Goal: Task Accomplishment & Management: Manage account settings

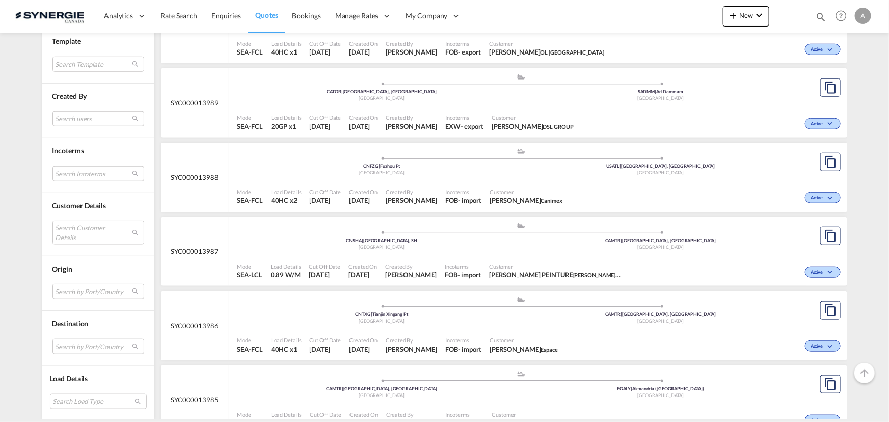
scroll to position [417, 0]
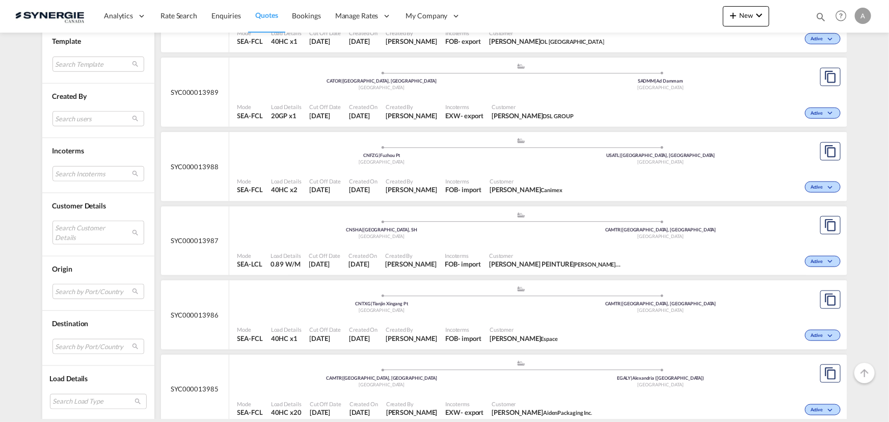
click at [65, 219] on div "Search Customer Details user name user henning Braatz henning.braatz@sct-ham.co…" at bounding box center [98, 228] width 92 height 37
click at [79, 234] on md-select "Search Customer Details user name user henning Braatz henning.braatz@sct-ham.co…" at bounding box center [98, 232] width 92 height 23
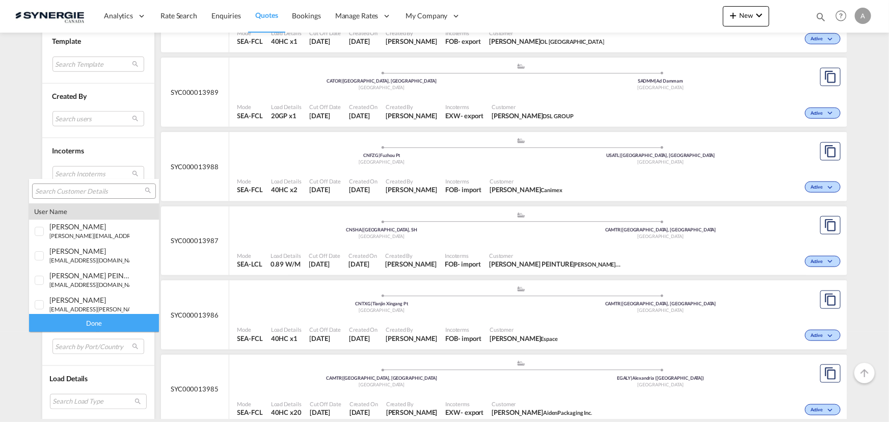
click at [86, 192] on input "search" at bounding box center [90, 191] width 110 height 9
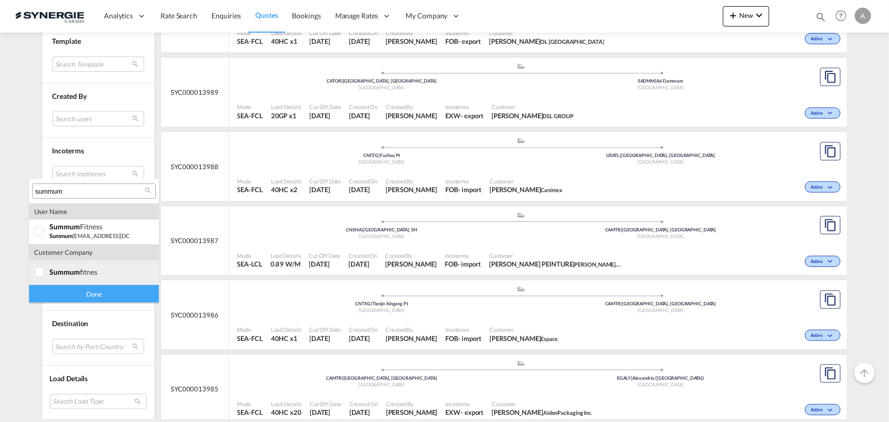
type input "summum"
click at [60, 276] on md-option "company summum fitnes" at bounding box center [94, 272] width 130 height 24
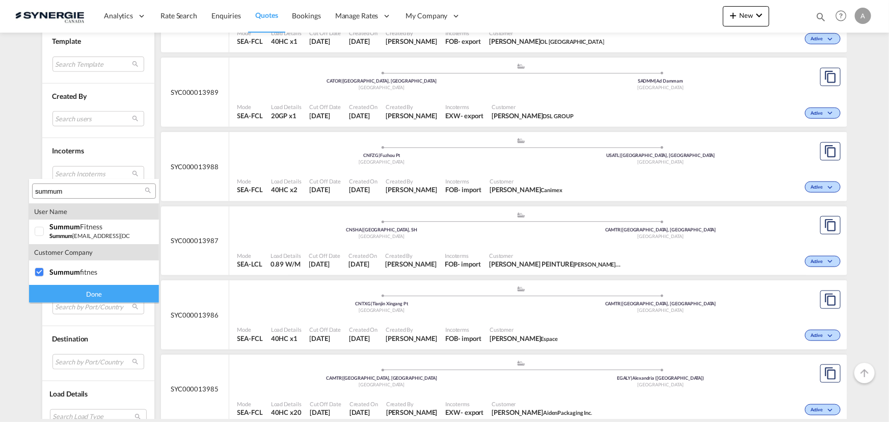
click at [65, 293] on div "Done" at bounding box center [94, 294] width 130 height 18
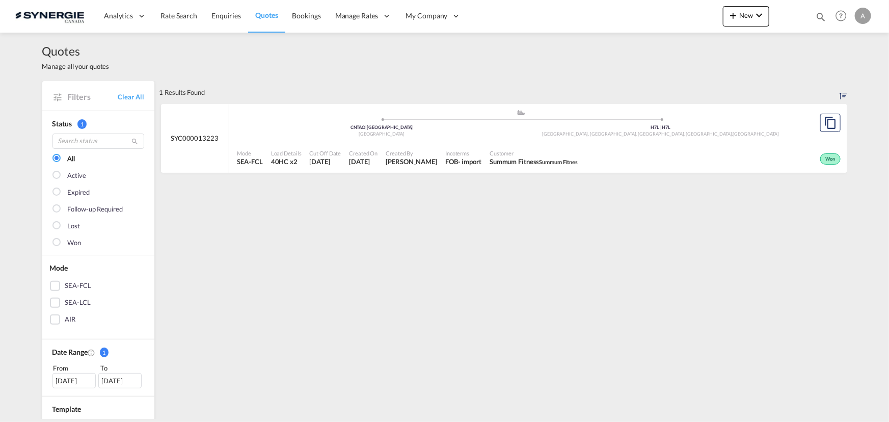
scroll to position [46, 0]
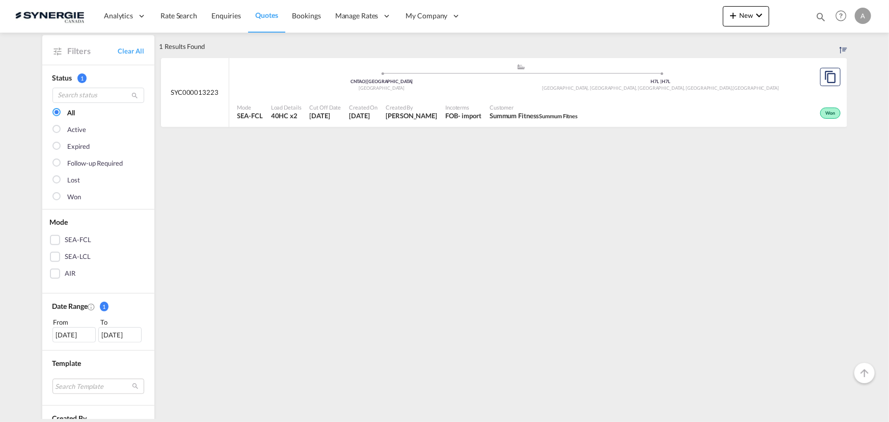
click at [374, 99] on div "Created On 14 Jul 2025" at bounding box center [363, 111] width 37 height 25
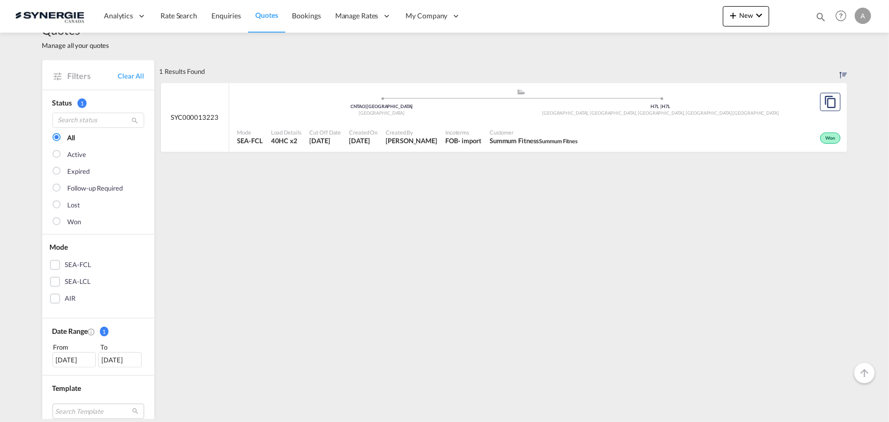
scroll to position [0, 0]
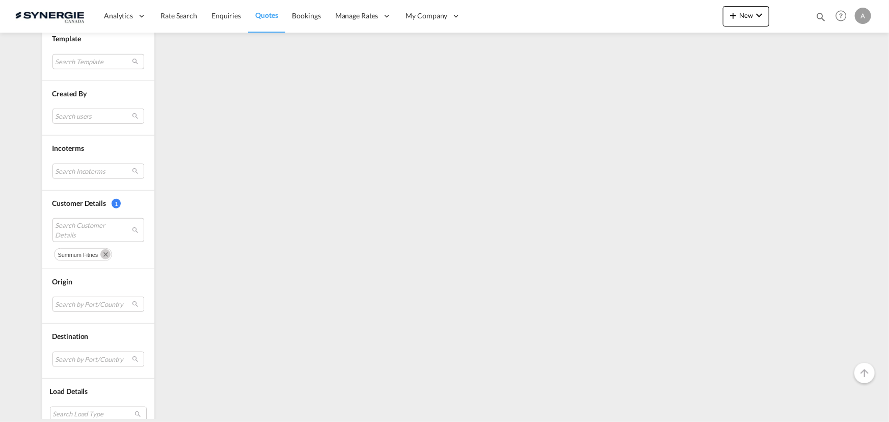
click at [101, 253] on md-icon "Remove" at bounding box center [105, 254] width 10 height 10
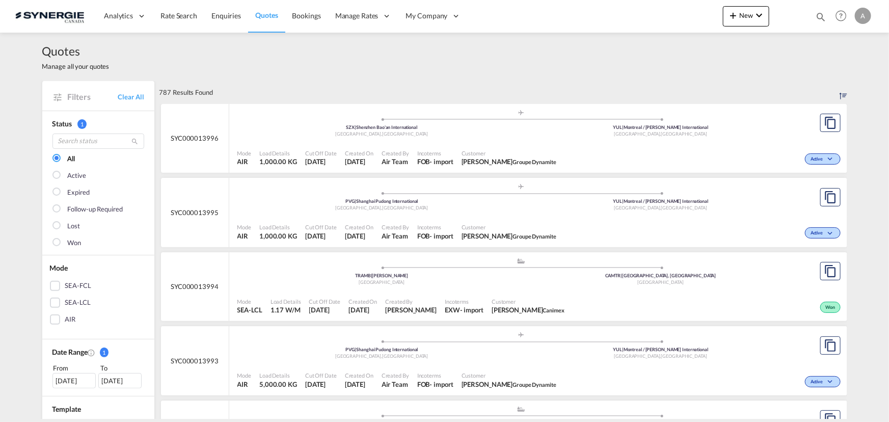
click at [820, 17] on md-icon "icon-magnify" at bounding box center [820, 16] width 11 height 11
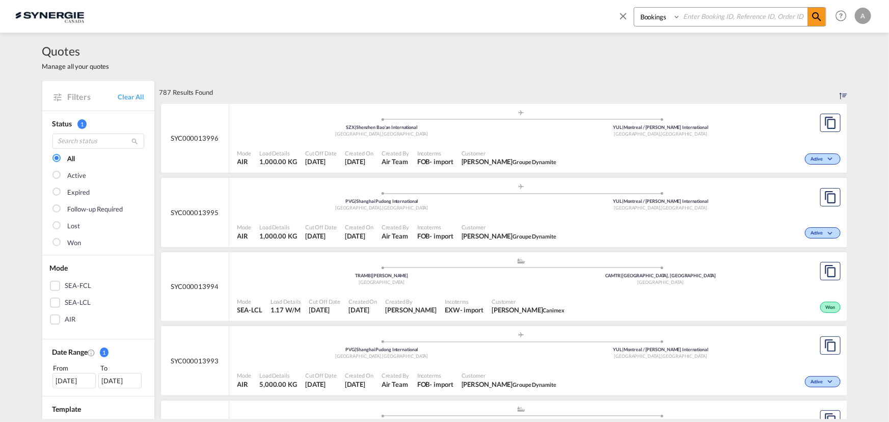
drag, startPoint x: 660, startPoint y: 20, endPoint x: 660, endPoint y: 25, distance: 5.1
click at [660, 20] on select "Bookings Quotes Enquiries" at bounding box center [658, 17] width 48 height 18
select select "Quotes"
click at [634, 8] on select "Bookings Quotes Enquiries" at bounding box center [658, 17] width 48 height 18
click at [691, 22] on input at bounding box center [744, 17] width 127 height 18
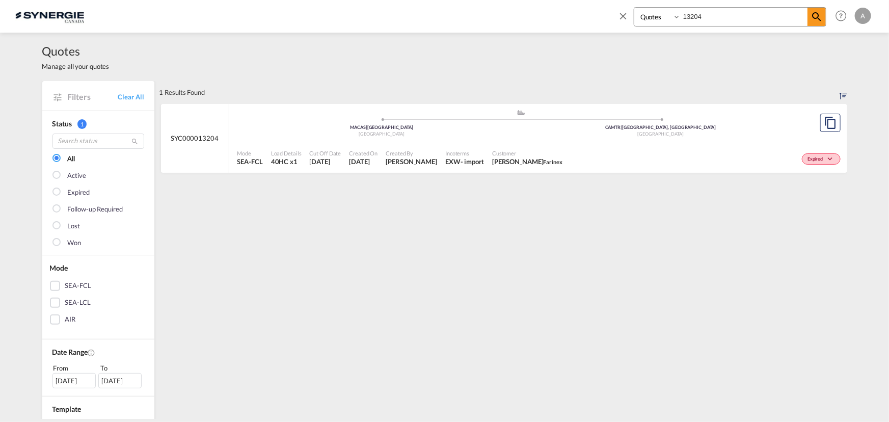
click at [717, 18] on input "13204" at bounding box center [744, 17] width 127 height 18
drag, startPoint x: 717, startPoint y: 18, endPoint x: 588, endPoint y: 17, distance: 129.4
click at [588, 17] on div "Bookings Quotes Enquiries 13204 Help Resources Product Release A My Profile Log…" at bounding box center [444, 16] width 859 height 32
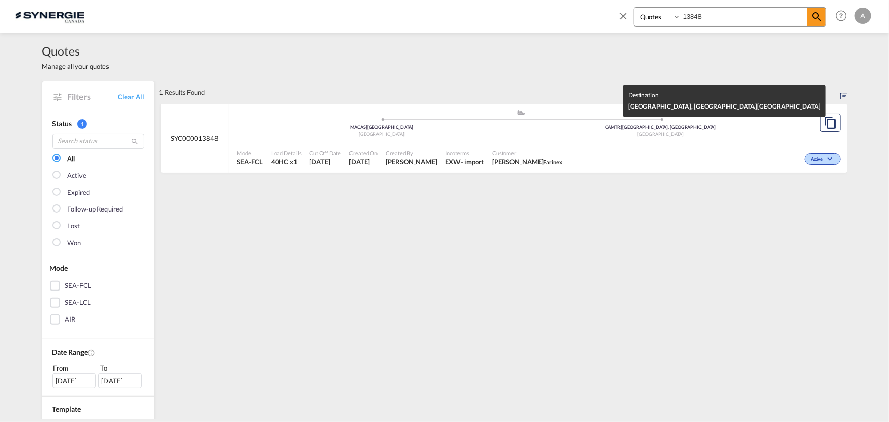
click at [603, 133] on div "[GEOGRAPHIC_DATA]" at bounding box center [660, 134] width 279 height 7
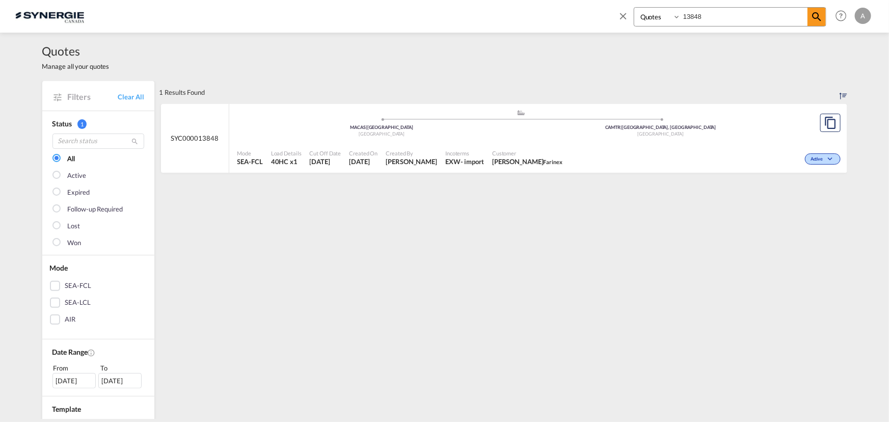
drag, startPoint x: 707, startPoint y: 18, endPoint x: 644, endPoint y: 17, distance: 63.7
click at [653, 17] on div "Bookings Quotes Enquiries 13848" at bounding box center [730, 16] width 193 height 19
type input "13204"
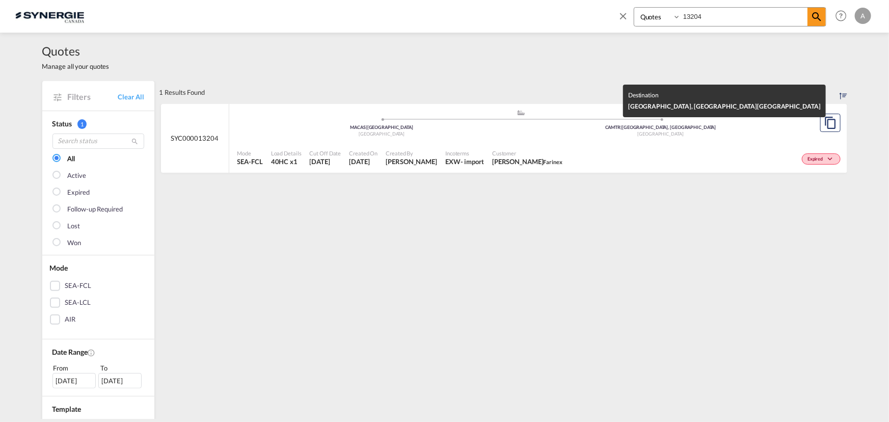
click at [543, 129] on div "CAMTR | Montreal, QC" at bounding box center [660, 127] width 279 height 7
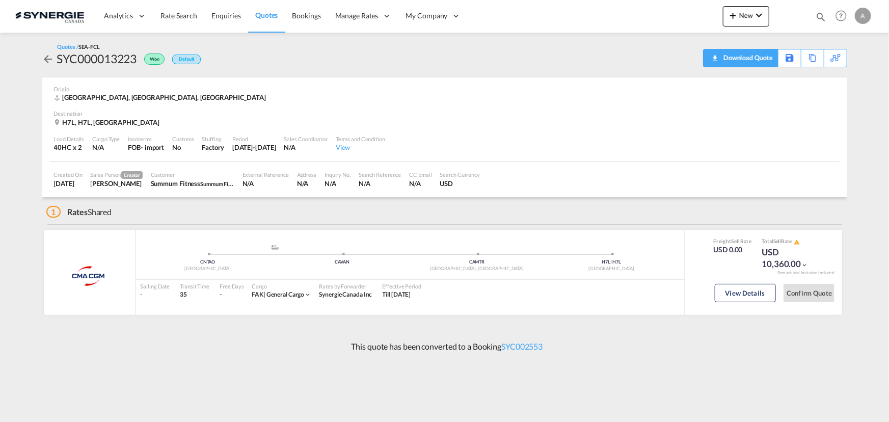
click at [761, 63] on div "Download Quote" at bounding box center [747, 57] width 52 height 16
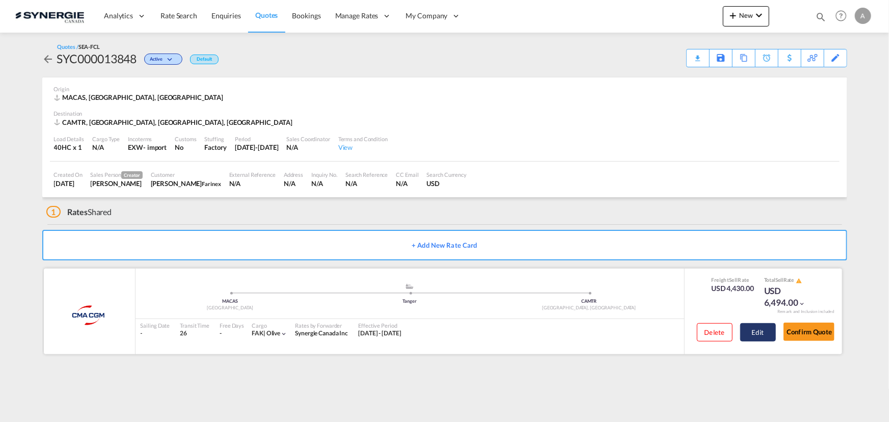
click at [753, 331] on button "Edit" at bounding box center [758, 332] width 36 height 18
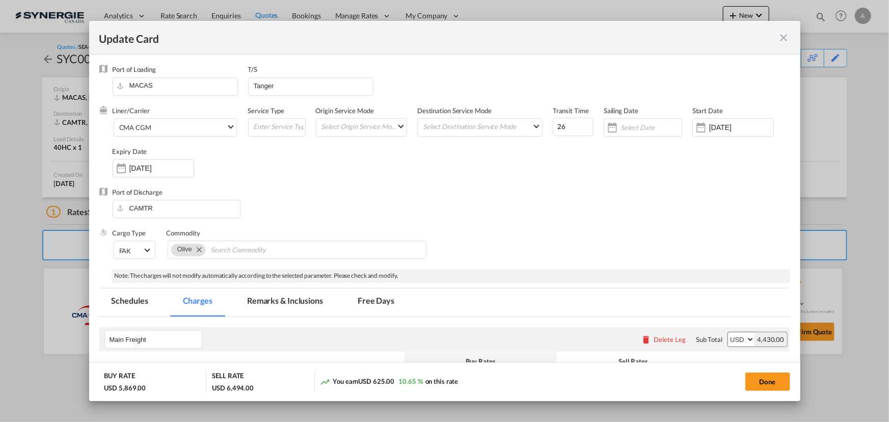
select select "per container"
select select "per B/L"
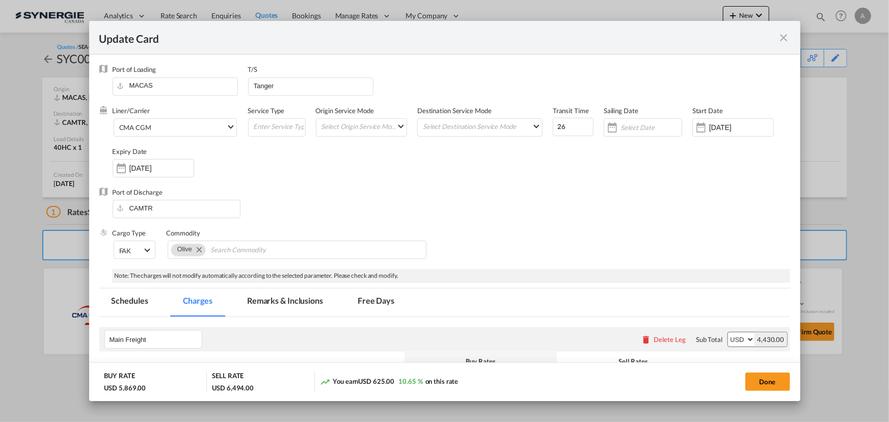
select select "per container"
select select "per shipment"
select select "per container"
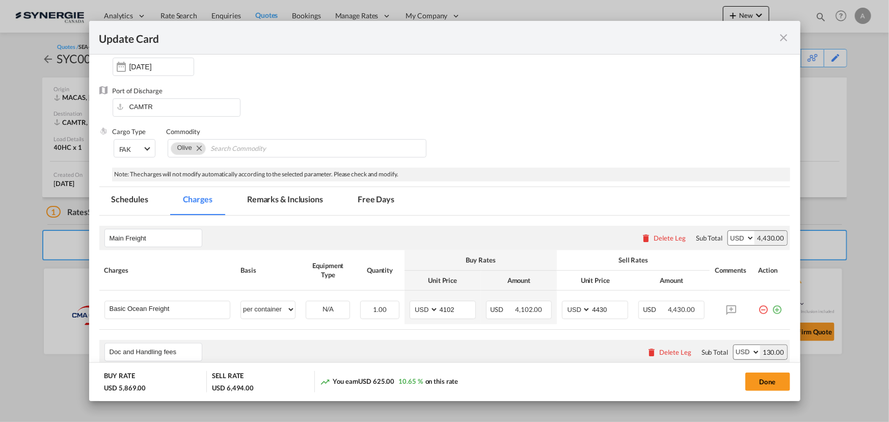
scroll to position [142, 0]
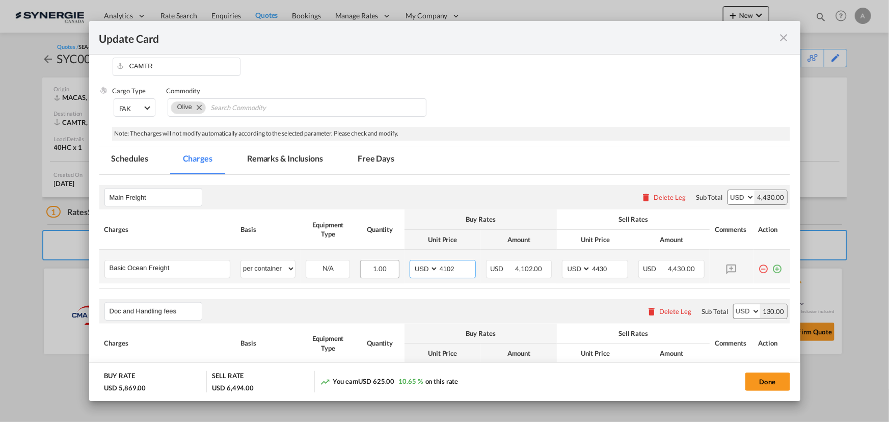
click at [376, 264] on tr "Basic Ocean Freight Please Enter User Defined Charges Cannot Be Published per e…" at bounding box center [444, 267] width 691 height 34
type input "3702"
type input "4100"
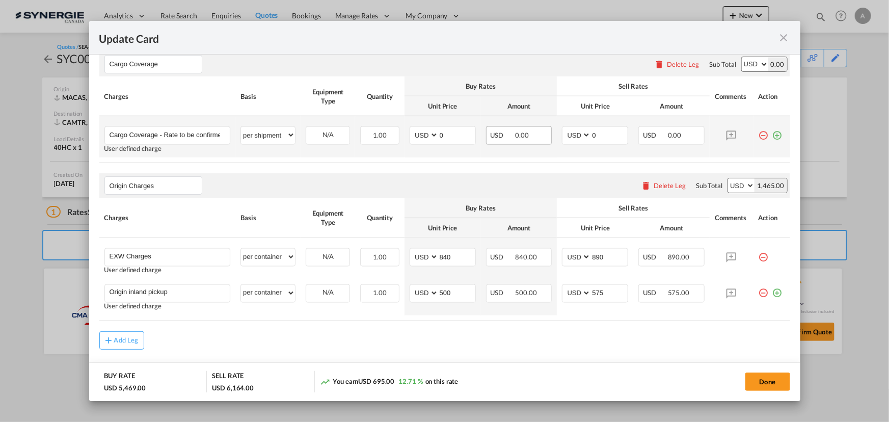
scroll to position [790, 0]
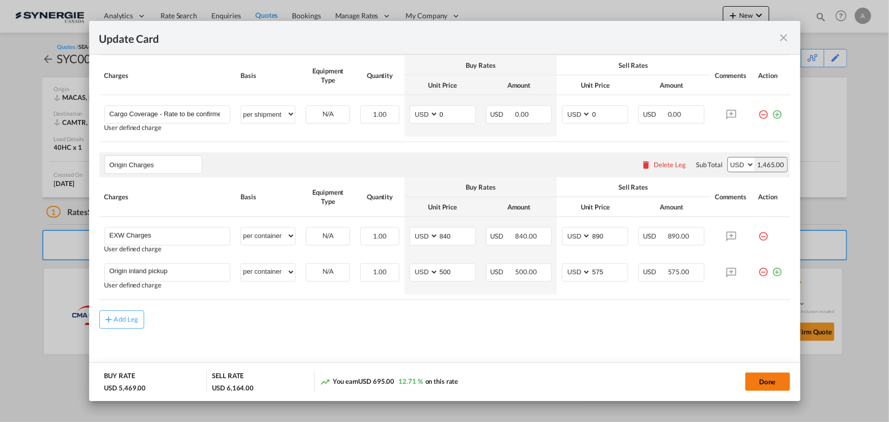
click at [752, 383] on button "Done" at bounding box center [768, 382] width 45 height 18
type input "05 Aug 2025"
type input "30 Aug 2025"
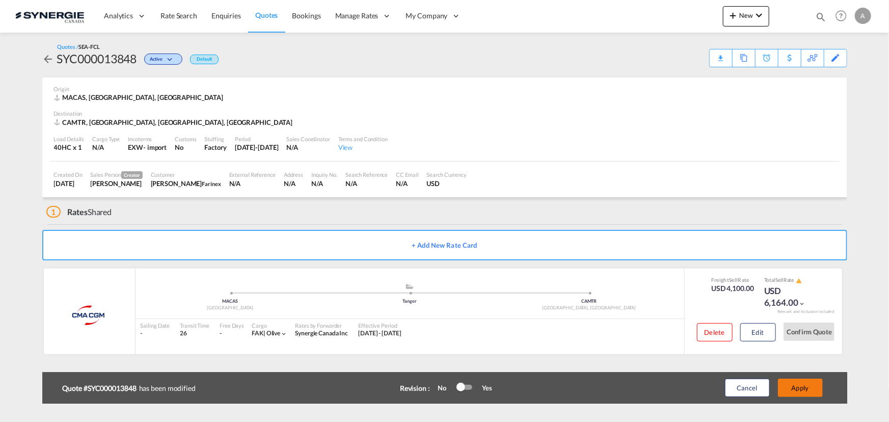
click at [796, 386] on button "Apply" at bounding box center [800, 388] width 45 height 18
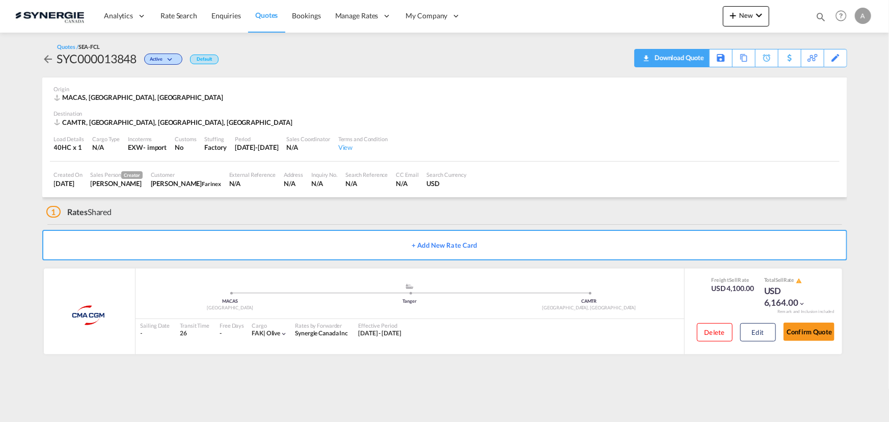
click at [690, 59] on div "Download Quote" at bounding box center [678, 57] width 52 height 16
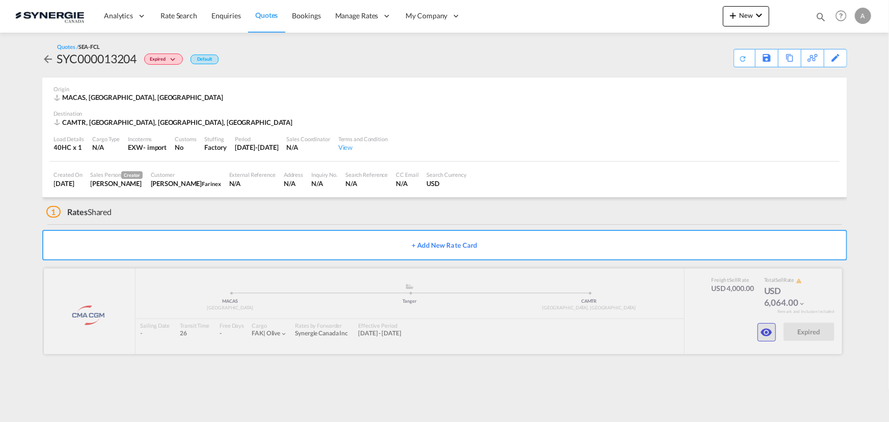
click at [775, 336] on button "button" at bounding box center [767, 332] width 18 height 18
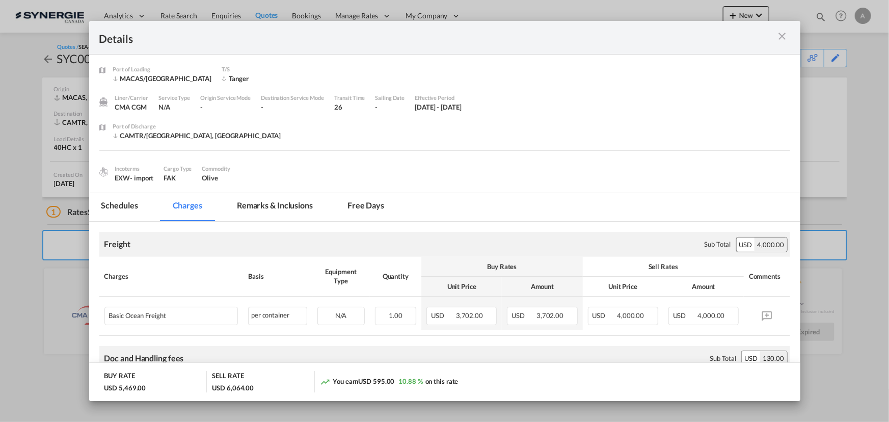
click at [787, 36] on md-icon "icon-close m-3 fg-AAA8AD cursor" at bounding box center [783, 36] width 12 height 12
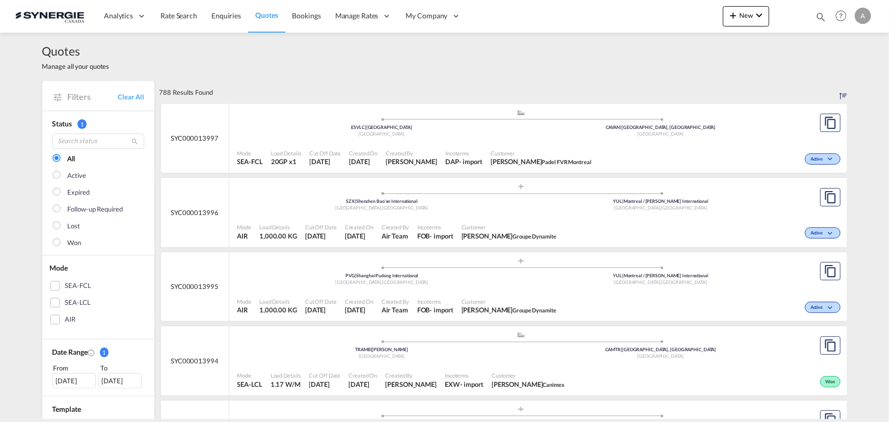
click at [820, 16] on md-icon "icon-magnify" at bounding box center [820, 16] width 11 height 11
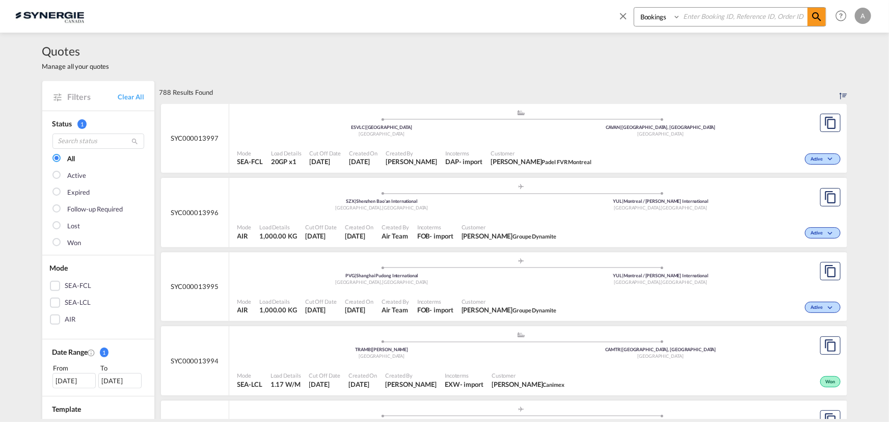
click at [662, 16] on select "Bookings Quotes Enquiries" at bounding box center [658, 17] width 48 height 18
select select "Quotes"
click at [634, 8] on select "Bookings Quotes Enquiries" at bounding box center [658, 17] width 48 height 18
click at [725, 17] on input at bounding box center [744, 17] width 127 height 18
type input "13988"
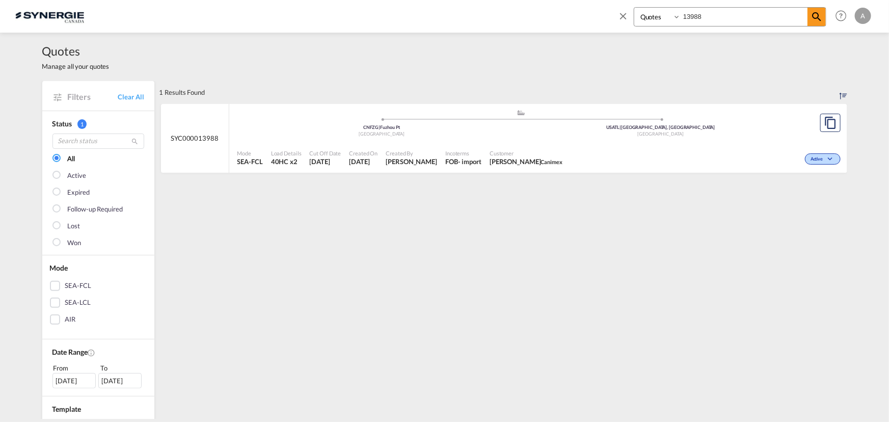
click at [540, 153] on span "Customer" at bounding box center [526, 153] width 73 height 8
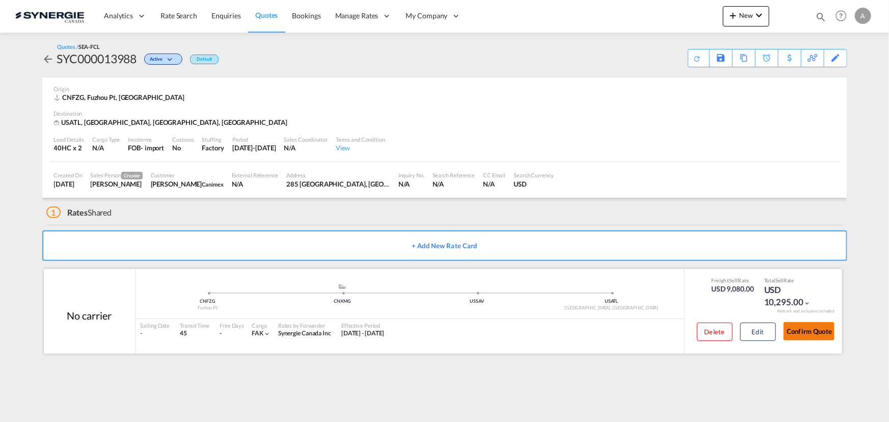
click at [807, 329] on button "Confirm Quote" at bounding box center [809, 331] width 51 height 18
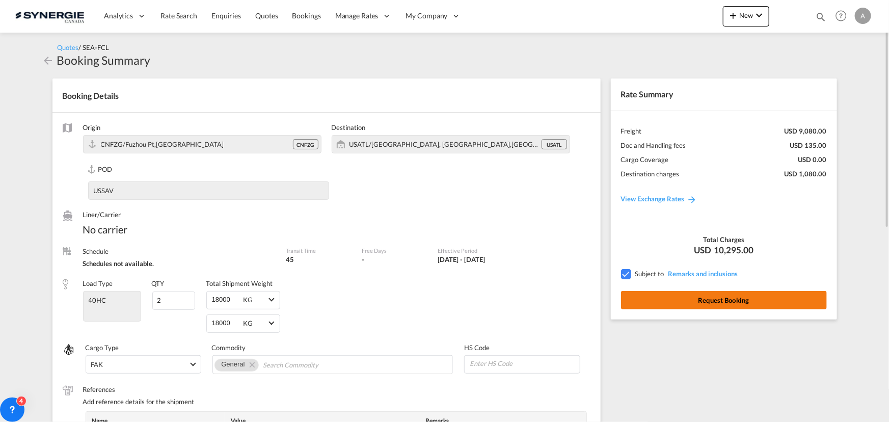
click at [747, 306] on button "Request Booking" at bounding box center [724, 300] width 206 height 18
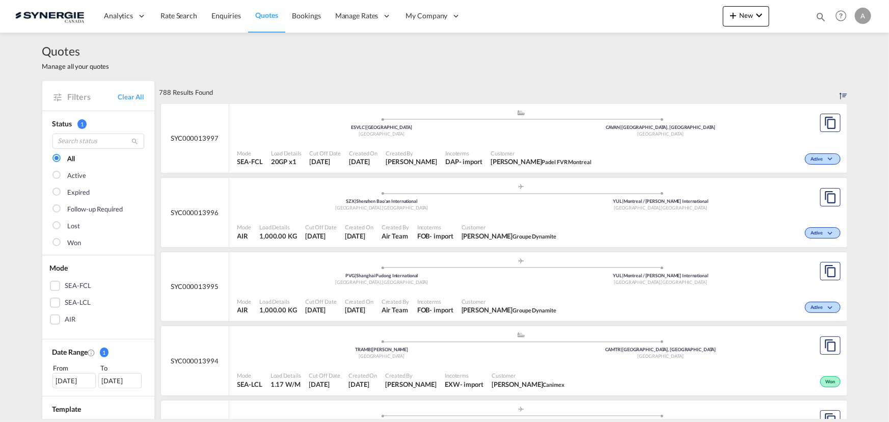
click at [821, 16] on md-icon "icon-magnify" at bounding box center [820, 16] width 11 height 11
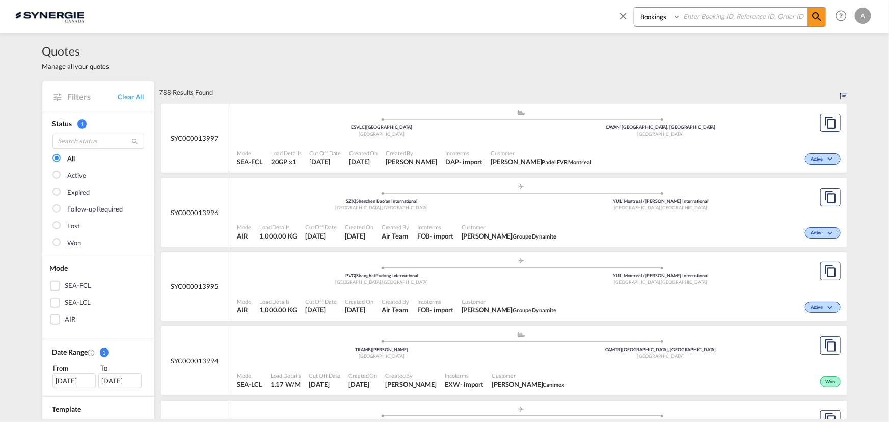
click at [645, 21] on select "Bookings Quotes Enquiries" at bounding box center [658, 17] width 48 height 18
select select "Quotes"
click at [634, 8] on select "Bookings Quotes Enquiries" at bounding box center [658, 17] width 48 height 18
click at [703, 25] on input at bounding box center [744, 17] width 127 height 18
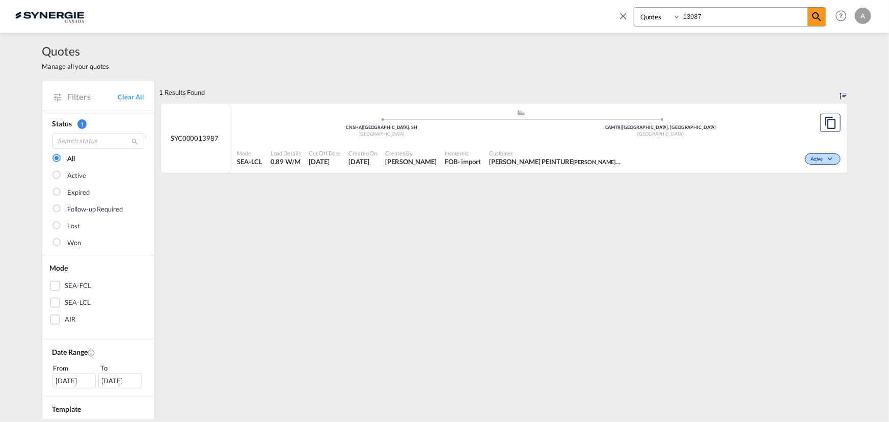
click at [535, 159] on span "JAMY PEINTURE JAMY PEINTURE AMOS" at bounding box center [555, 161] width 132 height 9
click at [721, 19] on input "13987" at bounding box center [744, 17] width 127 height 18
drag, startPoint x: 721, startPoint y: 19, endPoint x: 632, endPoint y: 14, distance: 89.3
click at [632, 14] on div "Bookings Quotes Enquiries 13987" at bounding box center [722, 19] width 209 height 24
type input "13927"
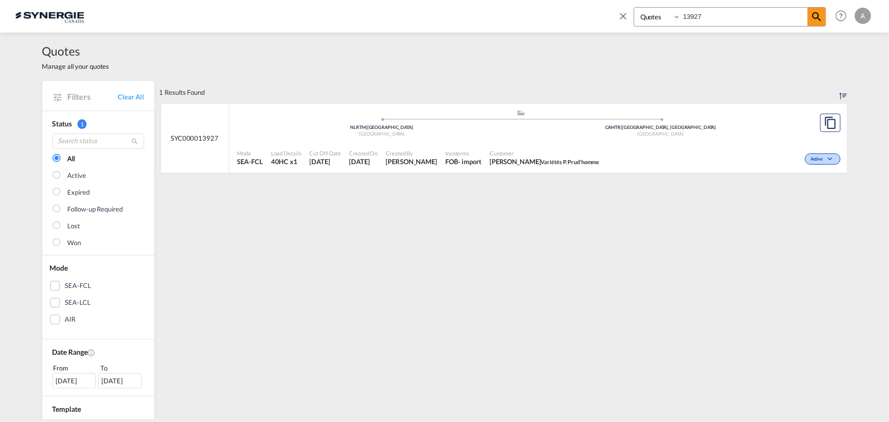
click at [613, 163] on div "Active" at bounding box center [724, 157] width 240 height 25
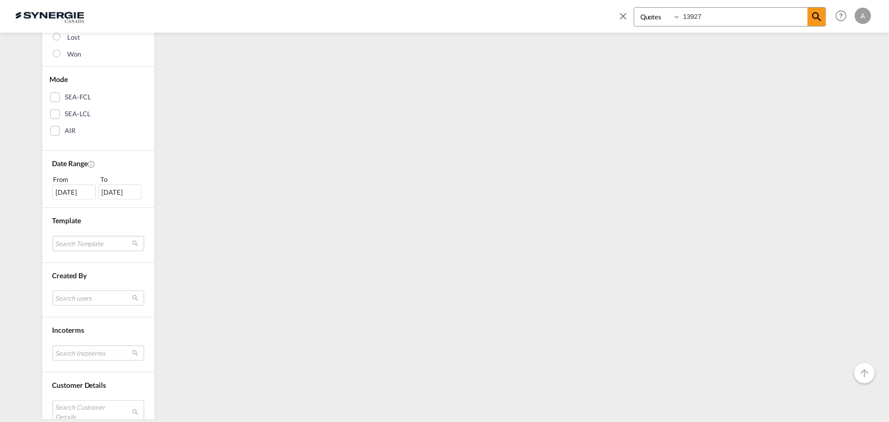
scroll to position [90, 0]
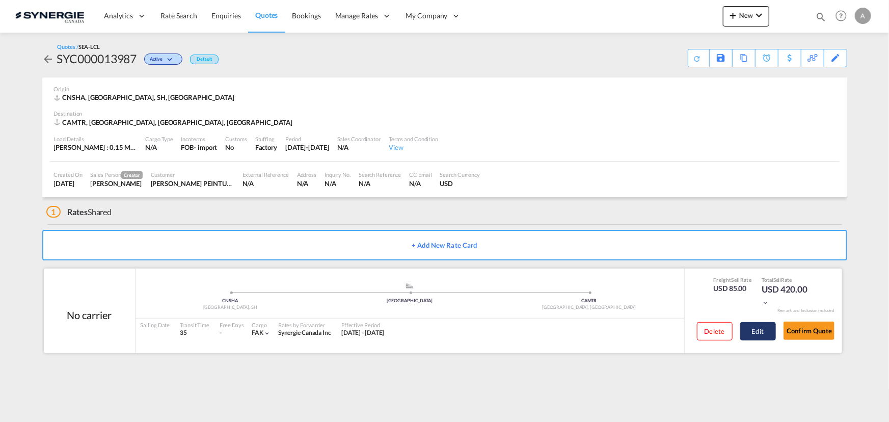
click at [753, 335] on button "Edit" at bounding box center [758, 331] width 36 height 18
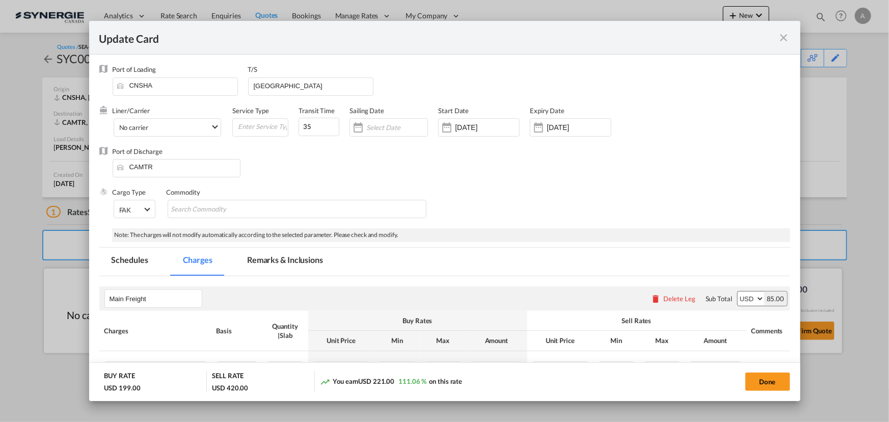
select select "per_w/m"
select select "per_hbl"
select select "per_bl"
select select "flat"
select select "per_bl"
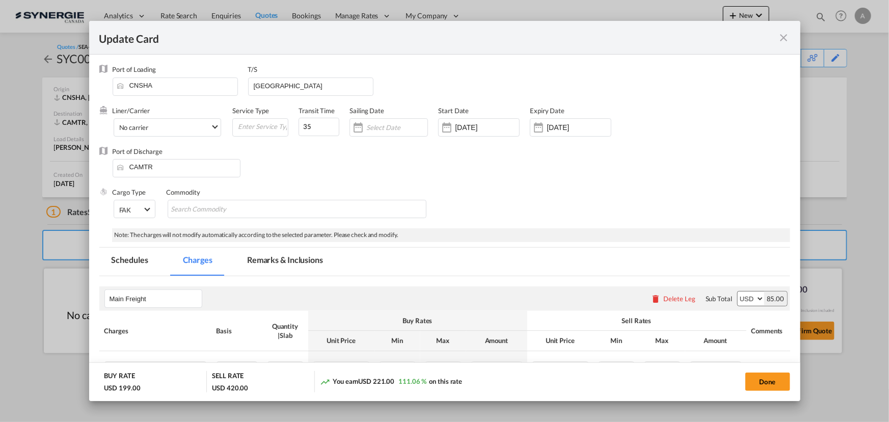
select select "per_bl"
select select "per_shipment"
click at [278, 273] on md-tab-item "Remarks & Inclusions" at bounding box center [285, 262] width 100 height 28
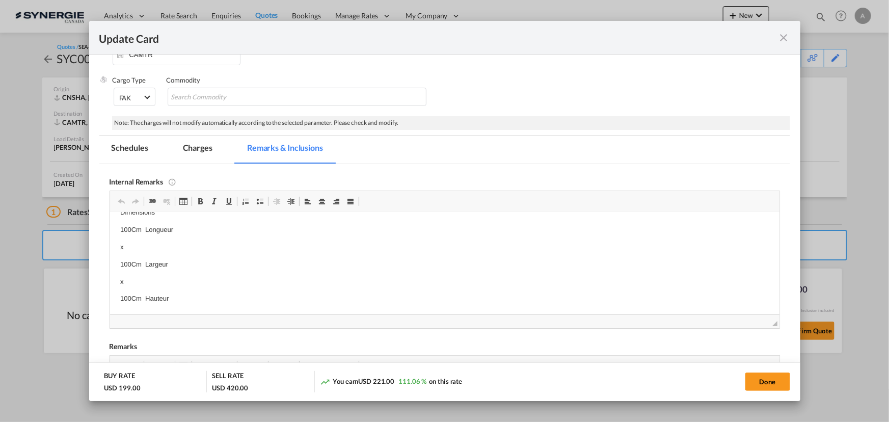
scroll to position [140, 0]
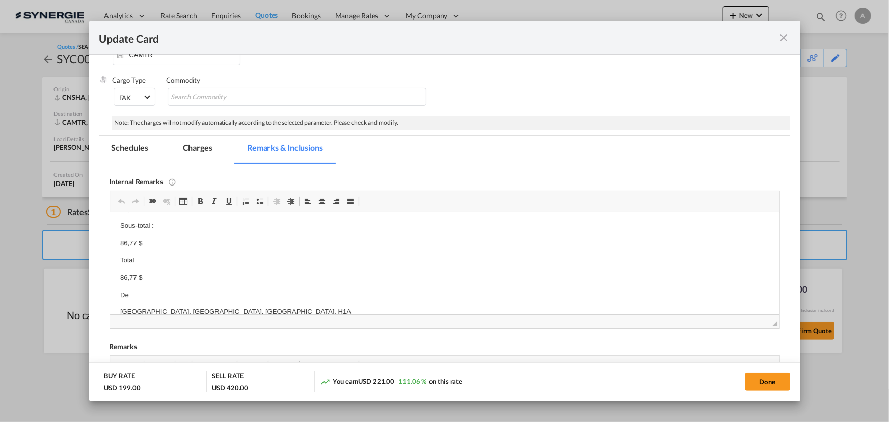
click at [199, 153] on md-tab-item "Charges" at bounding box center [198, 150] width 54 height 28
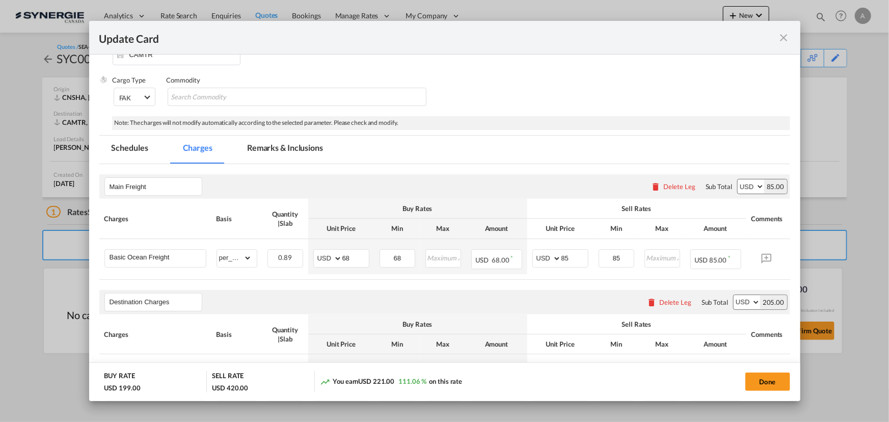
click at [785, 36] on md-icon "icon-close fg-AAA8AD m-0 pointer" at bounding box center [784, 38] width 12 height 12
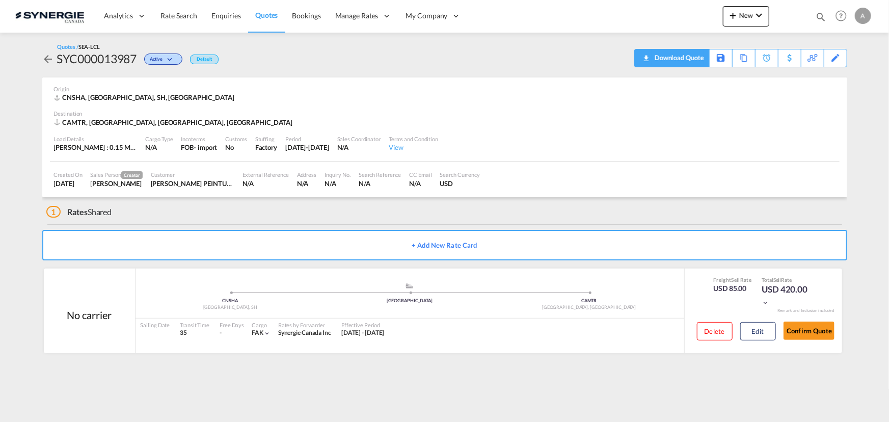
click at [693, 59] on div "Download Quote" at bounding box center [678, 57] width 52 height 16
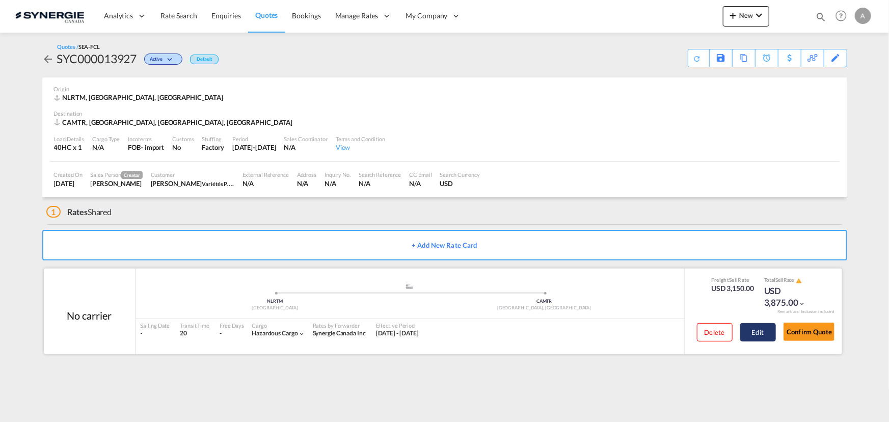
click at [760, 332] on button "Edit" at bounding box center [758, 332] width 36 height 18
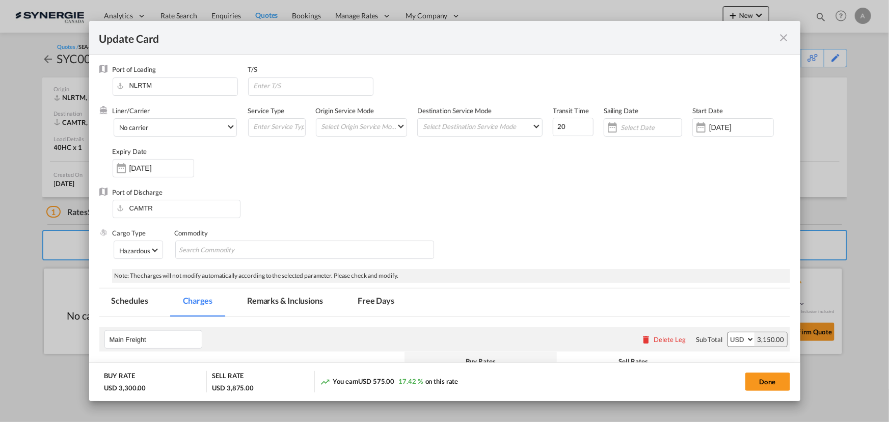
select select "per container"
select select "per shipment"
select select "per B/L"
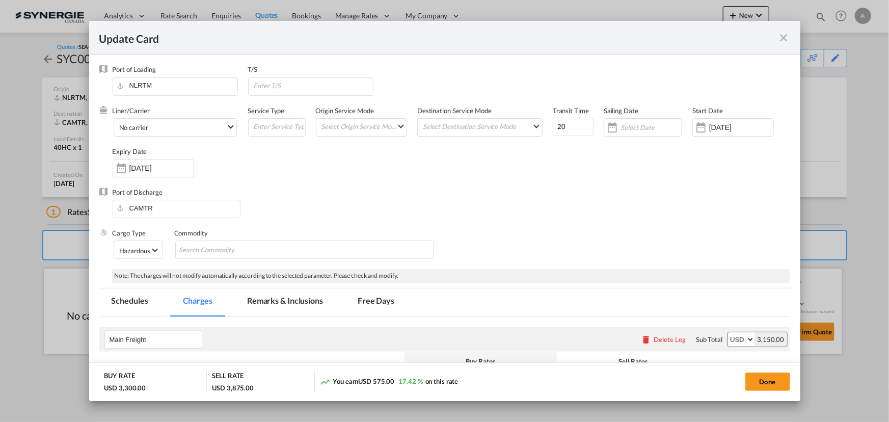
select select "per B/L"
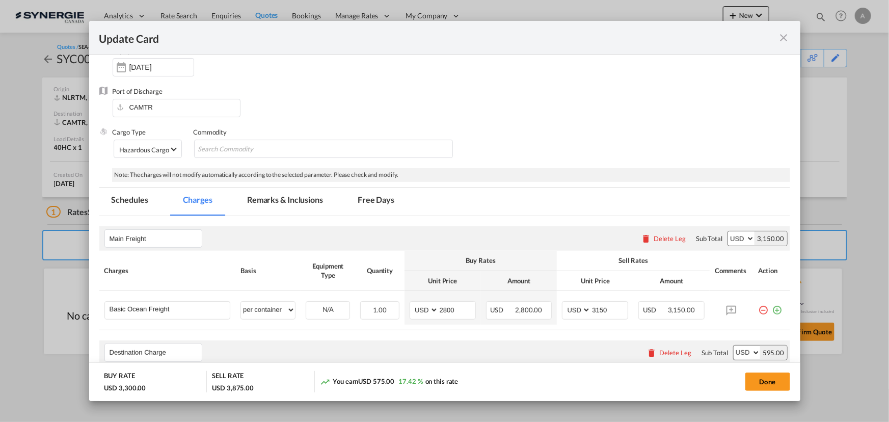
scroll to position [231, 0]
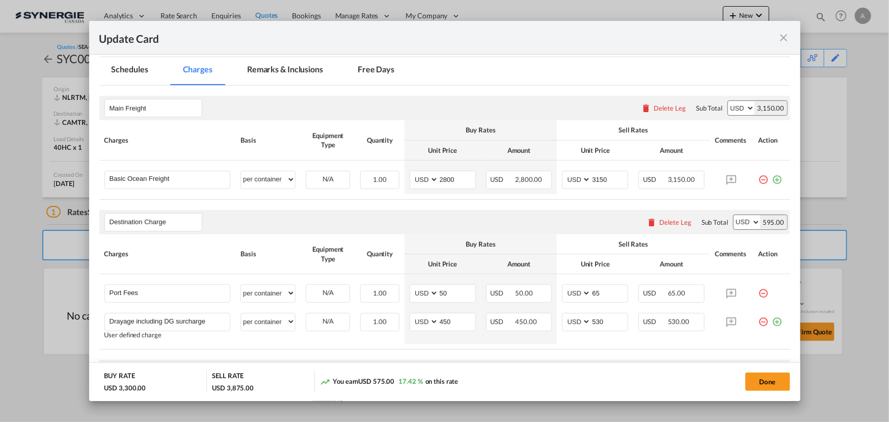
click at [290, 73] on md-tab-item "Remarks & Inclusions" at bounding box center [285, 71] width 100 height 28
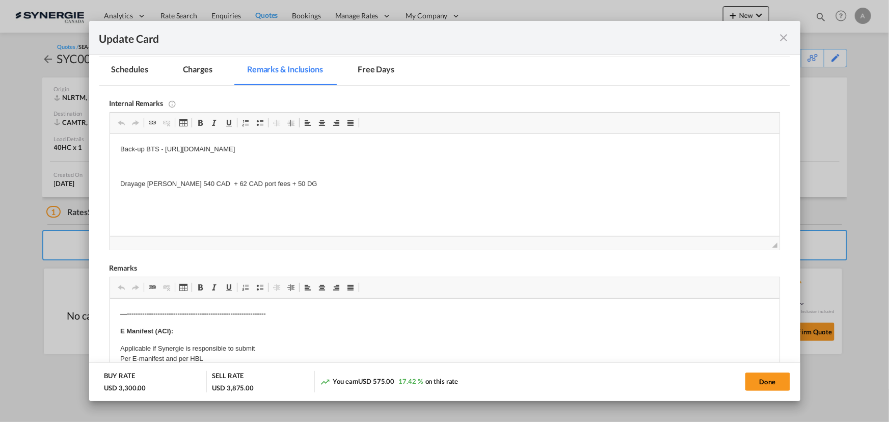
scroll to position [0, 0]
click at [443, 147] on p "Back-up BTS - https://app.frontapp.com/open/cnv_q4cj8sv?key=bizsfEOsYzyycmOHT-5…" at bounding box center [444, 149] width 649 height 11
click at [382, 190] on body "Back-up BTS - https://app.frontapp.com/open/cnv_q4cj8sv?key=bizsfEOsYzyycmOHT-5…" at bounding box center [444, 183] width 649 height 79
drag, startPoint x: 369, startPoint y: 180, endPoint x: 196, endPoint y: 184, distance: 173.3
click at [196, 184] on p "RABELINK - Better rate - MEECS ELECTRONICS QUERÉTARO , SA DE CV" at bounding box center [444, 184] width 649 height 11
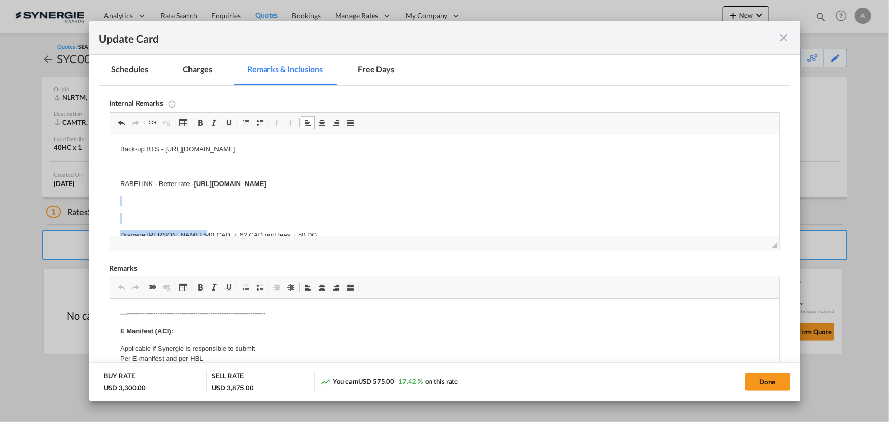
click at [165, 197] on p "Editor, editor4" at bounding box center [444, 201] width 649 height 11
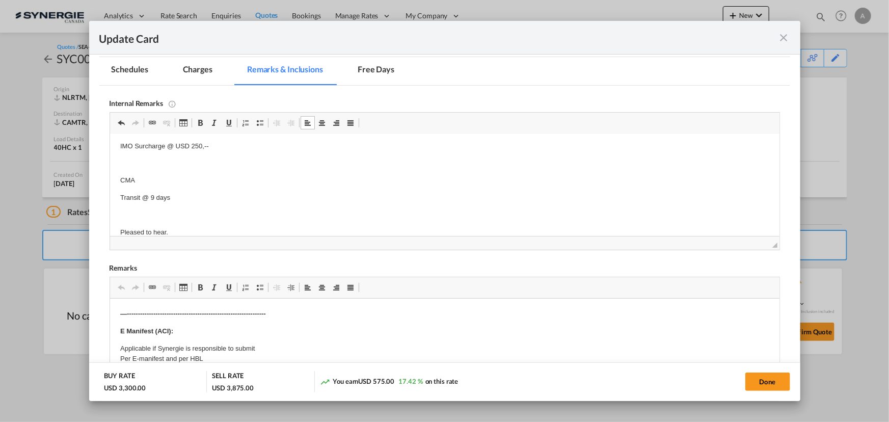
click at [204, 69] on md-tab-item "Charges" at bounding box center [198, 71] width 54 height 28
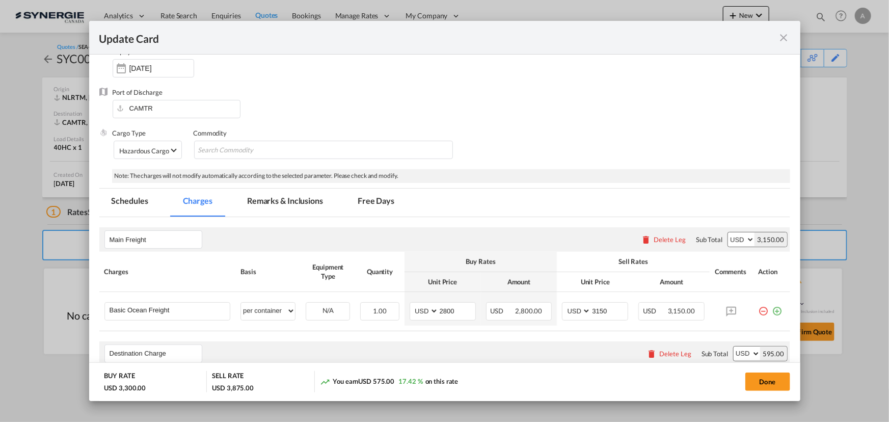
scroll to position [185, 0]
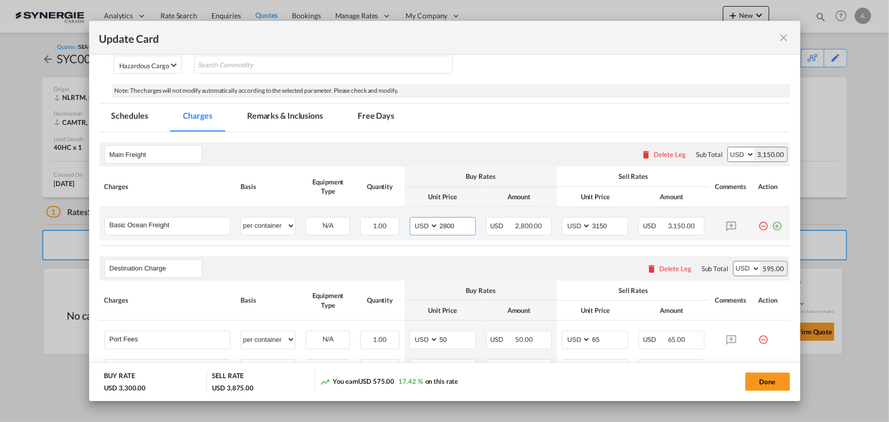
click at [441, 219] on input "2800" at bounding box center [457, 225] width 37 height 15
click at [439, 228] on input "2800" at bounding box center [457, 225] width 37 height 15
type input "2100"
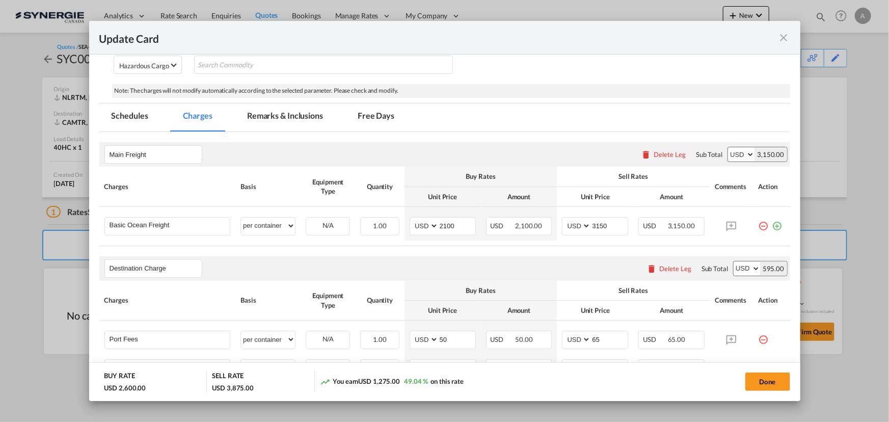
click at [277, 114] on md-tab-item "Remarks & Inclusions" at bounding box center [285, 117] width 100 height 28
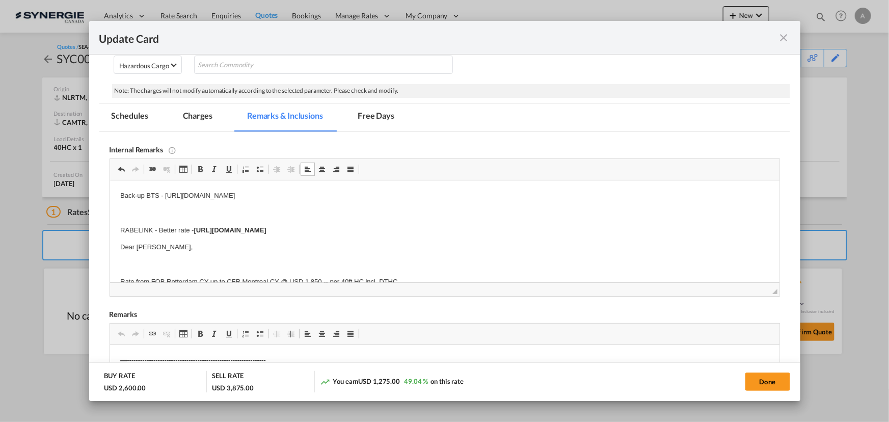
click at [353, 205] on body "Back-up BTS - https://app.frontapp.com/open/cnv_q4cj8sv?key=bizsfEOsYzyycmOHT-5…" at bounding box center [444, 317] width 649 height 252
drag, startPoint x: 208, startPoint y: 112, endPoint x: 226, endPoint y: 131, distance: 26.7
click at [208, 112] on md-tab-item "Charges" at bounding box center [198, 117] width 54 height 28
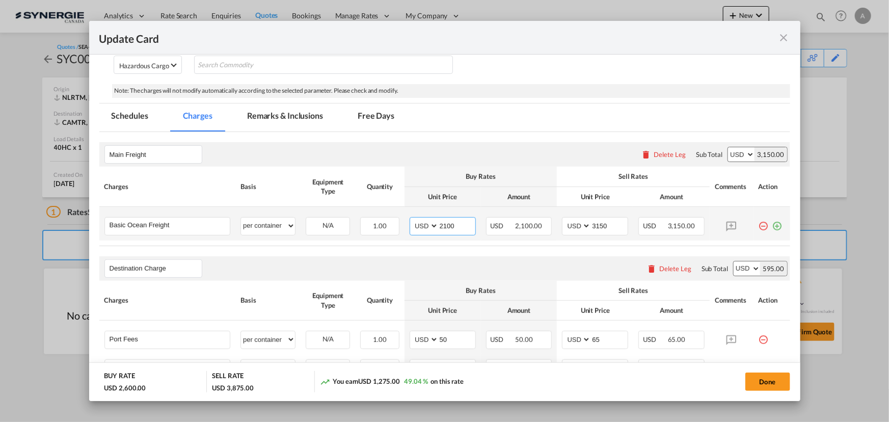
drag, startPoint x: 453, startPoint y: 223, endPoint x: 319, endPoint y: 215, distance: 134.3
click at [328, 219] on tr "Basic Ocean Freight Please Enter User Defined Charges Cannot Be Published per e…" at bounding box center [444, 224] width 691 height 34
type input "2400"
click at [750, 378] on button "Done" at bounding box center [768, 382] width 45 height 18
type input "06 Aug 2025"
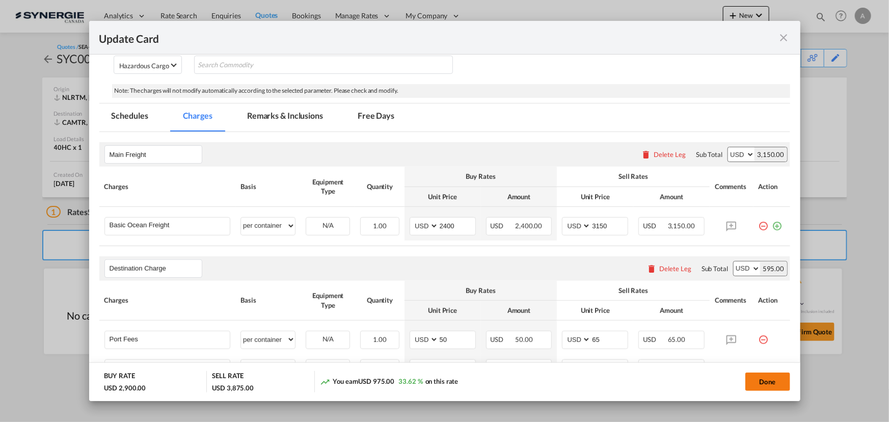
type input "30 Aug 2025"
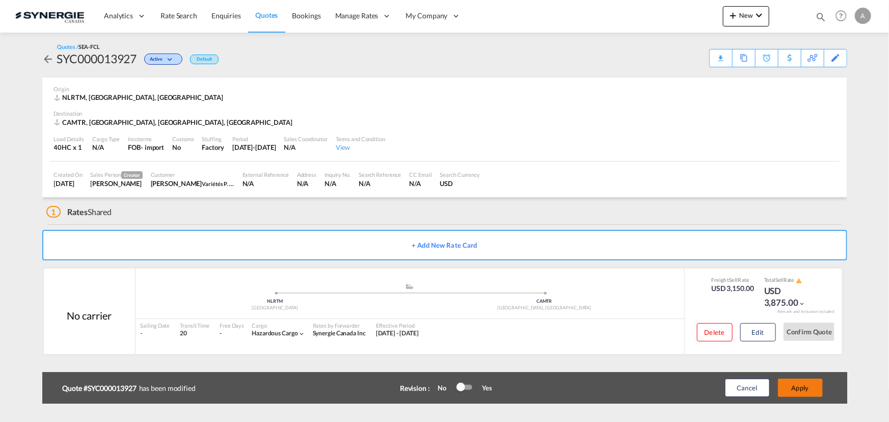
click at [795, 384] on button "Apply" at bounding box center [800, 388] width 45 height 18
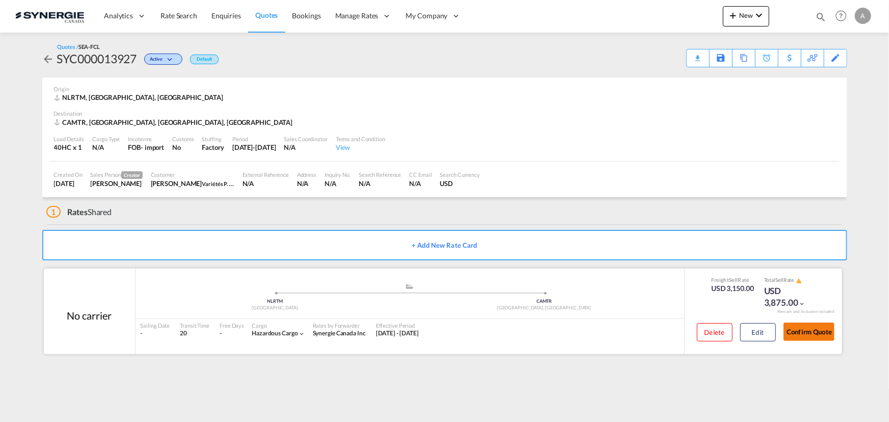
click at [805, 333] on button "Confirm Quote" at bounding box center [809, 332] width 51 height 18
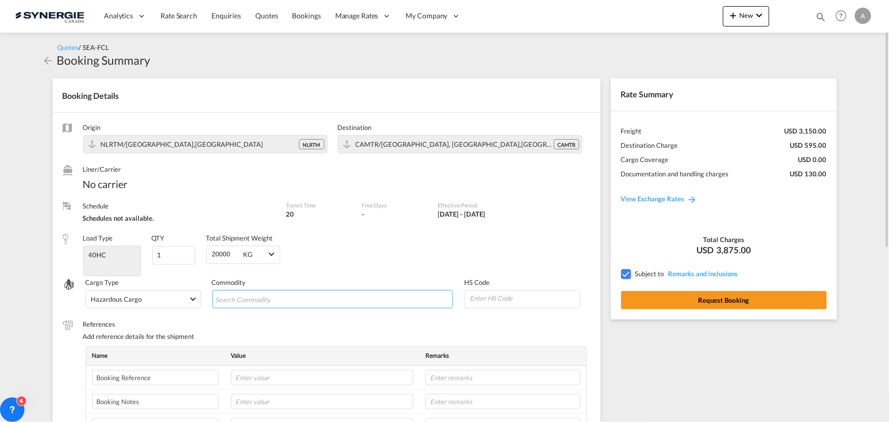
click at [336, 296] on md-chips-wrap "Chips container with autocompletion. Enter the text area, type text to search, …" at bounding box center [332, 299] width 241 height 18
click at [270, 299] on input "Chips input." at bounding box center [261, 299] width 93 height 16
type input "Hair Spray"
drag, startPoint x: 499, startPoint y: 324, endPoint x: 676, endPoint y: 319, distance: 176.4
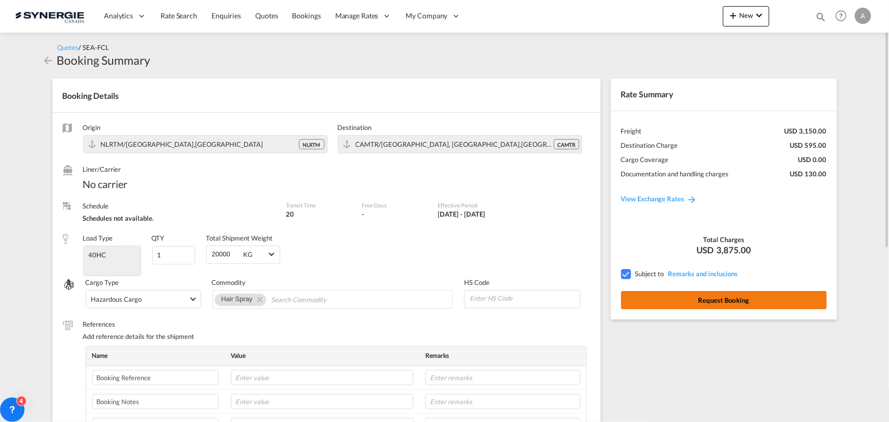
click at [702, 304] on button "Request Booking" at bounding box center [724, 300] width 206 height 18
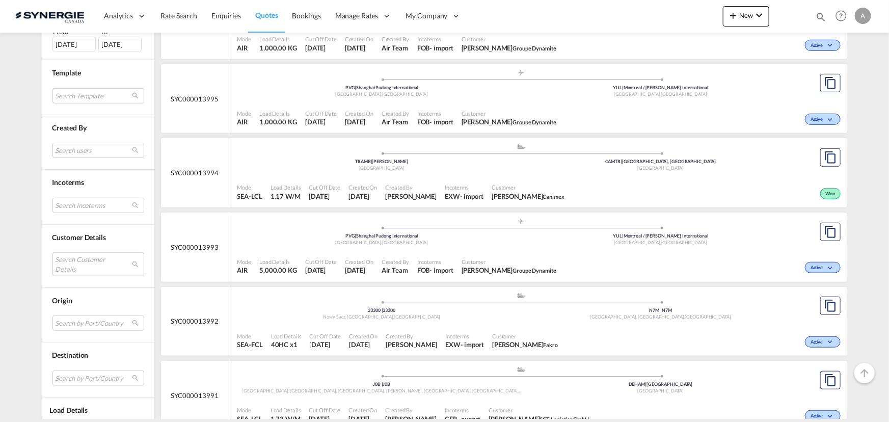
scroll to position [370, 0]
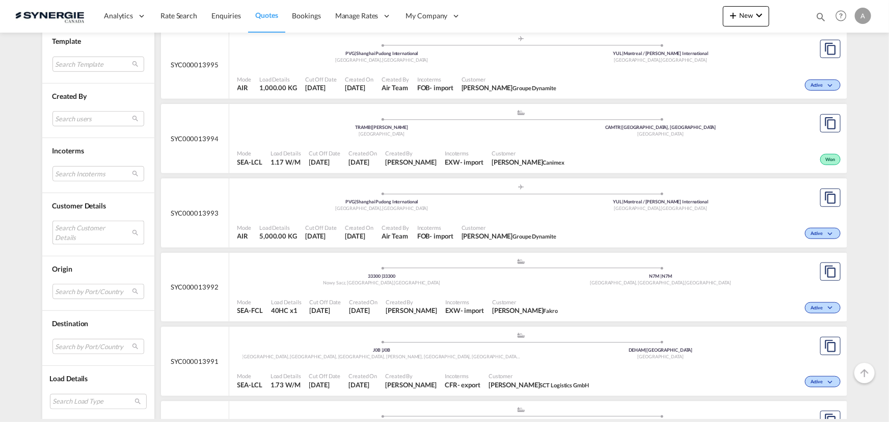
click at [79, 233] on md-select "Search Customer Details user name user henning Braatz [EMAIL_ADDRESS][PERSON_NA…" at bounding box center [98, 232] width 92 height 23
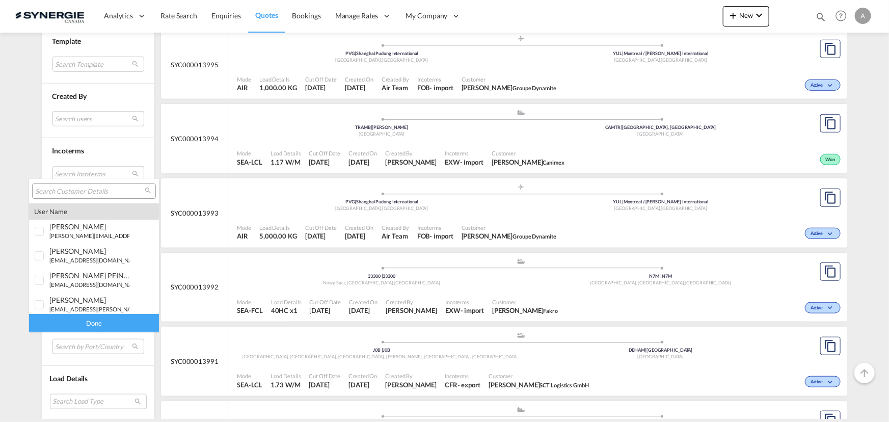
click at [98, 192] on input "search" at bounding box center [90, 191] width 110 height 9
paste input "sales02cli@sltnet.lk"
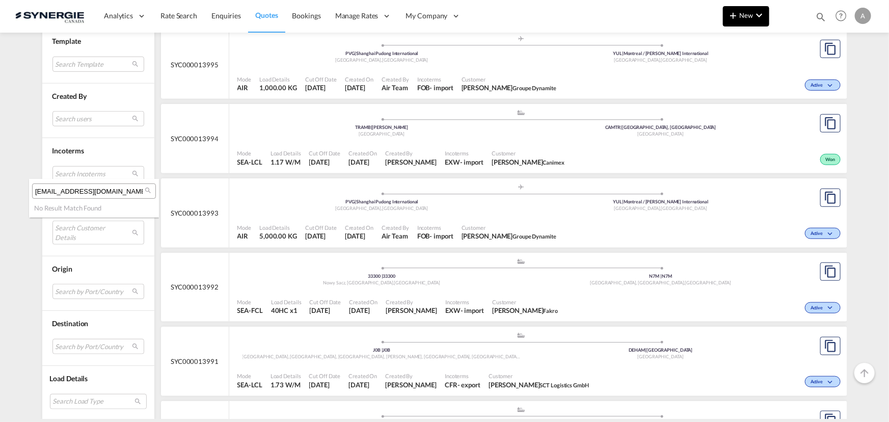
type input "sales02cli@sltnet.lk"
click at [743, 12] on md-backdrop at bounding box center [444, 211] width 889 height 422
click at [750, 17] on span "New" at bounding box center [746, 15] width 38 height 8
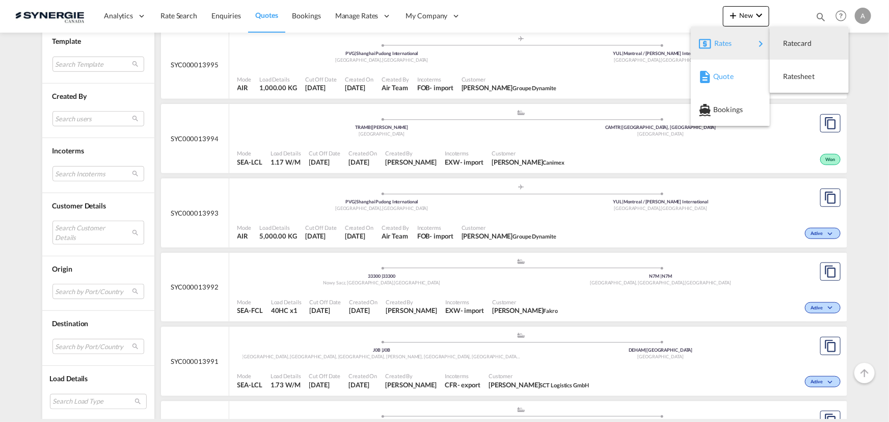
click at [714, 81] on span "Quote" at bounding box center [718, 76] width 11 height 20
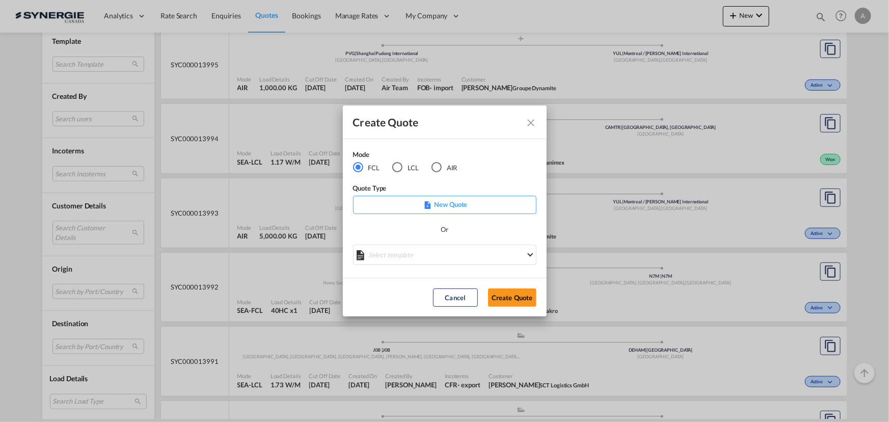
click at [529, 124] on md-icon "Close dialog" at bounding box center [531, 123] width 12 height 12
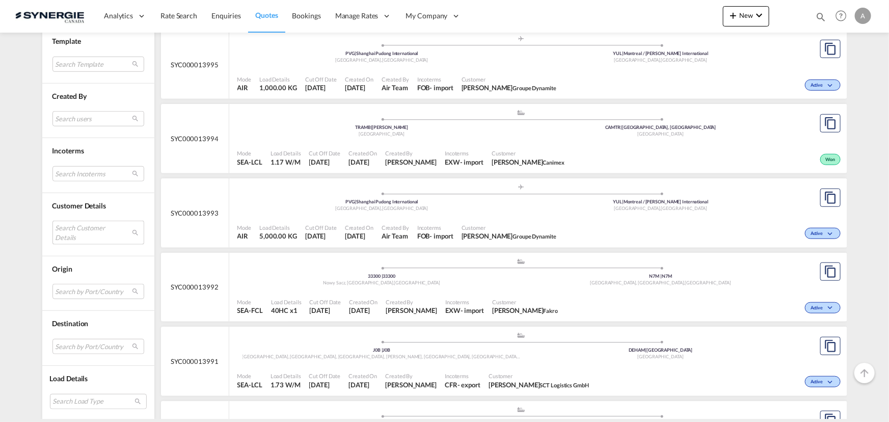
click at [83, 233] on md-select "Search Customer Details" at bounding box center [98, 232] width 92 height 23
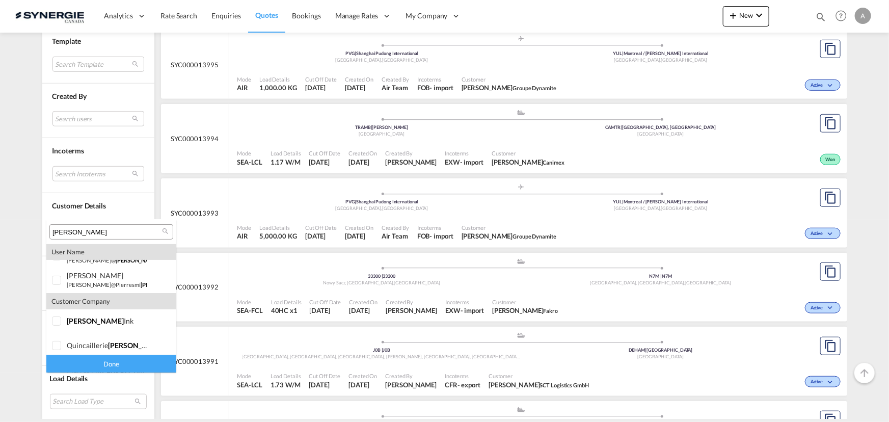
scroll to position [191, 0]
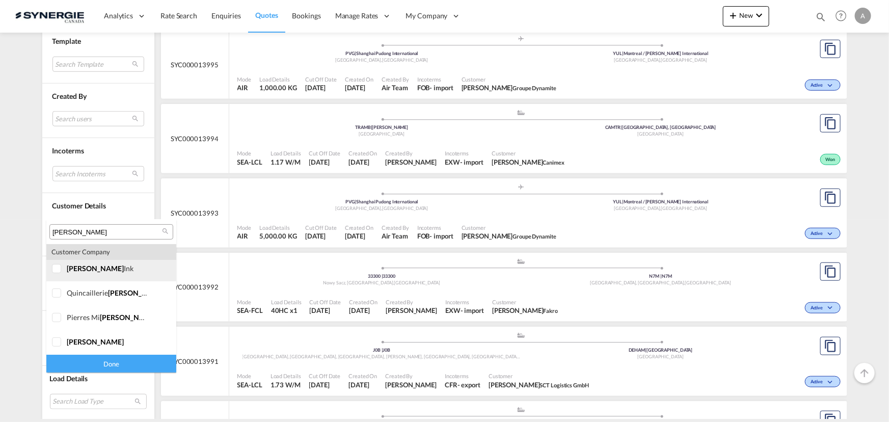
type input "rabel"
click at [60, 274] on div at bounding box center [57, 269] width 10 height 10
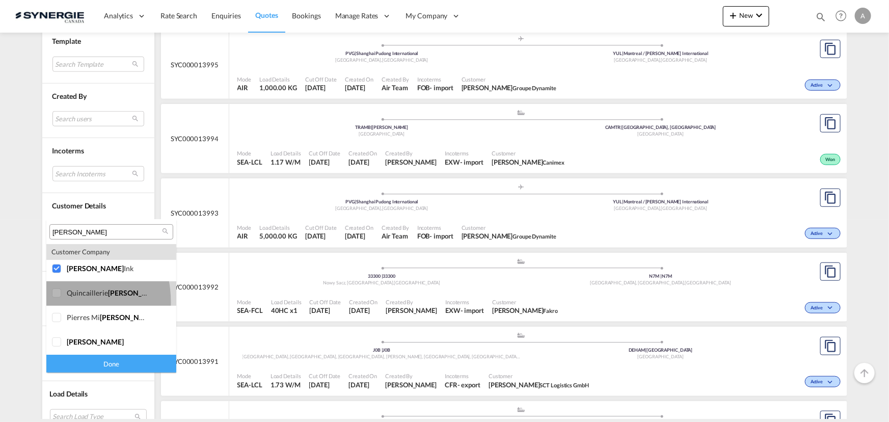
click at [53, 299] on div at bounding box center [57, 293] width 10 height 10
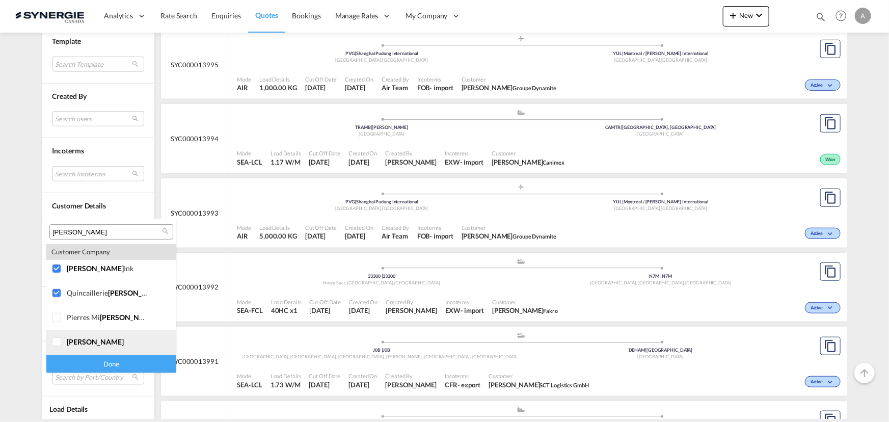
drag, startPoint x: 59, startPoint y: 344, endPoint x: 66, endPoint y: 362, distance: 19.2
click at [60, 343] on div at bounding box center [57, 342] width 10 height 10
click at [70, 367] on div "Done" at bounding box center [111, 364] width 130 height 18
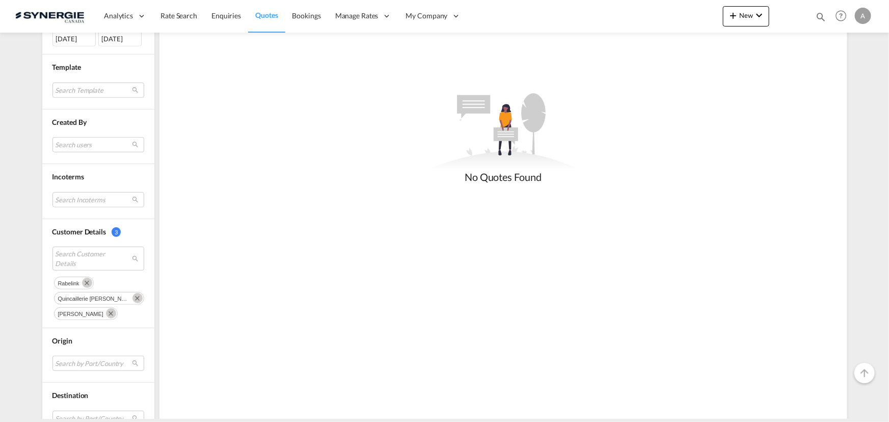
scroll to position [438, 0]
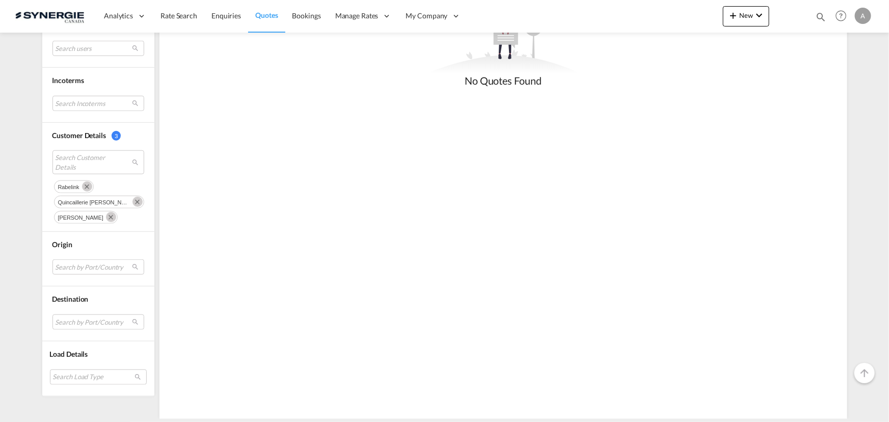
click at [82, 185] on md-icon "Remove" at bounding box center [87, 186] width 10 height 10
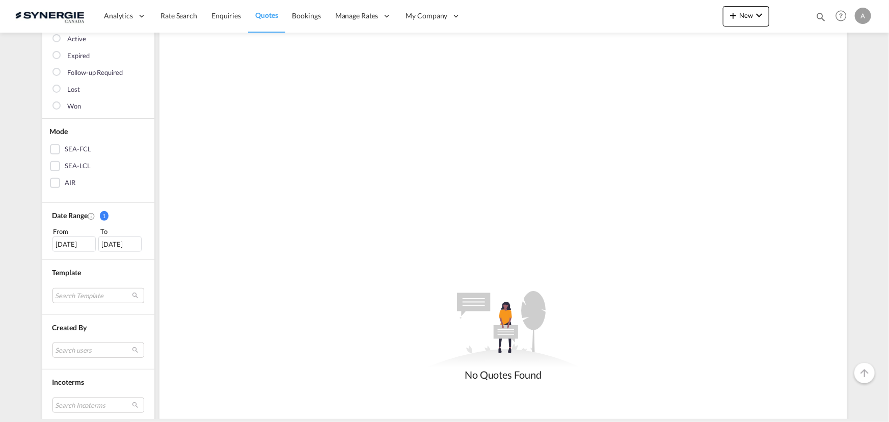
scroll to position [185, 0]
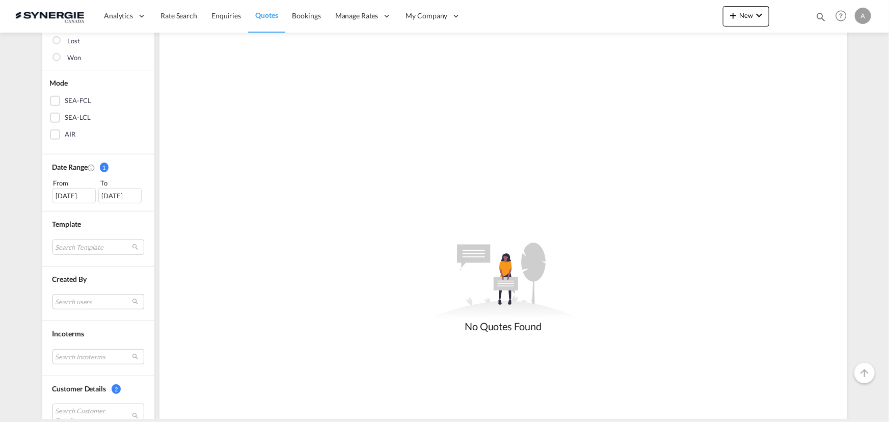
click at [76, 199] on div "13 Jul 2025" at bounding box center [73, 195] width 43 height 15
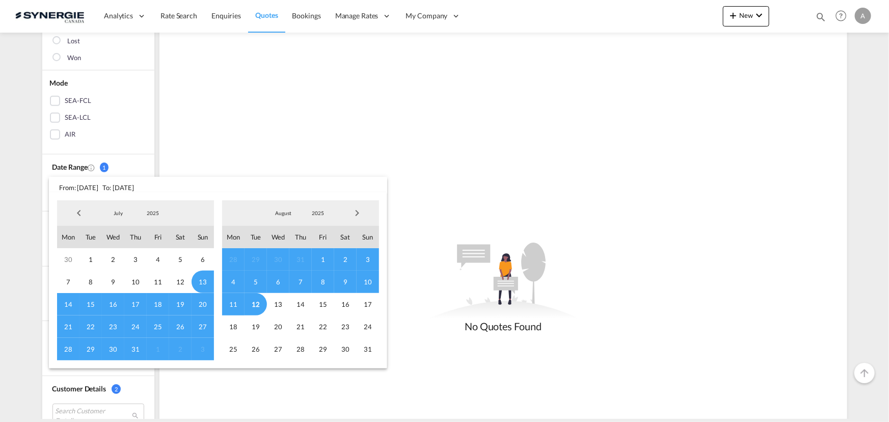
click at [156, 212] on span "2025" at bounding box center [153, 212] width 33 height 7
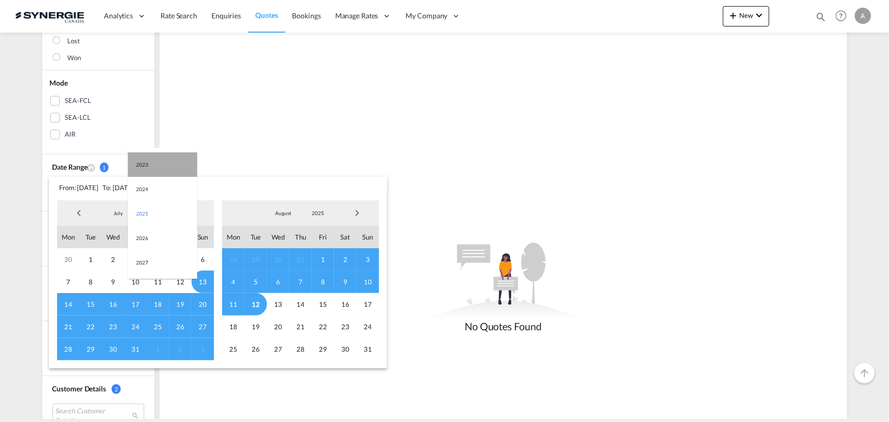
click at [174, 159] on md-option "2023" at bounding box center [162, 164] width 69 height 24
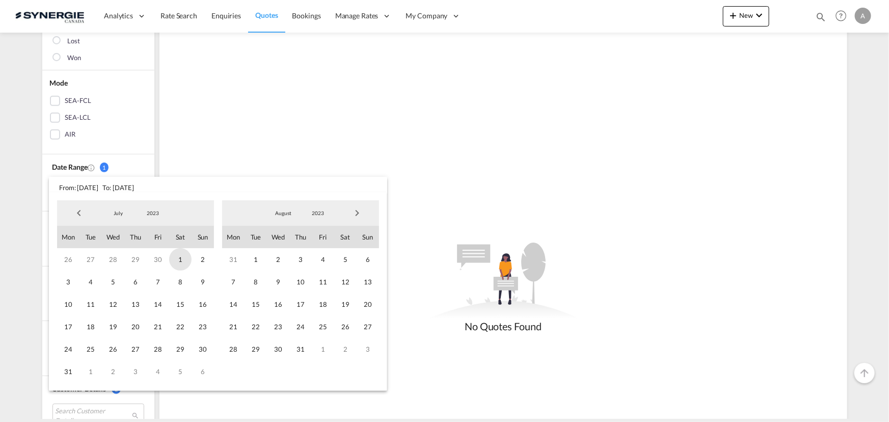
click at [178, 261] on span "1" at bounding box center [180, 259] width 22 height 22
click at [326, 214] on span "2023" at bounding box center [318, 212] width 33 height 7
click at [324, 255] on md-option "2025" at bounding box center [327, 262] width 69 height 24
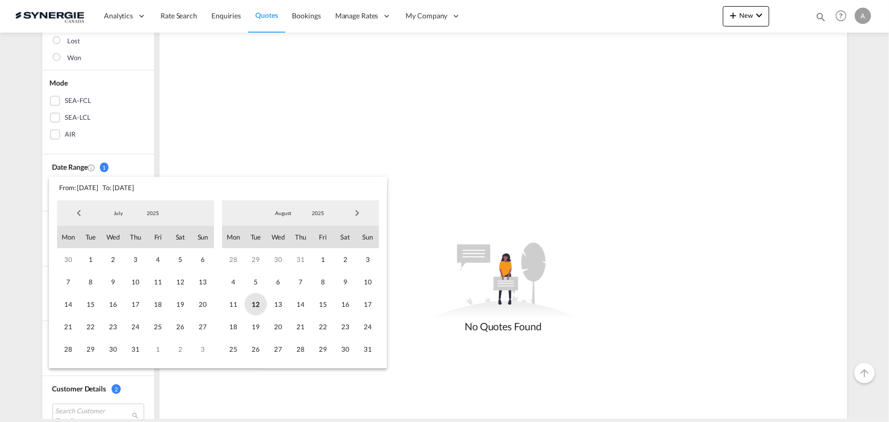
click at [260, 302] on span "12" at bounding box center [256, 304] width 22 height 22
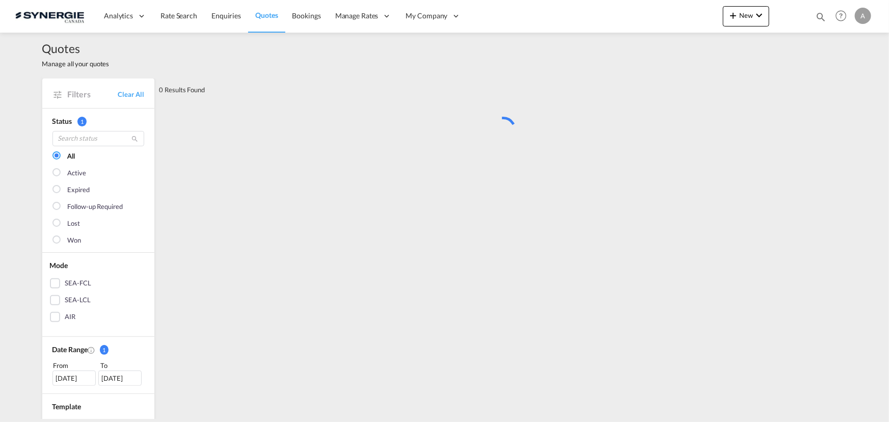
scroll to position [0, 0]
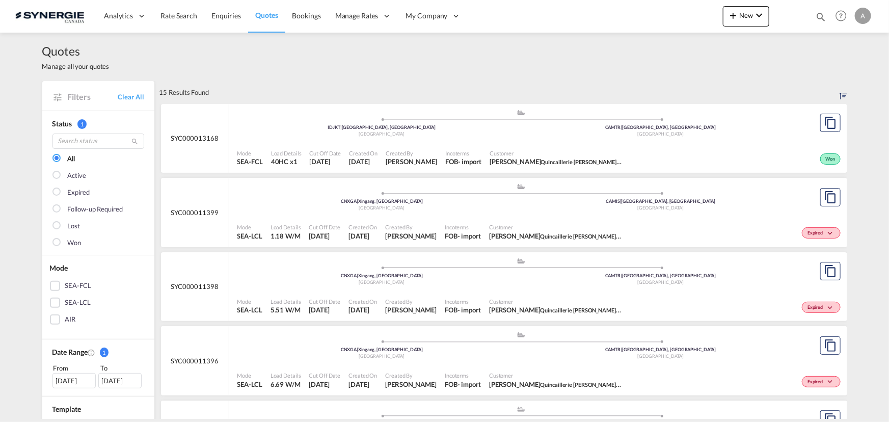
click at [404, 220] on div "Created By Daniel Dico" at bounding box center [411, 231] width 60 height 25
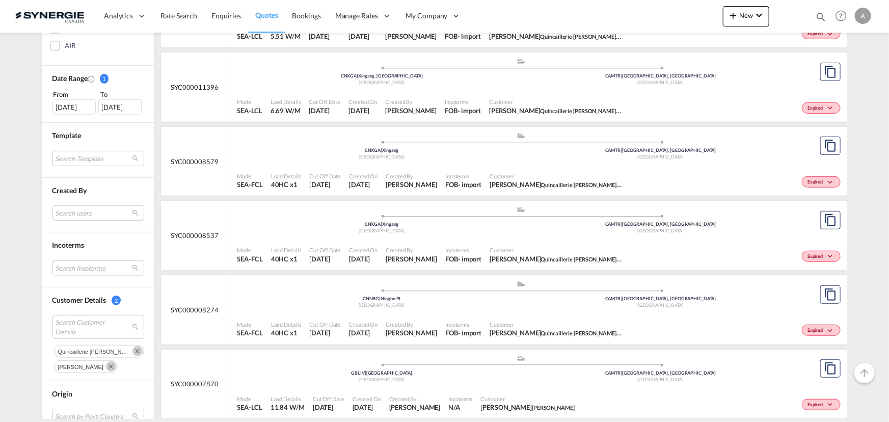
scroll to position [324, 0]
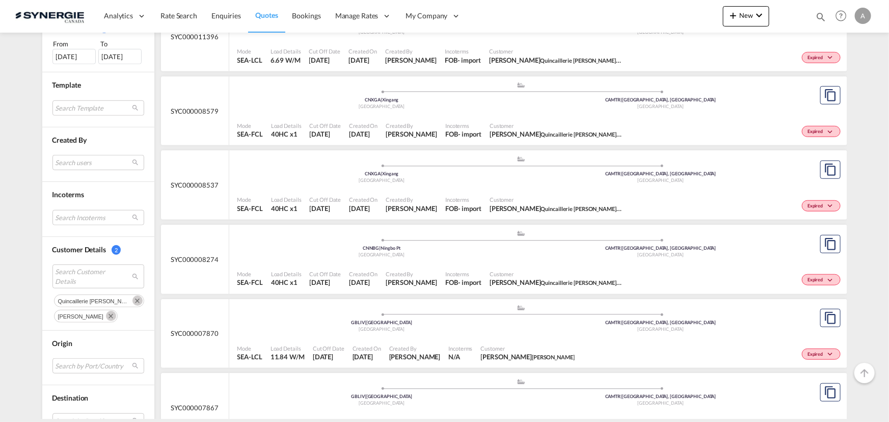
click at [132, 298] on md-icon "Remove" at bounding box center [137, 301] width 10 height 10
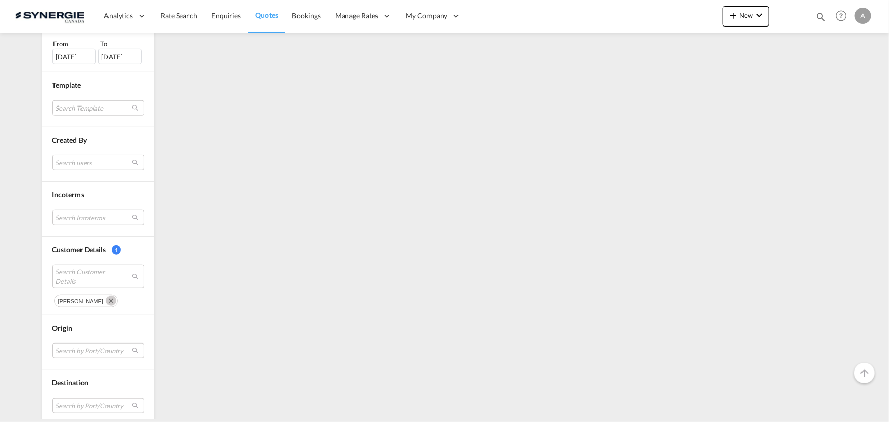
click at [106, 297] on md-icon "Remove" at bounding box center [111, 301] width 10 height 10
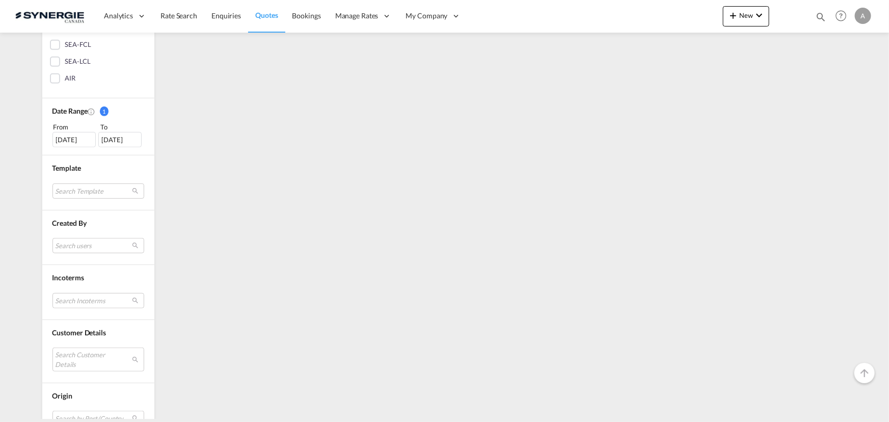
scroll to position [277, 0]
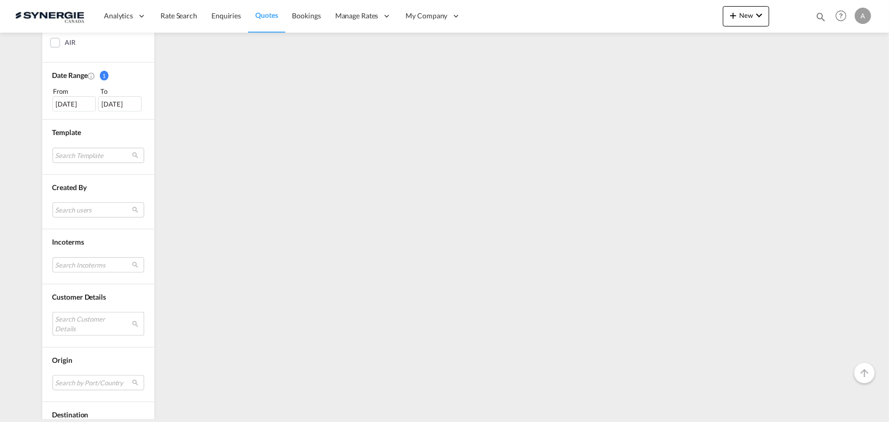
click at [87, 318] on md-select "Search Customer Details" at bounding box center [98, 323] width 92 height 23
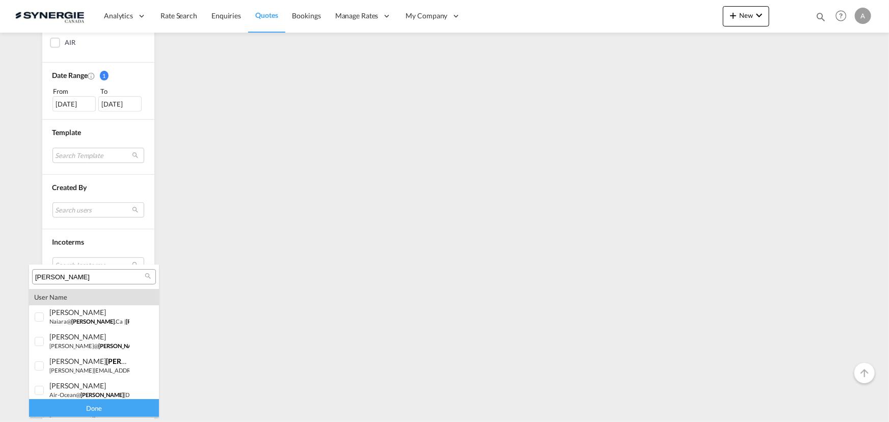
click at [74, 276] on input "rabel" at bounding box center [90, 277] width 110 height 9
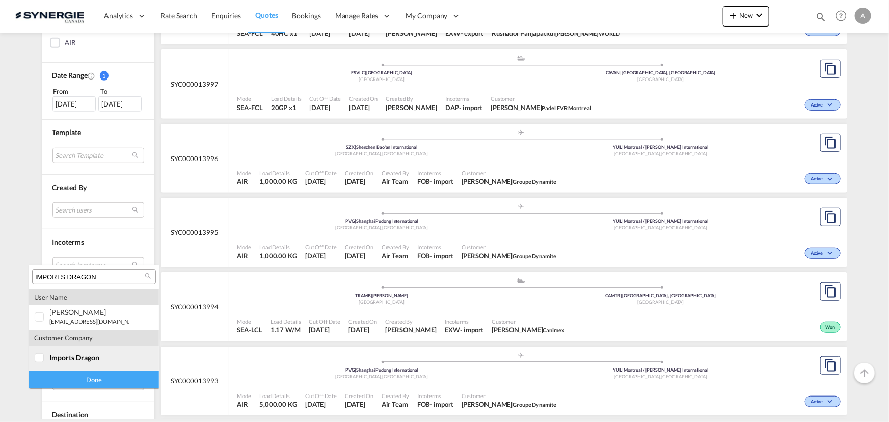
type input "IMPORTS DRAGON"
click at [95, 354] on span "imports dragon" at bounding box center [74, 357] width 50 height 9
click at [103, 377] on div "Done" at bounding box center [94, 379] width 130 height 18
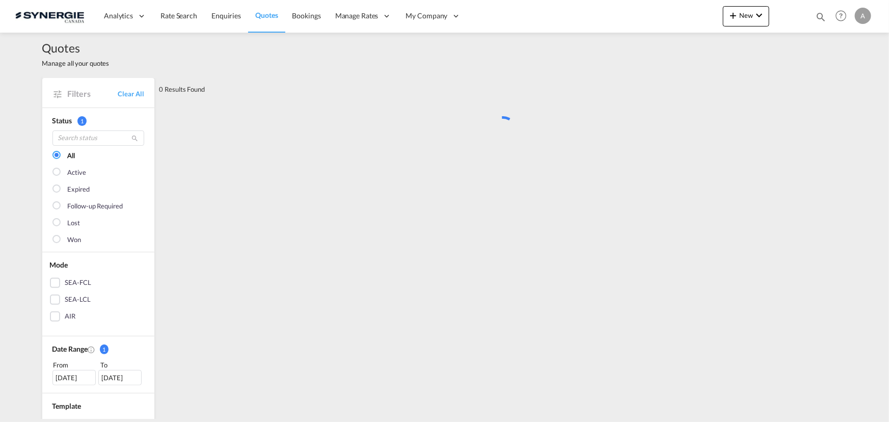
scroll to position [0, 0]
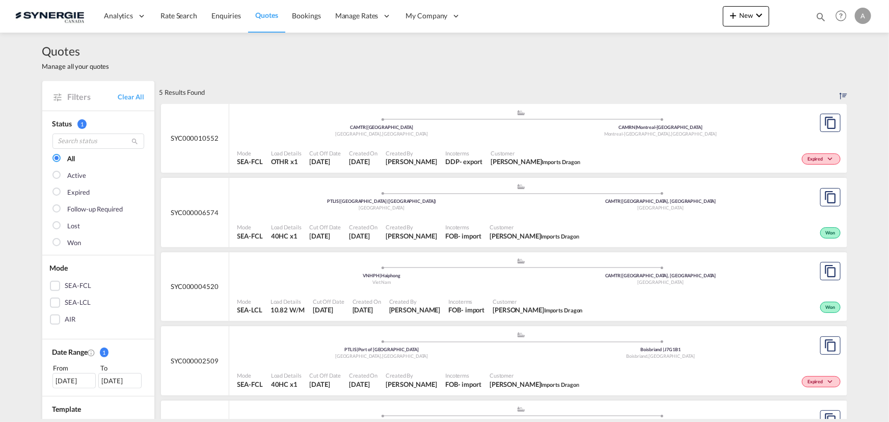
click at [428, 140] on div ".a{fill:#aaa8ad;} .a{fill:#aaa8ad;} PTLIS | Lisbon (Lisboa) Portugal CAMTR | Mo…" at bounding box center [521, 124] width 568 height 31
drag, startPoint x: 822, startPoint y: 19, endPoint x: 745, endPoint y: 34, distance: 78.4
click at [822, 18] on md-icon "icon-magnify" at bounding box center [820, 16] width 11 height 11
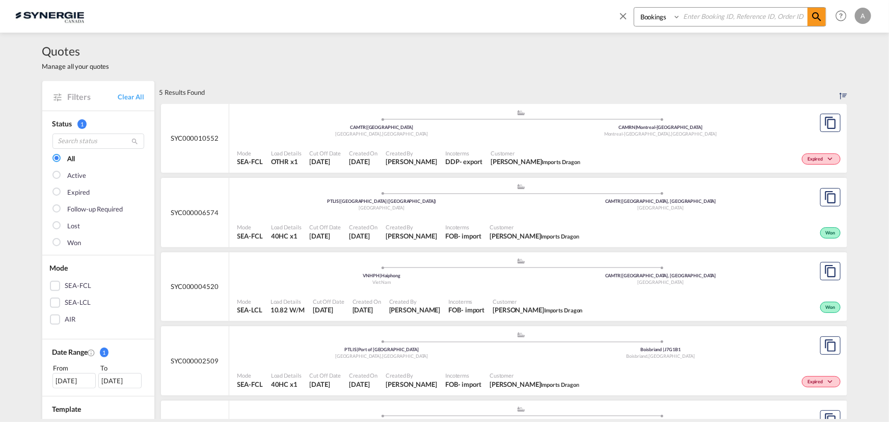
click at [659, 16] on select "Bookings Quotes Enquiries" at bounding box center [658, 17] width 48 height 18
select select "Quotes"
click at [634, 8] on select "Bookings Quotes Enquiries" at bounding box center [658, 17] width 48 height 18
click at [736, 11] on input at bounding box center [744, 17] width 127 height 18
click at [685, 21] on input at bounding box center [744, 17] width 127 height 18
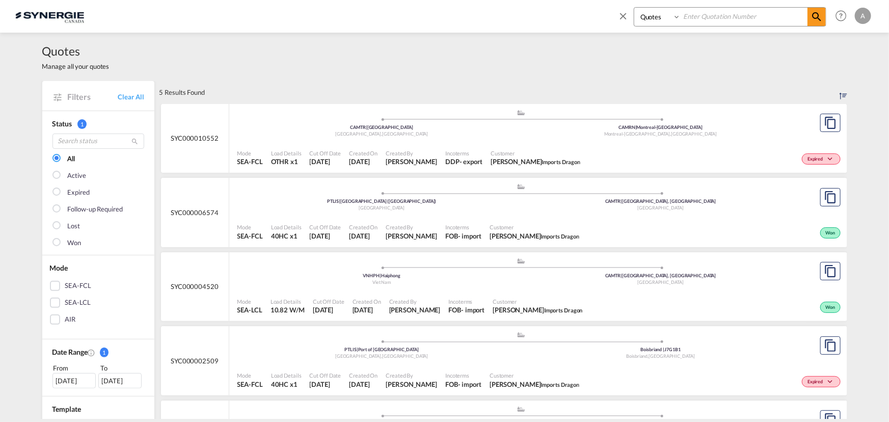
click at [724, 20] on input at bounding box center [744, 17] width 127 height 18
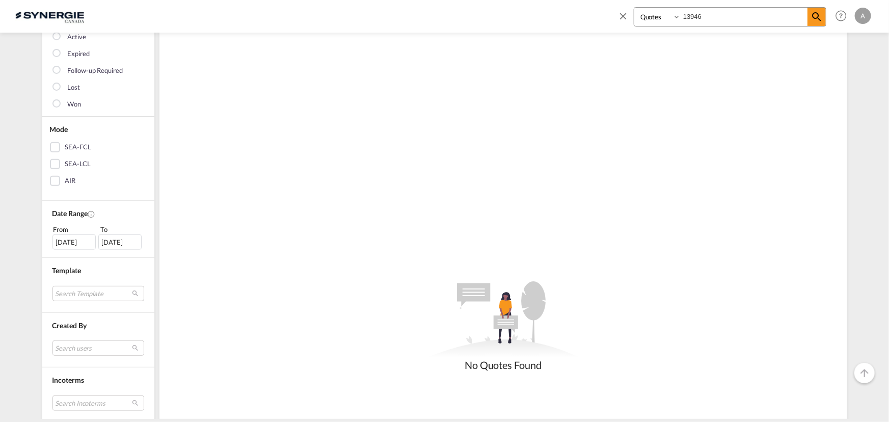
scroll to position [324, 0]
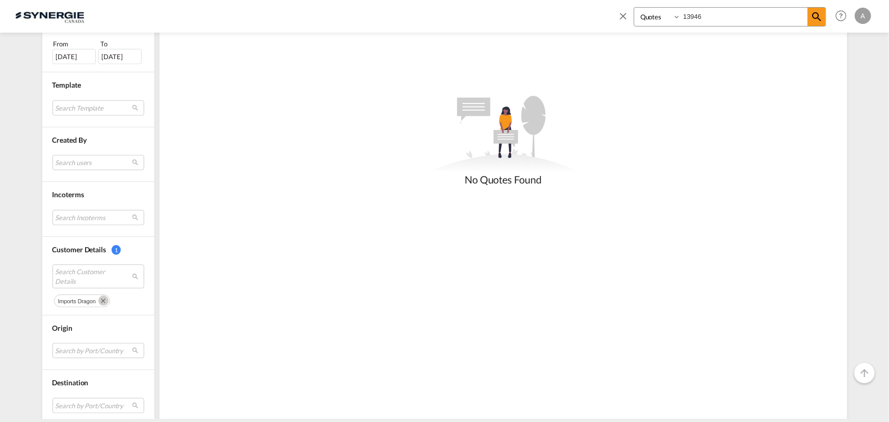
click at [100, 302] on md-icon "Remove" at bounding box center [103, 301] width 10 height 10
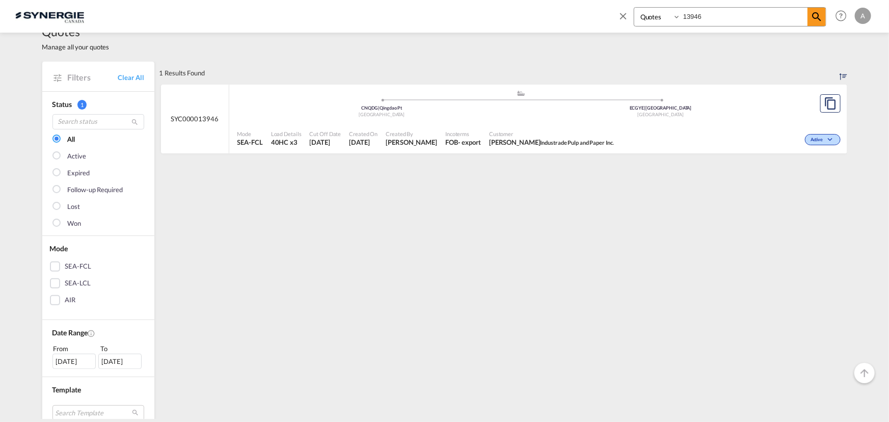
scroll to position [0, 0]
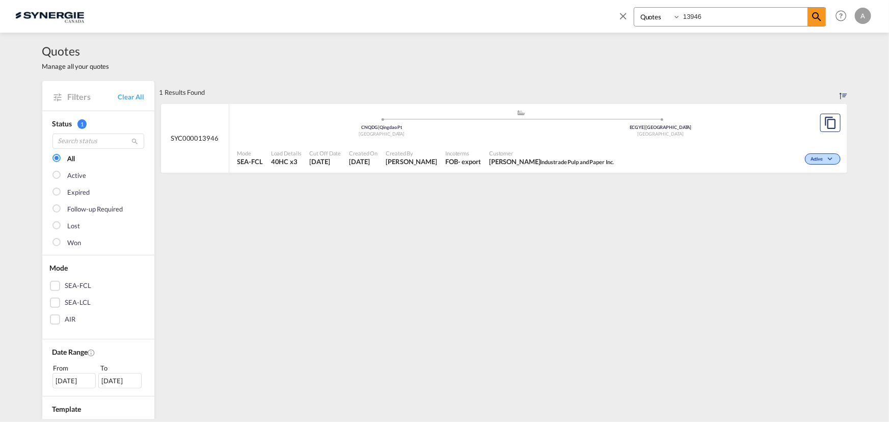
click at [508, 162] on span "Ericka Ponce Industrade Pulp and Paper Inc." at bounding box center [551, 161] width 125 height 9
drag, startPoint x: 742, startPoint y: 19, endPoint x: 594, endPoint y: 15, distance: 148.3
click at [596, 15] on div "Bookings Quotes Enquiries 13946 Help Resources Product Release A My Profile Log…" at bounding box center [444, 16] width 859 height 32
click at [717, 17] on input "13868" at bounding box center [744, 17] width 127 height 18
drag, startPoint x: 717, startPoint y: 17, endPoint x: 653, endPoint y: 21, distance: 64.4
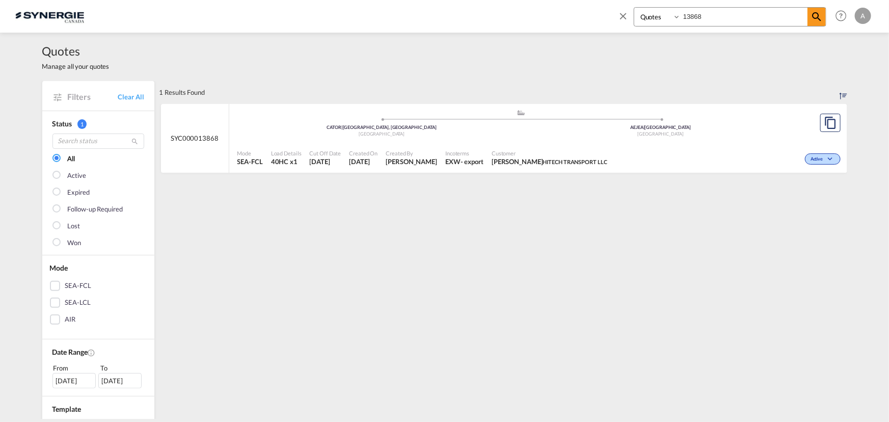
click at [653, 21] on div "Bookings Quotes Enquiries 13868" at bounding box center [730, 16] width 193 height 19
type input "13668"
click at [527, 150] on span "Customer" at bounding box center [524, 153] width 64 height 8
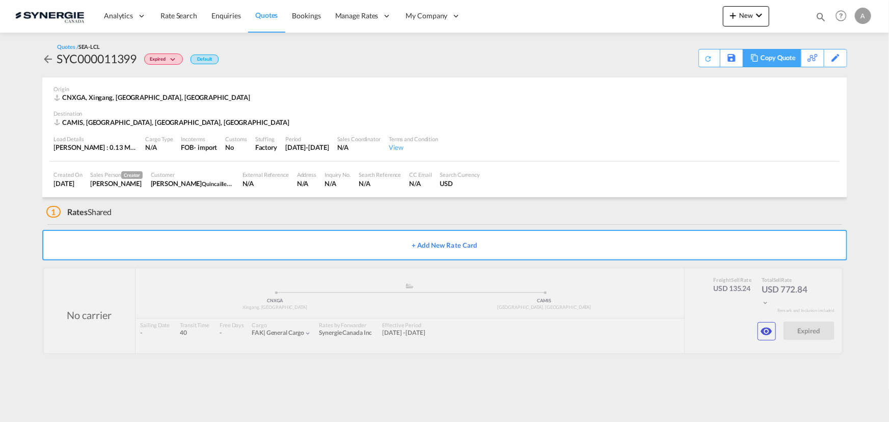
click at [785, 57] on div "Copy Quote" at bounding box center [778, 57] width 35 height 17
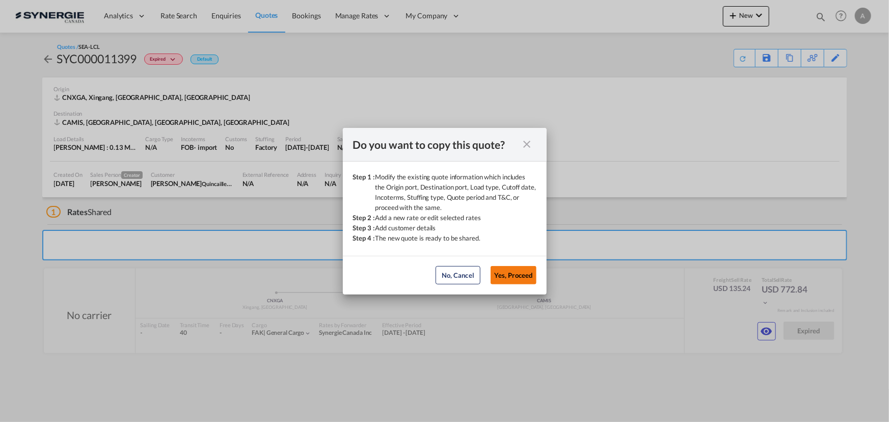
click at [533, 274] on button "Yes, Proceed" at bounding box center [514, 275] width 46 height 18
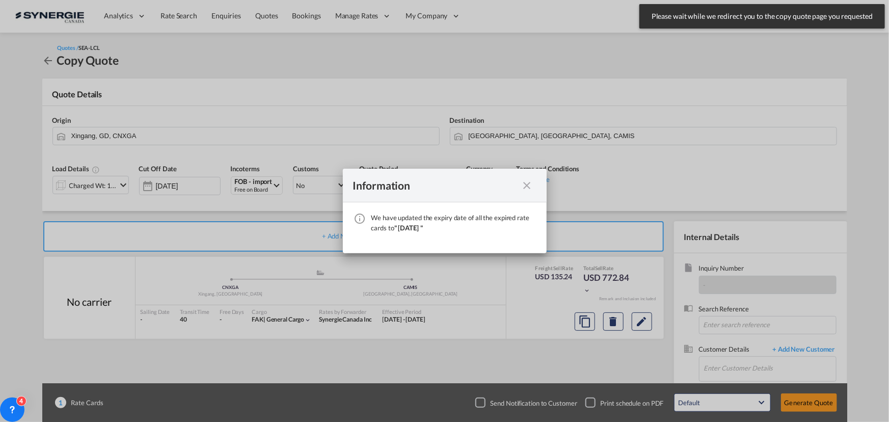
click at [521, 184] on md-icon "icon-close fg-AAA8AD cursor" at bounding box center [527, 185] width 12 height 12
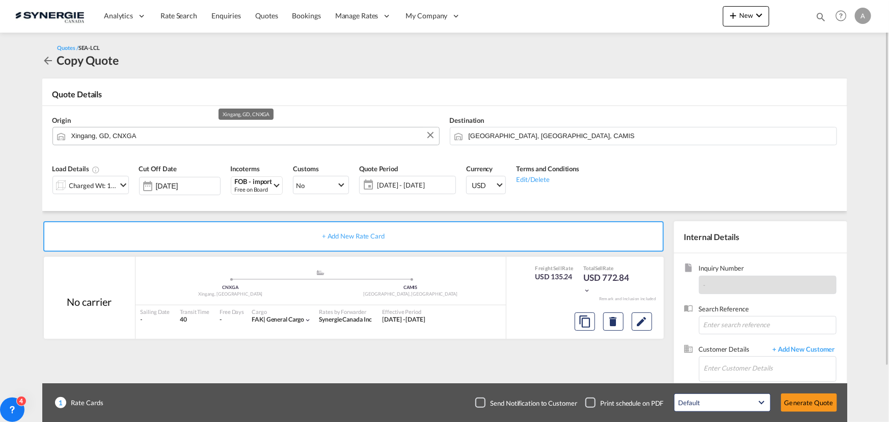
click at [183, 139] on input "Xingang, GD, CNXGA" at bounding box center [252, 136] width 363 height 18
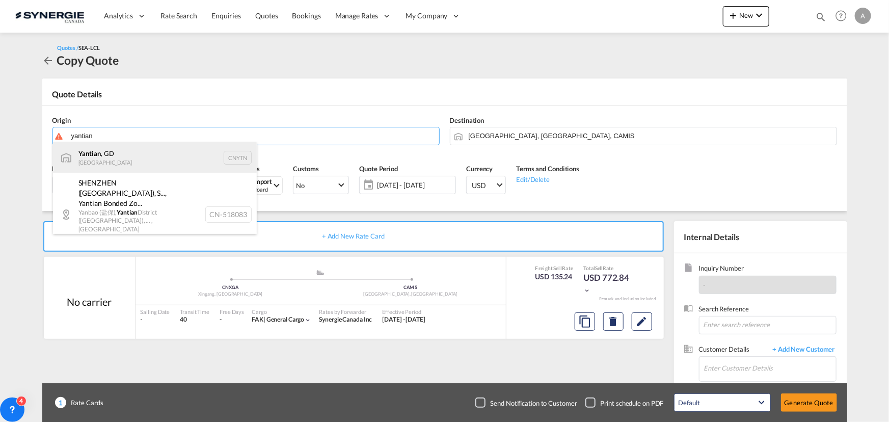
click at [109, 156] on div "Yantian , GD China CNYTN" at bounding box center [155, 157] width 204 height 31
type input "Yantian, GD, CNYTN"
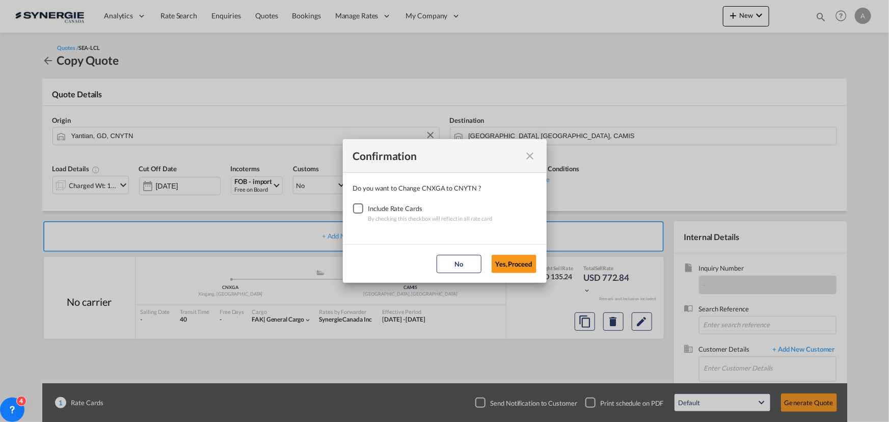
click at [353, 210] on div "Checkbox No Ink" at bounding box center [358, 208] width 10 height 10
drag, startPoint x: 518, startPoint y: 262, endPoint x: 529, endPoint y: 163, distance: 99.5
click at [518, 261] on button "Yes,Proceed" at bounding box center [514, 264] width 45 height 18
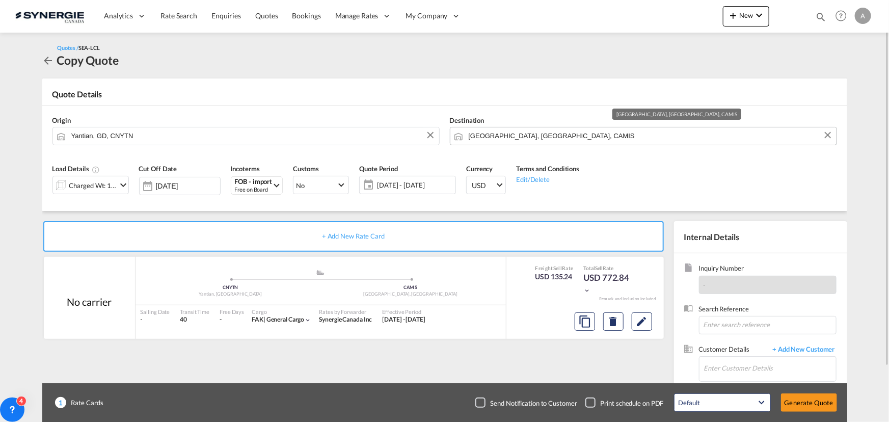
click at [566, 131] on input "Mississauga, ON, CAMIS" at bounding box center [650, 136] width 363 height 18
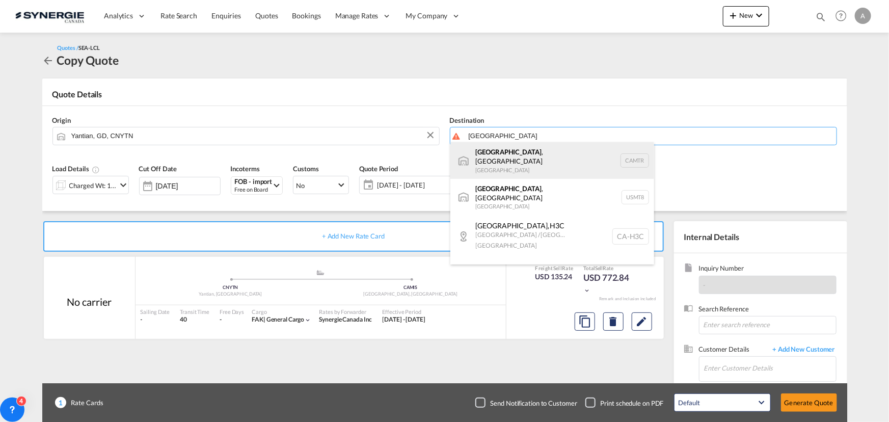
click at [505, 163] on div "Montreal , QC Canada CAMTR" at bounding box center [552, 160] width 204 height 37
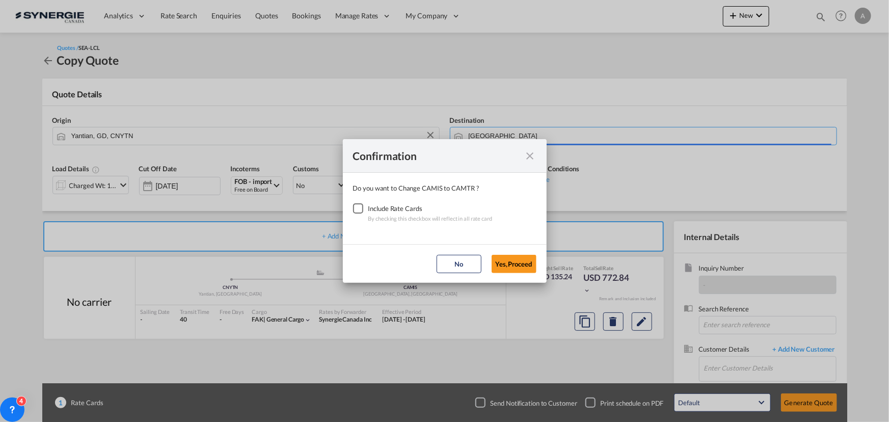
type input "Montreal, QC, CAMTR"
drag, startPoint x: 351, startPoint y: 210, endPoint x: 356, endPoint y: 211, distance: 5.3
click at [353, 210] on div "Checkbox No Ink" at bounding box center [358, 208] width 10 height 10
click at [519, 267] on button "Yes,Proceed" at bounding box center [514, 264] width 45 height 18
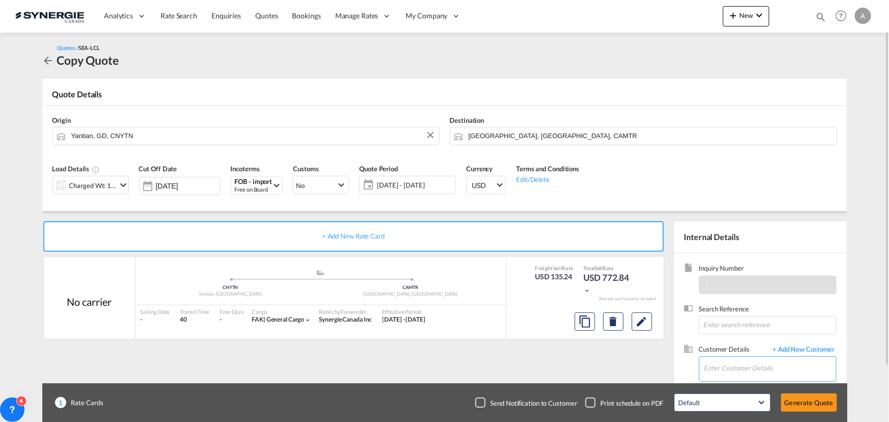
click at [726, 362] on input "Enter Customer Details" at bounding box center [770, 368] width 132 height 23
drag, startPoint x: 703, startPoint y: 364, endPoint x: 663, endPoint y: 367, distance: 39.3
click at [663, 366] on div "+ Add New Rate Card No carrier added by you .a{fill:#aaa8ad;} .a{fill:#aaa8ad;}…" at bounding box center [444, 325] width 805 height 228
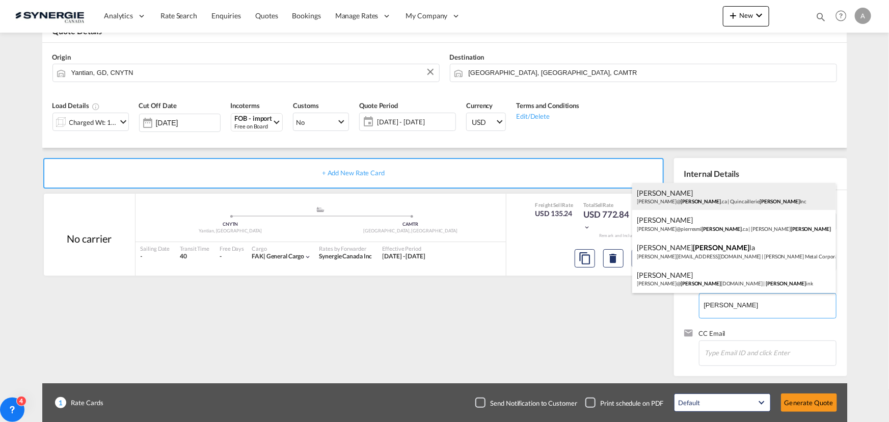
click at [685, 200] on div "Marilyn Meunier marilyn@ rabel .ca | Quincaillerie Rabel Inc" at bounding box center [734, 197] width 204 height 28
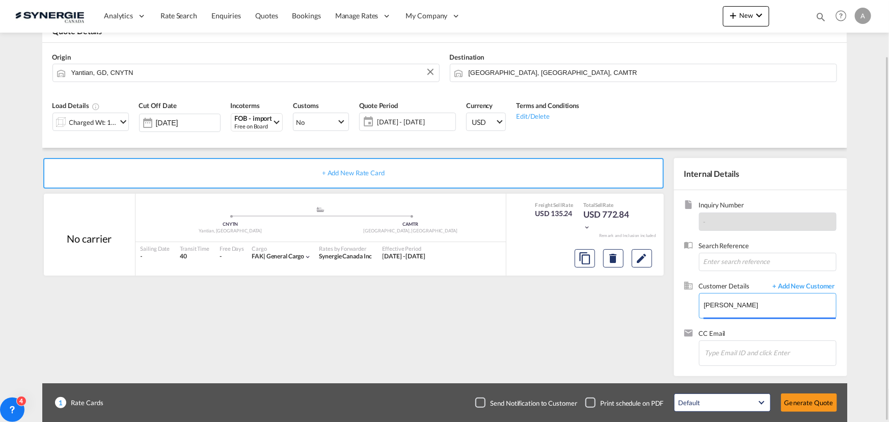
type input "Quincaillerie Rabel Inc, Marilyn Meunier, marilyn@rabel.ca"
click at [820, 406] on button "Generate Quote" at bounding box center [809, 402] width 56 height 18
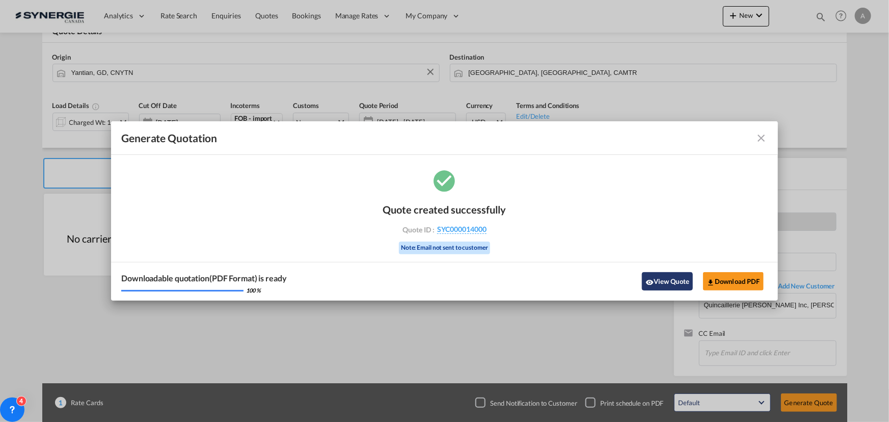
click at [671, 277] on button "View Quote" at bounding box center [667, 281] width 51 height 18
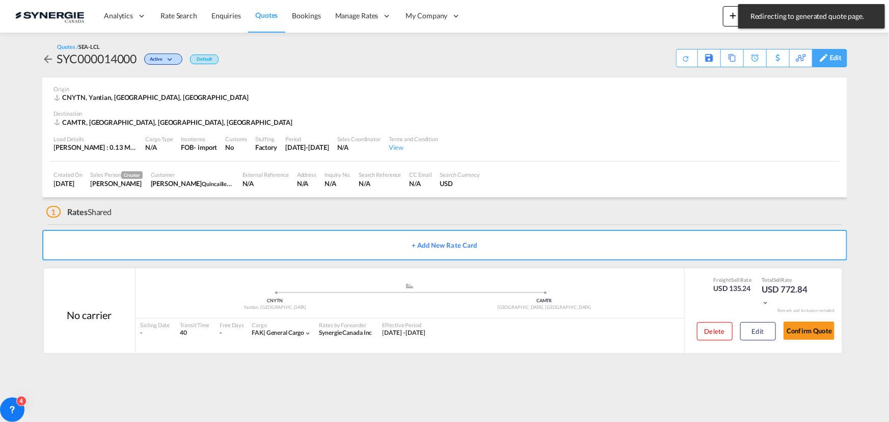
click at [836, 60] on div "Edit" at bounding box center [836, 57] width 12 height 17
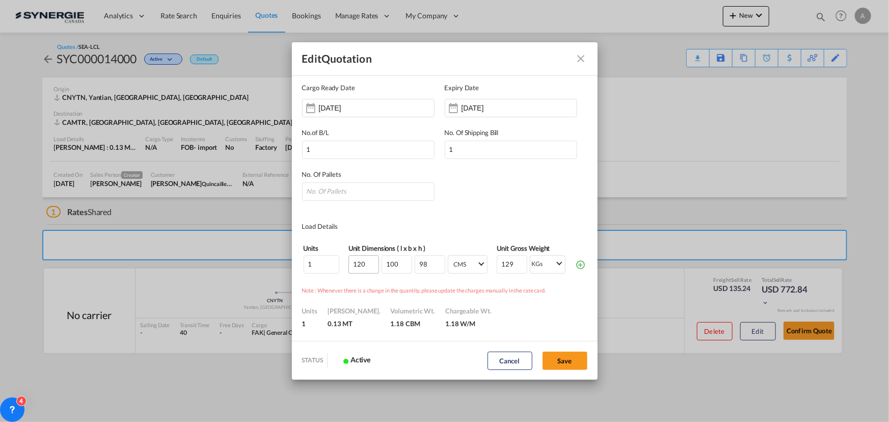
scroll to position [92, 0]
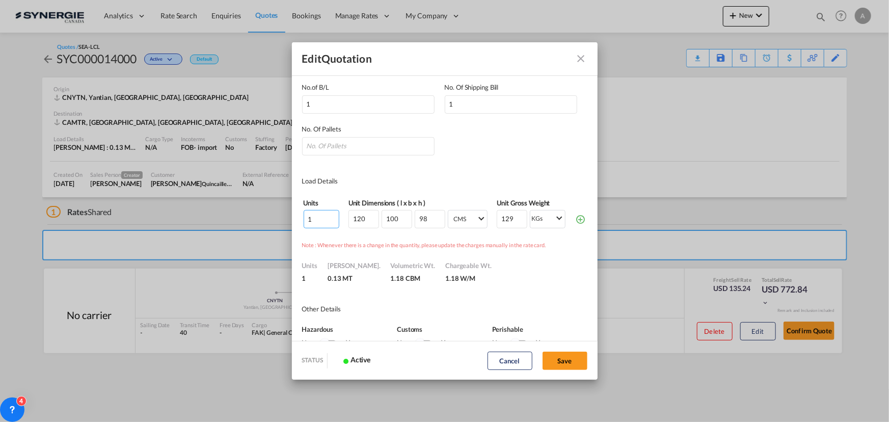
click at [293, 217] on md-dialog-content "Quote ID SYC000014000 Incoterms FOB - import Free on Board FOB - import Free on…" at bounding box center [445, 208] width 306 height 266
type input "40"
type input "22"
type input "20.5"
type input "23.5"
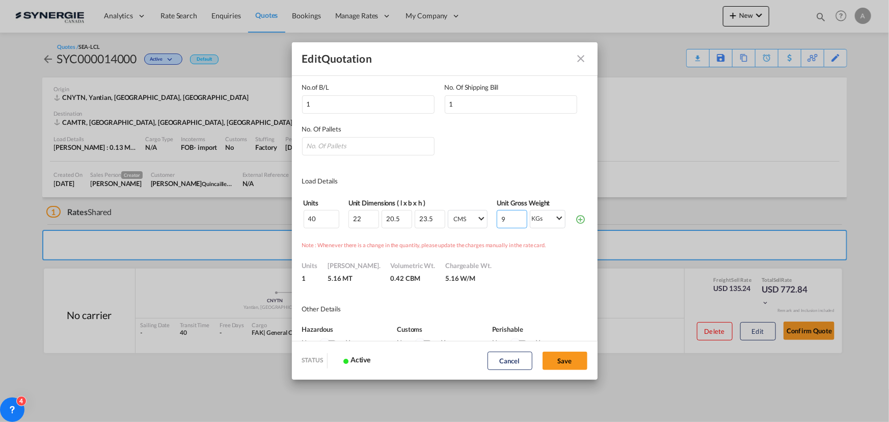
type input "9"
click at [570, 357] on button "Save" at bounding box center [565, 361] width 45 height 18
click at [328, 143] on input "Quote ID IncotermsFOB ..." at bounding box center [368, 146] width 132 height 18
type input "1"
click at [576, 361] on button "Save" at bounding box center [565, 361] width 45 height 18
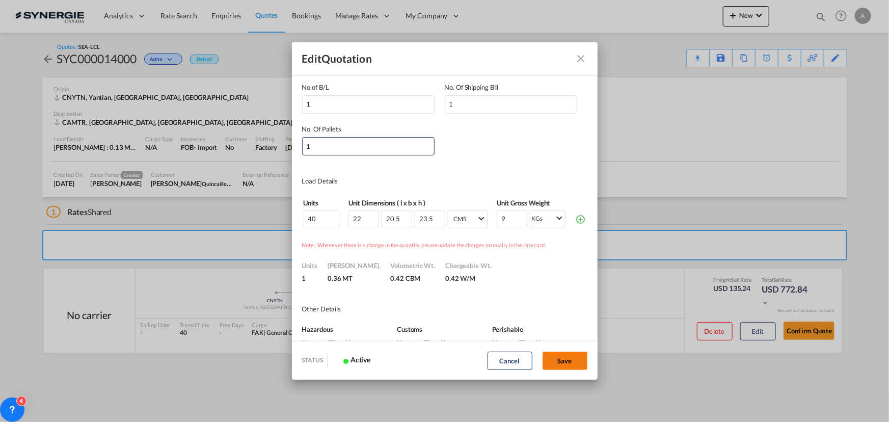
type input "11 Aug 2025"
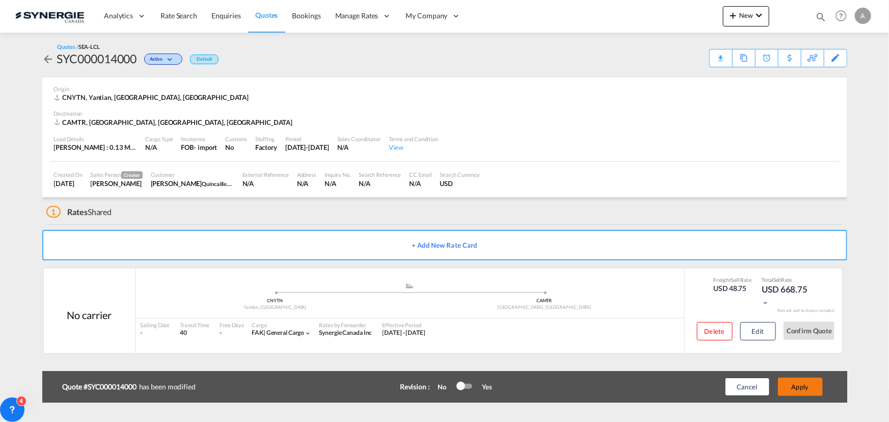
click at [813, 388] on button "Apply" at bounding box center [800, 387] width 45 height 18
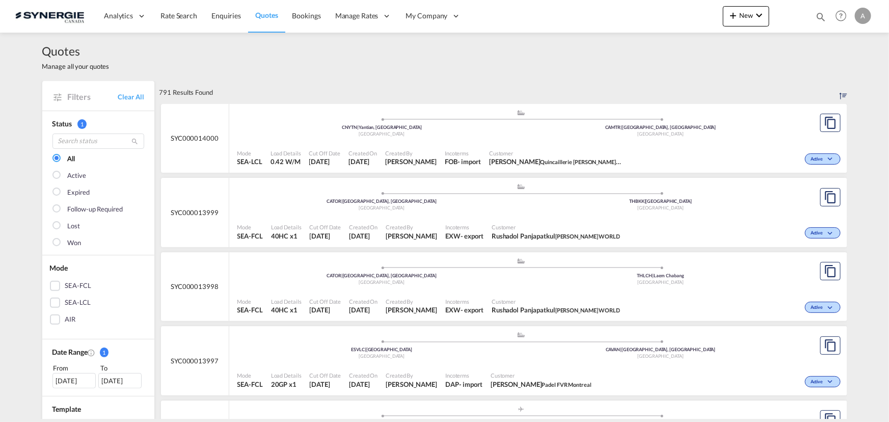
click at [822, 17] on md-icon "icon-magnify" at bounding box center [820, 16] width 11 height 11
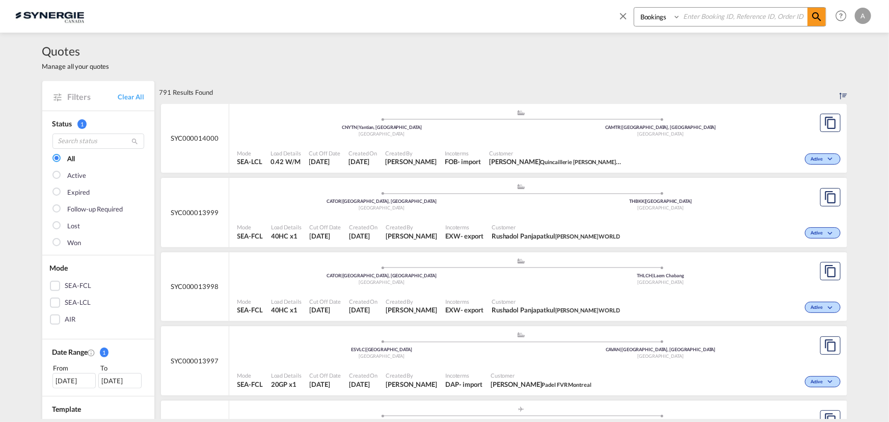
click at [646, 21] on select "Bookings Quotes Enquiries" at bounding box center [658, 17] width 48 height 18
select select "Quotes"
click at [634, 8] on select "Bookings Quotes Enquiries" at bounding box center [658, 17] width 48 height 18
click at [685, 20] on input at bounding box center [744, 17] width 127 height 18
type input "13385"
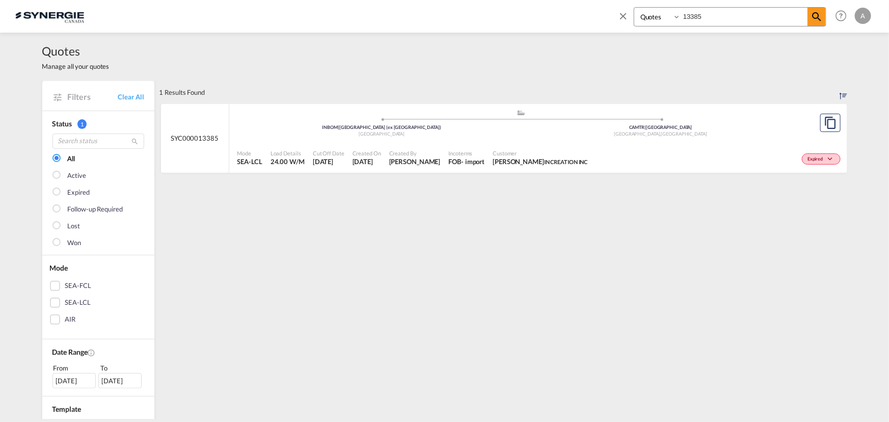
click at [502, 133] on div "[GEOGRAPHIC_DATA]" at bounding box center [382, 134] width 279 height 7
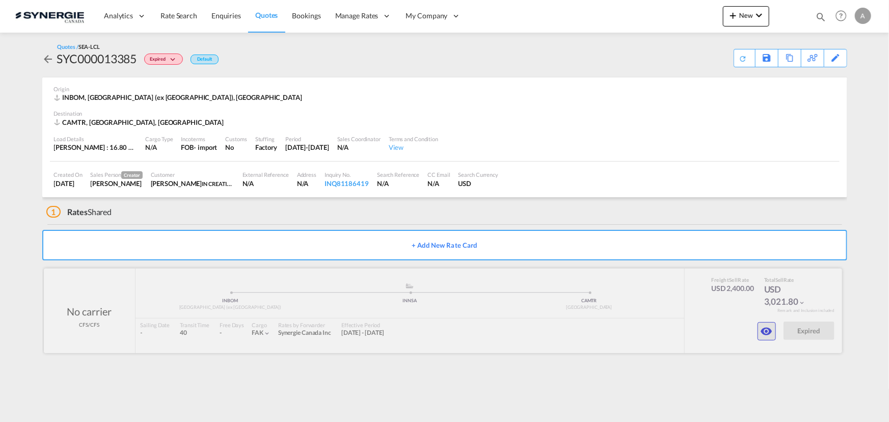
click at [767, 329] on md-icon "icon-eye" at bounding box center [767, 331] width 12 height 12
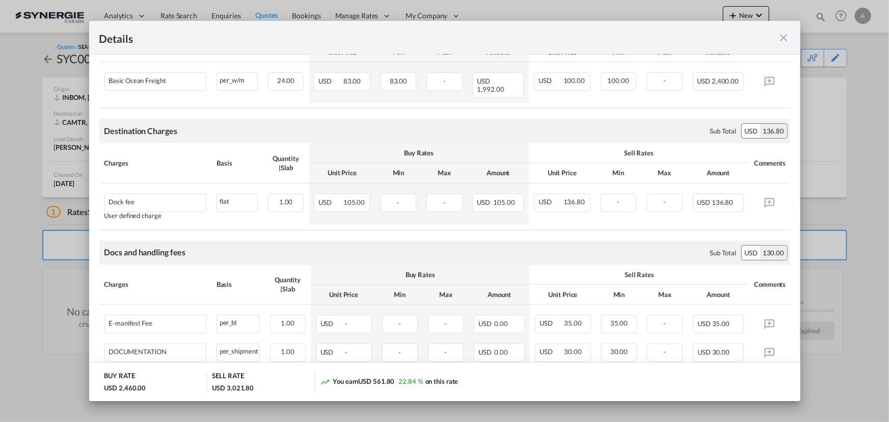
scroll to position [238, 0]
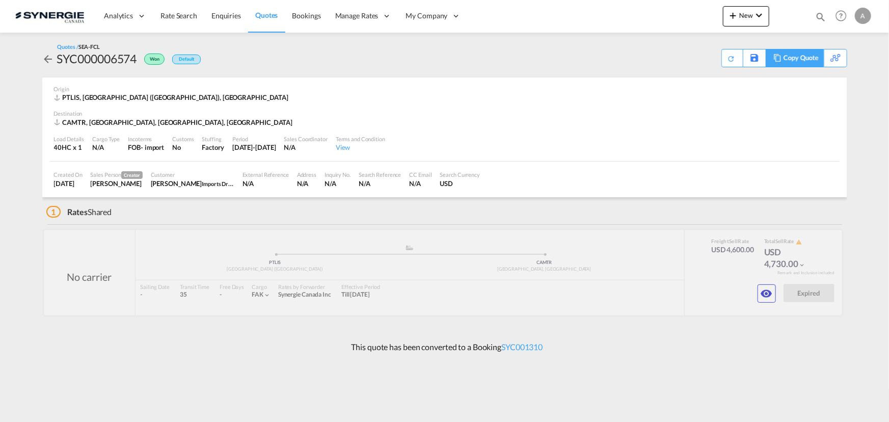
click at [808, 60] on div "Copy Quote" at bounding box center [801, 57] width 35 height 17
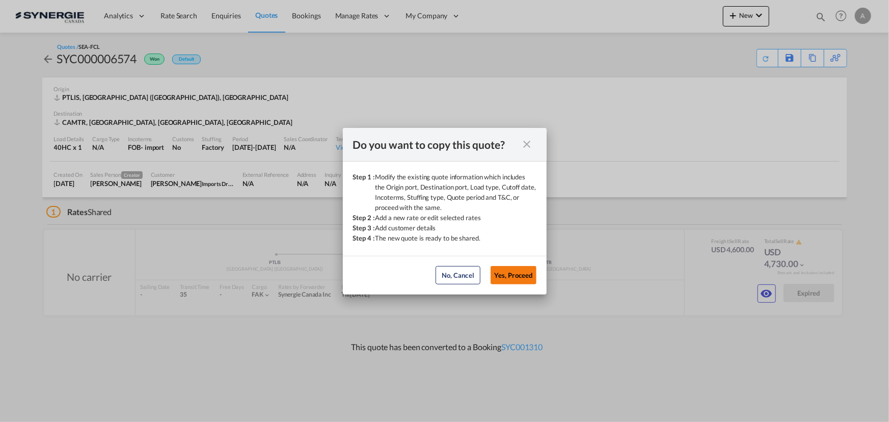
click at [522, 272] on button "Yes, Proceed" at bounding box center [514, 275] width 46 height 18
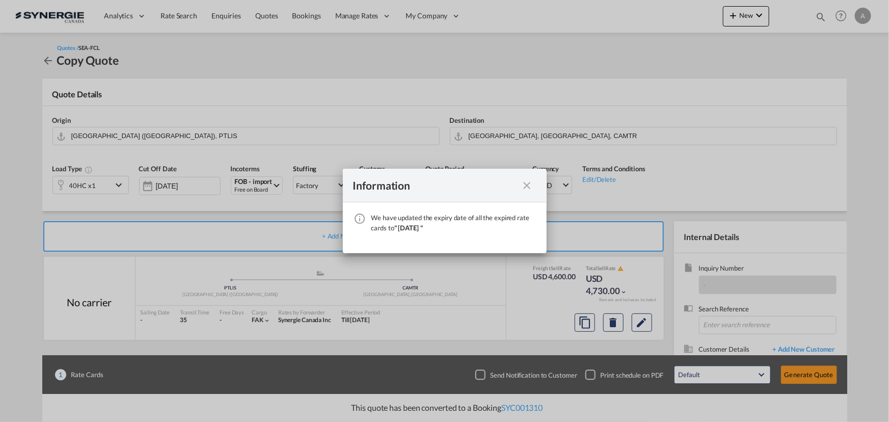
click at [522, 187] on md-icon "icon-close fg-AAA8AD cursor" at bounding box center [527, 185] width 12 height 12
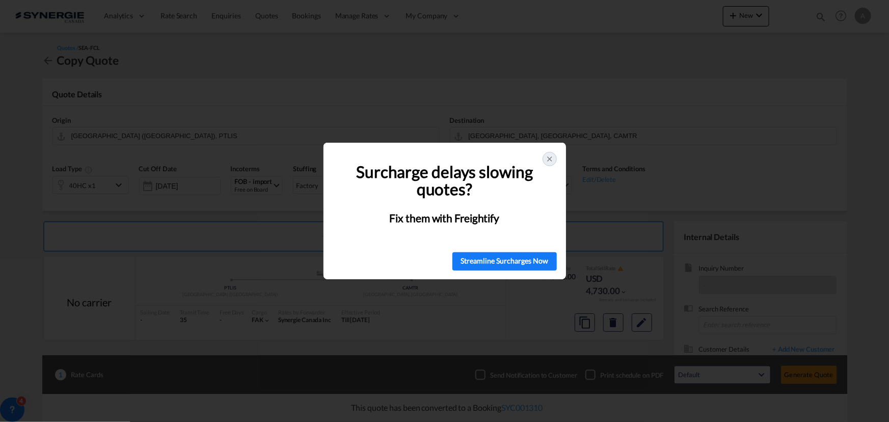
click at [551, 160] on icon at bounding box center [550, 159] width 4 height 4
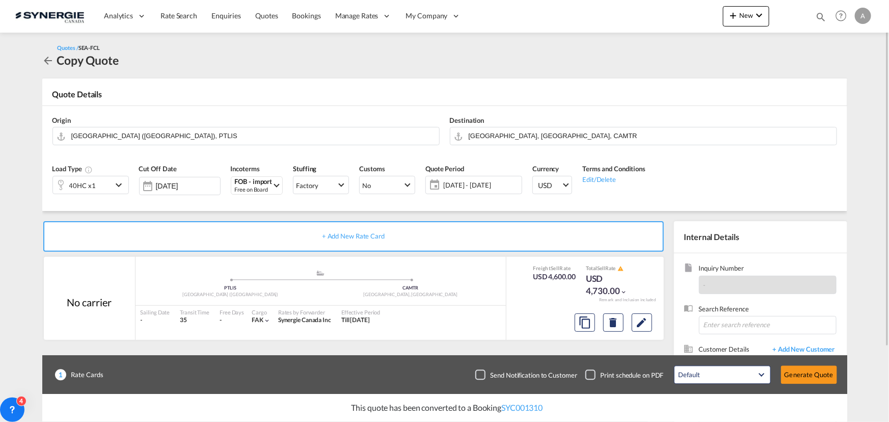
click at [462, 183] on span "[DATE] - [DATE]" at bounding box center [481, 184] width 76 height 9
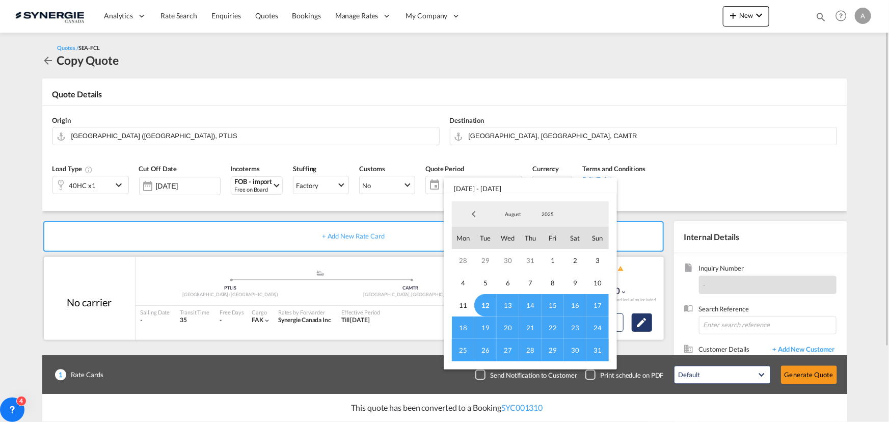
click at [652, 323] on md-backdrop at bounding box center [444, 211] width 889 height 422
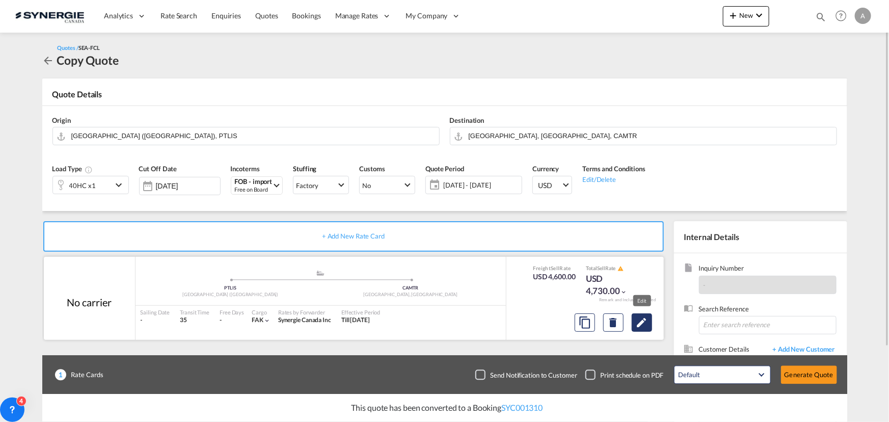
click at [647, 322] on md-icon "Edit" at bounding box center [642, 322] width 12 height 12
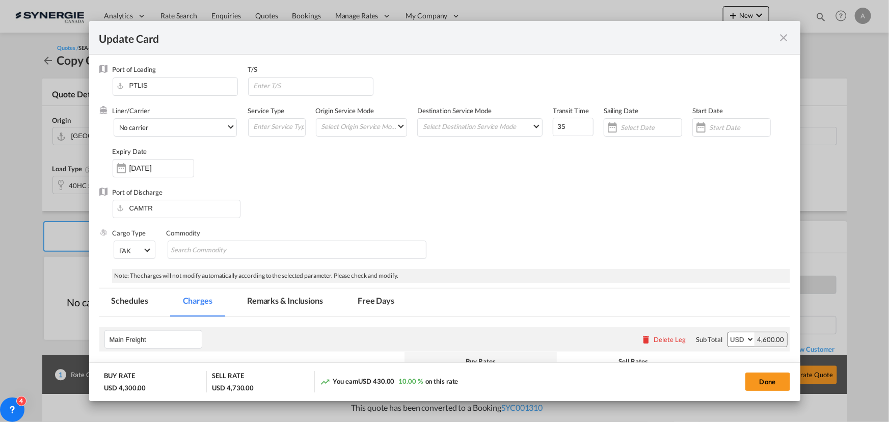
select select "per container"
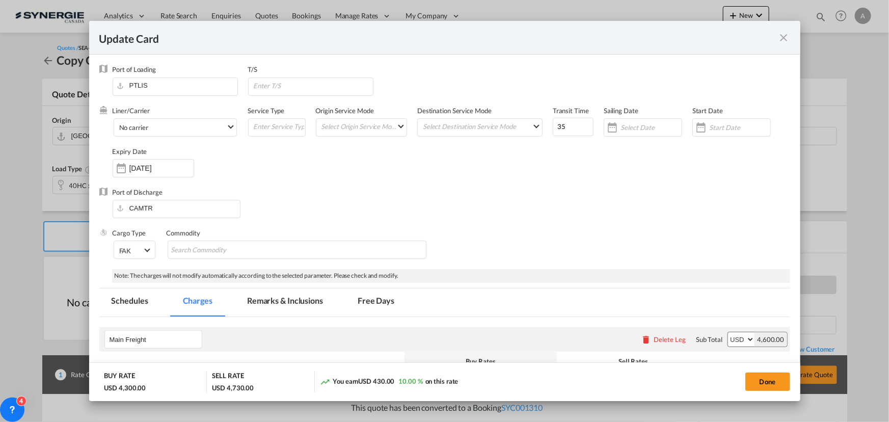
select select "per B/L"
click at [288, 309] on md-tab-item "Remarks & Inclusions" at bounding box center [285, 302] width 100 height 28
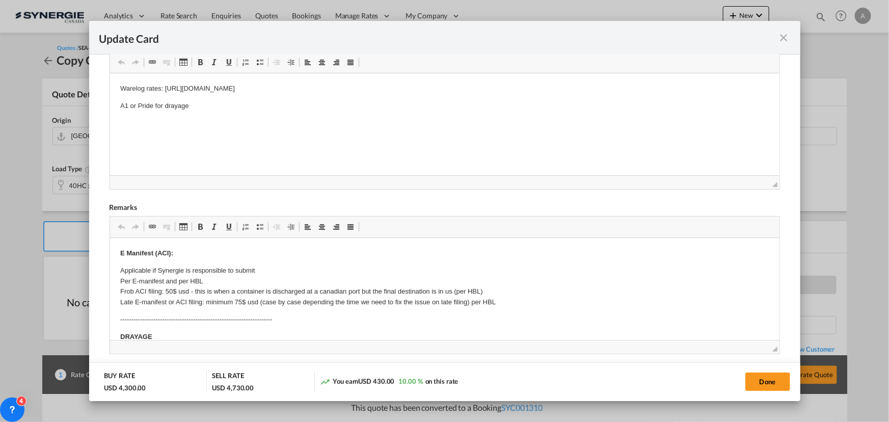
scroll to position [199, 0]
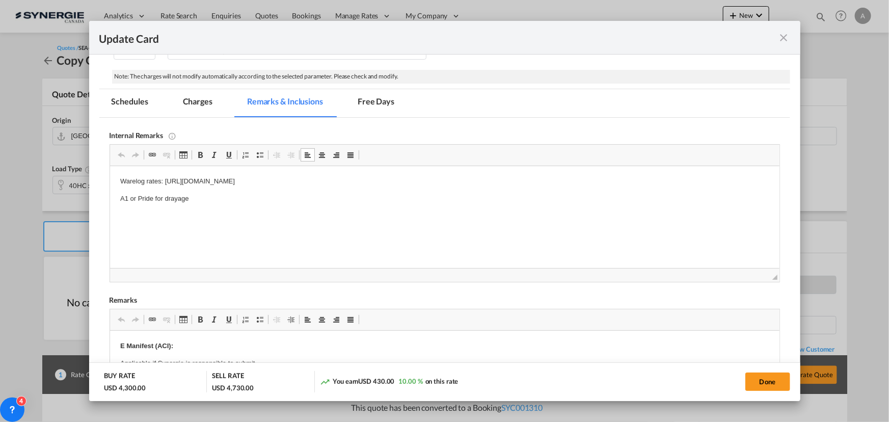
drag, startPoint x: 441, startPoint y: 181, endPoint x: 165, endPoint y: 183, distance: 276.2
click at [165, 183] on p "Warelog rates: https://app.frontapp.com/open/cnv_o56vhu7?key=so6HFNMNKIGBauuHk-…" at bounding box center [444, 181] width 649 height 11
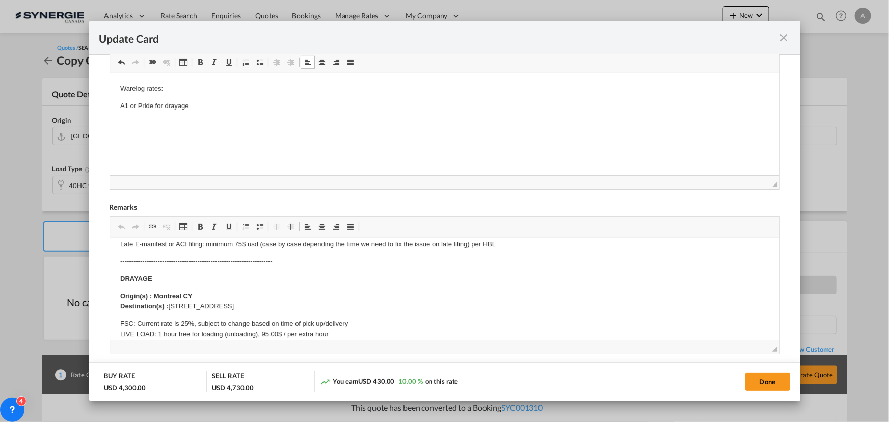
scroll to position [92, 0]
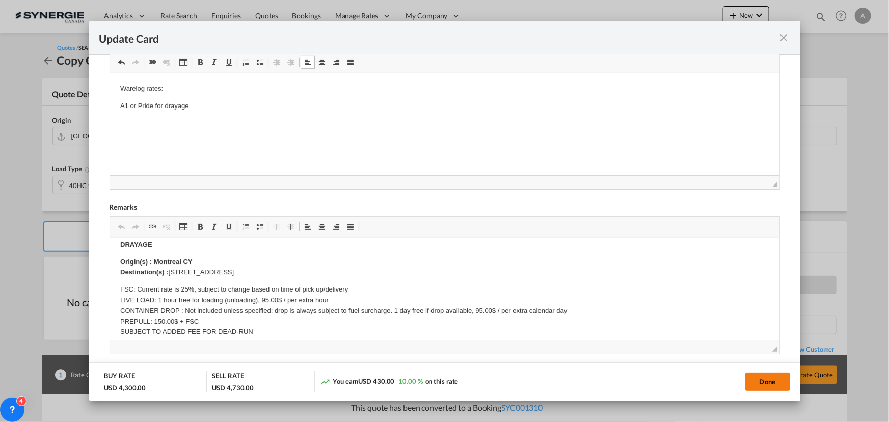
click at [755, 384] on button "Done" at bounding box center [768, 382] width 45 height 18
type input "10 Sep 2025"
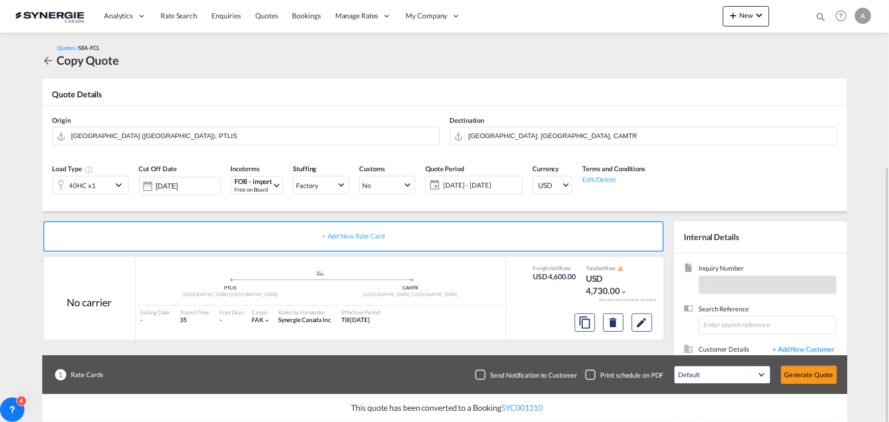
scroll to position [91, 0]
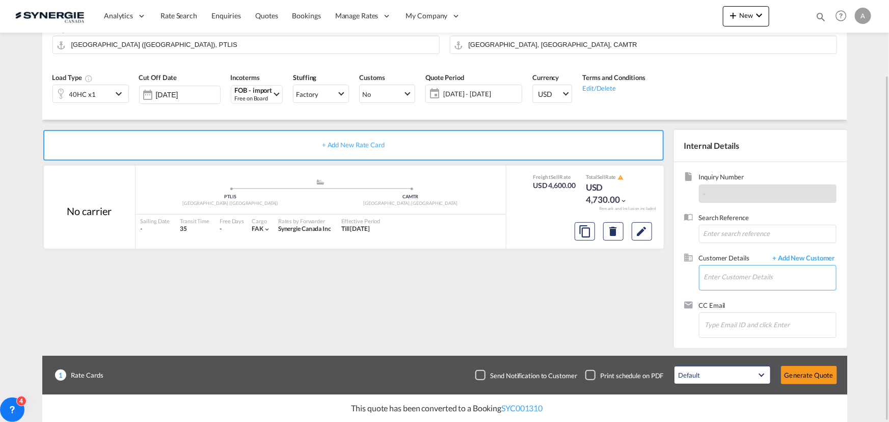
click at [752, 278] on input "Enter Customer Details" at bounding box center [770, 276] width 132 height 23
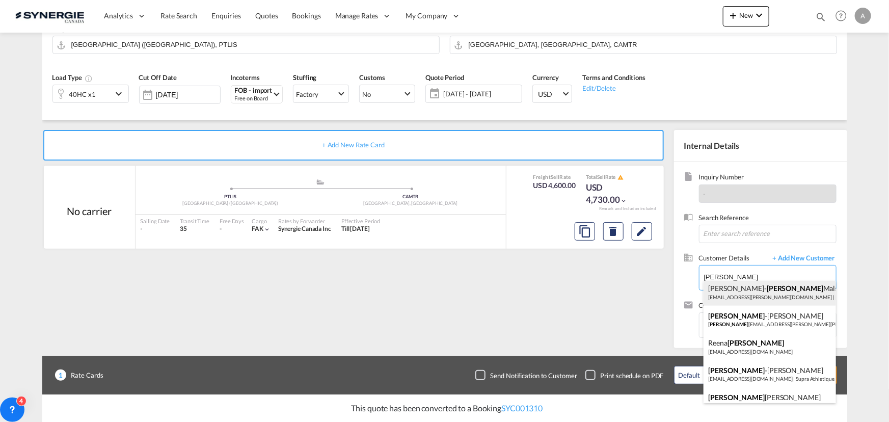
scroll to position [42, 0]
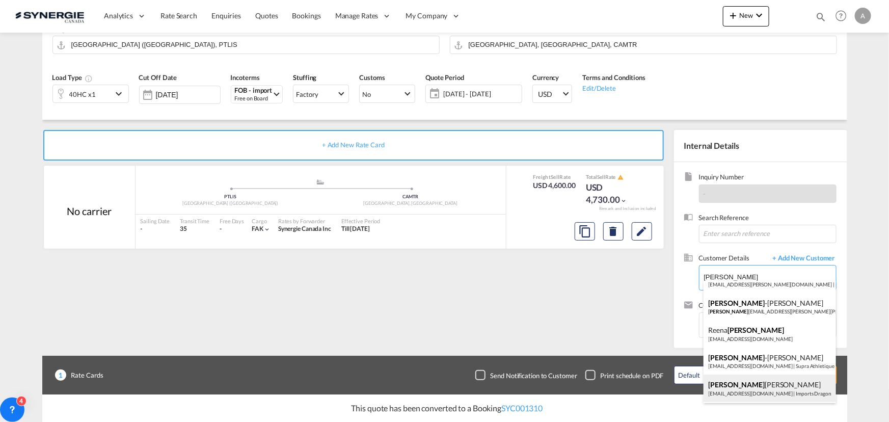
click at [776, 392] on div "Charles Clement transport@importsdragon.com | Imports Dragon" at bounding box center [770, 389] width 132 height 28
type input "Imports Dragon, Charles Clement, transport@importsdragon.com"
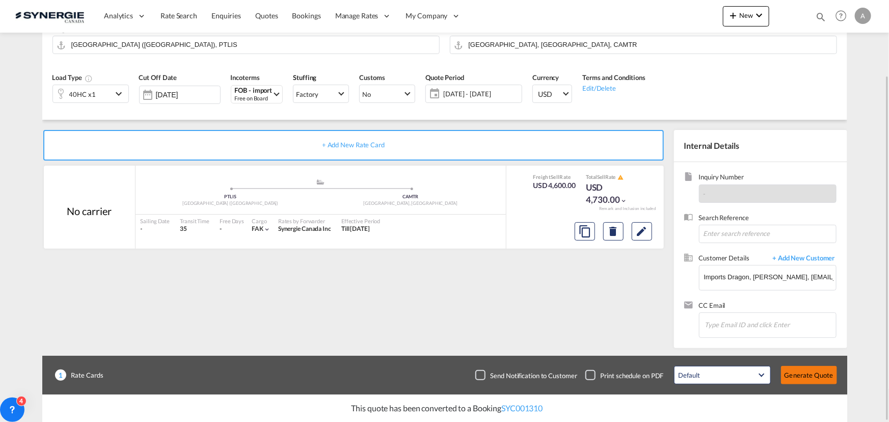
click at [808, 377] on button "Generate Quote" at bounding box center [809, 375] width 56 height 18
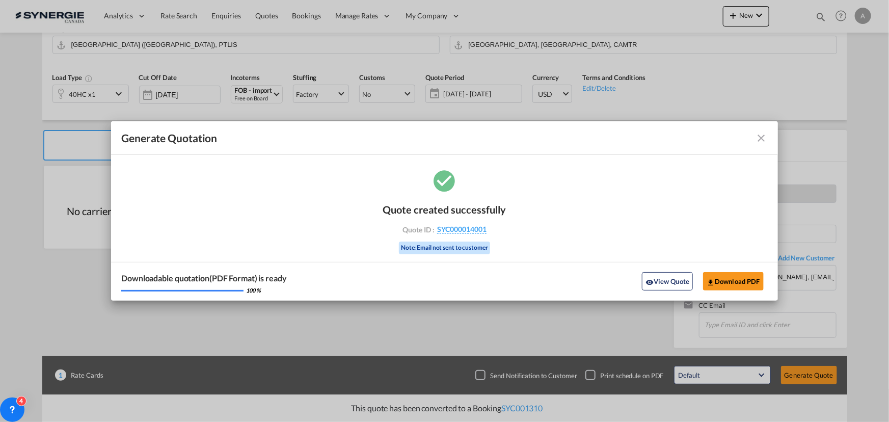
drag, startPoint x: 668, startPoint y: 280, endPoint x: 654, endPoint y: 277, distance: 13.6
click at [668, 280] on button "View Quote" at bounding box center [667, 281] width 51 height 18
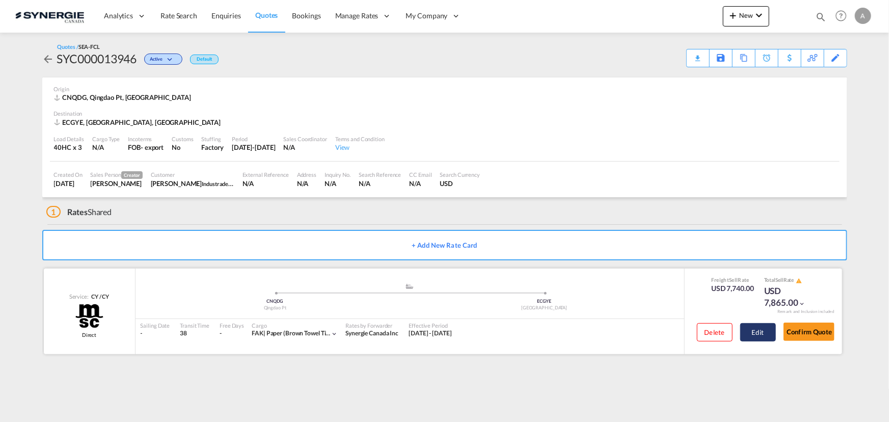
click at [764, 340] on button "Edit" at bounding box center [758, 332] width 36 height 18
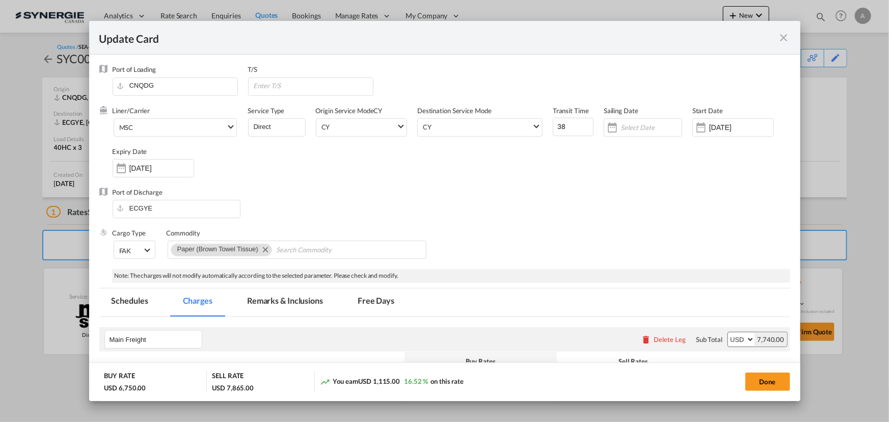
select select "per container"
select select "per B/L"
select select "per shipment"
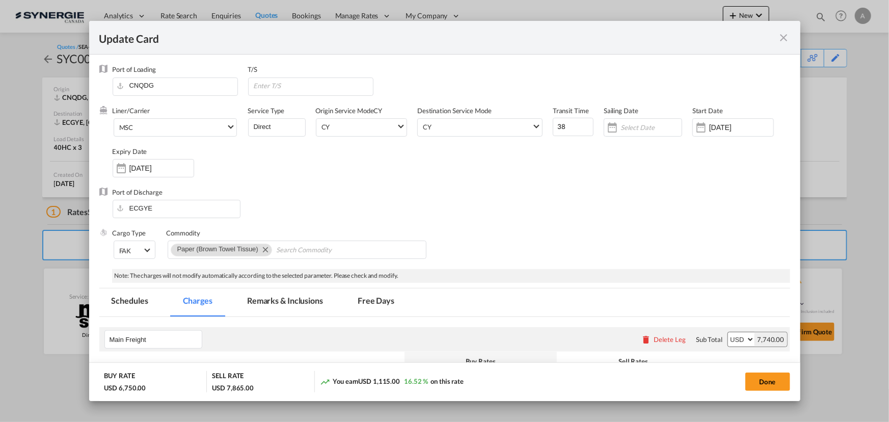
scroll to position [185, 0]
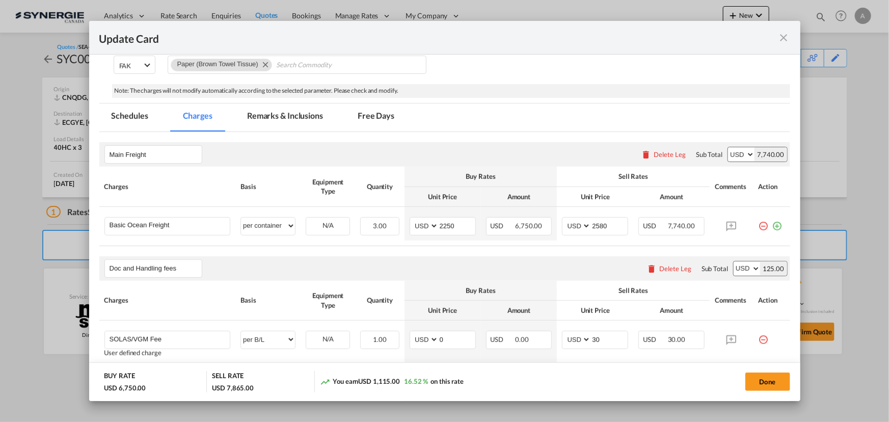
click at [294, 117] on md-tab-item "Remarks & Inclusions" at bounding box center [285, 117] width 100 height 28
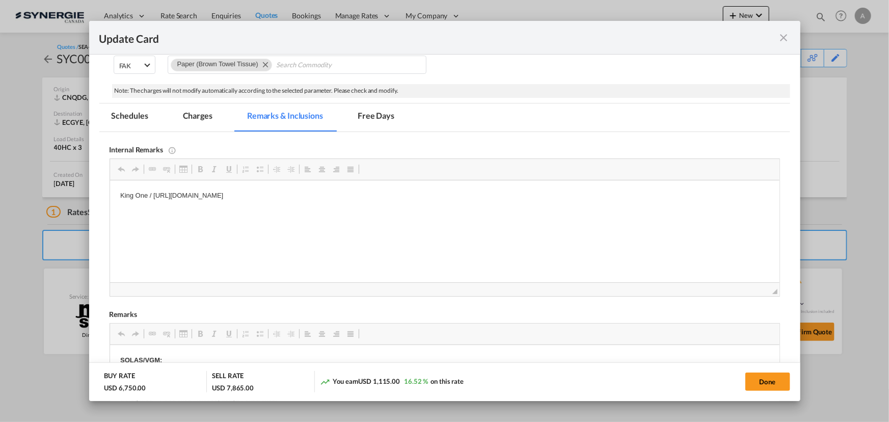
scroll to position [0, 0]
click at [218, 120] on md-tab-item "Charges" at bounding box center [198, 117] width 54 height 28
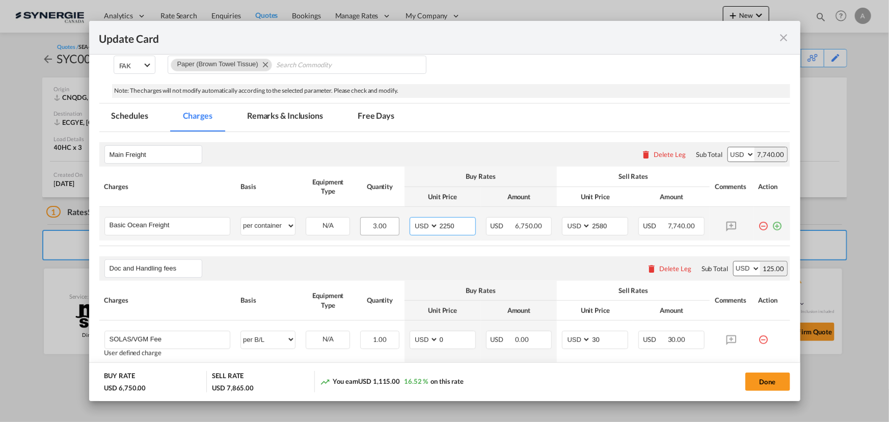
drag, startPoint x: 453, startPoint y: 225, endPoint x: 392, endPoint y: 222, distance: 60.2
click at [406, 222] on td "AED AFN ALL AMD ANG AOA ARS AUD AWG AZN BAM BBD BDT BGN BHD BIF BMD BND BOB BRL…" at bounding box center [443, 224] width 76 height 34
type input "2015"
type input "3"
type input "2450"
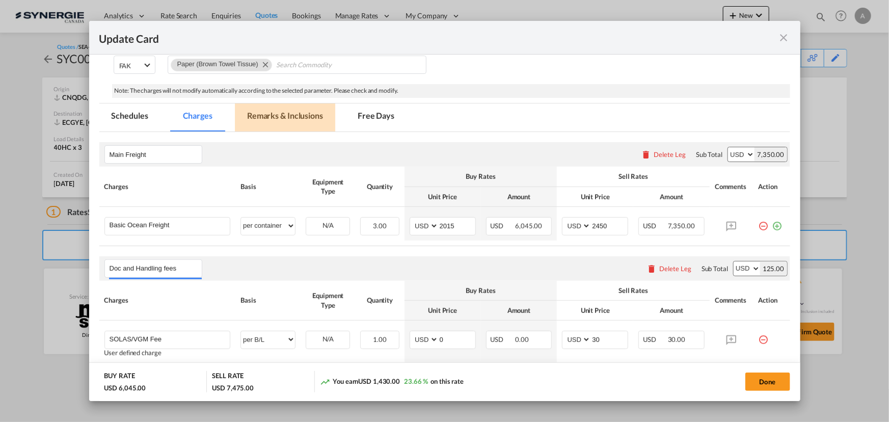
click at [277, 123] on md-tab-item "Remarks & Inclusions" at bounding box center [285, 117] width 100 height 28
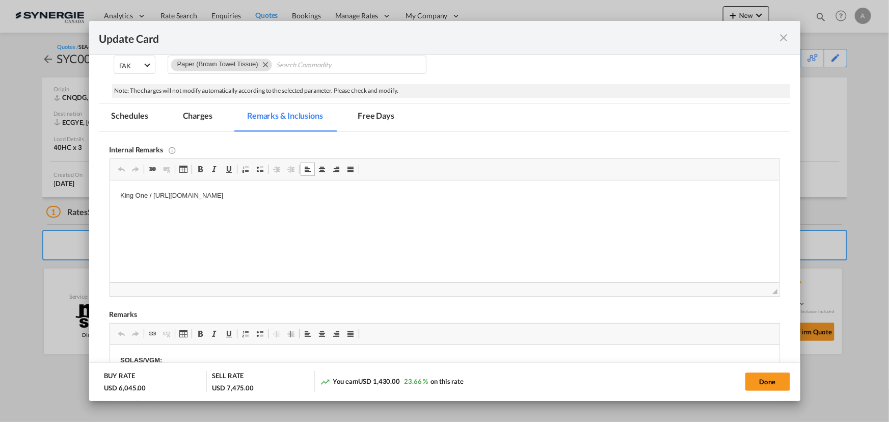
drag, startPoint x: 428, startPoint y: 193, endPoint x: 418, endPoint y: 196, distance: 10.6
click at [428, 192] on p "King One / https://app.frontapp.com/open/cnv_pzqullb?key=FgYebbp4SKGF6ltIgcPEoq…" at bounding box center [444, 196] width 649 height 11
drag, startPoint x: 418, startPoint y: 196, endPoint x: -248, endPoint y: 195, distance: 666.0
click at [110, 195] on html "King One / https://app.frontapp.com/open/cnv_pzqullb?key=FgYebbp4SKGF6ltIgcPEoq…" at bounding box center [445, 195] width 670 height 31
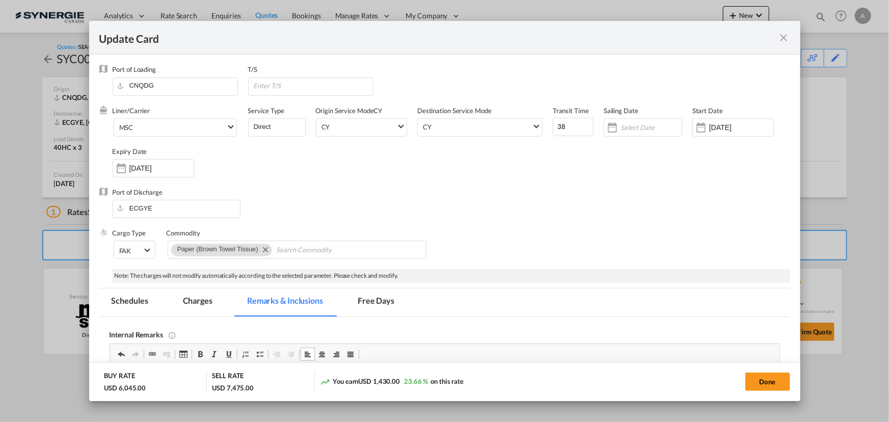
click at [183, 296] on md-tab-item "Charges" at bounding box center [198, 302] width 54 height 28
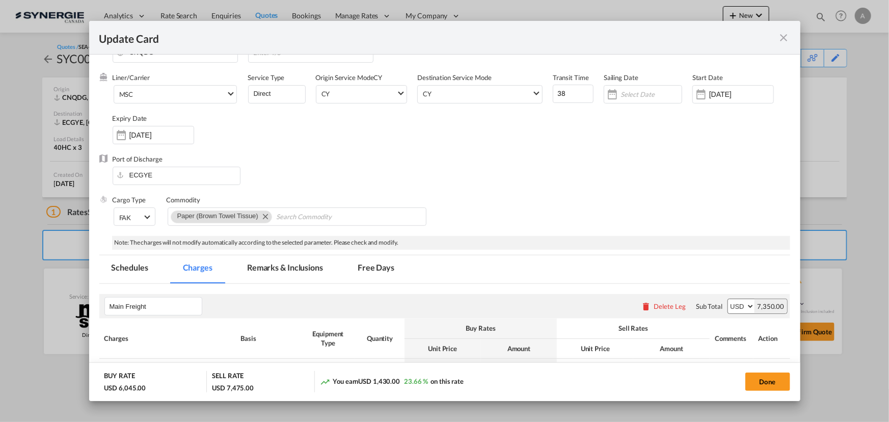
scroll to position [46, 0]
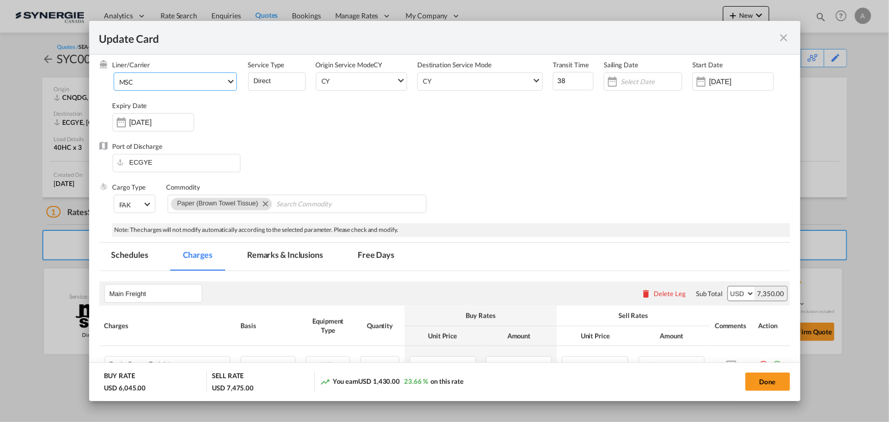
click at [191, 82] on span "MSC" at bounding box center [172, 81] width 107 height 9
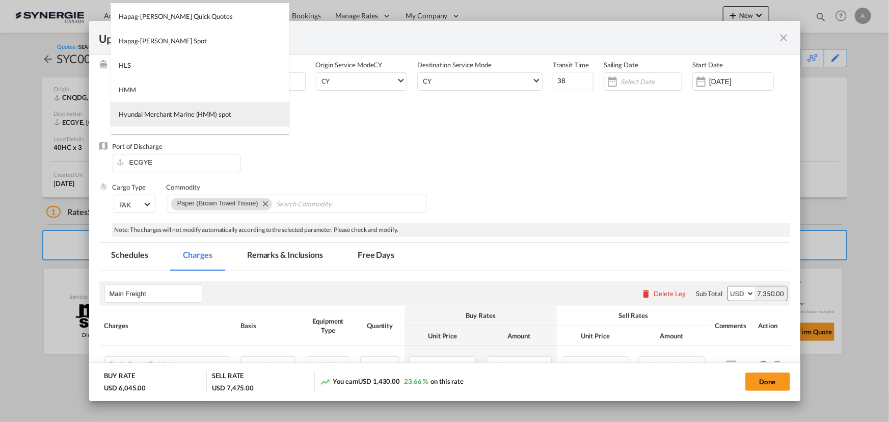
scroll to position [898, 0]
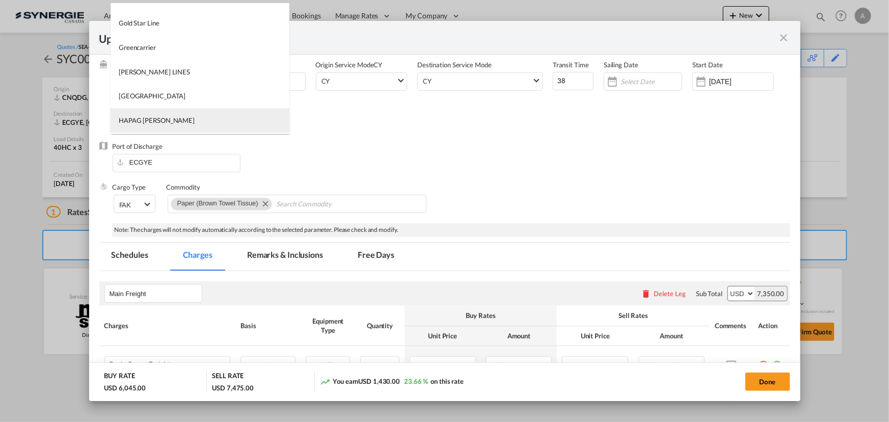
click at [154, 117] on div "HAPAG [PERSON_NAME]" at bounding box center [157, 120] width 76 height 9
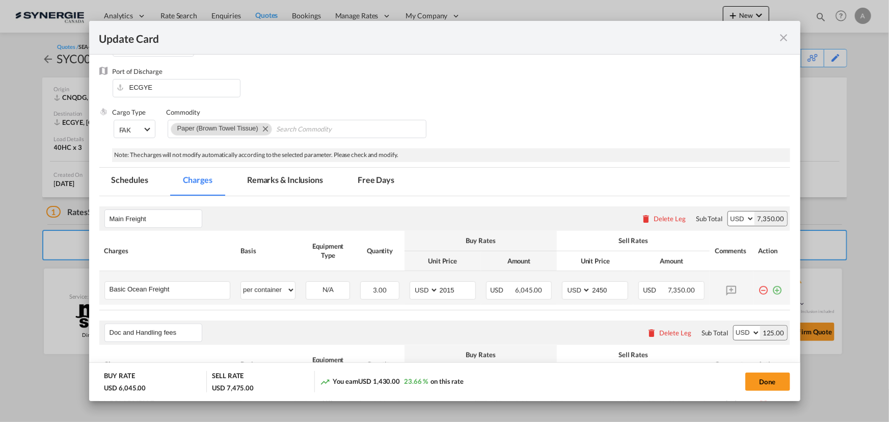
scroll to position [139, 0]
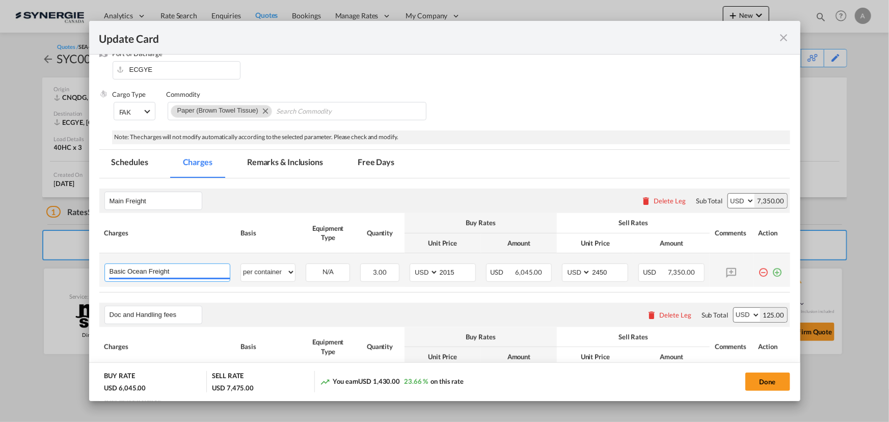
click at [185, 273] on input "Basic Ocean Freight" at bounding box center [170, 271] width 121 height 15
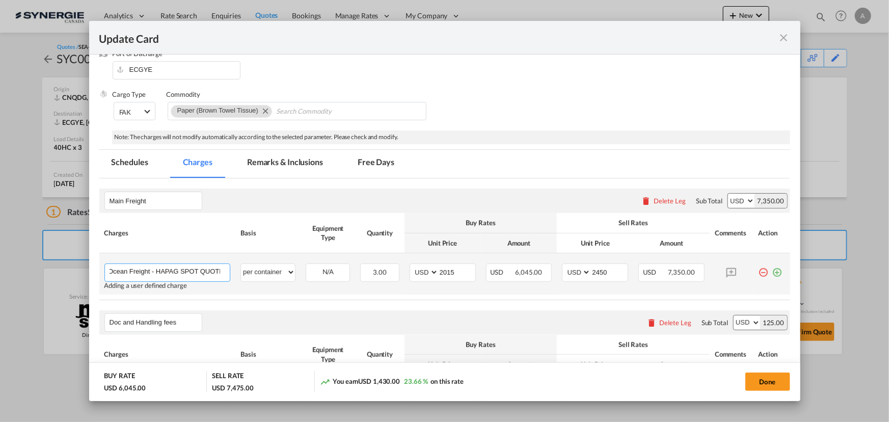
scroll to position [0, 23]
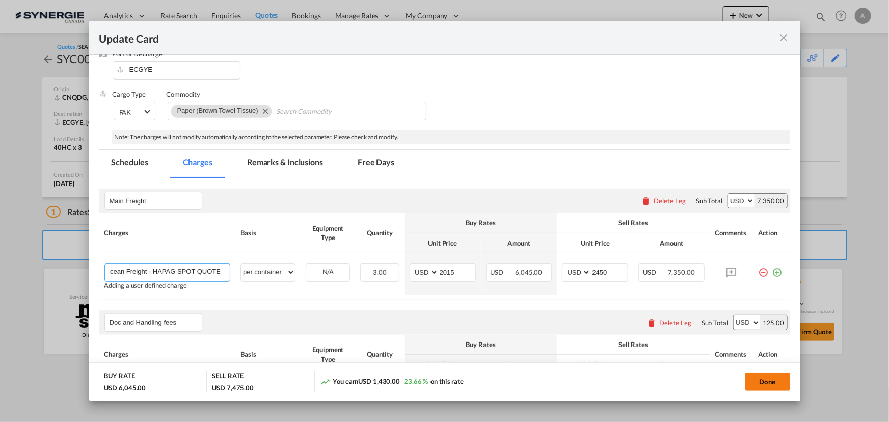
type input "Basic Ocean Freight - HAPAG SPOT QUOTE"
click at [769, 379] on button "Done" at bounding box center [768, 382] width 45 height 18
type input "10 Aug 2025"
type input "20 Aug 2025"
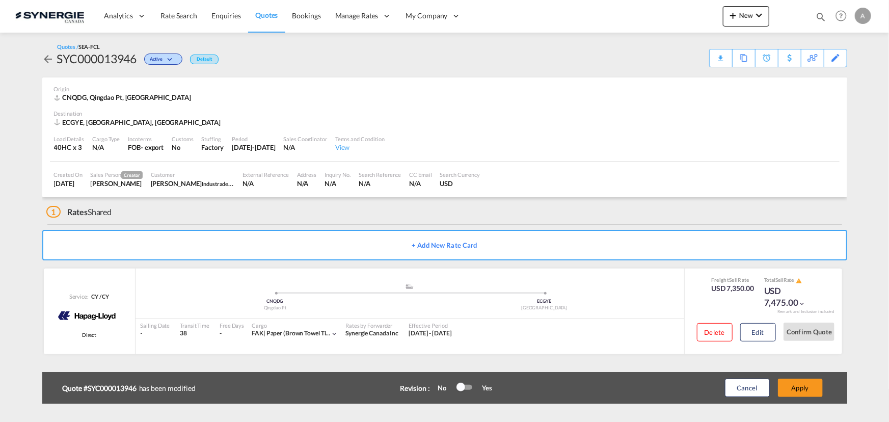
click at [460, 391] on div at bounding box center [461, 387] width 9 height 9
click at [825, 386] on div "Cancel Apply" at bounding box center [763, 388] width 127 height 24
click at [804, 386] on button "Apply" at bounding box center [800, 388] width 45 height 18
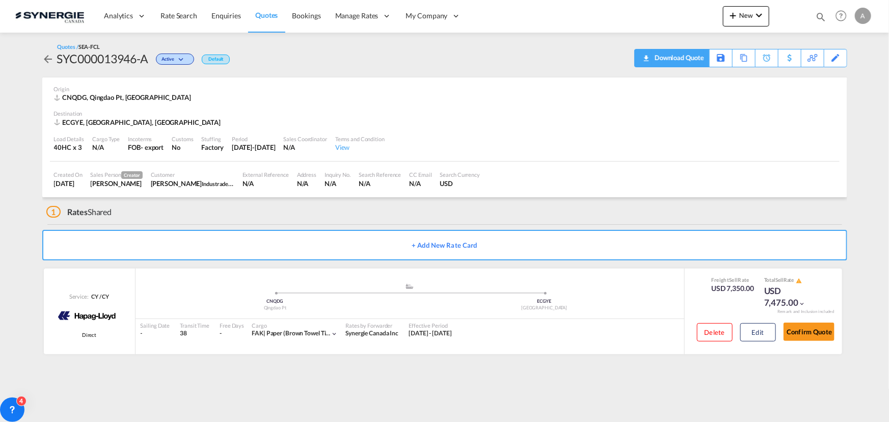
click at [694, 61] on div "Download Quote" at bounding box center [678, 57] width 52 height 16
click at [765, 331] on button "Edit" at bounding box center [758, 332] width 36 height 18
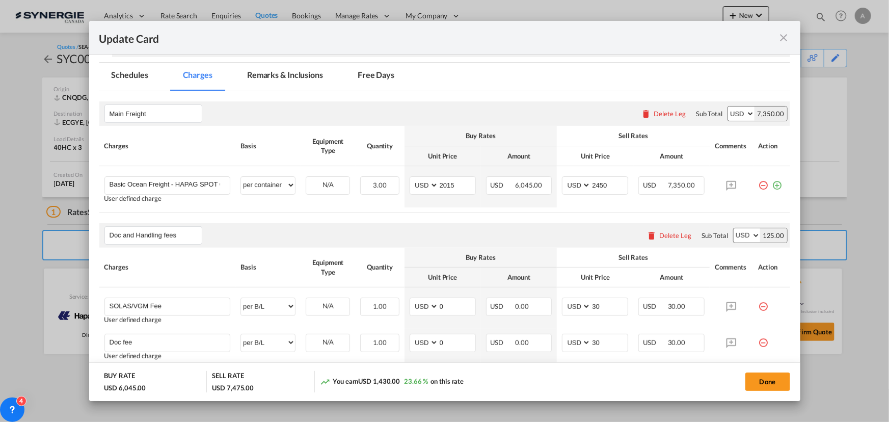
scroll to position [223, 0]
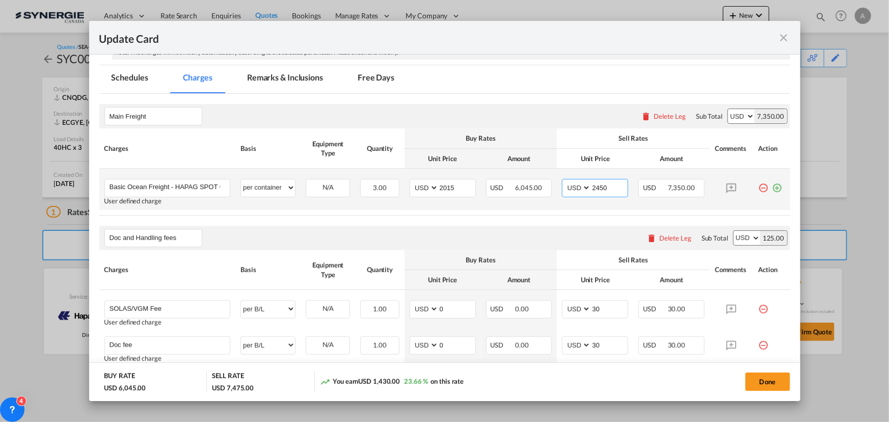
click at [603, 185] on input "2450" at bounding box center [609, 186] width 37 height 15
drag, startPoint x: 604, startPoint y: 185, endPoint x: 547, endPoint y: 190, distance: 57.8
click at [557, 189] on td "AED AFN ALL AMD ANG AOA ARS AUD AWG AZN BAM BBD BDT BGN BHD BIF BMD BND BOB BRL…" at bounding box center [595, 189] width 76 height 41
type input "2420"
click at [761, 379] on button "Done" at bounding box center [768, 382] width 45 height 18
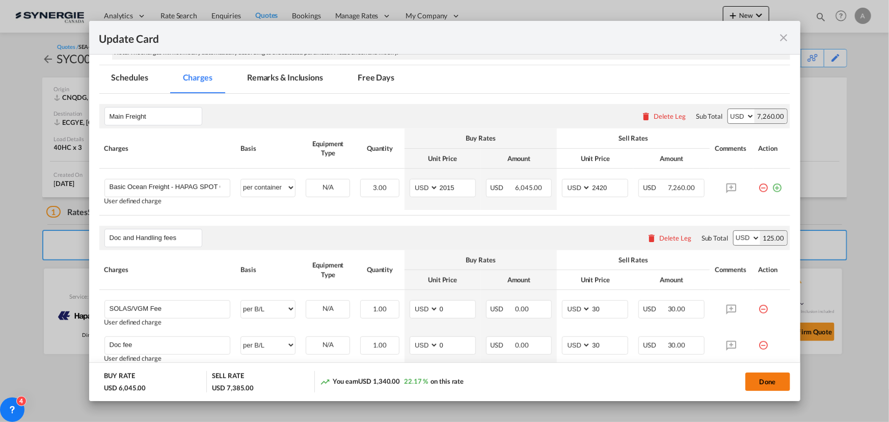
type input "10 Aug 2025"
type input "20 Aug 2025"
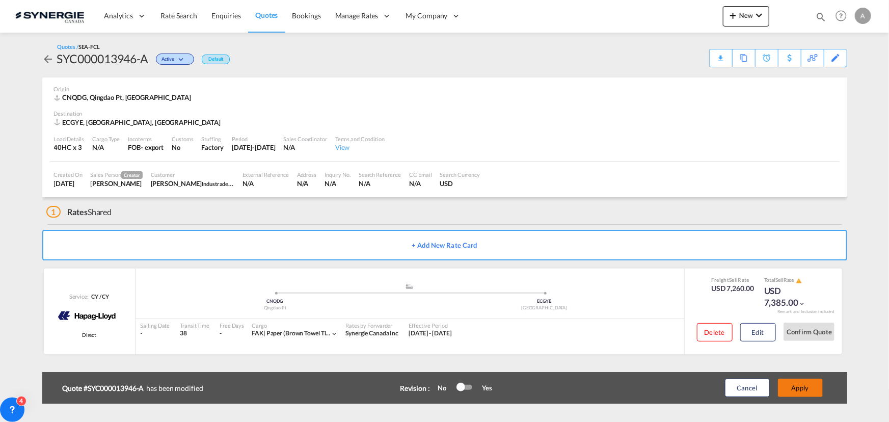
click at [804, 386] on button "Apply" at bounding box center [800, 388] width 45 height 18
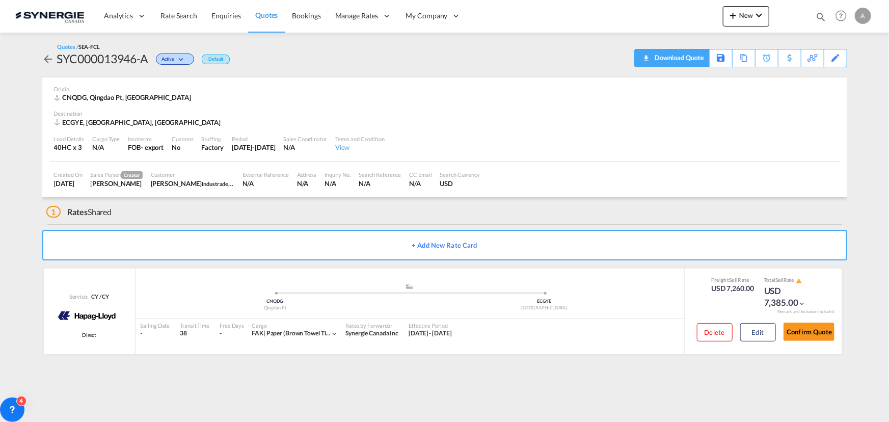
click at [695, 56] on div "Download Quote" at bounding box center [678, 57] width 52 height 16
click at [827, 58] on md-icon at bounding box center [824, 58] width 12 height 8
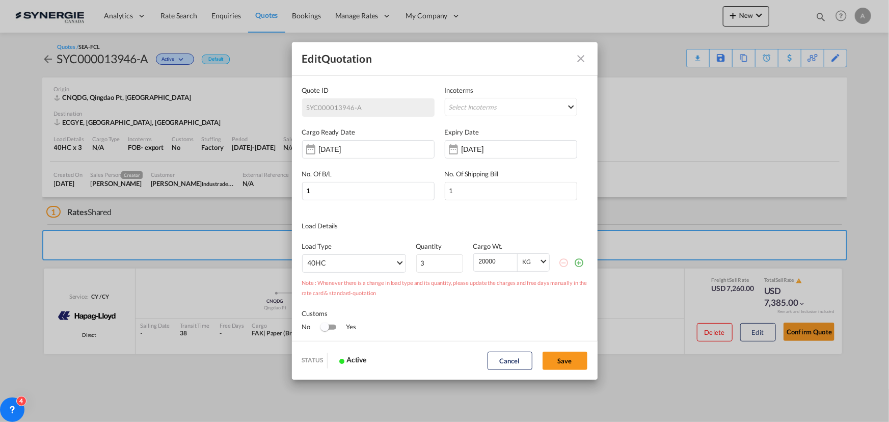
scroll to position [0, 0]
click at [462, 151] on input "07 Sep 2025" at bounding box center [494, 149] width 64 height 8
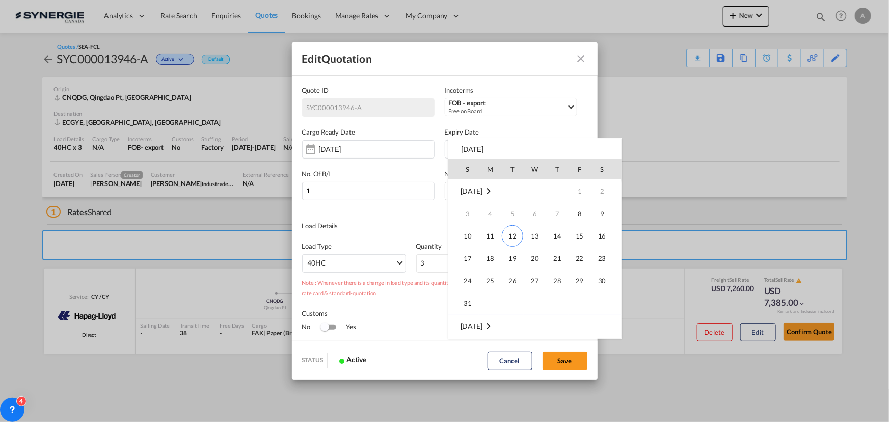
scroll to position [135, 0]
click at [556, 285] on span "25" at bounding box center [557, 281] width 20 height 20
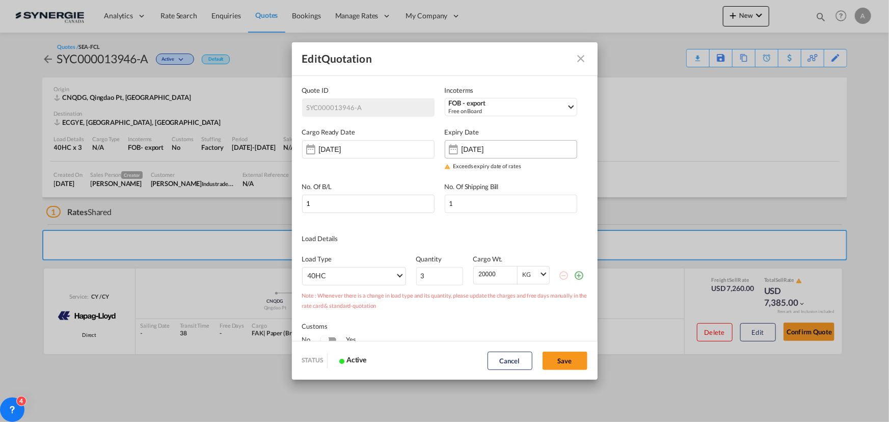
click at [520, 148] on input "25 Sep 2025" at bounding box center [494, 149] width 64 height 8
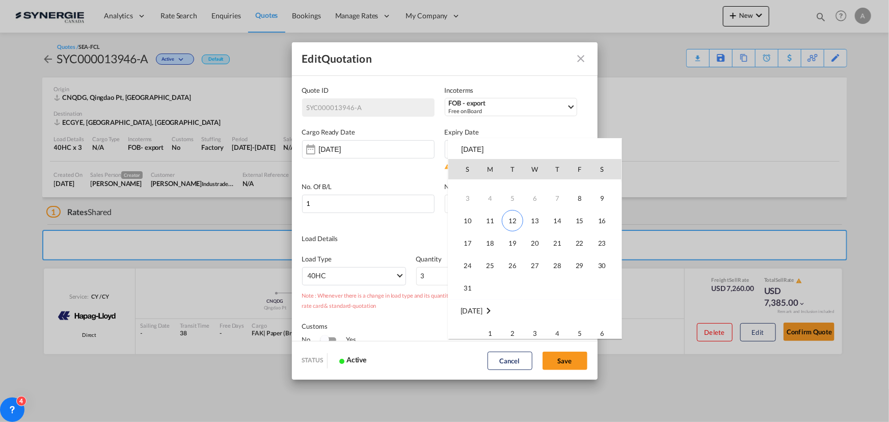
scroll to position [0, 0]
click at [487, 278] on span "25" at bounding box center [490, 281] width 20 height 20
type input "25 Aug 2025"
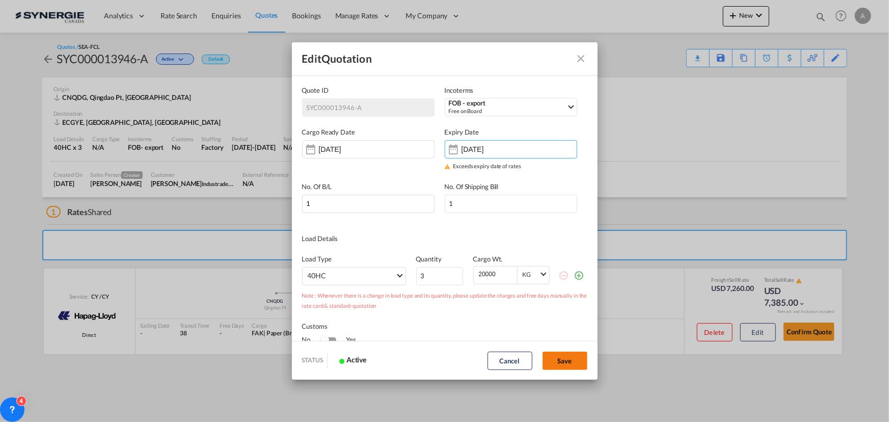
click at [581, 357] on button "Save" at bounding box center [565, 361] width 45 height 18
type input "07 Aug 2025"
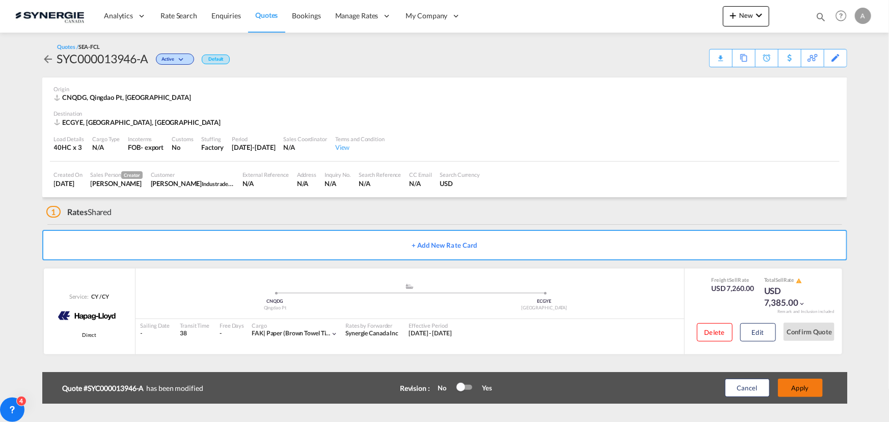
click at [804, 385] on button "Apply" at bounding box center [800, 388] width 45 height 18
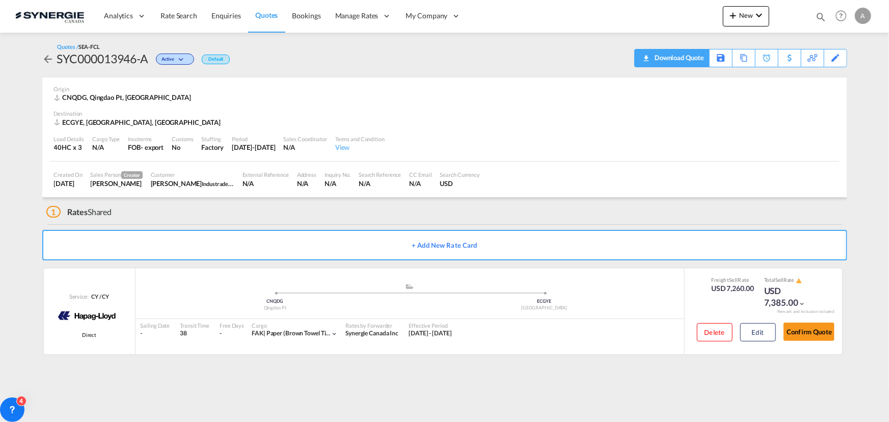
click at [693, 54] on div "Download Quote" at bounding box center [678, 57] width 52 height 16
click at [747, 329] on button "Edit" at bounding box center [758, 332] width 36 height 18
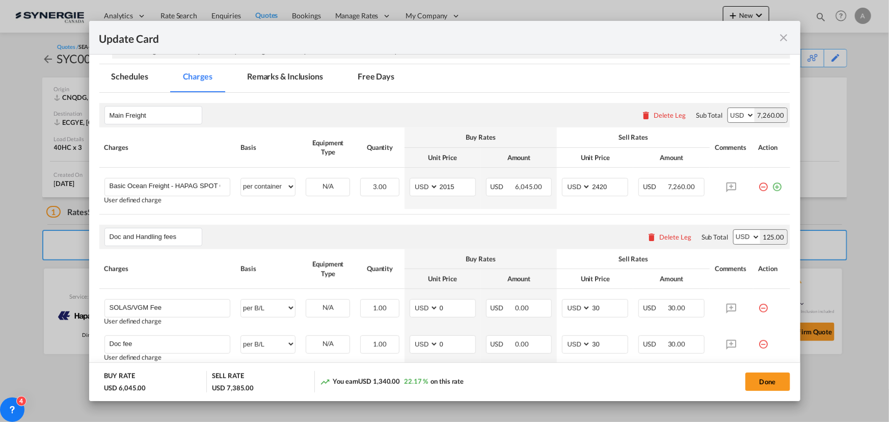
scroll to position [223, 0]
drag, startPoint x: 621, startPoint y: 188, endPoint x: 484, endPoint y: 185, distance: 137.6
click at [484, 187] on tr "Basic Ocean Freight - HAPAG SPOT QUOTE Please Enter User Defined Charges Cannot…" at bounding box center [444, 189] width 691 height 41
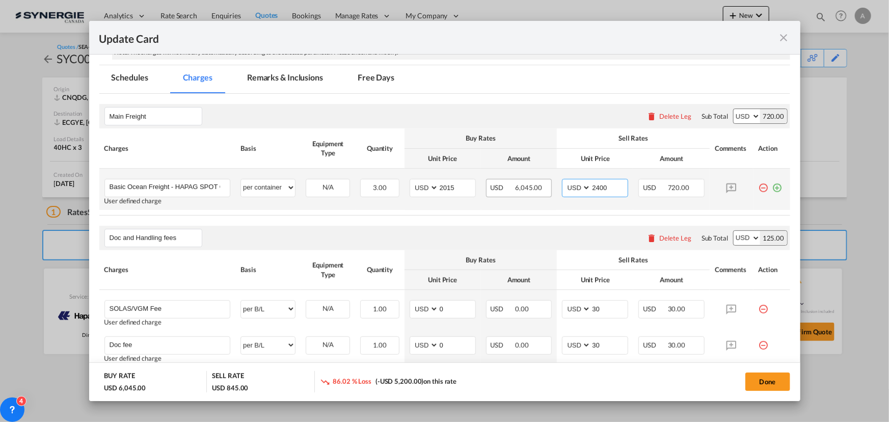
type input "2400"
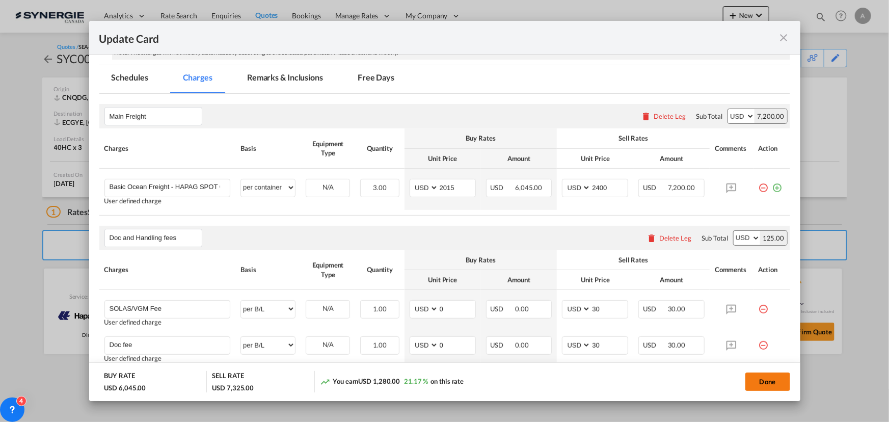
click at [769, 378] on button "Done" at bounding box center [768, 382] width 45 height 18
type input "10 Aug 2025"
type input "20 Aug 2025"
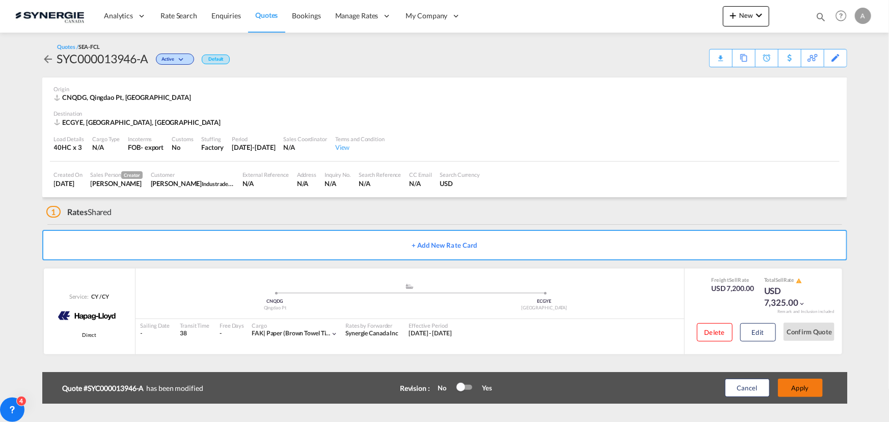
click at [790, 387] on button "Apply" at bounding box center [800, 388] width 45 height 18
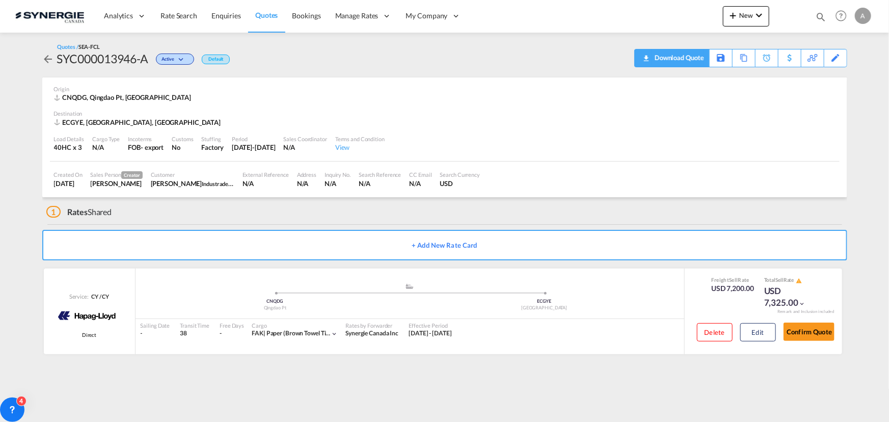
click at [687, 59] on div "Download Quote" at bounding box center [678, 57] width 52 height 16
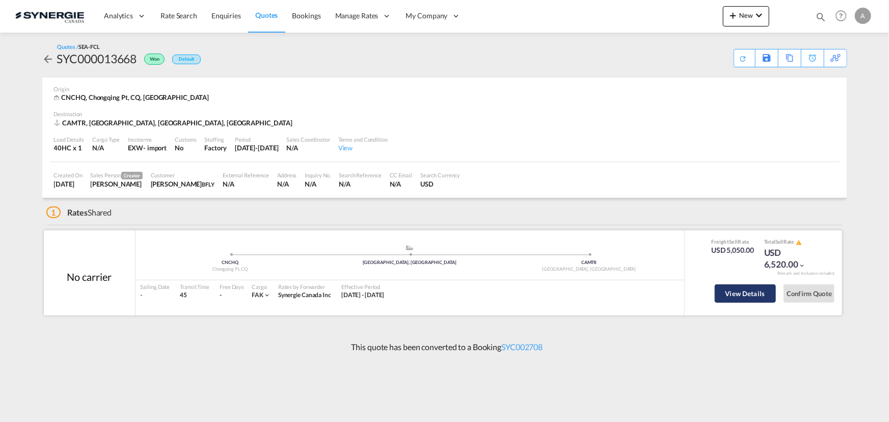
click at [746, 296] on button "View Details" at bounding box center [745, 293] width 61 height 18
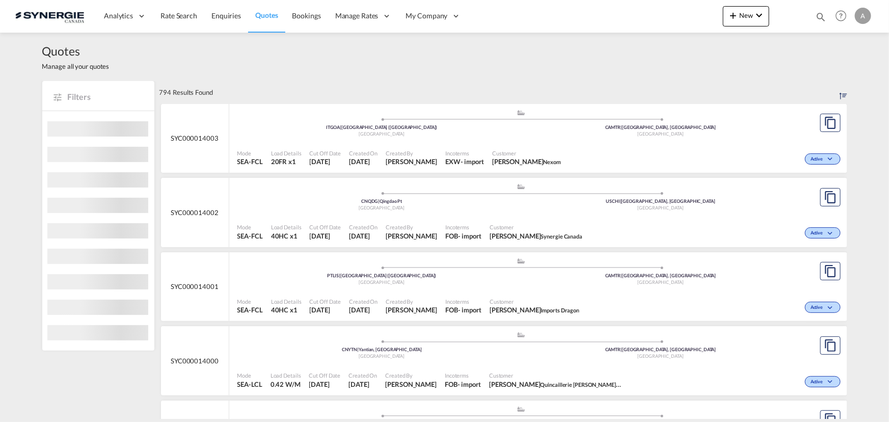
click at [820, 15] on md-icon "icon-magnify" at bounding box center [820, 16] width 11 height 11
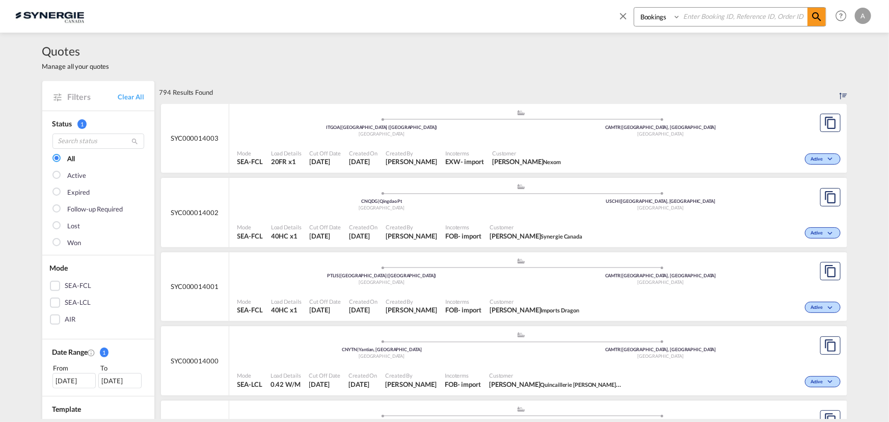
click at [653, 21] on select "Bookings Quotes Enquiries" at bounding box center [658, 17] width 48 height 18
select select "Quotes"
click at [634, 8] on select "Bookings Quotes Enquiries" at bounding box center [658, 17] width 48 height 18
click at [690, 27] on div "Bookings Quotes Enquiries" at bounding box center [722, 19] width 209 height 24
click at [688, 23] on input at bounding box center [744, 17] width 127 height 18
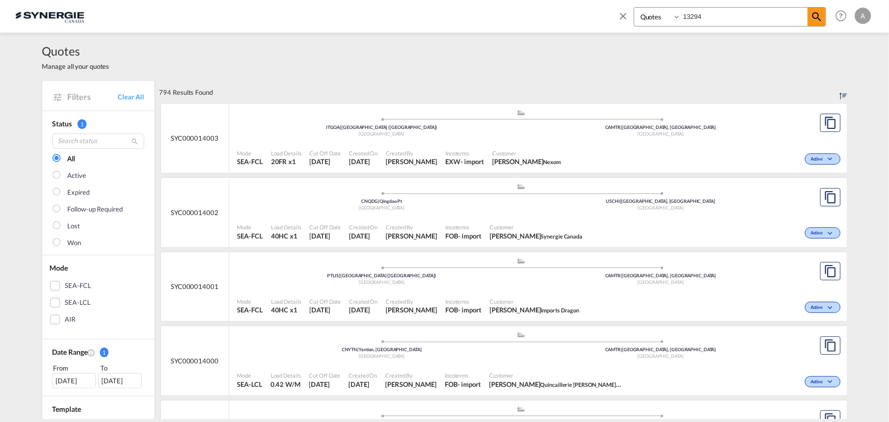
type input "13294"
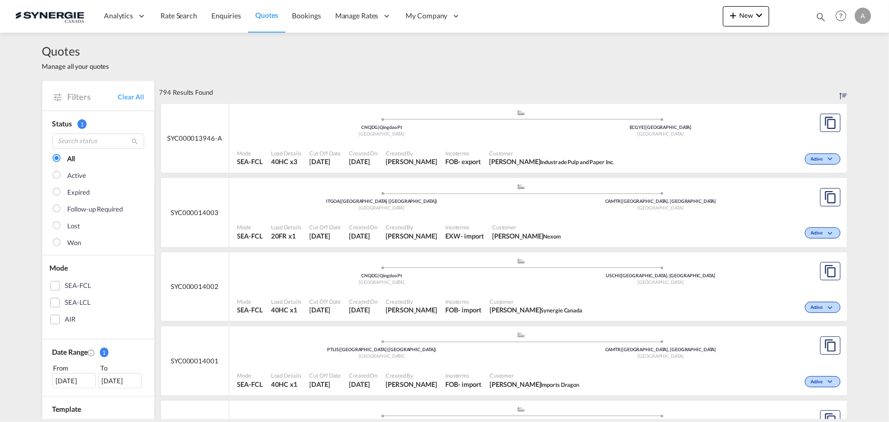
drag, startPoint x: 822, startPoint y: 17, endPoint x: 747, endPoint y: 20, distance: 75.5
click at [821, 16] on md-icon "icon-magnify" at bounding box center [820, 16] width 11 height 11
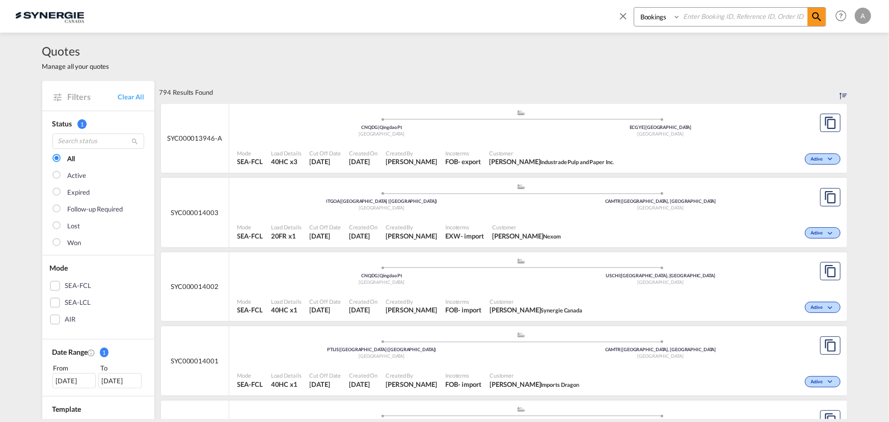
click at [652, 17] on select "Bookings Quotes Enquiries" at bounding box center [658, 17] width 48 height 18
select select "Quotes"
click at [634, 8] on select "Bookings Quotes Enquiries" at bounding box center [658, 17] width 48 height 18
click at [715, 15] on input at bounding box center [744, 17] width 127 height 18
click at [711, 13] on input "13" at bounding box center [744, 17] width 127 height 18
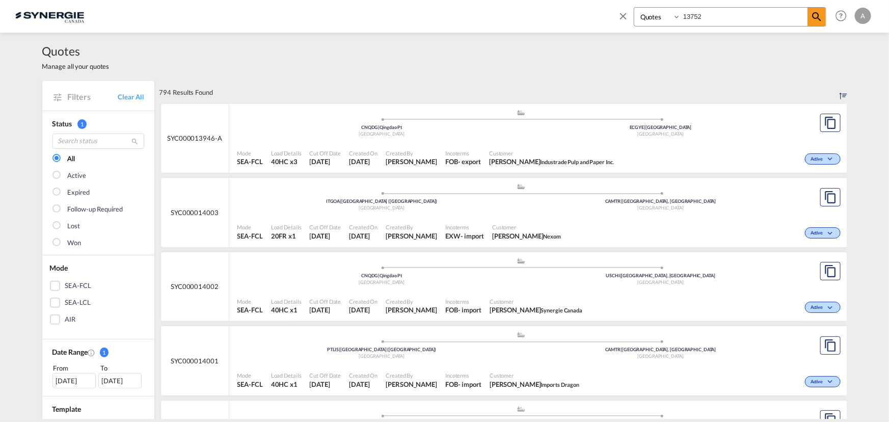
type input "13752"
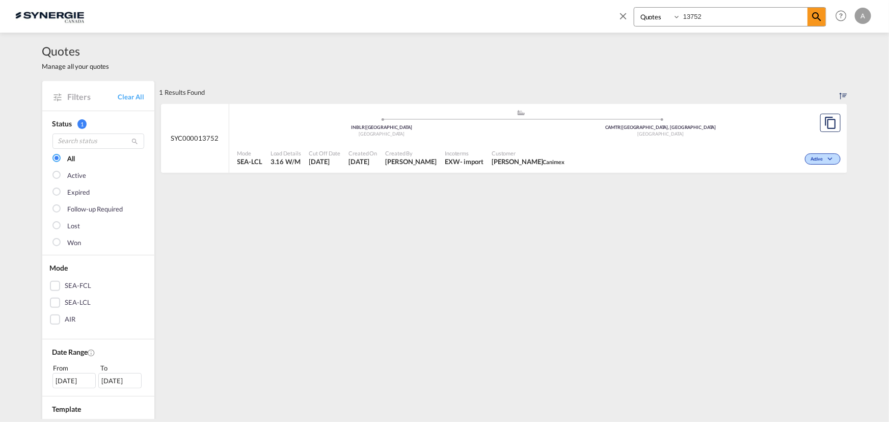
click at [517, 165] on span "JOSEE LEMAIRE Canimex" at bounding box center [528, 161] width 73 height 9
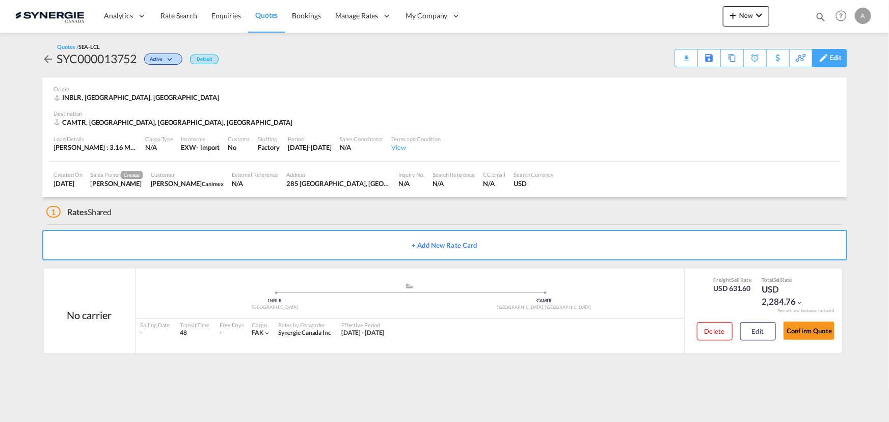
click at [842, 59] on div "Edit" at bounding box center [829, 58] width 35 height 18
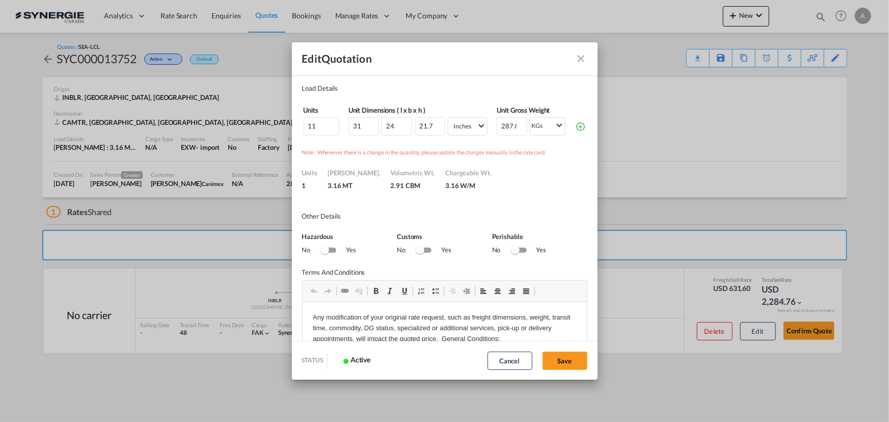
scroll to position [92, 0]
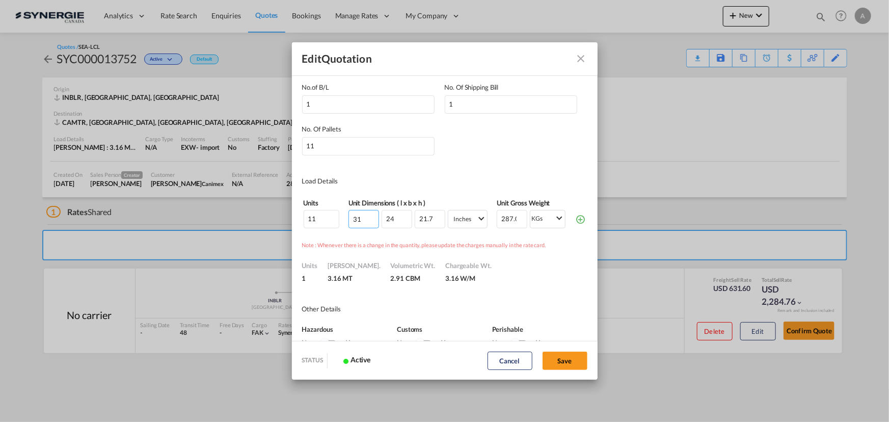
drag, startPoint x: 352, startPoint y: 219, endPoint x: 234, endPoint y: 215, distance: 118.3
click at [244, 217] on div "Edit Quotation Quote ID SYC000013752 Incoterms EXW - import Ex Works FOB - expo…" at bounding box center [444, 211] width 889 height 422
click at [361, 216] on input "100" at bounding box center [364, 219] width 31 height 18
type input "120"
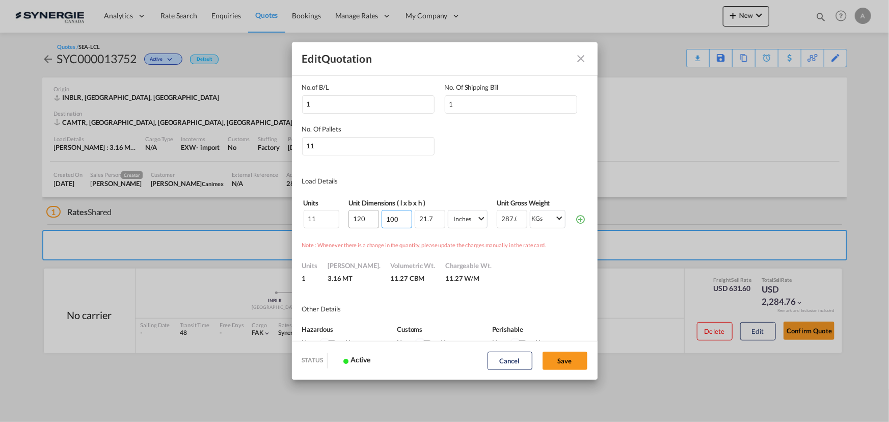
type input "100"
type input "94"
click at [475, 219] on md-select-value "Inches" at bounding box center [470, 218] width 35 height 16
click at [465, 195] on md-option "CMS" at bounding box center [474, 193] width 69 height 24
click at [565, 361] on button "Save" at bounding box center [565, 361] width 45 height 18
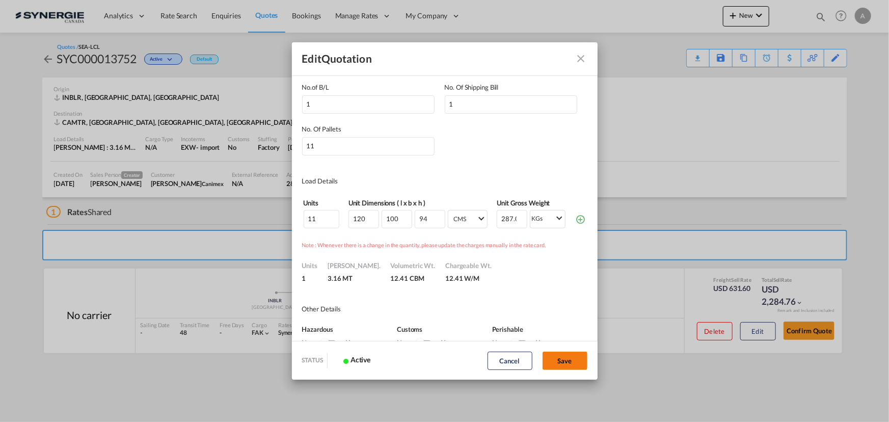
type input "[DATE]"
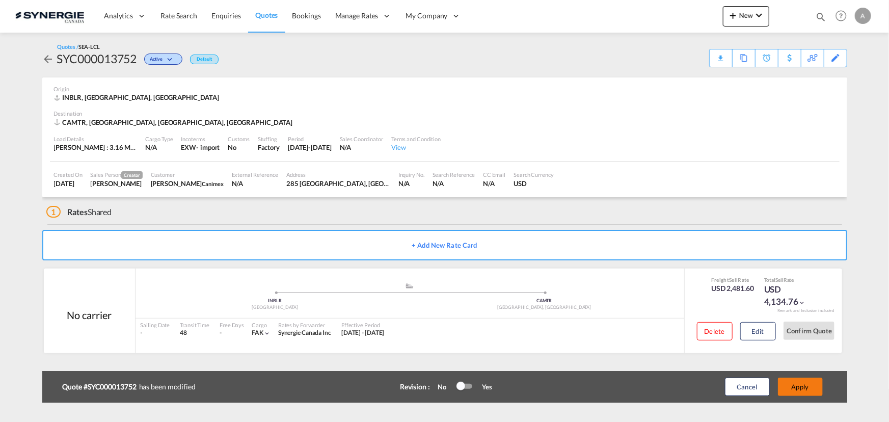
click at [807, 387] on button "Apply" at bounding box center [800, 387] width 45 height 18
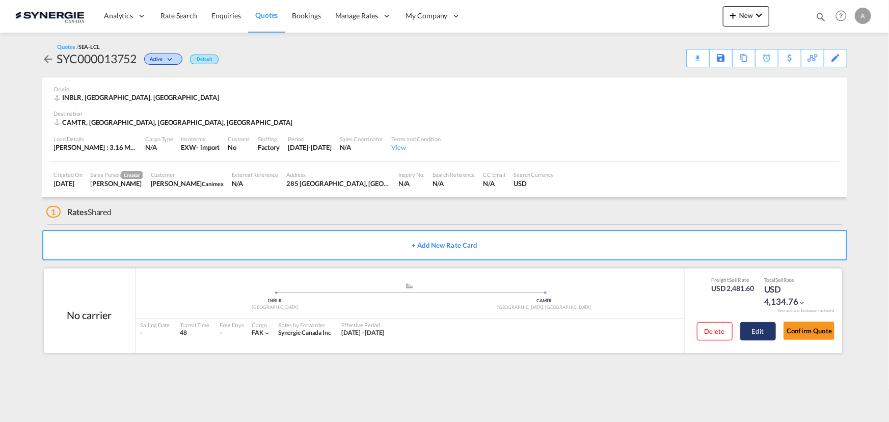
click at [765, 334] on button "Edit" at bounding box center [758, 331] width 36 height 18
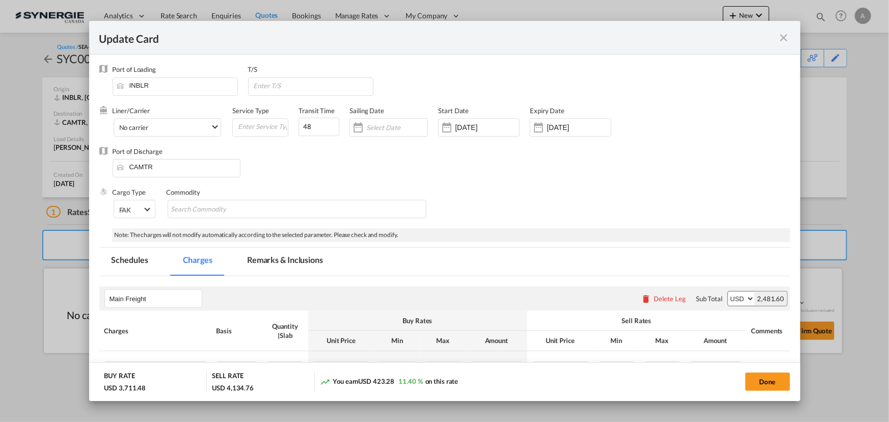
select select "per_w/m"
select select "flat"
select select "per_hbl"
select select "per_bl"
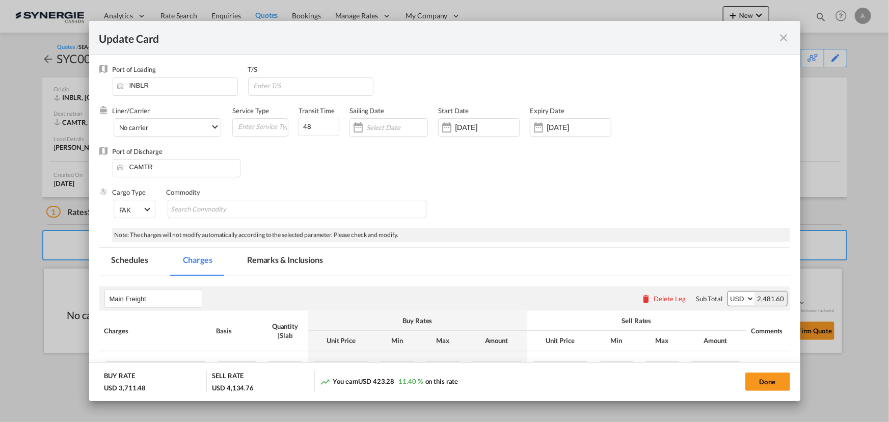
select select "per_bl"
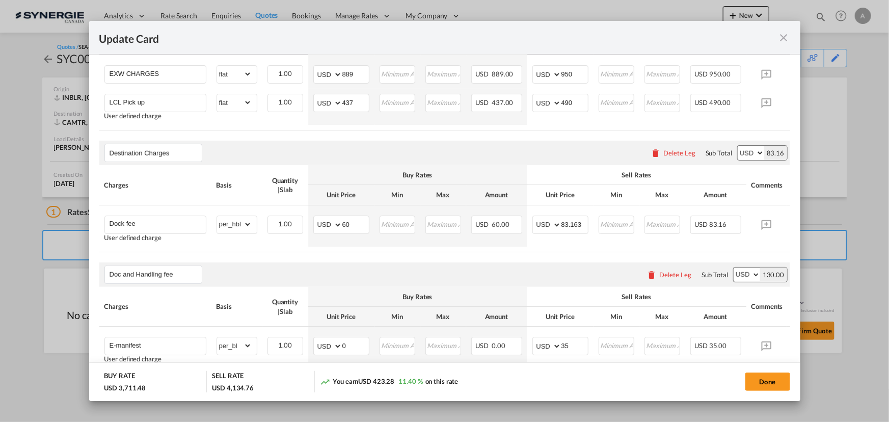
scroll to position [139, 0]
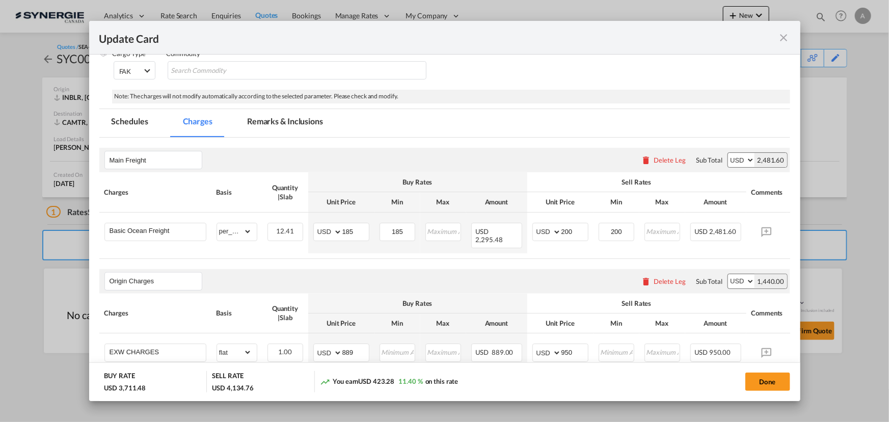
click at [780, 36] on md-icon "icon-close fg-AAA8AD m-0 pointer" at bounding box center [784, 38] width 12 height 12
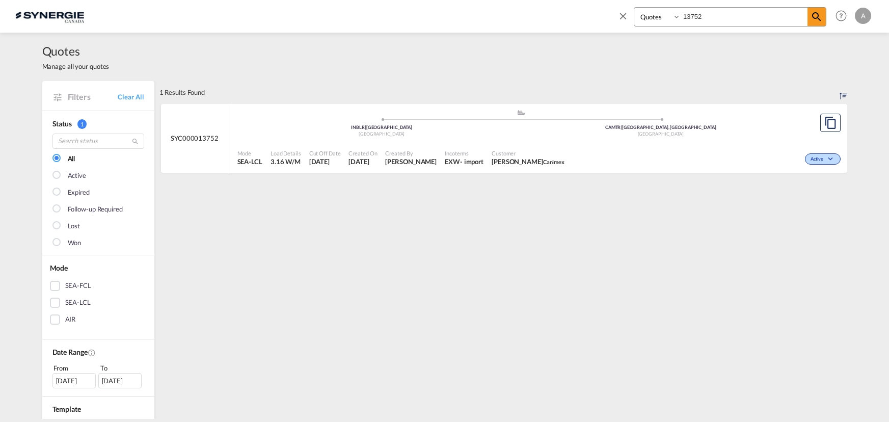
select select "Quotes"
click at [618, 18] on div "Bookings Quotes Enquiries 13752" at bounding box center [722, 19] width 209 height 24
type input "13989"
click at [523, 143] on div "Mode SEA-FCL Load Details 20GP x1 Cut Off Date 11 Aug 2025 Created On 11 Aug 20…" at bounding box center [538, 158] width 618 height 31
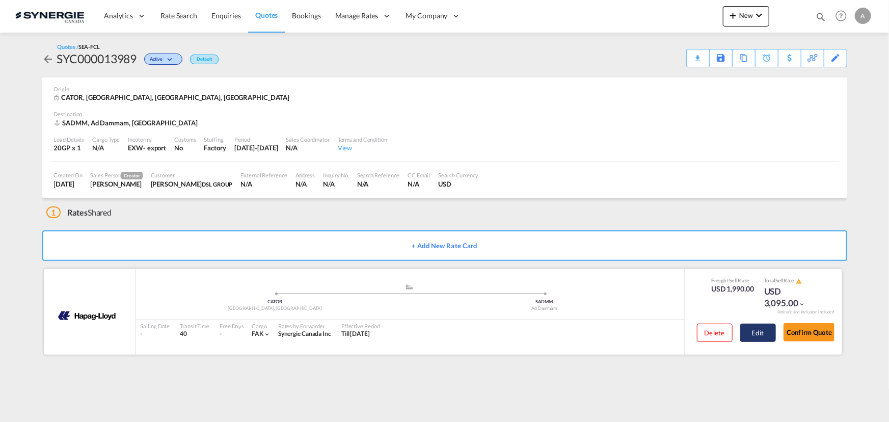
click at [754, 331] on button "Edit" at bounding box center [758, 333] width 36 height 18
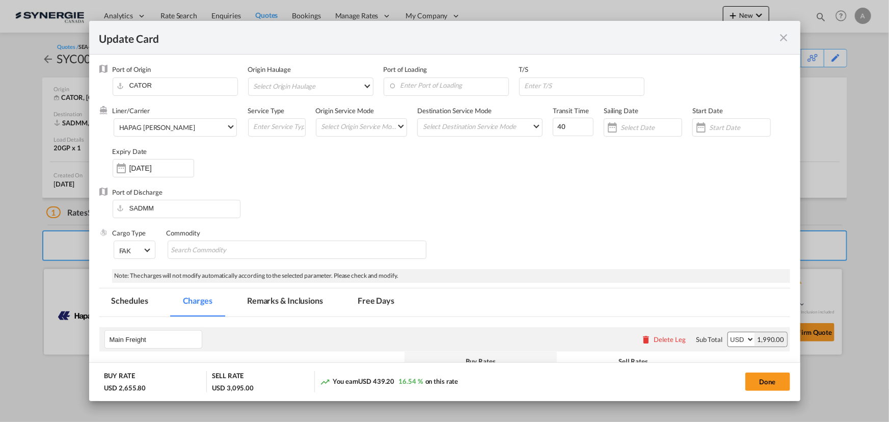
select select "per container"
select select "per B/L"
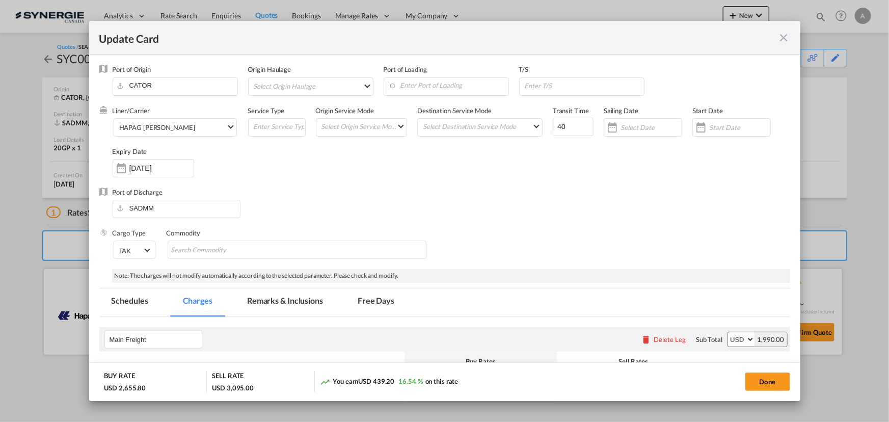
select select "per B/L"
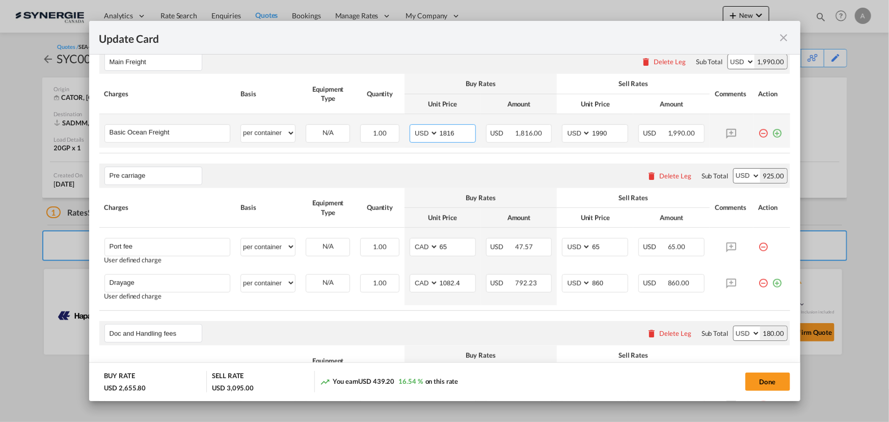
click at [443, 134] on input "1816" at bounding box center [457, 132] width 37 height 15
type input "2741"
type input "3045"
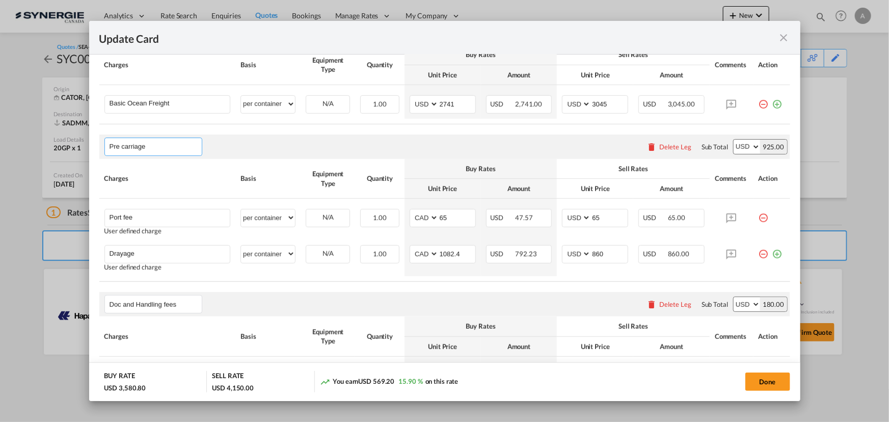
scroll to position [287, 0]
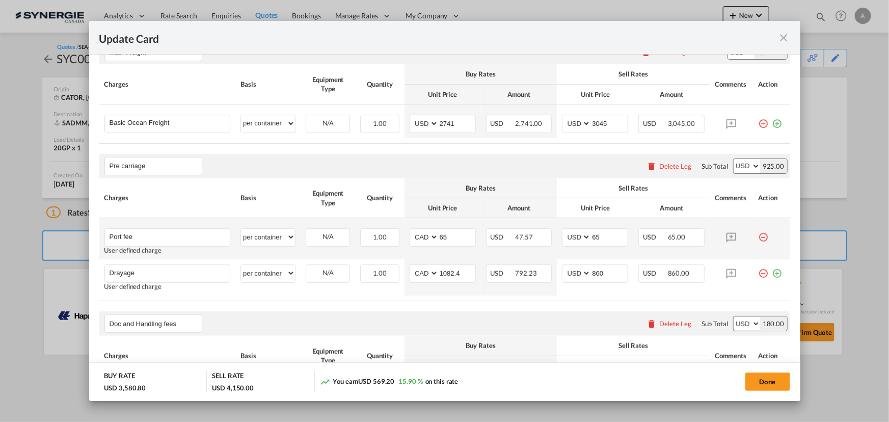
click at [759, 237] on md-icon "icon-minus-circle-outline red-400-fg" at bounding box center [764, 233] width 10 height 10
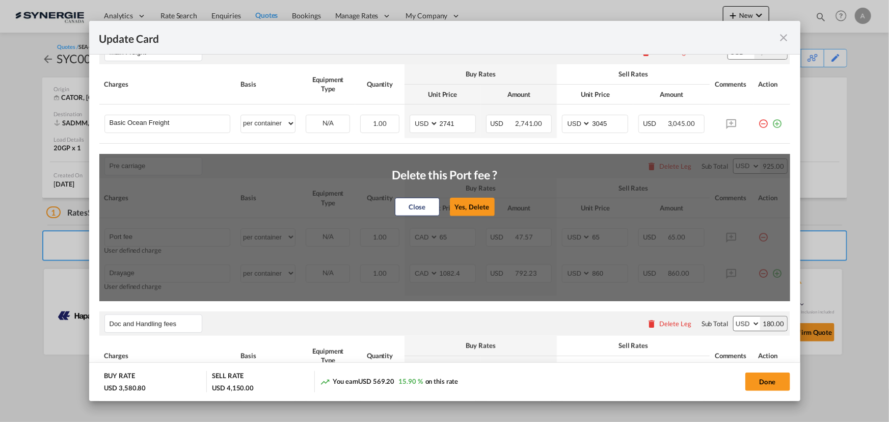
click at [474, 207] on button "Yes, Delete" at bounding box center [472, 207] width 45 height 18
type input "Drayage"
type input "1082.4"
type input "860"
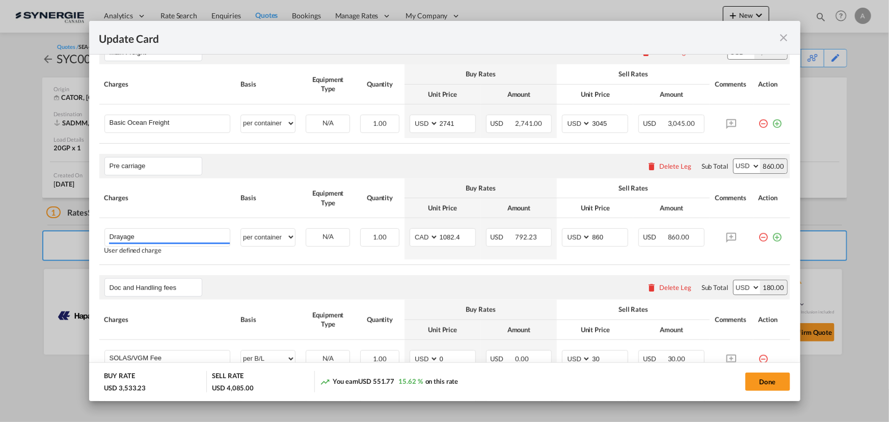
scroll to position [148, 0]
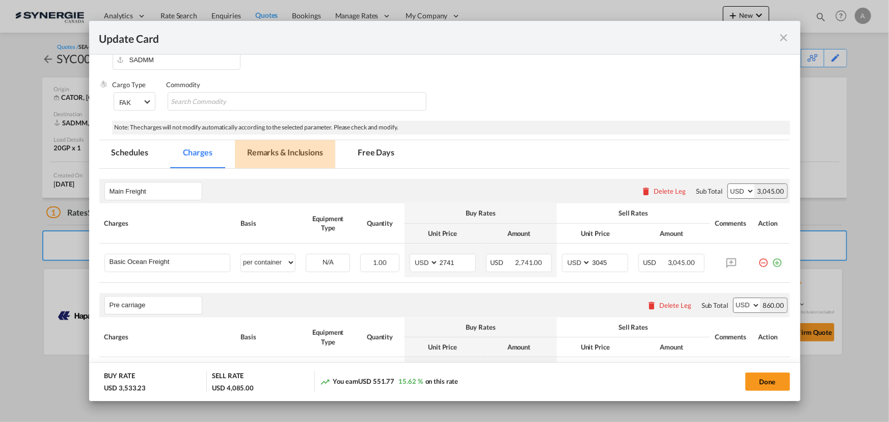
click at [282, 154] on md-tab-item "Remarks & Inclusions" at bounding box center [285, 154] width 100 height 28
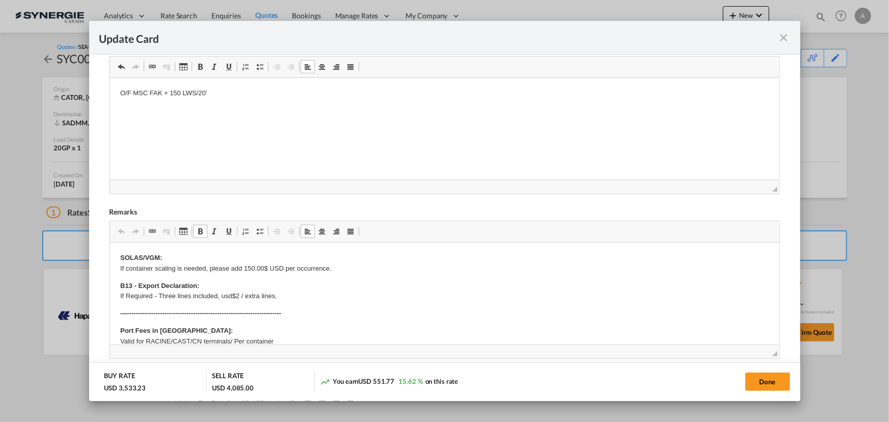
scroll to position [241, 0]
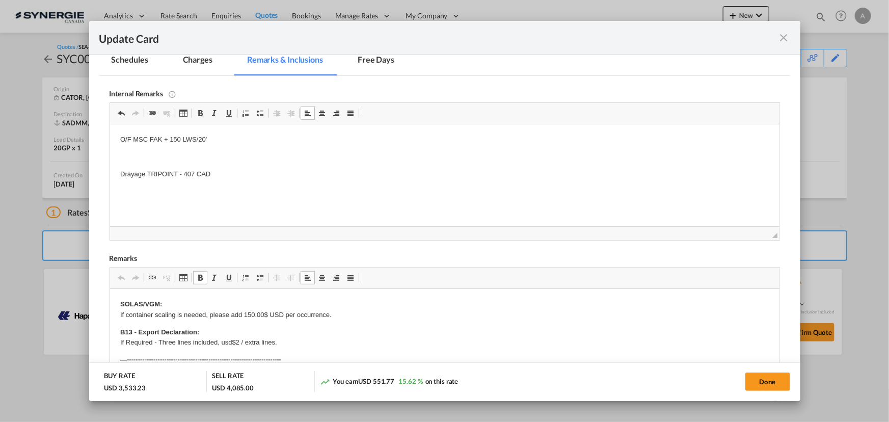
click at [202, 66] on md-tab-item "Charges" at bounding box center [198, 61] width 54 height 28
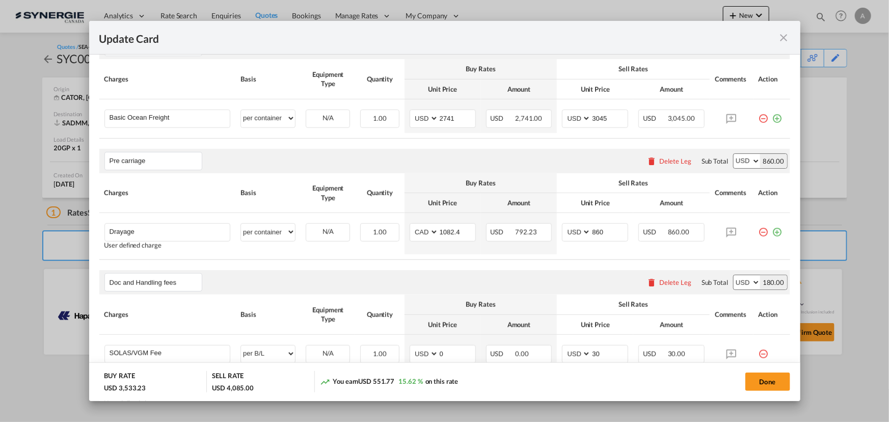
scroll to position [334, 0]
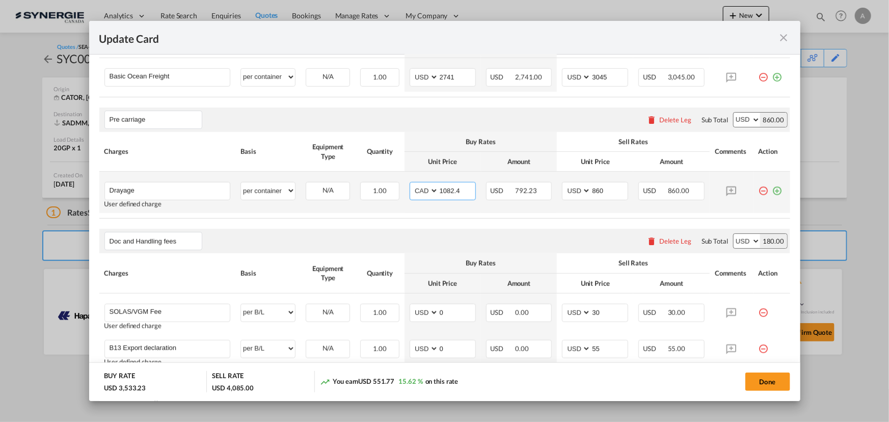
click at [420, 189] on select "AED AFN ALL AMD ANG AOA ARS AUD AWG AZN BAM BBD BDT BGN BHD BIF BMD BND BOB BRL…" at bounding box center [425, 191] width 26 height 14
select select "string:USD"
click at [412, 184] on select "AED AFN ALL AMD ANG AOA ARS AUD AWG AZN BAM BBD BDT BGN BHD BIF BMD BND BOB BRL…" at bounding box center [425, 191] width 26 height 14
type input "309"
drag, startPoint x: 603, startPoint y: 195, endPoint x: 536, endPoint y: 184, distance: 68.0
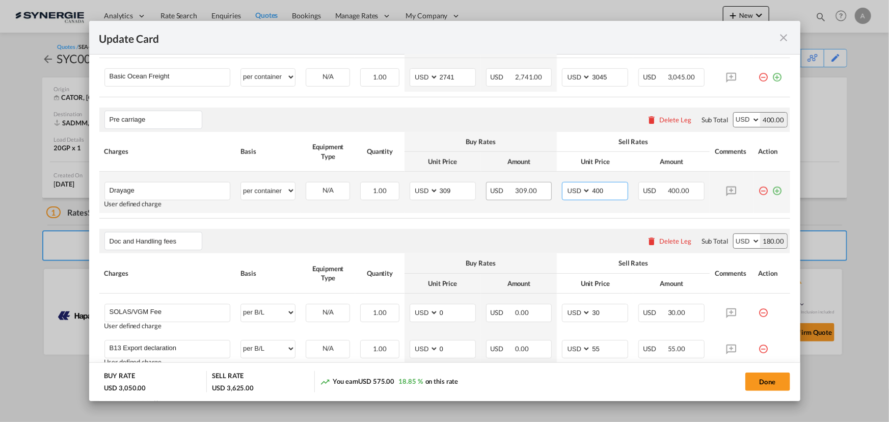
click at [540, 184] on tr "Drayage Please Enter User Defined Charges Cannot Be Published User defined char…" at bounding box center [444, 192] width 691 height 41
type input "390"
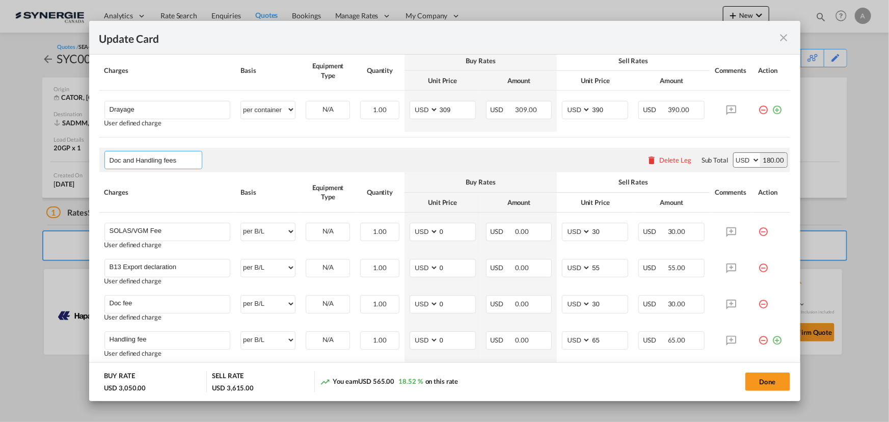
scroll to position [473, 0]
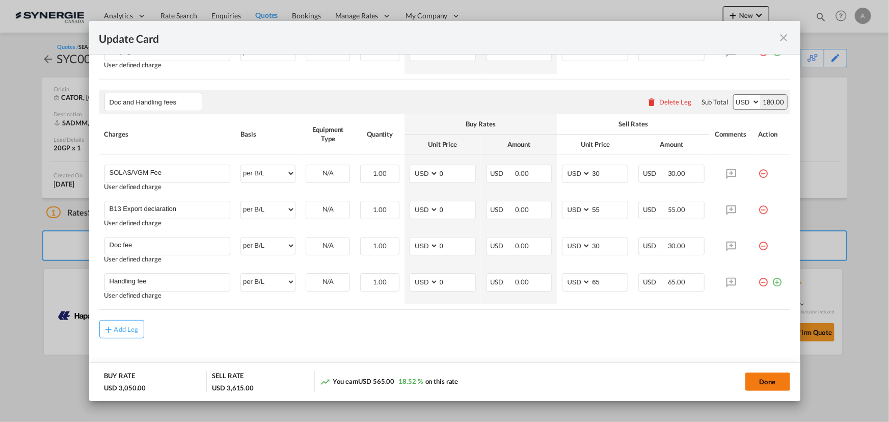
click at [754, 384] on button "Done" at bounding box center [768, 382] width 45 height 18
type input "09 Sep 2025"
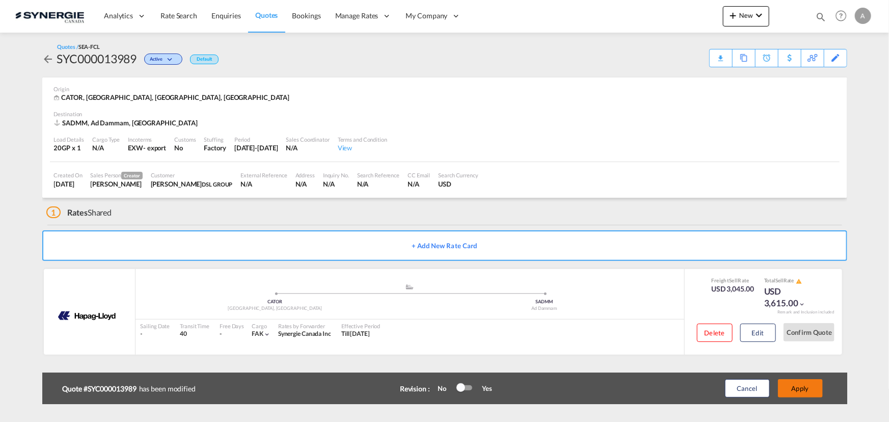
click at [812, 384] on button "Apply" at bounding box center [800, 388] width 45 height 18
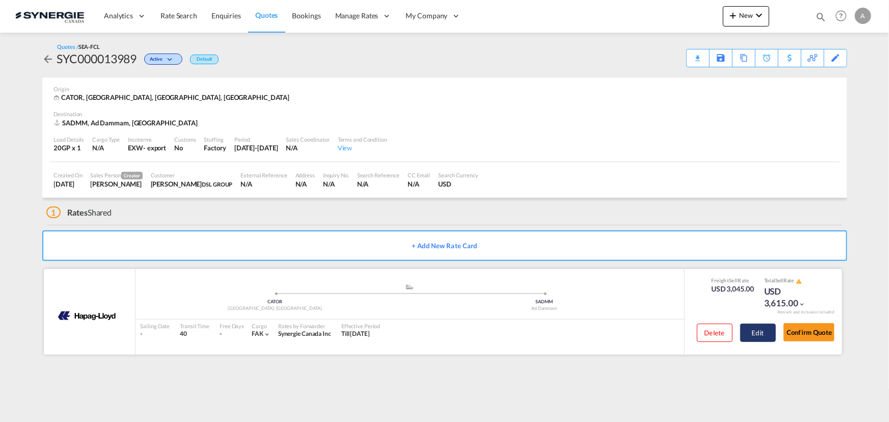
click at [765, 331] on button "Edit" at bounding box center [758, 333] width 36 height 18
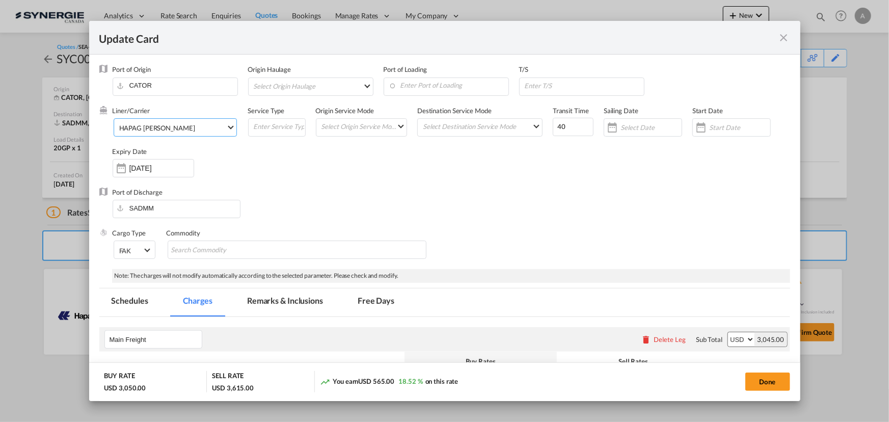
drag, startPoint x: 187, startPoint y: 130, endPoint x: 183, endPoint y: 126, distance: 5.4
click at [187, 130] on span "HAPAG [PERSON_NAME]" at bounding box center [172, 127] width 107 height 9
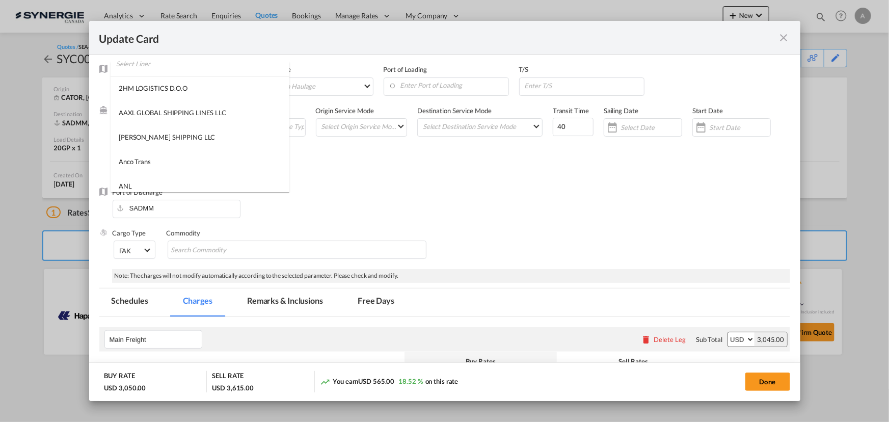
scroll to position [0, 0]
click at [164, 70] on input "search" at bounding box center [202, 74] width 173 height 24
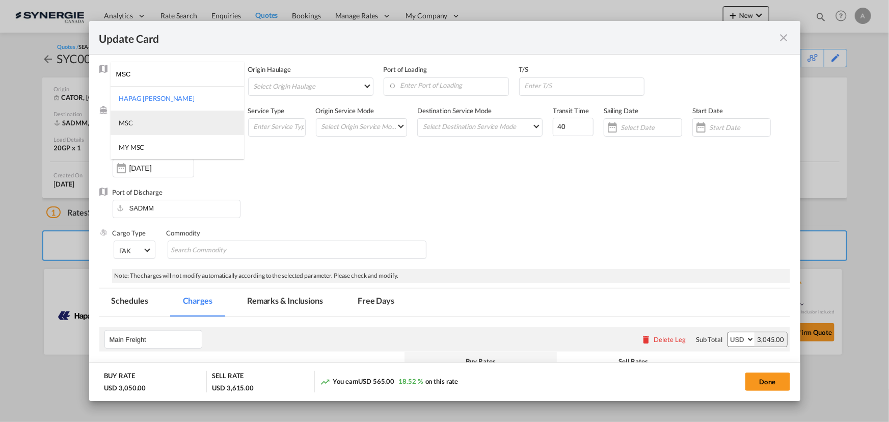
type input "MSC"
click at [173, 121] on md-option "MSC" at bounding box center [178, 123] width 134 height 24
click at [729, 125] on input "Update Card Port ..." at bounding box center [739, 127] width 61 height 8
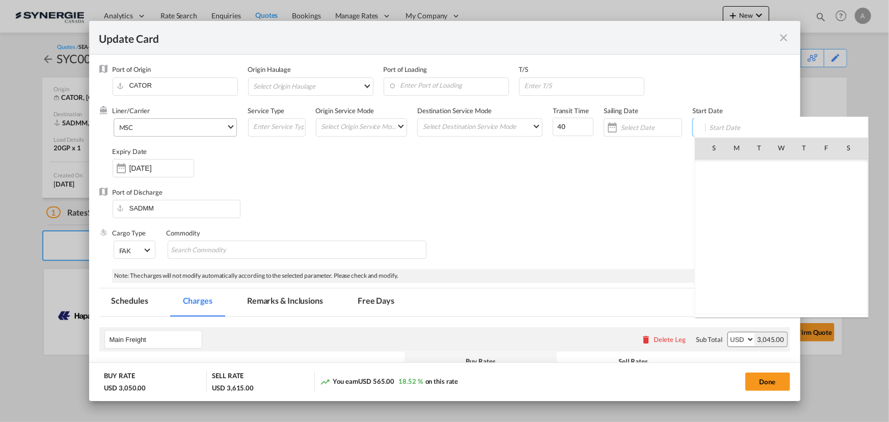
scroll to position [235915, 0]
click at [758, 212] on span "12" at bounding box center [759, 214] width 21 height 21
type input "[DATE]"
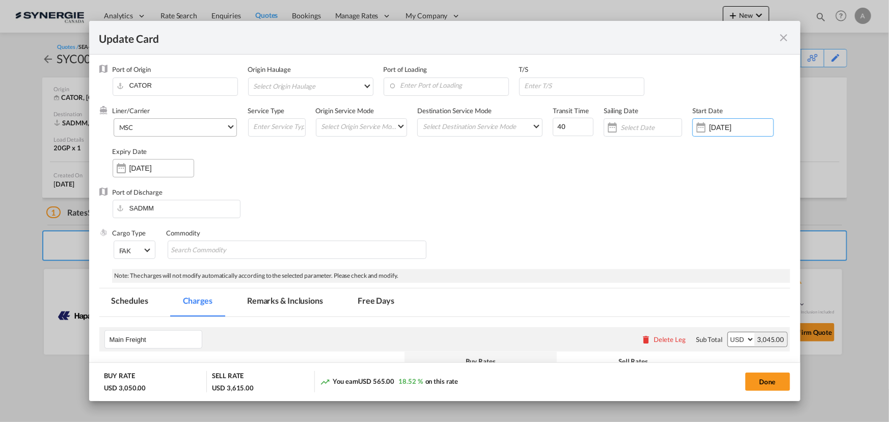
click at [175, 171] on input "10 Sep 2025" at bounding box center [161, 168] width 64 height 8
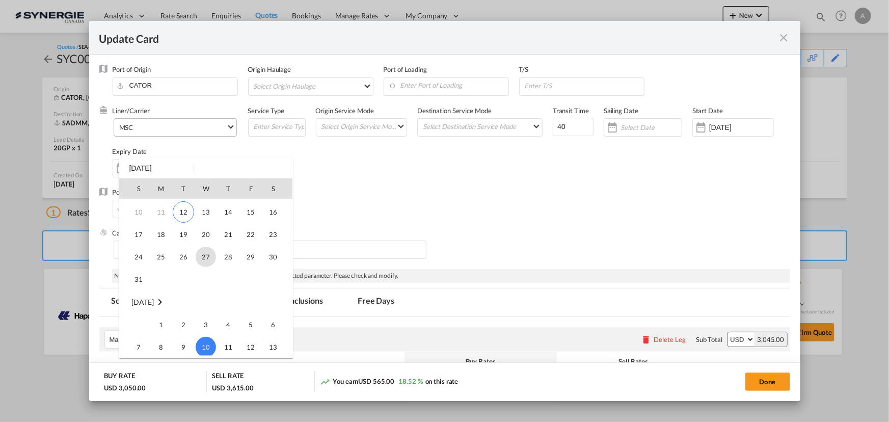
scroll to position [42, 0]
click at [143, 282] on span "31" at bounding box center [138, 280] width 20 height 20
type input "31 Aug 2025"
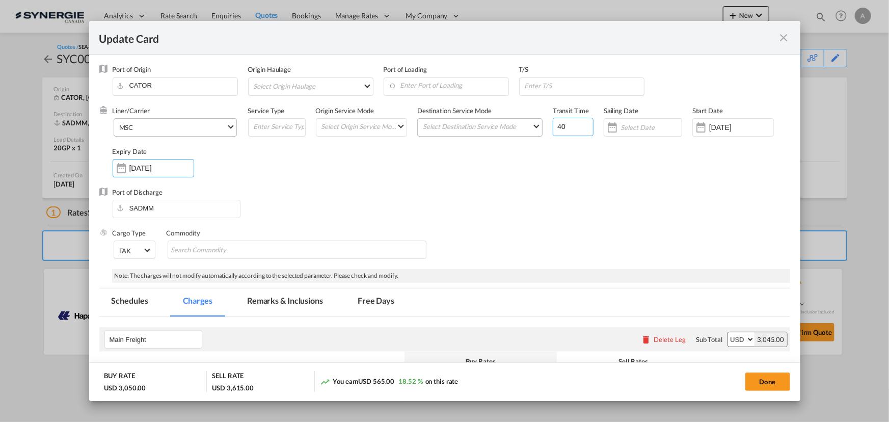
drag, startPoint x: 561, startPoint y: 125, endPoint x: 473, endPoint y: 125, distance: 87.6
click at [489, 125] on div "Liner/Carrier MSC Service Type Origin Service Mode Select Origin Service Mode S…" at bounding box center [452, 147] width 678 height 82
type input "52"
click at [557, 89] on input "Update Card Port ..." at bounding box center [584, 85] width 120 height 15
type input "MALAGA"
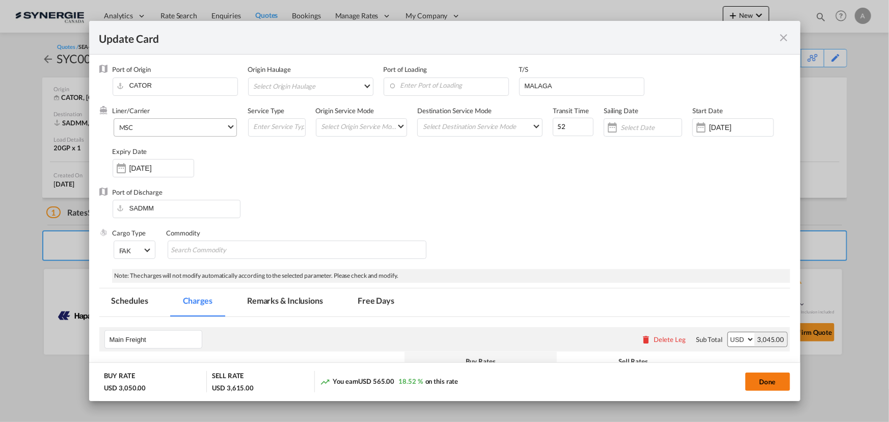
click at [767, 382] on button "Done" at bounding box center [768, 382] width 45 height 18
type input "11 Aug 2025"
type input "30 Aug 2025"
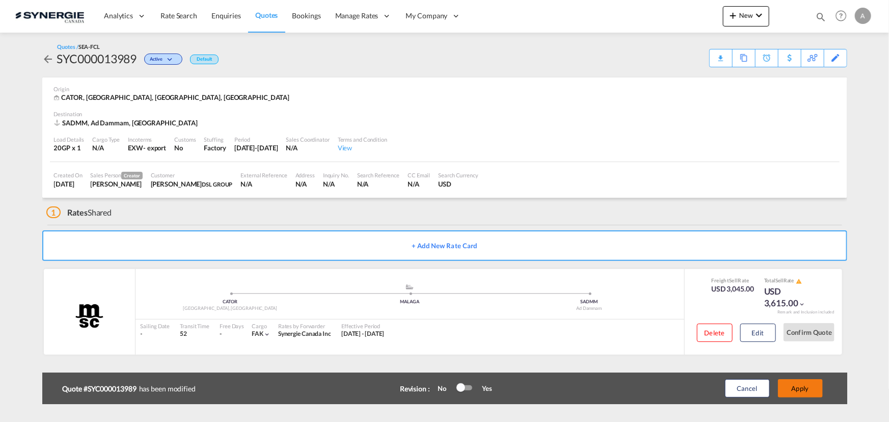
click at [810, 390] on button "Apply" at bounding box center [800, 388] width 45 height 18
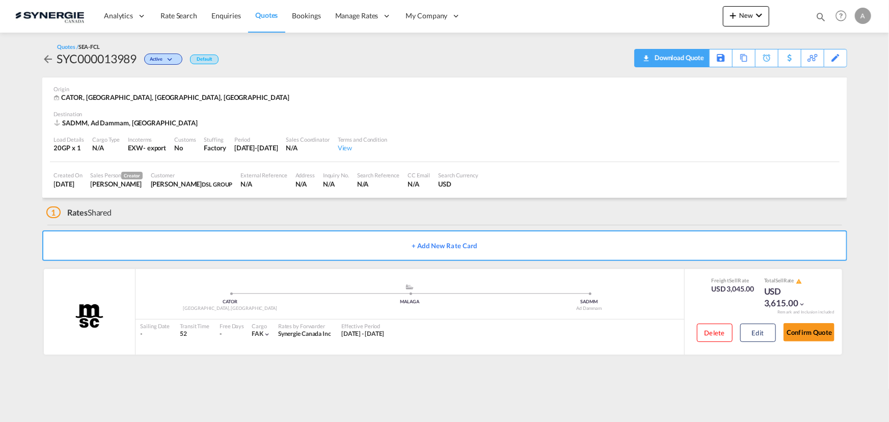
click at [698, 57] on div "Download Quote" at bounding box center [678, 57] width 52 height 16
click at [835, 52] on div "Edit" at bounding box center [836, 57] width 12 height 17
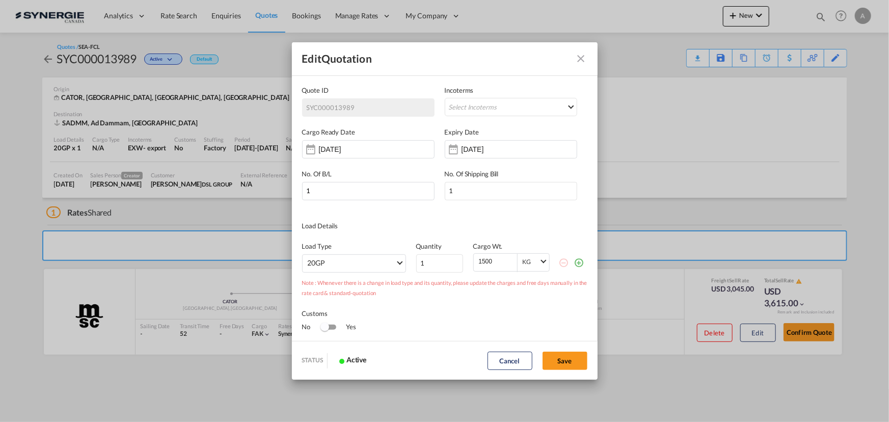
scroll to position [0, 0]
drag, startPoint x: 501, startPoint y: 142, endPoint x: 494, endPoint y: 153, distance: 13.2
click at [501, 142] on div "10 Sep 2025" at bounding box center [511, 149] width 132 height 18
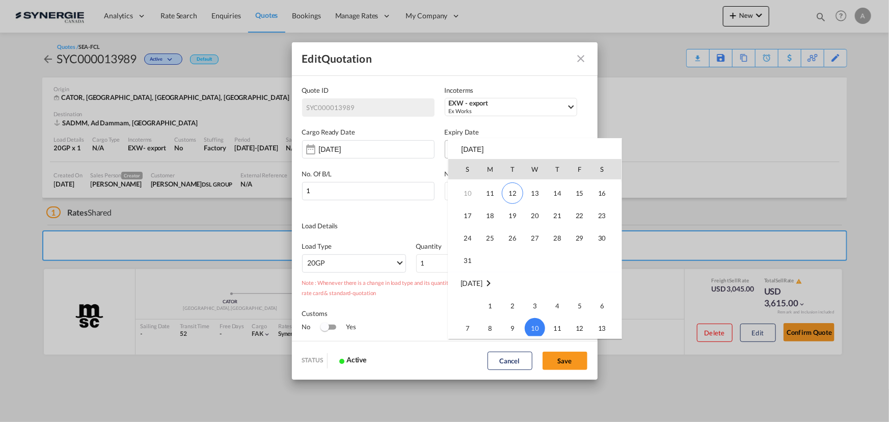
scroll to position [42, 0]
click at [471, 260] on span "31" at bounding box center [468, 261] width 20 height 20
type input "[DATE]"
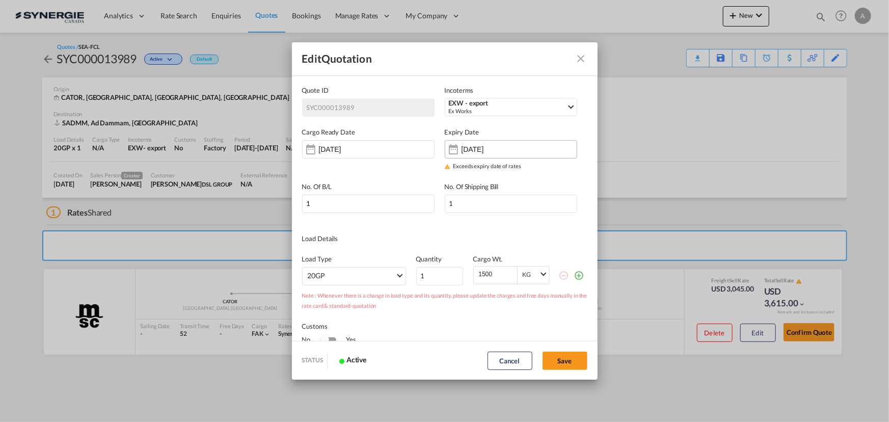
click at [582, 365] on button "Save" at bounding box center [565, 361] width 45 height 18
type input "10 Aug 2025"
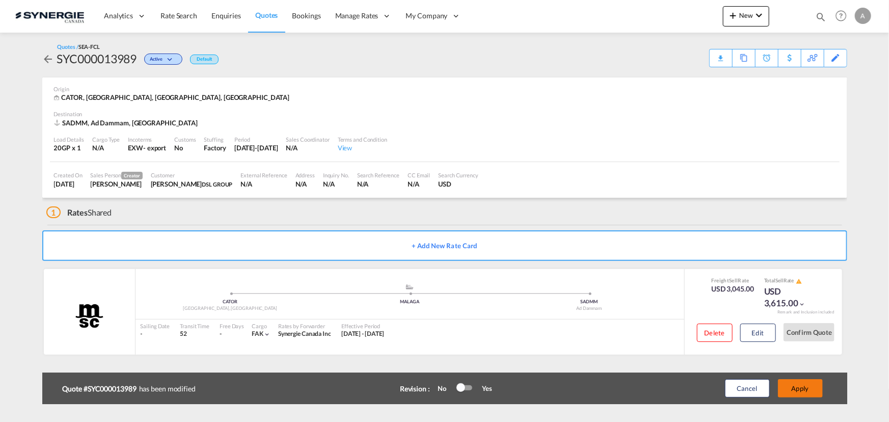
click at [802, 384] on button "Apply" at bounding box center [800, 388] width 45 height 18
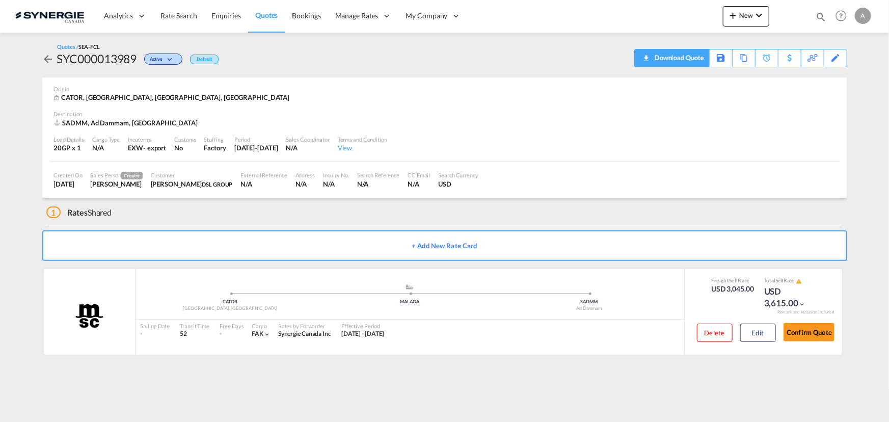
click at [697, 57] on div "Download Quote" at bounding box center [678, 57] width 52 height 16
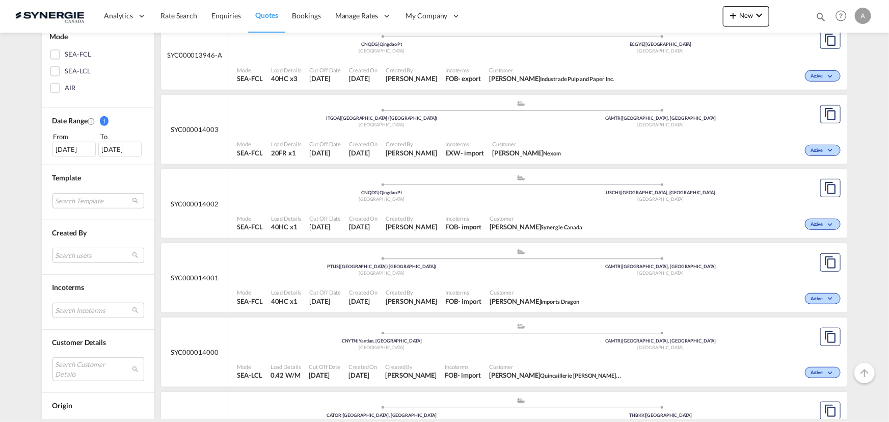
scroll to position [370, 0]
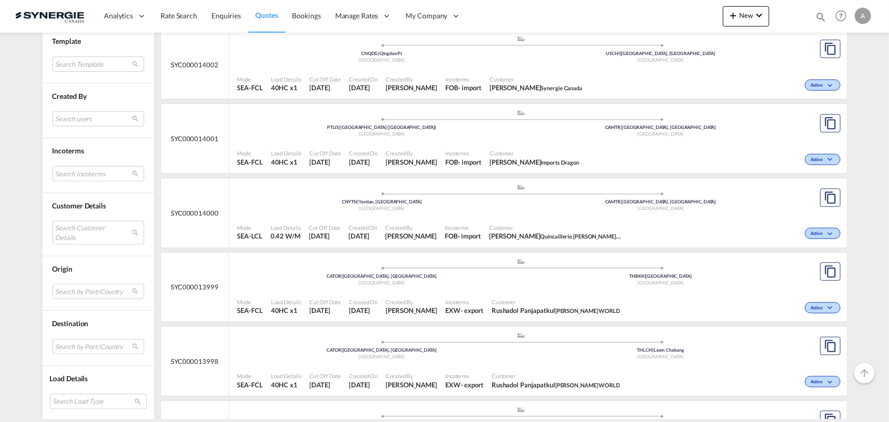
click at [78, 347] on md-select "Search by Port/Country JPNIC nichinan japan AEAMF mussafah united arab emirates…" at bounding box center [98, 346] width 92 height 15
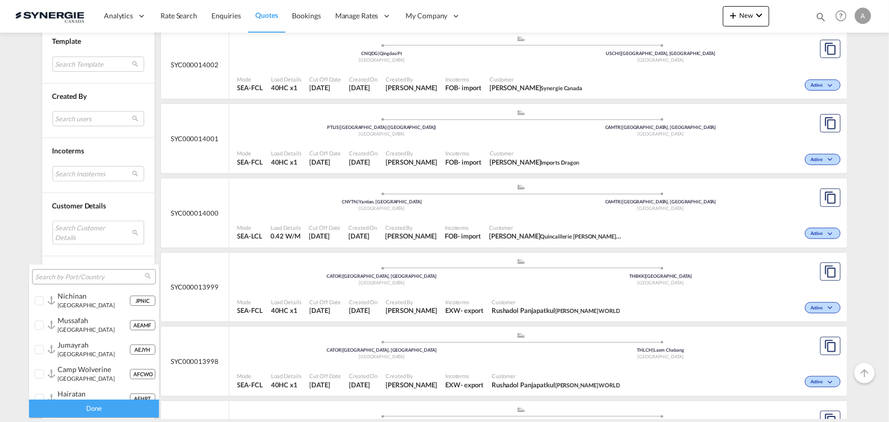
click at [75, 280] on input "search" at bounding box center [90, 277] width 110 height 9
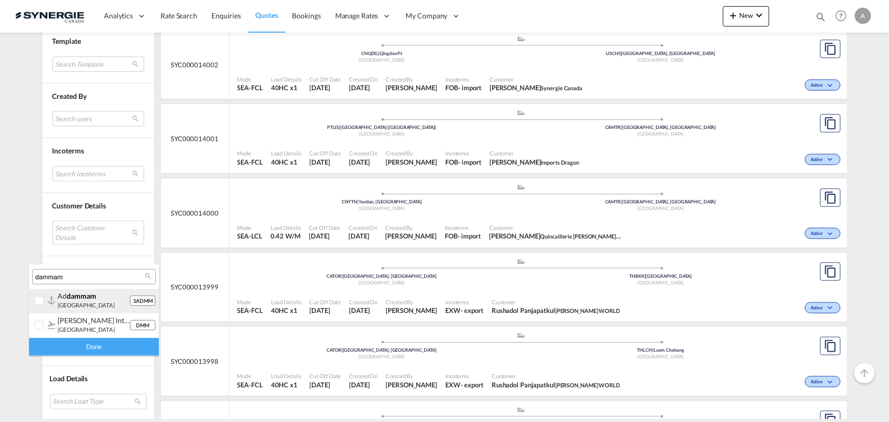
type input "dammam"
click at [63, 302] on small "saudi arabia" at bounding box center [86, 305] width 57 height 7
click at [61, 347] on div "Done" at bounding box center [94, 347] width 130 height 18
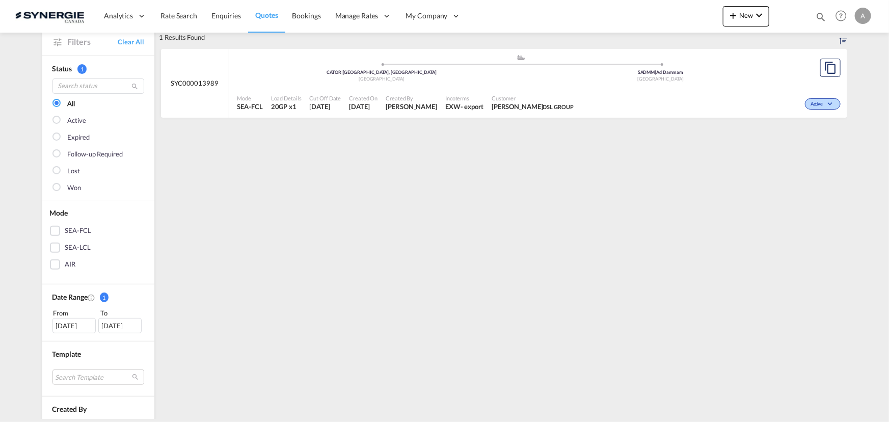
scroll to position [139, 0]
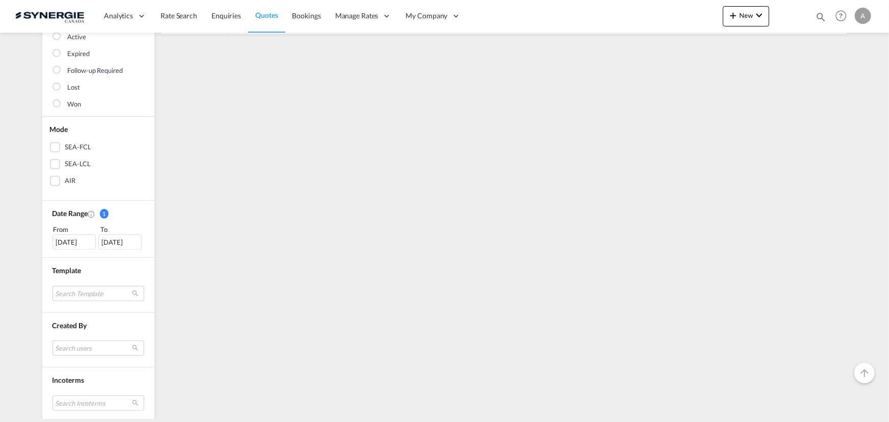
click at [57, 237] on div "[DATE]" at bounding box center [73, 241] width 43 height 15
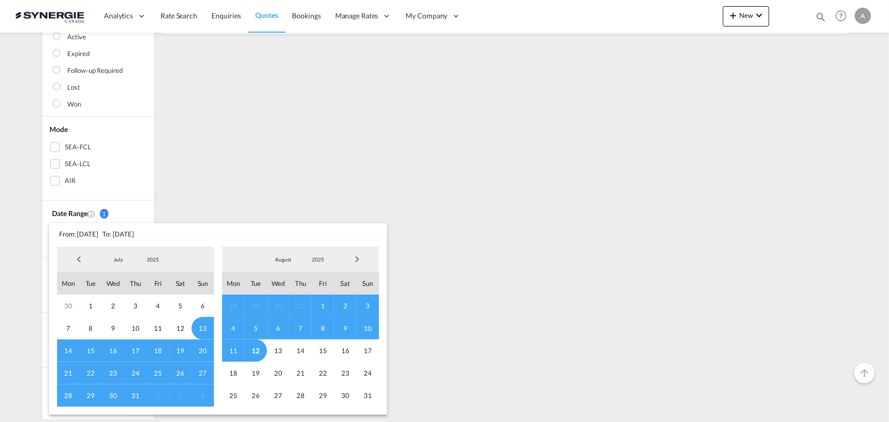
click at [148, 259] on span "2025" at bounding box center [153, 259] width 33 height 7
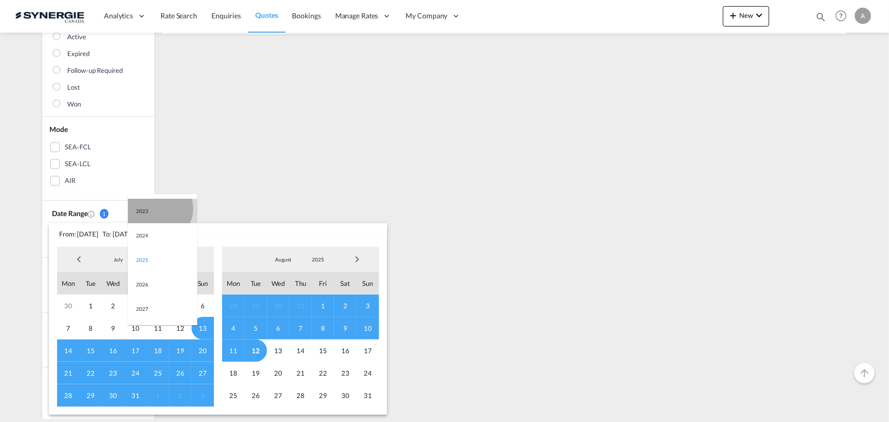
click at [155, 208] on md-option "2023" at bounding box center [162, 211] width 69 height 24
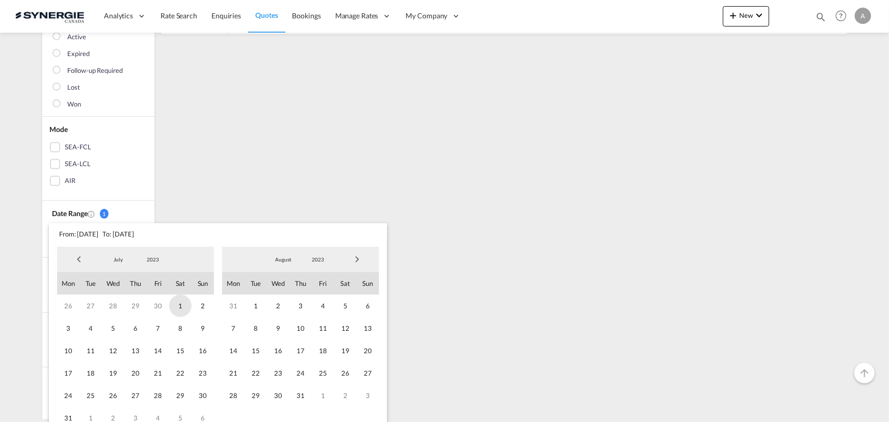
drag, startPoint x: 175, startPoint y: 309, endPoint x: 189, endPoint y: 299, distance: 16.7
click at [176, 309] on span "1" at bounding box center [180, 306] width 22 height 22
click at [320, 262] on span "2023" at bounding box center [318, 259] width 33 height 7
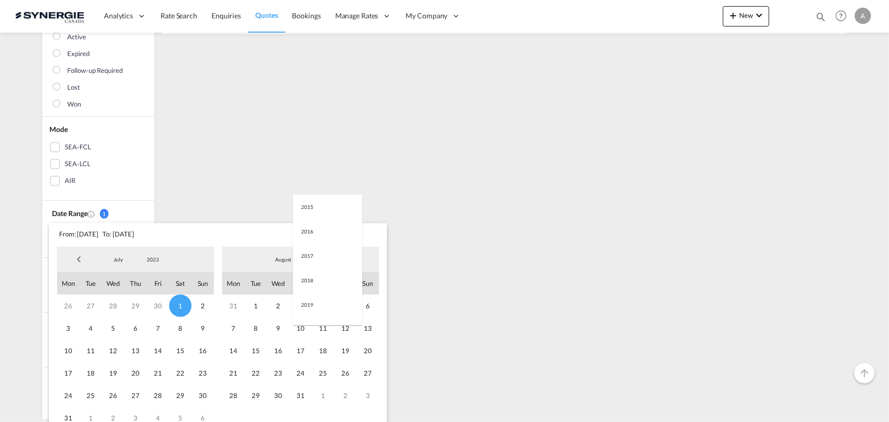
scroll to position [143, 0]
click at [322, 317] on md-option "2025" at bounding box center [327, 309] width 69 height 24
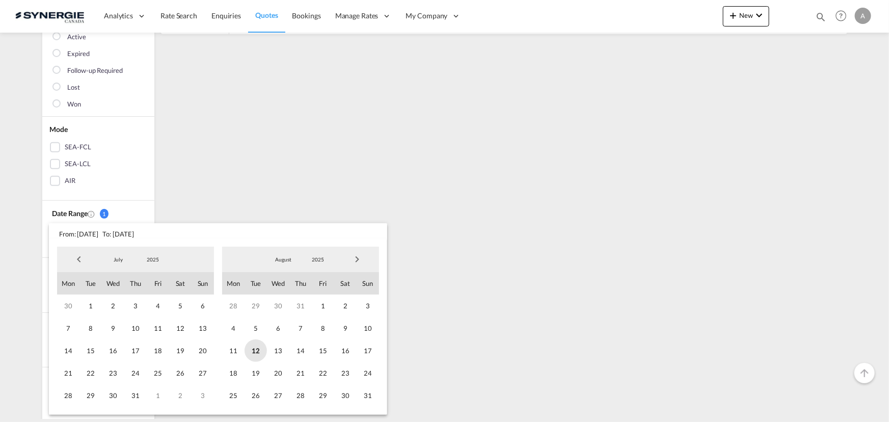
click at [261, 358] on span "12" at bounding box center [256, 350] width 22 height 22
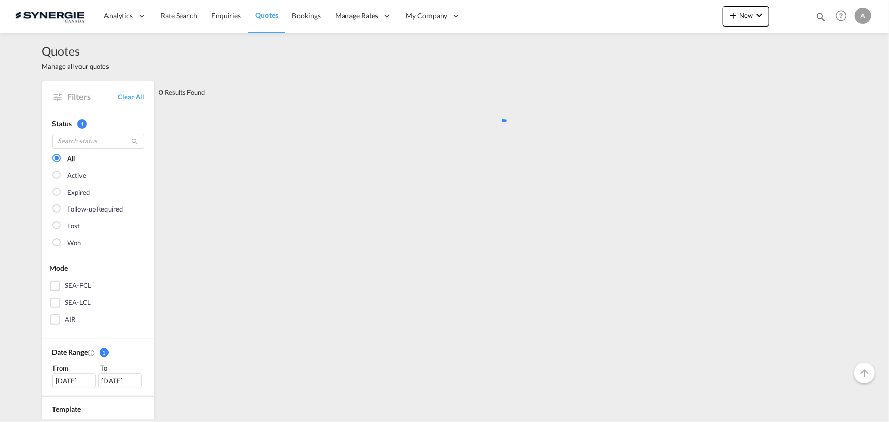
scroll to position [0, 0]
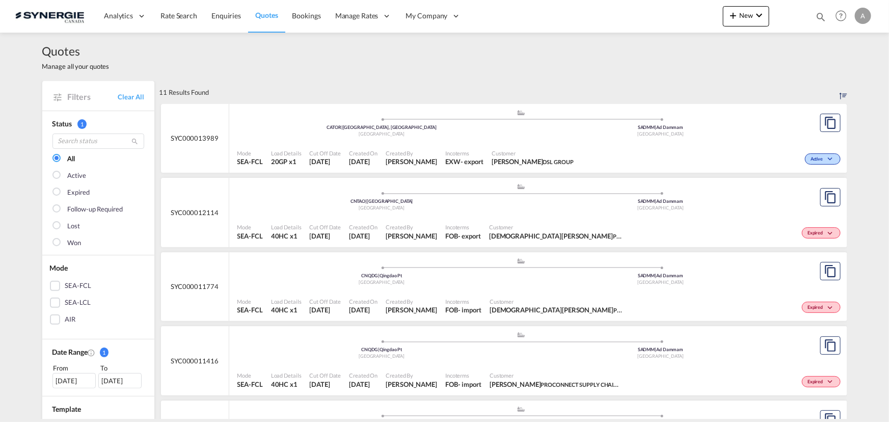
click at [540, 140] on div ".a{fill:#aaa8ad;} .a{fill:#aaa8ad;} CNTAO | Qingdao China SADMM | Ad Dammam Sau…" at bounding box center [521, 124] width 568 height 31
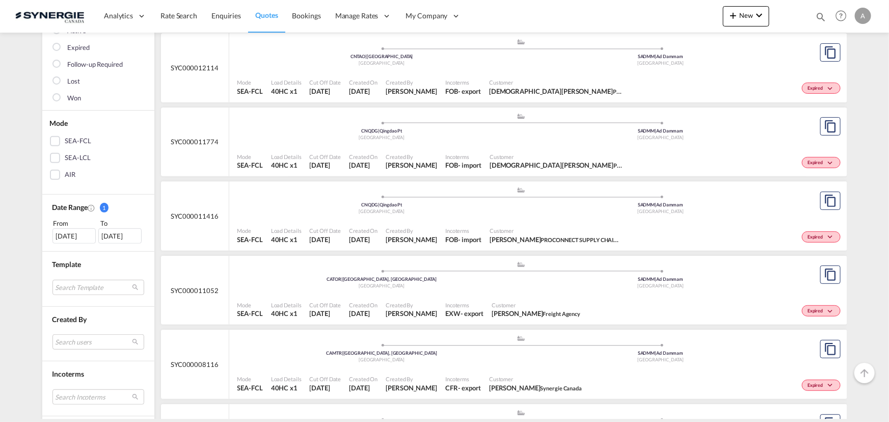
scroll to position [185, 0]
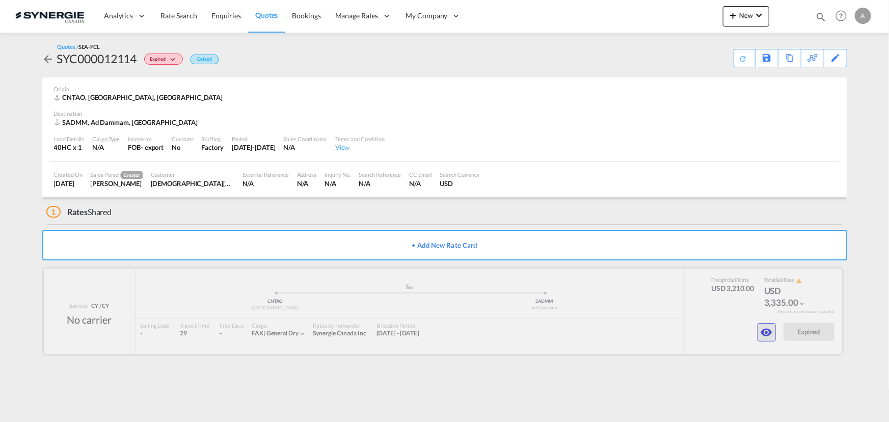
click at [766, 336] on md-icon "icon-eye" at bounding box center [767, 332] width 12 height 12
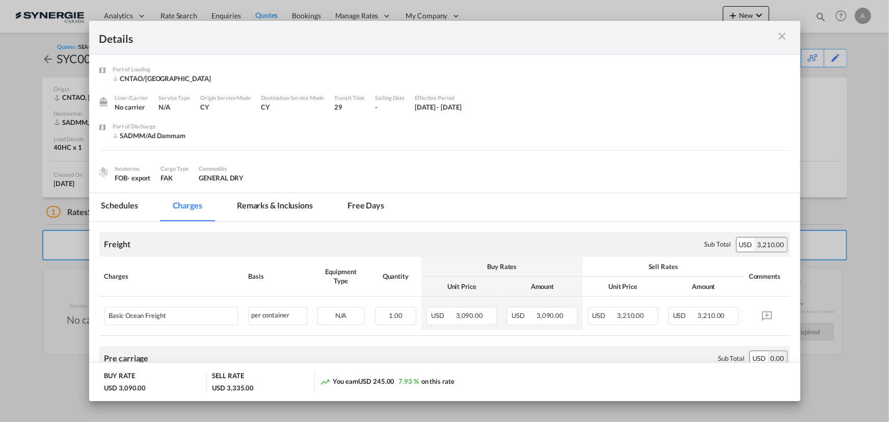
click at [289, 205] on md-tab-item "Remarks & Inclusions" at bounding box center [275, 207] width 100 height 28
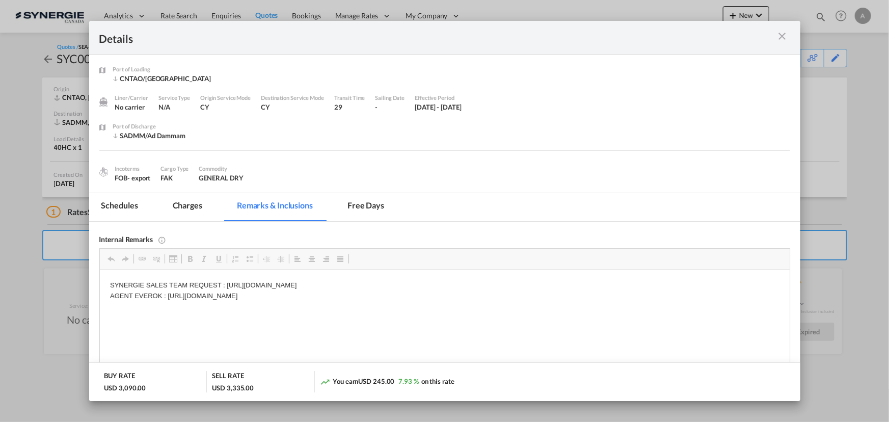
click at [788, 36] on md-icon "icon-close m-3 fg-AAA8AD cursor" at bounding box center [783, 36] width 12 height 12
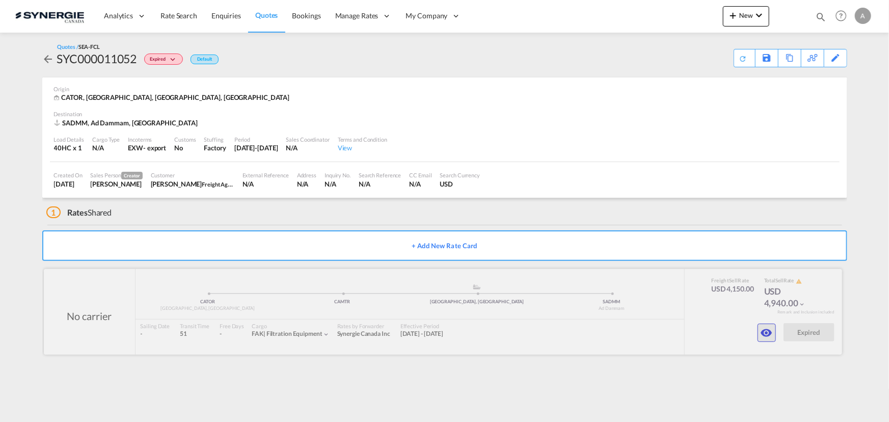
click at [762, 333] on md-icon "icon-eye" at bounding box center [767, 333] width 12 height 12
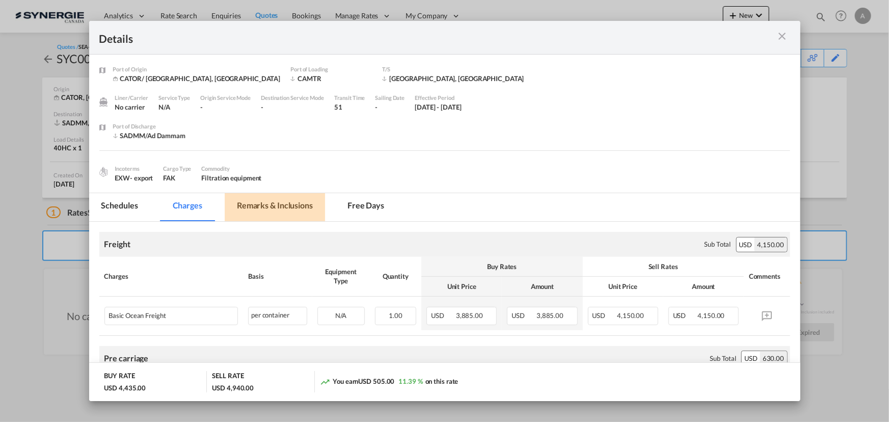
click at [293, 210] on md-tab-item "Remarks & Inclusions" at bounding box center [275, 207] width 100 height 28
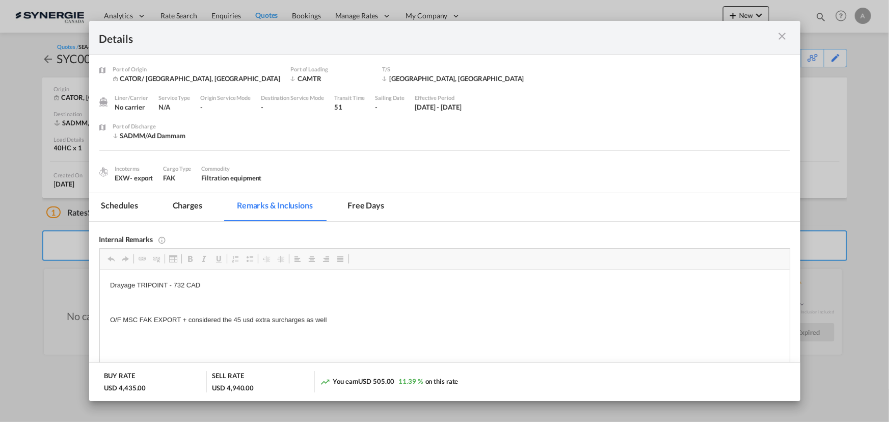
click at [199, 206] on md-tab-item "Charges" at bounding box center [188, 207] width 54 height 28
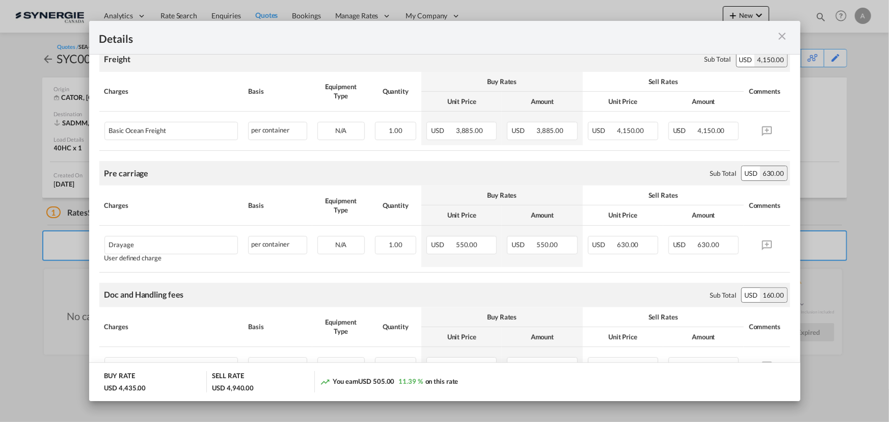
scroll to position [46, 0]
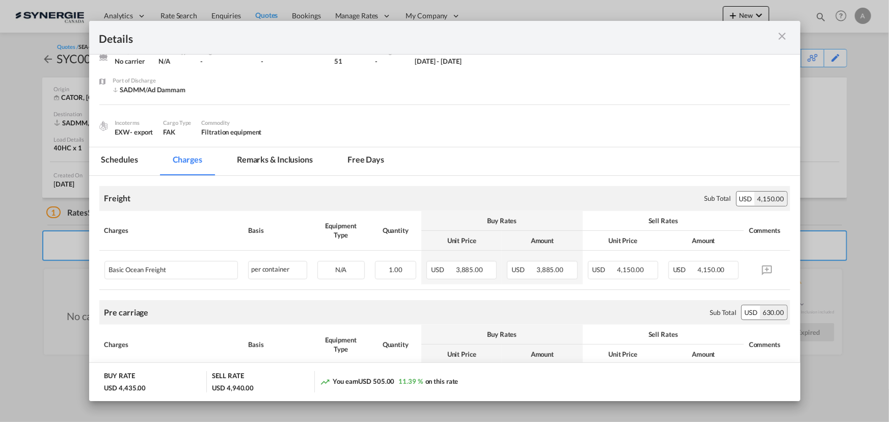
click at [780, 40] on md-icon "icon-close m-3 fg-AAA8AD cursor" at bounding box center [783, 36] width 12 height 12
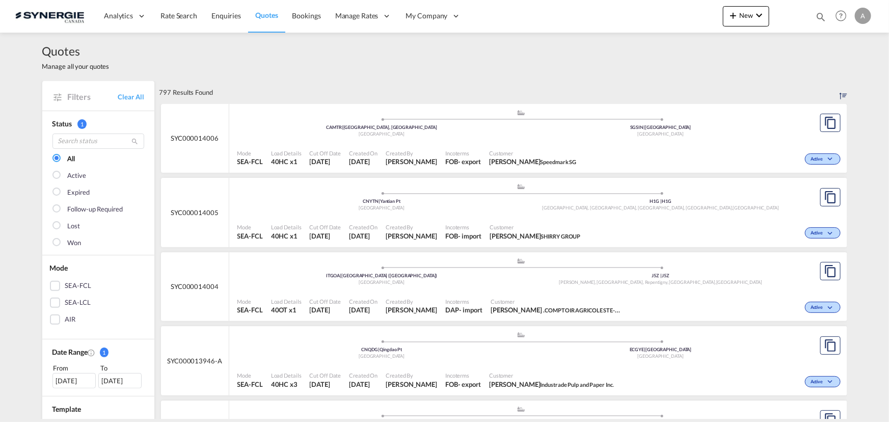
drag, startPoint x: 822, startPoint y: 16, endPoint x: 739, endPoint y: 16, distance: 82.6
click at [822, 16] on md-icon "icon-magnify" at bounding box center [820, 16] width 11 height 11
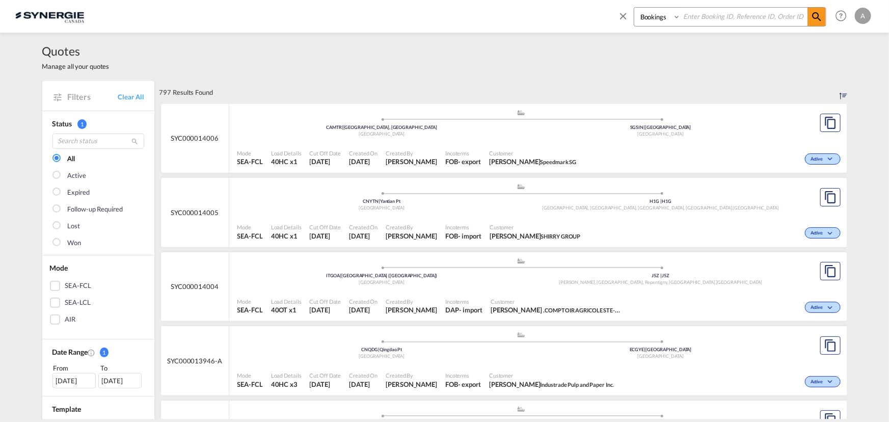
drag, startPoint x: 646, startPoint y: 16, endPoint x: 648, endPoint y: 25, distance: 9.3
click at [646, 16] on select "Bookings Quotes Enquiries" at bounding box center [658, 17] width 48 height 18
select select "Quotes"
click at [634, 8] on select "Bookings Quotes Enquiries" at bounding box center [658, 17] width 48 height 18
click at [719, 17] on input at bounding box center [744, 17] width 127 height 18
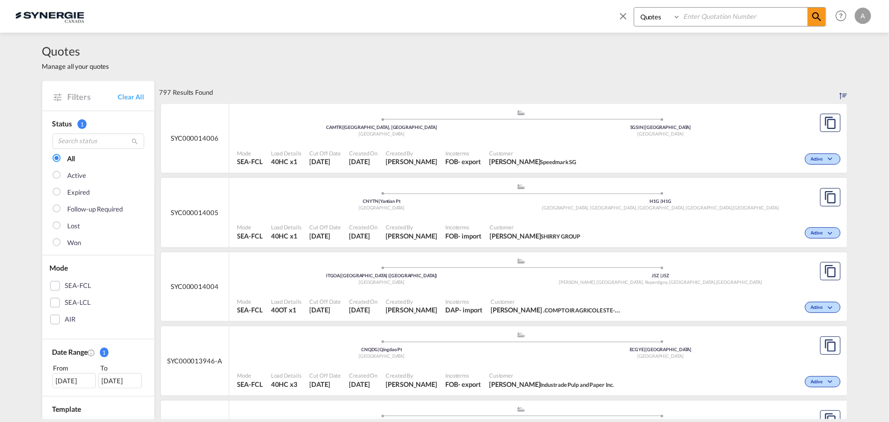
click at [702, 15] on input at bounding box center [744, 17] width 127 height 18
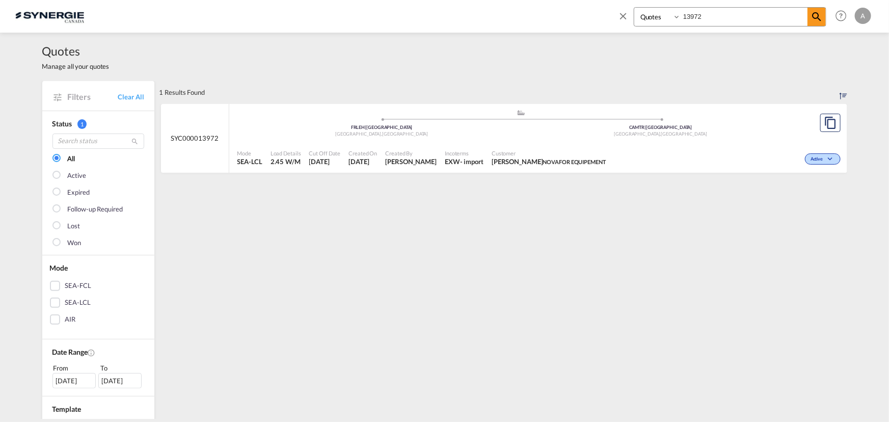
click at [604, 140] on div ".a{fill:#aaa8ad;} .a{fill:#aaa8ad;} FRLEH | Port of Le Havre Le Havre , France …" at bounding box center [521, 125] width 568 height 33
click at [729, 13] on input "13972" at bounding box center [744, 17] width 127 height 18
drag, startPoint x: 729, startPoint y: 13, endPoint x: 617, endPoint y: 22, distance: 112.4
click at [621, 23] on div "Bookings Quotes Enquiries 13972" at bounding box center [722, 19] width 209 height 24
type input "14000"
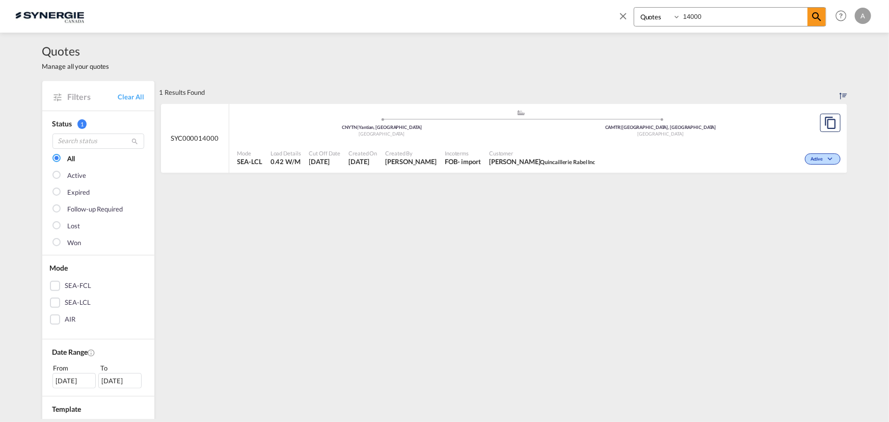
click at [625, 145] on div "Active" at bounding box center [721, 157] width 244 height 25
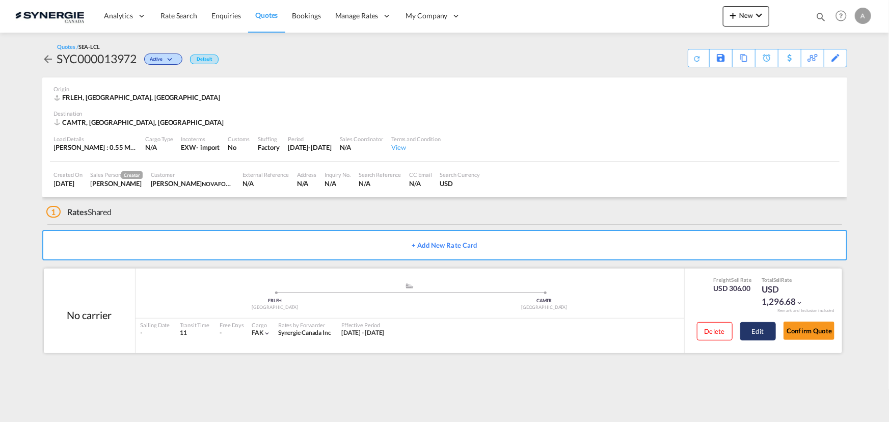
click at [759, 326] on button "Edit" at bounding box center [758, 331] width 36 height 18
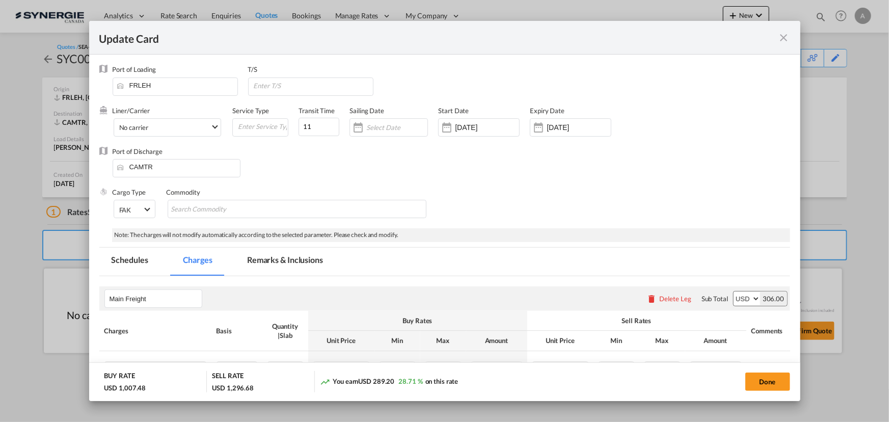
select select "per_cbm"
select select "per_shipment"
select select "per_cbm"
select select "per_shipment"
select select "per_bl"
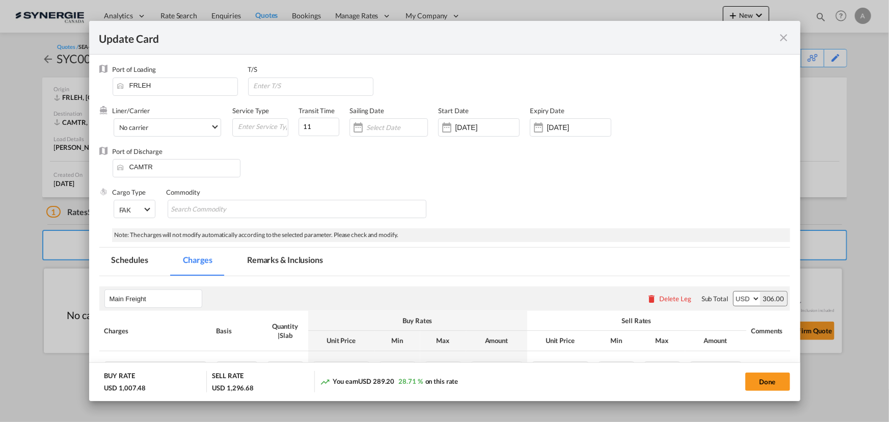
select select "per_bl"
select select "per_shipment"
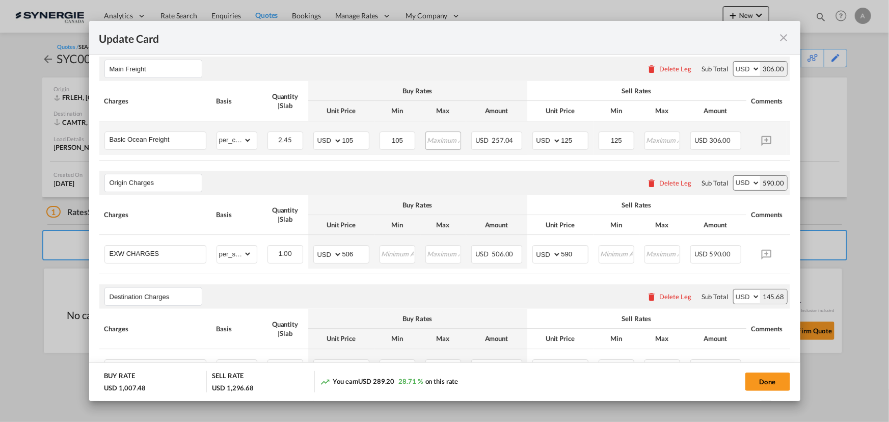
scroll to position [231, 0]
drag, startPoint x: 356, startPoint y: 257, endPoint x: 261, endPoint y: 250, distance: 94.5
click at [293, 254] on tr "EXW CHARGES Please Enter Already Exists gross_weight volumetric_weight per_ship…" at bounding box center [460, 250] width 722 height 34
type input "640"
type input "720"
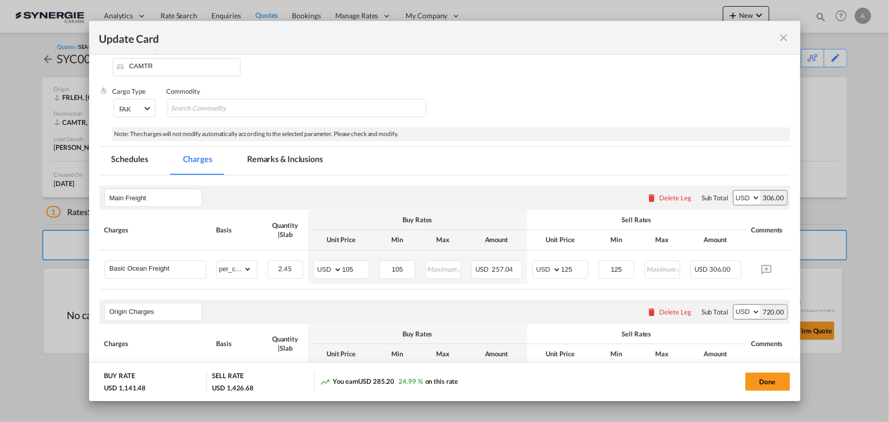
scroll to position [139, 0]
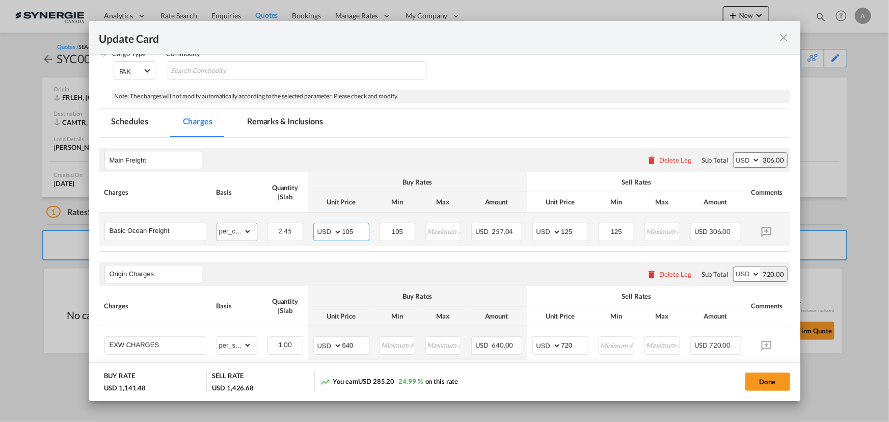
click at [260, 229] on tr "Basic Ocean Freight Please Enter Already Exists gross_weight volumetric_weight …" at bounding box center [460, 229] width 722 height 34
type input "75"
type input "90"
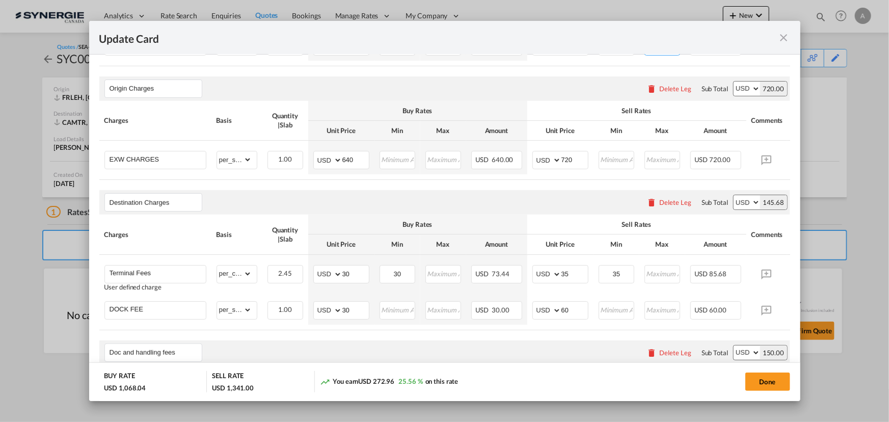
scroll to position [463, 0]
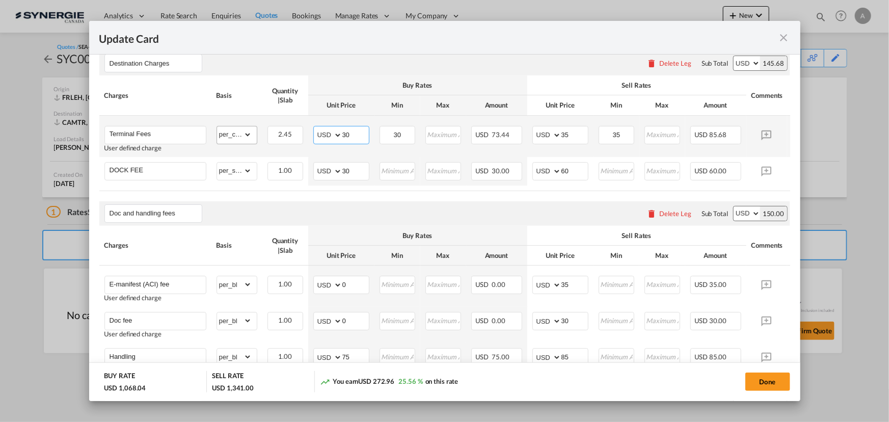
click at [265, 132] on tr "Terminal Fees User defined charge Please Enter Already Exists gross_weight volu…" at bounding box center [460, 136] width 722 height 41
type input "25"
type input "30"
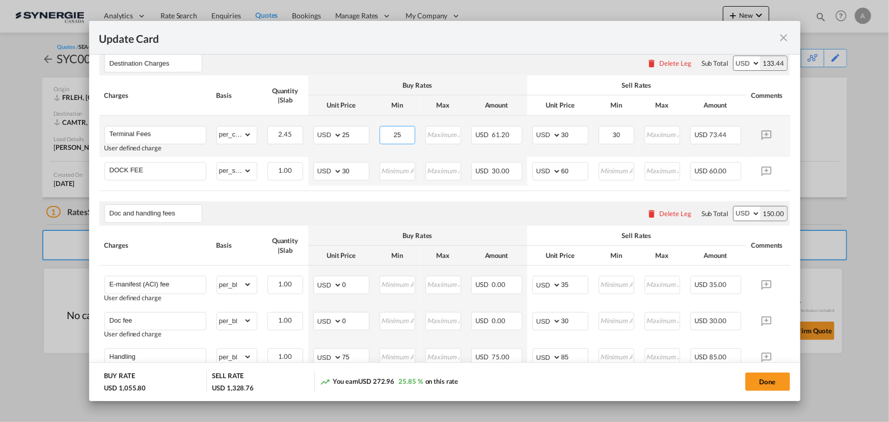
drag, startPoint x: 400, startPoint y: 138, endPoint x: 329, endPoint y: 127, distance: 71.6
click at [378, 138] on td "25 Please Enter Invalid Input" at bounding box center [398, 136] width 46 height 41
drag, startPoint x: 341, startPoint y: 138, endPoint x: 256, endPoint y: 118, distance: 87.9
click at [320, 135] on tr "Terminal Fees User defined charge Please Enter Already Exists gross_weight volu…" at bounding box center [460, 136] width 722 height 41
type input "32"
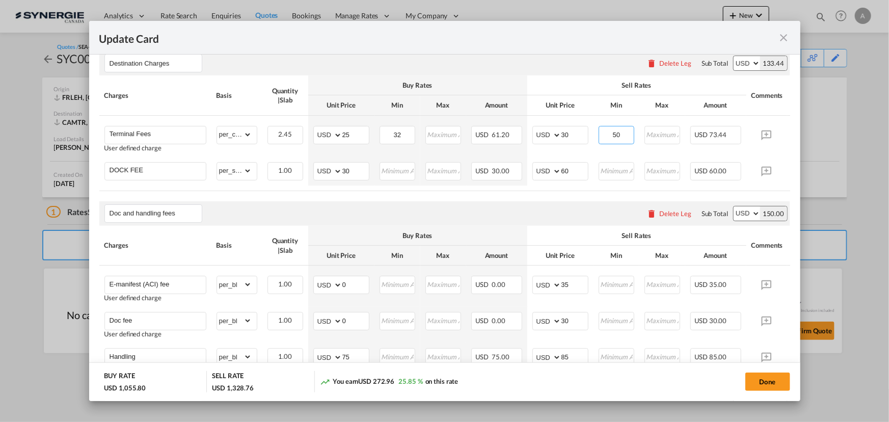
type input "50"
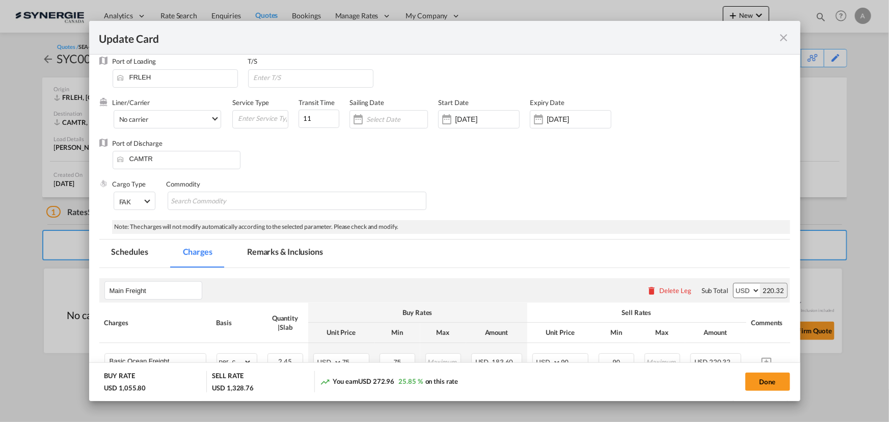
scroll to position [0, 0]
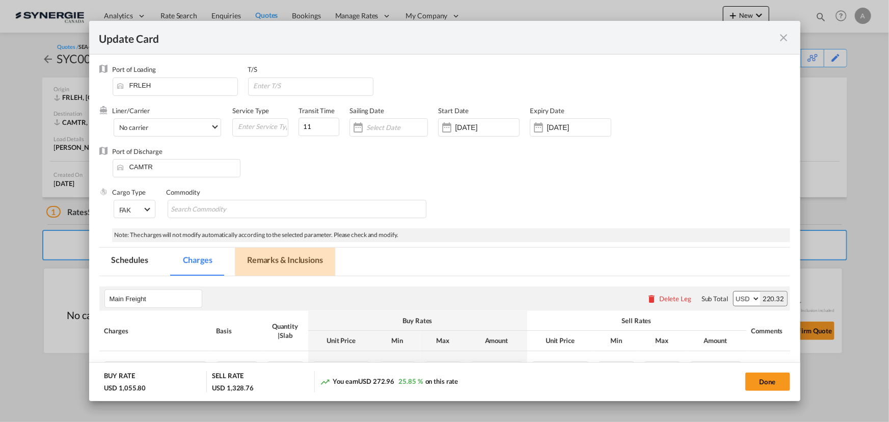
click at [291, 255] on md-tab-item "Remarks & Inclusions" at bounding box center [285, 262] width 100 height 28
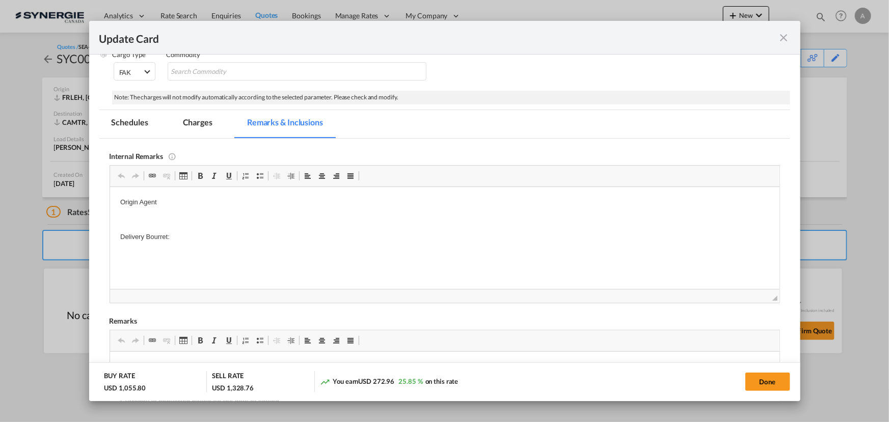
scroll to position [139, 0]
click at [198, 211] on body "Origin Agent Delivery Bourret:" at bounding box center [444, 227] width 649 height 62
click at [195, 202] on p "Origin Agent" at bounding box center [444, 201] width 649 height 11
click at [219, 197] on p "Origin Agent - HERPORT -" at bounding box center [444, 201] width 649 height 11
click at [182, 235] on p "Delivery Bourret:" at bounding box center [444, 235] width 649 height 11
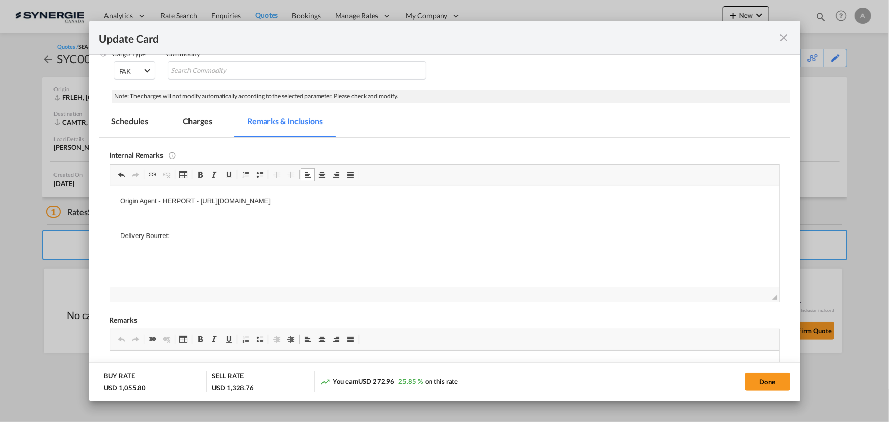
drag, startPoint x: 210, startPoint y: 240, endPoint x: 206, endPoint y: 236, distance: 5.4
click at [210, 240] on p "Delivery Bourret:" at bounding box center [444, 235] width 649 height 11
click at [243, 256] on p "Soumission rapide - 8308207" at bounding box center [444, 252] width 649 height 11
click at [221, 270] on p "Montant :" at bounding box center [444, 269] width 649 height 11
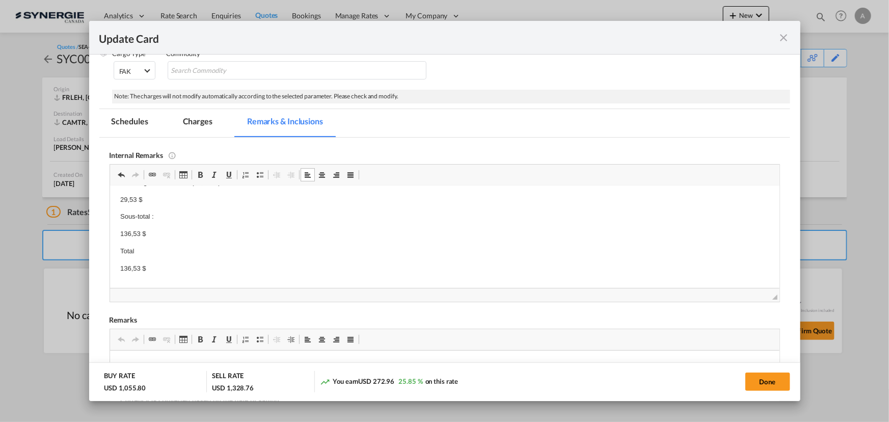
scroll to position [136, 0]
click at [161, 254] on p "136,53 $" at bounding box center [444, 255] width 649 height 11
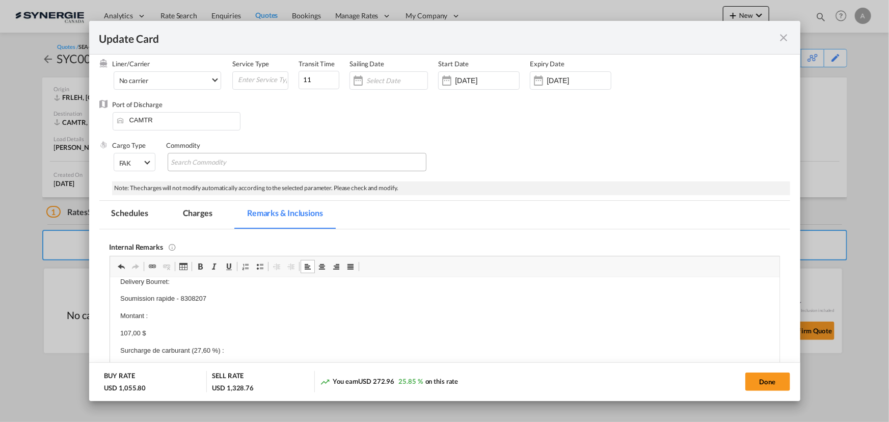
scroll to position [46, 0]
click at [180, 204] on md-tab-item "Charges" at bounding box center [198, 216] width 54 height 28
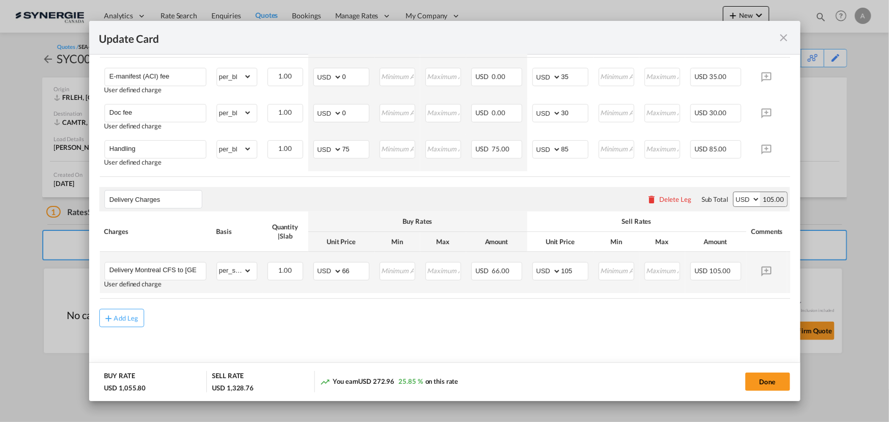
scroll to position [683, 0]
drag, startPoint x: 354, startPoint y: 270, endPoint x: 192, endPoint y: 240, distance: 164.9
click at [268, 264] on tr "Delivery Montreal CFS to Blainville User defined charge Please Enter Already Ex…" at bounding box center [460, 272] width 722 height 41
click at [164, 267] on input "Delivery Montreal CFS to Blainville" at bounding box center [158, 269] width 96 height 15
click at [160, 265] on input "Delivery Montreal CFS to Blainville" at bounding box center [158, 269] width 96 height 15
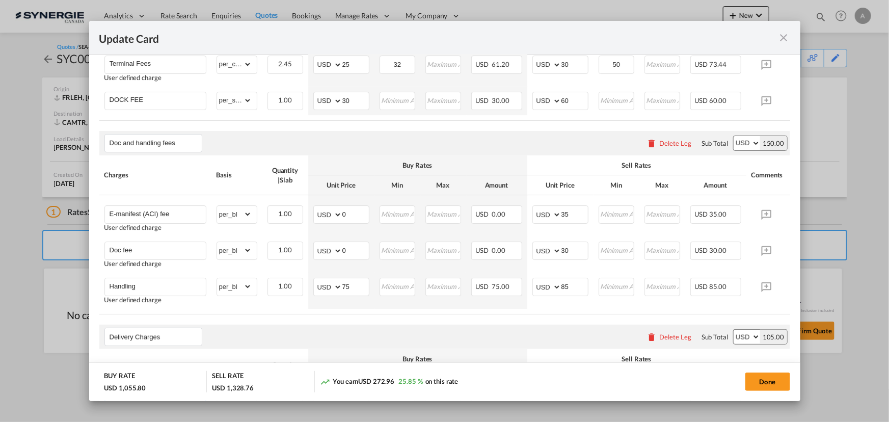
scroll to position [452, 0]
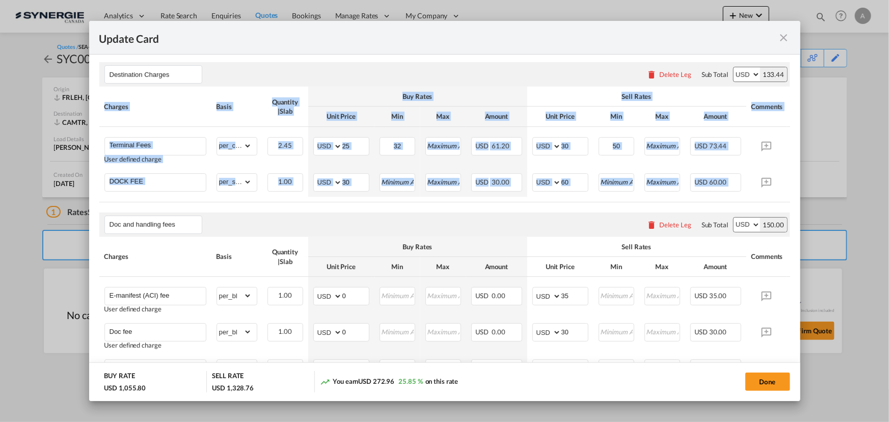
drag, startPoint x: 737, startPoint y: 206, endPoint x: 762, endPoint y: 206, distance: 25.0
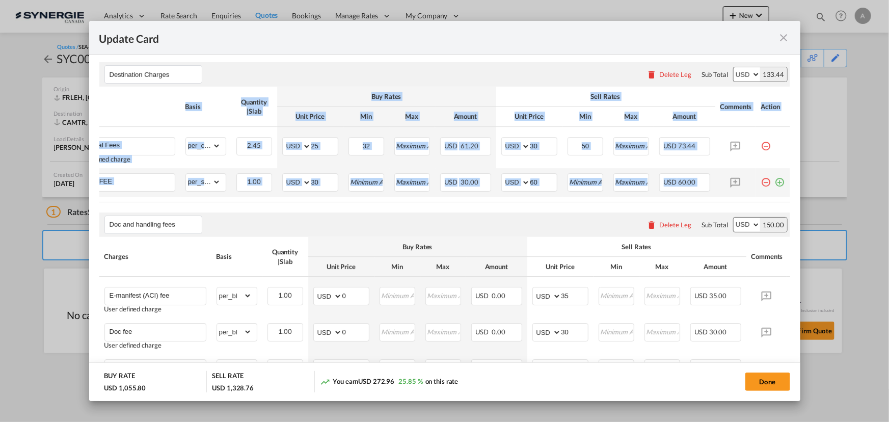
click at [775, 183] on md-icon "icon-plus-circle-outline green-400-fg" at bounding box center [780, 178] width 10 height 10
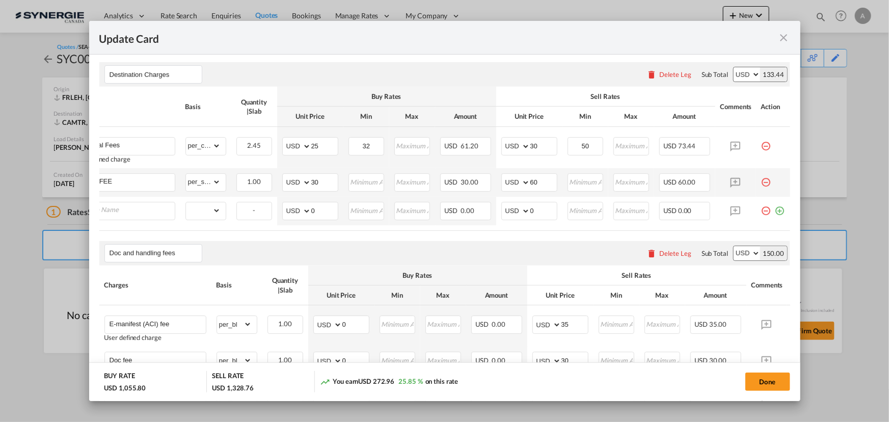
scroll to position [0, 10]
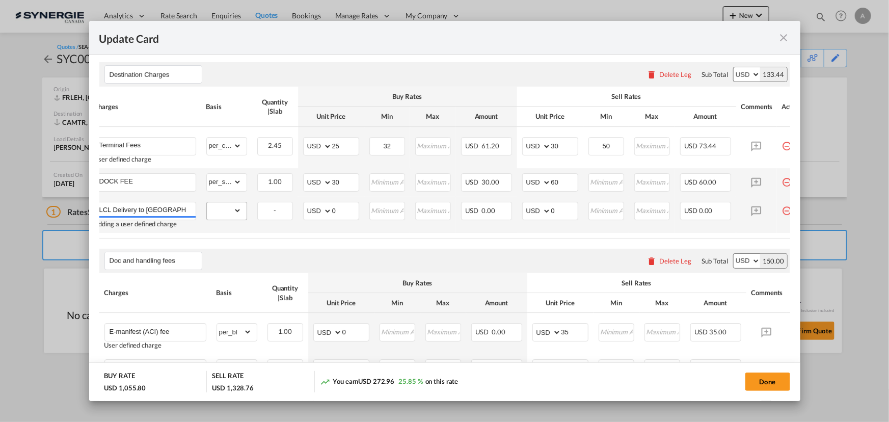
type input "LCL Delivery to Blainville"
click at [201, 208] on td "gross_weight volumetric_weight per_shipment per_bl per_km per_hawb per_kg flat …" at bounding box center [226, 215] width 51 height 36
drag, startPoint x: 218, startPoint y: 219, endPoint x: 219, endPoint y: 213, distance: 5.6
click at [218, 219] on select "gross_weight volumetric_weight per_shipment per_bl per_km per_hawb per_kg flat …" at bounding box center [224, 210] width 35 height 16
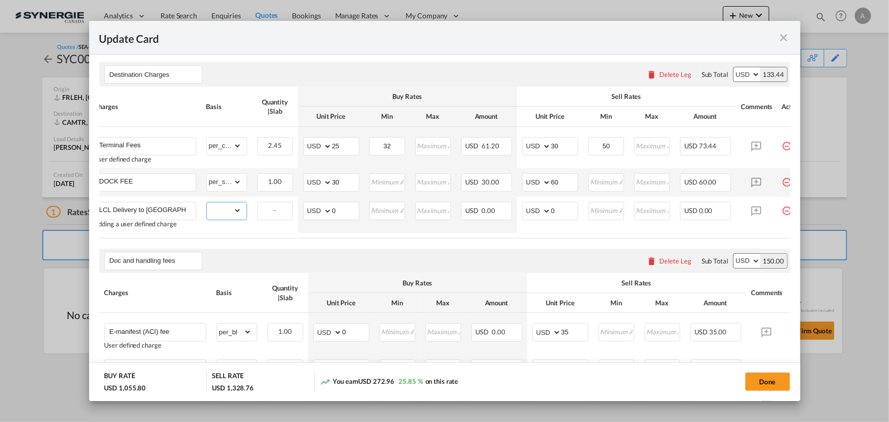
select select "per_shipment"
click at [207, 207] on select "gross_weight volumetric_weight per_shipment per_bl per_km per_hawb per_kg flat …" at bounding box center [224, 210] width 35 height 16
drag, startPoint x: 313, startPoint y: 219, endPoint x: 257, endPoint y: 197, distance: 59.7
click at [271, 211] on tr "LCL Delivery to Blainville Adding a user defined charge Please Enter Already Ex…" at bounding box center [450, 215] width 722 height 36
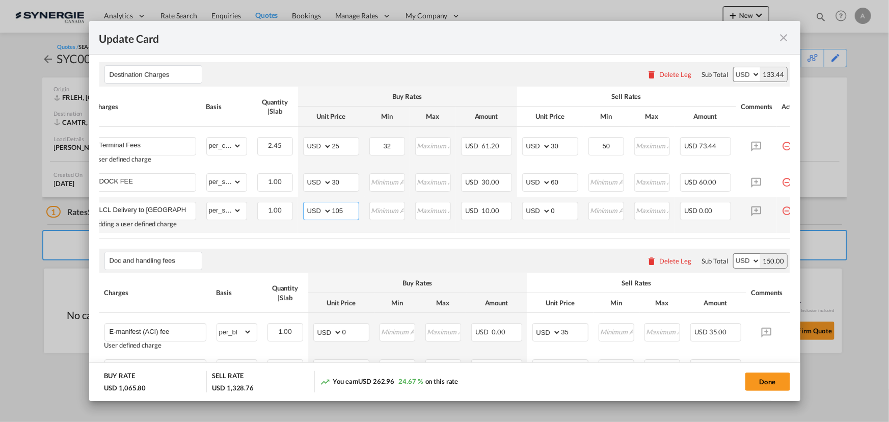
type input "105"
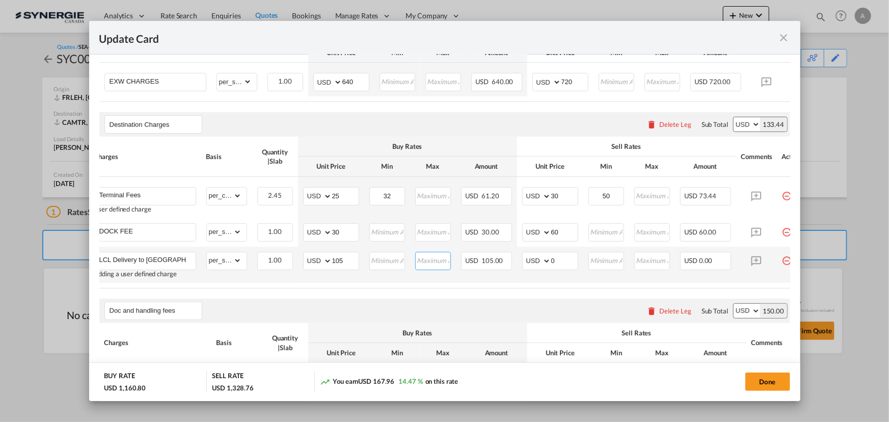
scroll to position [349, 0]
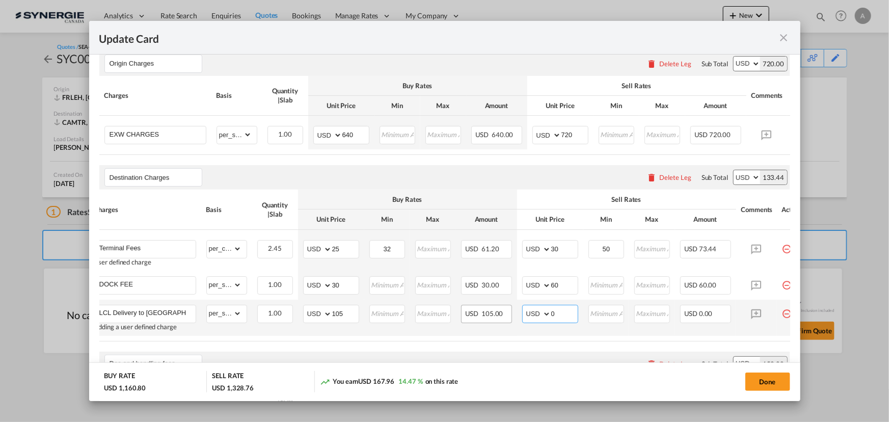
drag, startPoint x: 557, startPoint y: 318, endPoint x: 479, endPoint y: 313, distance: 79.2
click at [480, 314] on tr "LCL Delivery to Blainville Adding a user defined charge Please Enter Already Ex…" at bounding box center [450, 318] width 722 height 36
type input "150"
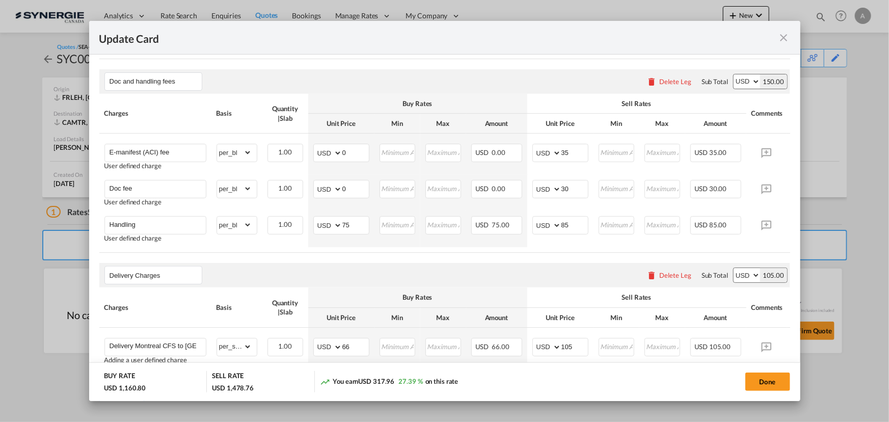
scroll to position [720, 0]
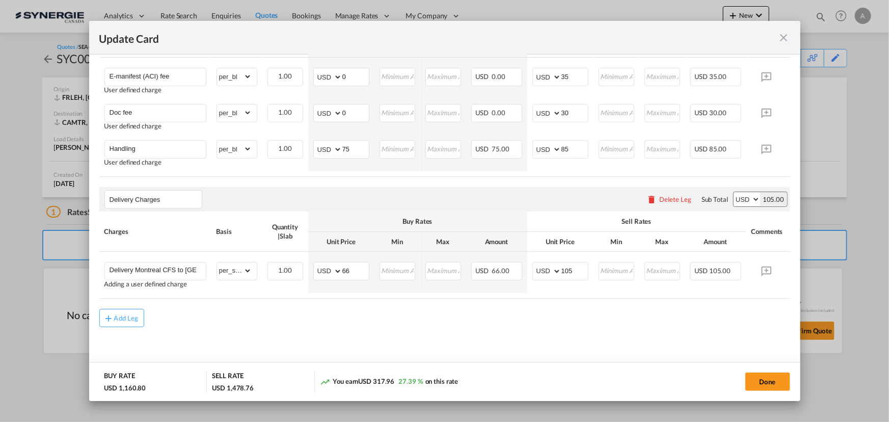
click at [674, 195] on div "Delete Leg" at bounding box center [675, 199] width 32 height 8
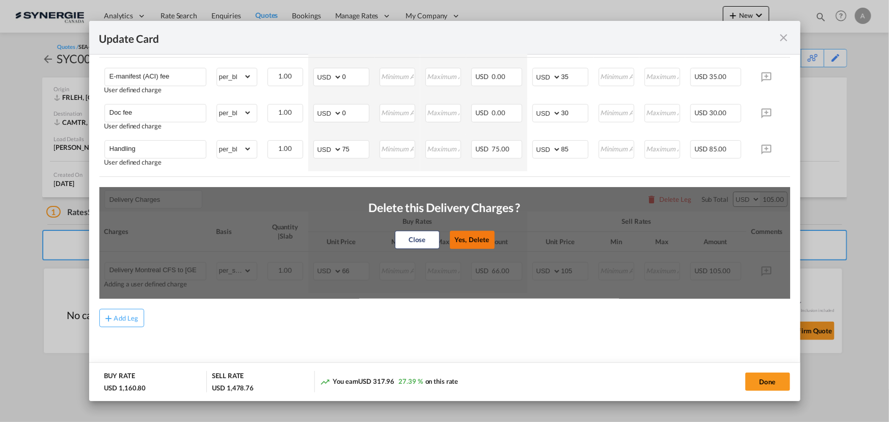
click at [475, 231] on button "Yes, Delete" at bounding box center [471, 240] width 45 height 18
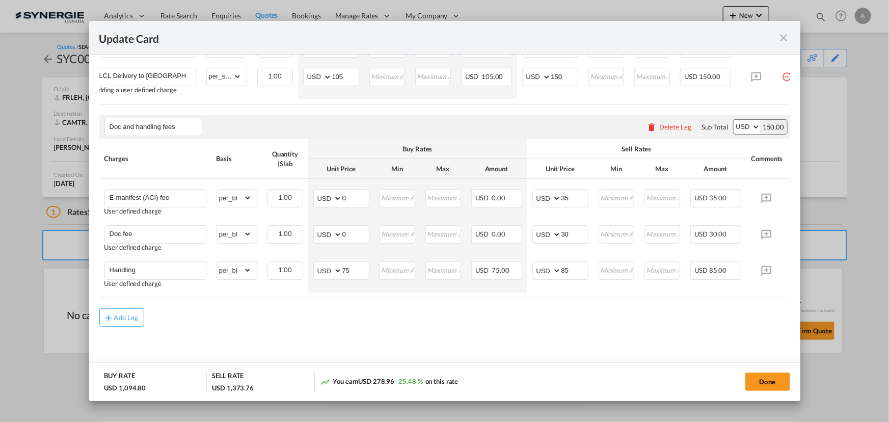
scroll to position [549, 0]
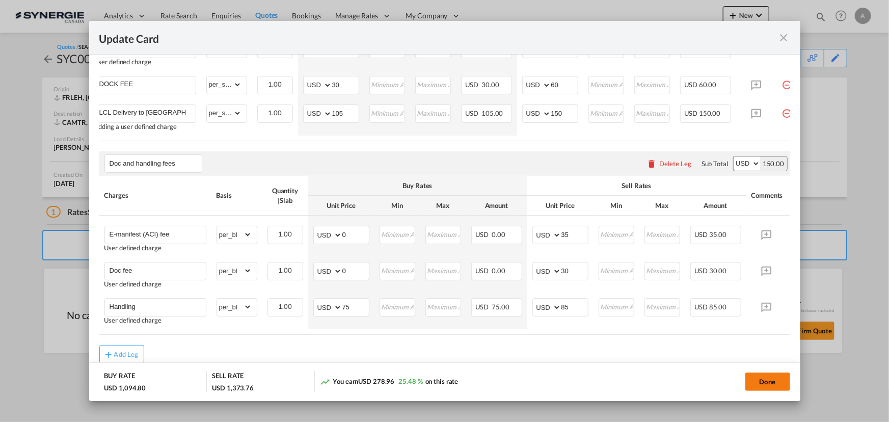
click at [764, 374] on button "Done" at bounding box center [768, 382] width 45 height 18
type input "10 Aug 2025"
type input "30 Aug 2025"
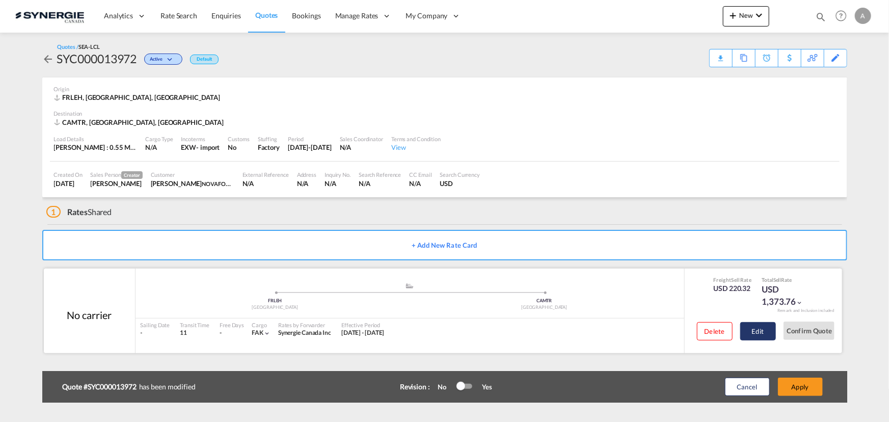
click at [768, 328] on button "Edit" at bounding box center [758, 331] width 36 height 18
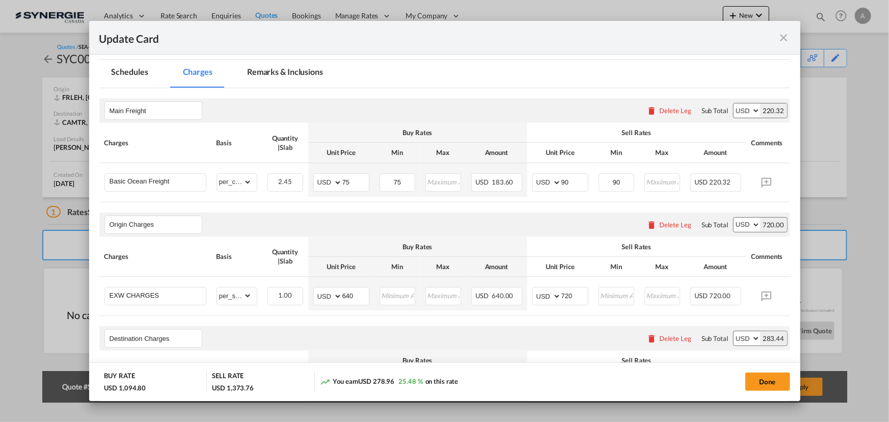
scroll to position [231, 0]
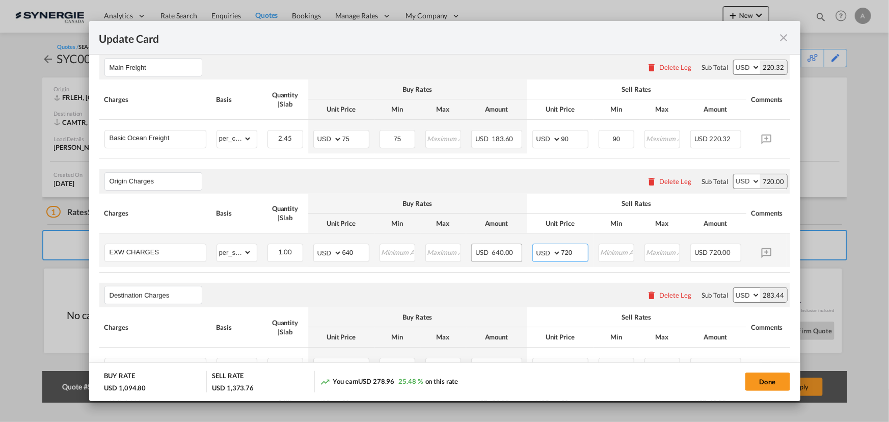
click at [517, 246] on tr "EXW CHARGES Please Enter Already Exists gross_weight volumetric_weight per_ship…" at bounding box center [460, 250] width 722 height 34
click at [563, 254] on input "7410" at bounding box center [575, 251] width 26 height 15
click at [562, 254] on input "7410" at bounding box center [575, 251] width 26 height 15
type input "710"
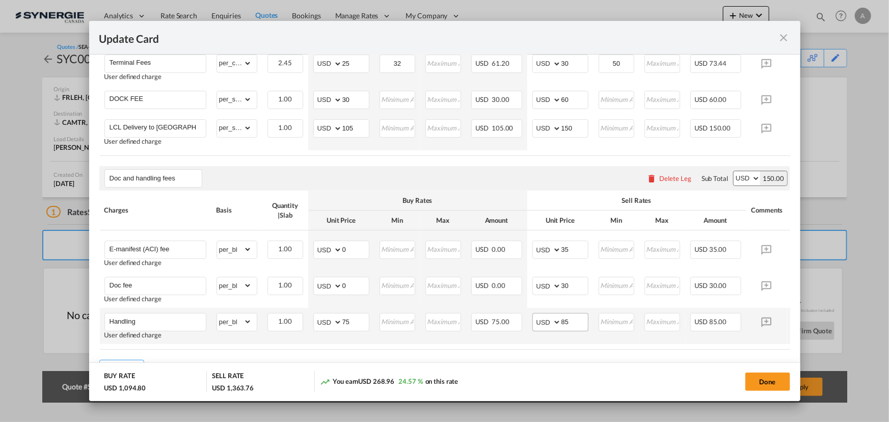
scroll to position [555, 0]
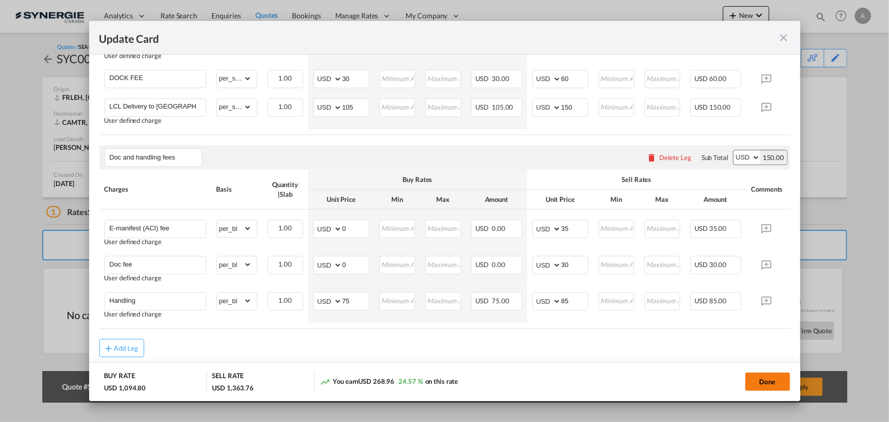
click at [771, 377] on button "Done" at bounding box center [768, 382] width 45 height 18
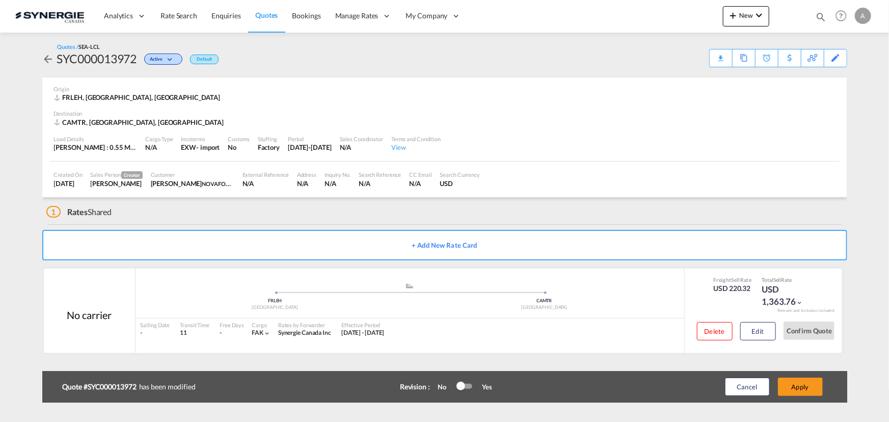
type input "10 Aug 2025"
type input "30 Aug 2025"
click at [801, 388] on button "Apply" at bounding box center [800, 387] width 45 height 18
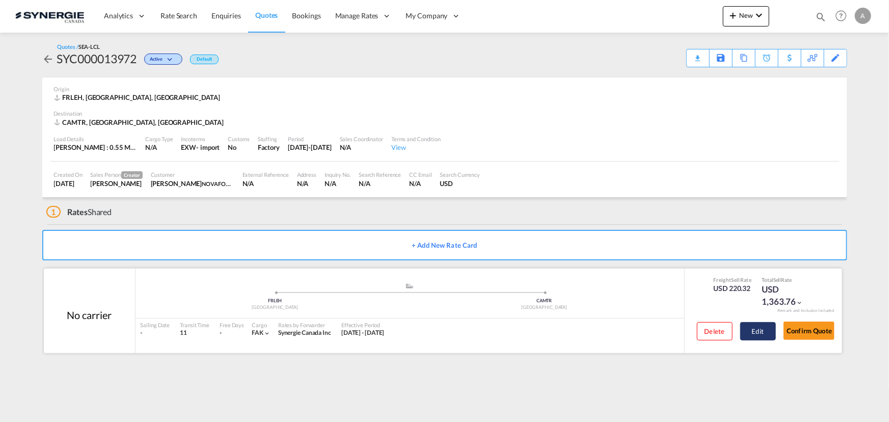
click at [766, 335] on button "Edit" at bounding box center [758, 331] width 36 height 18
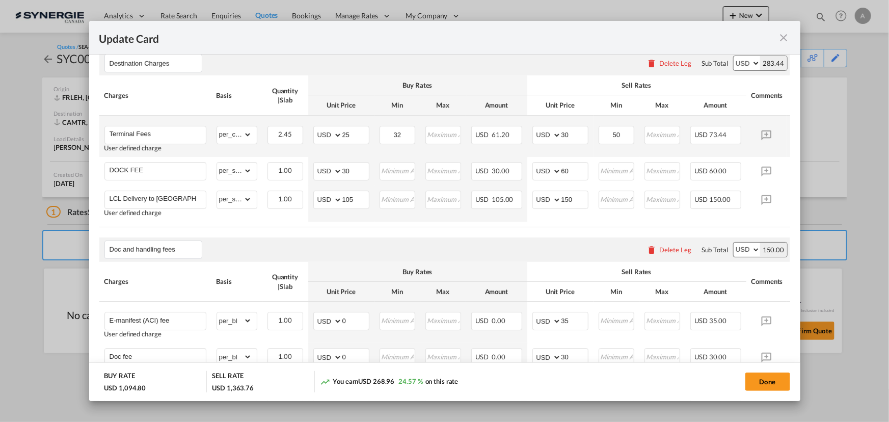
scroll to position [596, 0]
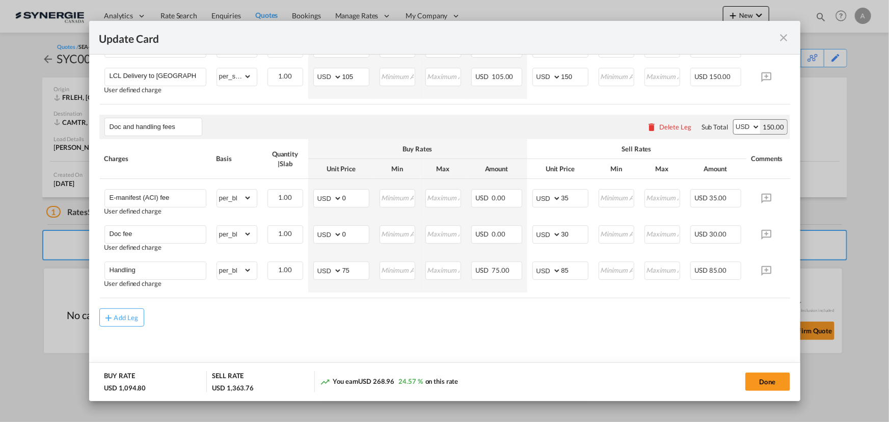
click at [790, 43] on md-icon "icon-close fg-AAA8AD m-0 pointer" at bounding box center [784, 38] width 12 height 12
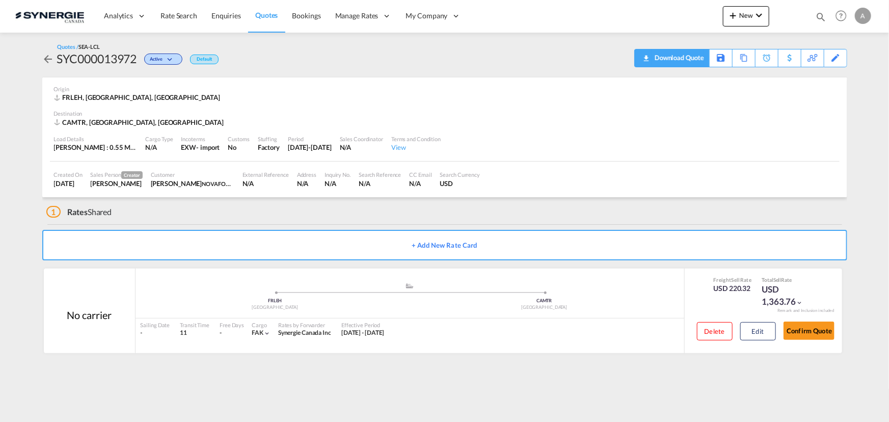
click at [697, 56] on div "Download Quote" at bounding box center [678, 57] width 52 height 16
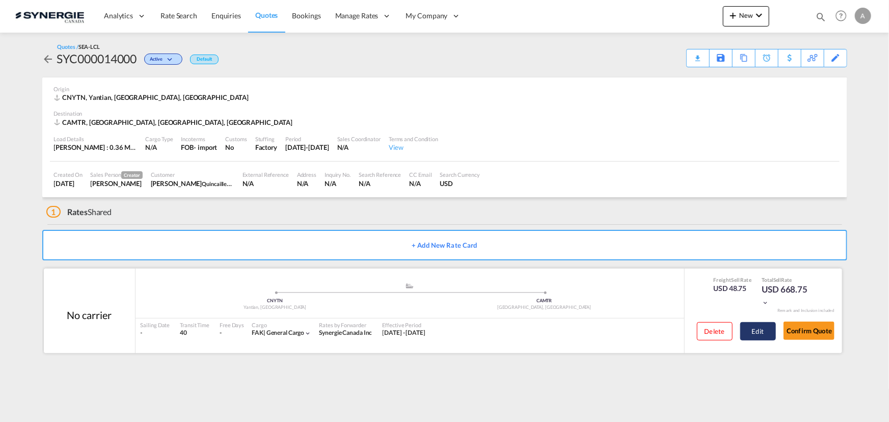
click at [762, 335] on button "Edit" at bounding box center [758, 331] width 36 height 18
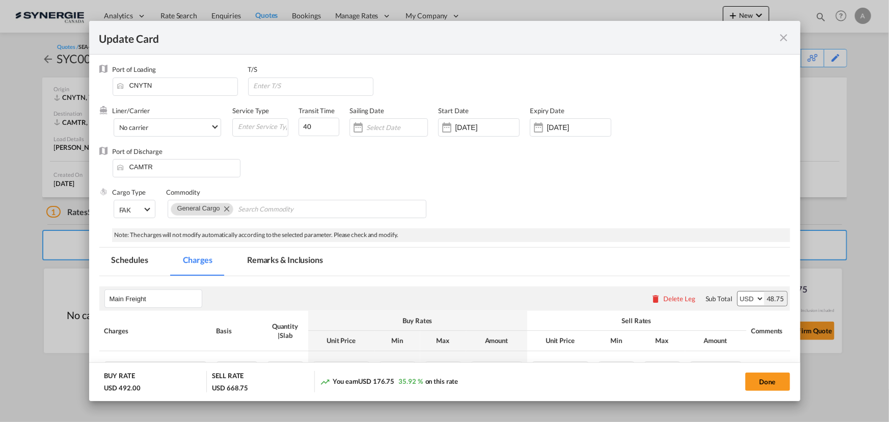
select select "per_w/m"
select select "flat"
select select "per_hbl"
select select "per_w/m"
select select "per_bl"
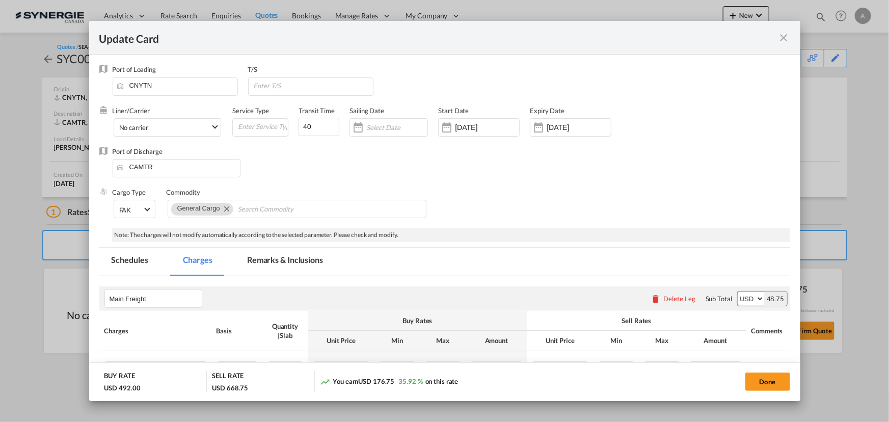
select select "flat"
select select "per_bl"
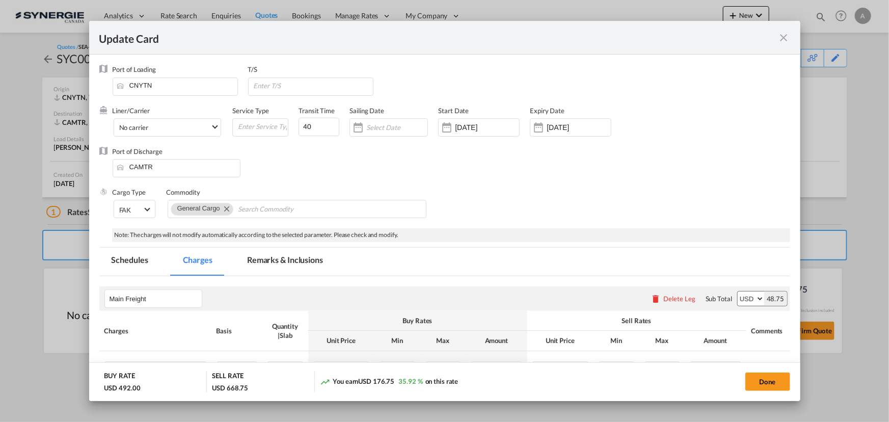
select select "per_shipment"
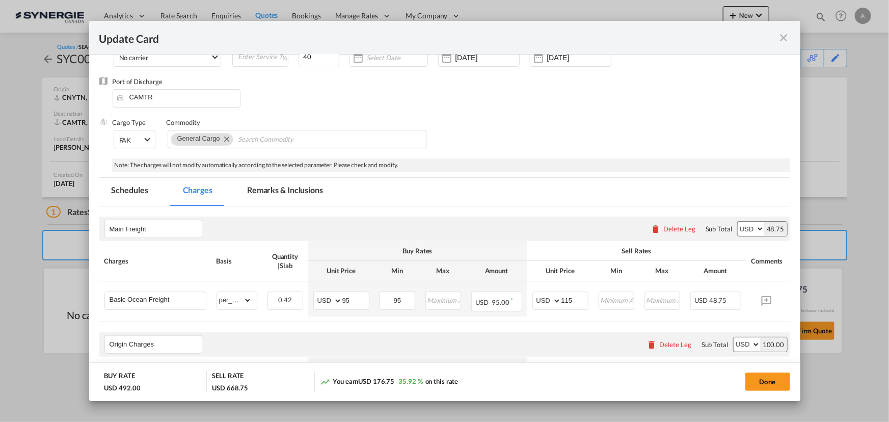
scroll to position [139, 0]
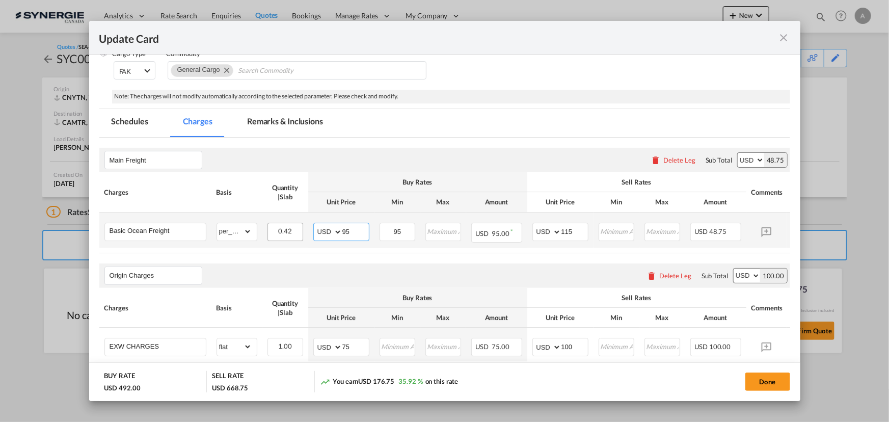
drag, startPoint x: 353, startPoint y: 231, endPoint x: 300, endPoint y: 230, distance: 52.5
click at [308, 230] on td "AED AFN ALL AMD ANG AOA ARS AUD AWG AZN BAM BBD BDT BGN BHD BIF BMD BND BOB BRL…" at bounding box center [341, 229] width 66 height 35
type input "68"
type input "83"
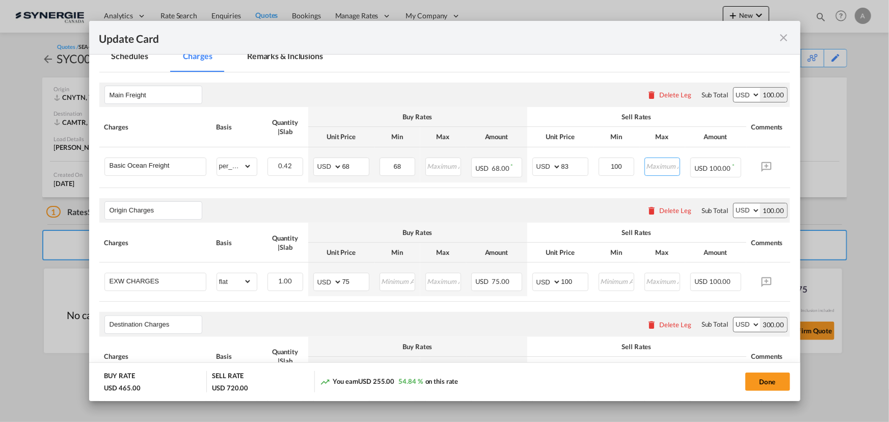
scroll to position [278, 0]
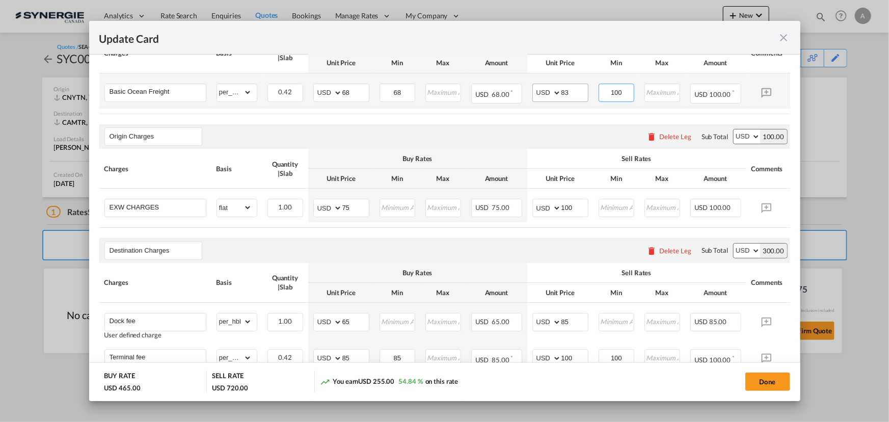
drag, startPoint x: 606, startPoint y: 91, endPoint x: 578, endPoint y: 91, distance: 28.0
click at [592, 91] on tr "Basic Ocean Freight Please Enter Already Exists gross_weight volumetric_weight …" at bounding box center [460, 90] width 722 height 35
type input "95"
drag, startPoint x: 327, startPoint y: 203, endPoint x: 297, endPoint y: 197, distance: 30.3
click at [301, 198] on tr "EXW CHARGES Please Enter Already Exists gross_weight volumetric_weight per_ship…" at bounding box center [460, 206] width 722 height 34
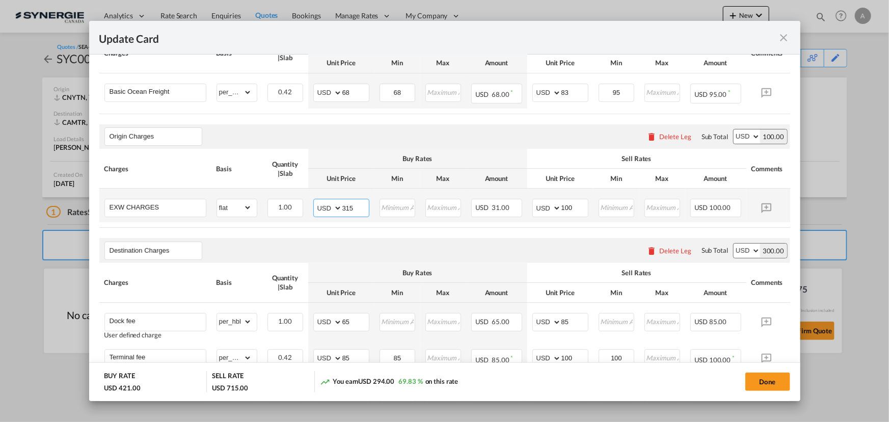
type input "315"
type input "365"
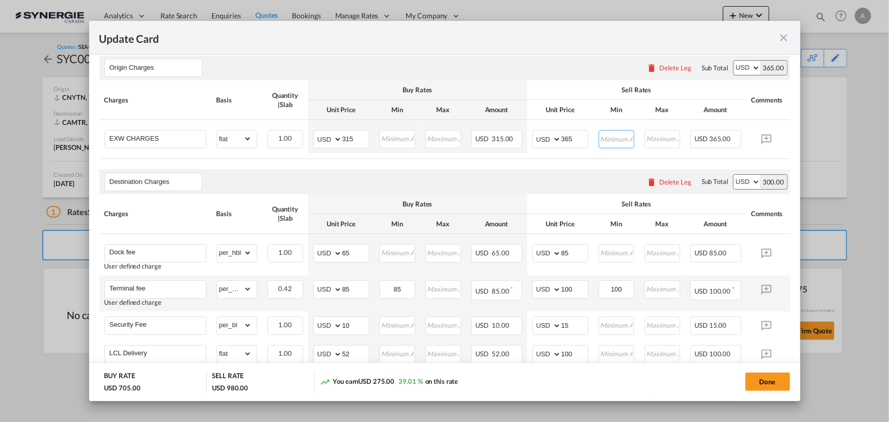
scroll to position [463, 0]
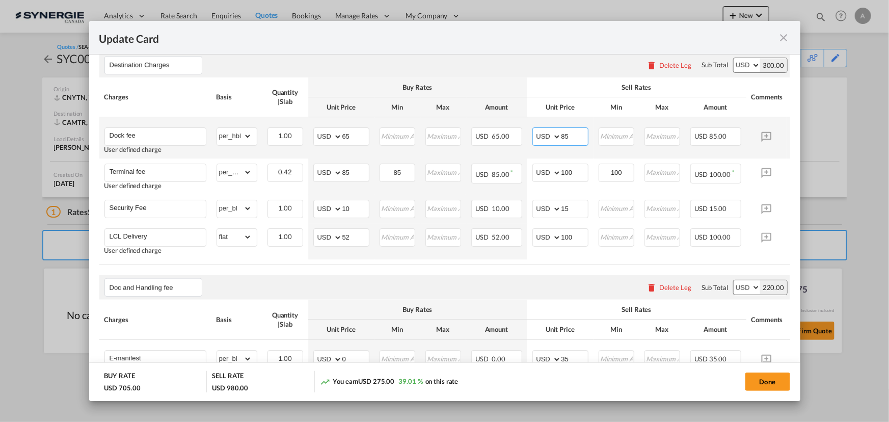
drag, startPoint x: 586, startPoint y: 146, endPoint x: 544, endPoint y: 142, distance: 42.0
click at [549, 142] on md-input-container "AED AFN ALL AMD ANG AOA ARS AUD AWG AZN BAM BBD BDT BGN BHD BIF BMD BND BOB BRL…" at bounding box center [561, 136] width 56 height 18
drag, startPoint x: 353, startPoint y: 143, endPoint x: 296, endPoint y: 141, distance: 57.1
click at [318, 141] on md-input-container "AED AFN ALL AMD ANG AOA ARS AUD AWG AZN BAM BBD BDT BGN BHD BIF BMD BND BOB BRL…" at bounding box center [341, 136] width 56 height 18
type input "54"
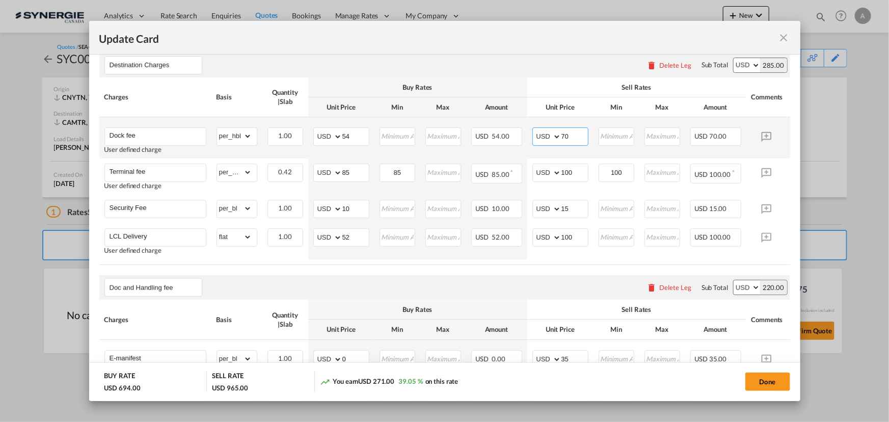
type input "70"
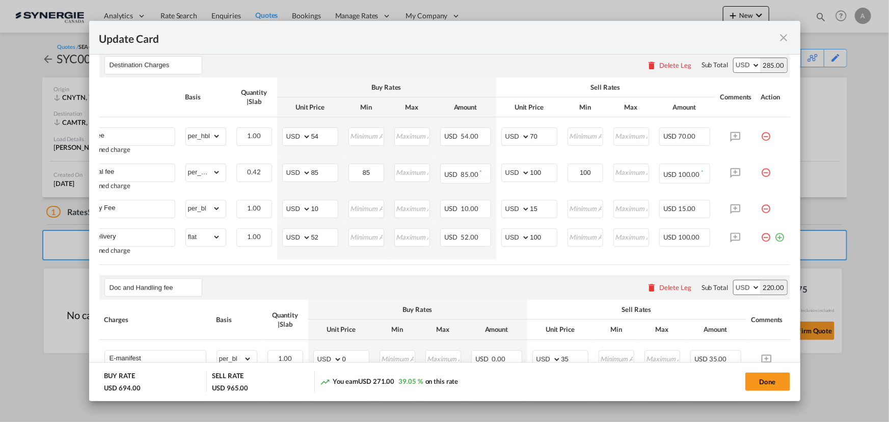
scroll to position [0, 38]
click at [761, 174] on md-icon "icon-minus-circle-outline red-400-fg pt-7" at bounding box center [766, 169] width 10 height 10
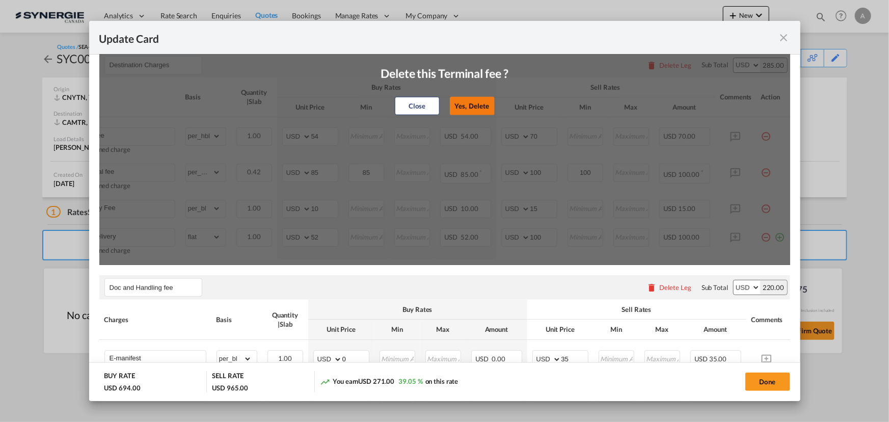
click at [458, 115] on button "Yes, Delete" at bounding box center [472, 106] width 45 height 18
type input "Security Fee"
select select "per_bl"
type input "10"
type input "15"
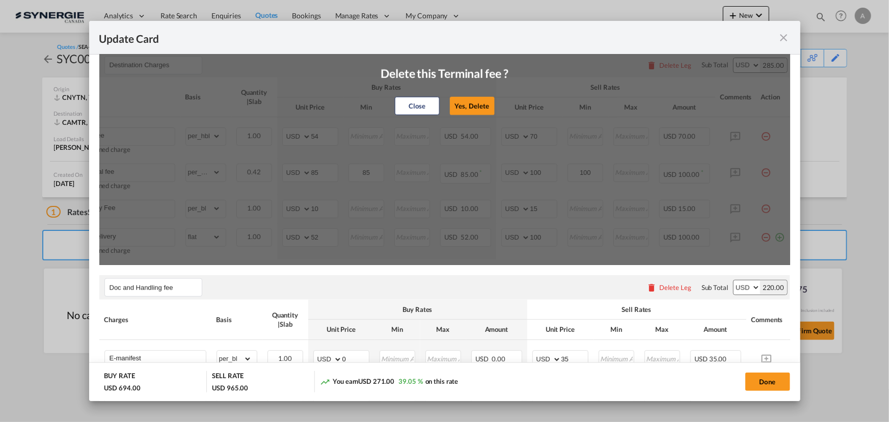
type input "LCL Delivery"
select select "flat"
type input "52"
type input "100"
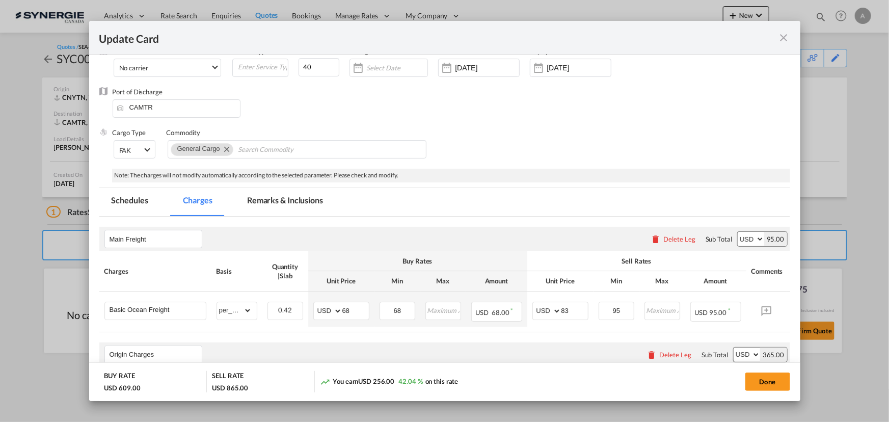
scroll to position [0, 0]
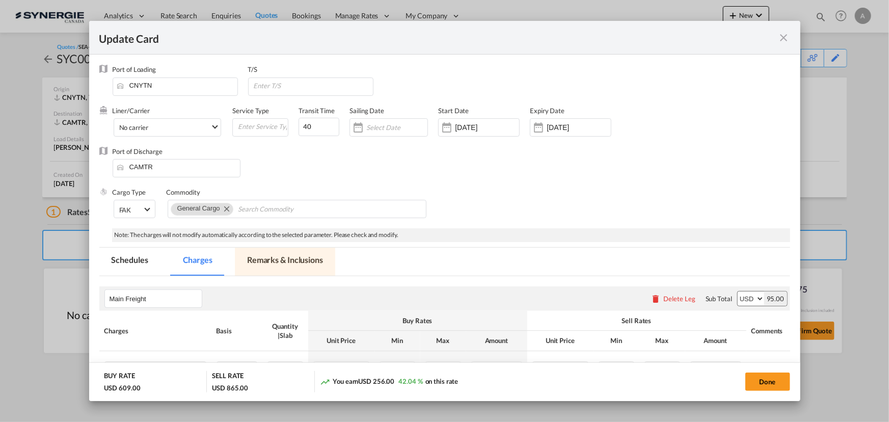
click at [294, 265] on md-tab-item "Remarks & Inclusions" at bounding box center [285, 262] width 100 height 28
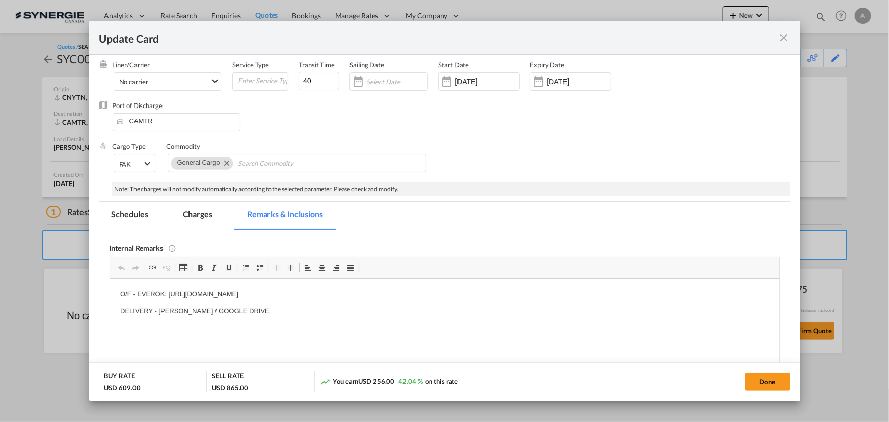
scroll to position [185, 0]
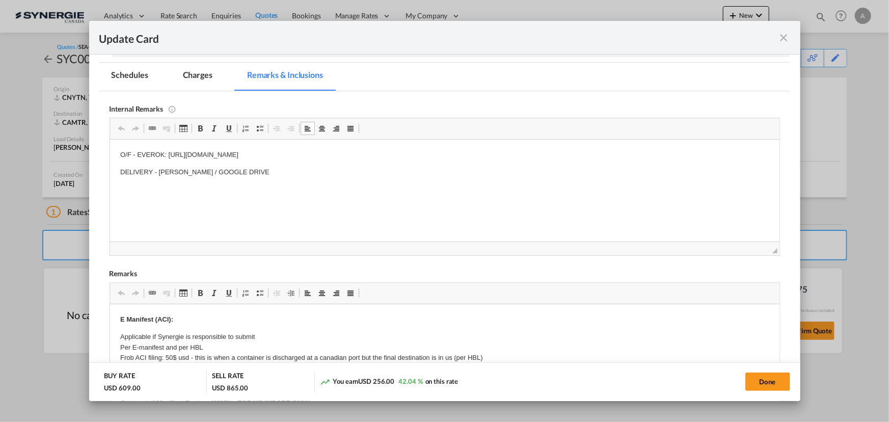
drag, startPoint x: 468, startPoint y: 157, endPoint x: 168, endPoint y: 155, distance: 299.6
click at [168, 155] on p "O/F - EVEROK: https://app.frontapp.com/open/msg_1euwfh73?key=Im27NQRWEg6xUM5kTz…" at bounding box center [444, 154] width 649 height 11
click at [272, 178] on html "O/F - EVEROK: https://app.frontapp.com/open/cnv_q5bmqrz?key=T9ORmWItDTKD33ZTLuK…" at bounding box center [445, 163] width 670 height 48
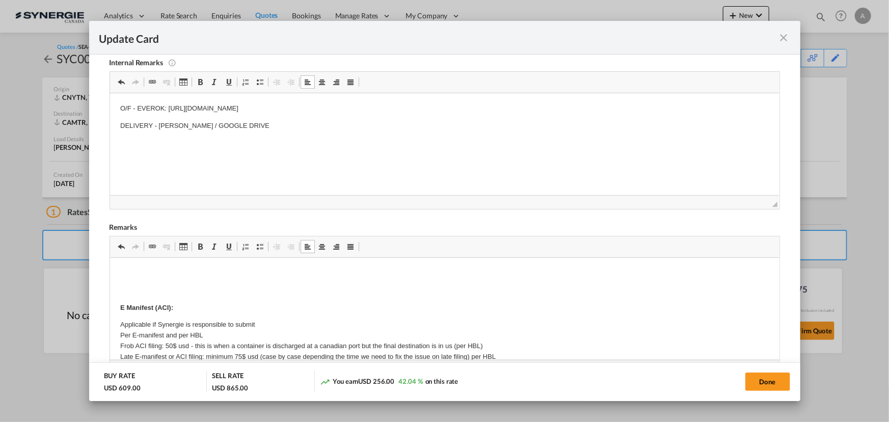
scroll to position [11, 0]
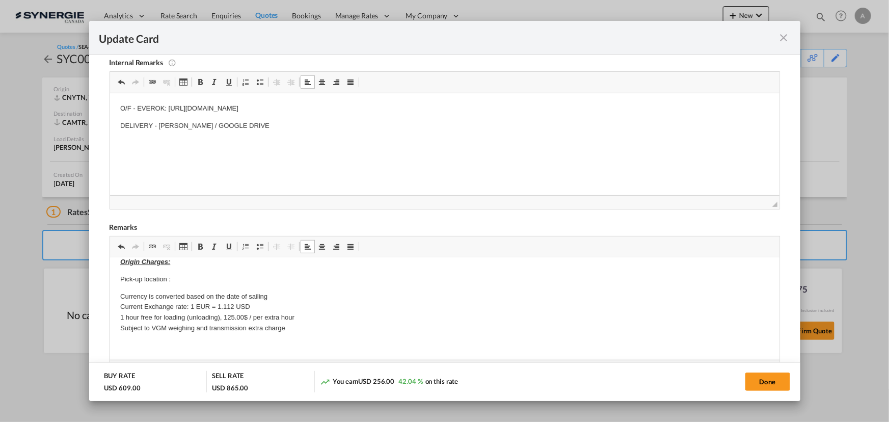
click at [197, 278] on p "Pick-up location :" at bounding box center [444, 279] width 649 height 11
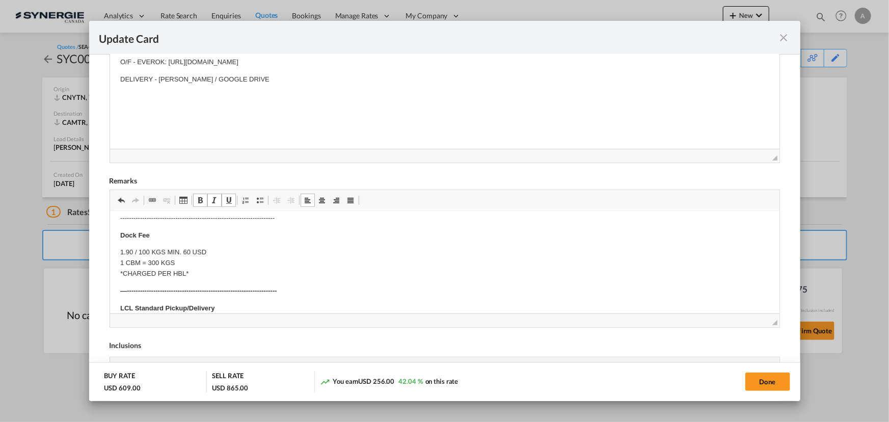
scroll to position [370, 0]
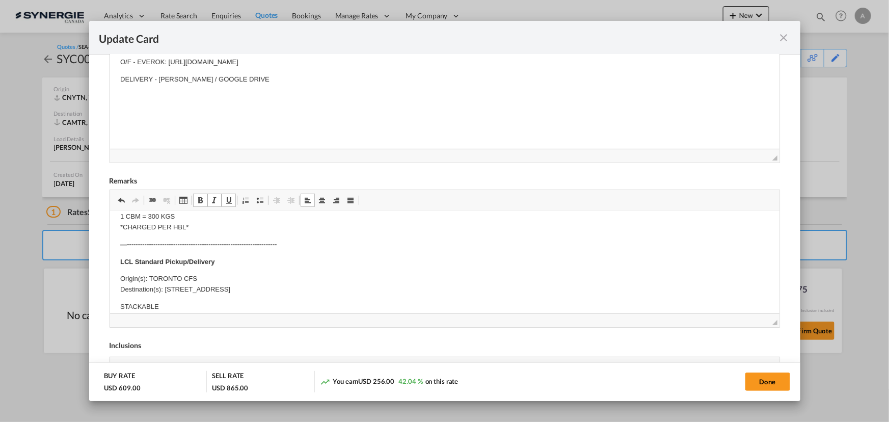
click at [273, 289] on p "Origin(s): TORONTO CFS Destination(s): 1275 Eglinton Ave E Unit 48, Mississauga…" at bounding box center [444, 283] width 649 height 21
drag, startPoint x: 303, startPoint y: 287, endPoint x: 165, endPoint y: 289, distance: 138.1
click at [165, 289] on p "Origin(s): TORONTO CFS Destination(s): 1275 Eglinton Ave E Unit 48, Mississauga…" at bounding box center [444, 283] width 649 height 21
click at [164, 277] on p "Origin(s): TORONTO CFS Destination(s): 1116 Rue Armand-Bombardier, Terrebonne, …" at bounding box center [444, 283] width 649 height 21
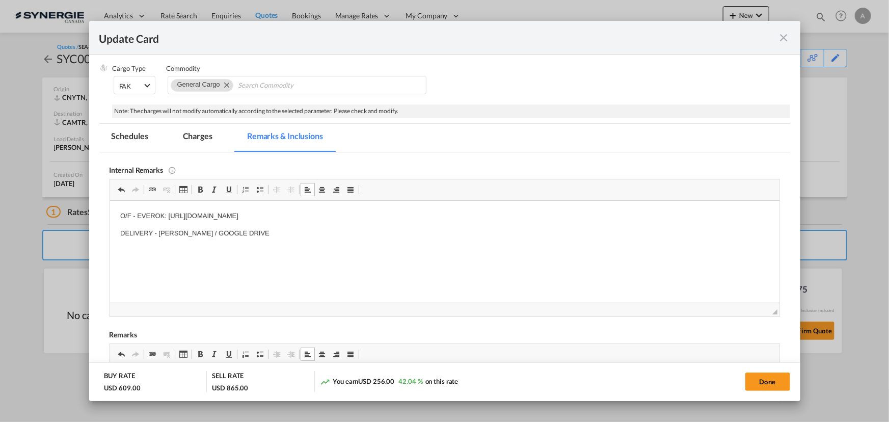
scroll to position [92, 0]
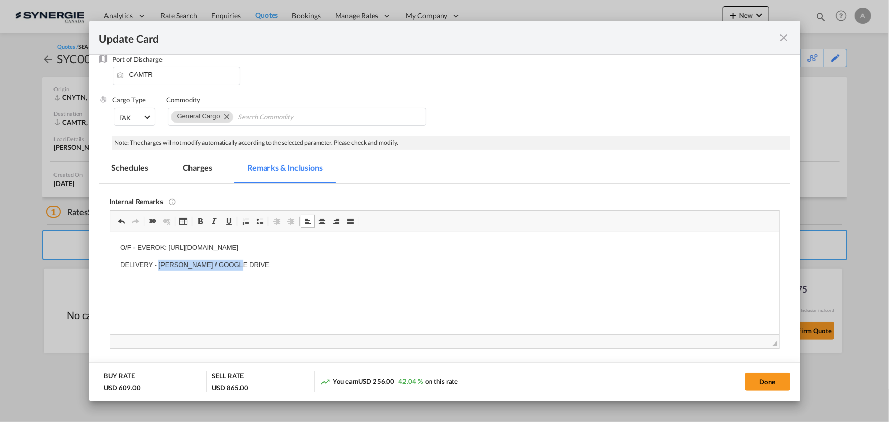
drag, startPoint x: 252, startPoint y: 268, endPoint x: 157, endPoint y: 260, distance: 95.1
click at [157, 260] on p "DELIVERY - SIMARD / GOOGLE DRIVE" at bounding box center [444, 264] width 649 height 11
click at [215, 265] on p "DELIVERY - BOURRET" at bounding box center [444, 264] width 649 height 11
click at [257, 284] on p "Editor, editor4" at bounding box center [444, 282] width 649 height 11
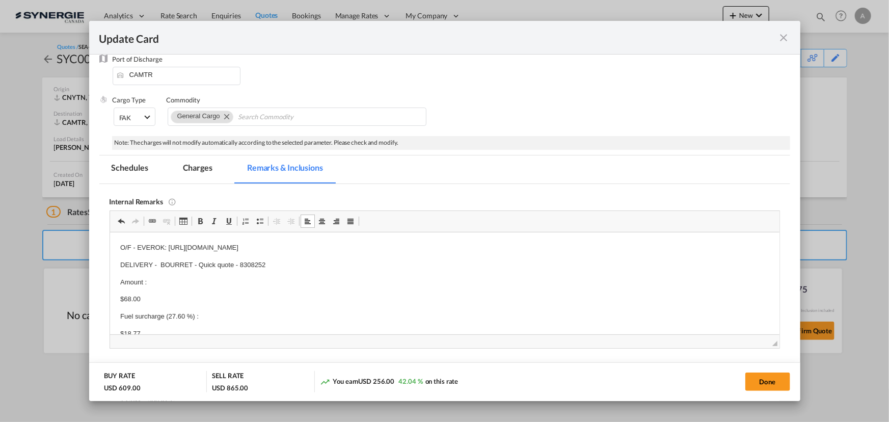
click at [199, 330] on p "$18.77" at bounding box center [444, 333] width 649 height 11
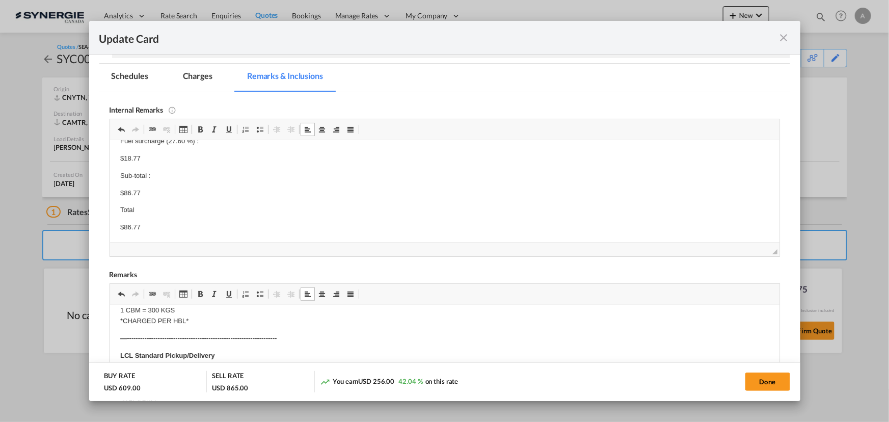
scroll to position [185, 0]
click at [167, 207] on p "Total" at bounding box center [444, 208] width 649 height 11
click at [165, 228] on p "$86.77" at bounding box center [444, 226] width 649 height 11
drag, startPoint x: 169, startPoint y: 75, endPoint x: 179, endPoint y: 83, distance: 12.7
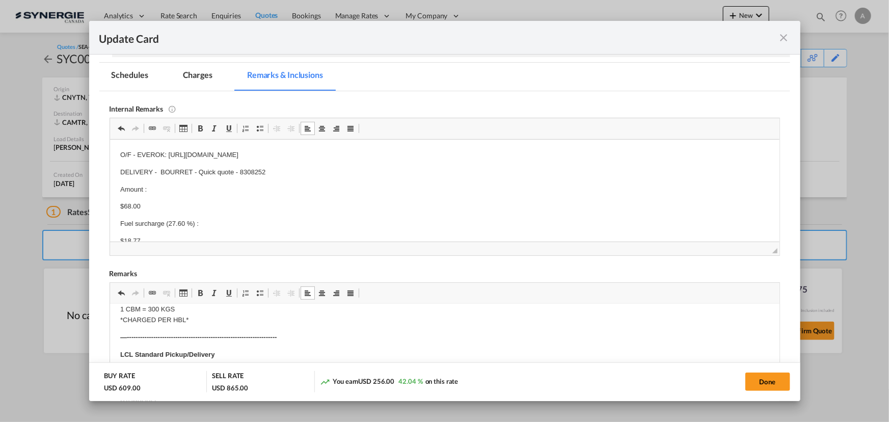
click at [169, 75] on md-pagination-wrapper "Schedules Charges Remarks & Inclusions" at bounding box center [222, 77] width 246 height 28
click at [200, 82] on md-tab-item "Charges" at bounding box center [198, 77] width 54 height 28
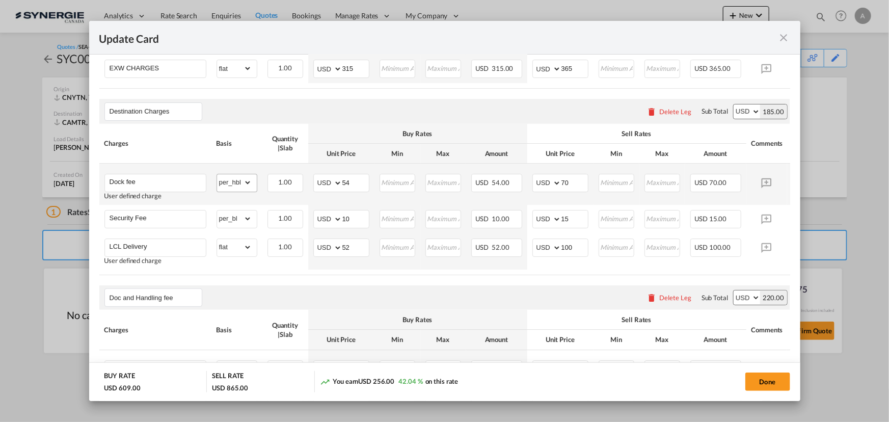
scroll to position [510, 0]
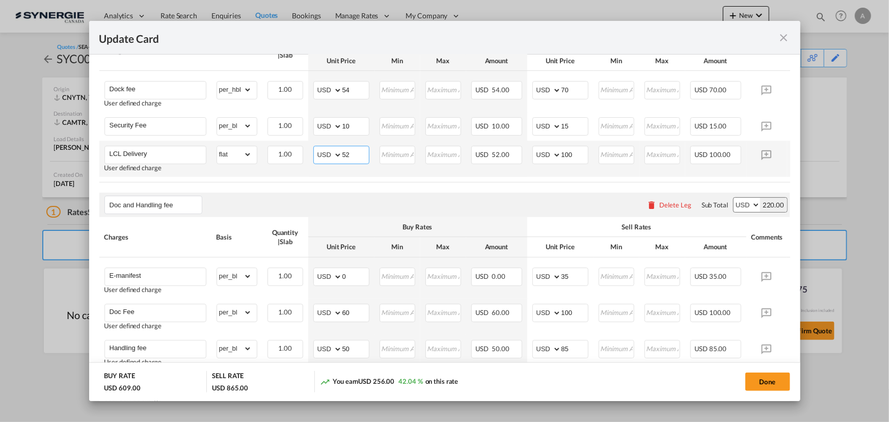
click at [335, 158] on md-input-container "AED AFN ALL AMD ANG AOA ARS AUD AWG AZN BAM BBD BDT BGN BHD BIF BMD BND BOB BRL…" at bounding box center [341, 155] width 56 height 18
type input "66"
drag, startPoint x: 573, startPoint y: 162, endPoint x: 477, endPoint y: 140, distance: 98.3
click at [535, 153] on md-input-container "AED AFN ALL AMD ANG AOA ARS AUD AWG AZN BAM BBD BDT BGN BHD BIF BMD BND BOB BRL…" at bounding box center [561, 155] width 56 height 18
type input "110"
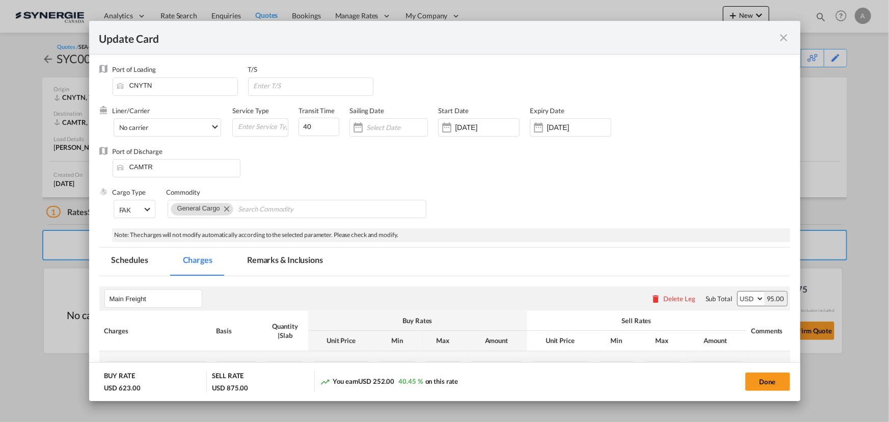
scroll to position [0, 0]
drag, startPoint x: 300, startPoint y: 125, endPoint x: 190, endPoint y: 120, distance: 110.2
click at [248, 123] on div "Liner/Carrier No carrier 2HM LOGISTICS D.O.O AAXL GLOBAL SHIPPING LINES LLC ABD…" at bounding box center [413, 126] width 601 height 41
type input "35"
click at [284, 81] on input "Update CardPort of ..." at bounding box center [313, 85] width 120 height 15
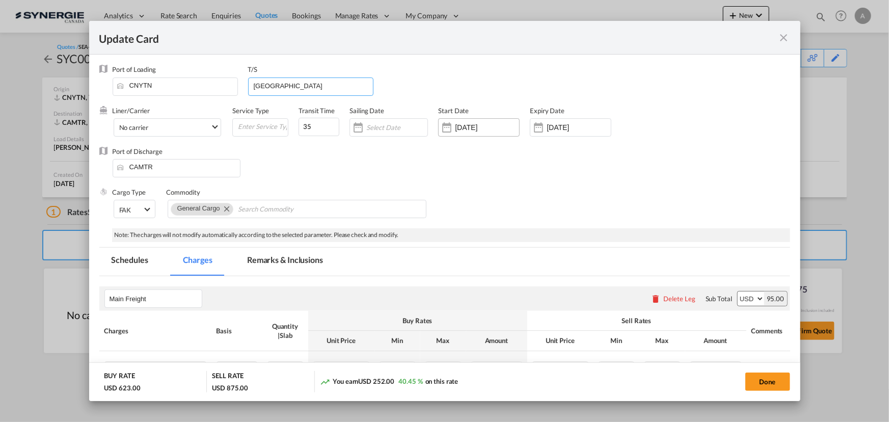
type input "VANCOUVER"
click at [514, 127] on input "14 May 2025" at bounding box center [487, 127] width 64 height 8
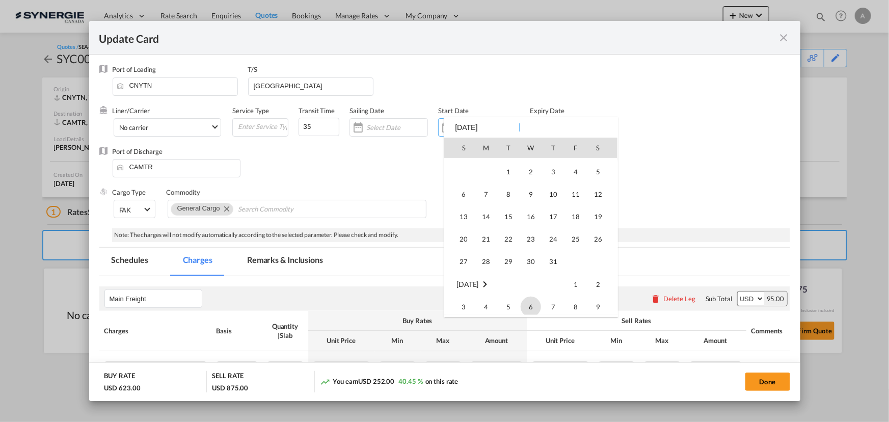
scroll to position [235881, 0]
click at [503, 251] on span "12" at bounding box center [508, 248] width 21 height 21
type input "[DATE]"
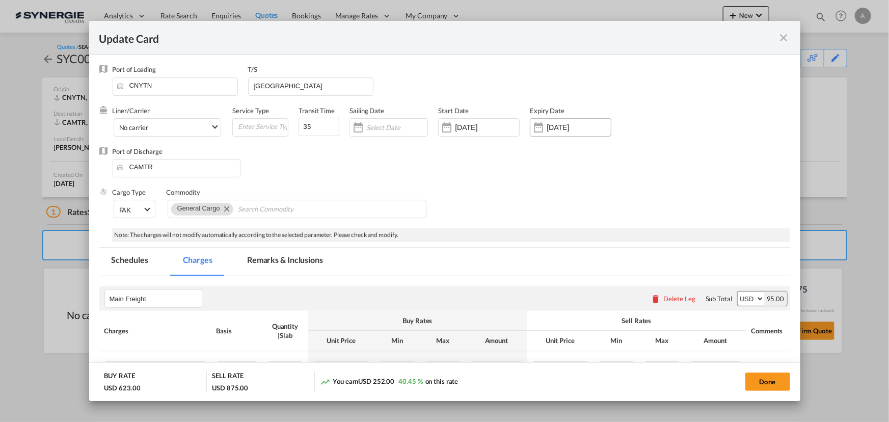
click at [550, 132] on div "[DATE]" at bounding box center [571, 127] width 82 height 18
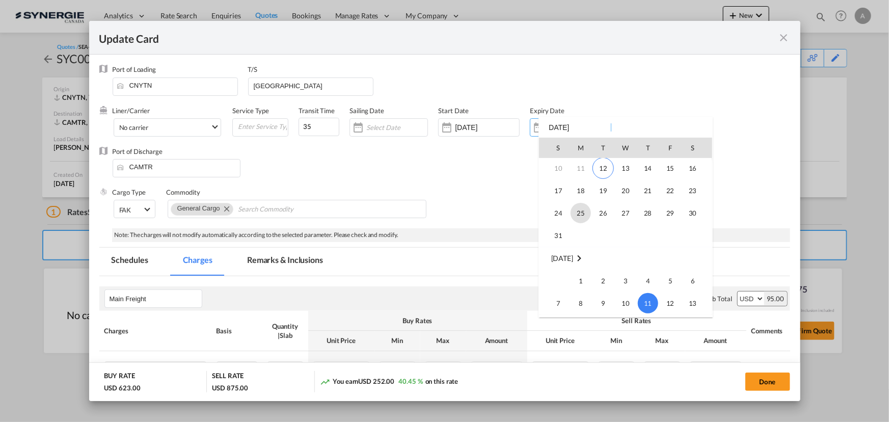
scroll to position [42, 0]
click at [563, 237] on span "31" at bounding box center [558, 239] width 20 height 20
type input "[DATE]"
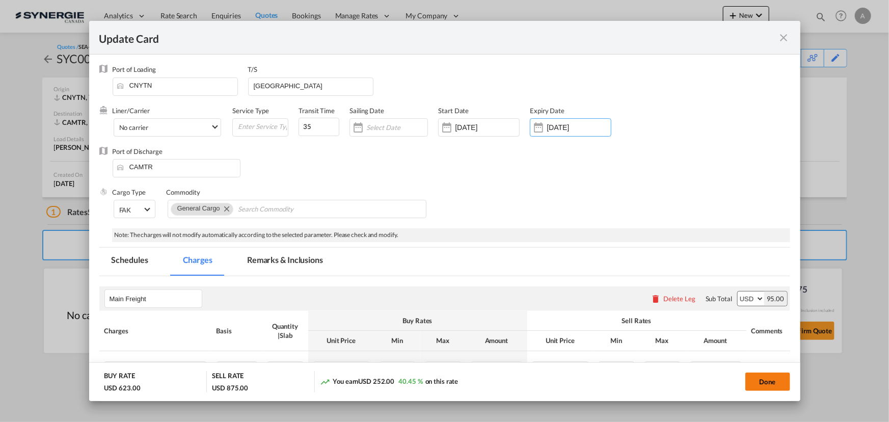
click at [758, 388] on button "Done" at bounding box center [768, 382] width 45 height 18
type input "11 Aug 2025"
type input "30 Aug 2025"
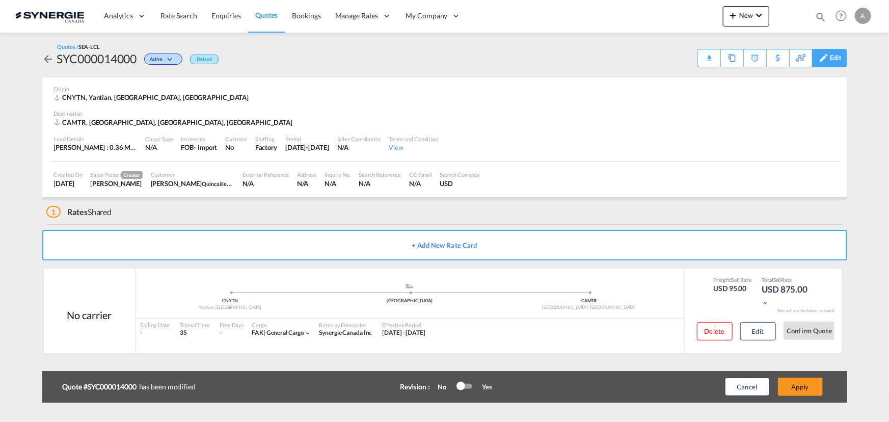
click at [836, 64] on div "Edit" at bounding box center [836, 57] width 12 height 17
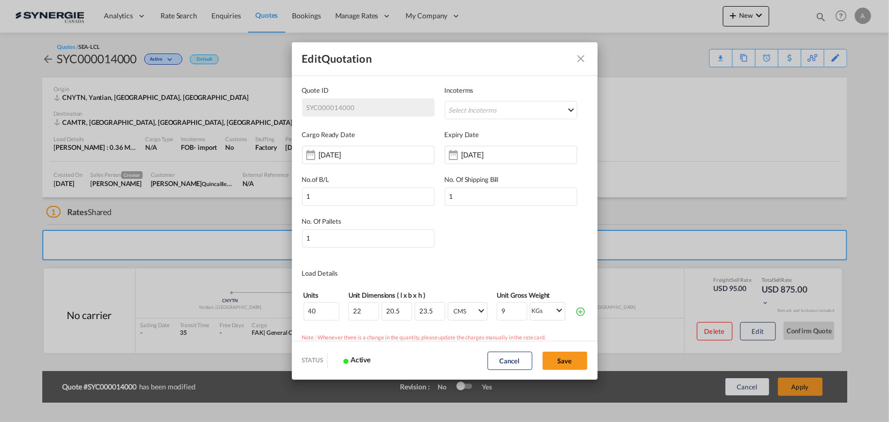
scroll to position [0, 0]
click at [462, 157] on input "[DATE]" at bounding box center [494, 155] width 64 height 8
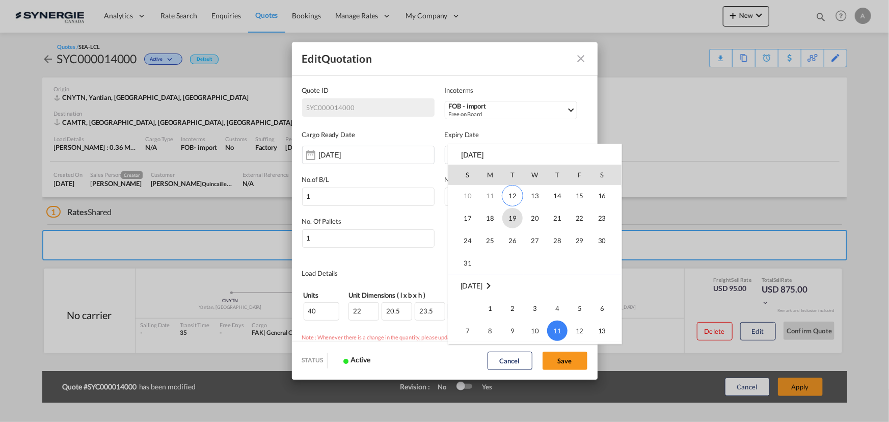
scroll to position [42, 0]
click at [468, 266] on span "31" at bounding box center [468, 266] width 20 height 20
type input "[DATE]"
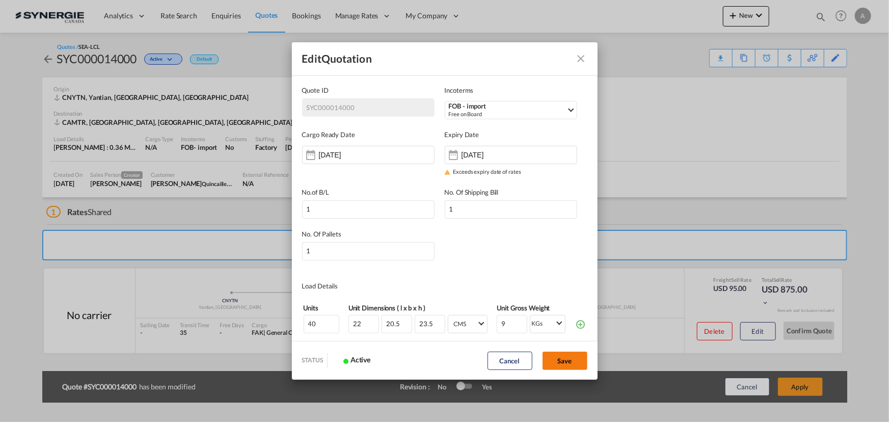
click at [571, 355] on button "Save" at bounding box center [565, 361] width 45 height 18
type input "[DATE]"
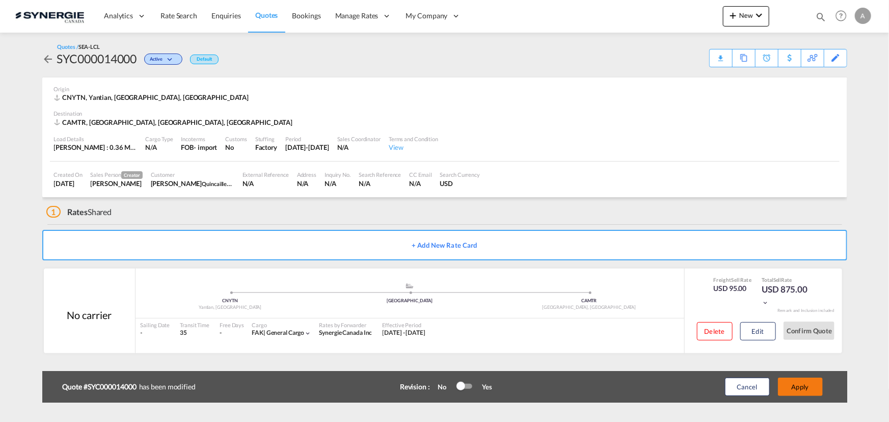
click at [802, 388] on button "Apply" at bounding box center [800, 387] width 45 height 18
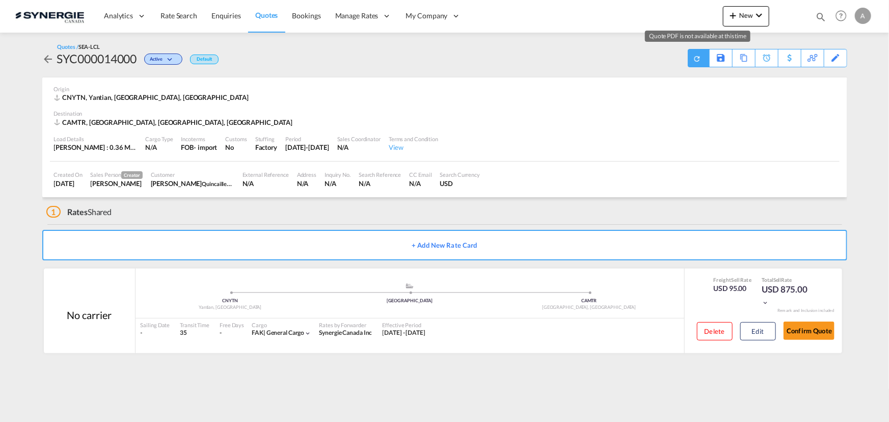
click at [695, 59] on md-icon "icon-refresh" at bounding box center [698, 59] width 10 height 10
click at [687, 56] on div "Download Quote" at bounding box center [678, 57] width 52 height 16
click at [751, 337] on button "Edit" at bounding box center [758, 331] width 36 height 18
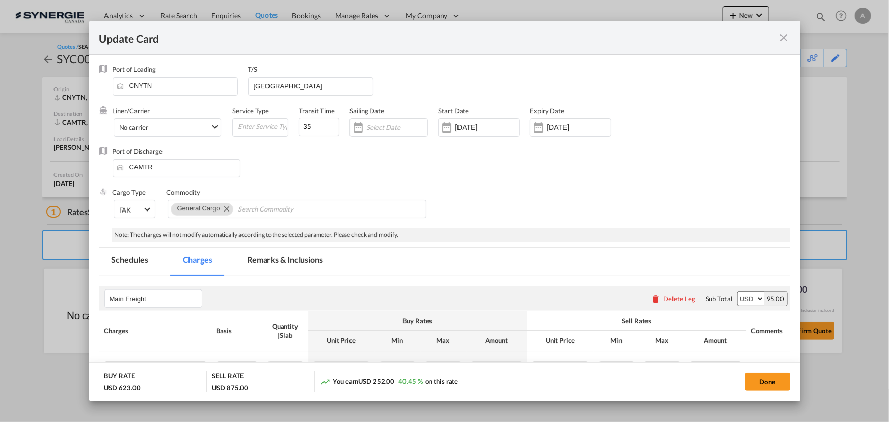
click at [778, 38] on md-icon "icon-close fg-AAA8AD m-0 pointer" at bounding box center [784, 38] width 12 height 12
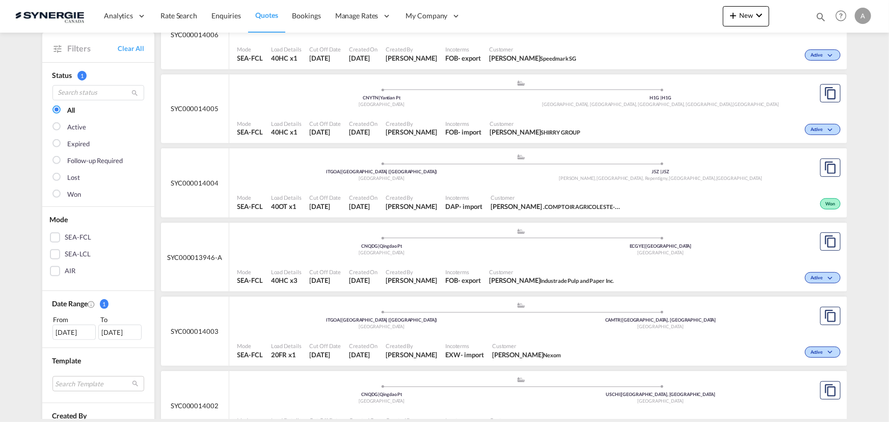
scroll to position [231, 0]
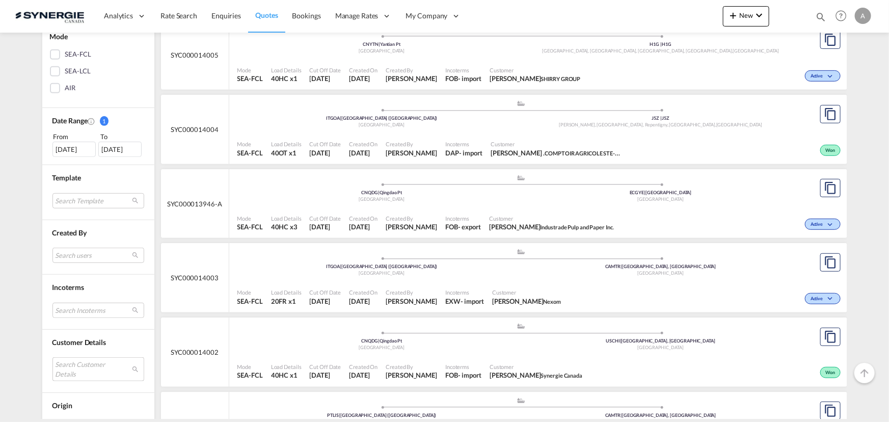
click at [83, 363] on md-select "Search Customer Details user name user [PERSON_NAME] . [EMAIL_ADDRESS][DOMAIN_N…" at bounding box center [98, 368] width 92 height 23
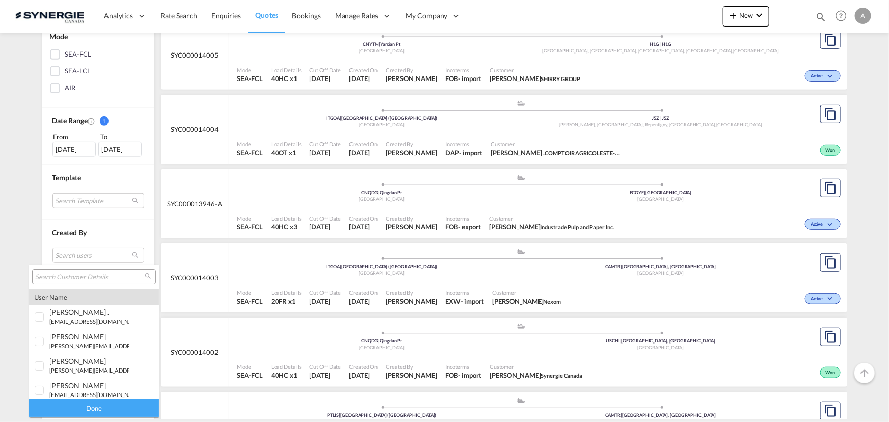
click at [83, 279] on input "search" at bounding box center [90, 277] width 110 height 9
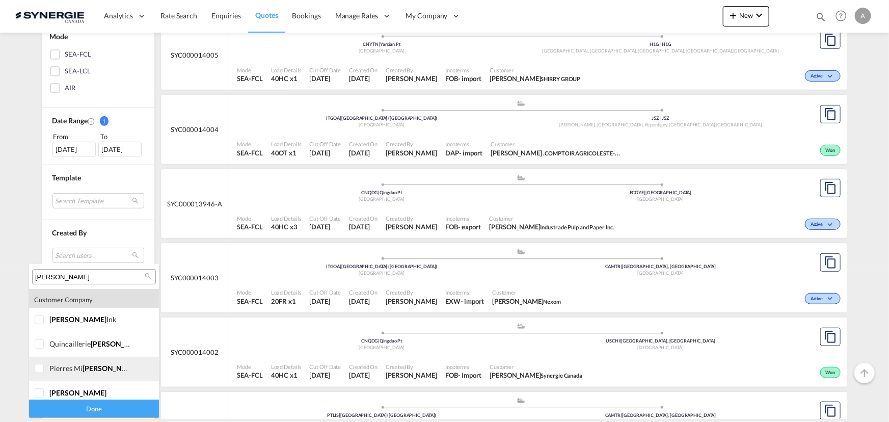
scroll to position [191, 0]
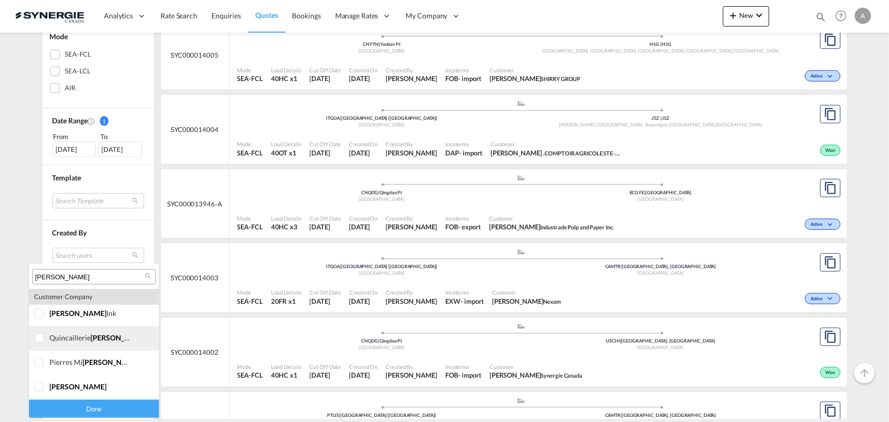
type input "[PERSON_NAME]"
click at [45, 343] on div at bounding box center [40, 338] width 10 height 10
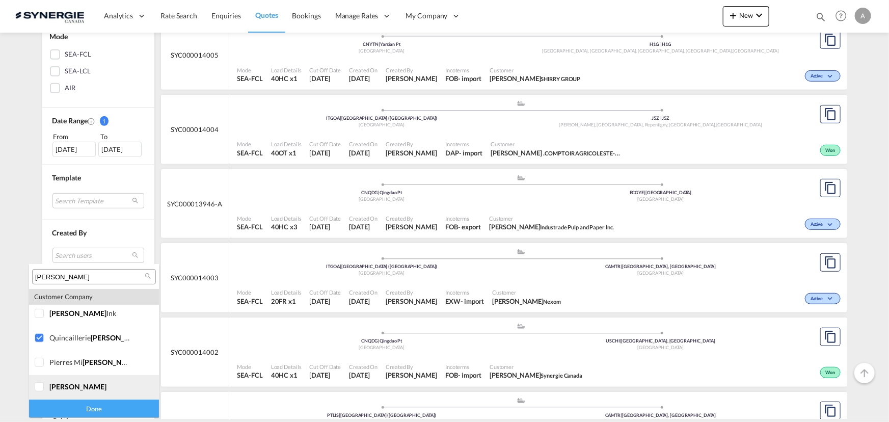
click at [42, 387] on div at bounding box center [40, 387] width 10 height 10
click at [56, 412] on div "Done" at bounding box center [94, 409] width 130 height 18
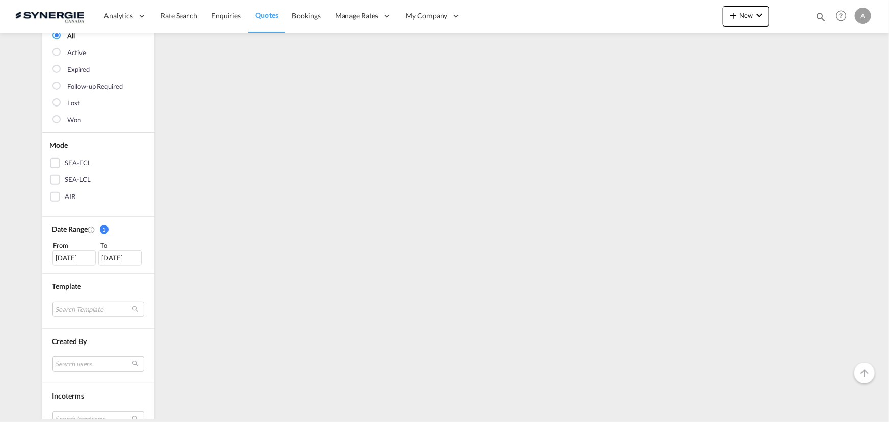
scroll to position [0, 0]
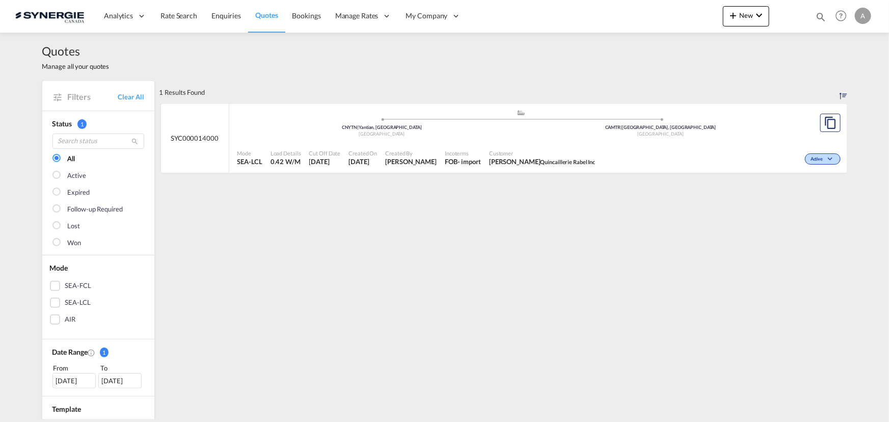
click at [80, 373] on div "[DATE]" at bounding box center [73, 380] width 43 height 15
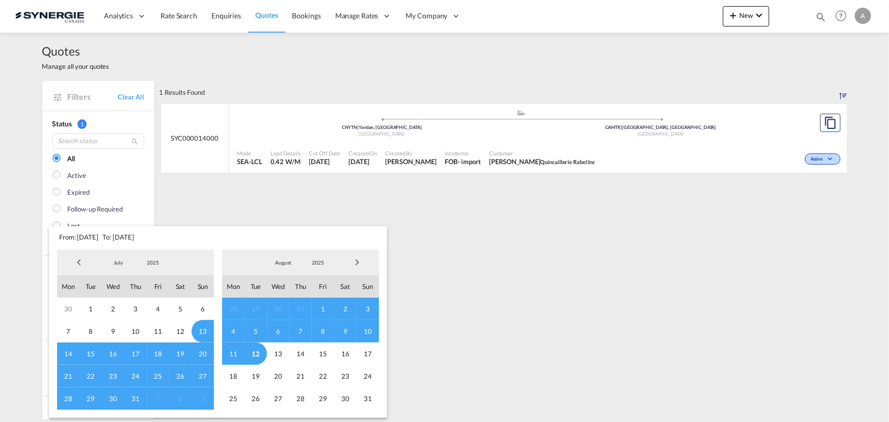
click at [142, 264] on span "2025" at bounding box center [153, 262] width 33 height 7
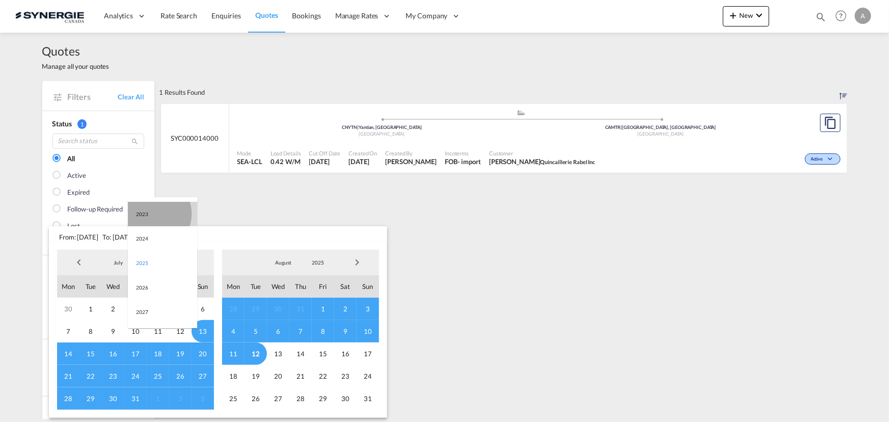
click at [152, 214] on md-option "2023" at bounding box center [162, 214] width 69 height 24
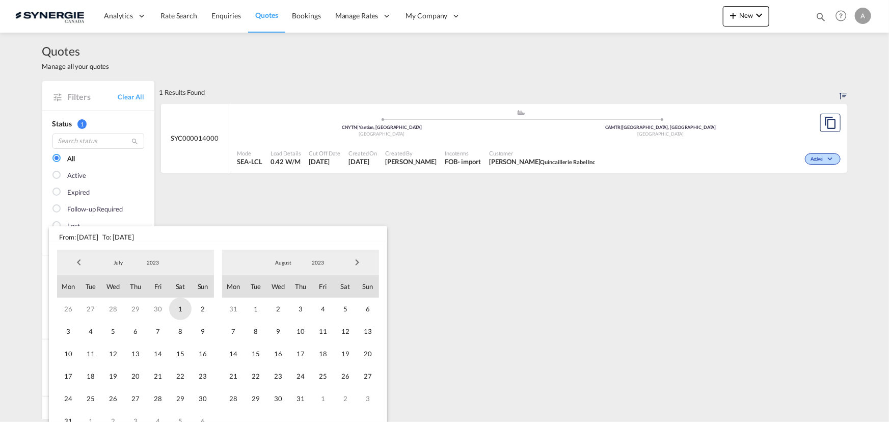
click at [175, 311] on span "1" at bounding box center [180, 309] width 22 height 22
click at [313, 267] on md-select-value "2023" at bounding box center [318, 262] width 35 height 15
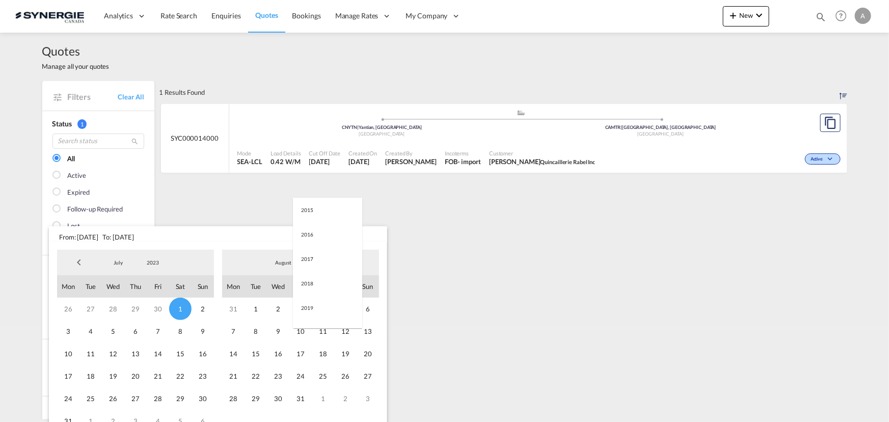
scroll to position [143, 0]
click at [303, 321] on md-option "2025" at bounding box center [327, 312] width 69 height 24
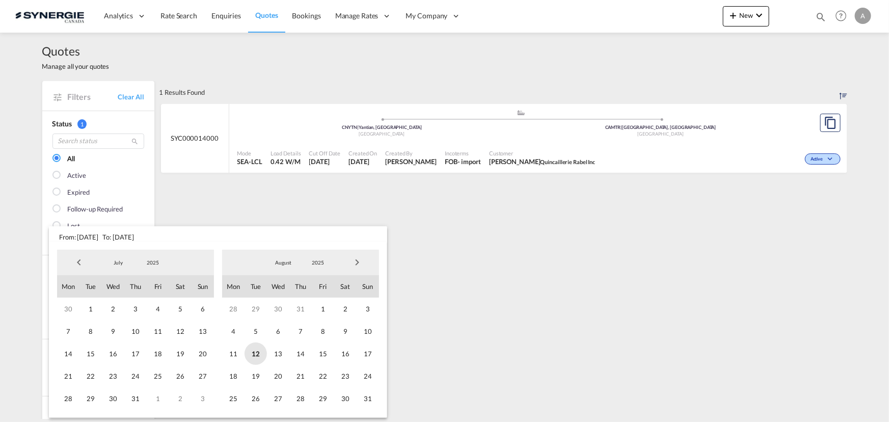
click at [257, 352] on span "12" at bounding box center [256, 353] width 22 height 22
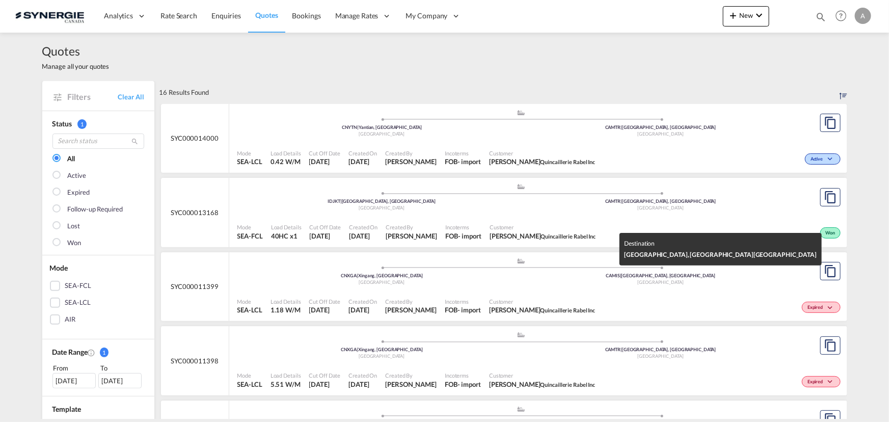
scroll to position [46, 0]
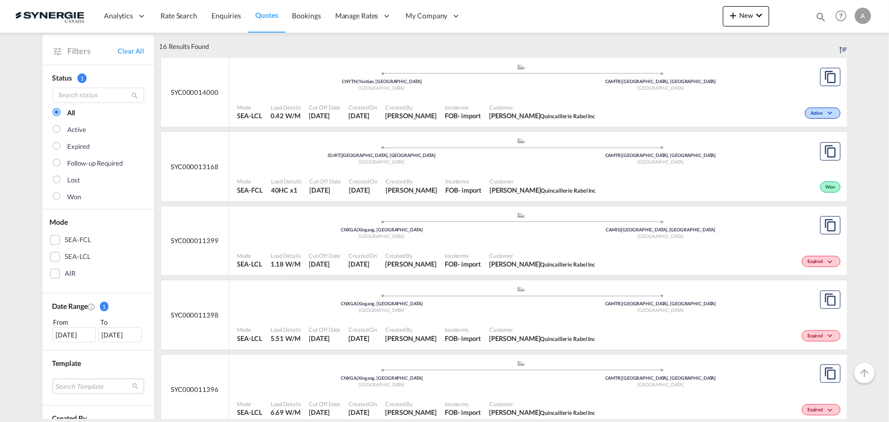
click at [535, 322] on div "Customer Marilyn Meunier Quincaillerie Rabel Inc" at bounding box center [542, 334] width 114 height 25
click at [512, 328] on span "Customer" at bounding box center [542, 330] width 106 height 8
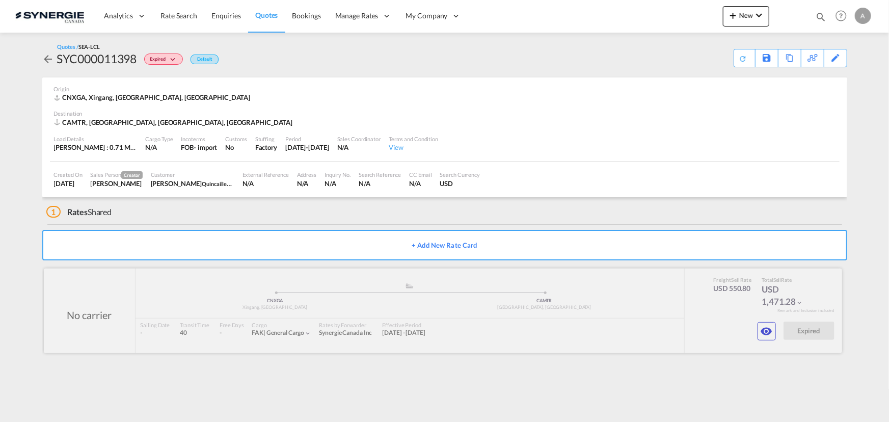
click at [778, 333] on div at bounding box center [443, 311] width 799 height 85
click at [774, 333] on button "button" at bounding box center [767, 331] width 18 height 18
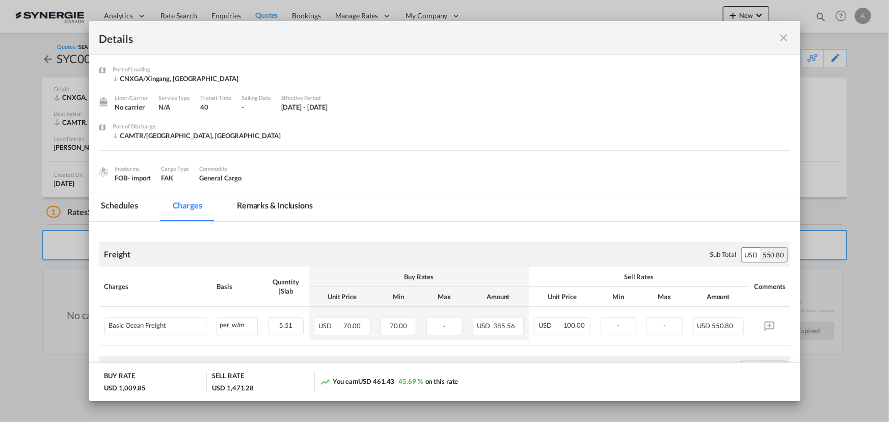
click at [259, 207] on md-tab-item "Remarks & Inclusions" at bounding box center [275, 207] width 100 height 28
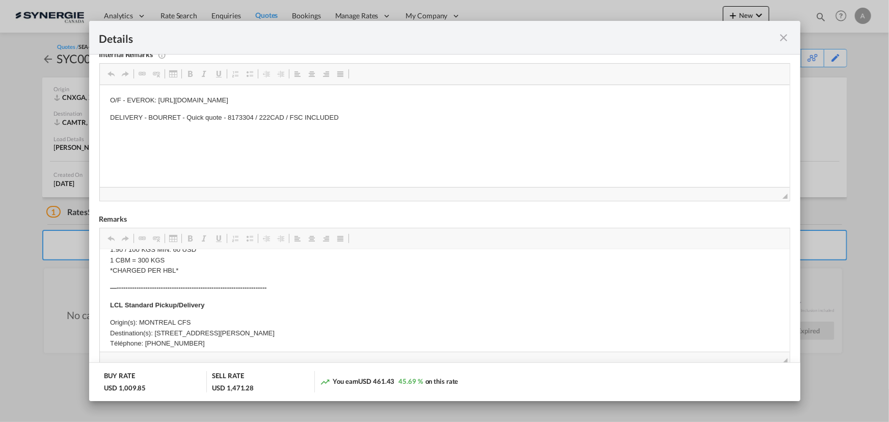
scroll to position [242, 0]
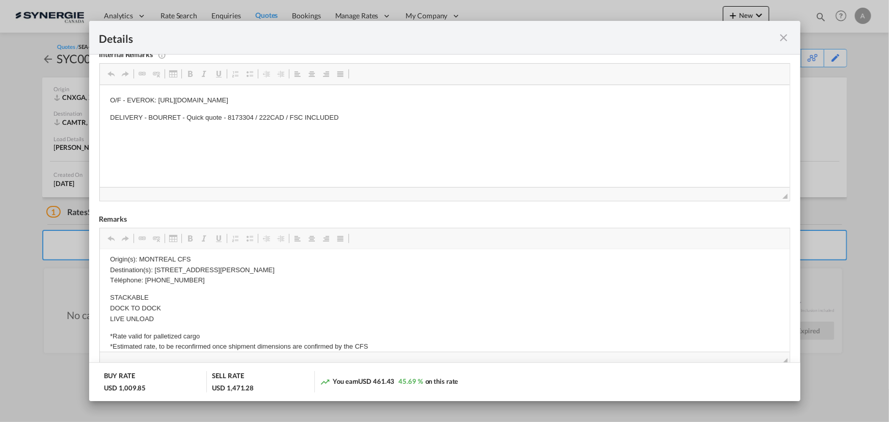
click at [215, 270] on p "Origin(s): MONTREAL CFS Destination(s): [STREET_ADDRESS][PERSON_NAME] Téléphone…" at bounding box center [445, 270] width 670 height 32
drag, startPoint x: 152, startPoint y: 267, endPoint x: 364, endPoint y: 268, distance: 212.0
click at [364, 268] on p "Origin(s): MONTREAL CFS Destination(s): [STREET_ADDRESS][PERSON_NAME] Téléphone…" at bounding box center [445, 270] width 670 height 32
copy p "[STREET_ADDRESS][PERSON_NAME]"
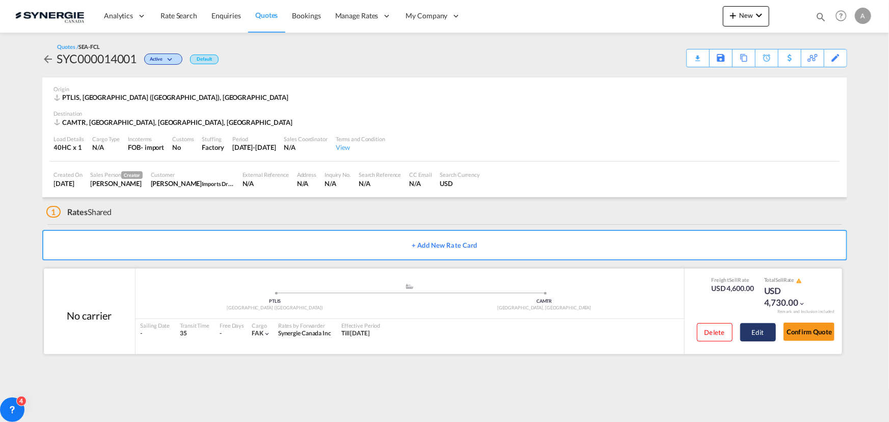
click at [751, 336] on button "Edit" at bounding box center [758, 332] width 36 height 18
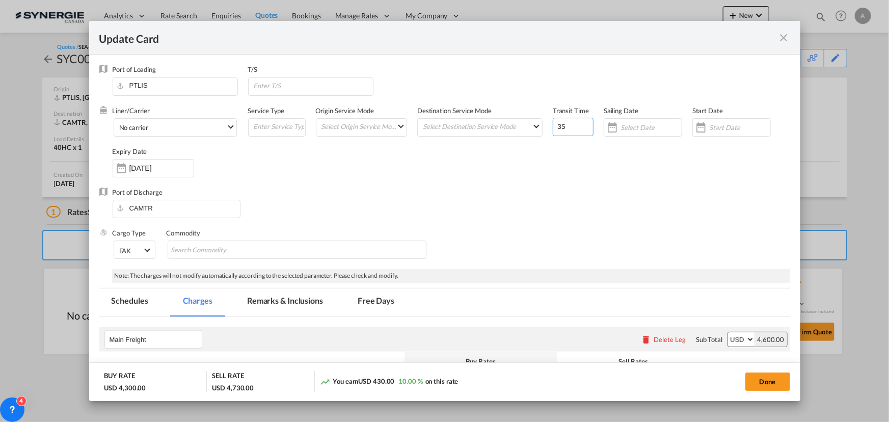
drag, startPoint x: 568, startPoint y: 125, endPoint x: 467, endPoint y: 95, distance: 105.3
click at [525, 123] on div "Liner/Carrier No carrier 2HM LOGISTICS D.O.O AAXL GLOBAL SHIPPING LINES LLC [PE…" at bounding box center [452, 147] width 678 height 82
type input "22"
click at [735, 127] on input "Update Card Port ..." at bounding box center [739, 127] width 61 height 8
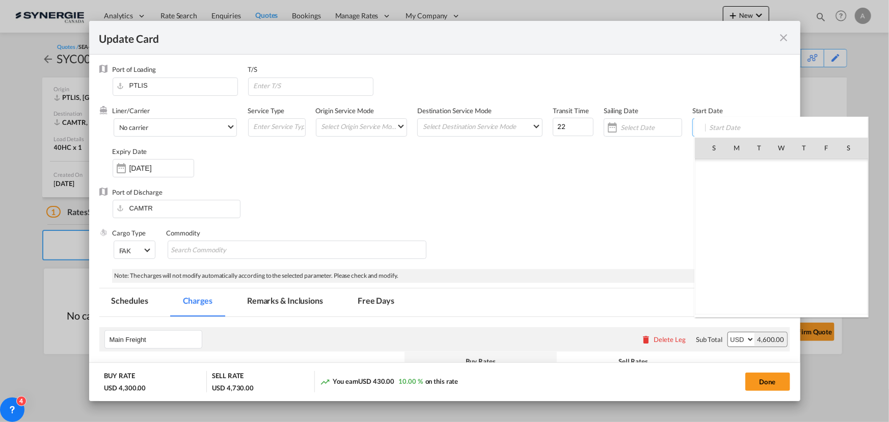
scroll to position [235915, 0]
click at [764, 213] on span "12" at bounding box center [759, 214] width 21 height 21
type input "12 Aug 2025"
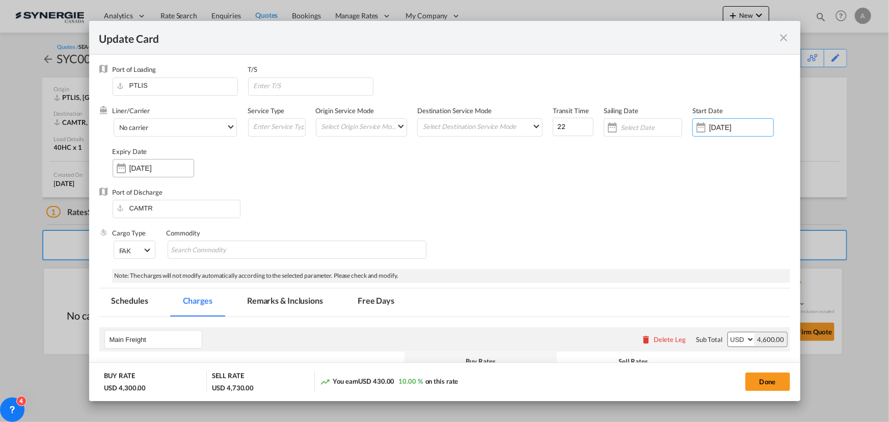
click at [135, 167] on input "11 Sep 2025" at bounding box center [161, 168] width 64 height 8
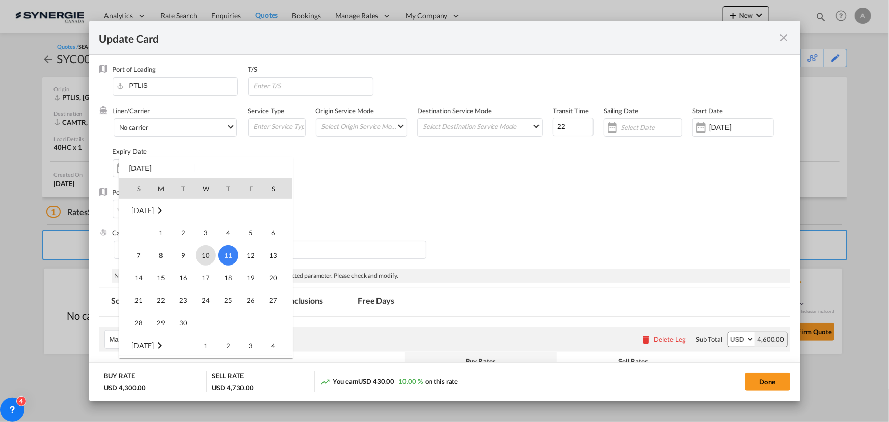
scroll to position [89, 0]
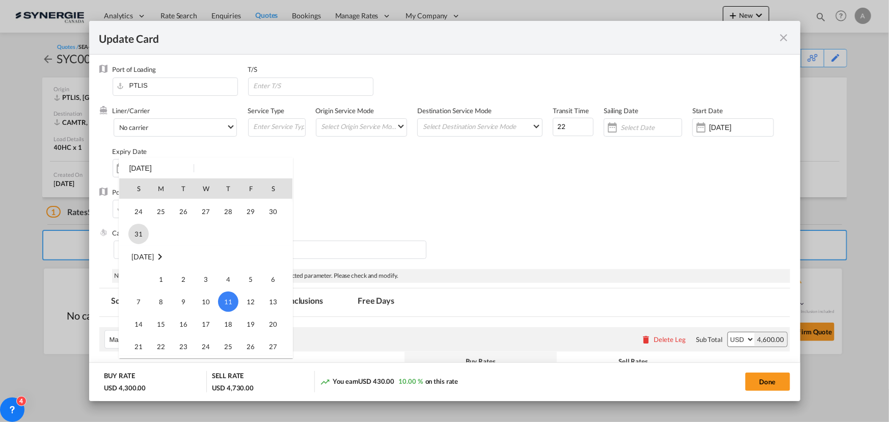
click at [134, 237] on span "31" at bounding box center [138, 234] width 20 height 20
type input "31 Aug 2025"
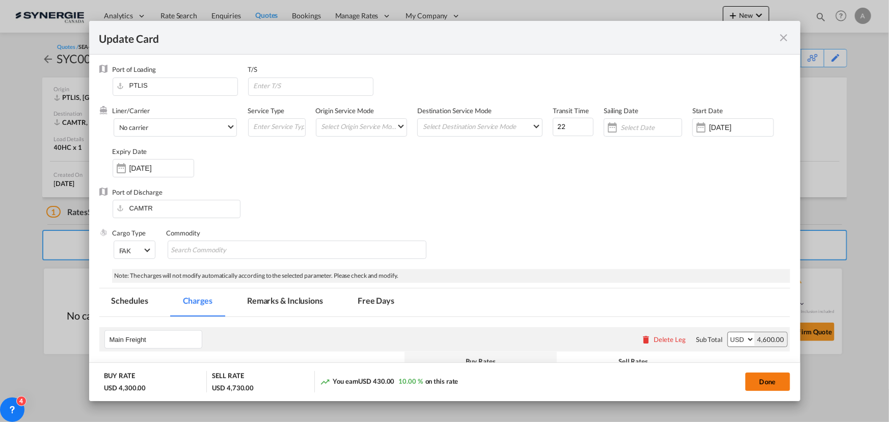
click at [754, 383] on button "Done" at bounding box center [768, 382] width 45 height 18
type input "[DATE]"
type input "30 Aug 2025"
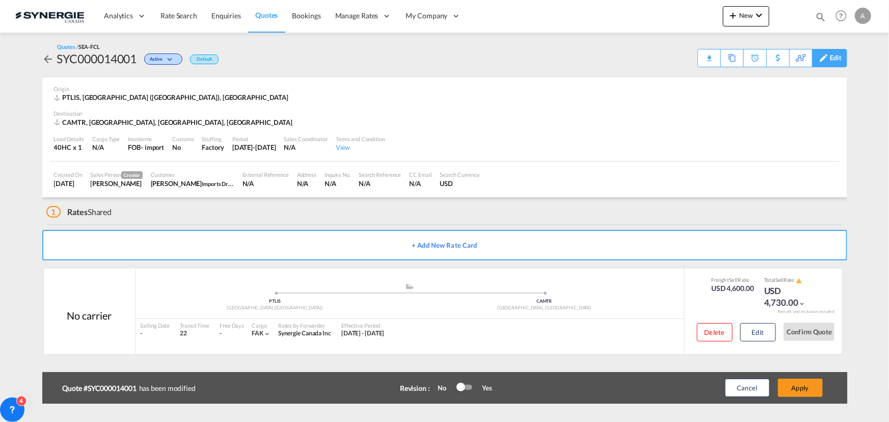
click at [844, 53] on div "Edit" at bounding box center [829, 58] width 35 height 18
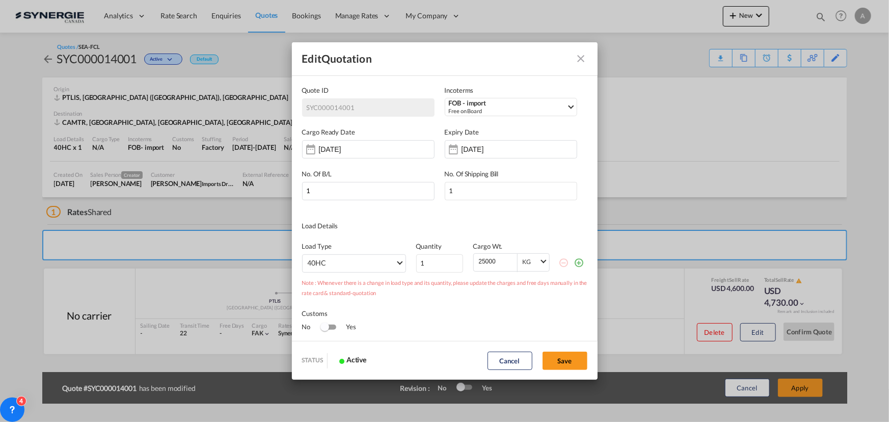
scroll to position [0, 0]
click at [375, 152] on input "12 Aug 2025" at bounding box center [351, 149] width 64 height 8
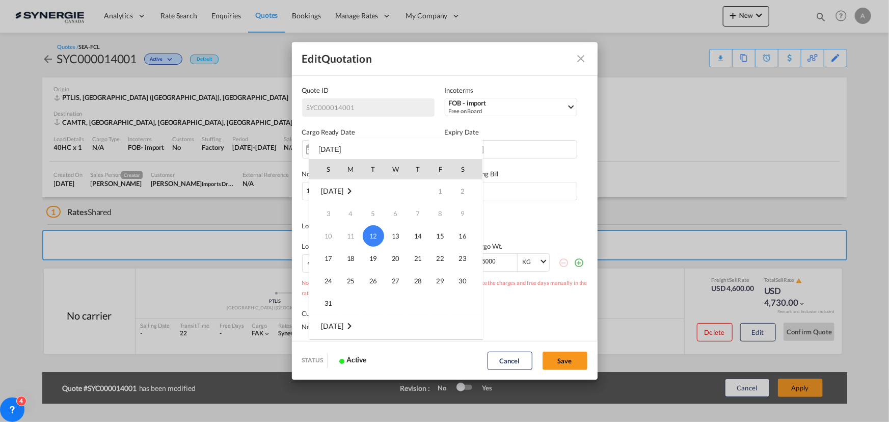
click at [514, 147] on div at bounding box center [444, 211] width 889 height 422
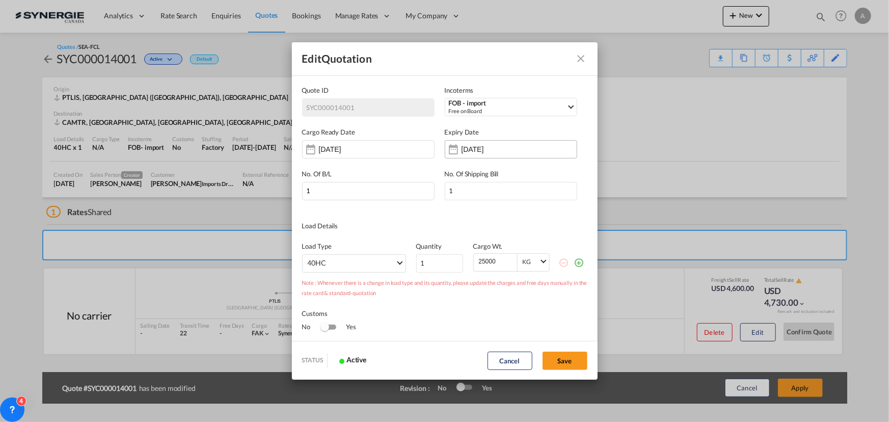
click at [514, 147] on input "11 Sep 2025" at bounding box center [494, 149] width 64 height 8
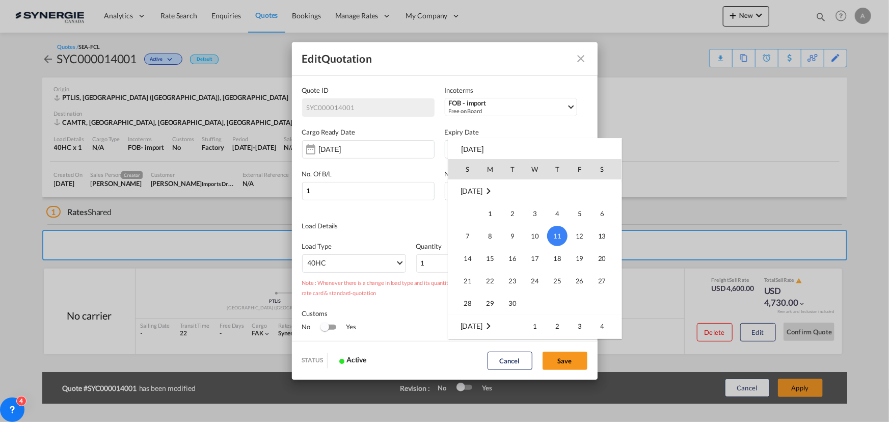
scroll to position [89, 0]
click at [473, 214] on span "31" at bounding box center [468, 214] width 20 height 20
type input "31 Aug 2025"
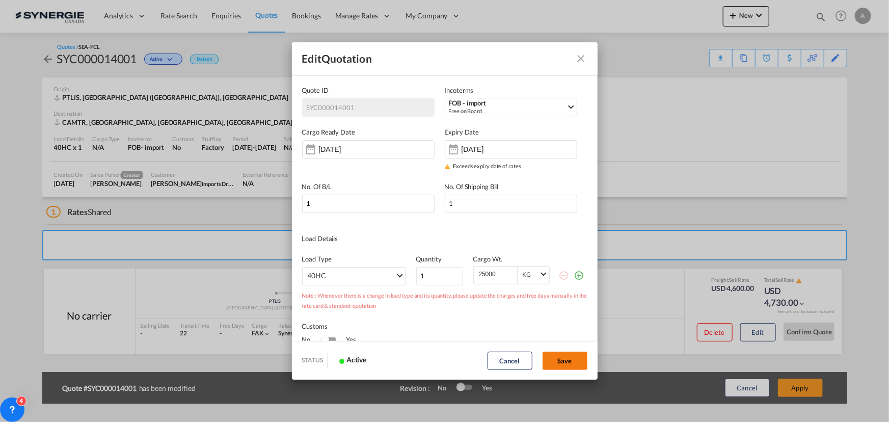
click at [573, 361] on button "Save" at bounding box center [565, 361] width 45 height 18
type input "[DATE]"
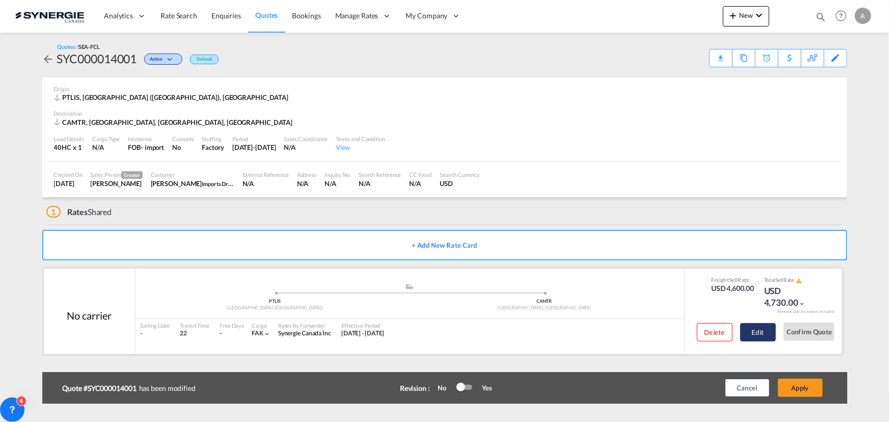
click at [765, 326] on button "Edit" at bounding box center [758, 332] width 36 height 18
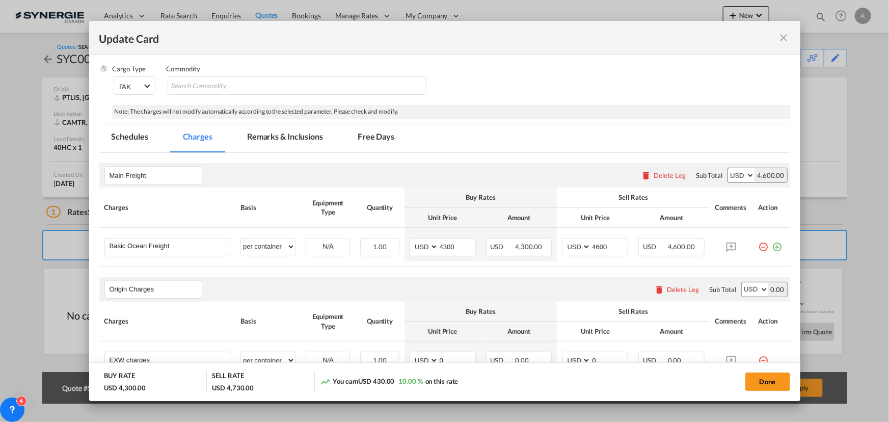
scroll to position [231, 0]
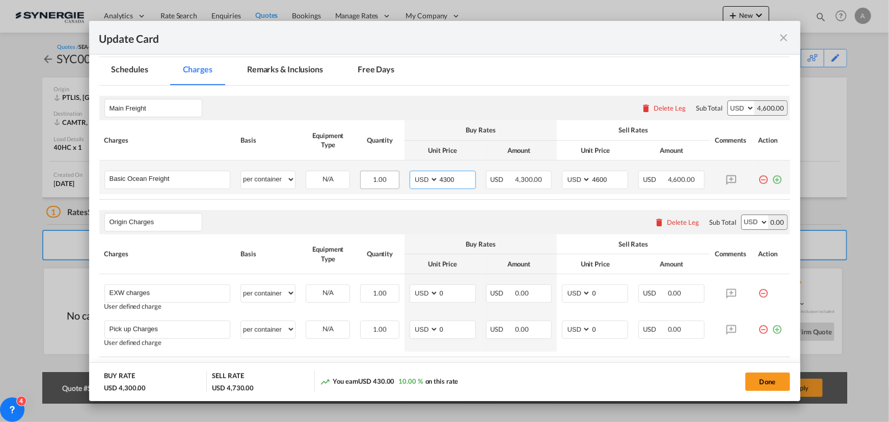
drag, startPoint x: 458, startPoint y: 180, endPoint x: 369, endPoint y: 176, distance: 88.3
click at [375, 177] on tr "Basic Ocean Freight Please Enter User Defined Charges Cannot Be Published per e…" at bounding box center [444, 178] width 691 height 34
type input "4120"
type input "4420"
select select "per container"
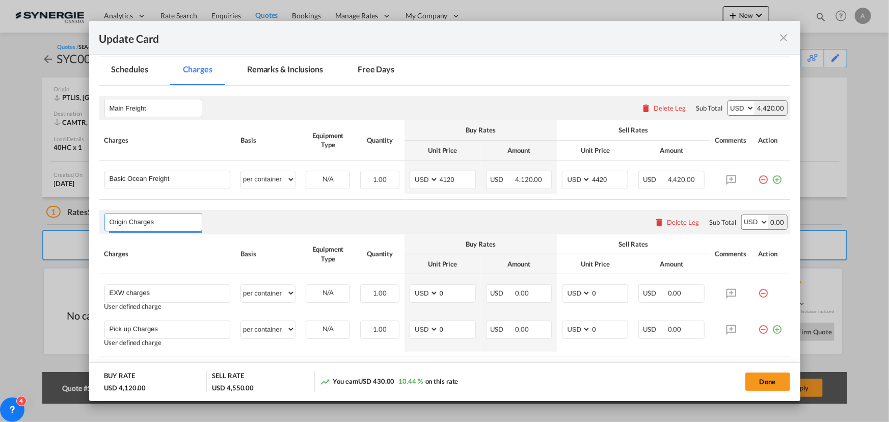
select select "per container"
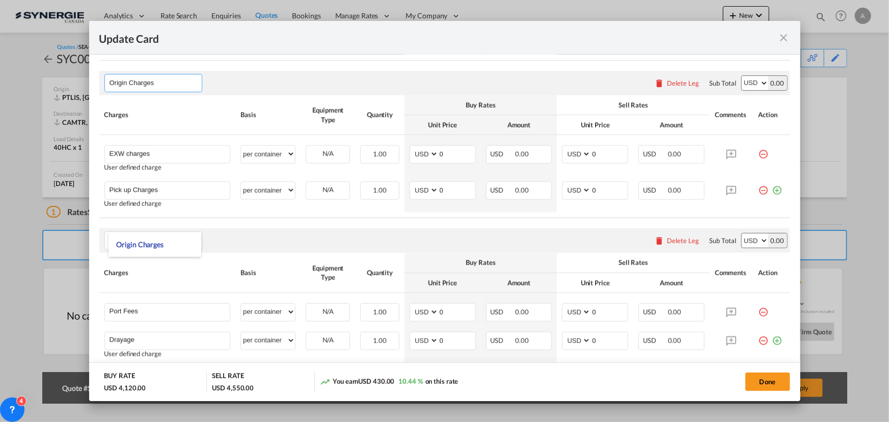
scroll to position [370, 0]
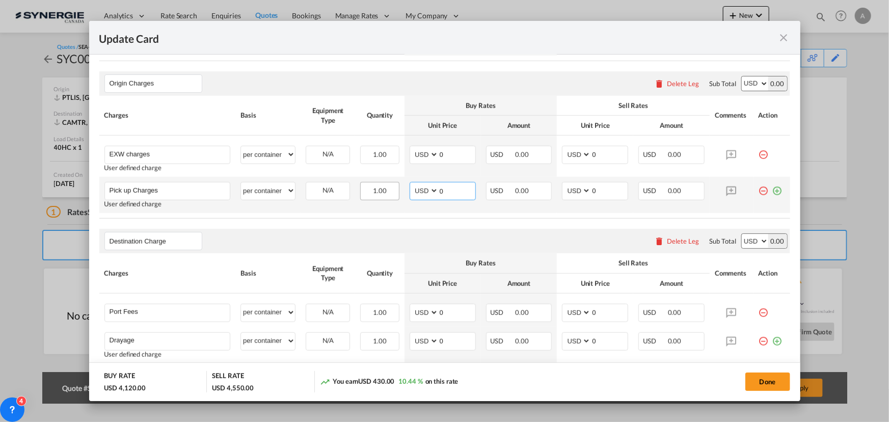
drag, startPoint x: 445, startPoint y: 194, endPoint x: 373, endPoint y: 189, distance: 72.5
click at [374, 190] on tr "Pick up Charges Please Enter User Defined Charges Cannot Be Published User defi…" at bounding box center [444, 195] width 691 height 36
type input "235"
type input "265"
select select "per container"
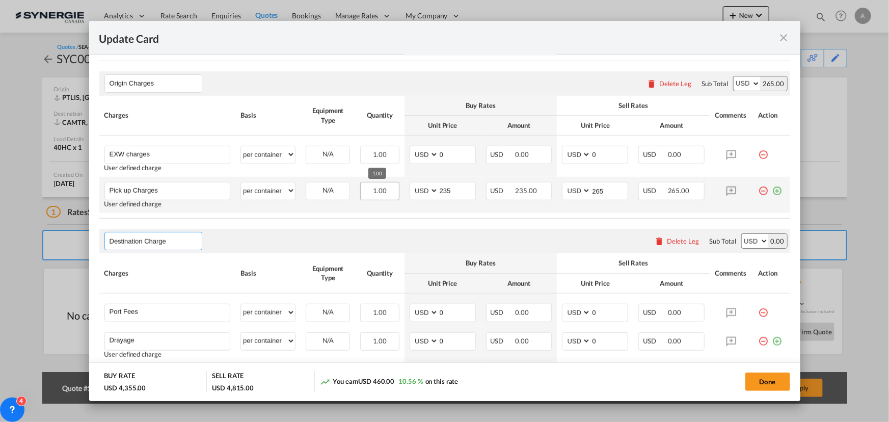
select select "per container"
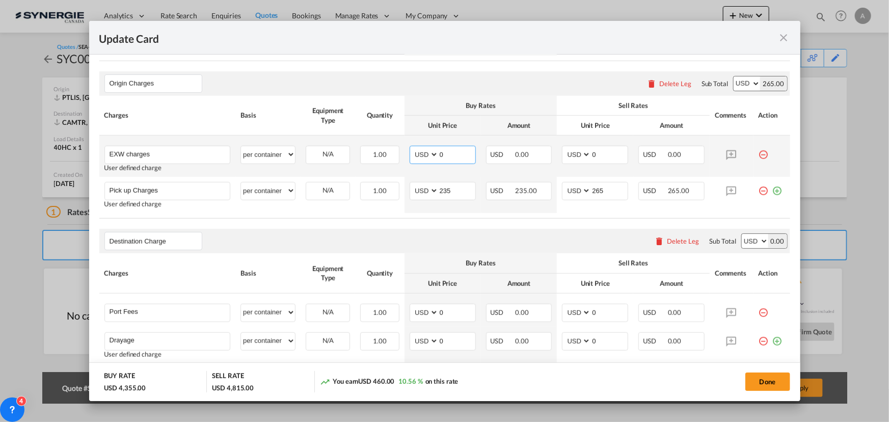
click at [448, 155] on input "0" at bounding box center [457, 153] width 37 height 15
drag, startPoint x: 448, startPoint y: 153, endPoint x: 366, endPoint y: 148, distance: 81.7
click at [374, 152] on tr "EXW charges Please Enter User Defined Charges Cannot Be Published User defined …" at bounding box center [444, 156] width 691 height 41
type input "462"
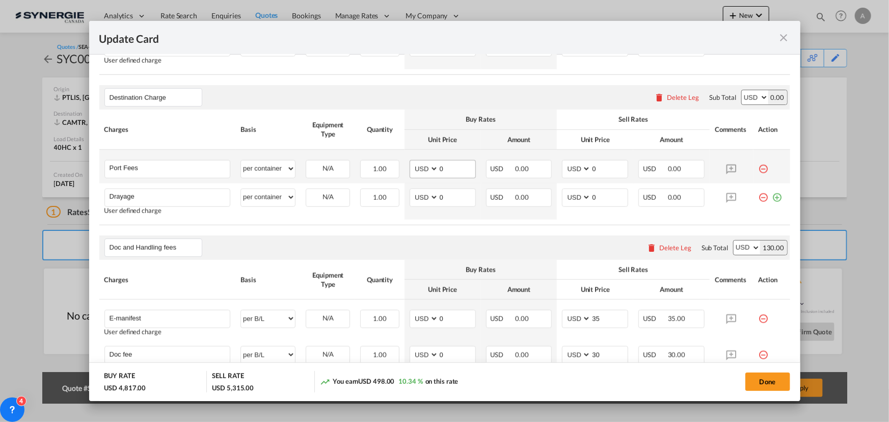
scroll to position [555, 0]
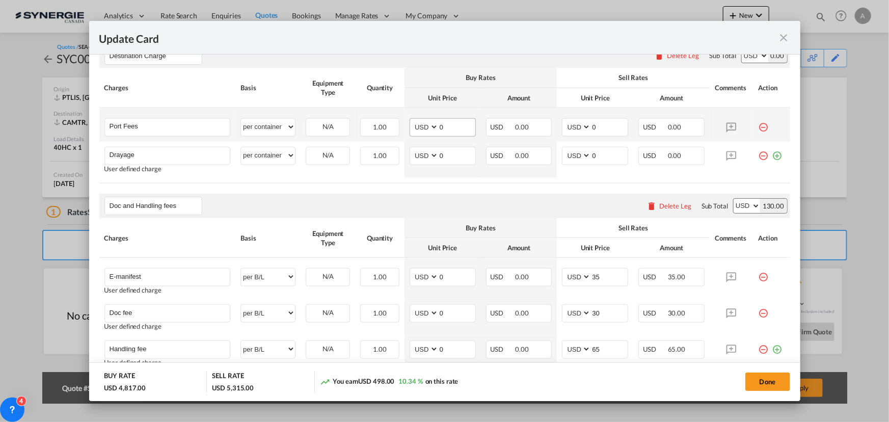
type input "500"
drag, startPoint x: 433, startPoint y: 124, endPoint x: 416, endPoint y: 116, distance: 18.9
click at [427, 122] on md-input-container "AED AFN ALL AMD ANG AOA ARS AUD AWG AZN BAM BBD BDT BGN BHD BIF BMD BND BOB BRL…" at bounding box center [443, 127] width 66 height 18
type input "50"
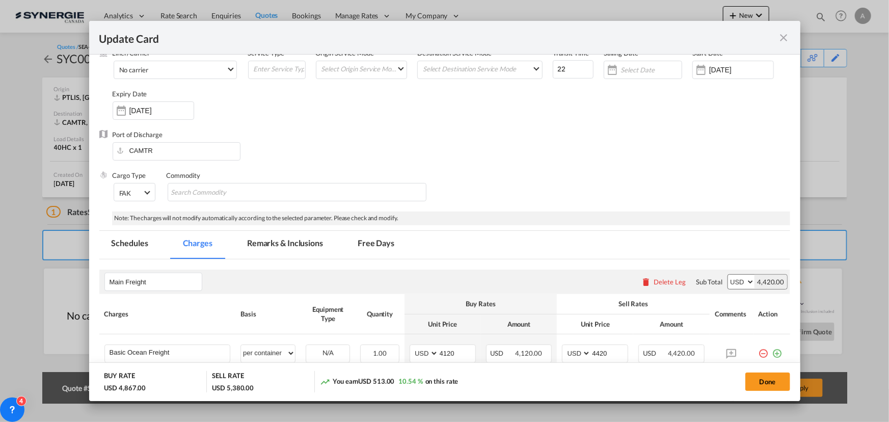
scroll to position [0, 0]
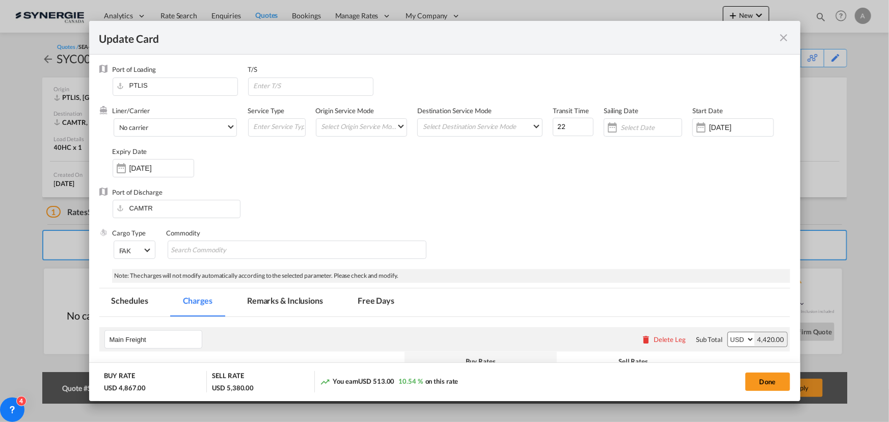
type input "65"
click at [279, 299] on md-tab-item "Remarks & Inclusions" at bounding box center [285, 302] width 100 height 28
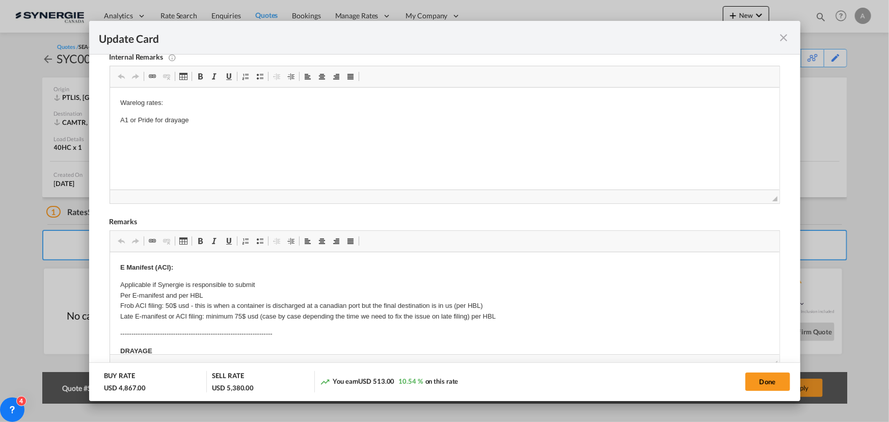
scroll to position [231, 0]
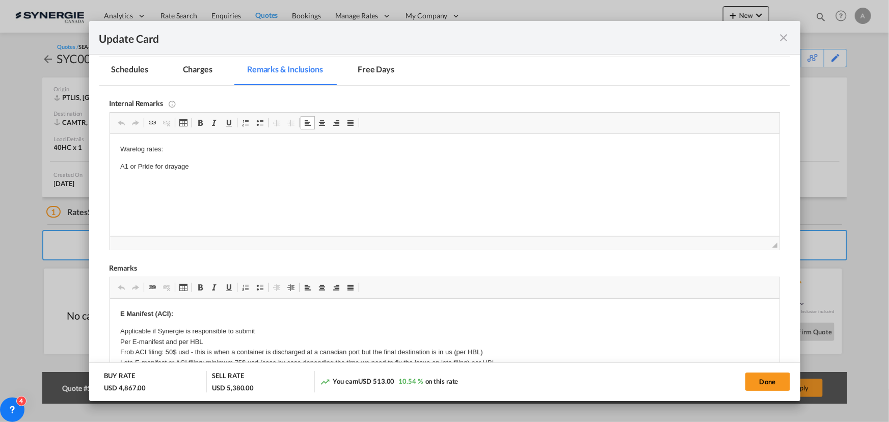
click at [197, 152] on p "Warelog rates:" at bounding box center [444, 149] width 649 height 11
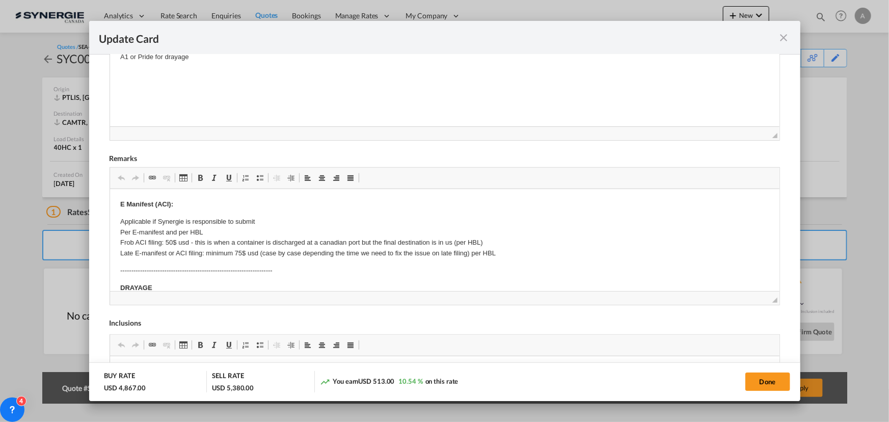
scroll to position [370, 0]
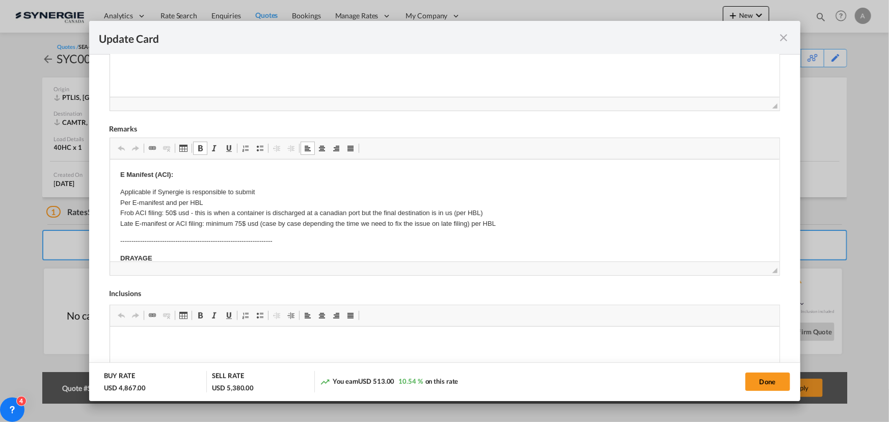
click at [112, 178] on html "E Manifest (ACI): Applicable if Synergie is responsible to submit Per E-manifes…" at bounding box center [445, 353] width 670 height 386
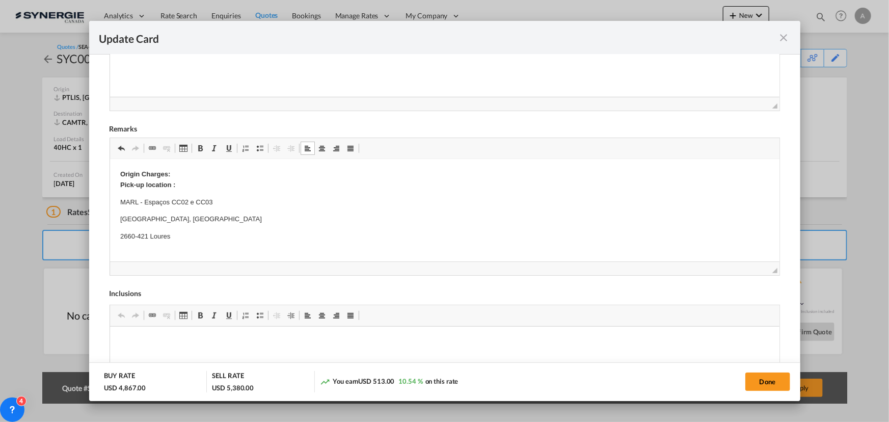
scroll to position [0, 0]
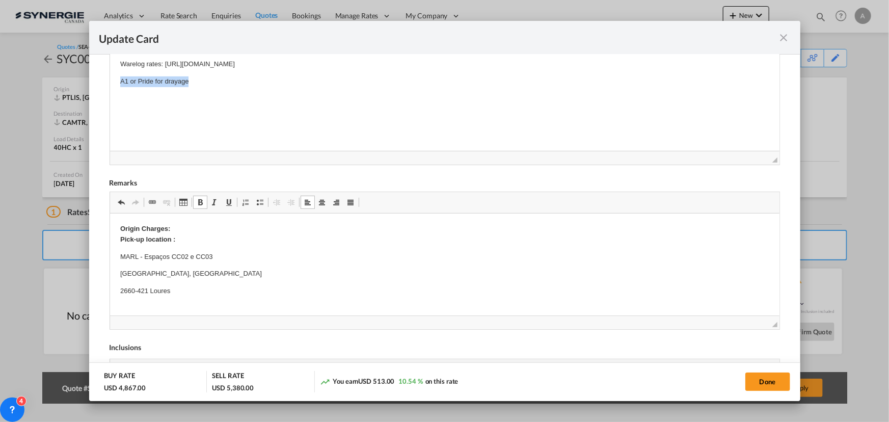
drag, startPoint x: 209, startPoint y: 85, endPoint x: 121, endPoint y: 82, distance: 88.2
click at [121, 82] on p "A1 or Pride for drayage" at bounding box center [444, 81] width 649 height 11
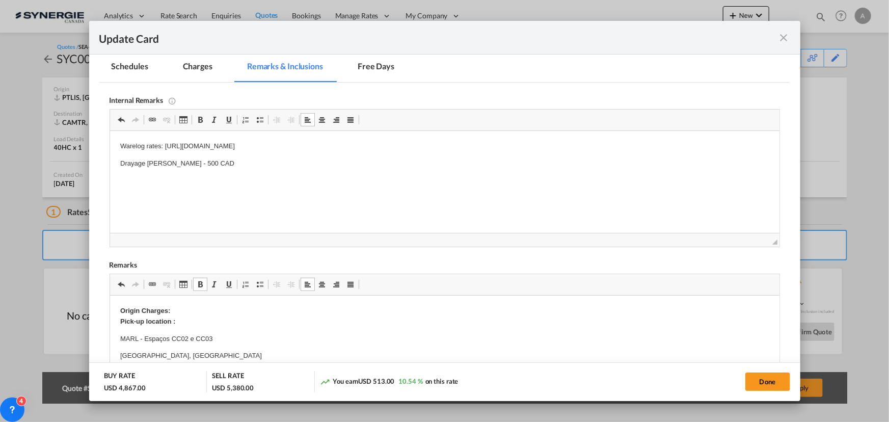
scroll to position [131, 0]
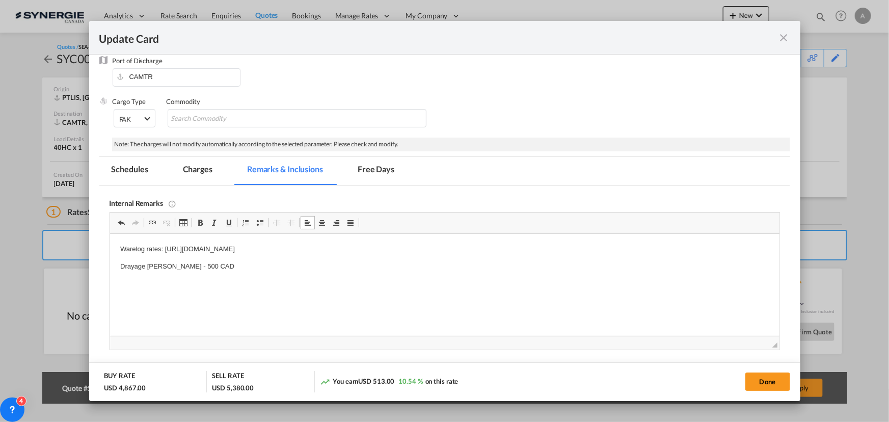
click at [204, 167] on md-tab-item "Charges" at bounding box center [198, 171] width 54 height 28
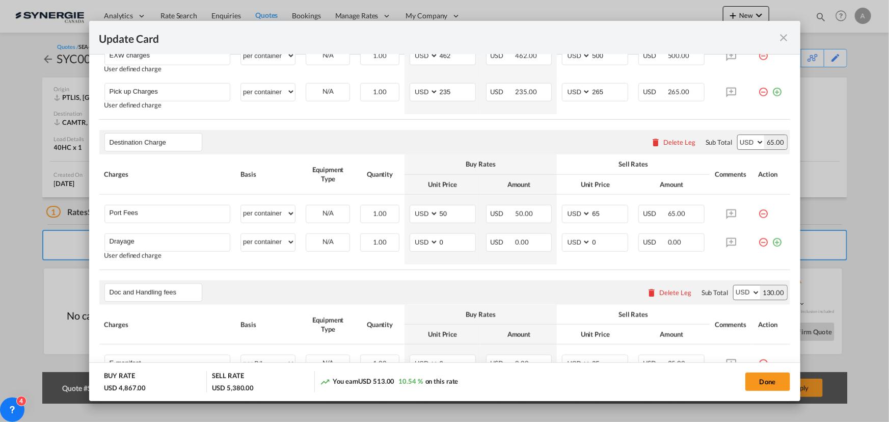
scroll to position [502, 0]
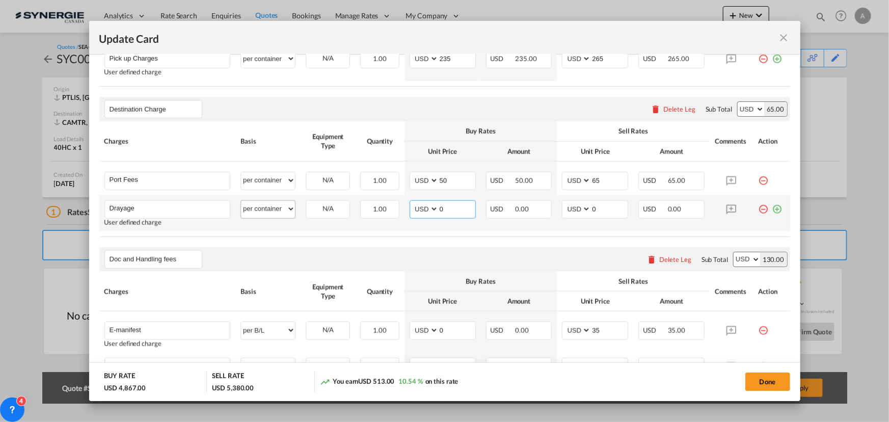
drag, startPoint x: 440, startPoint y: 206, endPoint x: 240, endPoint y: 203, distance: 200.3
click at [277, 204] on tr "Drayage Please Enter User Defined Charges Cannot Be Published User defined char…" at bounding box center [444, 213] width 691 height 36
type input "380"
type input "430"
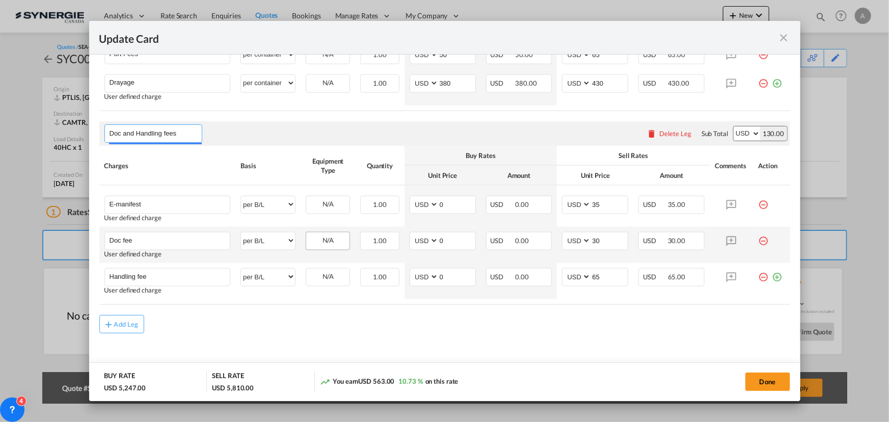
scroll to position [633, 0]
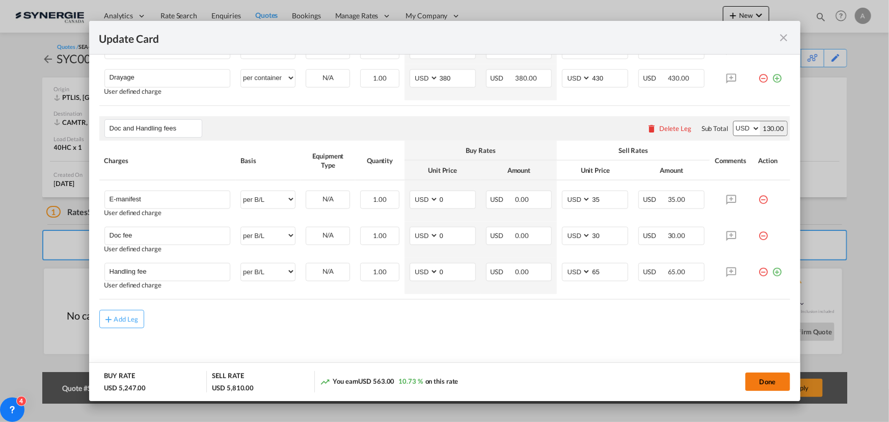
click at [754, 380] on button "Done" at bounding box center [768, 382] width 45 height 18
type input "[DATE]"
type input "30 Aug 2025"
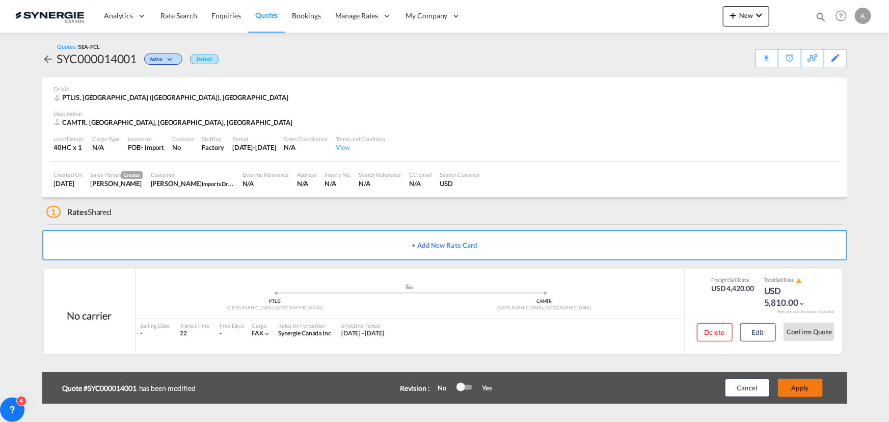
click at [805, 389] on button "Apply" at bounding box center [800, 388] width 45 height 18
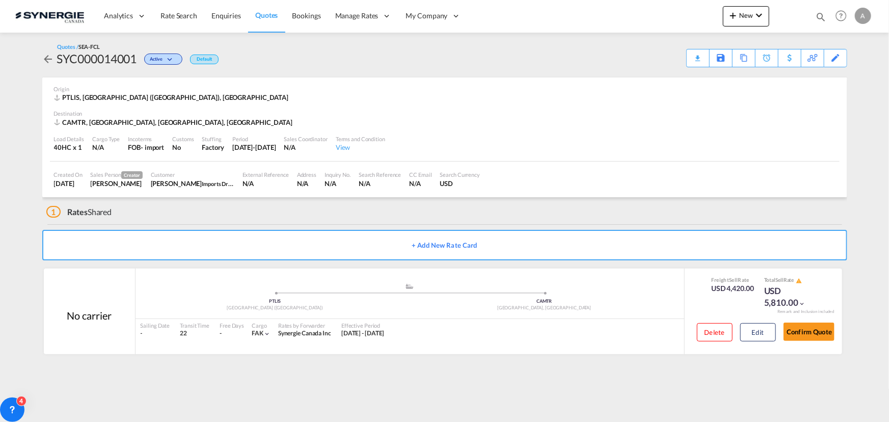
click at [816, 16] on md-icon "icon-magnify" at bounding box center [820, 16] width 11 height 11
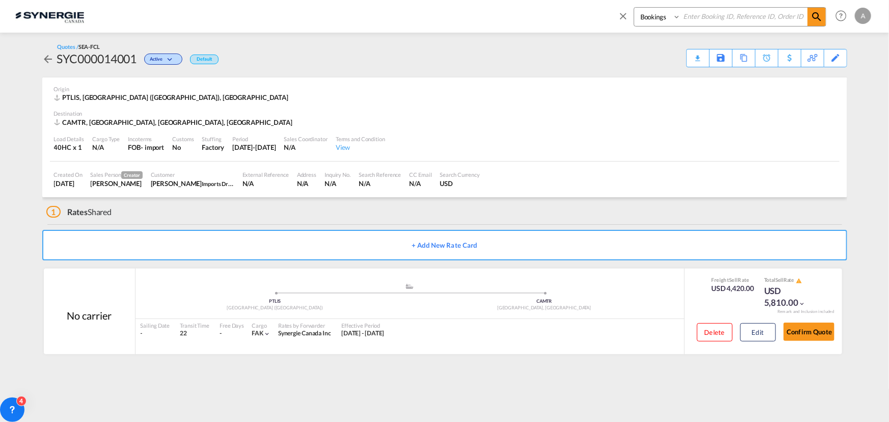
click at [655, 19] on select "Bookings Quotes Enquiries" at bounding box center [658, 17] width 48 height 18
select select "Quotes"
click at [634, 8] on select "Bookings Quotes Enquiries" at bounding box center [658, 17] width 48 height 18
click at [699, 26] on div "Bookings Quotes Enquiries" at bounding box center [730, 16] width 193 height 19
click at [701, 20] on input at bounding box center [744, 17] width 127 height 18
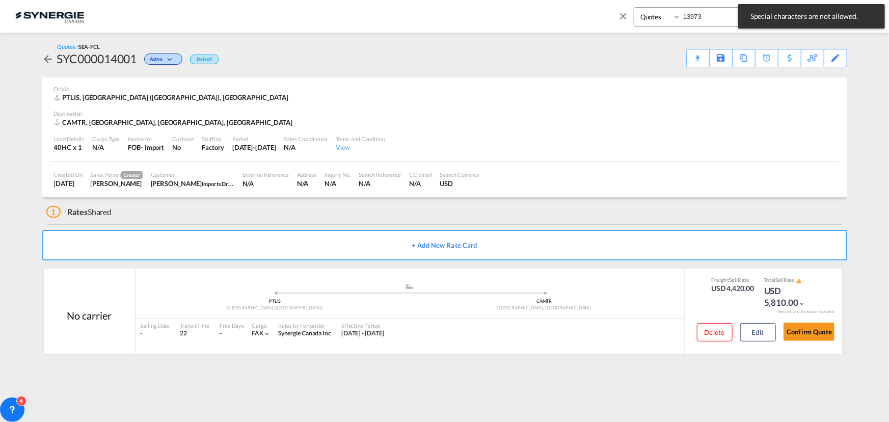
type input "13973"
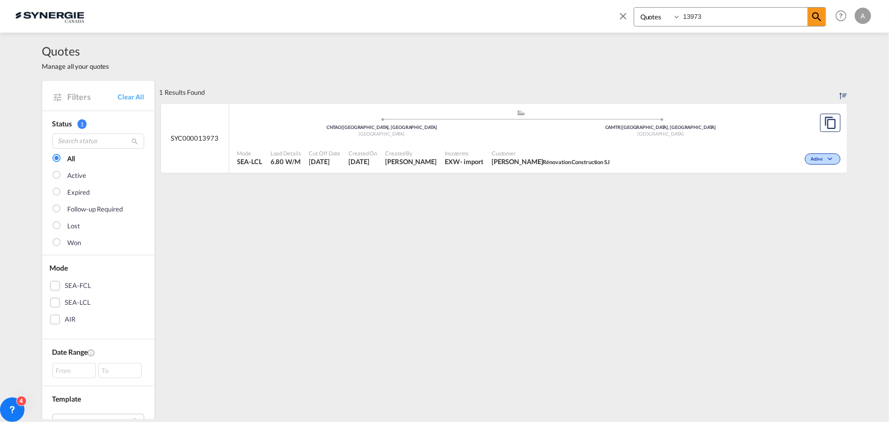
click at [441, 153] on div "Created By Adriana Groposila" at bounding box center [411, 157] width 60 height 25
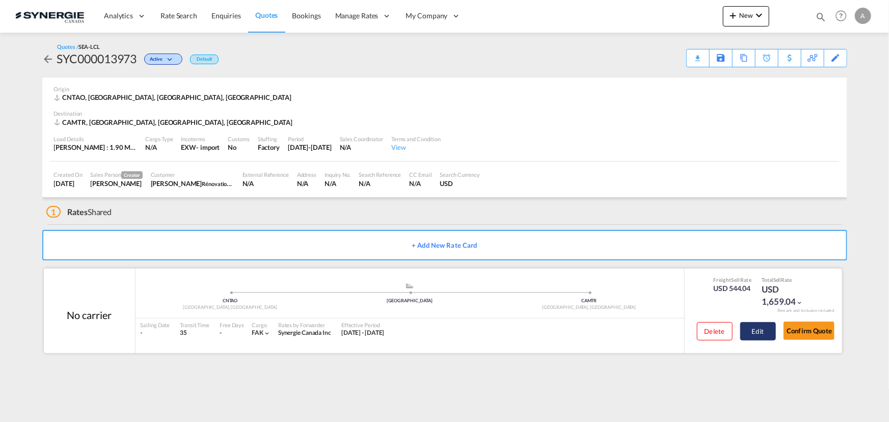
click at [754, 333] on button "Edit" at bounding box center [758, 331] width 36 height 18
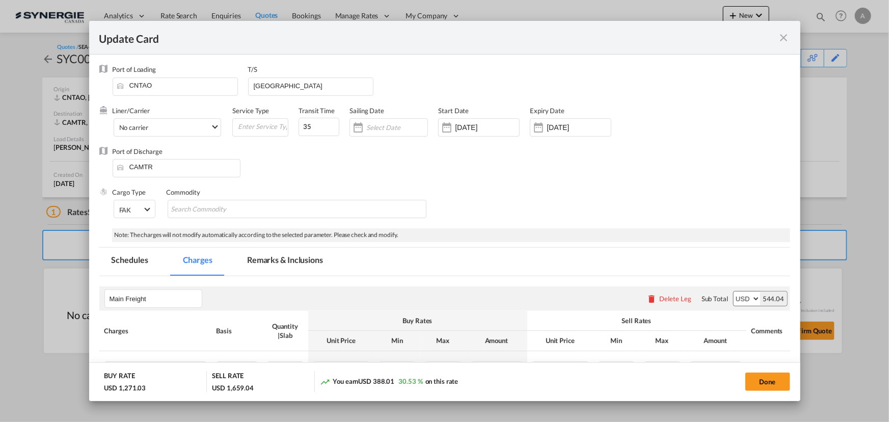
select select "per_w/m"
select select "per_shipment"
select select "per_hbl"
select select "per_shipment"
select select "per_bl"
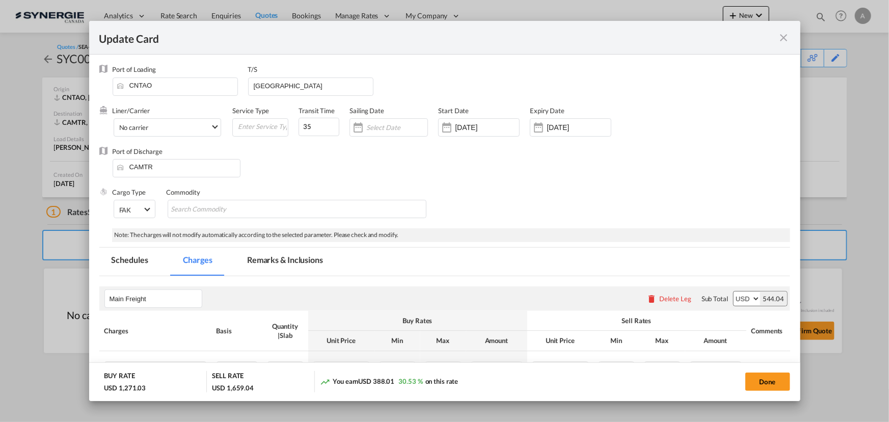
select select "flat"
select select "per_bl"
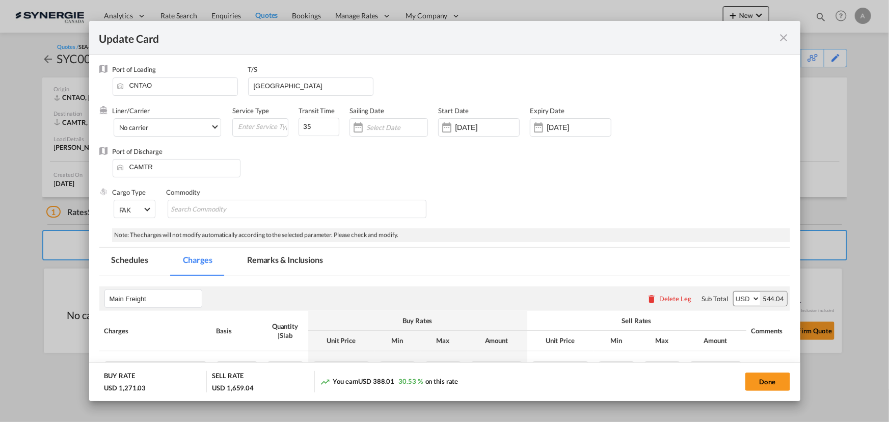
select select "per_shipment"
click at [295, 261] on md-tab-item "Remarks & Inclusions" at bounding box center [285, 262] width 100 height 28
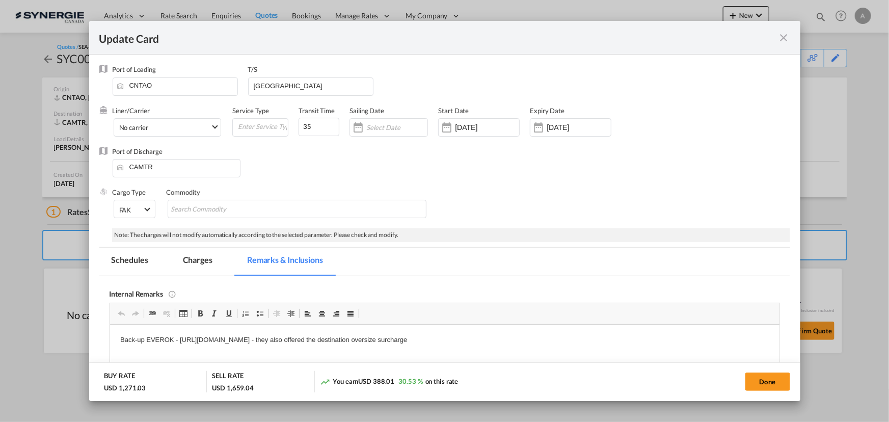
drag, startPoint x: 785, startPoint y: 40, endPoint x: 556, endPoint y: 28, distance: 229.1
click at [785, 40] on md-icon "icon-close fg-AAA8AD m-0 pointer" at bounding box center [784, 38] width 12 height 12
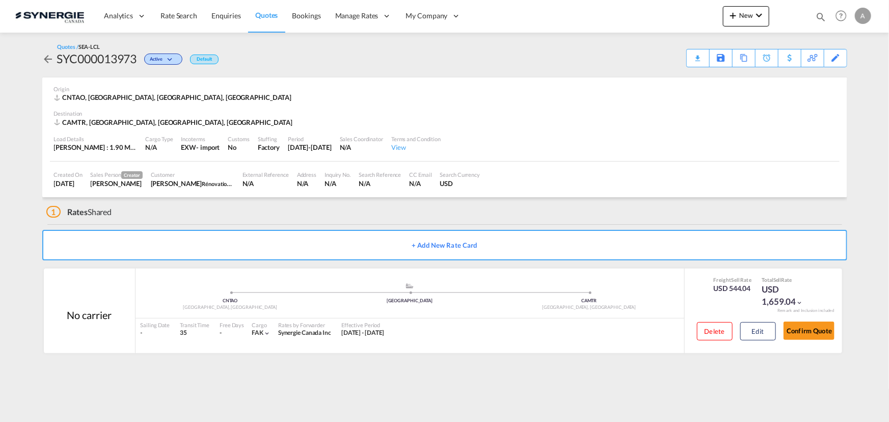
click at [101, 58] on div "SYC000013973" at bounding box center [97, 58] width 80 height 16
copy div "SYC000013973"
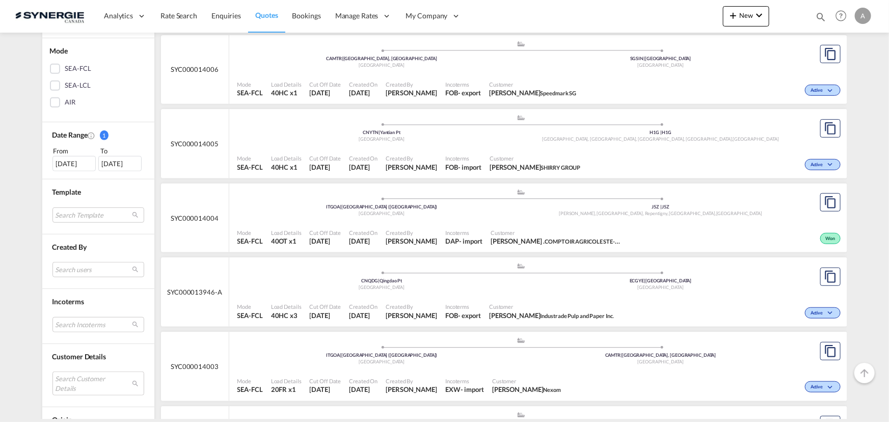
scroll to position [278, 0]
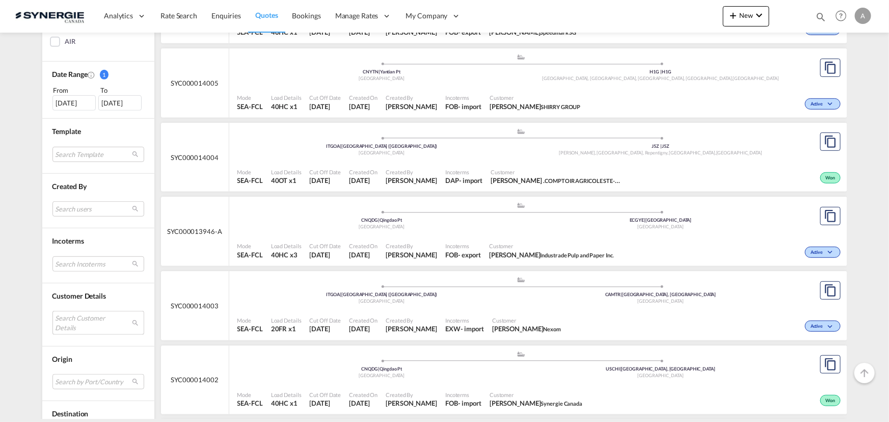
click at [78, 312] on md-select "Search Customer Details user name user [PERSON_NAME] . [EMAIL_ADDRESS][DOMAIN_N…" at bounding box center [98, 322] width 92 height 23
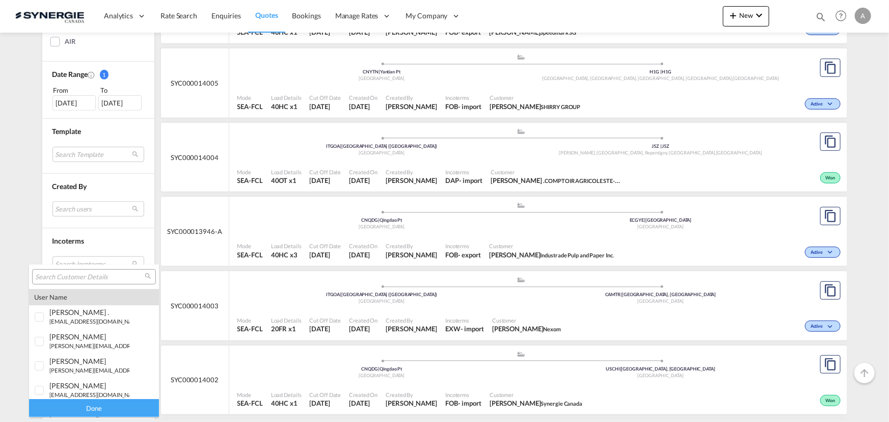
click at [82, 275] on input "search" at bounding box center [90, 277] width 110 height 9
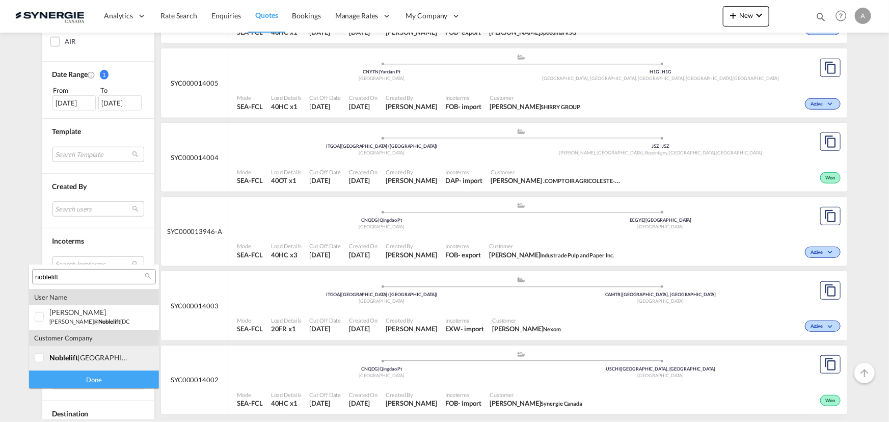
type input "noblelift"
click at [76, 362] on md-option "company noblelift [GEOGRAPHIC_DATA]" at bounding box center [94, 358] width 130 height 24
click at [76, 385] on div "Done" at bounding box center [94, 379] width 130 height 18
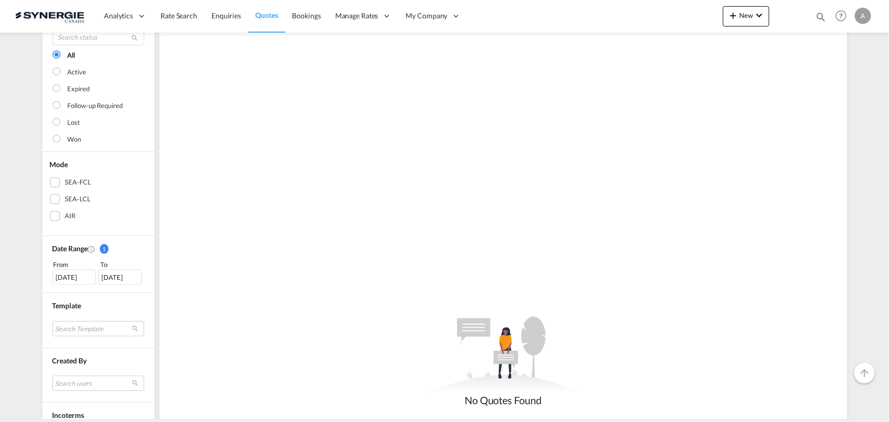
scroll to position [139, 0]
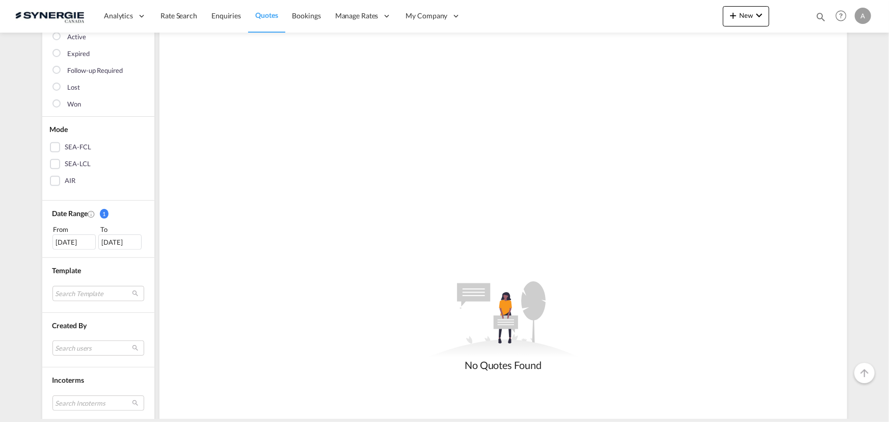
click at [76, 243] on div "[DATE]" at bounding box center [73, 241] width 43 height 15
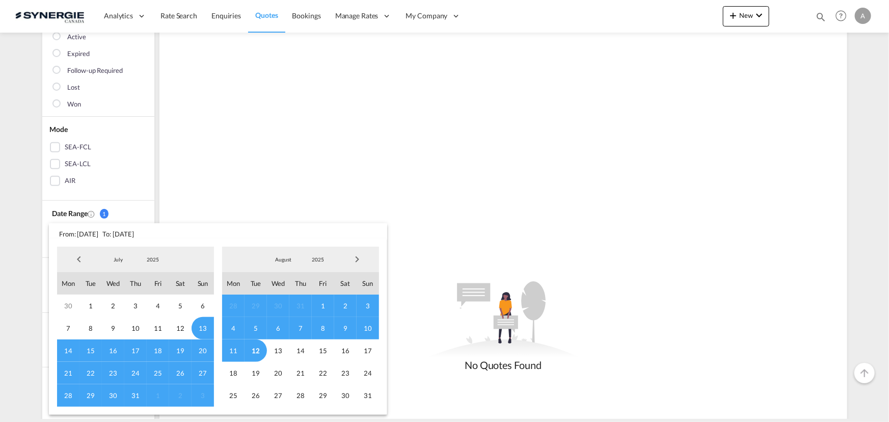
click at [154, 256] on span "2025" at bounding box center [153, 259] width 33 height 7
click at [163, 209] on md-option "2023" at bounding box center [162, 211] width 69 height 24
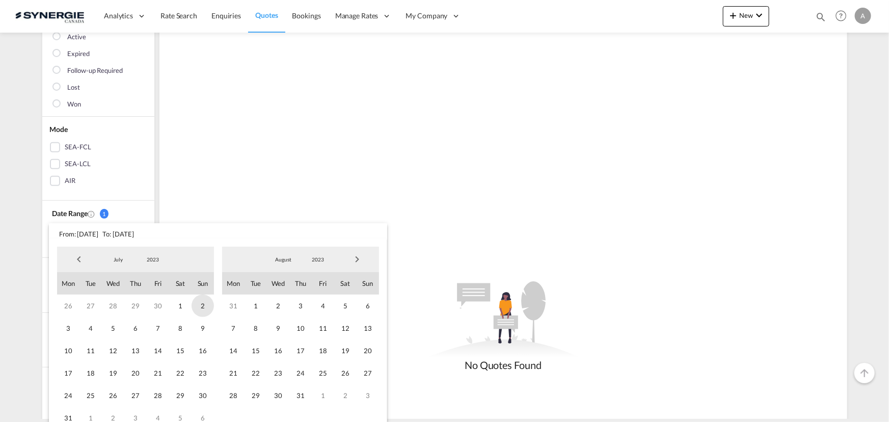
click at [172, 306] on span "1" at bounding box center [180, 306] width 22 height 22
click at [311, 256] on span "2023" at bounding box center [318, 259] width 33 height 7
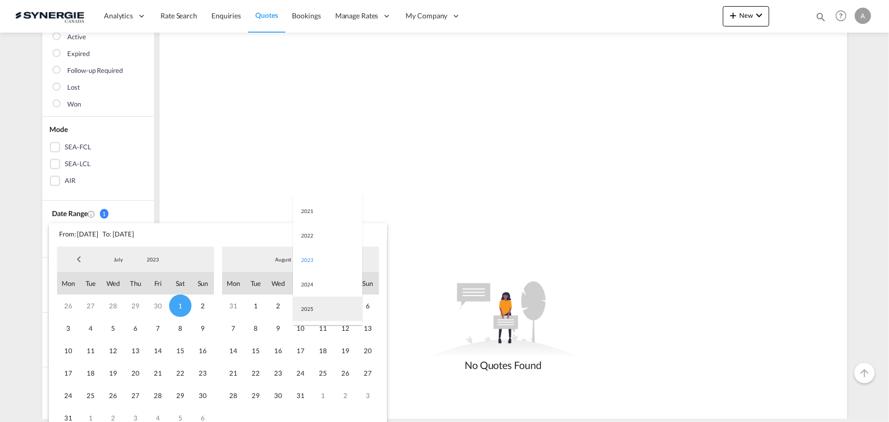
click at [303, 306] on md-option "2025" at bounding box center [327, 309] width 69 height 24
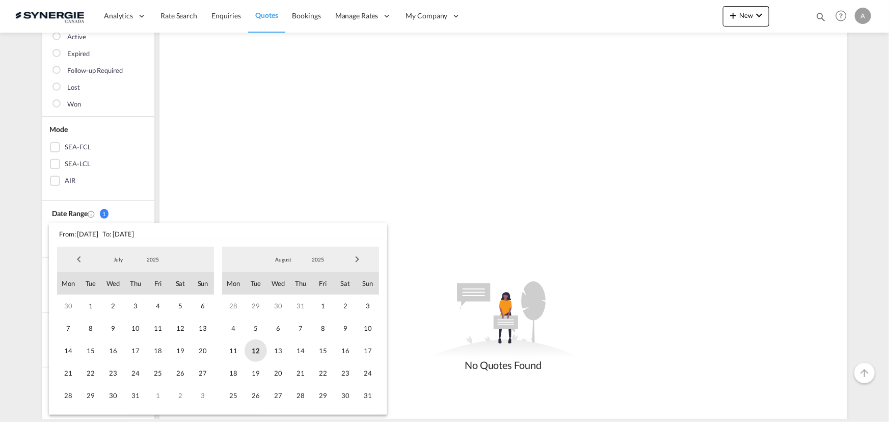
click at [257, 351] on span "12" at bounding box center [256, 350] width 22 height 22
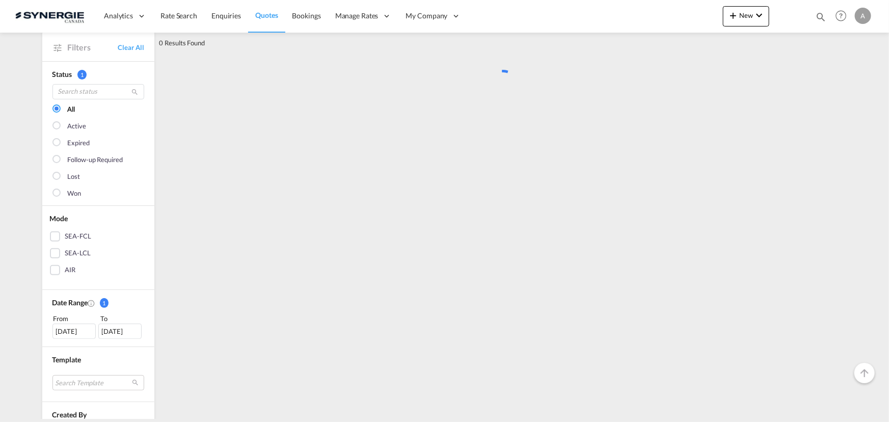
scroll to position [0, 0]
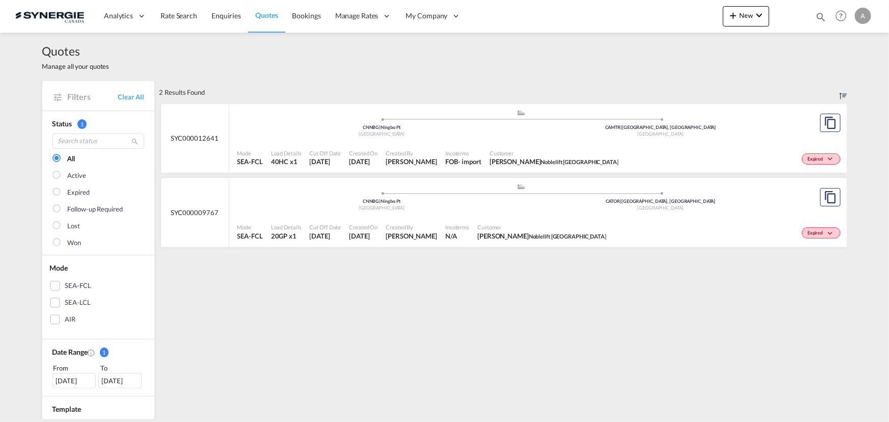
click at [432, 143] on div "Mode SEA-FCL Load Details 40HC x1 Cut Off Date [DATE] Created On [DATE] Created…" at bounding box center [538, 158] width 618 height 31
click at [552, 149] on span "Customer" at bounding box center [554, 153] width 129 height 8
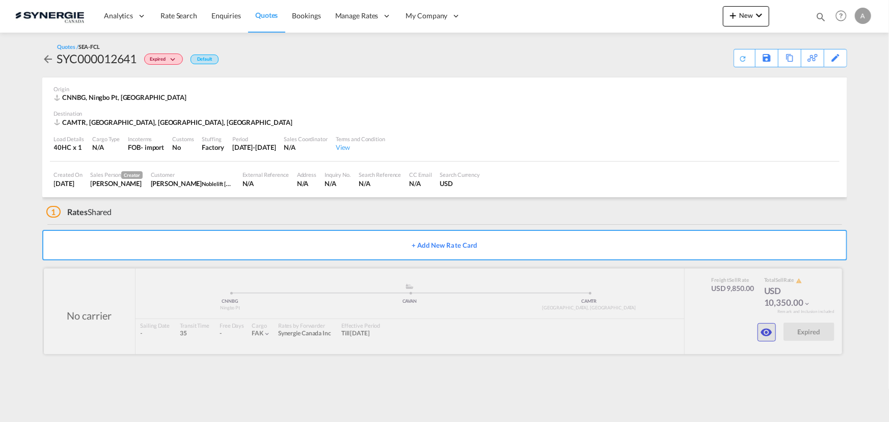
click at [764, 330] on md-icon "icon-eye" at bounding box center [767, 332] width 12 height 12
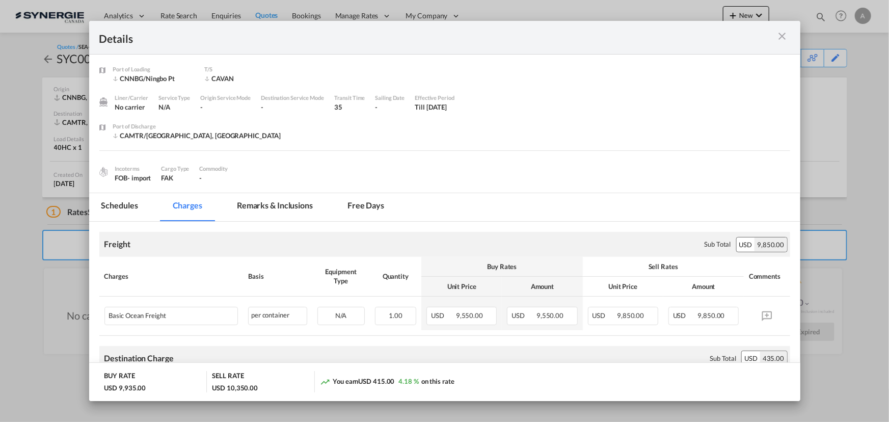
click at [785, 34] on md-icon "icon-close m-3 fg-AAA8AD cursor" at bounding box center [783, 36] width 12 height 12
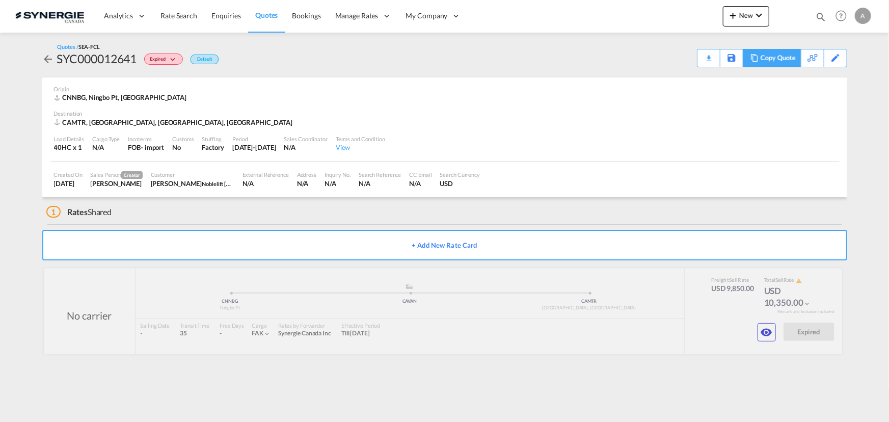
click at [784, 59] on div "Copy Quote" at bounding box center [778, 57] width 35 height 17
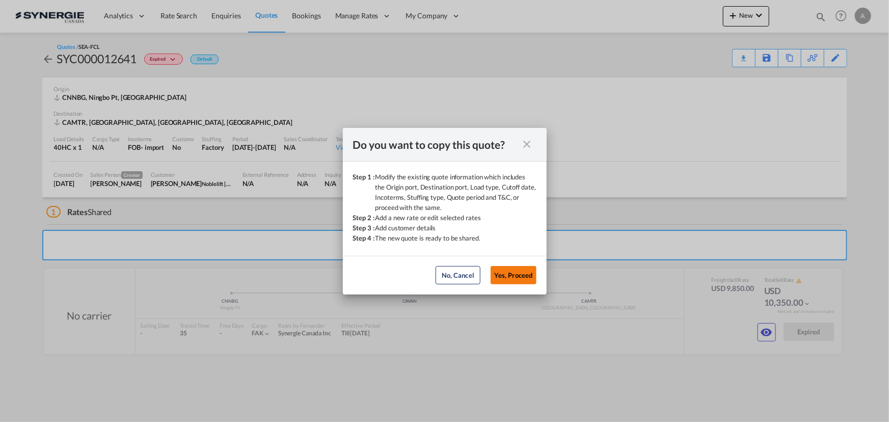
click at [517, 272] on button "Yes, Proceed" at bounding box center [514, 275] width 46 height 18
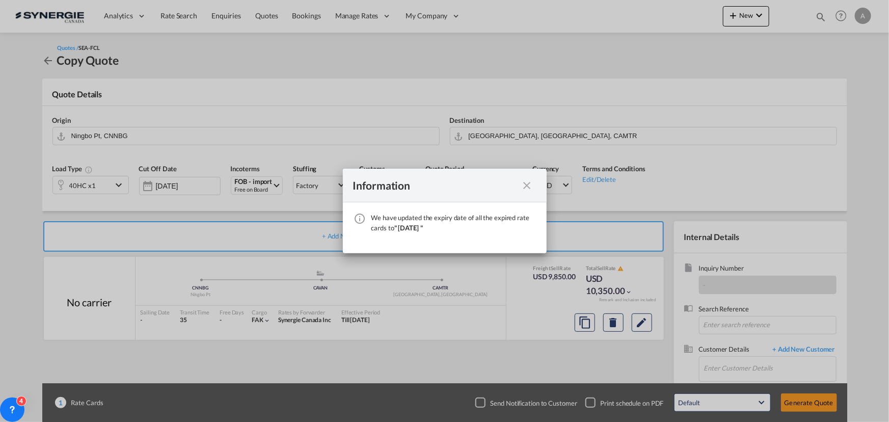
click at [522, 186] on md-icon "icon-close fg-AAA8AD cursor" at bounding box center [527, 185] width 12 height 12
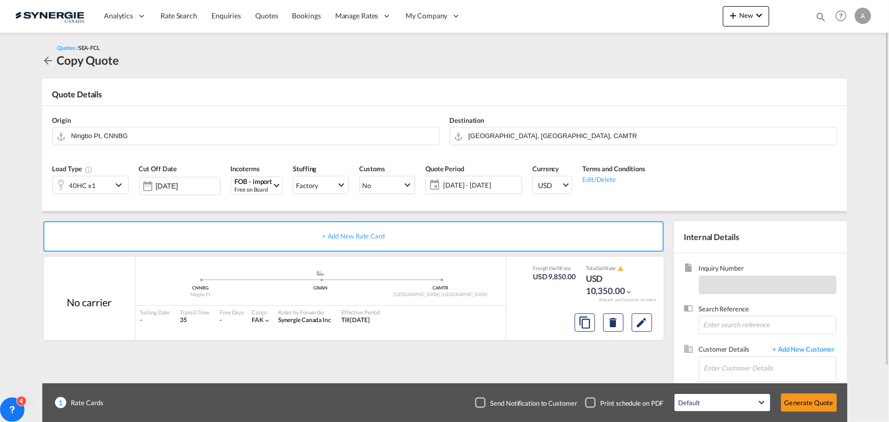
click at [489, 186] on span "[DATE] - [DATE]" at bounding box center [481, 184] width 76 height 9
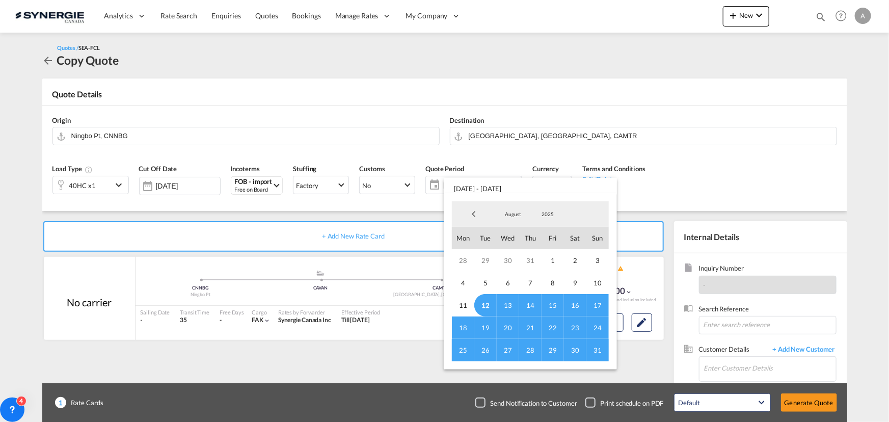
click at [489, 304] on span "12" at bounding box center [485, 305] width 22 height 22
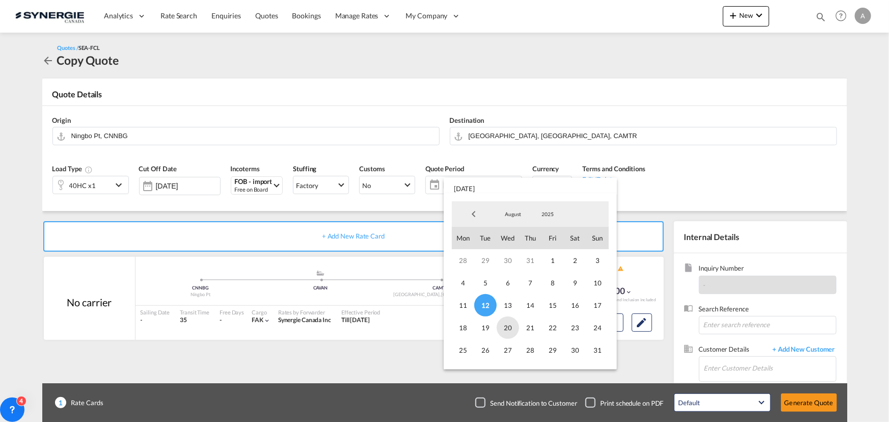
click at [510, 331] on span "20" at bounding box center [508, 327] width 22 height 22
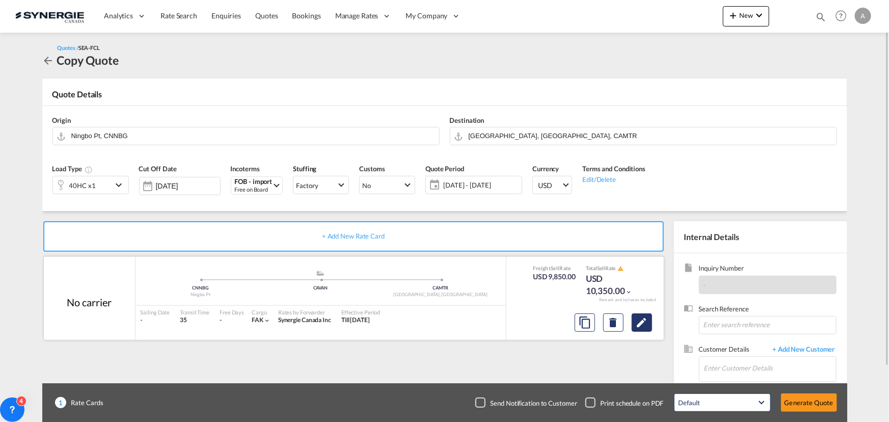
click at [648, 322] on button "Edit" at bounding box center [642, 322] width 20 height 18
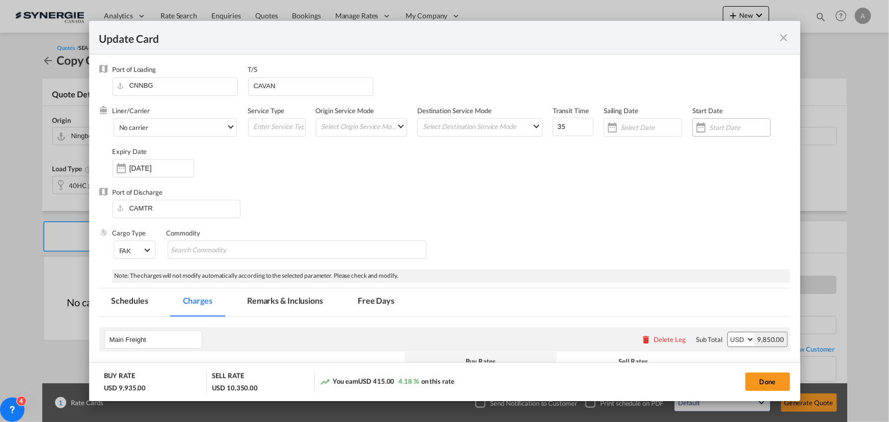
click at [700, 126] on div "Update Card Port ..." at bounding box center [701, 127] width 16 height 20
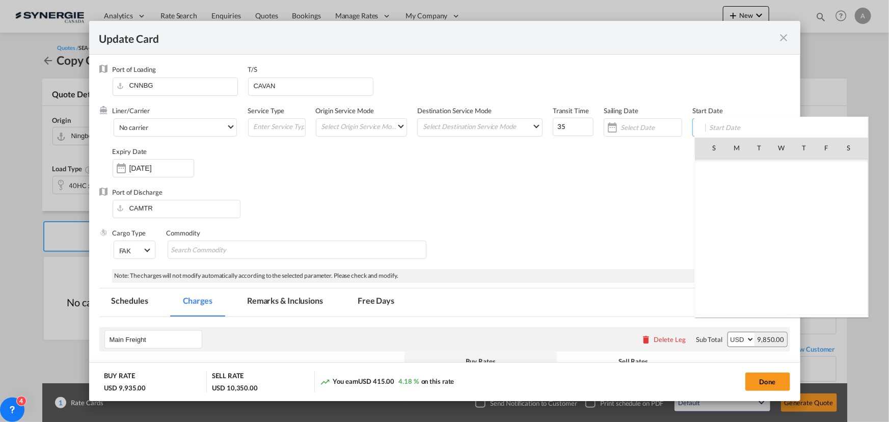
scroll to position [235915, 0]
click at [756, 217] on span "12" at bounding box center [759, 214] width 21 height 21
type input "[DATE]"
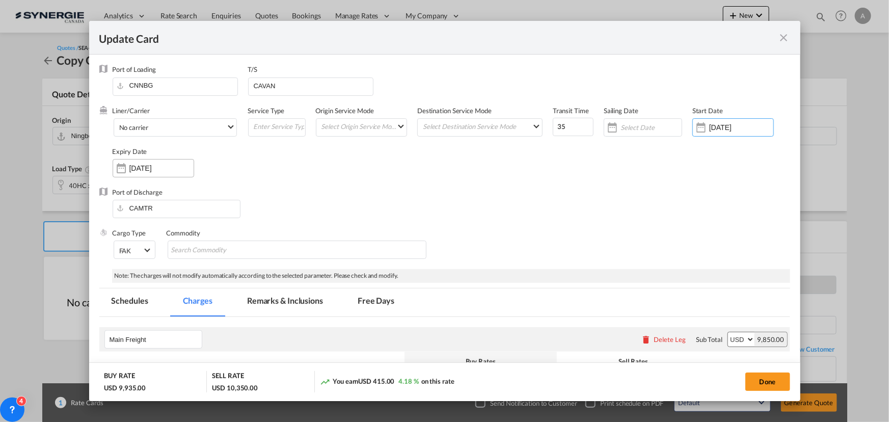
click at [163, 166] on input "[DATE]" at bounding box center [161, 168] width 64 height 8
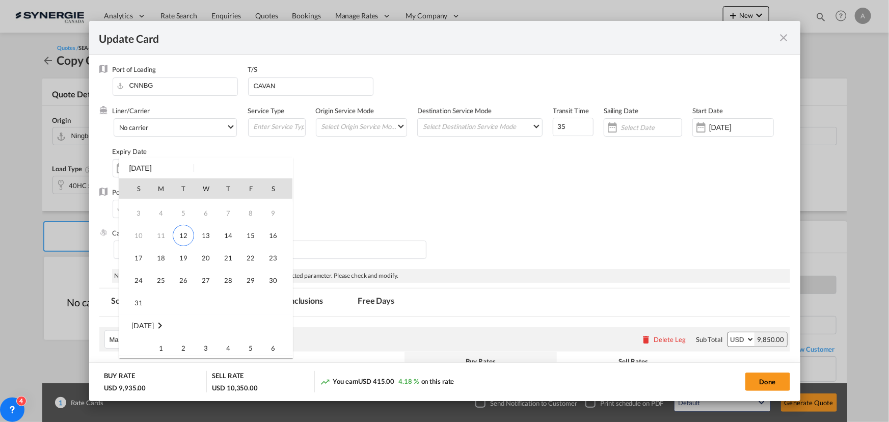
scroll to position [0, 0]
click at [199, 282] on span "20" at bounding box center [206, 278] width 20 height 20
type input "[DATE]"
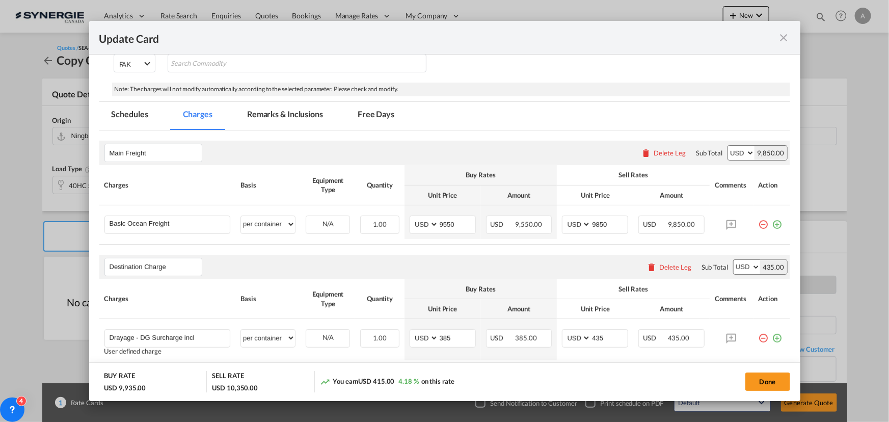
scroll to position [231, 0]
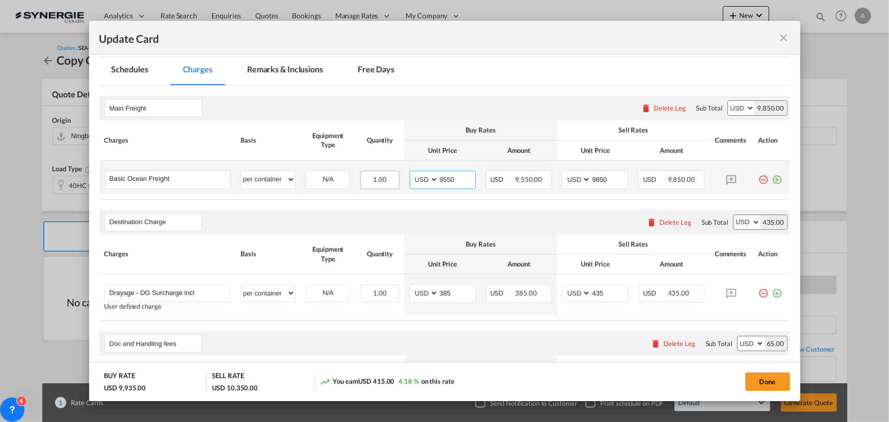
drag, startPoint x: 451, startPoint y: 183, endPoint x: 386, endPoint y: 180, distance: 64.8
click at [401, 183] on tr "Basic Ocean Freight Please Enter User Defined Charges Cannot Be Published per e…" at bounding box center [444, 178] width 691 height 34
click at [446, 180] on input "9550" at bounding box center [457, 178] width 37 height 15
type input "4960"
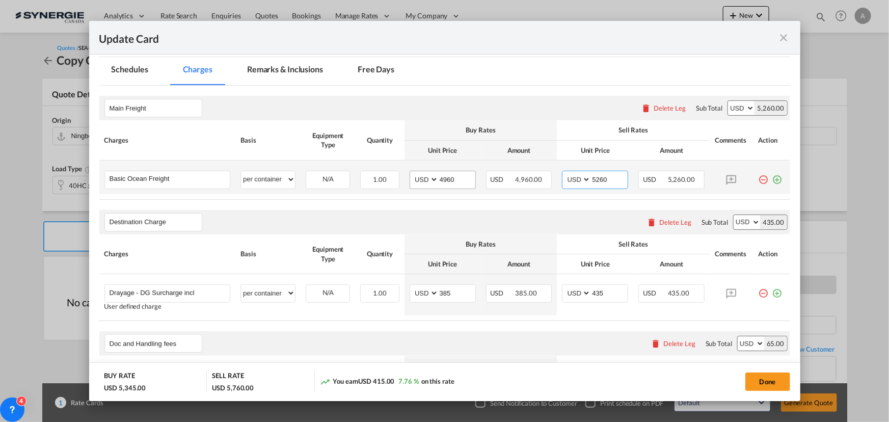
type input "5260"
select select "per container"
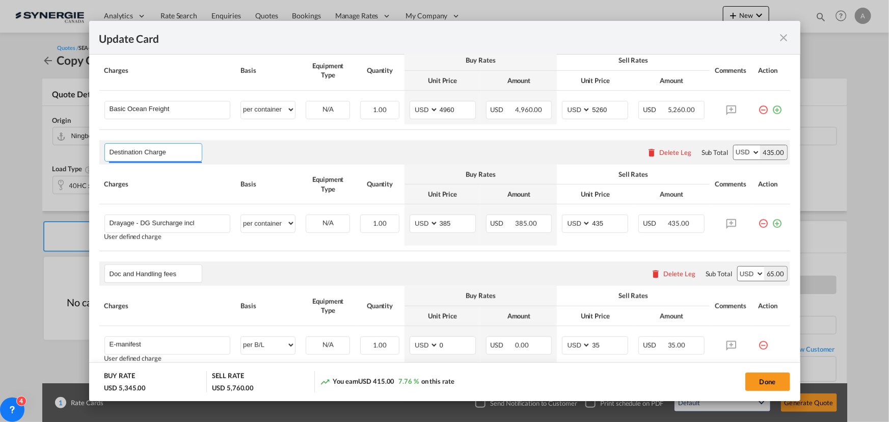
scroll to position [370, 0]
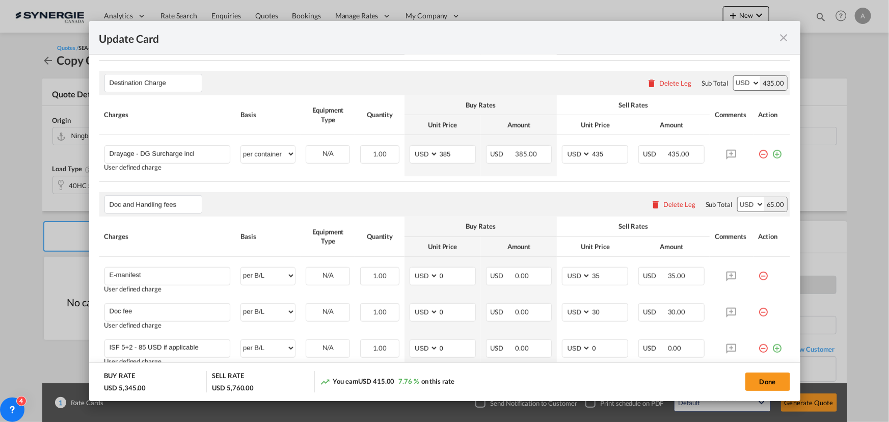
click at [423, 177] on table "Charges Basis Equipment Type Quantity Buy Rates Sell Rates Comments Action Unit…" at bounding box center [444, 138] width 691 height 87
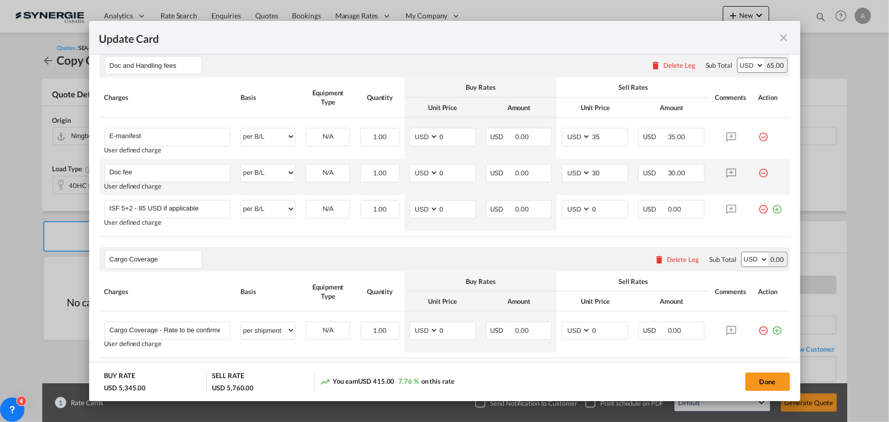
scroll to position [568, 0]
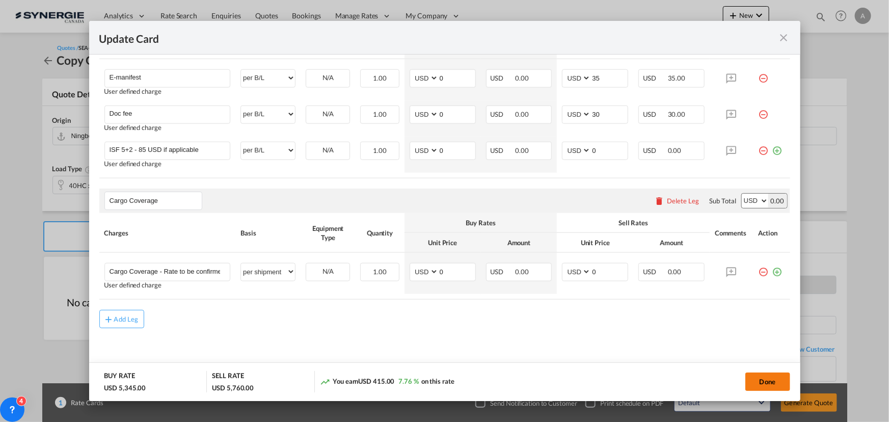
click at [779, 380] on button "Done" at bounding box center [768, 382] width 45 height 18
type input "11 Aug 2025"
type input "19 Aug 2025"
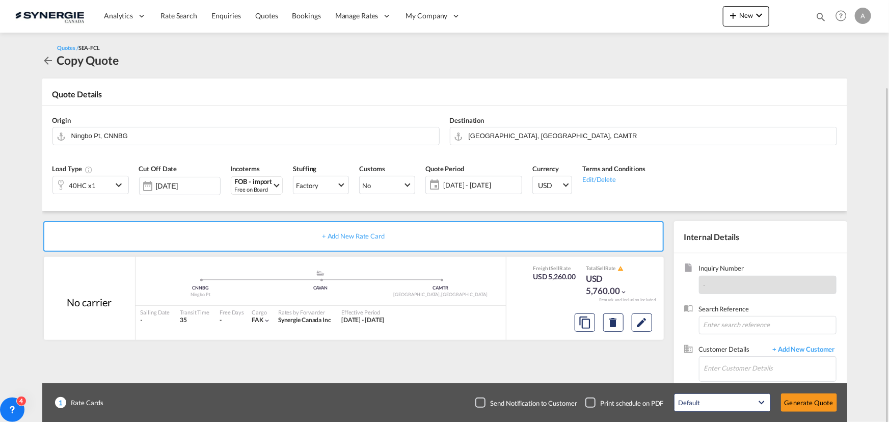
scroll to position [46, 0]
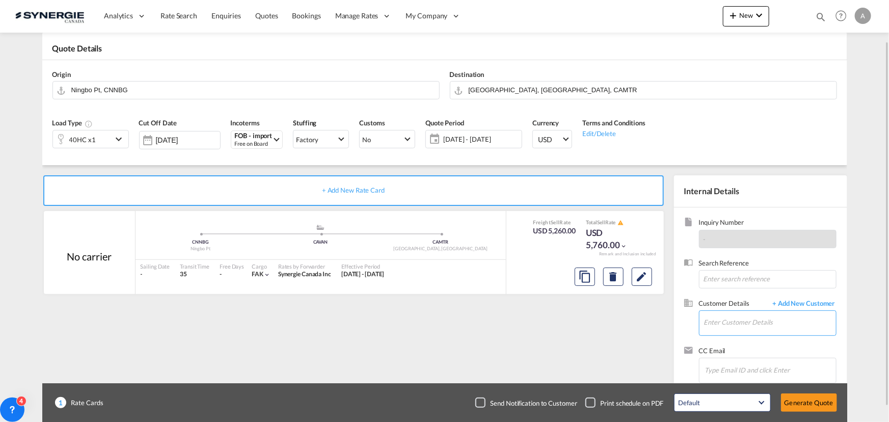
click at [740, 324] on input "Enter Customer Details" at bounding box center [770, 322] width 132 height 23
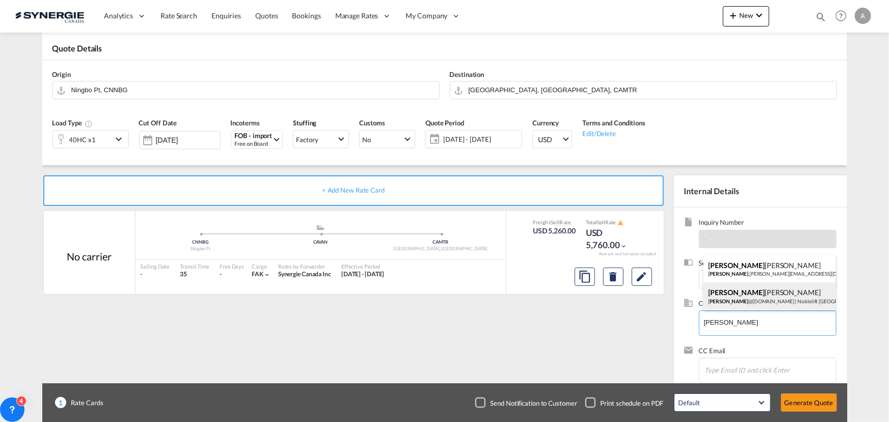
click at [780, 301] on div "Silvana Mascaro silvana @nobleliftca.com | Noblelift Canada" at bounding box center [770, 296] width 132 height 28
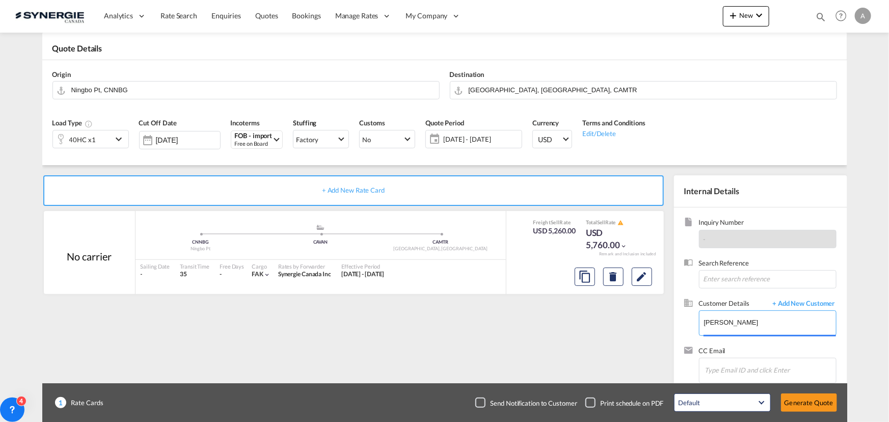
type input "Noblelift Canada, Silvana Mascaro, silvana@nobleliftca.com"
click at [802, 401] on button "Generate Quote" at bounding box center [809, 402] width 56 height 18
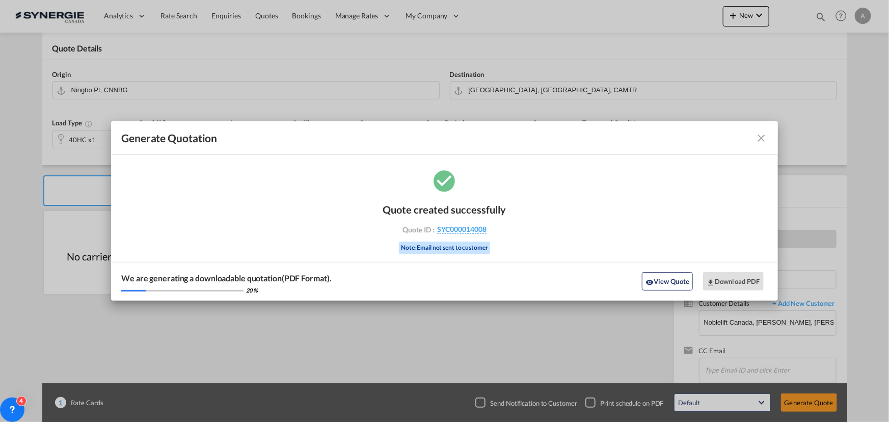
drag, startPoint x: 680, startPoint y: 278, endPoint x: 607, endPoint y: 370, distance: 117.5
click at [680, 278] on button "View Quote" at bounding box center [667, 281] width 51 height 18
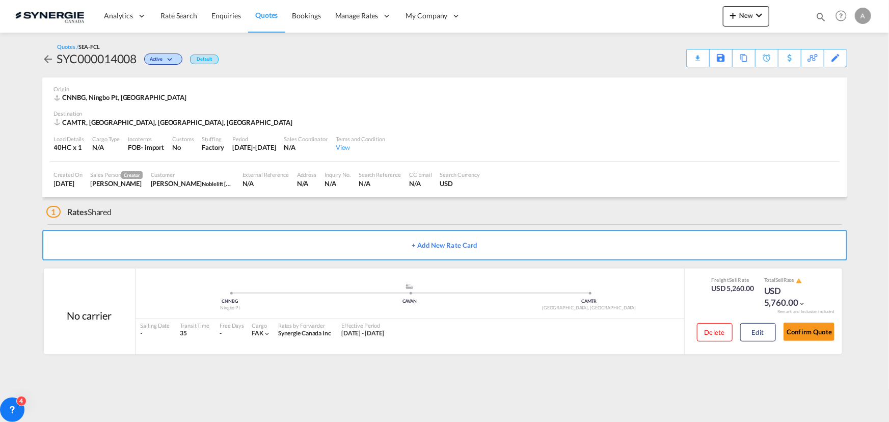
click at [636, 19] on div "Analytics Reports Dashboard Rate Search Enquiries Quotes Bookings" at bounding box center [444, 16] width 859 height 32
click at [763, 331] on button "Edit" at bounding box center [758, 332] width 36 height 18
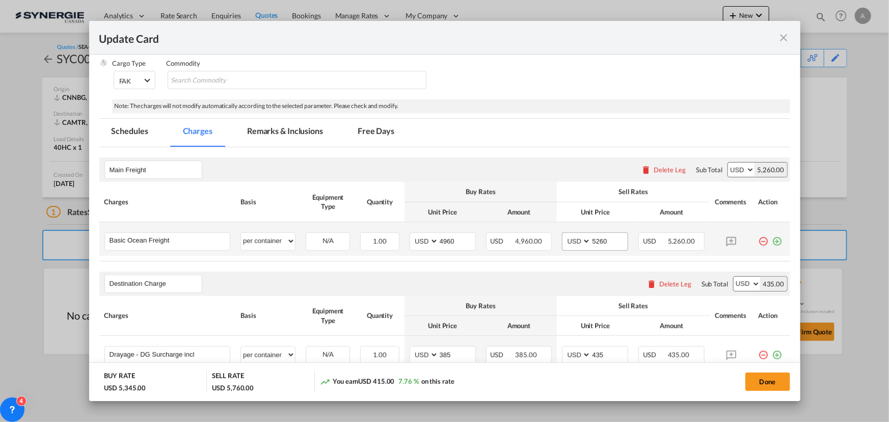
scroll to position [185, 0]
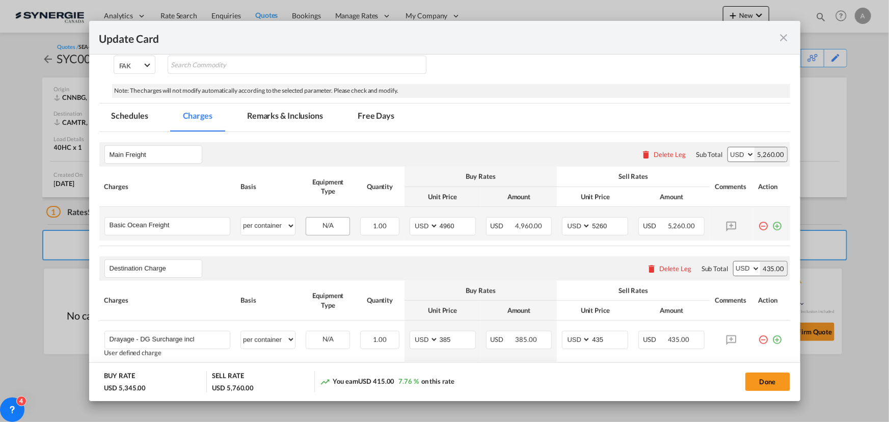
drag, startPoint x: 767, startPoint y: 224, endPoint x: 337, endPoint y: 224, distance: 430.6
click at [773, 224] on md-icon "icon-plus-circle-outline green-400-fg" at bounding box center [778, 222] width 10 height 10
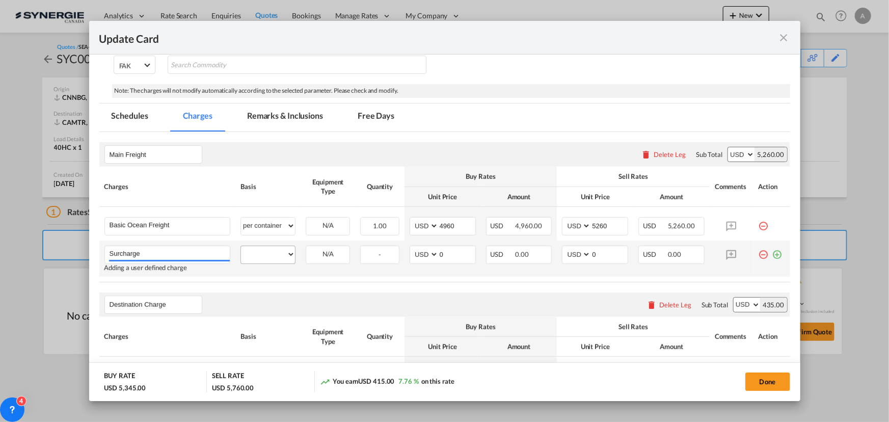
type input "Surcharge"
click at [267, 259] on select "per equipment per container per B/L per shipping bill per shipment % on freight…" at bounding box center [268, 254] width 54 height 16
select select "per container"
click at [241, 246] on select "per equipment per container per B/L per shipping bill per shipment % on freight…" at bounding box center [268, 254] width 54 height 16
click at [388, 251] on tr "Surcharge Please Enter User Defined Charges Cannot Be Published Adding a user d…" at bounding box center [444, 259] width 691 height 36
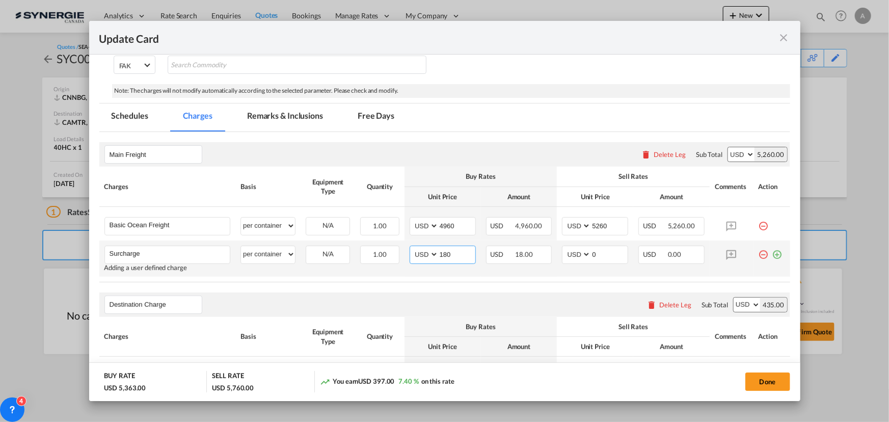
type input "180"
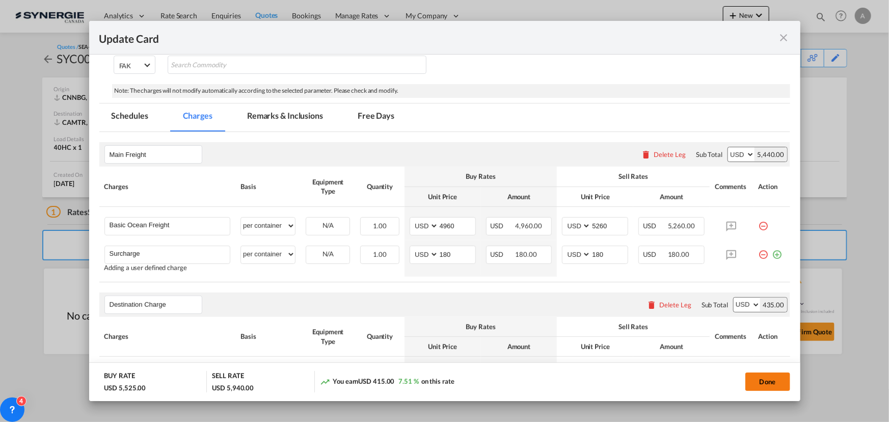
click at [765, 375] on button "Done" at bounding box center [768, 382] width 45 height 18
type input "[DATE]"
type input "19 Aug 2025"
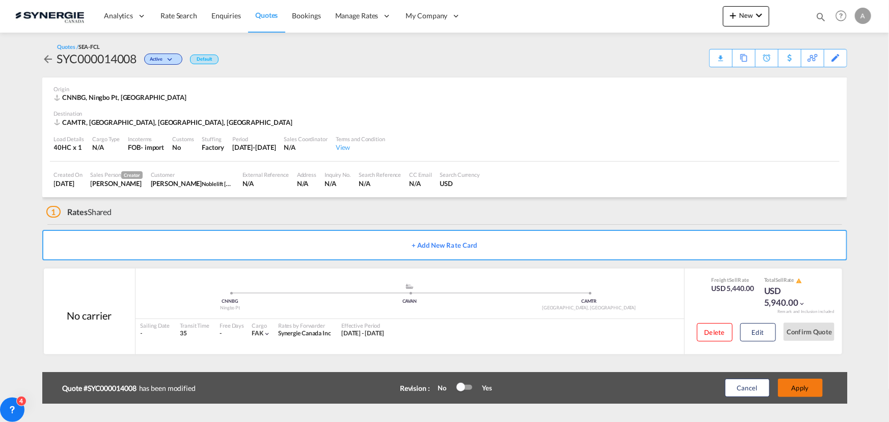
click at [788, 386] on button "Apply" at bounding box center [800, 388] width 45 height 18
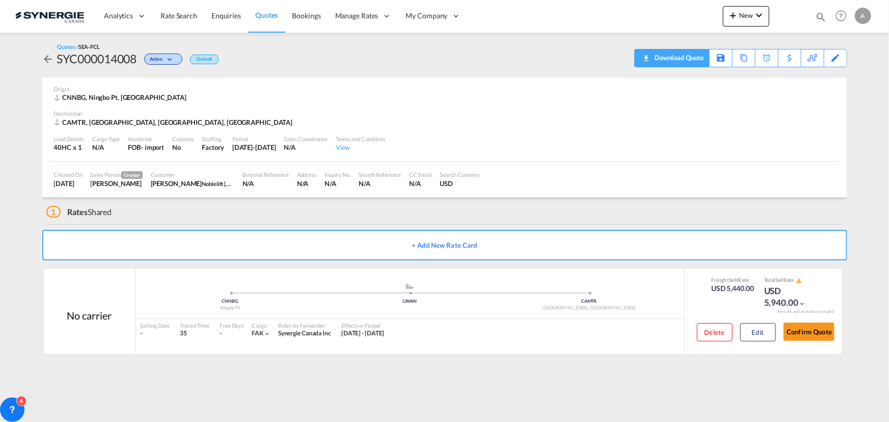
click at [700, 59] on div "Download Quote" at bounding box center [678, 57] width 52 height 16
click at [763, 334] on button "Edit" at bounding box center [758, 332] width 36 height 18
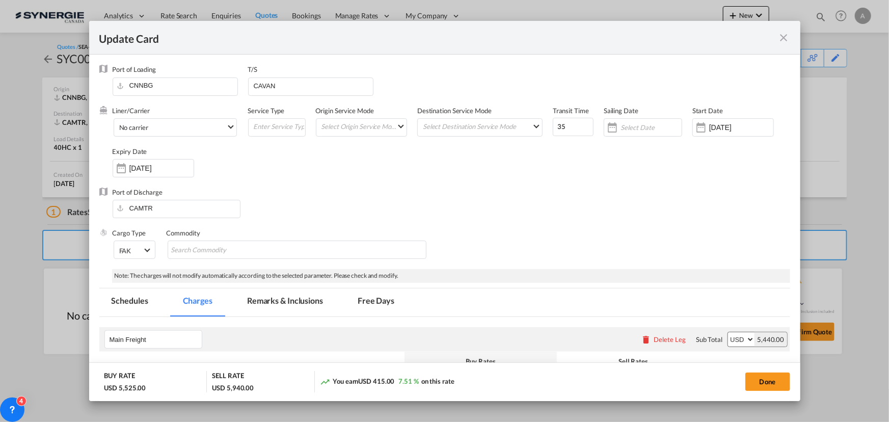
click at [787, 38] on md-icon "icon-close fg-AAA8AD m-0 pointer" at bounding box center [784, 38] width 12 height 12
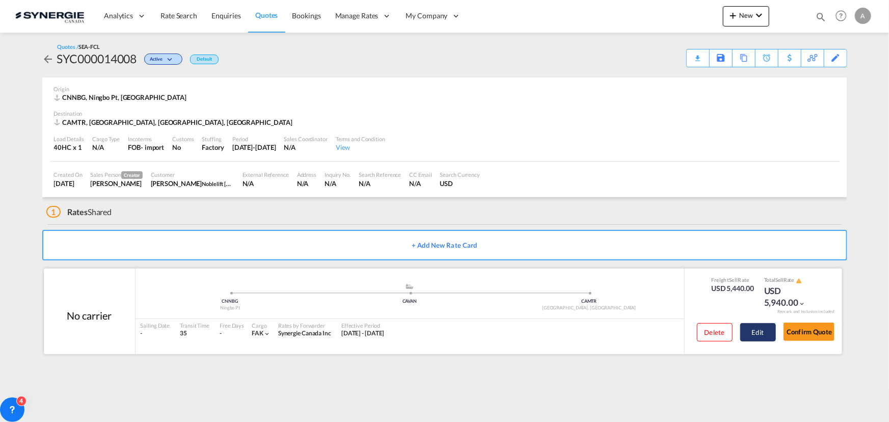
click at [748, 332] on button "Edit" at bounding box center [758, 332] width 36 height 18
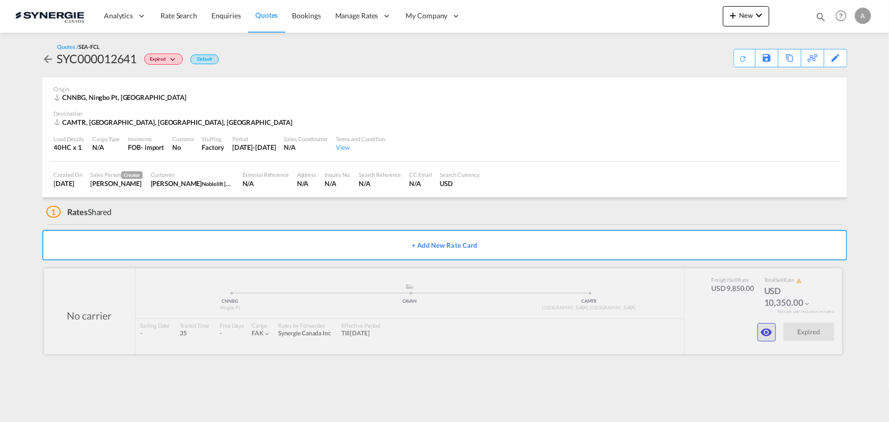
click at [771, 329] on md-icon "icon-eye" at bounding box center [767, 332] width 12 height 12
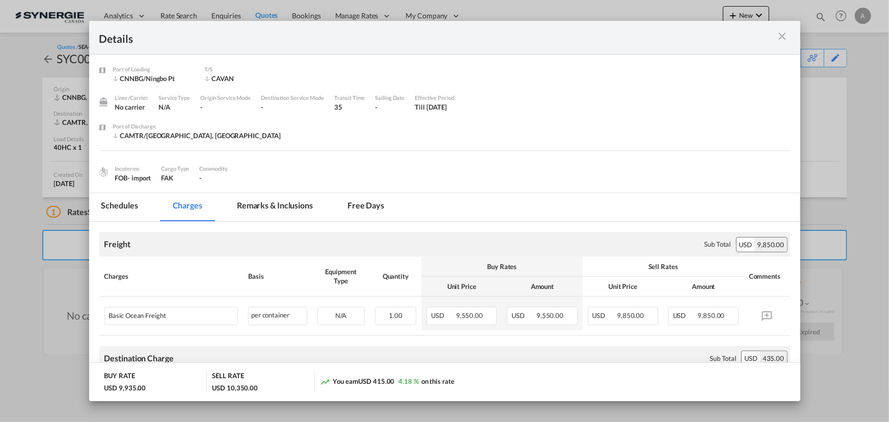
click at [774, 34] on div "Port of Loading ..." at bounding box center [755, 37] width 69 height 13
click at [782, 41] on md-icon "icon-close m-3 fg-AAA8AD cursor" at bounding box center [783, 36] width 12 height 12
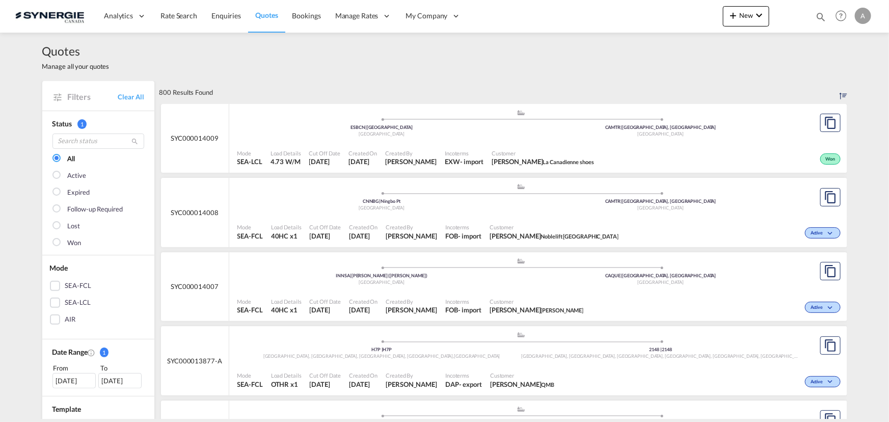
click at [820, 13] on md-icon "icon-magnify" at bounding box center [820, 16] width 11 height 11
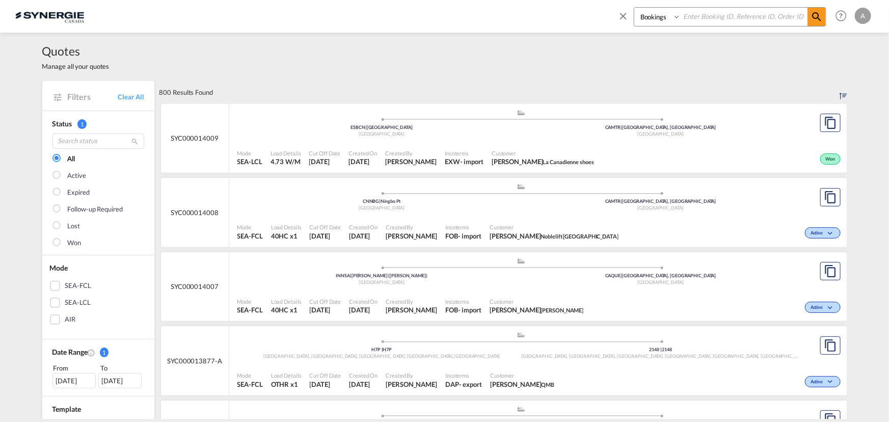
drag, startPoint x: 631, startPoint y: 22, endPoint x: 654, endPoint y: 36, distance: 26.7
click at [630, 22] on span at bounding box center [626, 19] width 16 height 24
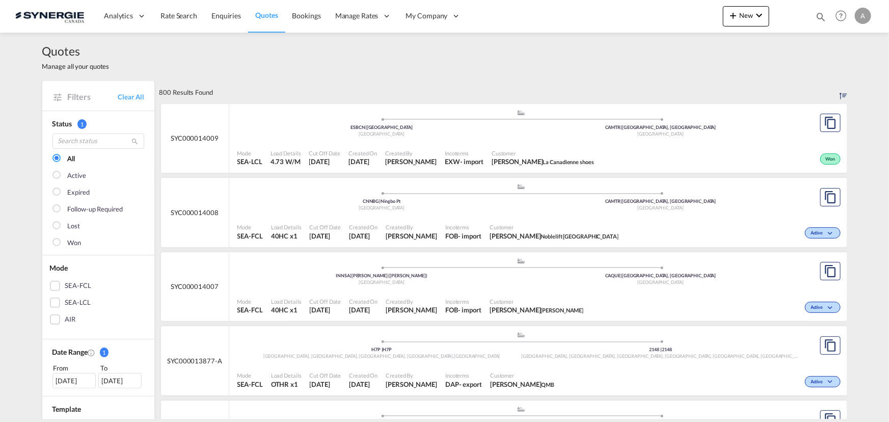
click at [826, 18] on md-icon "icon-magnify" at bounding box center [820, 16] width 11 height 11
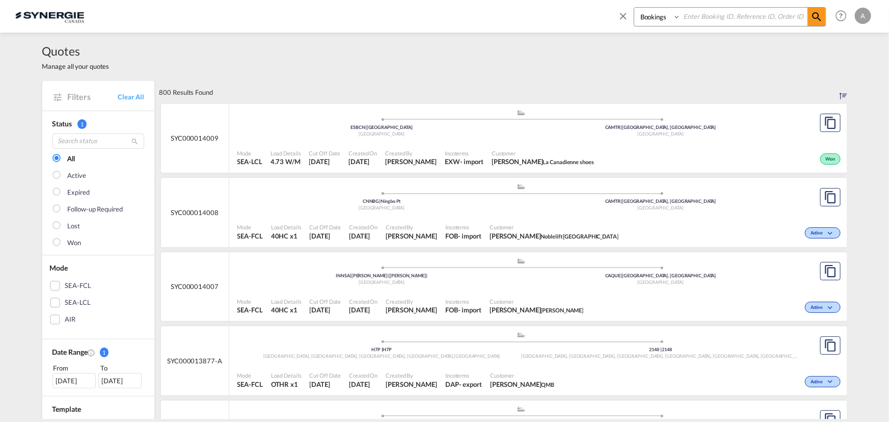
click at [647, 15] on select "Bookings Quotes Enquiries" at bounding box center [658, 17] width 48 height 18
select select "Quotes"
click at [634, 8] on select "Bookings Quotes Enquiries" at bounding box center [658, 17] width 48 height 18
click at [720, 14] on input at bounding box center [744, 17] width 127 height 18
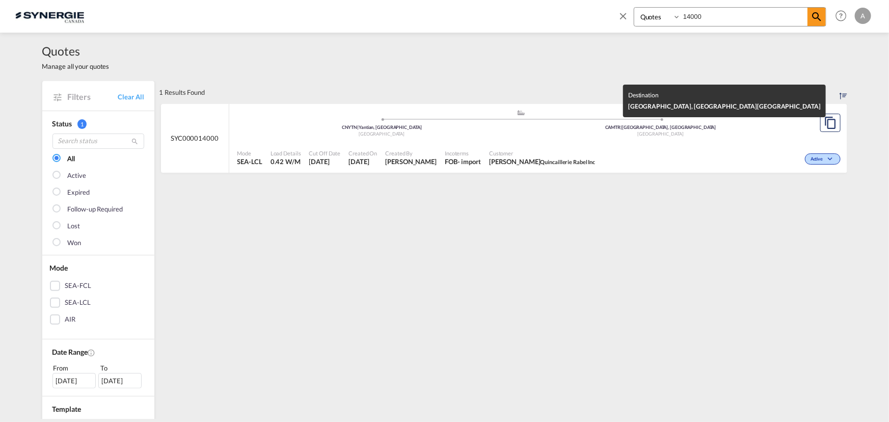
click at [590, 137] on div "[GEOGRAPHIC_DATA]" at bounding box center [660, 134] width 279 height 7
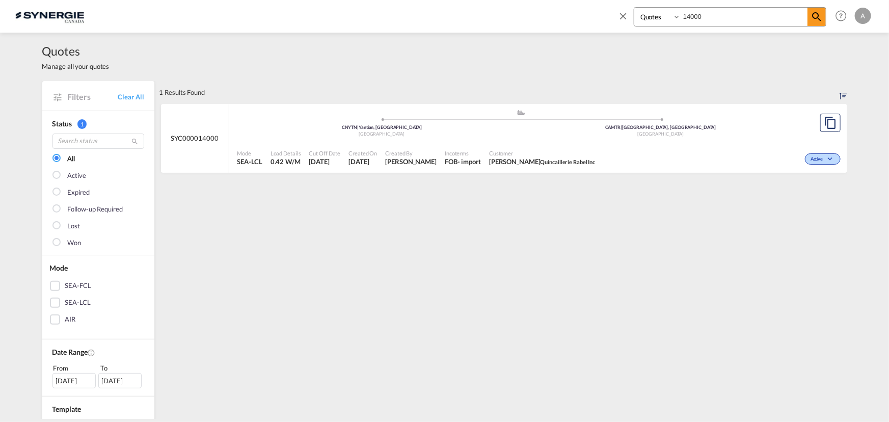
click at [745, 150] on div "Active" at bounding box center [721, 157] width 244 height 25
click at [501, 143] on div "Mode SEA-LCL Load Details 0.42 W/M Cut Off Date 12 Aug 2025 Created On 12 Aug 2…" at bounding box center [538, 158] width 618 height 31
click at [713, 21] on input "14000" at bounding box center [744, 17] width 127 height 18
drag, startPoint x: 713, startPoint y: 20, endPoint x: 681, endPoint y: 20, distance: 32.6
click at [683, 20] on div "Bookings Quotes Enquiries 14000" at bounding box center [730, 16] width 193 height 19
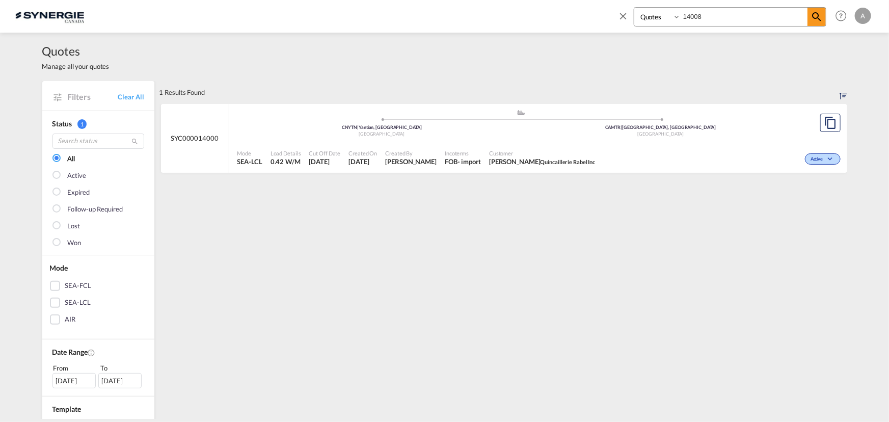
type input "14008"
click at [493, 136] on div "China" at bounding box center [382, 134] width 279 height 7
click at [625, 19] on md-icon "icon-close" at bounding box center [623, 15] width 11 height 11
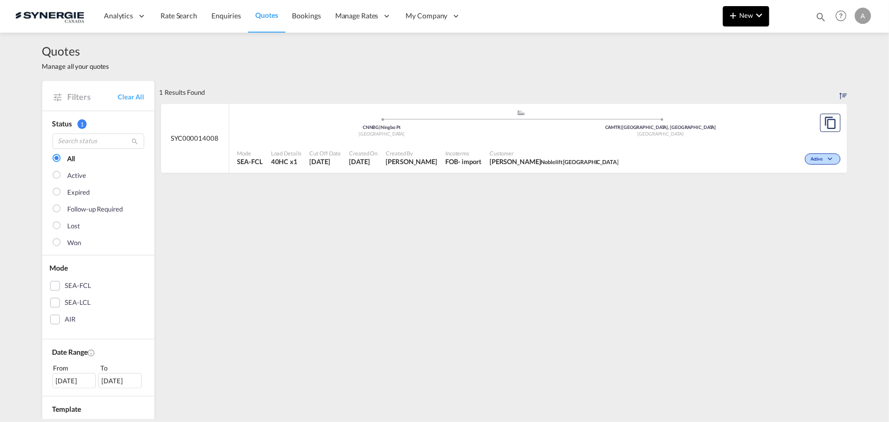
click at [754, 16] on md-icon "icon-chevron-down" at bounding box center [759, 15] width 12 height 12
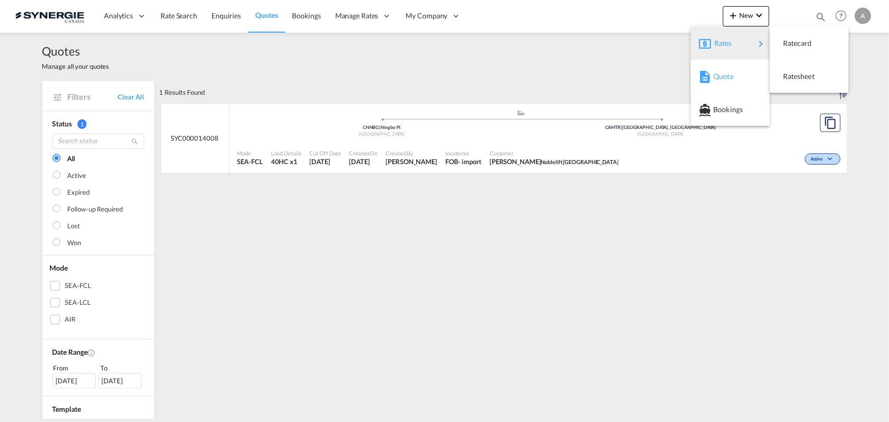
click at [725, 79] on span "Quote" at bounding box center [718, 76] width 11 height 20
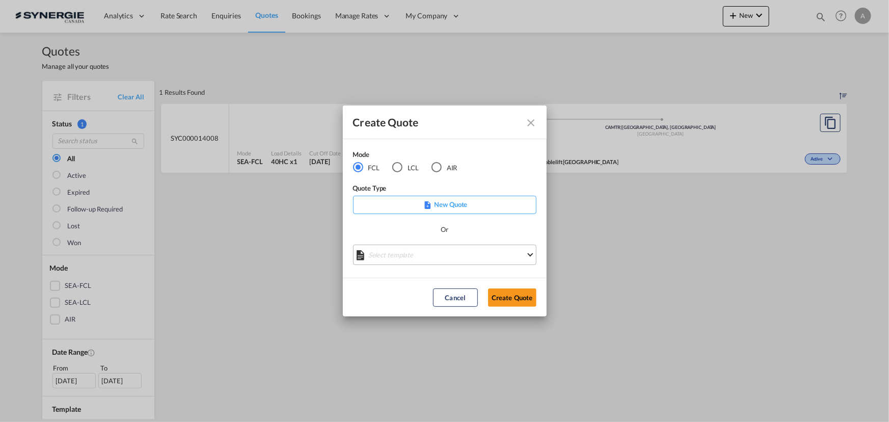
click at [443, 256] on md-select "Select template *NEW* FCL FREEHAND / DAP Pablo Gomez Saldarriaga | 10 Jul 2025 …" at bounding box center [444, 255] width 183 height 20
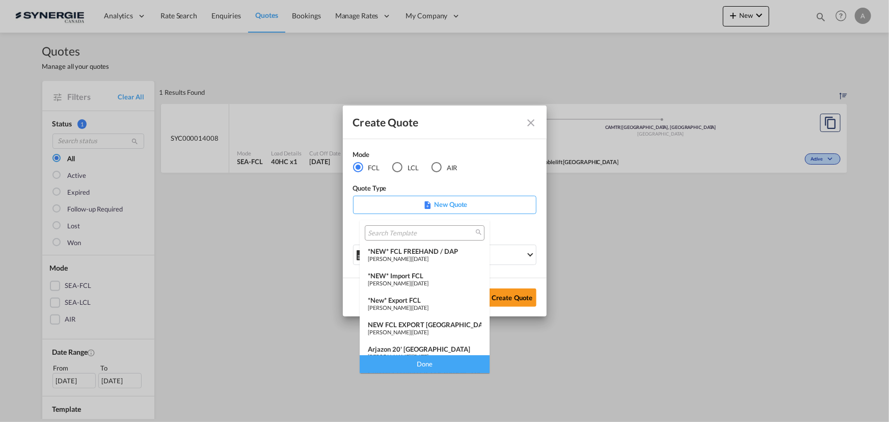
click at [429, 282] on span "[DATE]" at bounding box center [420, 283] width 16 height 7
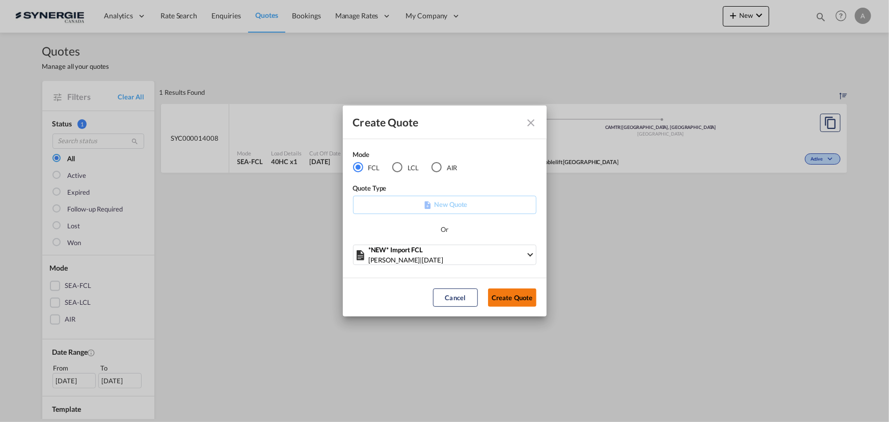
click at [522, 296] on button "Create Quote" at bounding box center [512, 297] width 48 height 18
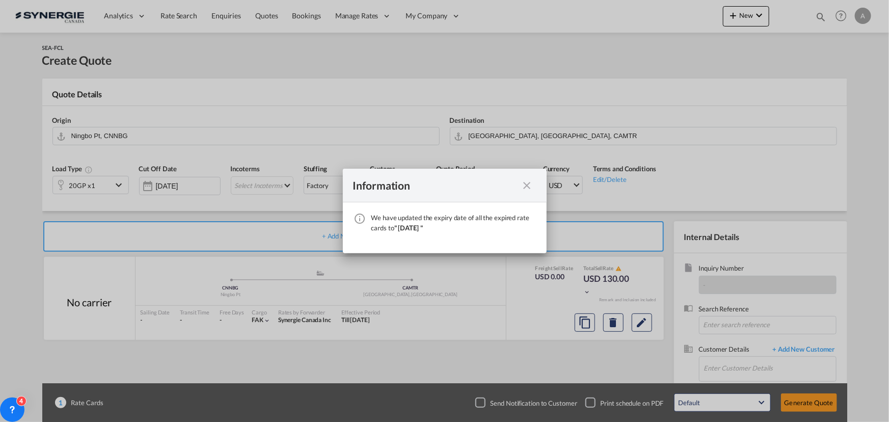
drag, startPoint x: 528, startPoint y: 185, endPoint x: 513, endPoint y: 183, distance: 15.4
click at [529, 185] on md-icon "icon-close fg-AAA8AD cursor" at bounding box center [527, 185] width 12 height 12
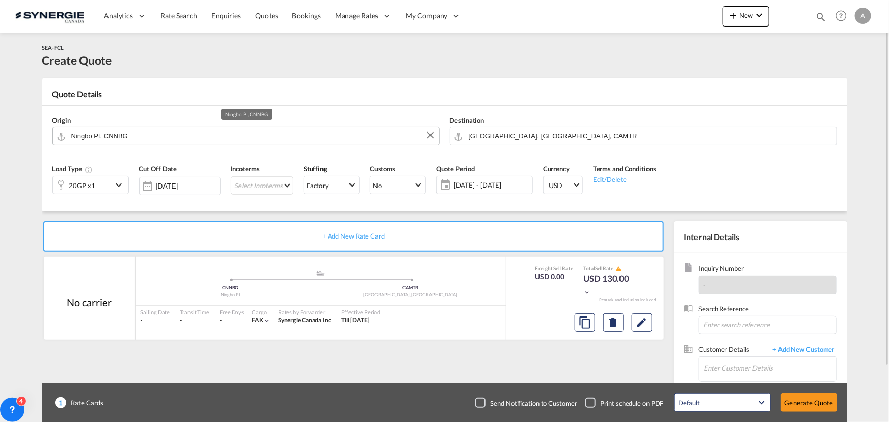
click at [140, 127] on input "Ningbo Pt, CNNBG" at bounding box center [252, 136] width 363 height 18
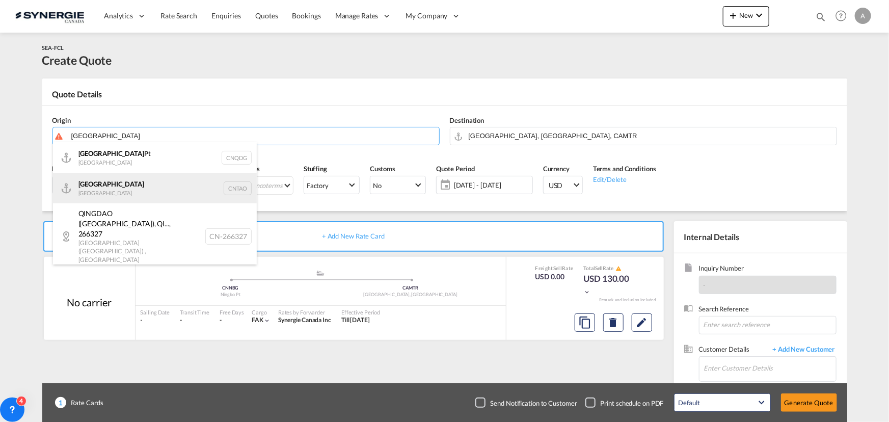
click at [121, 187] on div "Qingdao China CNTAO" at bounding box center [155, 188] width 204 height 31
type input "Qingdao, CNTAO"
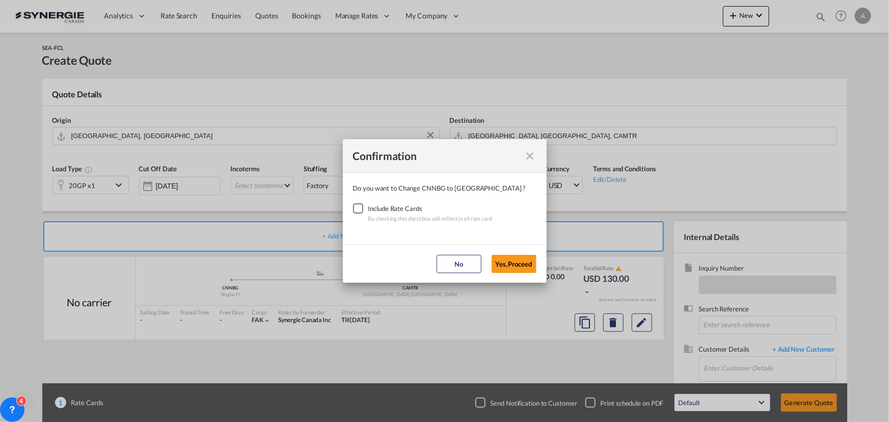
click at [357, 208] on div "Checkbox No Ink" at bounding box center [358, 208] width 10 height 10
click at [499, 265] on button "Yes,Proceed" at bounding box center [514, 264] width 45 height 18
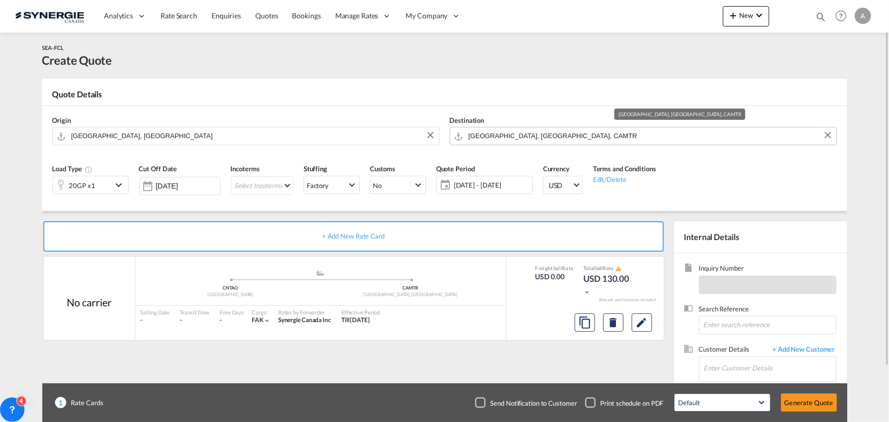
click at [597, 139] on input "[GEOGRAPHIC_DATA], [GEOGRAPHIC_DATA], CAMTR" at bounding box center [650, 136] width 363 height 18
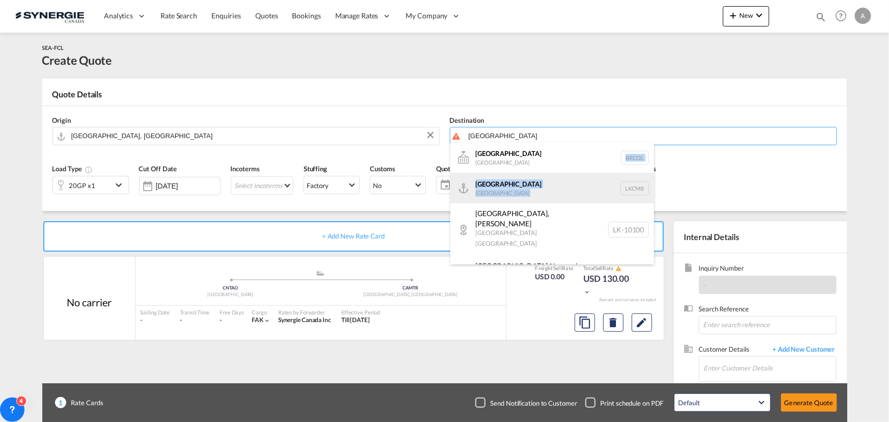
drag, startPoint x: 577, startPoint y: 165, endPoint x: 573, endPoint y: 190, distance: 25.2
click at [573, 190] on ul "Colombo Brazil BRCOL Colombo Sri Lanka LKCMB Colombo , Sri Jayawardenepu Wester…" at bounding box center [552, 283] width 204 height 283
click at [505, 188] on div "Colombo Sri Lanka LKCMB" at bounding box center [552, 188] width 204 height 31
type input "Colombo, LKCMB"
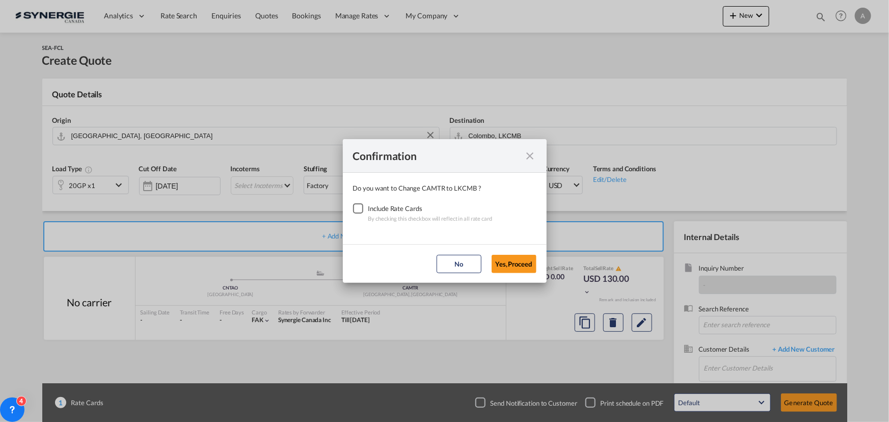
click at [353, 209] on div "Checkbox No Ink" at bounding box center [358, 208] width 10 height 10
click at [516, 264] on button "Yes,Proceed" at bounding box center [514, 264] width 45 height 18
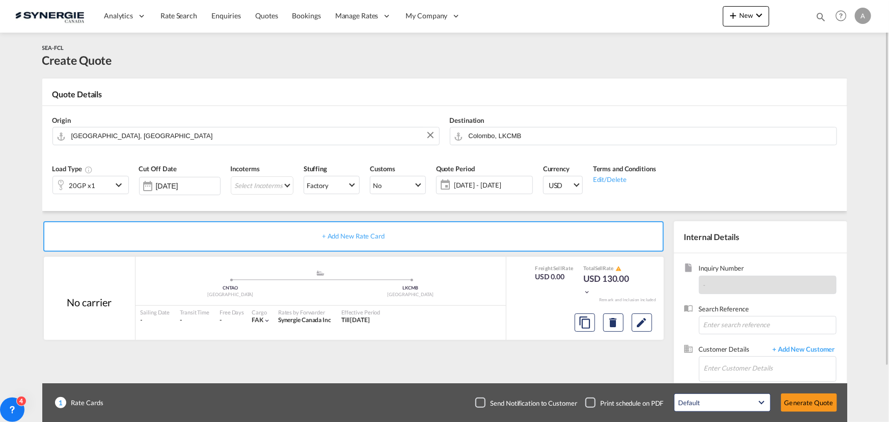
click at [111, 180] on div "20GP x1" at bounding box center [82, 184] width 59 height 17
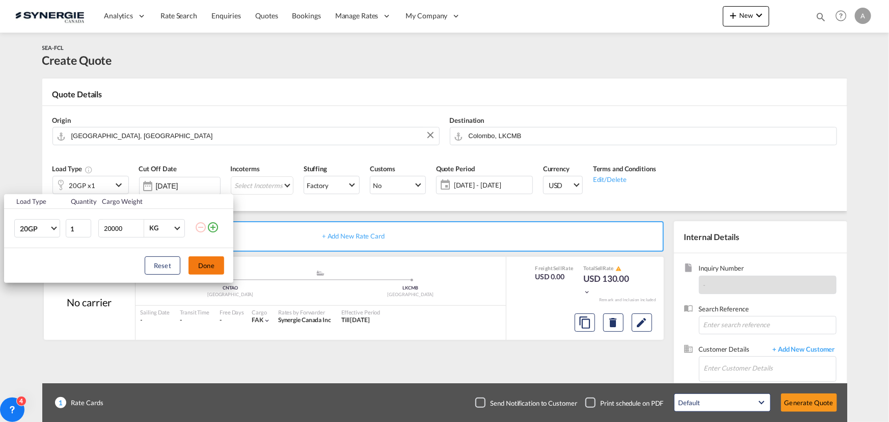
click at [202, 261] on button "Done" at bounding box center [207, 265] width 36 height 18
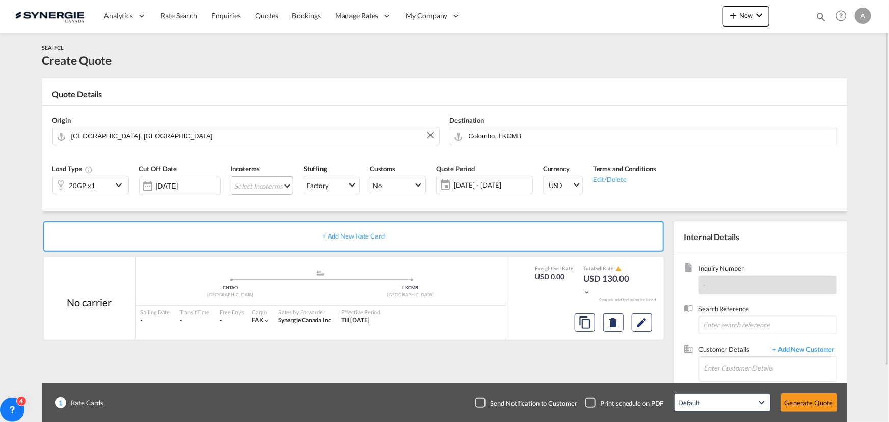
click at [270, 189] on md-select "Select Incoterms DPU - export Delivery at Place Unloaded FOB - import Free on B…" at bounding box center [262, 185] width 63 height 18
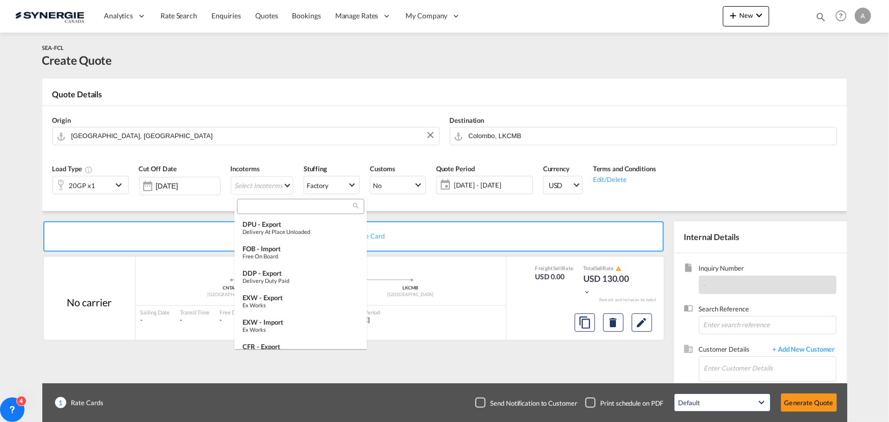
click at [273, 209] on input "search" at bounding box center [296, 206] width 113 height 9
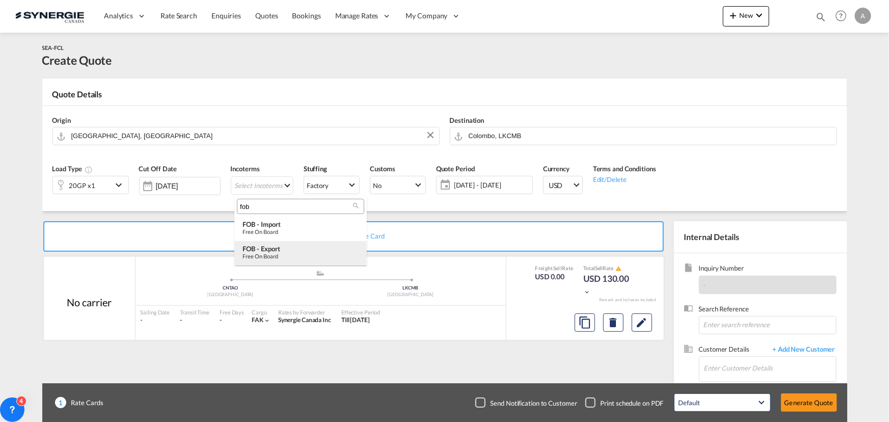
type input "fob"
drag, startPoint x: 291, startPoint y: 248, endPoint x: 290, endPoint y: 229, distance: 19.4
click at [290, 229] on md-content "fob FOB - import Free on Board FOB - export Free on Board" at bounding box center [300, 230] width 132 height 69
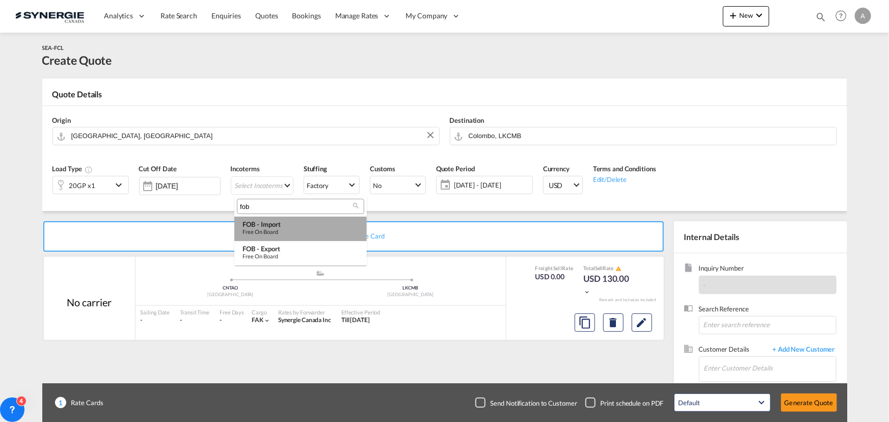
click at [275, 224] on div "FOB - import" at bounding box center [301, 224] width 116 height 8
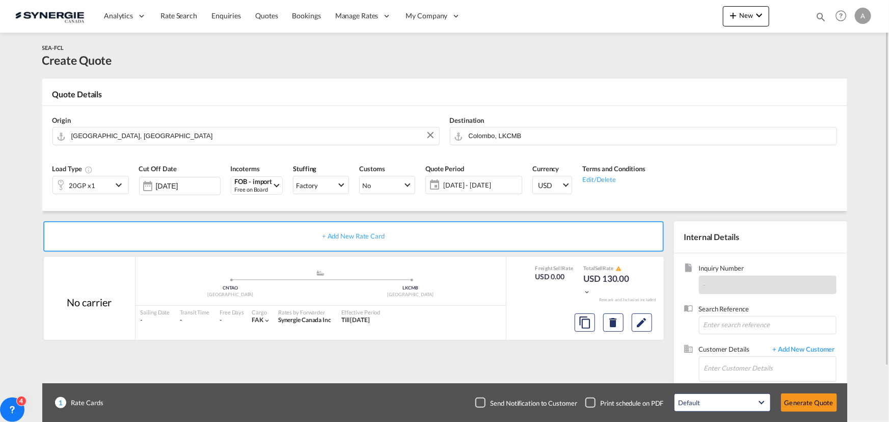
click at [475, 185] on span "[DATE] - [DATE]" at bounding box center [481, 184] width 76 height 9
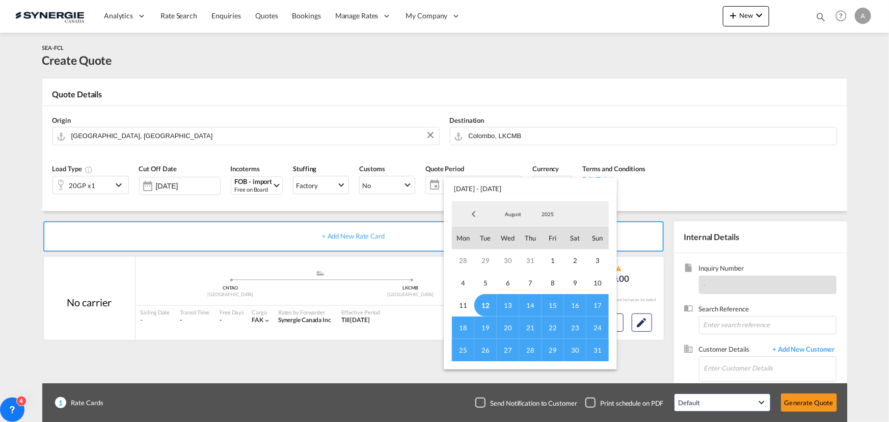
click at [497, 309] on span "13" at bounding box center [508, 305] width 22 height 22
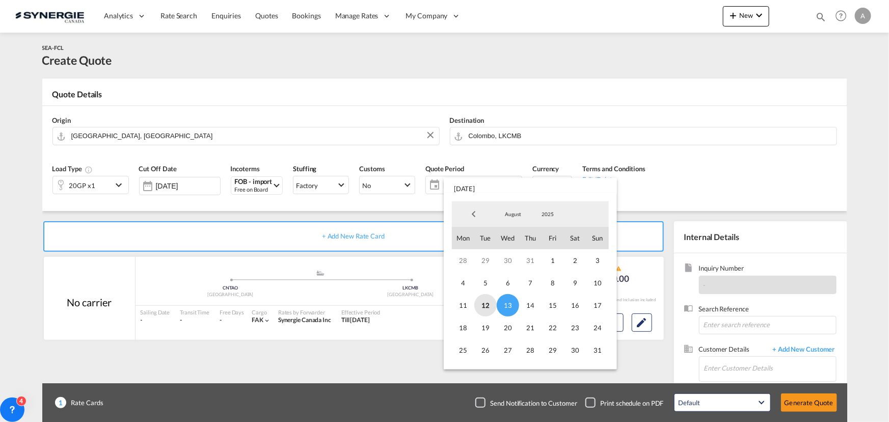
click at [488, 303] on span "12" at bounding box center [485, 305] width 22 height 22
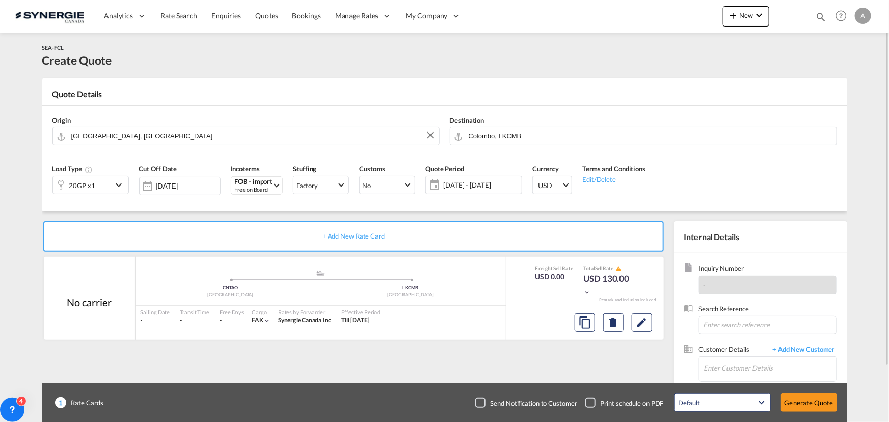
click at [479, 184] on span "12 - 13 Aug 2025" at bounding box center [481, 184] width 76 height 9
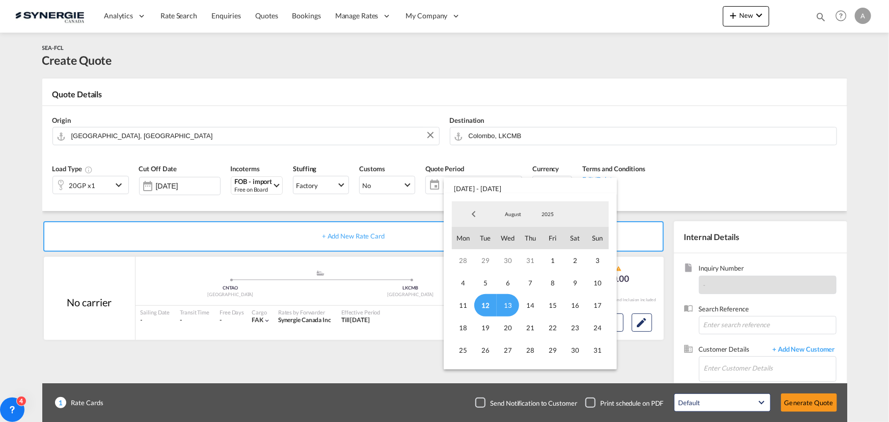
click at [485, 303] on span "12" at bounding box center [485, 305] width 22 height 22
click at [593, 351] on span "31" at bounding box center [598, 350] width 22 height 22
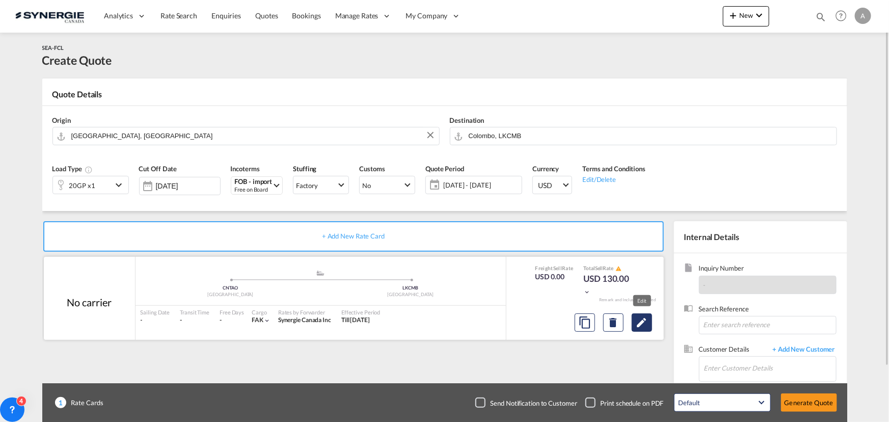
click at [639, 322] on md-icon "Edit" at bounding box center [642, 322] width 12 height 12
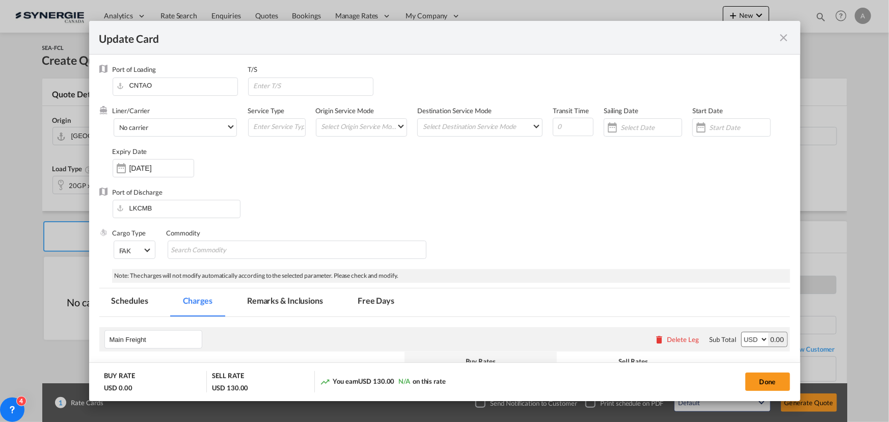
select select "per container"
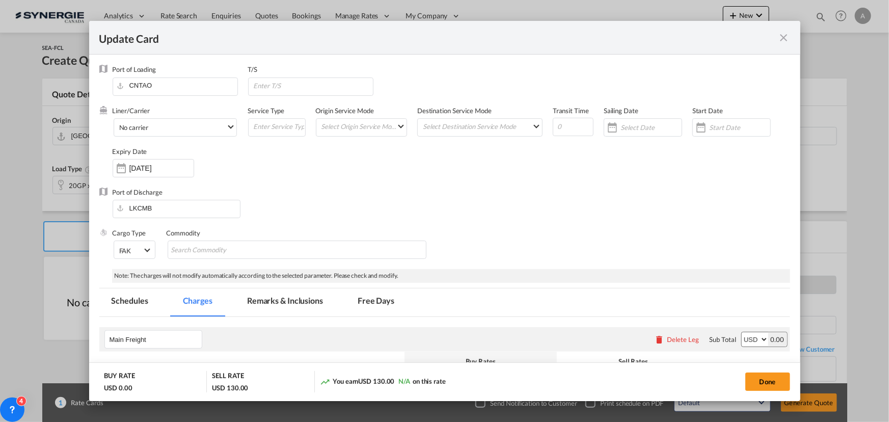
select select "per container"
select select "per B/L"
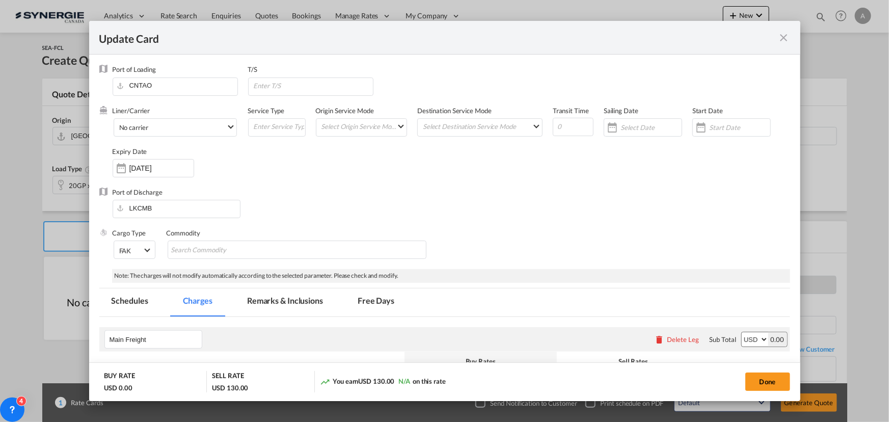
select select "per shipment"
click at [722, 122] on div "Update CardPort of ..." at bounding box center [732, 127] width 78 height 18
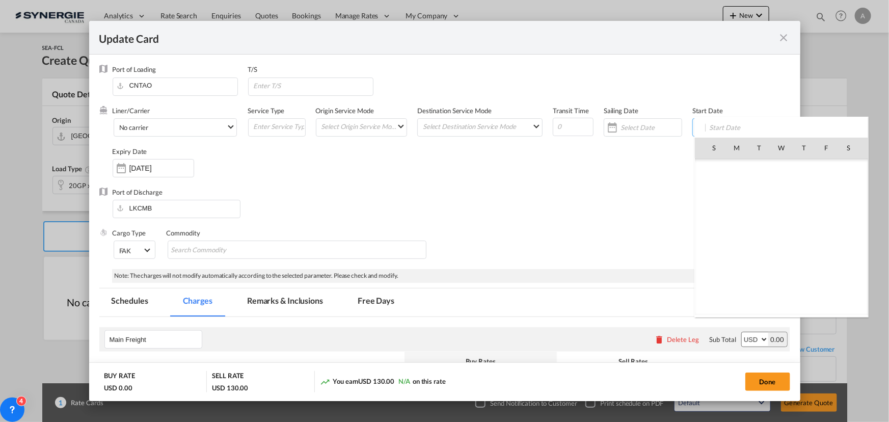
scroll to position [235915, 0]
click at [761, 215] on span "12" at bounding box center [759, 214] width 21 height 21
type input "[DATE]"
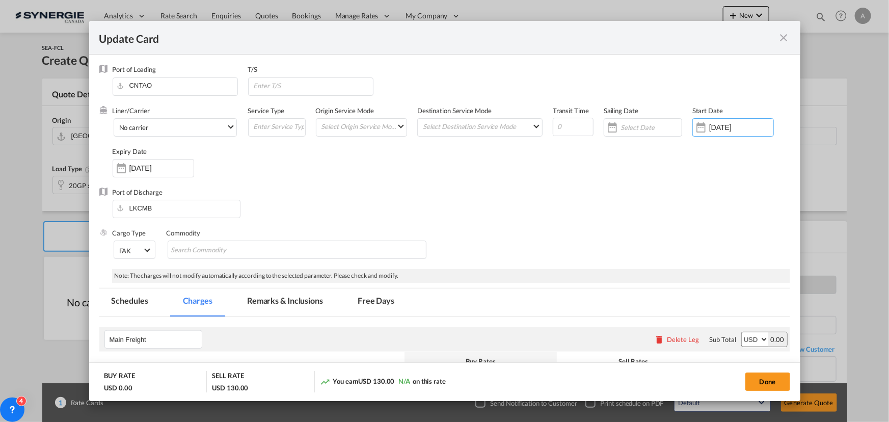
click at [164, 166] on input "[DATE]" at bounding box center [161, 168] width 64 height 8
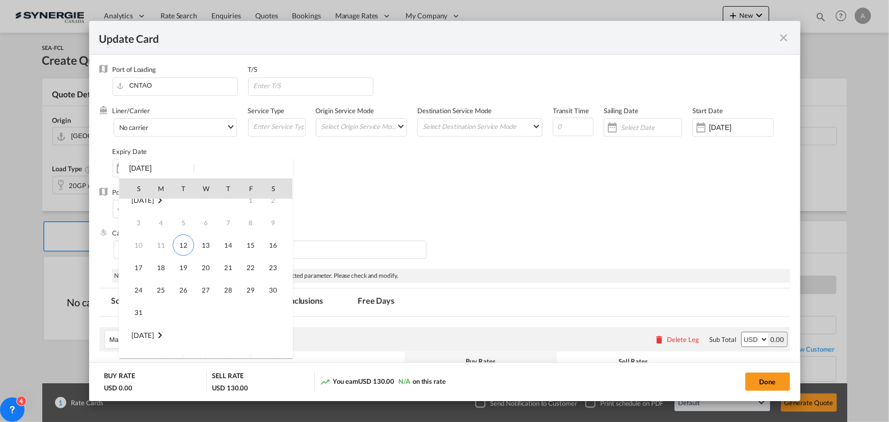
scroll to position [0, 0]
click at [141, 319] on span "31" at bounding box center [138, 322] width 20 height 20
type input "[DATE]"
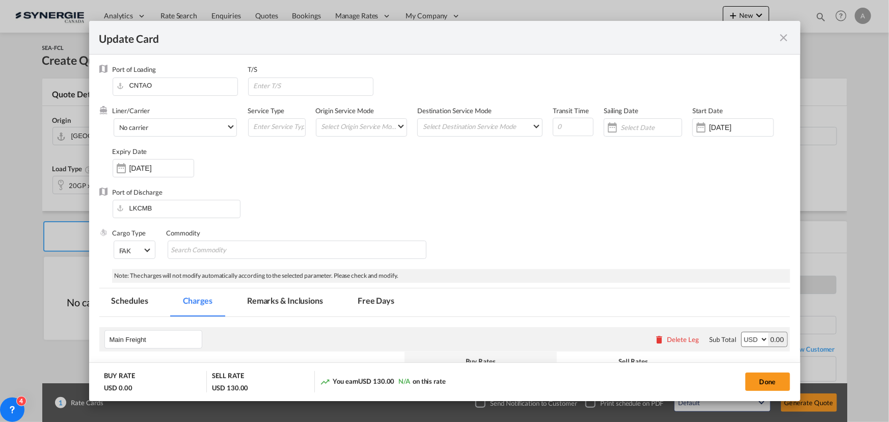
drag, startPoint x: 624, startPoint y: 173, endPoint x: 572, endPoint y: 178, distance: 52.2
click at [624, 173] on div "Liner/Carrier No carrier 2HM LOGISTICS D.O.O AAXL GLOBAL SHIPPING LINES LLC ABD…" at bounding box center [452, 147] width 678 height 82
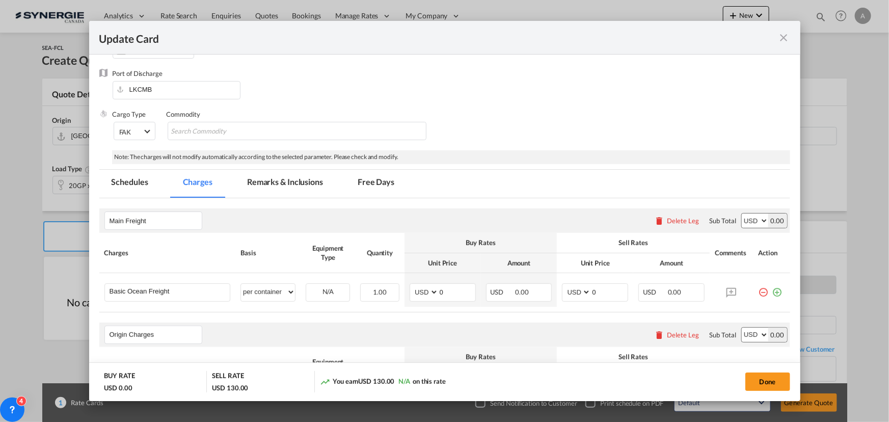
scroll to position [185, 0]
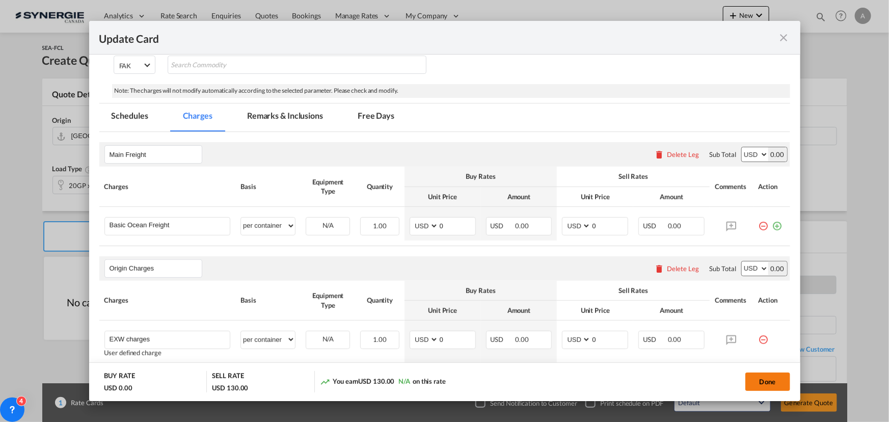
click at [775, 379] on button "Done" at bounding box center [768, 382] width 45 height 18
type input "[DATE]"
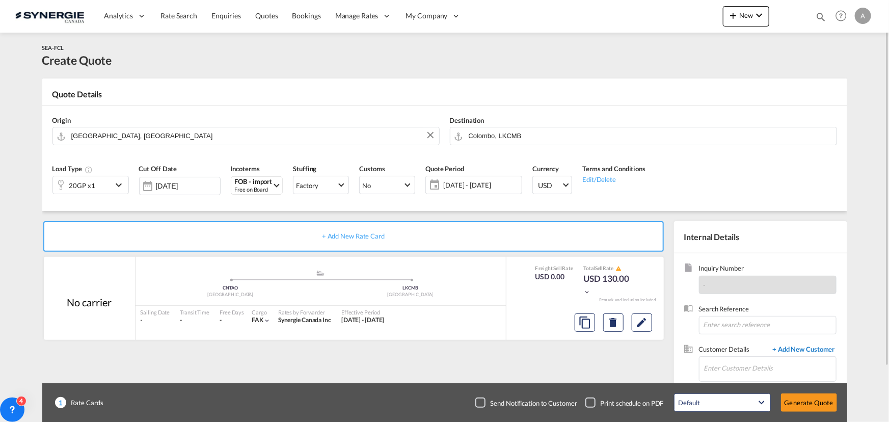
click at [789, 349] on span "+ Add New Customer" at bounding box center [802, 350] width 69 height 12
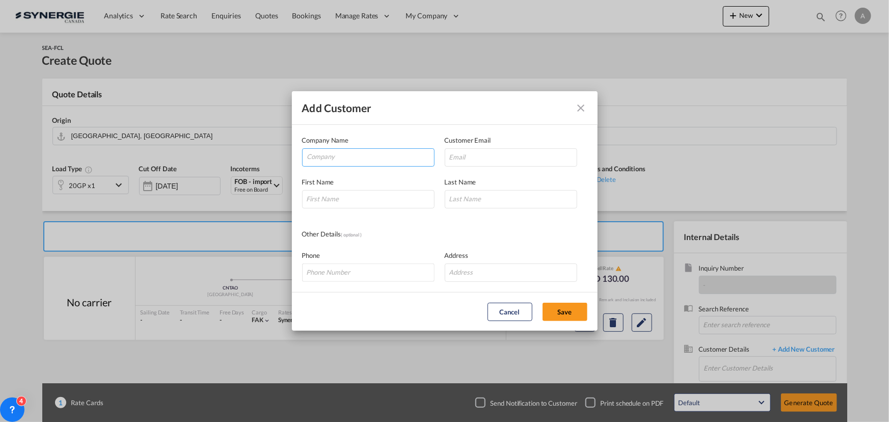
click at [367, 155] on input "Company" at bounding box center [370, 156] width 127 height 15
click at [523, 159] on input "Add Customer Company ..." at bounding box center [511, 157] width 132 height 18
paste input "[EMAIL_ADDRESS][DOMAIN_NAME]"
type input "[EMAIL_ADDRESS][DOMAIN_NAME]"
click at [327, 162] on input "Company" at bounding box center [370, 156] width 127 height 15
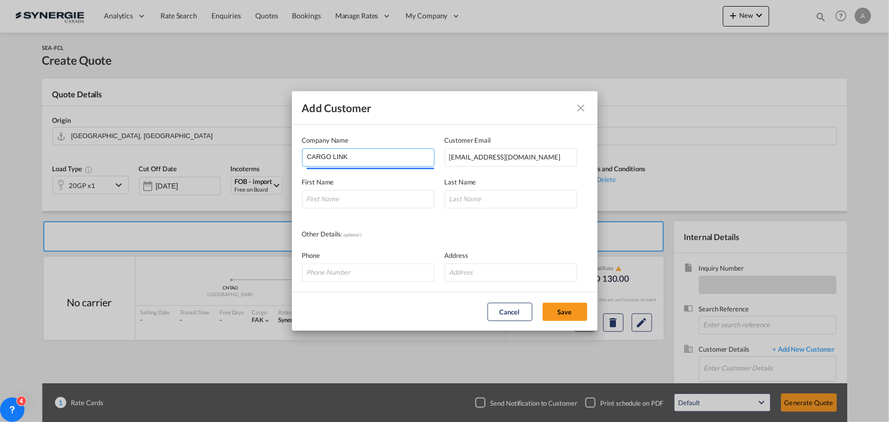
type input "CARGO LINK"
type input "THISARA"
type input "BANUKA"
click at [542, 308] on div "Cancel Save" at bounding box center [503, 312] width 177 height 18
click at [573, 316] on button "Save" at bounding box center [565, 312] width 45 height 18
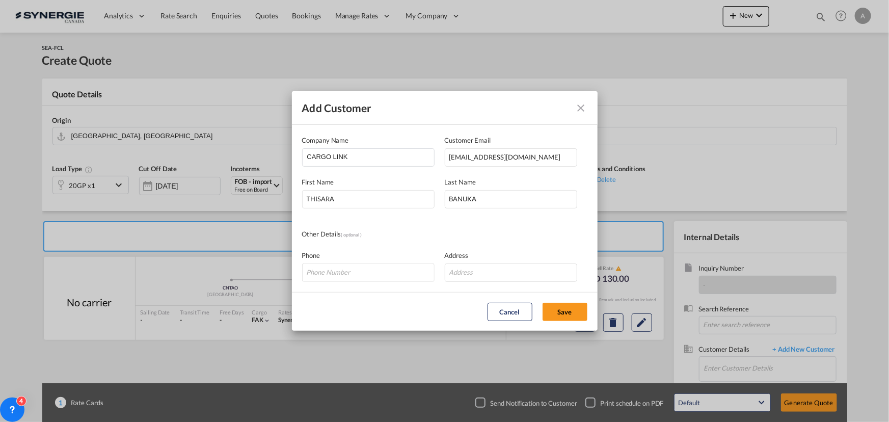
type input "CARGO LINK, THISARA BANUKA, sales02cli@sltnet.lk"
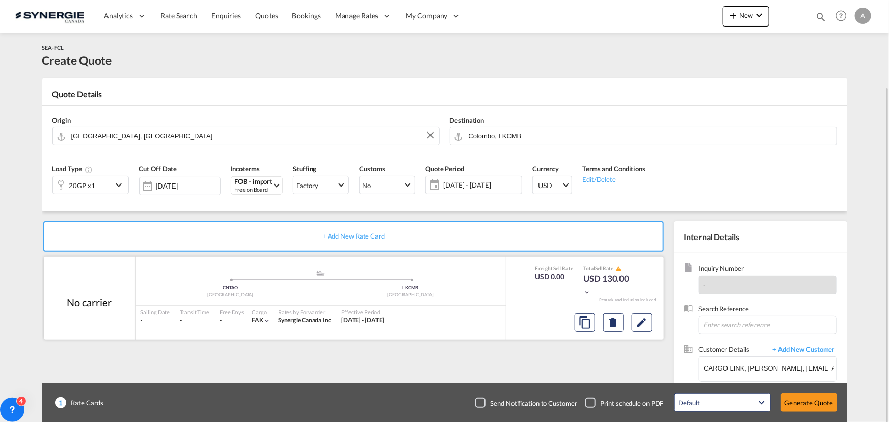
scroll to position [63, 0]
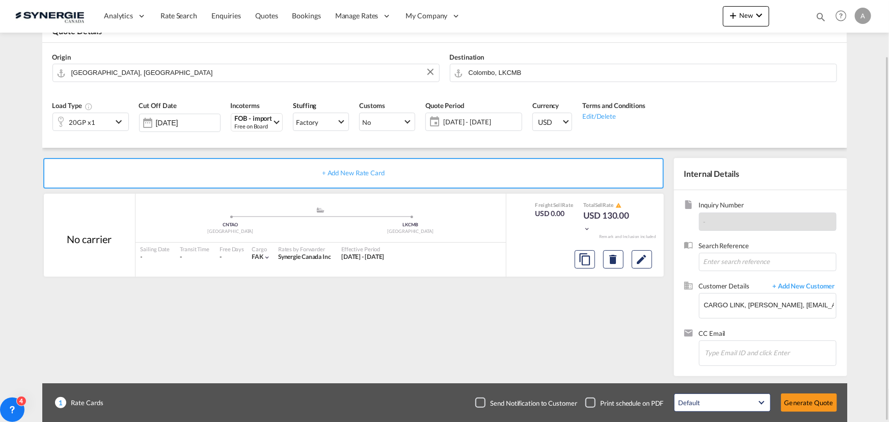
drag, startPoint x: 641, startPoint y: 261, endPoint x: 608, endPoint y: 346, distance: 91.1
click at [621, 322] on div "+ Add New Rate Card No carrier added by you .a{fill:#aaa8ad;} .a{fill:#aaa8ad;}…" at bounding box center [355, 264] width 627 height 213
click at [815, 411] on button "Generate Quote" at bounding box center [809, 402] width 56 height 18
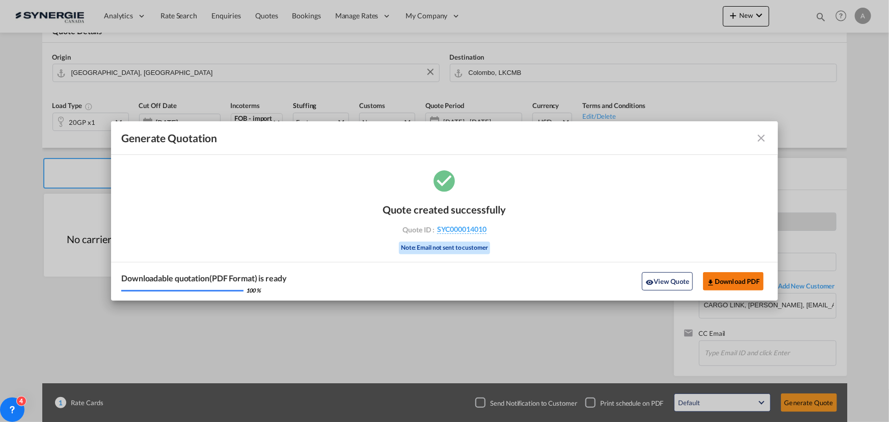
drag, startPoint x: 671, startPoint y: 277, endPoint x: 685, endPoint y: 269, distance: 16.7
click at [671, 278] on button "View Quote" at bounding box center [667, 281] width 51 height 18
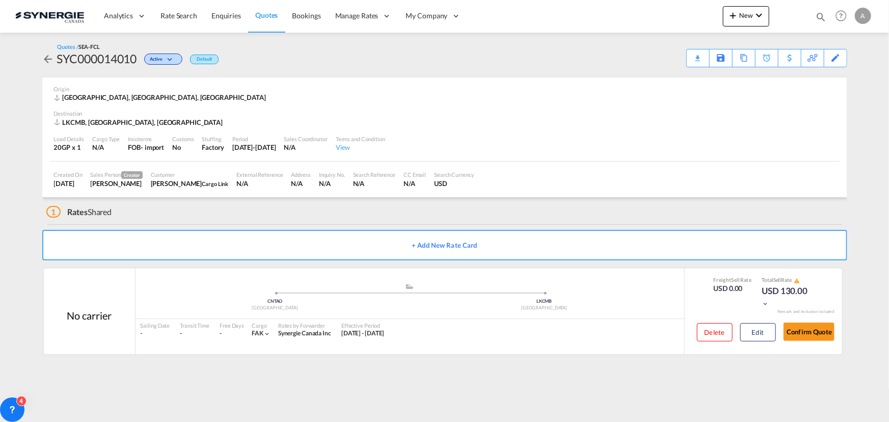
click at [132, 58] on div "SYC000014010" at bounding box center [97, 58] width 80 height 16
copy div "SYC000014010"
click at [751, 328] on button "Edit" at bounding box center [758, 332] width 36 height 18
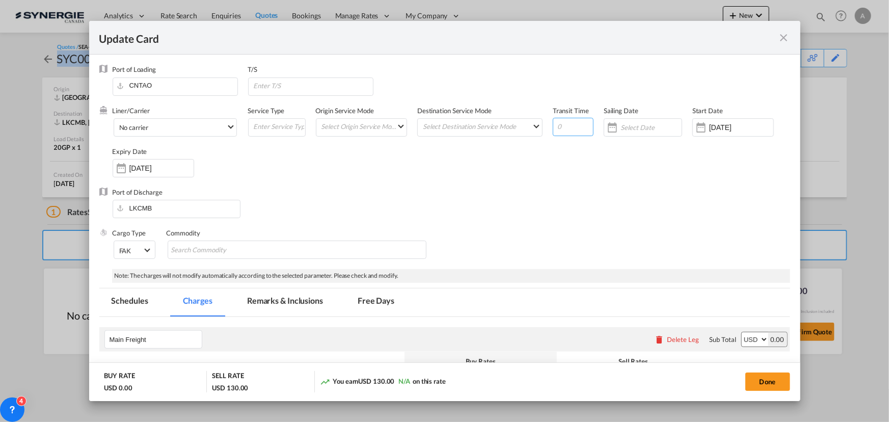
click at [568, 127] on input "Update Card Port ..." at bounding box center [573, 127] width 41 height 18
type input "20"
click at [138, 169] on input "[DATE]" at bounding box center [161, 168] width 64 height 8
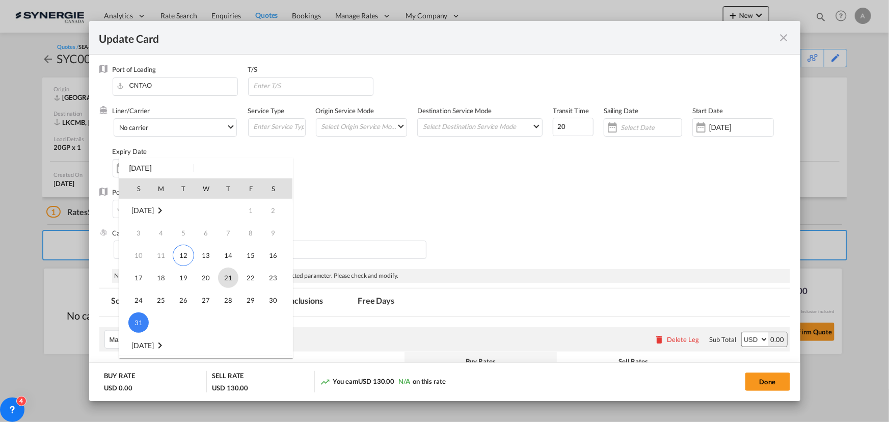
click at [230, 276] on span "21" at bounding box center [228, 278] width 20 height 20
type input "21 Aug 2025"
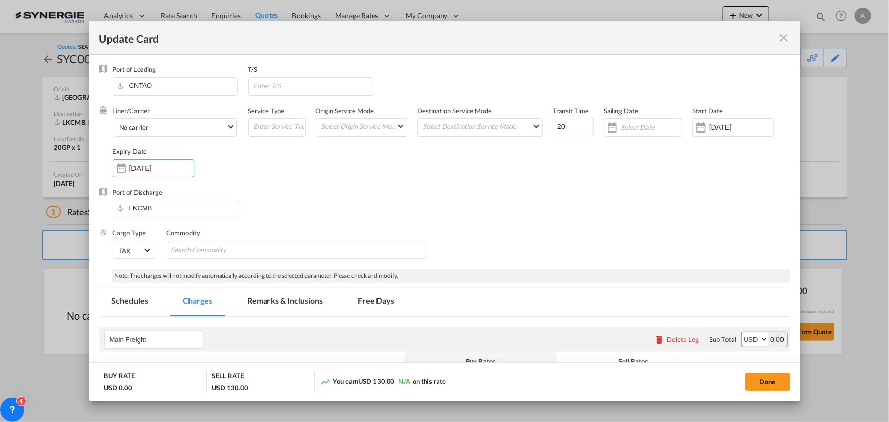
scroll to position [185, 0]
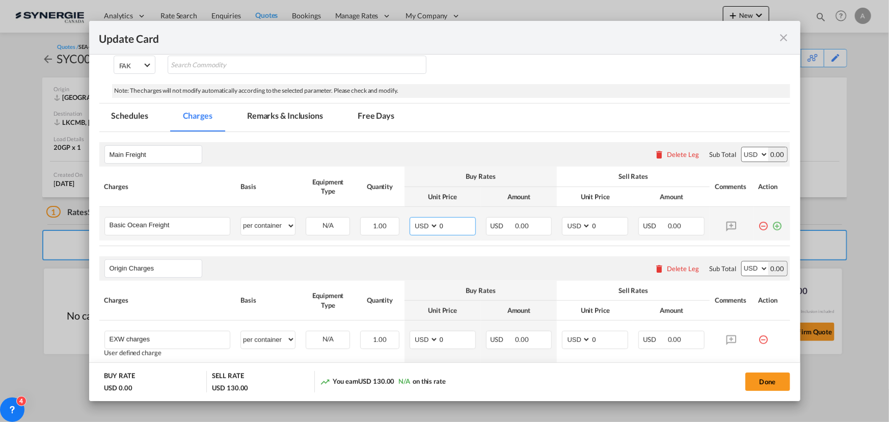
drag, startPoint x: 440, startPoint y: 224, endPoint x: 398, endPoint y: 215, distance: 42.9
click at [399, 222] on tr "Basic Ocean Freight Please Enter User Defined Charges Cannot Be Published per e…" at bounding box center [444, 224] width 691 height 34
type input "1930"
type input "2230"
select select "per container"
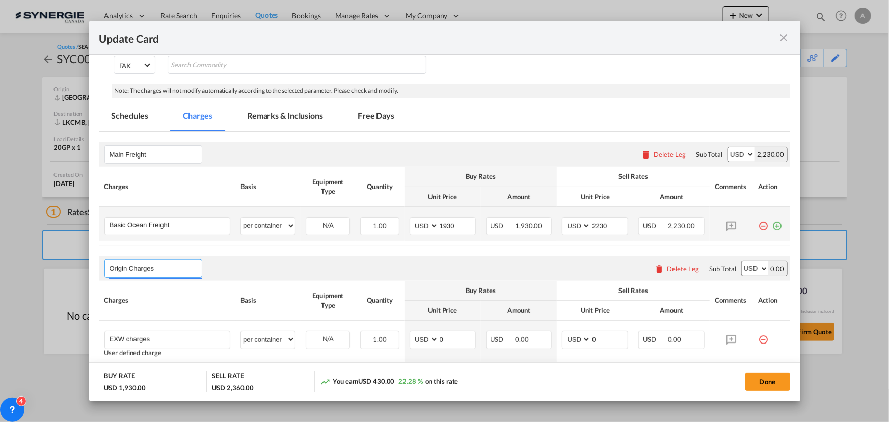
select select "per container"
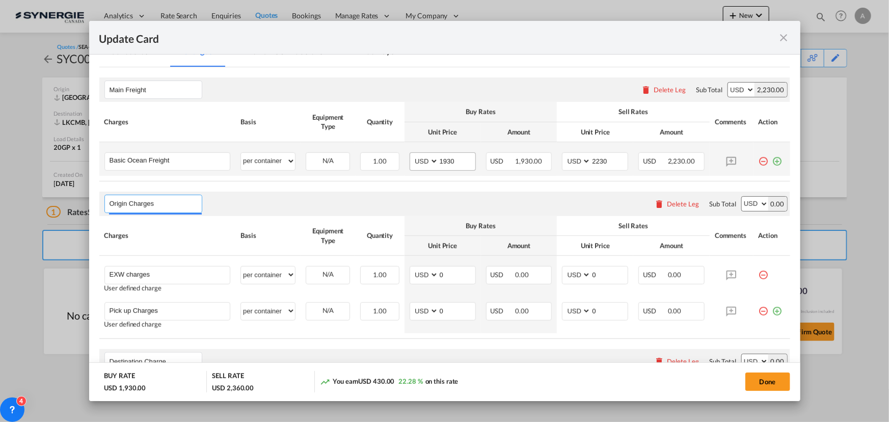
scroll to position [324, 0]
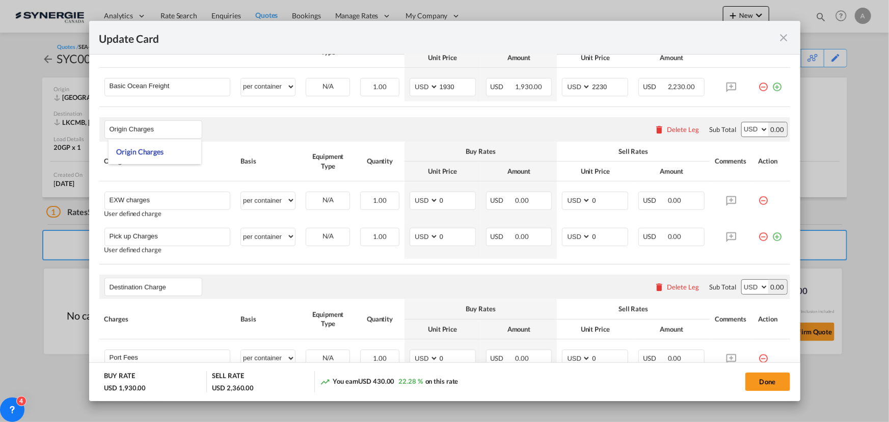
click at [661, 131] on md-icon "icon-delete" at bounding box center [660, 129] width 10 height 10
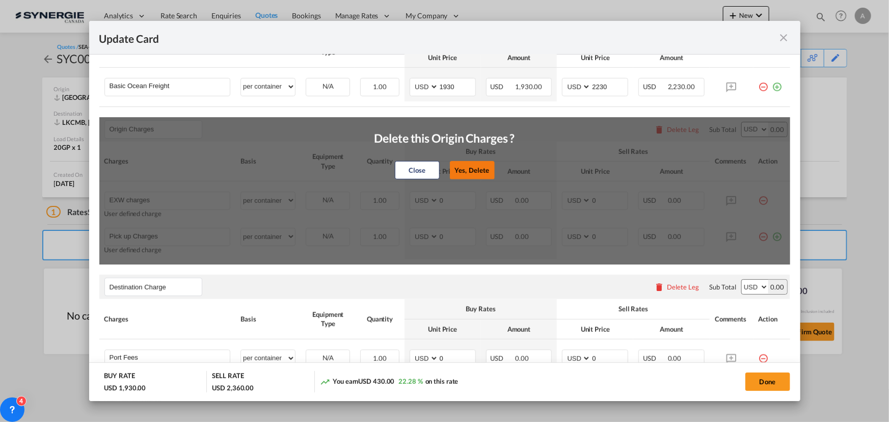
click at [470, 168] on button "Yes, Delete" at bounding box center [471, 170] width 45 height 18
type input "Destination Charge"
type input "Port Fees"
type input "Drayage"
type input "Doc and Handling fees"
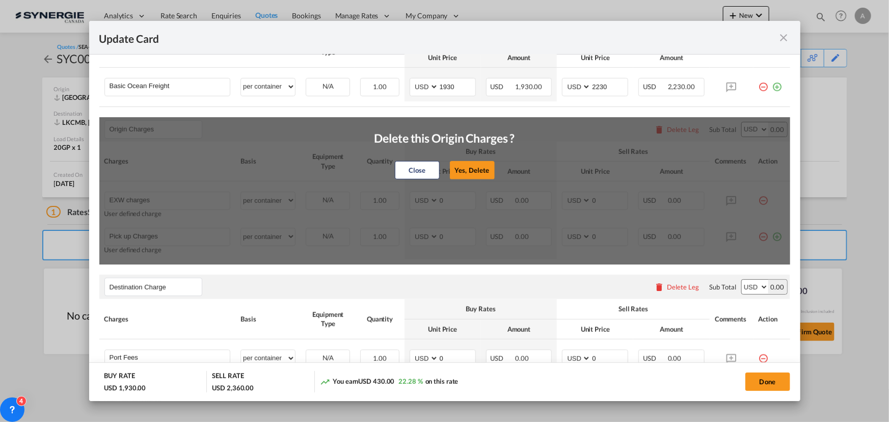
type input "E-manifest"
select select "per B/L"
type input "35"
type input "Doc fee"
select select "per B/L"
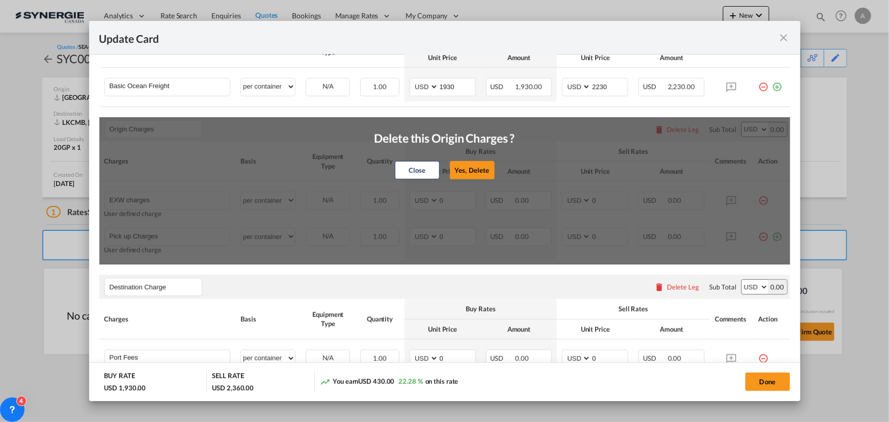
type input "30"
type input "Handling fee"
select select "per B/L"
type input "65"
type input "Cargo Coverage"
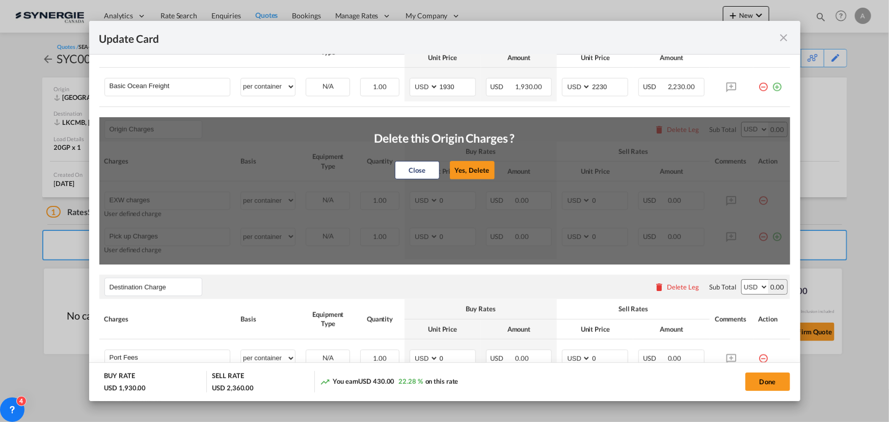
type input "Cargo Coverage - Rate to be confirmed depending on commodity and value Min 50 U…"
select select "per shipment"
type input "0"
select select "per container"
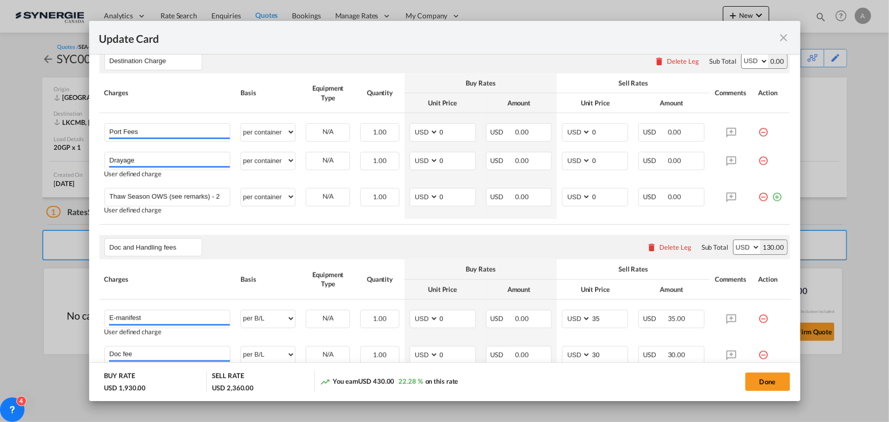
scroll to position [370, 0]
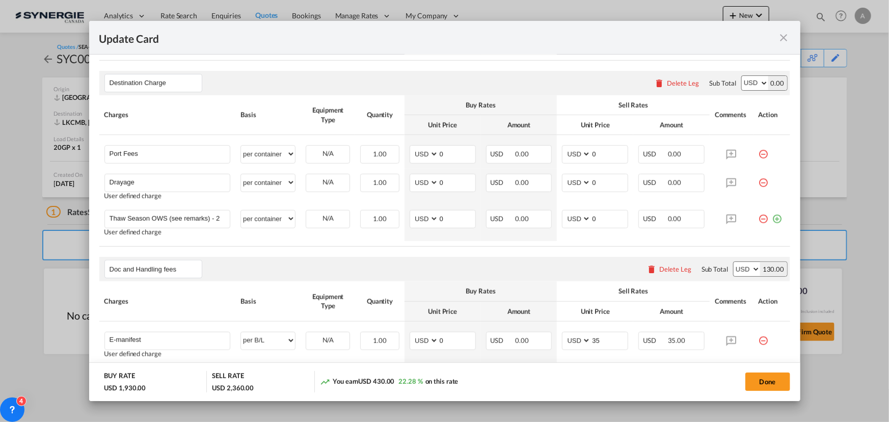
click at [680, 84] on div "Delete Leg" at bounding box center [684, 83] width 32 height 8
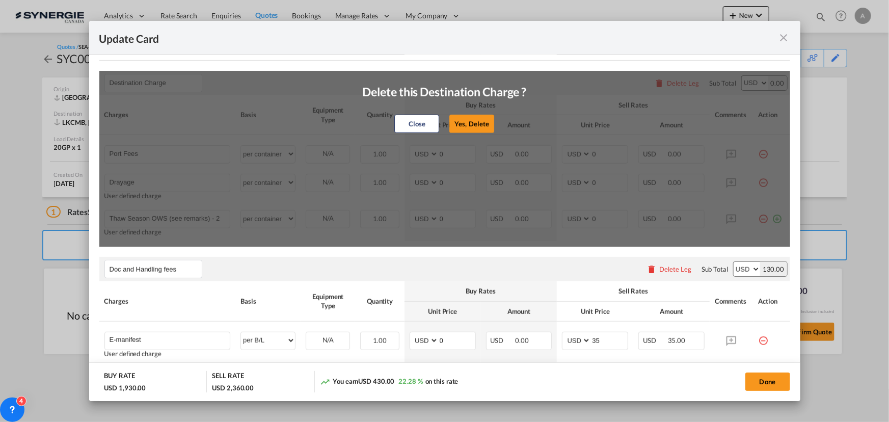
click at [470, 117] on button "Yes, Delete" at bounding box center [472, 124] width 45 height 18
type input "Doc and Handling fees"
type input "E-manifest"
select select "per B/L"
type input "35"
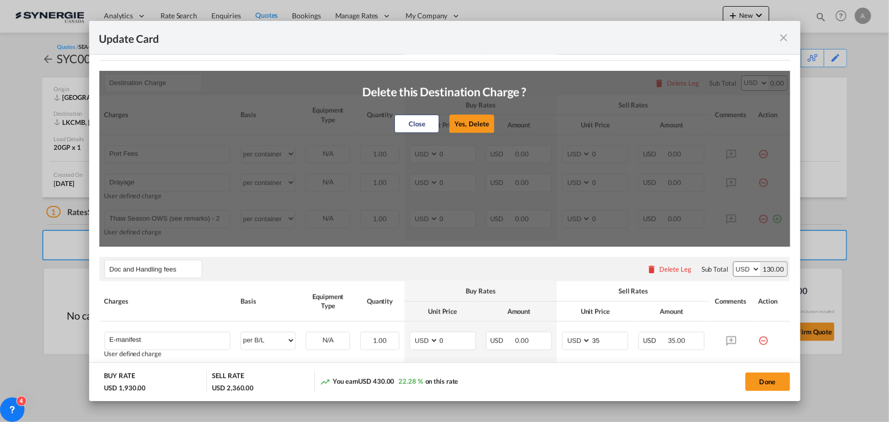
type input "Doc fee"
select select "per B/L"
type input "30"
type input "Cargo Coverage"
type input "Cargo Coverage - Rate to be confirmed depending on commodity and value Min 50 U…"
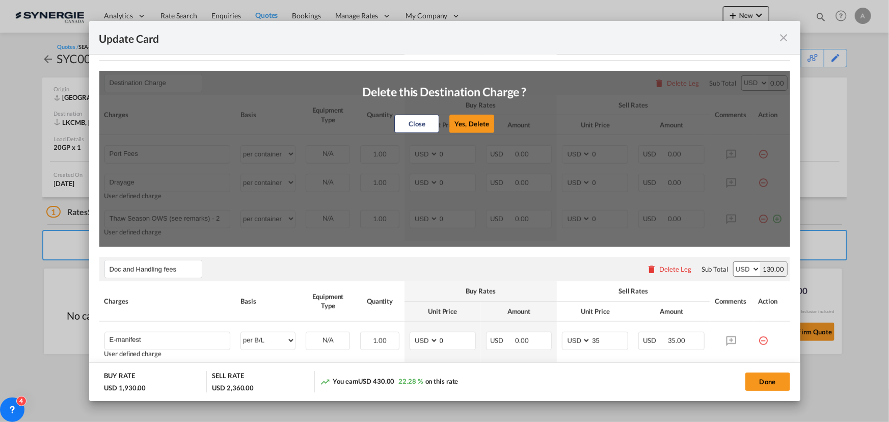
select select "per shipment"
type input "0"
type input "Handling fee"
select select "per B/L"
type input "65"
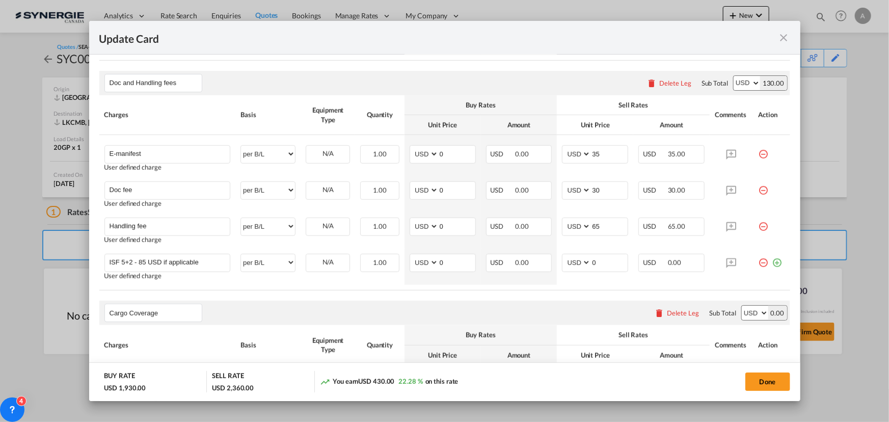
click at [760, 155] on md-icon "icon-minus-circle-outline red-400-fg" at bounding box center [764, 150] width 10 height 10
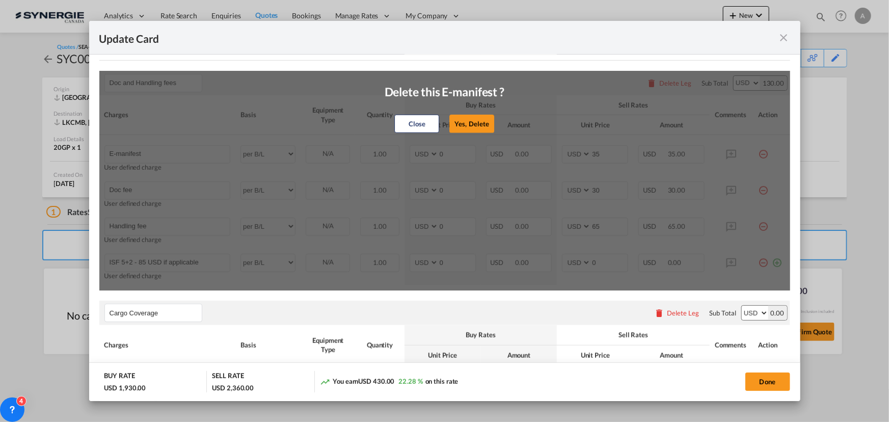
click at [473, 124] on button "Yes, Delete" at bounding box center [471, 124] width 45 height 18
type input "Doc fee"
type input "30"
type input "Handling fee"
type input "65"
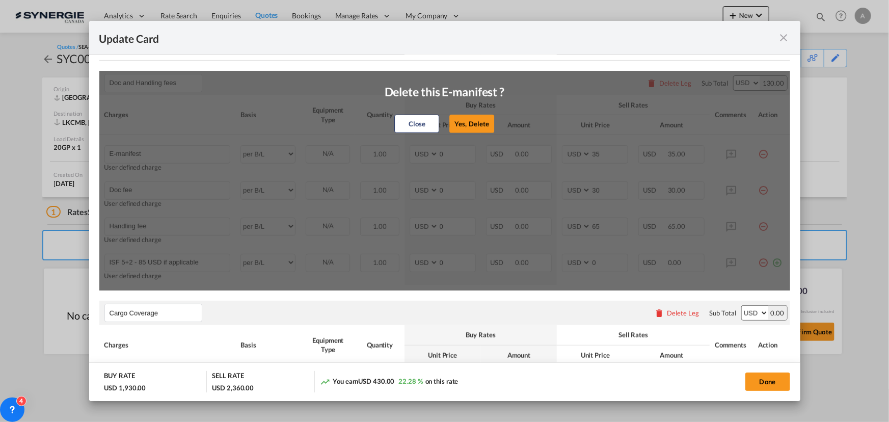
type input "ISF 5+2 - 85 USD if applicable"
type input "0"
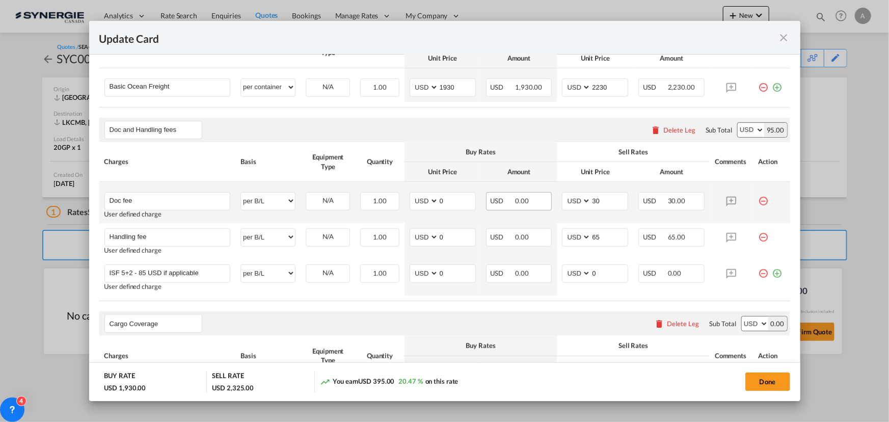
scroll to position [231, 0]
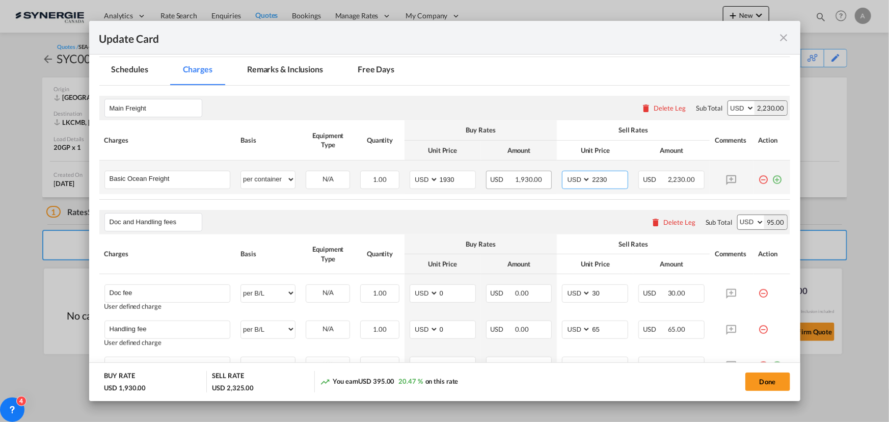
drag, startPoint x: 607, startPoint y: 178, endPoint x: 525, endPoint y: 178, distance: 82.0
click at [543, 178] on tr "Basic Ocean Freight Please Enter User Defined Charges Cannot Be Published per e…" at bounding box center [444, 178] width 691 height 34
type input "2250"
click at [279, 67] on md-tab-item "Remarks & Inclusions" at bounding box center [285, 71] width 100 height 28
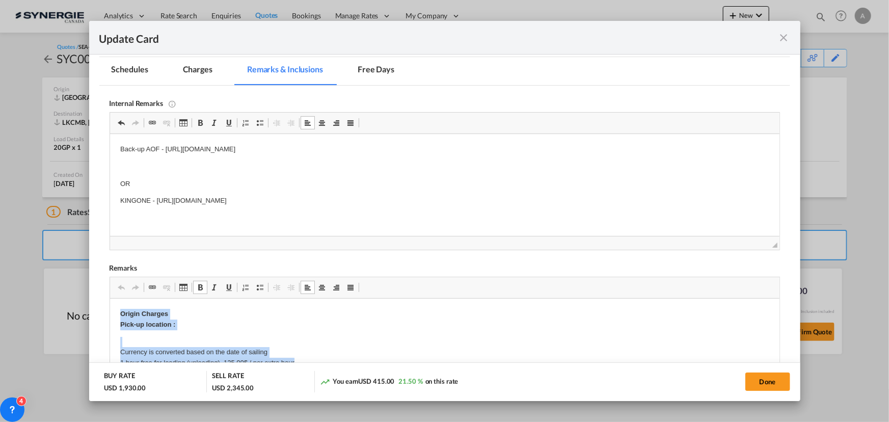
drag, startPoint x: 115, startPoint y: 312, endPoint x: 314, endPoint y: 359, distance: 204.6
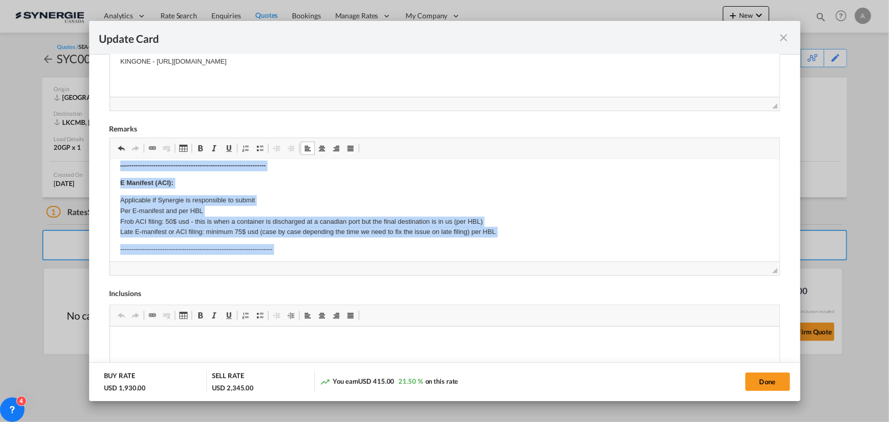
scroll to position [155, 0]
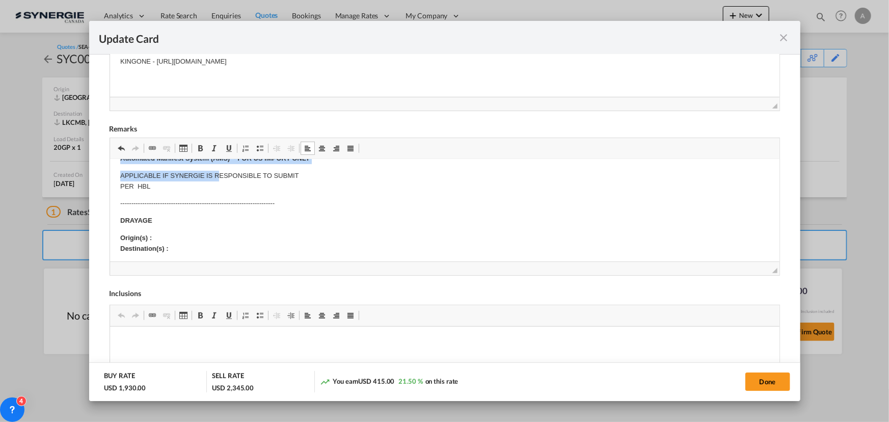
drag, startPoint x: 116, startPoint y: 183, endPoint x: 254, endPoint y: 250, distance: 153.4
click at [254, 250] on html "Subject to VGM weighing and transmission extra charge Subject to export license…" at bounding box center [445, 351] width 670 height 695
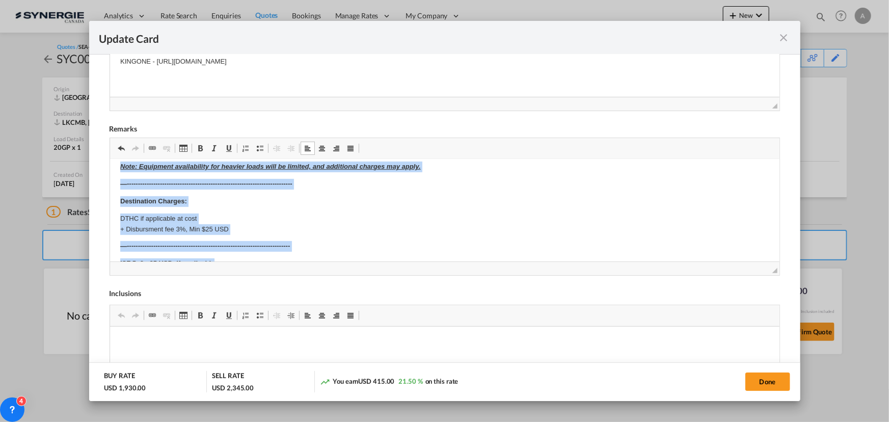
scroll to position [264, 0]
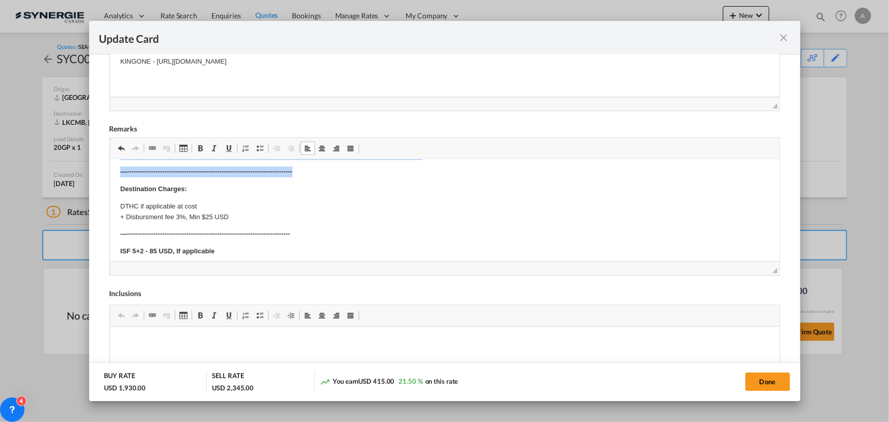
drag, startPoint x: 115, startPoint y: 187, endPoint x: 476, endPoint y: 174, distance: 361.0
click at [476, 174] on html "FSC: Current rate is %, subject to change based on time of pick up/delivery LIV…" at bounding box center [445, 129] width 670 height 466
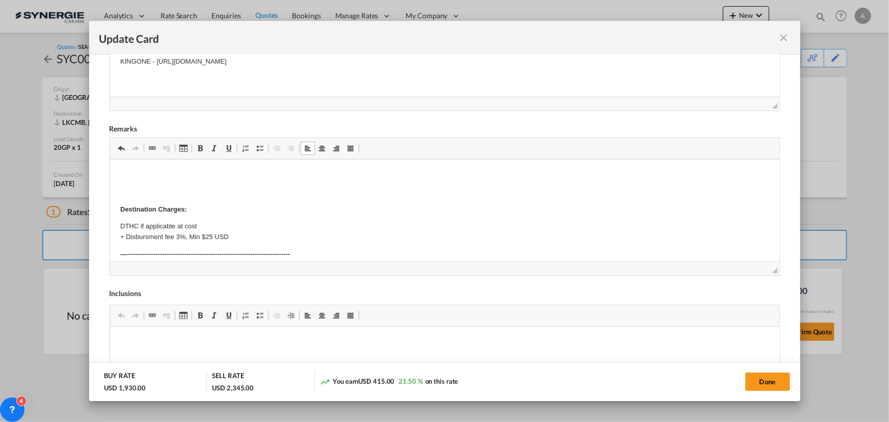
click at [170, 168] on html "Destination Charges: DTHC if applicable at cost + Disbursment fee 3%, Min $25 U…" at bounding box center [445, 271] width 670 height 222
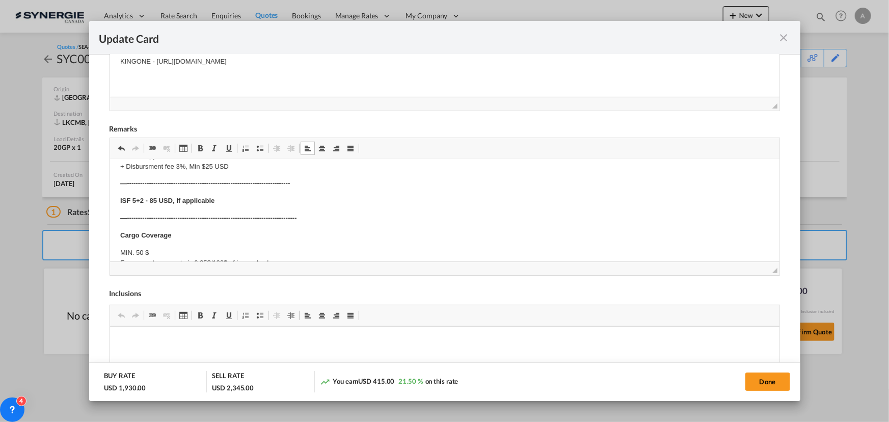
scroll to position [85, 0]
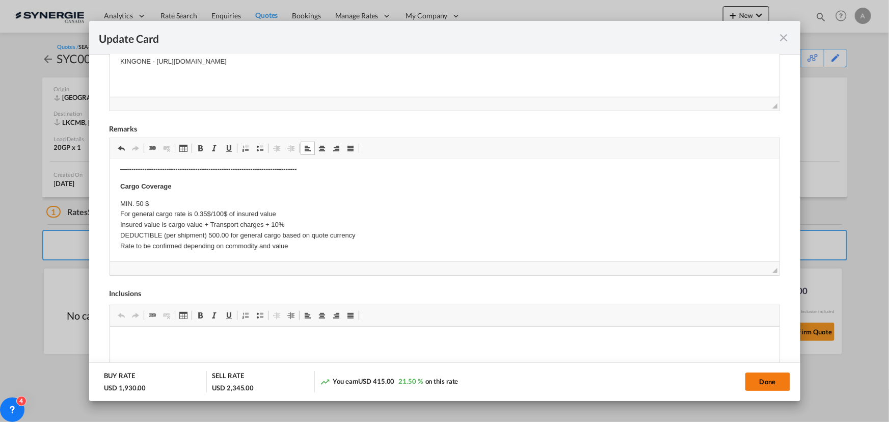
click at [758, 381] on button "Done" at bounding box center [768, 382] width 45 height 18
type input "[DATE]"
type input "20 Aug 2025"
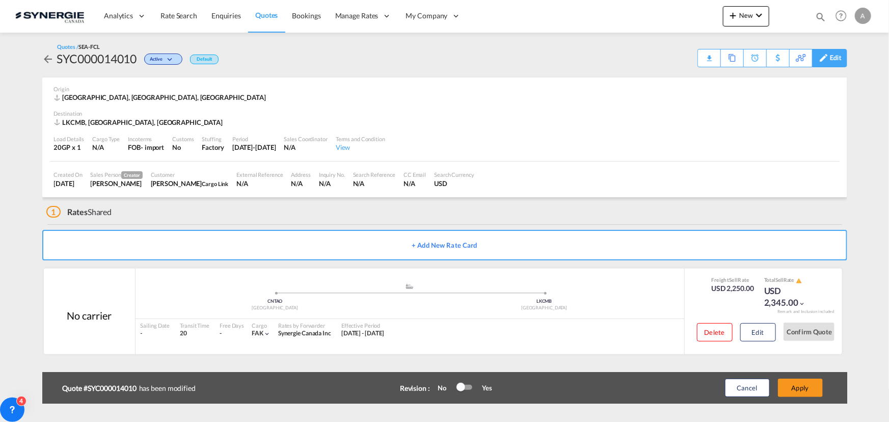
click at [833, 61] on div "Edit" at bounding box center [836, 57] width 12 height 17
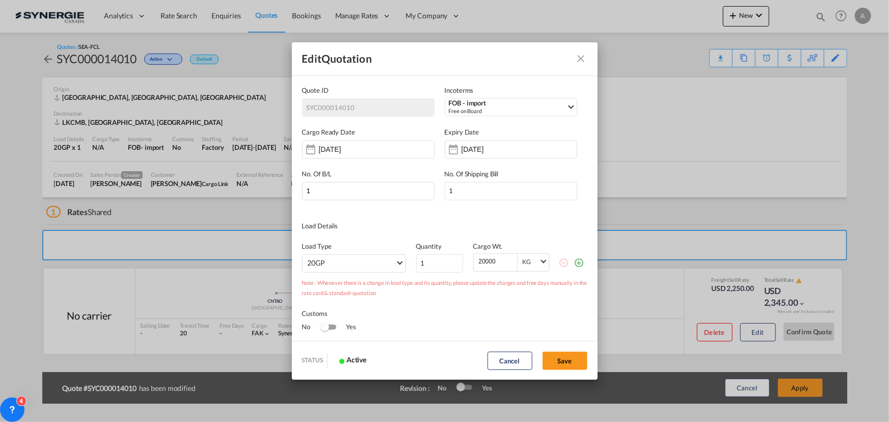
scroll to position [0, 0]
click at [490, 152] on input "31 Aug 2025" at bounding box center [494, 149] width 64 height 8
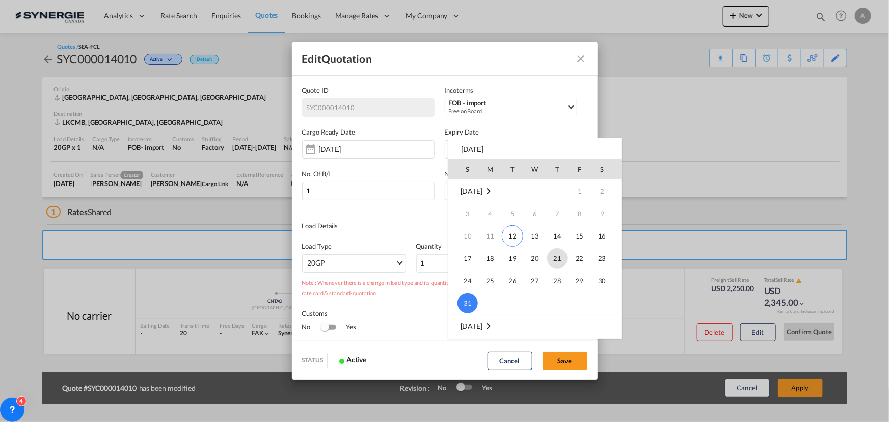
click at [558, 265] on span "21" at bounding box center [557, 258] width 20 height 20
type input "21 Aug 2025"
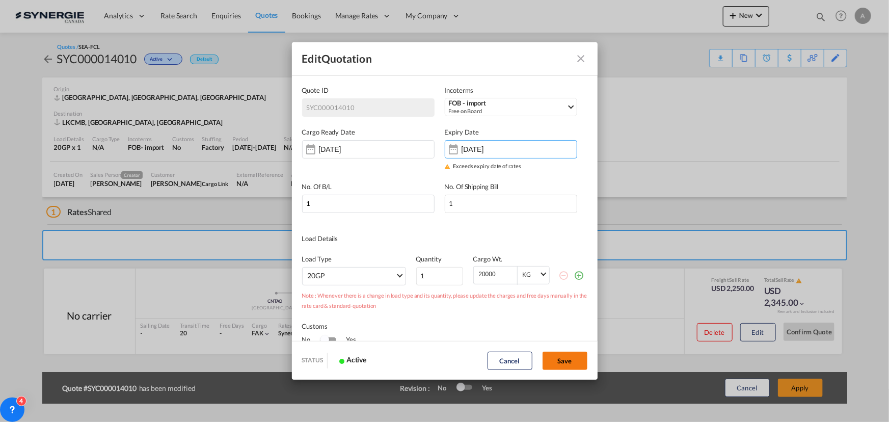
click at [560, 362] on button "Save" at bounding box center [565, 361] width 45 height 18
type input "[DATE]"
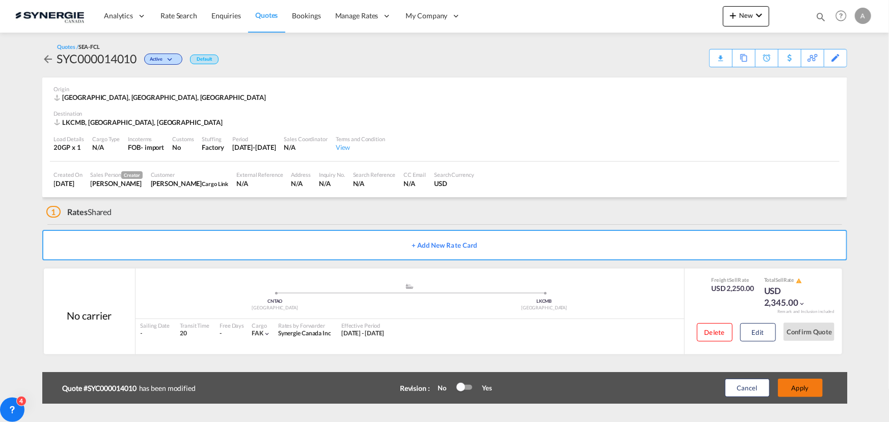
click at [800, 383] on button "Apply" at bounding box center [800, 388] width 45 height 18
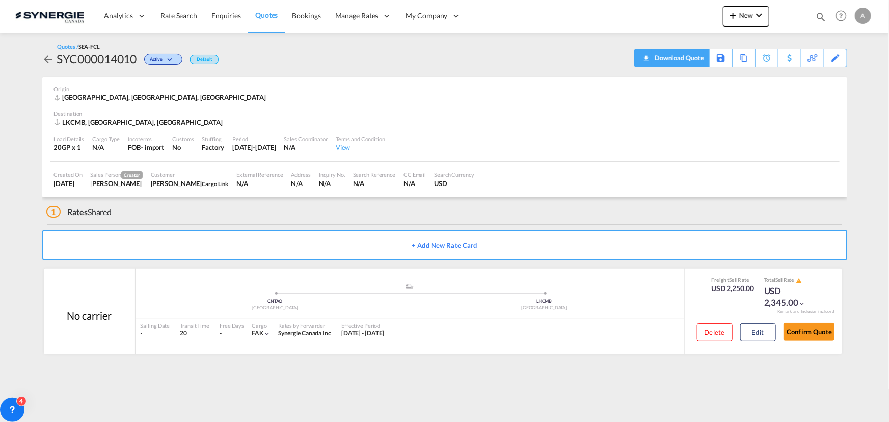
click at [698, 58] on div "Download Quote" at bounding box center [678, 57] width 52 height 16
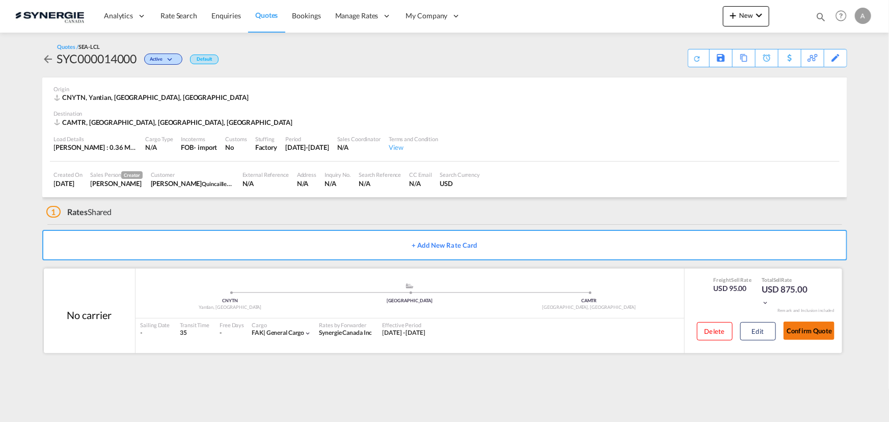
click at [791, 331] on button "Confirm Quote" at bounding box center [809, 331] width 51 height 18
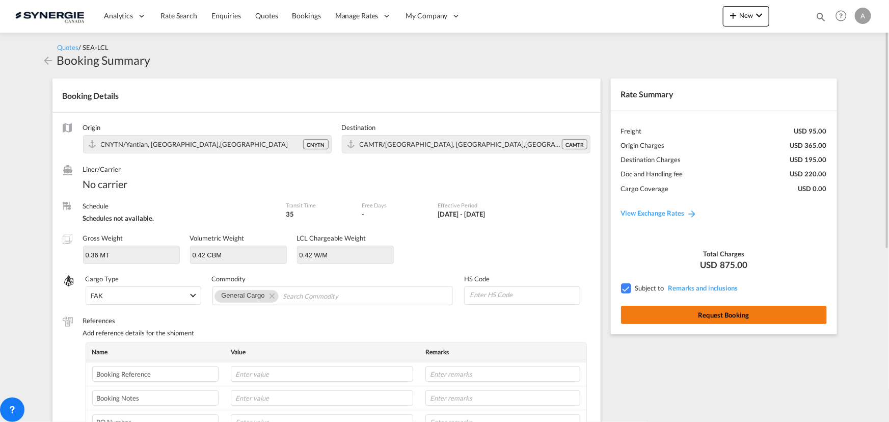
click at [715, 311] on button "Request Booking" at bounding box center [724, 315] width 206 height 18
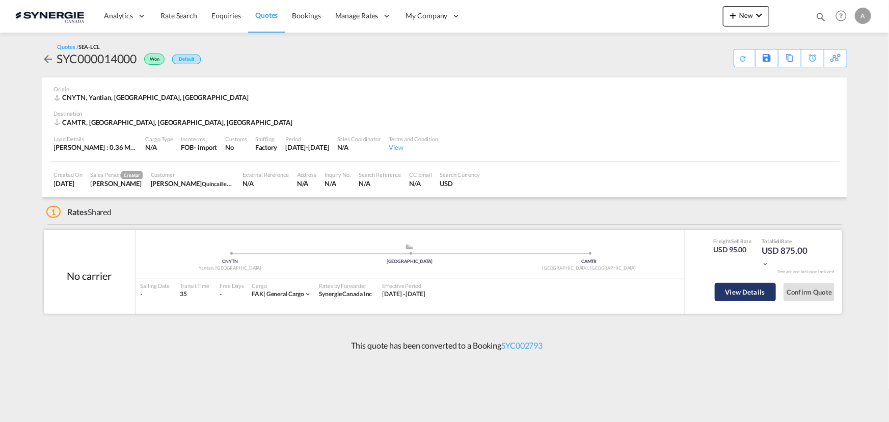
click at [749, 288] on button "View Details" at bounding box center [745, 292] width 61 height 18
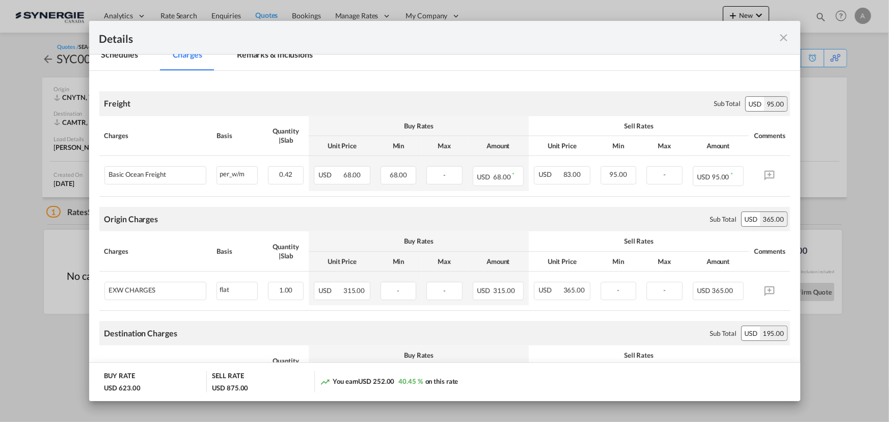
scroll to position [185, 0]
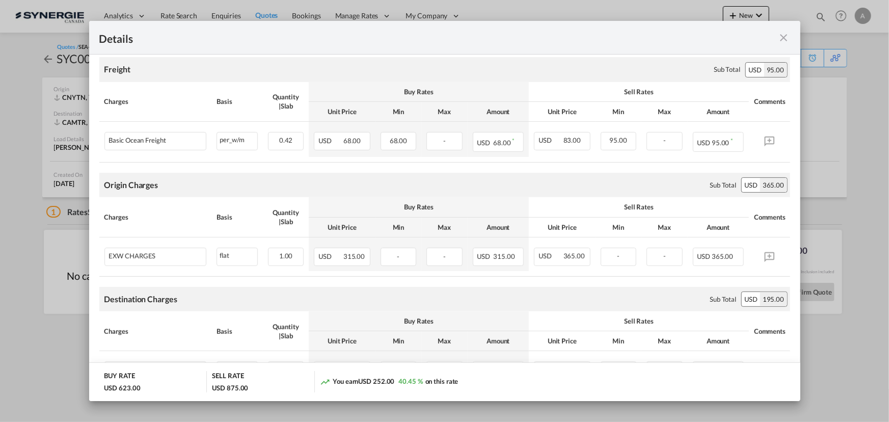
click at [781, 40] on md-icon "icon-close fg-AAA8AD m-0 cursor" at bounding box center [784, 38] width 12 height 12
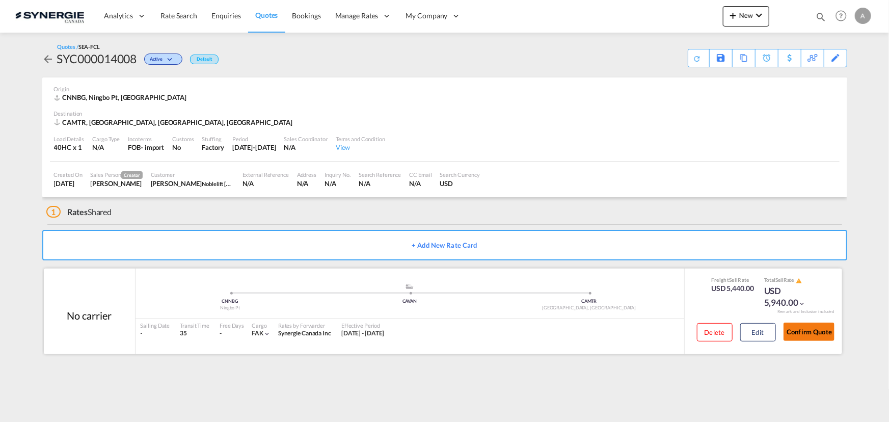
click at [797, 338] on button "Confirm Quote" at bounding box center [809, 332] width 51 height 18
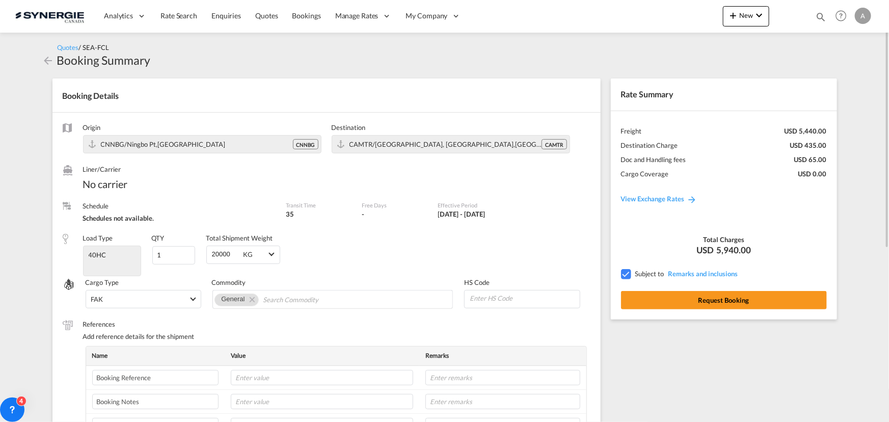
click at [657, 320] on div "Rate Summary Freight USD 5,440.00 Destination Charge USD 435.00 Doc and Handlin…" at bounding box center [727, 394] width 242 height 653
click at [657, 302] on button "Request Booking" at bounding box center [724, 300] width 206 height 18
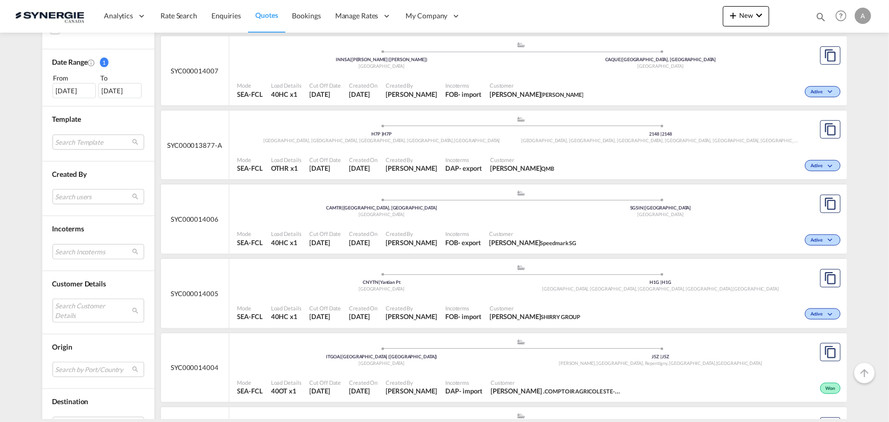
scroll to position [324, 0]
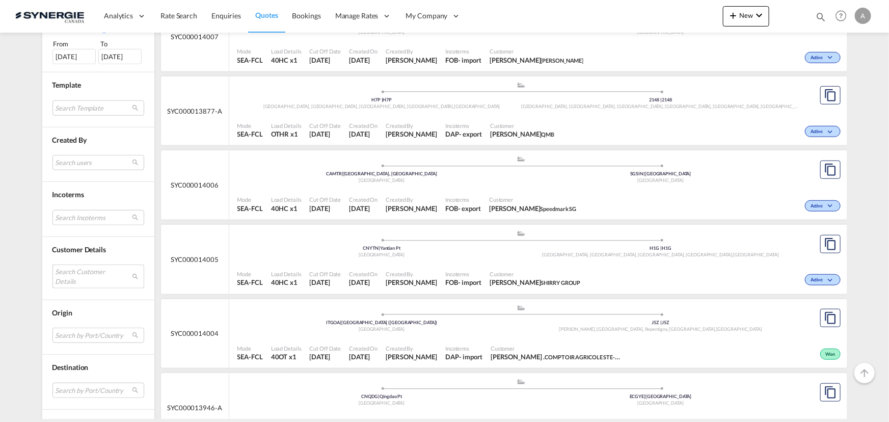
click at [76, 275] on md-select "Search Customer Details user name user [PERSON_NAME] [EMAIL_ADDRESS][DOMAIN_NAM…" at bounding box center [98, 275] width 92 height 23
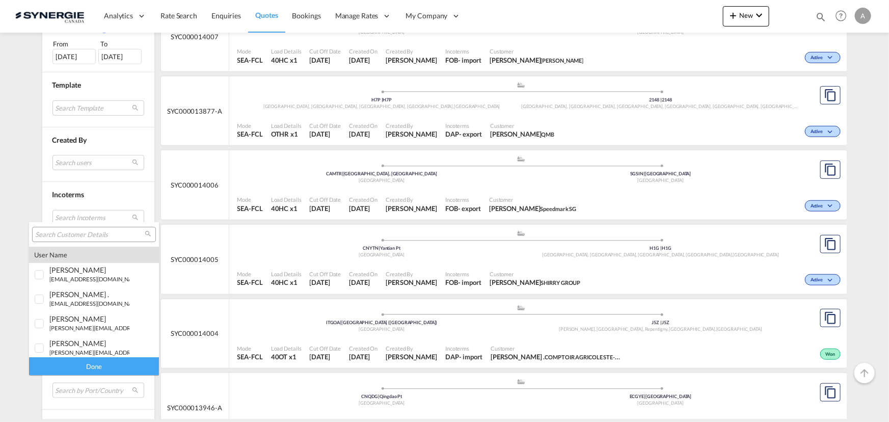
click at [85, 234] on input "search" at bounding box center [90, 234] width 110 height 9
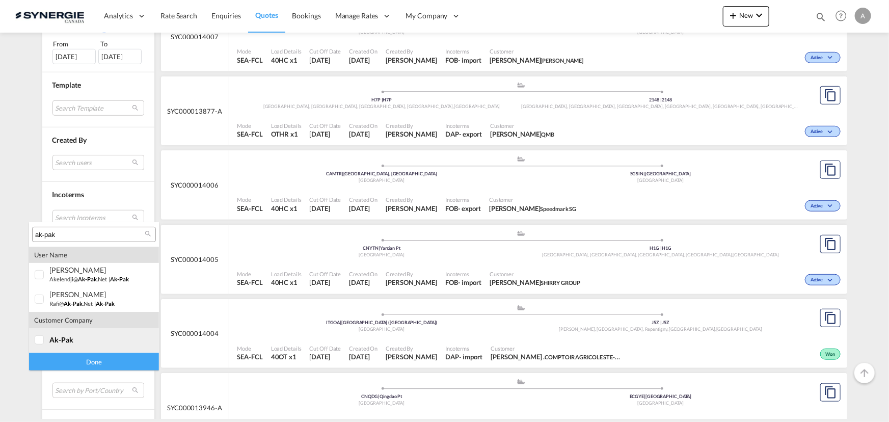
type input "ak-pak"
click at [66, 345] on md-option "company ak-pak" at bounding box center [94, 340] width 130 height 24
click at [87, 361] on div "Done" at bounding box center [94, 362] width 130 height 18
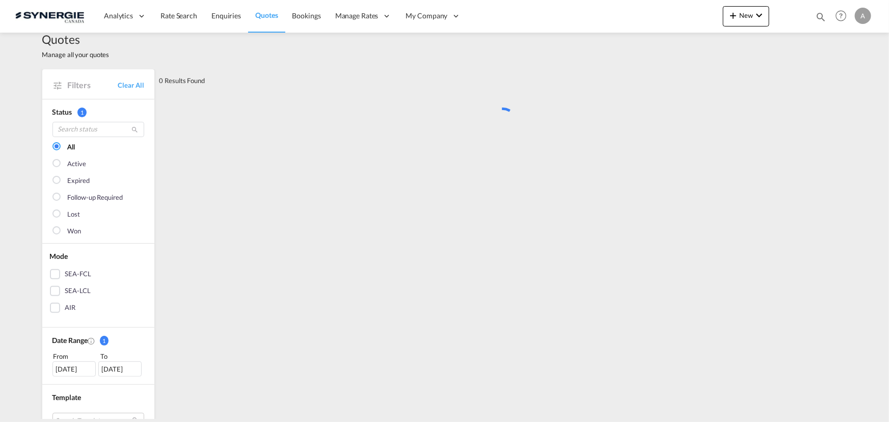
scroll to position [0, 0]
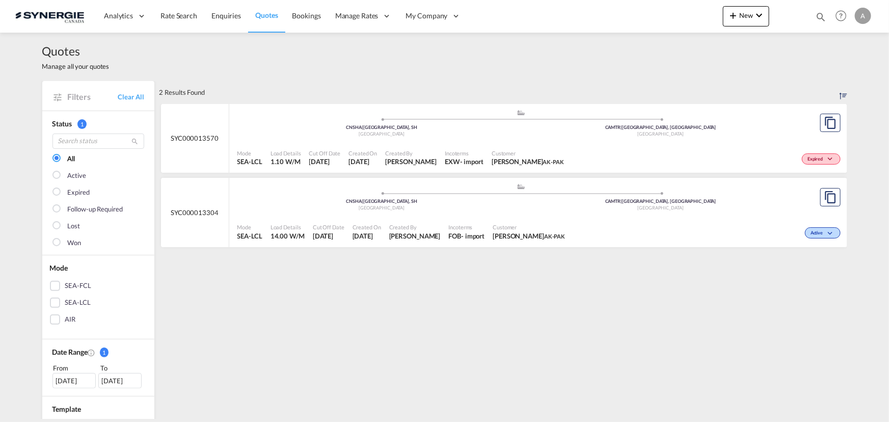
click at [449, 139] on div ".a{fill:#aaa8ad;} .a{fill:#aaa8ad;} CNSHA | [GEOGRAPHIC_DATA], SH China CAMTR |…" at bounding box center [521, 125] width 568 height 33
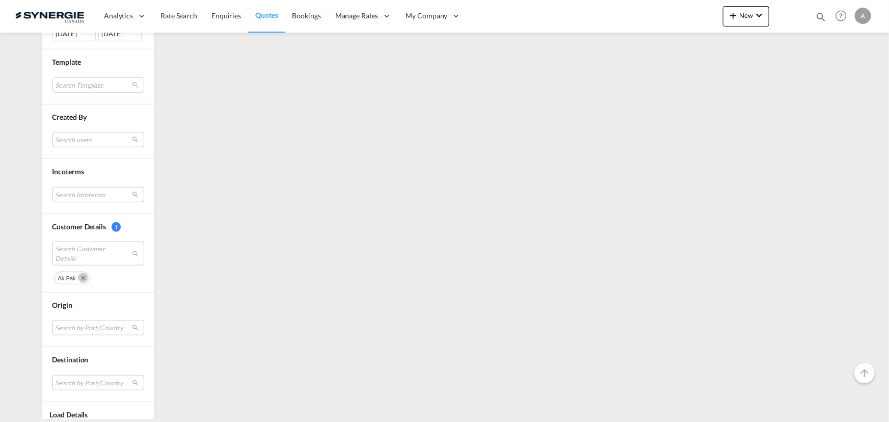
scroll to position [383, 0]
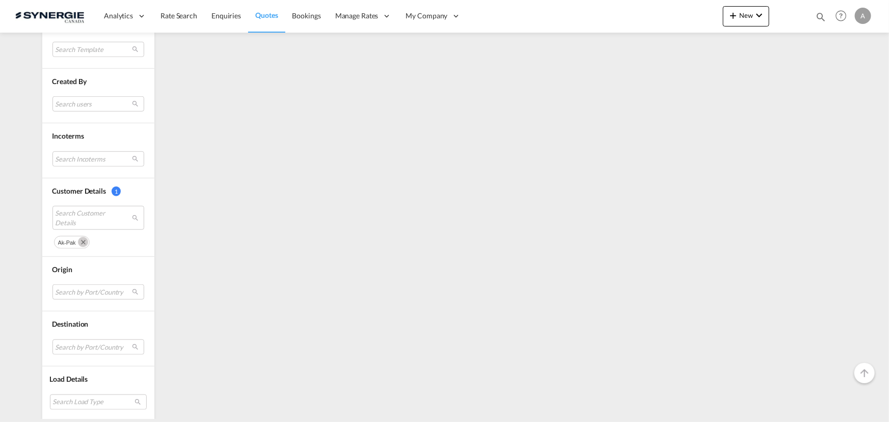
drag, startPoint x: 79, startPoint y: 239, endPoint x: 77, endPoint y: 234, distance: 5.5
click at [79, 239] on md-icon "Remove" at bounding box center [83, 242] width 10 height 10
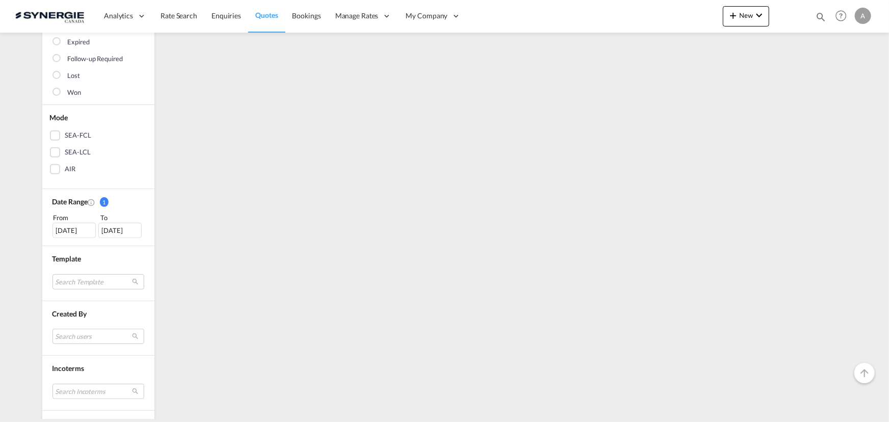
scroll to position [303, 0]
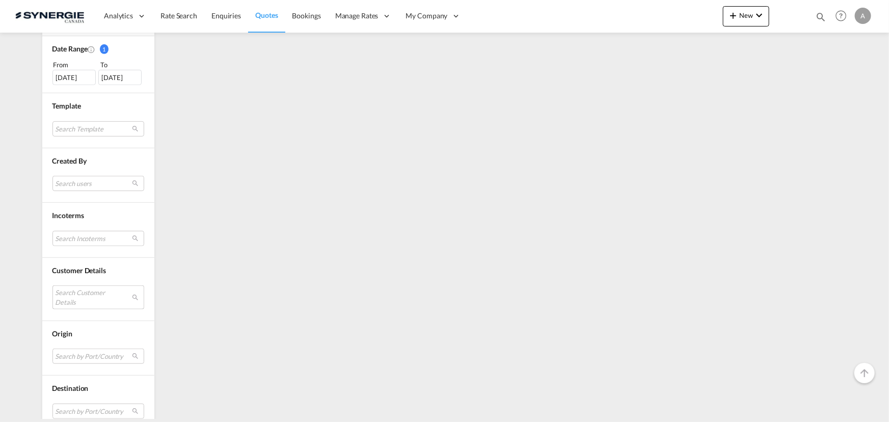
click at [66, 297] on md-select "Search Customer Details" at bounding box center [98, 296] width 92 height 23
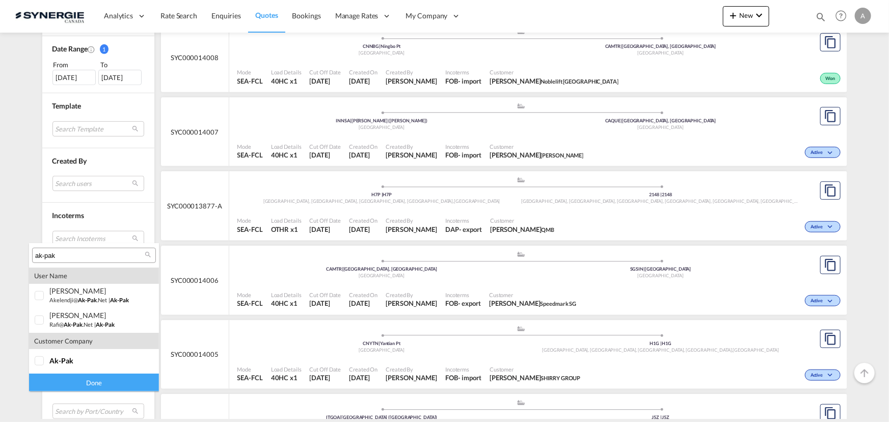
click at [83, 257] on input "ak-pak" at bounding box center [90, 255] width 110 height 9
type input "joseph ribkoff"
click at [45, 363] on div at bounding box center [40, 361] width 10 height 10
click at [62, 382] on div "Done" at bounding box center [94, 383] width 130 height 18
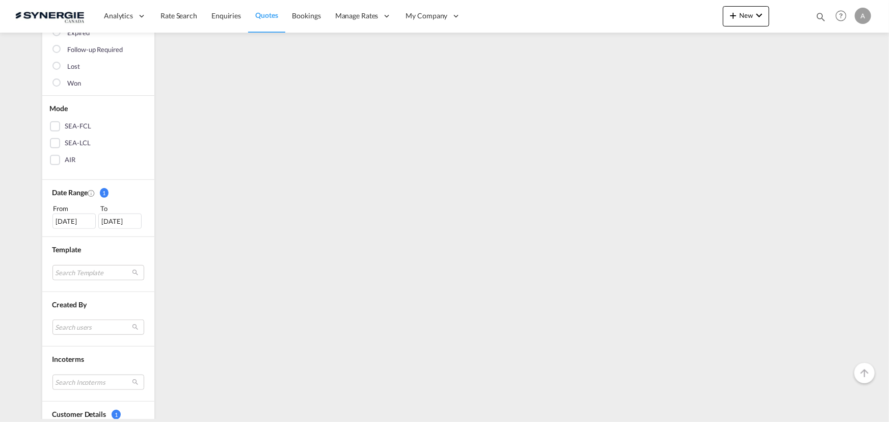
scroll to position [0, 0]
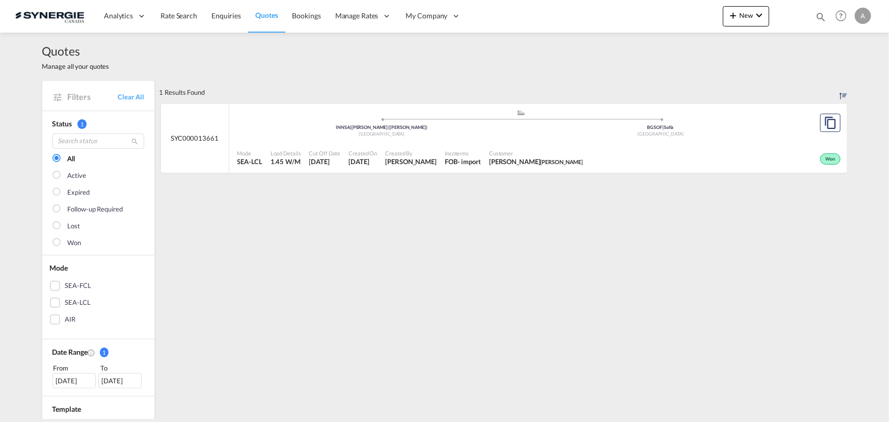
click at [522, 152] on span "Customer" at bounding box center [536, 153] width 94 height 8
click at [759, 6] on button "New" at bounding box center [746, 16] width 46 height 20
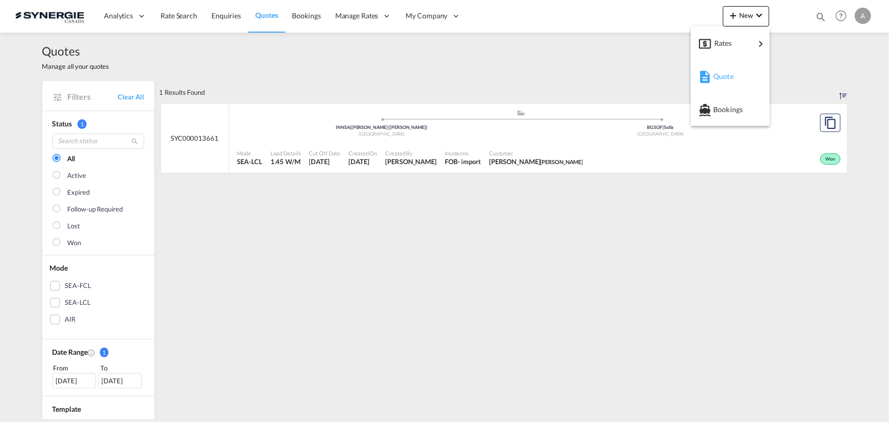
click at [715, 73] on span "Quote" at bounding box center [718, 76] width 11 height 20
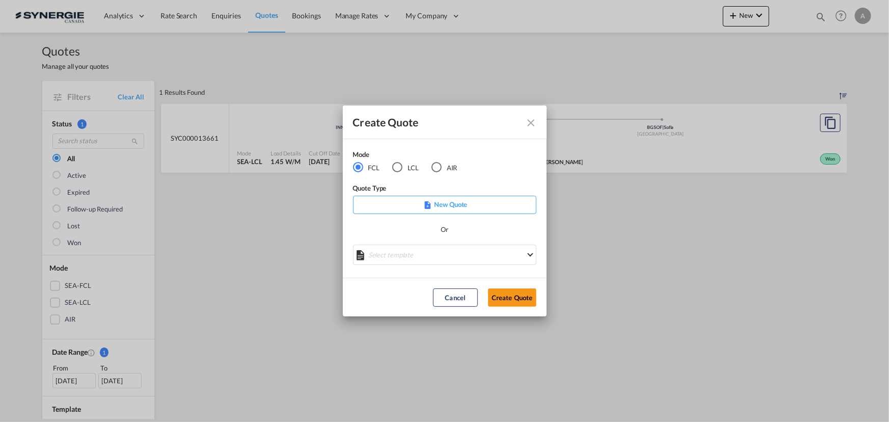
click at [403, 164] on md-radio-button "LCL" at bounding box center [405, 167] width 26 height 11
click at [427, 258] on div "Create QuoteModeFCL LCLAIR ..." at bounding box center [444, 256] width 183 height 23
click at [426, 257] on md-select "Select template New DAP Import LCL Karen Mercier | 09 Jul 2025 BRAZIL LCL EXPOR…" at bounding box center [444, 255] width 183 height 20
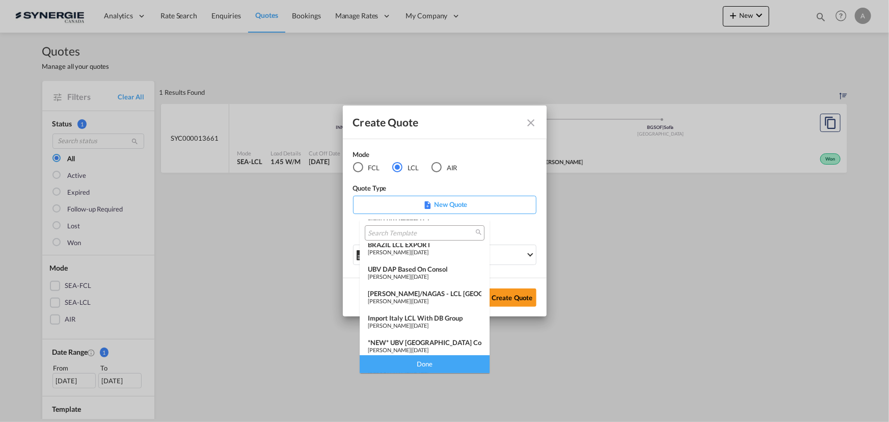
scroll to position [46, 0]
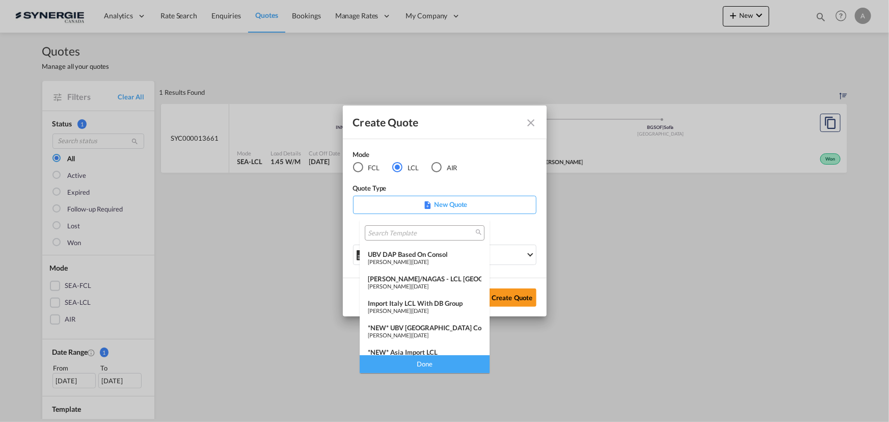
click at [417, 350] on div "*NEW* Asia Import LCL" at bounding box center [425, 352] width 114 height 8
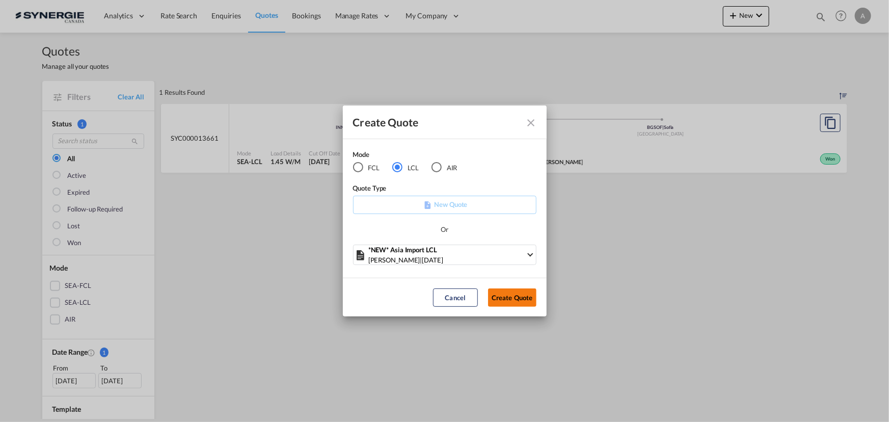
click at [523, 294] on button "Create Quote" at bounding box center [512, 297] width 48 height 18
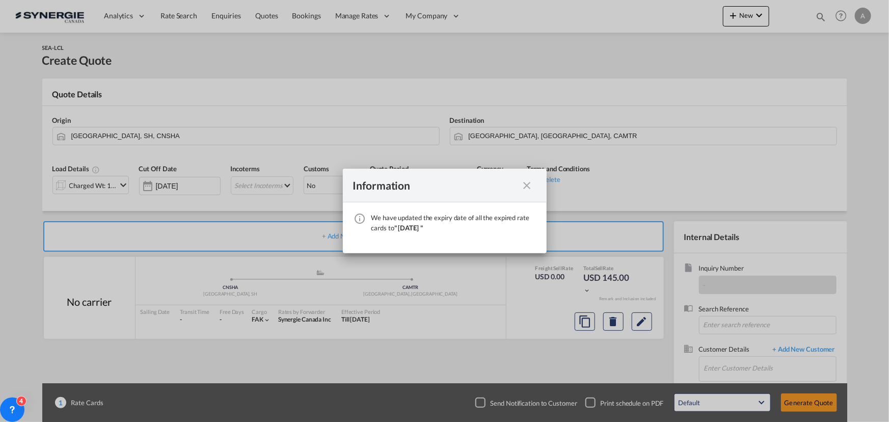
drag, startPoint x: 525, startPoint y: 188, endPoint x: 433, endPoint y: 187, distance: 92.7
click at [526, 187] on md-icon "icon-close fg-AAA8AD cursor" at bounding box center [527, 185] width 12 height 12
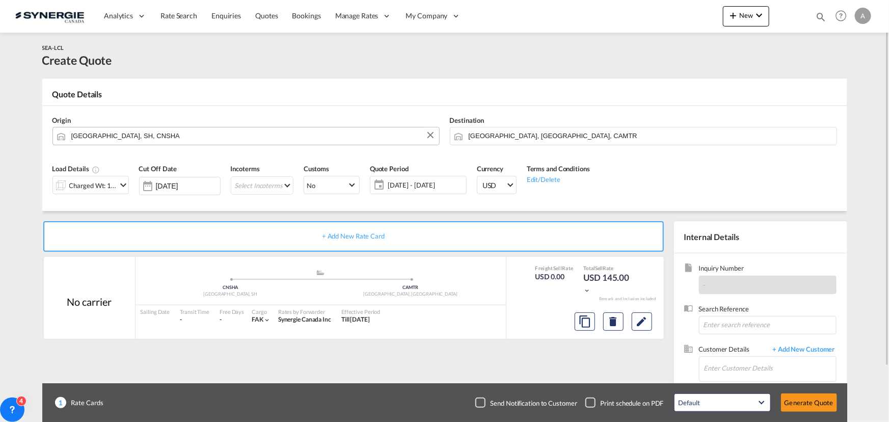
click at [152, 138] on input "Shanghai, SH, CNSHA" at bounding box center [252, 136] width 363 height 18
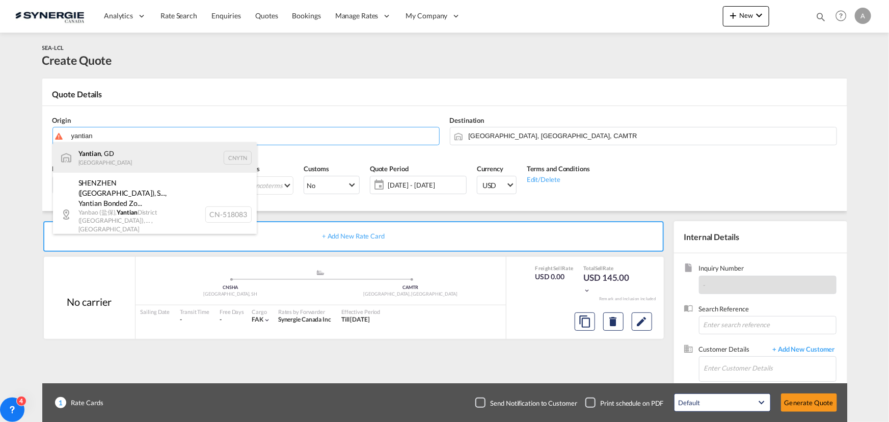
click at [143, 158] on div "Yantian , GD China CNYTN" at bounding box center [155, 157] width 204 height 31
type input "Yantian, GD, CNYTN"
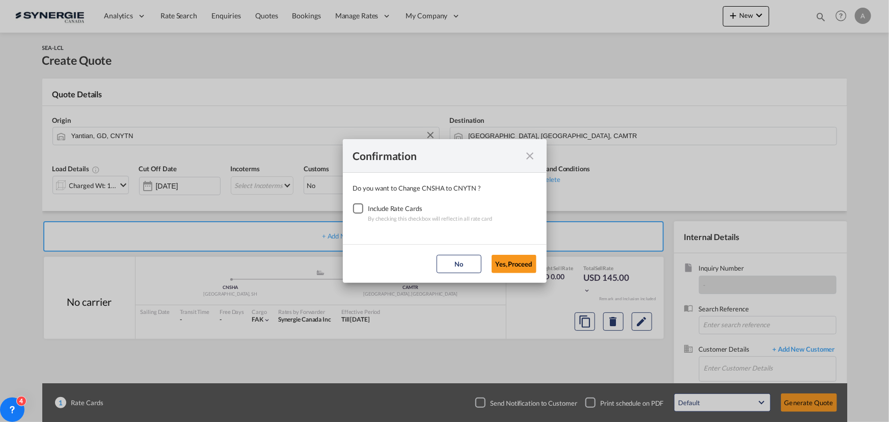
click at [363, 211] on div "Checkbox No Ink" at bounding box center [358, 208] width 10 height 10
click at [533, 268] on button "Yes,Proceed" at bounding box center [514, 264] width 45 height 18
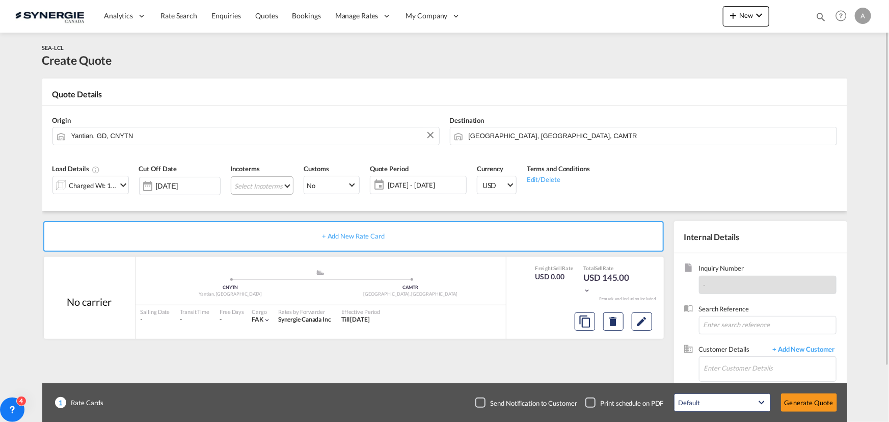
click at [257, 183] on md-select "Select Incoterms FOB - export Free on Board DPU - export Delivery at Place Unlo…" at bounding box center [262, 185] width 63 height 18
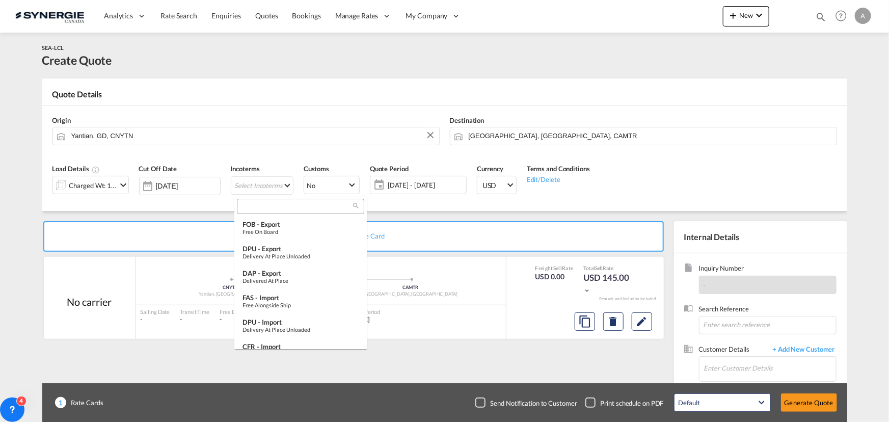
click at [260, 206] on input "search" at bounding box center [296, 206] width 113 height 9
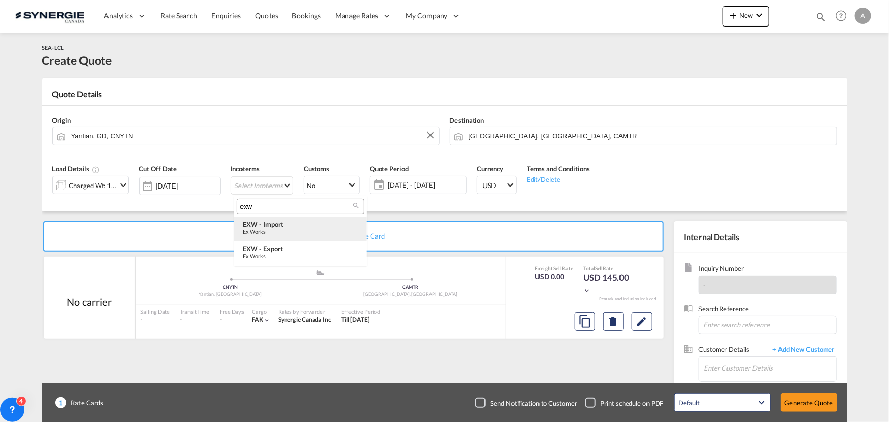
type input "exw"
click at [288, 232] on div "Ex Works" at bounding box center [301, 231] width 116 height 7
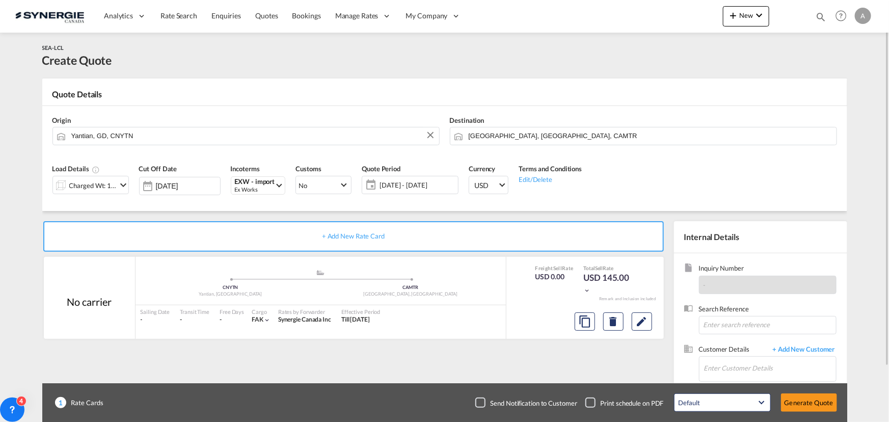
click at [423, 189] on span "[DATE] - [DATE]" at bounding box center [418, 184] width 76 height 9
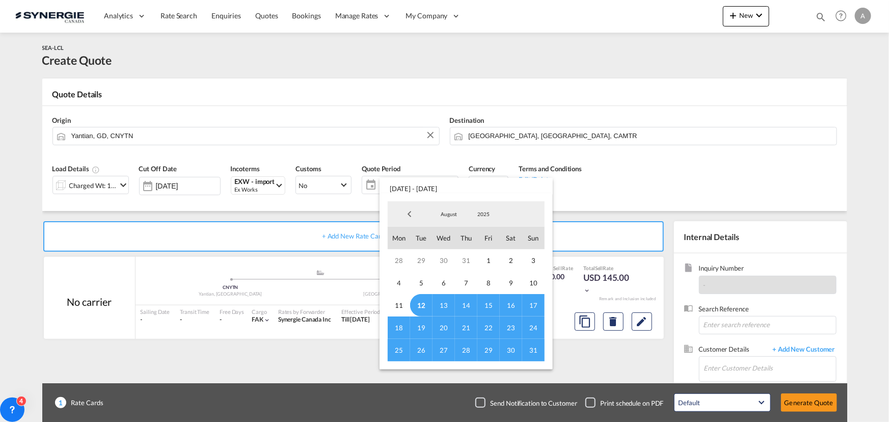
click at [423, 302] on span "12" at bounding box center [421, 305] width 22 height 22
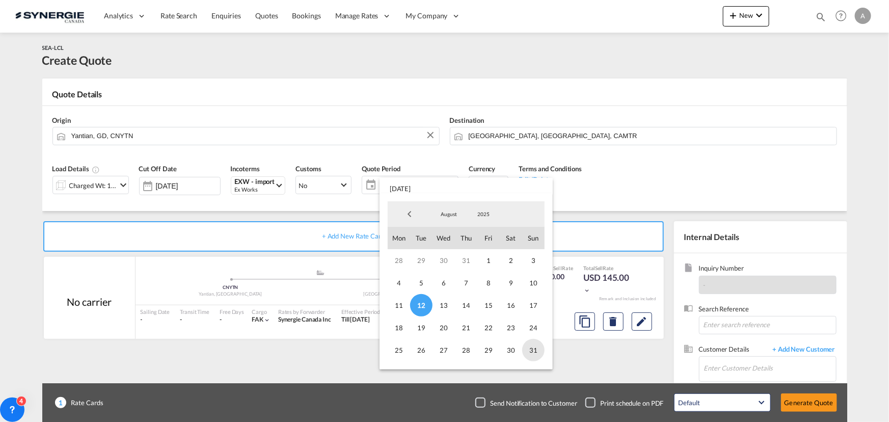
click at [535, 351] on span "31" at bounding box center [533, 350] width 22 height 22
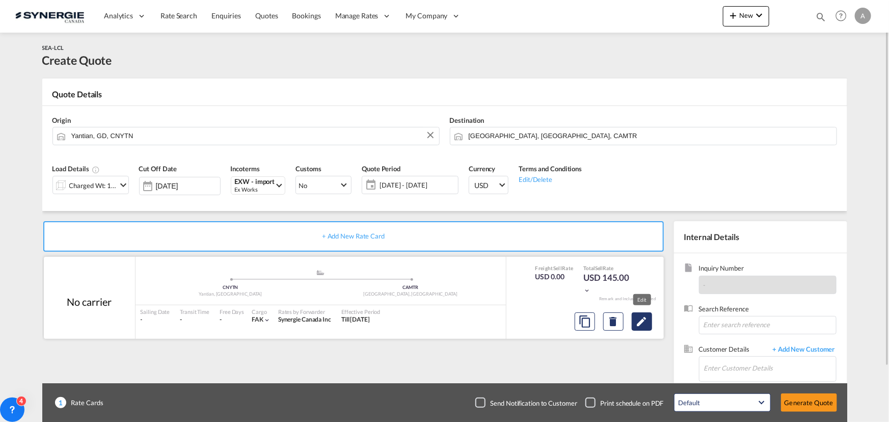
click at [642, 322] on md-icon "Edit" at bounding box center [642, 321] width 12 height 12
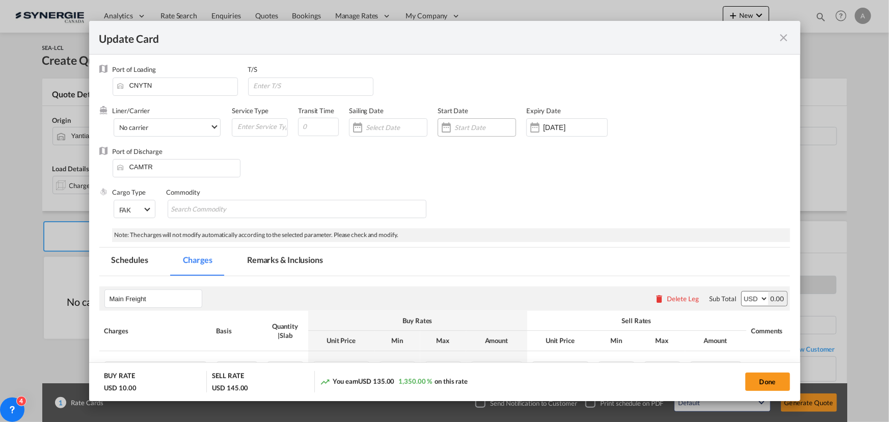
select select "per_w/m"
select select "flat"
select select "per_hbl"
select select "per_w/m"
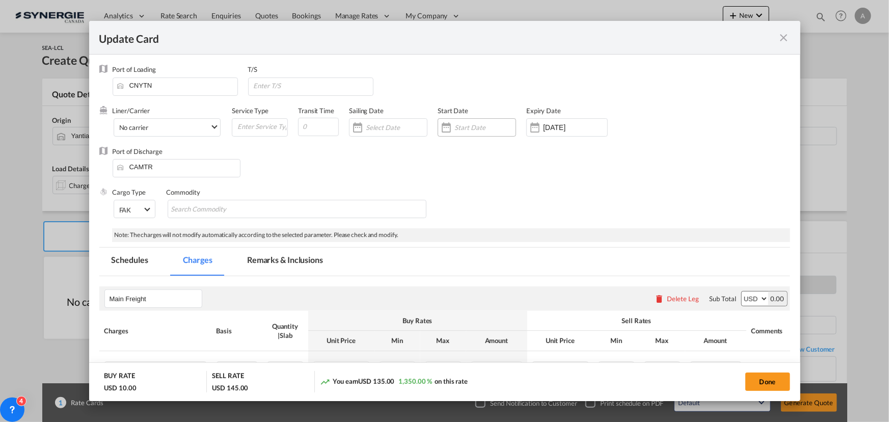
select select "per_bl"
select select "flat"
select select "per_bl"
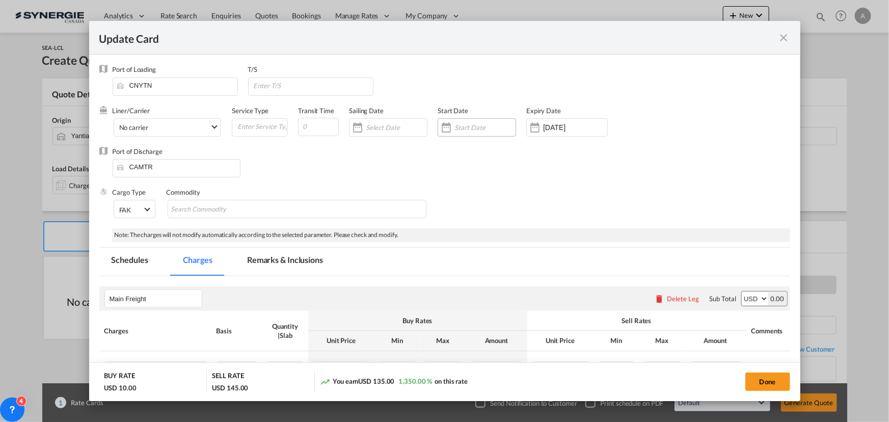
select select "per_bl"
select select "per_shipment"
click at [463, 127] on input "Update CardPort of ..." at bounding box center [485, 127] width 61 height 8
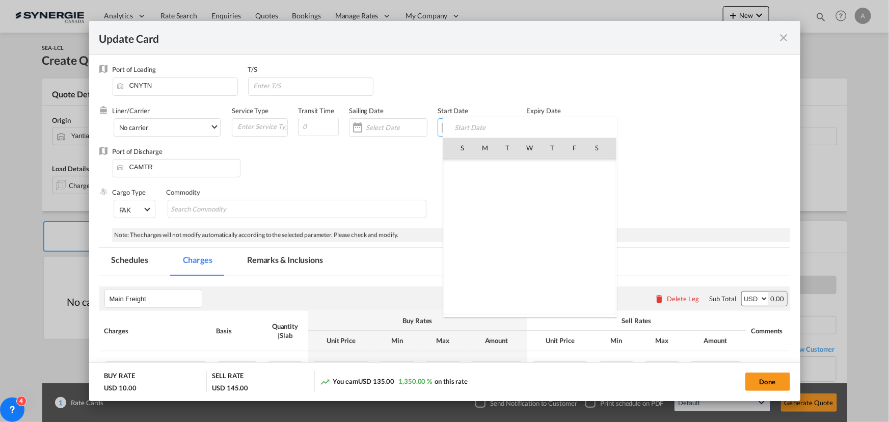
scroll to position [235915, 0]
click at [514, 214] on span "12" at bounding box center [507, 214] width 21 height 21
type input "[DATE]"
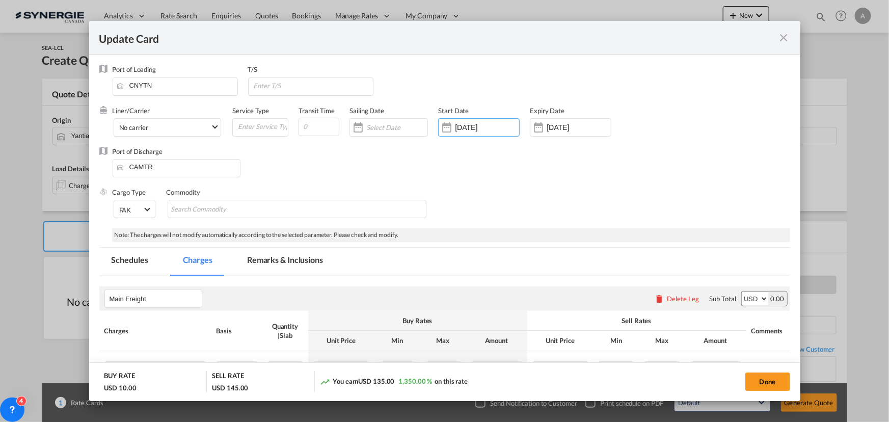
click at [559, 138] on div "Expiry Date 11 Sep 2025" at bounding box center [576, 126] width 92 height 41
click at [558, 129] on input "[DATE]" at bounding box center [579, 127] width 64 height 8
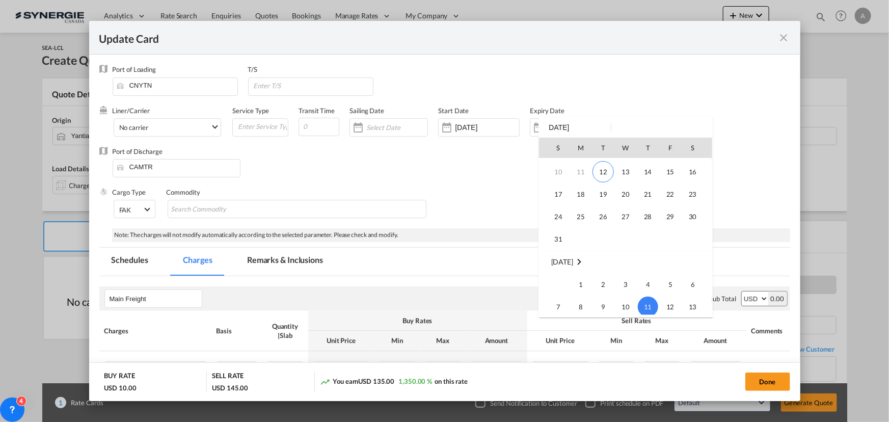
scroll to position [42, 0]
click at [563, 236] on span "31" at bounding box center [558, 239] width 20 height 20
type input "[DATE]"
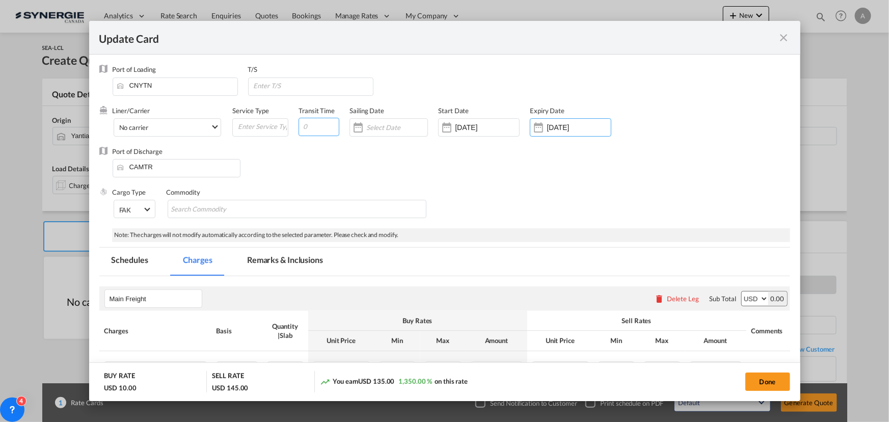
click at [312, 129] on input "Update CardPort of ..." at bounding box center [319, 127] width 41 height 18
type input "35"
click at [280, 82] on input "Update CardPort of ..." at bounding box center [313, 85] width 120 height 15
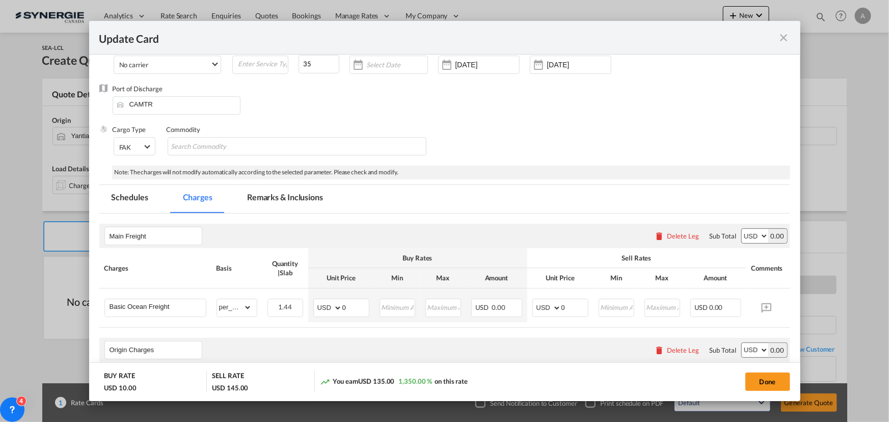
scroll to position [139, 0]
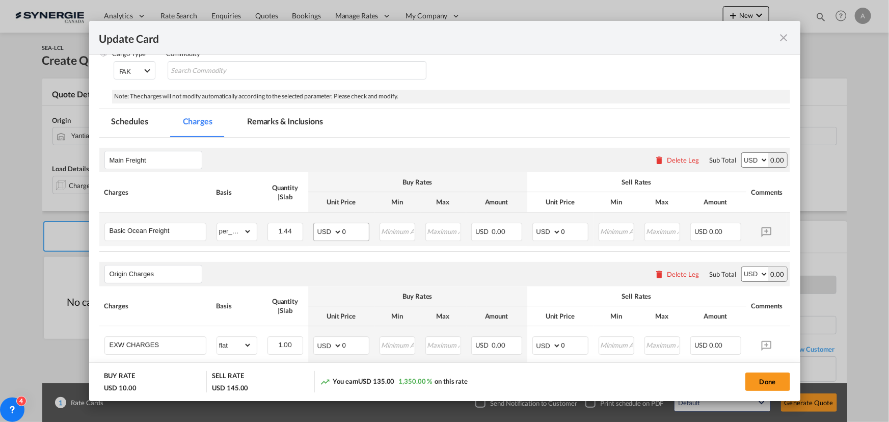
type input "VANCOUVER"
drag, startPoint x: 348, startPoint y: 230, endPoint x: 318, endPoint y: 233, distance: 29.3
click at [325, 233] on md-input-container "AED AFN ALL AMD ANG AOA ARS AUD AWG AZN BAM BBD BDT BGN BHD BIF BMD BND [PERSON…" at bounding box center [341, 232] width 56 height 18
type input "68"
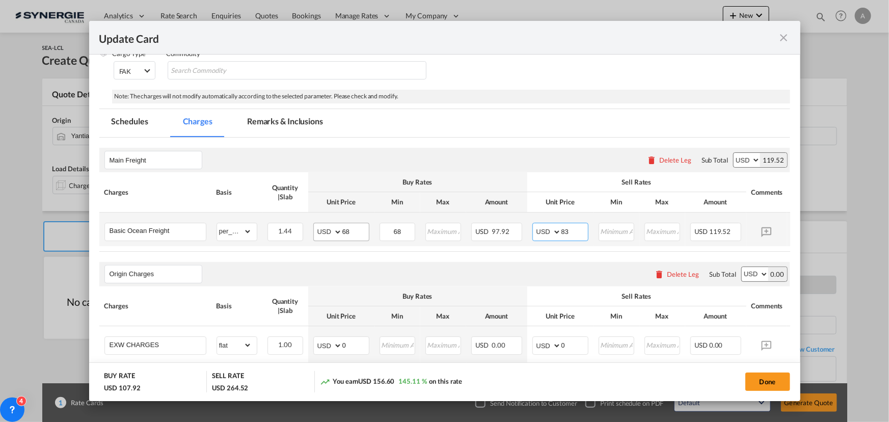
type input "83"
click at [300, 130] on md-tab-item "Remarks & Inclusions" at bounding box center [285, 123] width 100 height 28
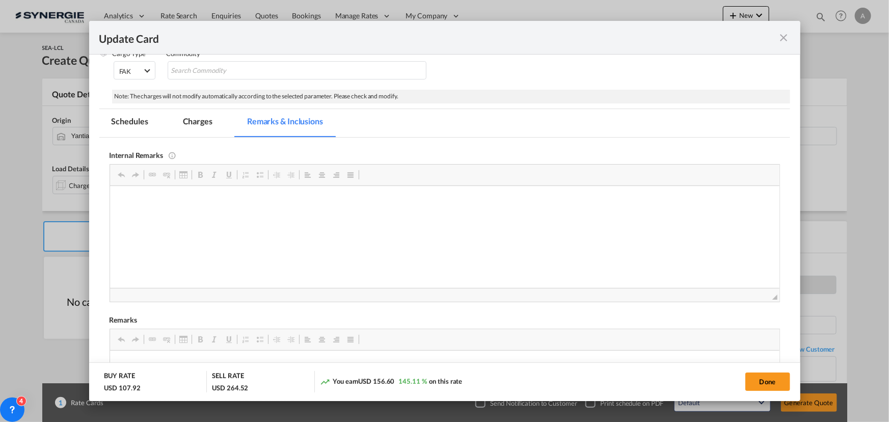
scroll to position [0, 0]
drag, startPoint x: 358, startPoint y: 300, endPoint x: 355, endPoint y: 295, distance: 6.6
click at [358, 300] on span "◢" at bounding box center [445, 295] width 670 height 14
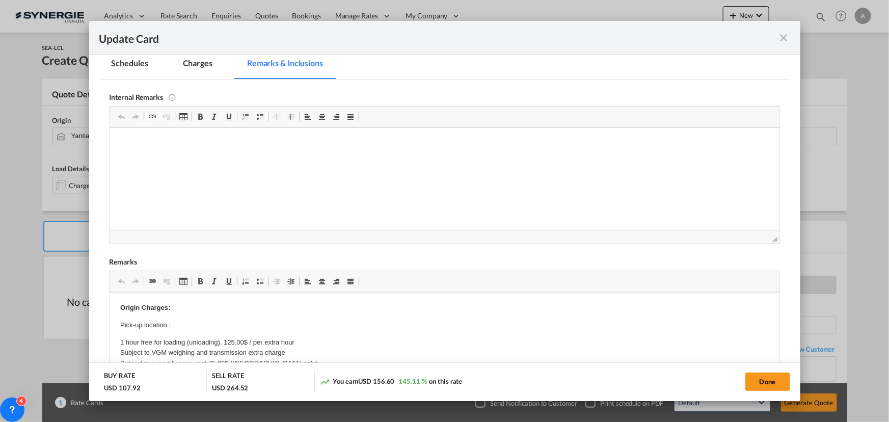
scroll to position [231, 0]
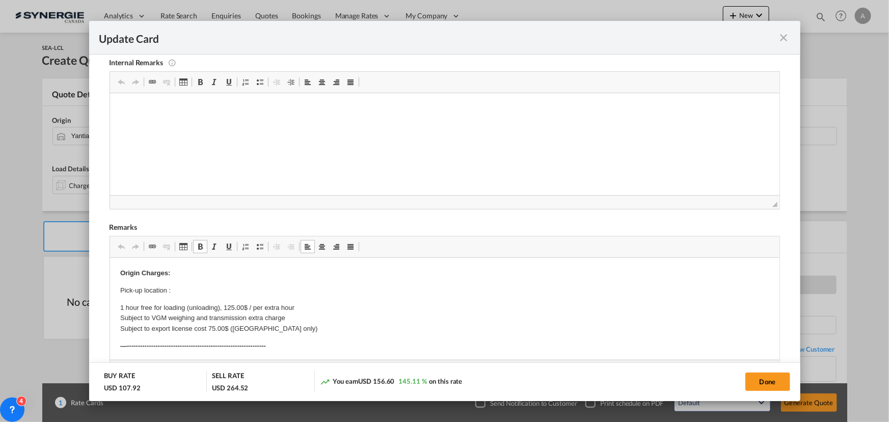
click at [188, 289] on p "Pick-up location :" at bounding box center [444, 290] width 649 height 11
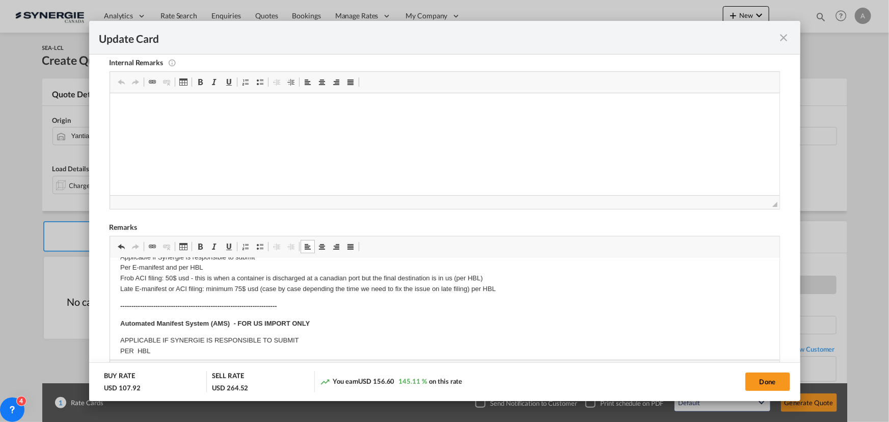
scroll to position [139, 0]
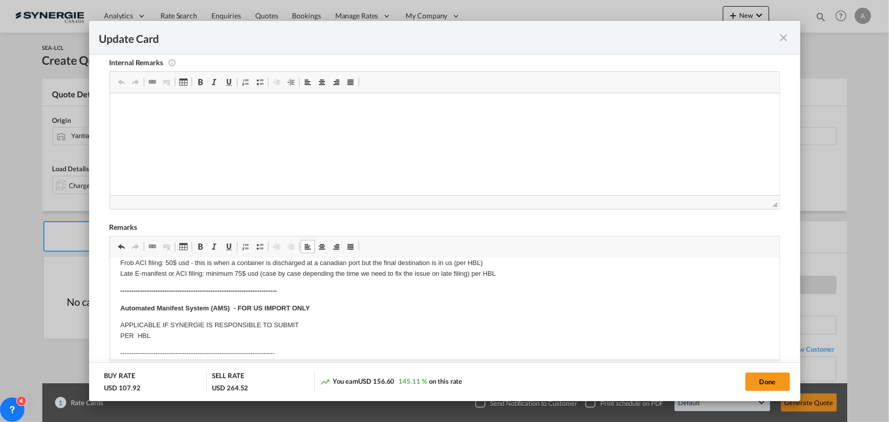
drag, startPoint x: 769, startPoint y: 380, endPoint x: 721, endPoint y: 335, distance: 66.4
click at [769, 380] on button "Done" at bounding box center [768, 382] width 45 height 18
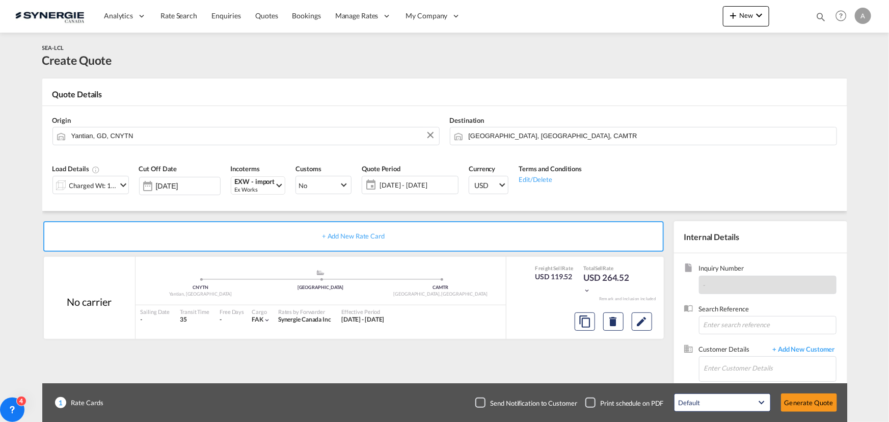
type input "[DATE]"
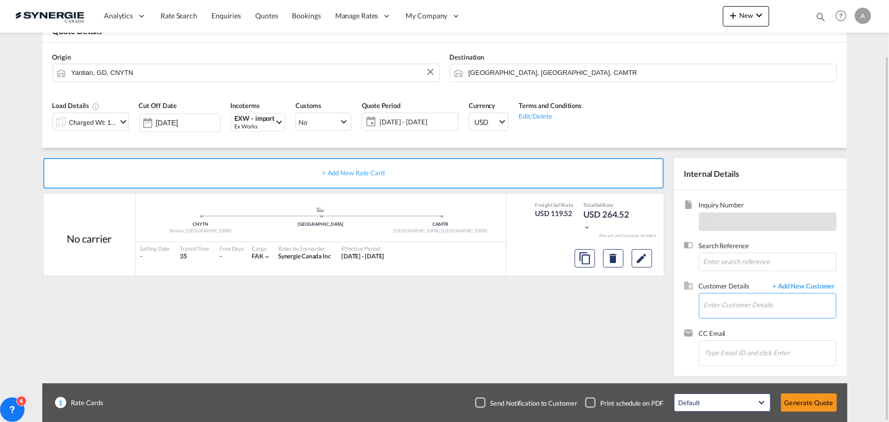
click at [749, 303] on input "Enter Customer Details" at bounding box center [770, 305] width 132 height 23
type input "STRONGER"
click at [657, 9] on div "Analytics Reports Dashboard Rate Search Enquiries Quotes Bookings" at bounding box center [444, 16] width 859 height 32
click at [799, 285] on span "+ Add New Customer" at bounding box center [802, 287] width 69 height 12
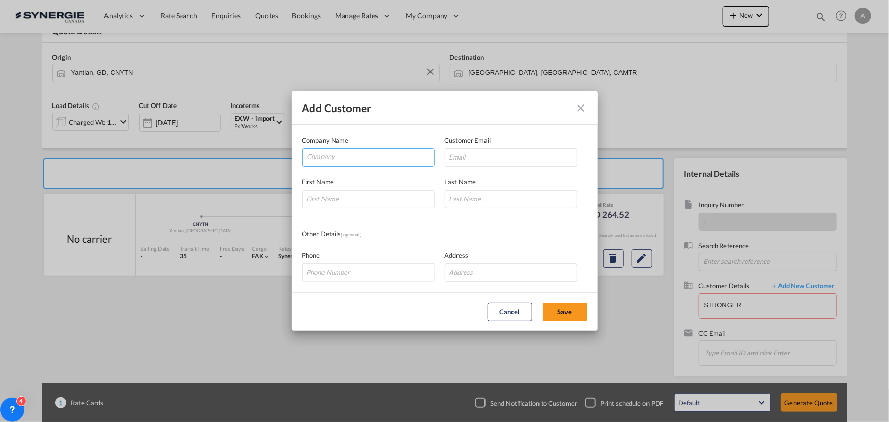
click at [335, 156] on input "Company" at bounding box center [370, 156] width 127 height 15
paste input "[PERSON_NAME][EMAIL_ADDRESS][DOMAIN_NAME]"
type input "[PERSON_NAME][EMAIL_ADDRESS][DOMAIN_NAME]"
click at [515, 156] on input "Add Customer Company ..." at bounding box center [511, 157] width 132 height 18
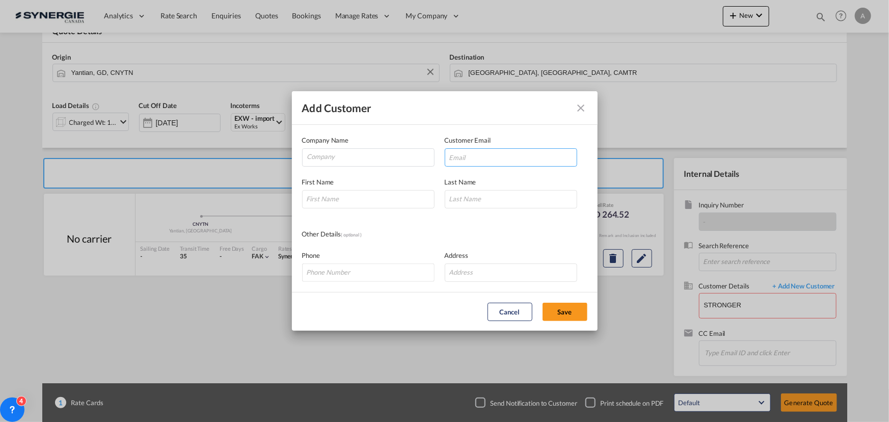
paste input "alexane.rivard@girlpowersupplements.ca"
type input "alexane.rivard@girlpowersupplements.ca"
click at [382, 157] on input "Company" at bounding box center [370, 156] width 127 height 15
type input "GIRL POWER SUPPELENTS"
click at [350, 200] on input "Add Customer Company ..." at bounding box center [368, 199] width 132 height 18
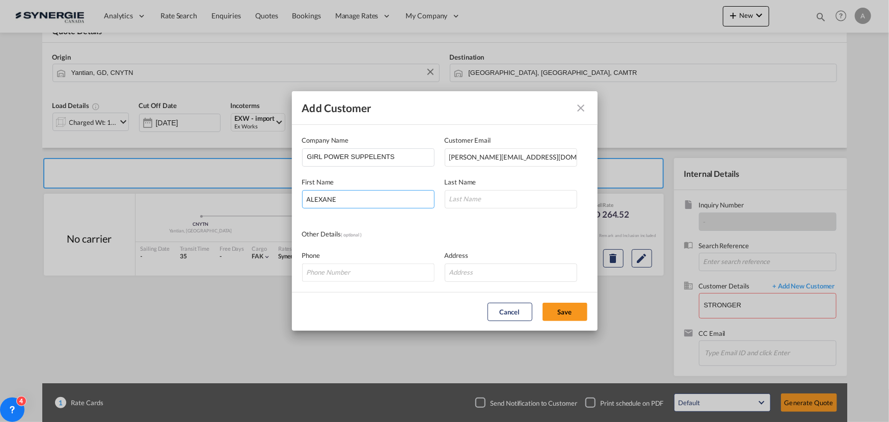
type input "ALEXANE"
type input "RIVARD"
click at [573, 307] on button "Save" at bounding box center [565, 312] width 45 height 18
type input "GIRL POWER SUPPELENTS, ALEXANE RIVARD, alexane.rivard@girlpowersupplements.ca"
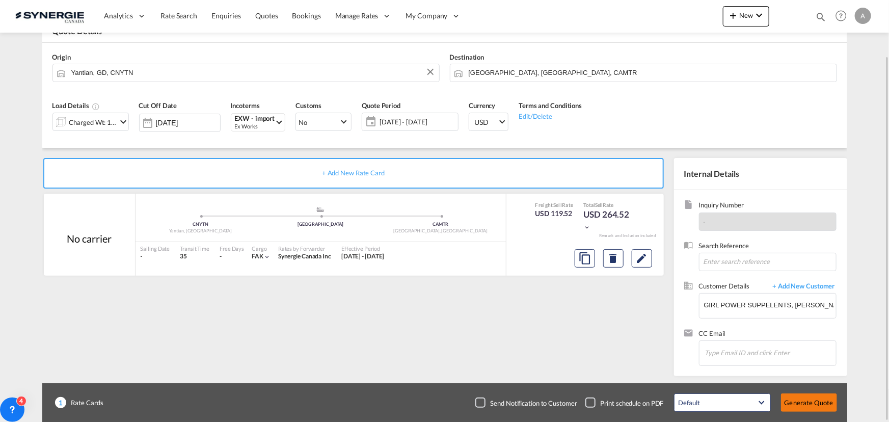
click at [816, 403] on button "Generate Quote" at bounding box center [809, 402] width 56 height 18
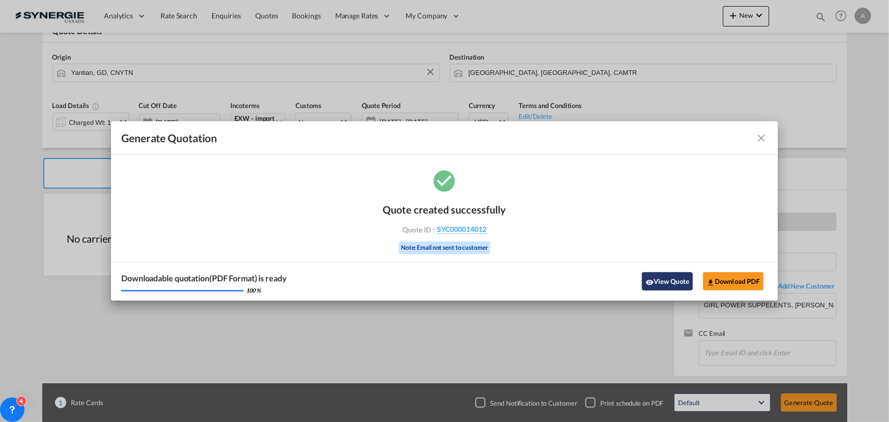
click at [668, 278] on button "View Quote" at bounding box center [667, 281] width 51 height 18
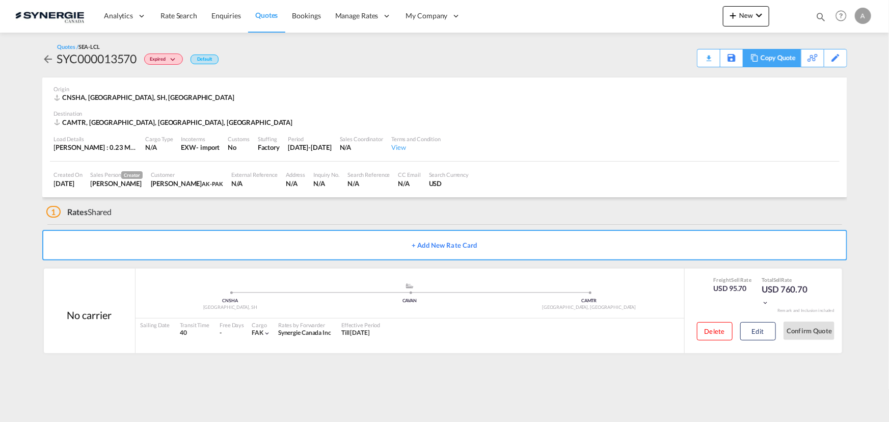
click at [784, 56] on div "Copy Quote" at bounding box center [778, 57] width 35 height 17
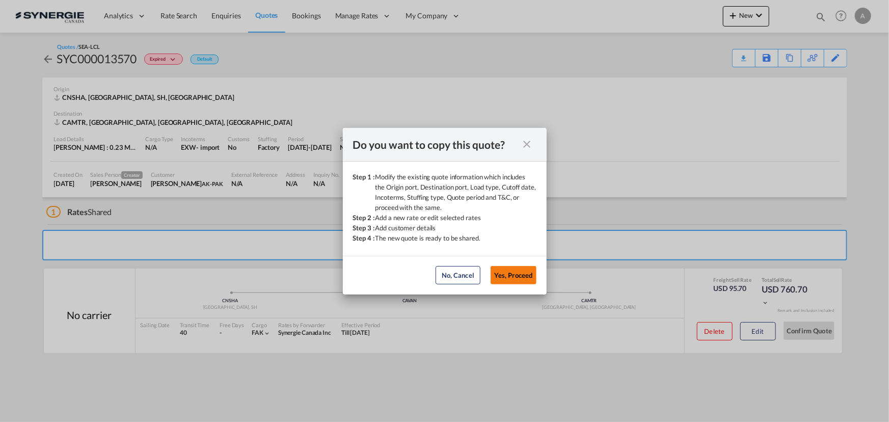
click at [508, 271] on button "Yes, Proceed" at bounding box center [514, 275] width 46 height 18
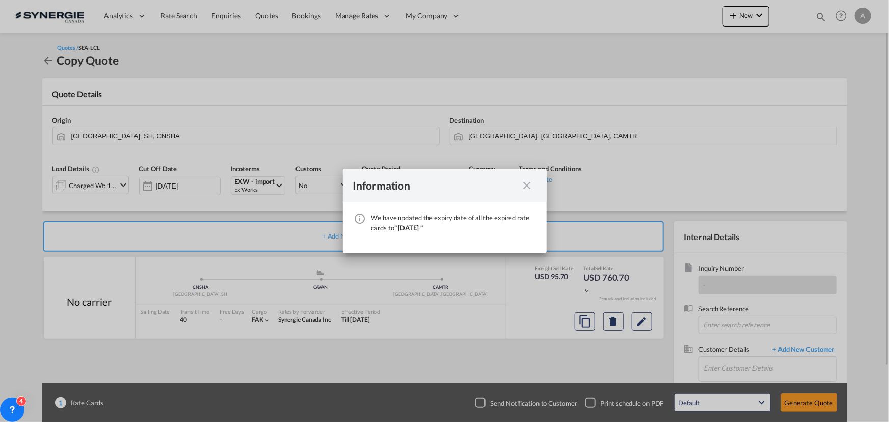
click at [528, 185] on md-icon "icon-close fg-AAA8AD cursor" at bounding box center [527, 185] width 12 height 12
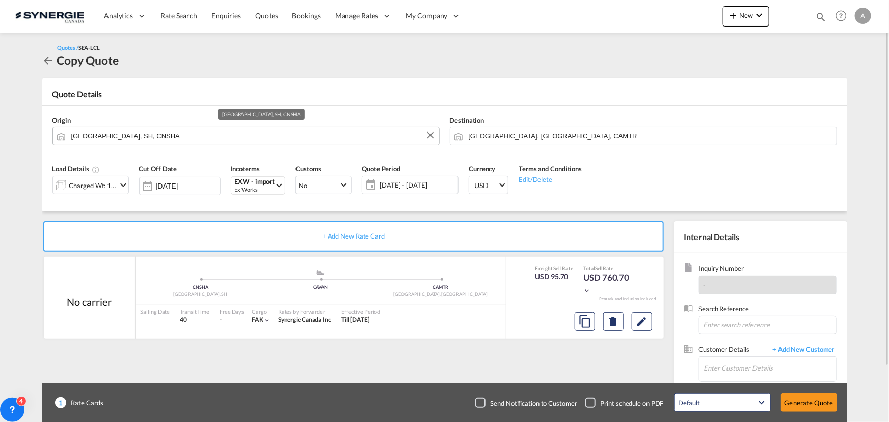
click at [175, 131] on input "[GEOGRAPHIC_DATA], SH, CNSHA" at bounding box center [252, 136] width 363 height 18
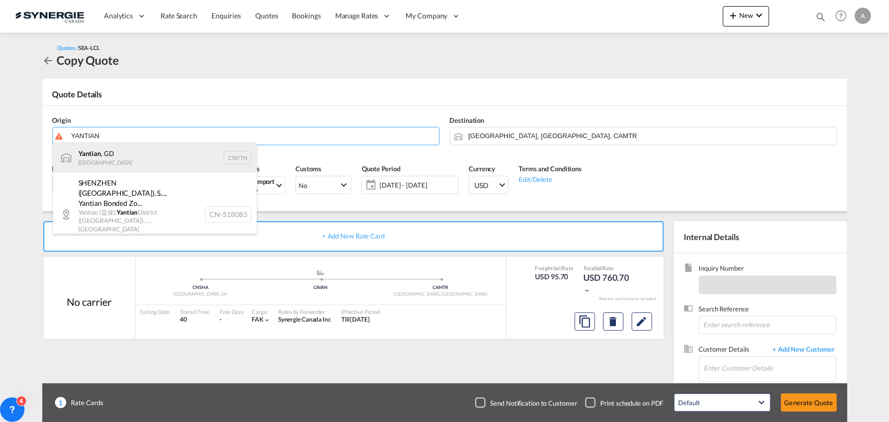
click at [127, 153] on div "Yantian , GD China CNYTN" at bounding box center [155, 157] width 204 height 31
type input "Yantian, GD, CNYTN"
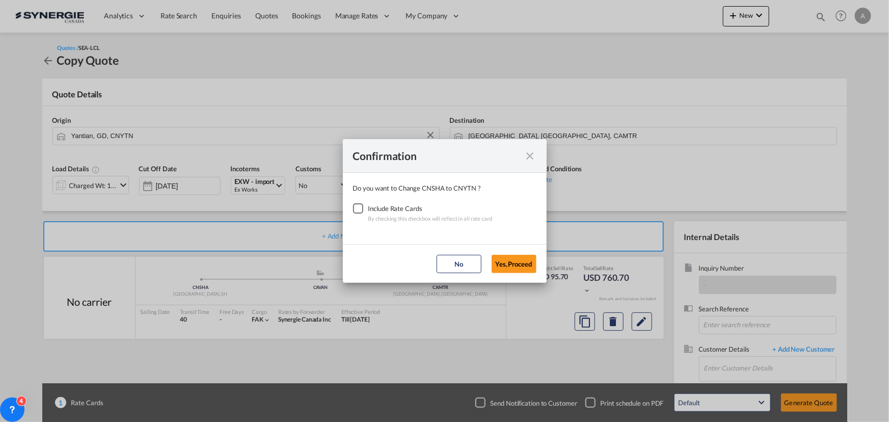
click at [358, 212] on div "Checkbox No Ink" at bounding box center [358, 208] width 10 height 10
click at [513, 264] on button "Yes,Proceed" at bounding box center [514, 264] width 45 height 18
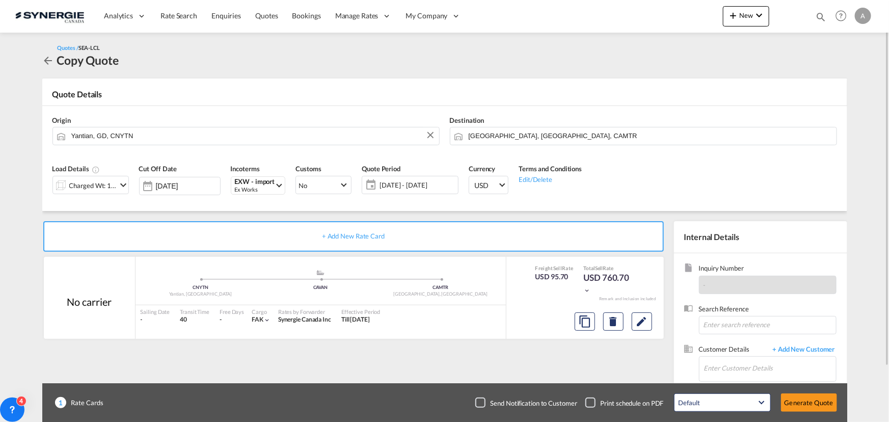
click at [87, 184] on div "Charged Wt: 1.10 W/M" at bounding box center [93, 185] width 48 height 14
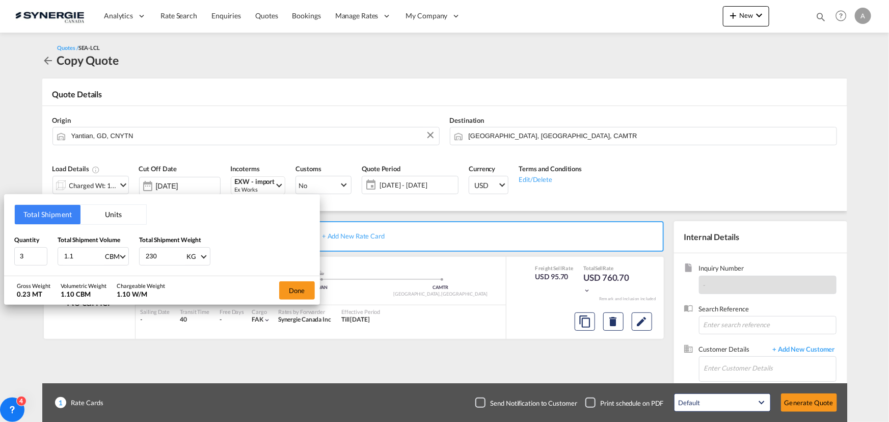
drag, startPoint x: 122, startPoint y: 222, endPoint x: 56, endPoint y: 230, distance: 66.3
click at [122, 222] on button "Units" at bounding box center [114, 214] width 66 height 19
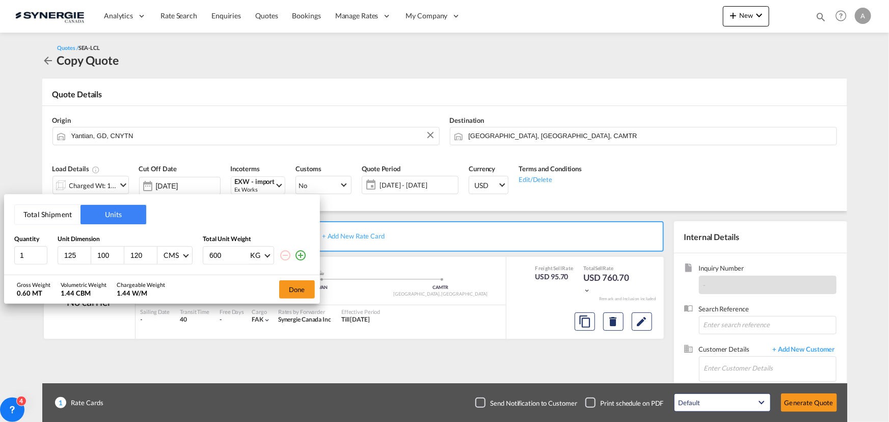
type input "125"
type input "93"
type input "120"
type input "785"
click at [310, 287] on button "Done" at bounding box center [297, 289] width 36 height 18
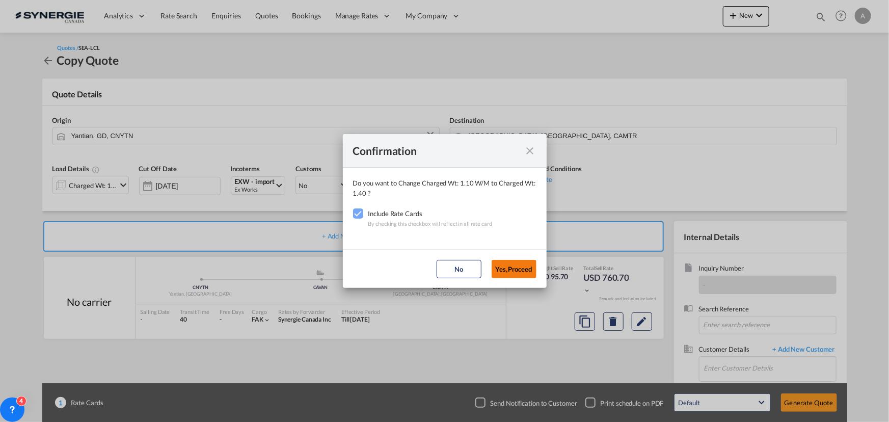
click at [518, 265] on button "Yes,Proceed" at bounding box center [514, 269] width 45 height 18
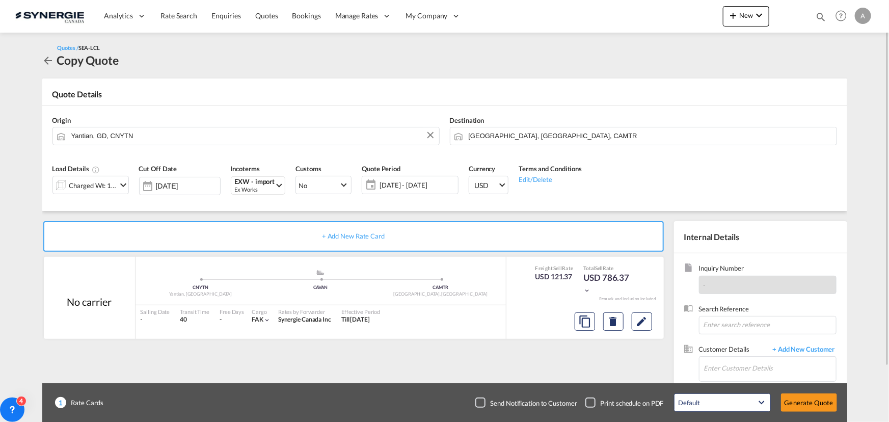
click at [414, 187] on span "12 Aug - 11 Sep 2025" at bounding box center [418, 184] width 76 height 9
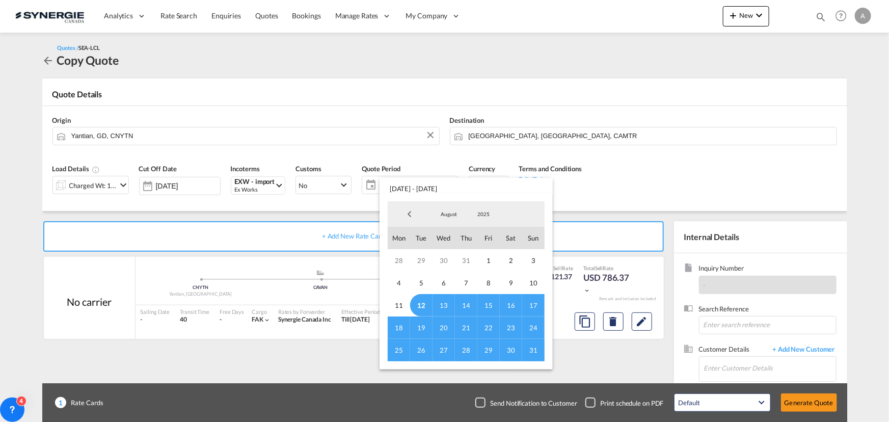
click at [423, 305] on span "12" at bounding box center [421, 305] width 22 height 22
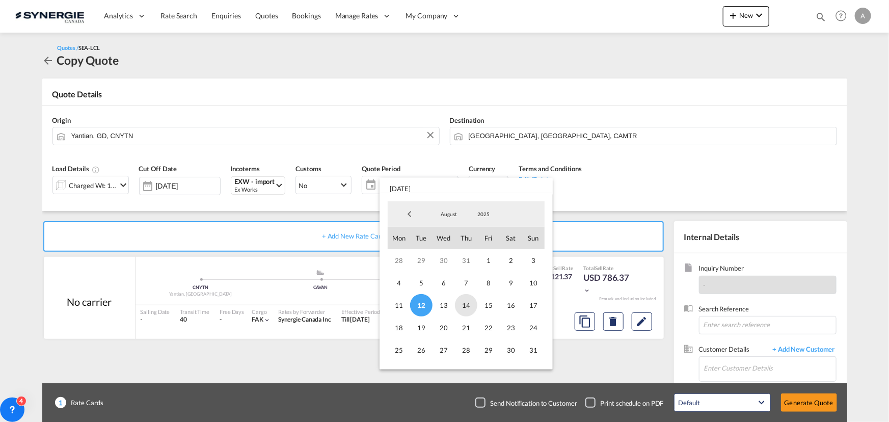
click at [459, 309] on span "14" at bounding box center [466, 305] width 22 height 22
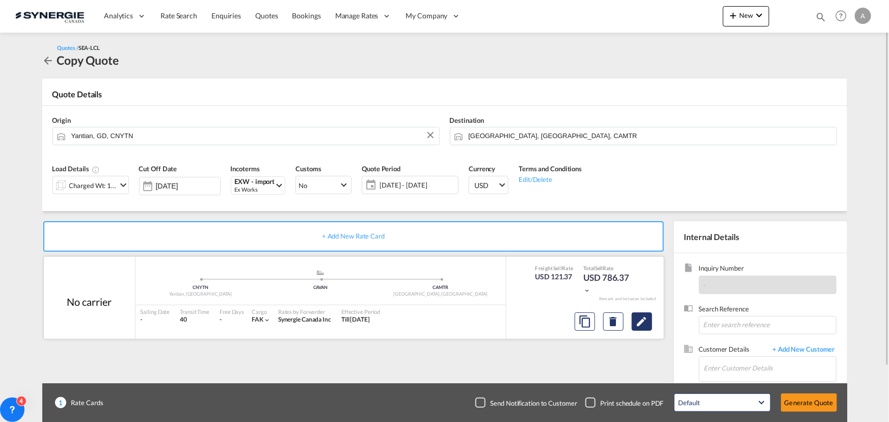
click at [645, 328] on button "Edit" at bounding box center [642, 321] width 20 height 18
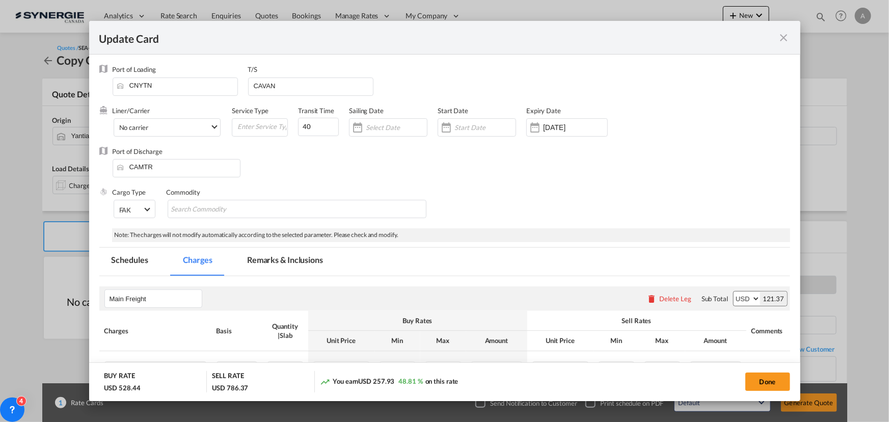
select select "per_w/m"
select select "flat"
select select "per_hbl"
select select "per_bl"
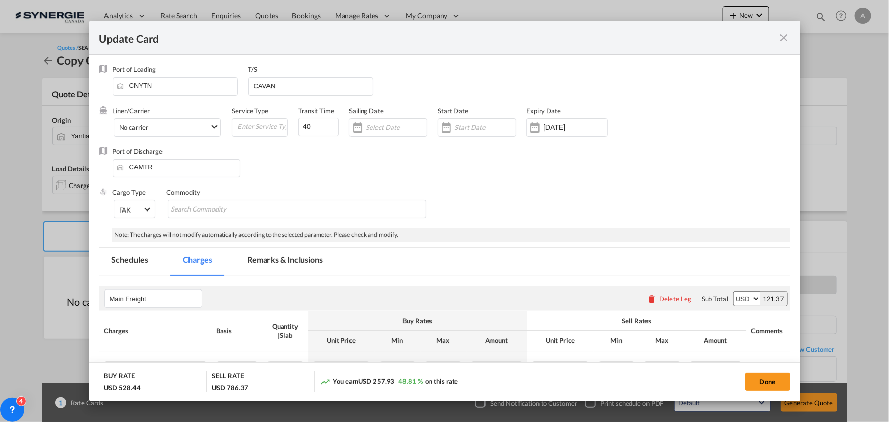
select select "per_bl"
select select "per_shipment"
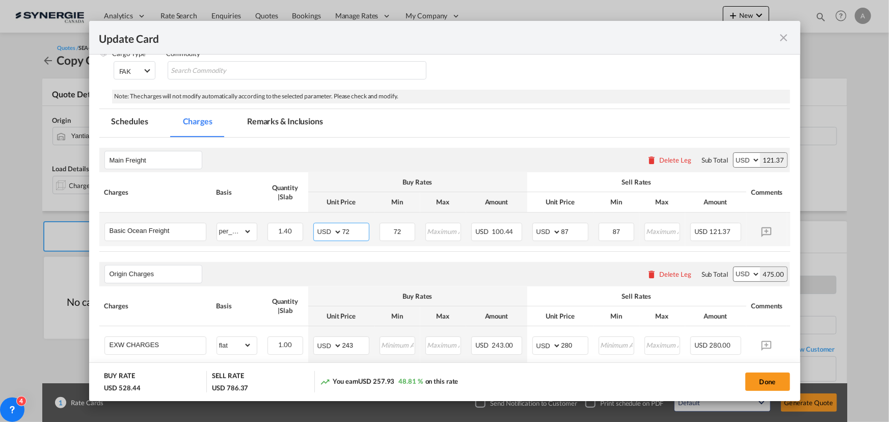
click at [319, 228] on md-input-container "AED AFN ALL AMD ANG AOA ARS AUD AWG AZN BAM BBD BDT BGN BHD BIF BMD BND BOB BRL…" at bounding box center [341, 232] width 56 height 18
type input "68"
type input "83"
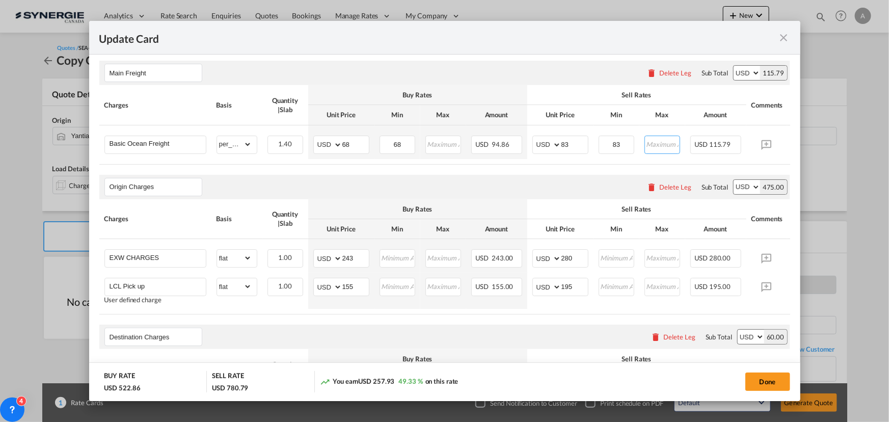
scroll to position [324, 0]
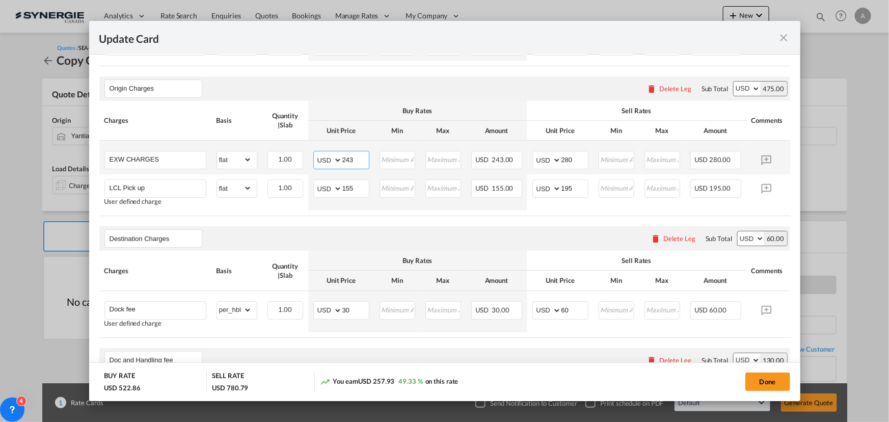
click at [352, 165] on input "243" at bounding box center [355, 158] width 26 height 15
drag, startPoint x: 357, startPoint y: 166, endPoint x: 264, endPoint y: 161, distance: 92.4
click at [280, 165] on tr "EXW CHARGES Please Enter Already Exists gross_weight volumetric_weight per_ship…" at bounding box center [460, 158] width 722 height 34
type input "159"
type input "190"
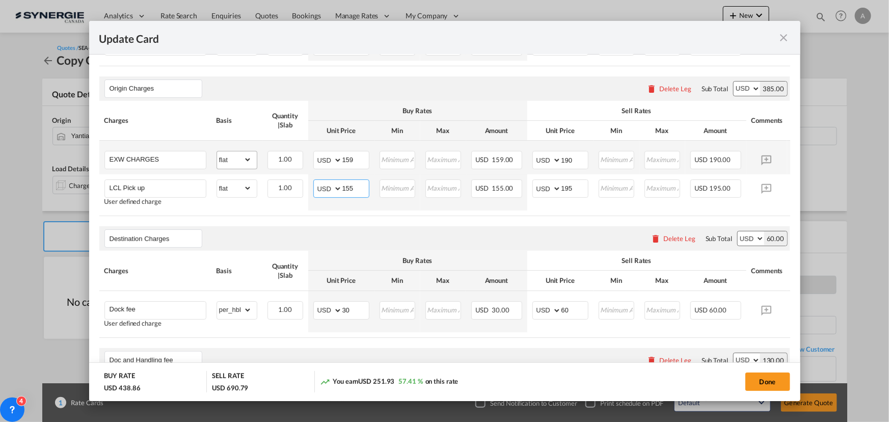
drag, startPoint x: 359, startPoint y: 194, endPoint x: 218, endPoint y: 153, distance: 146.3
click at [251, 61] on tbody "EXW CHARGES Please Enter Already Exists gross_weight volumetric_weight per_ship…" at bounding box center [460, 44] width 722 height 34
type input "140"
type input "180"
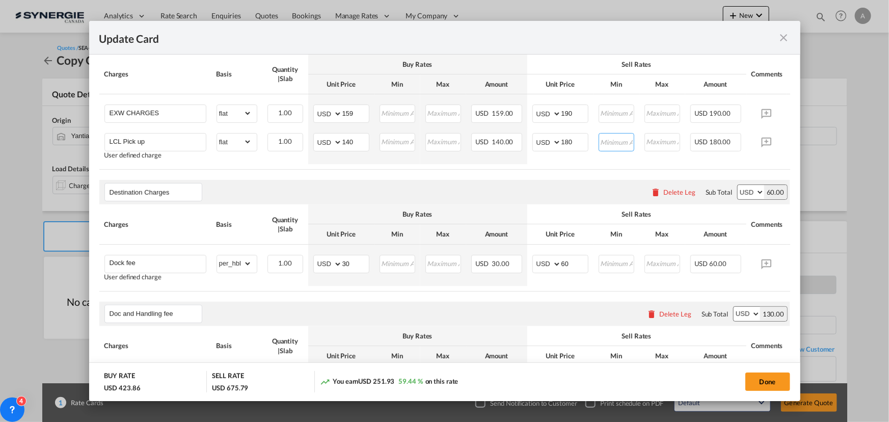
scroll to position [463, 0]
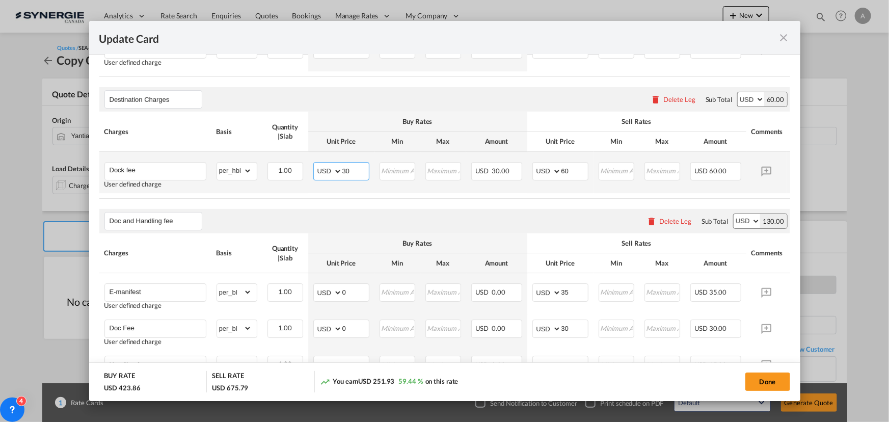
drag, startPoint x: 351, startPoint y: 173, endPoint x: 224, endPoint y: 157, distance: 127.9
click at [245, 163] on tr "Dock fee User defined charge Please Enter Already Exists gross_weight volumetri…" at bounding box center [460, 172] width 722 height 41
type input "54"
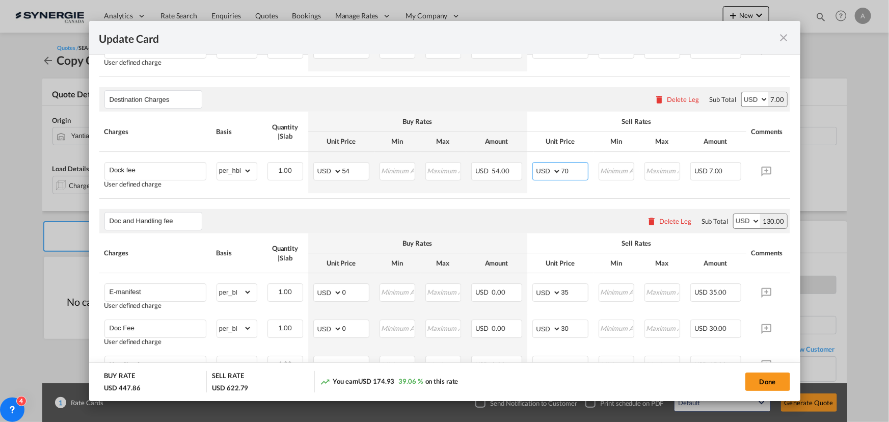
type input "70"
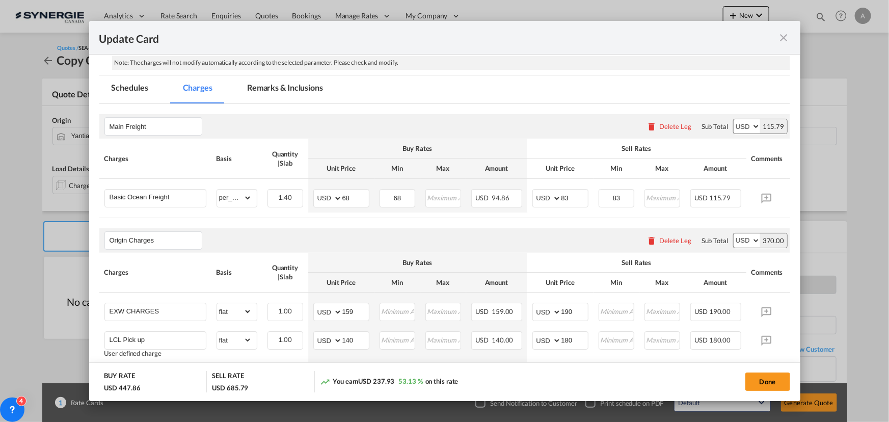
scroll to position [172, 0]
click at [281, 94] on md-tab-item "Remarks & Inclusions" at bounding box center [285, 90] width 100 height 28
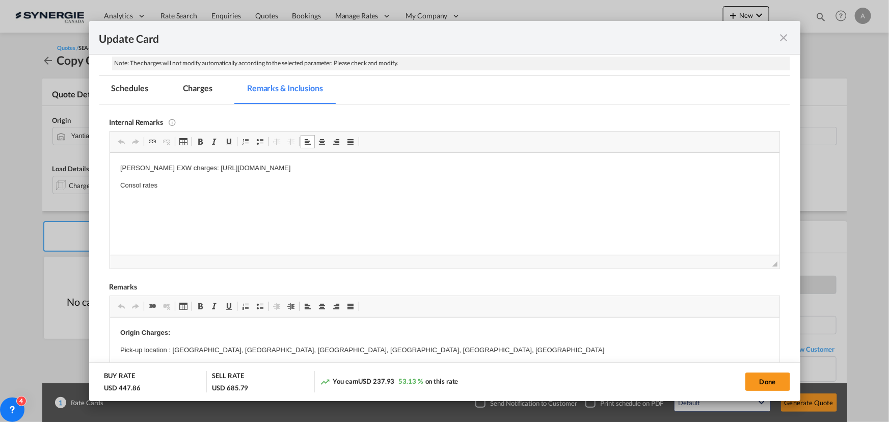
drag, startPoint x: 186, startPoint y: 168, endPoint x: 603, endPoint y: 165, distance: 417.4
click at [610, 169] on p "Everok EXW charges: https://app.frontapp.com/open/cnv_q0ikki7?key=2i0tmfnxBIsJ8…" at bounding box center [444, 168] width 649 height 11
click at [173, 188] on p "Consol rates" at bounding box center [444, 185] width 649 height 11
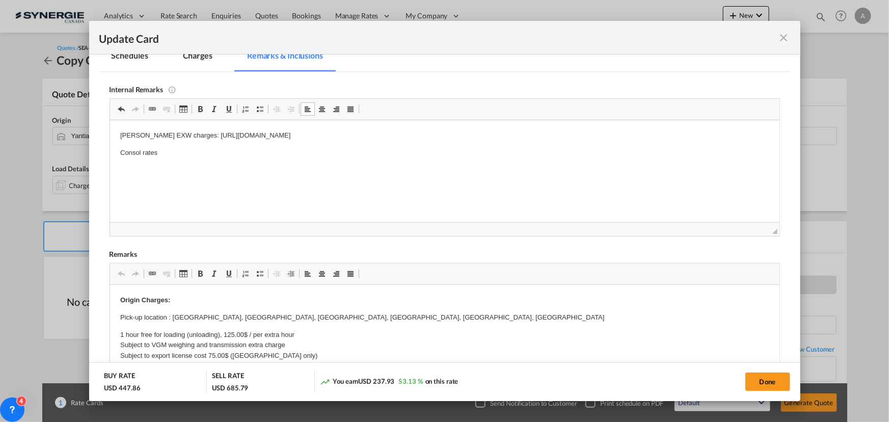
scroll to position [218, 0]
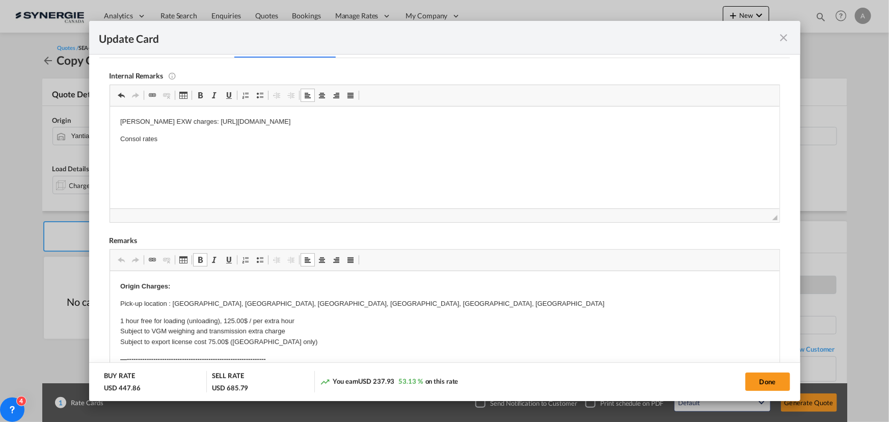
drag, startPoint x: 200, startPoint y: 312, endPoint x: 247, endPoint y: 312, distance: 47.4
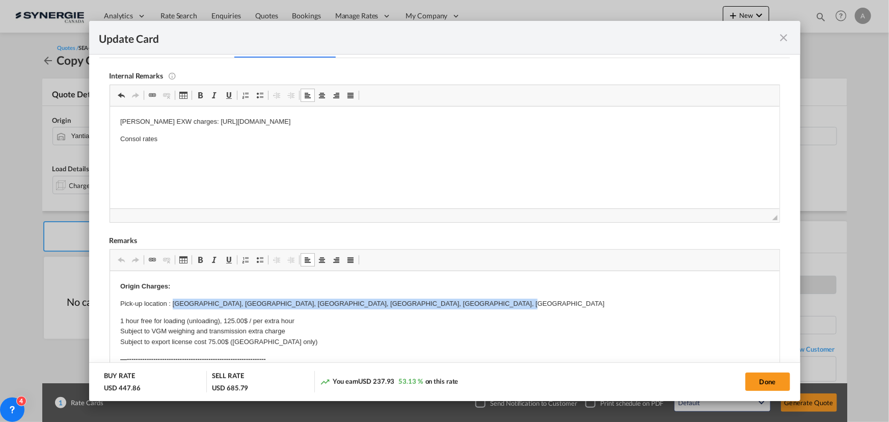
drag, startPoint x: 174, startPoint y: 301, endPoint x: 473, endPoint y: 294, distance: 299.2
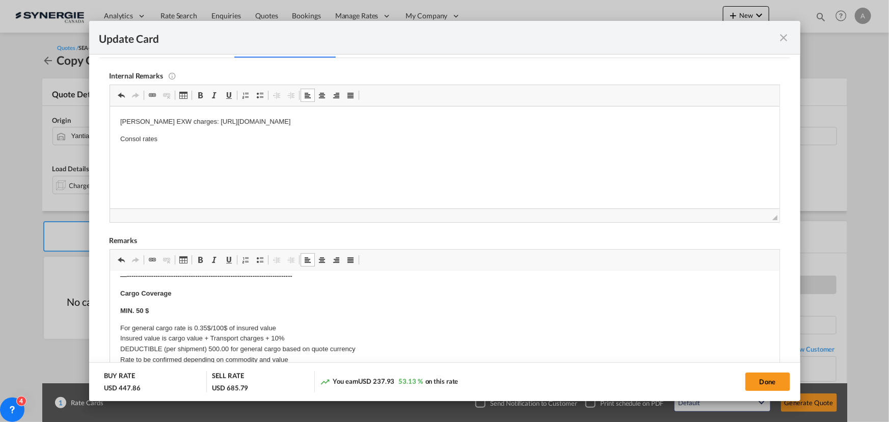
scroll to position [379, 0]
click at [783, 374] on button "Done" at bounding box center [768, 382] width 45 height 18
type input "26 Aug 2025"
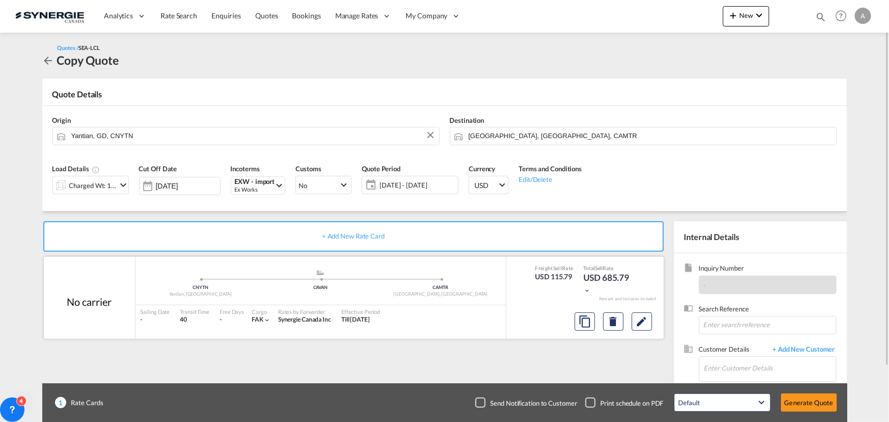
scroll to position [63, 0]
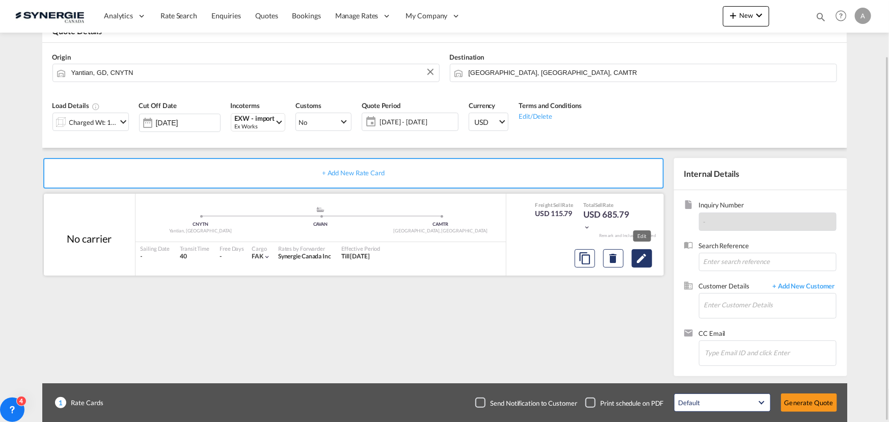
click at [637, 257] on md-icon "Edit" at bounding box center [642, 258] width 12 height 12
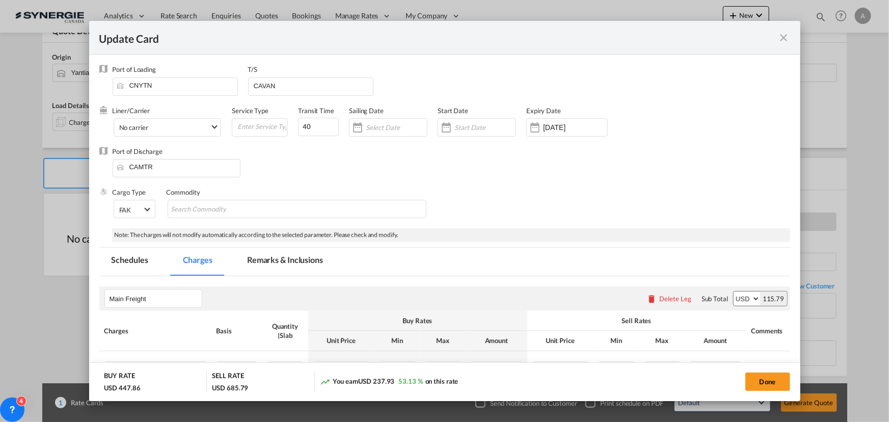
click at [473, 129] on input "Update Card Port ..." at bounding box center [485, 127] width 61 height 8
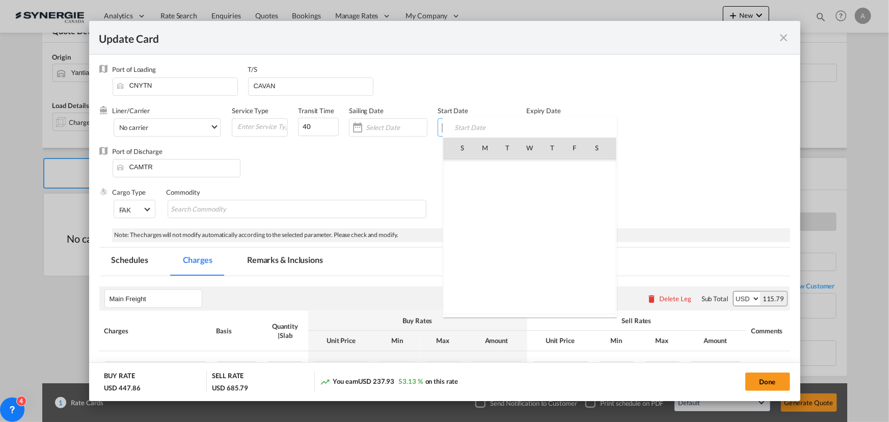
scroll to position [235915, 0]
click at [504, 214] on span "12" at bounding box center [507, 214] width 21 height 21
type input "[DATE]"
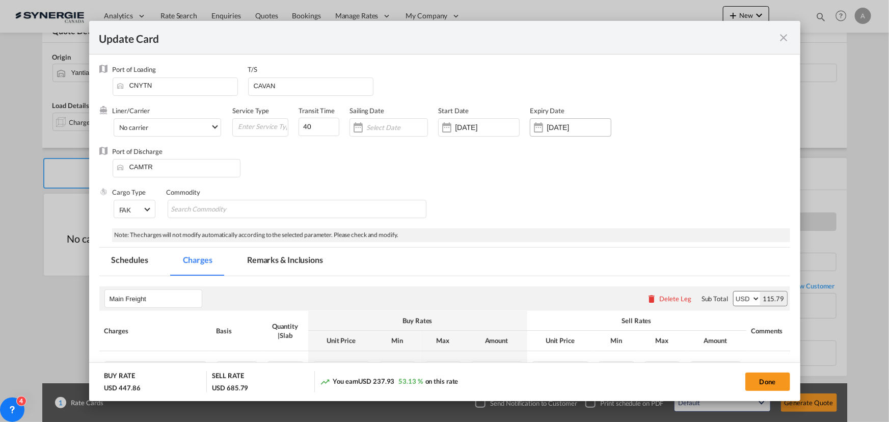
click at [548, 131] on div "27 Aug 2025" at bounding box center [579, 127] width 64 height 9
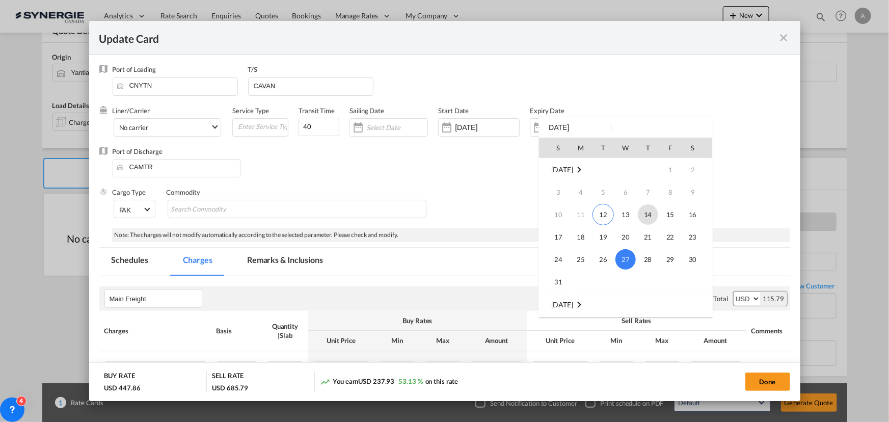
click at [647, 219] on span "14" at bounding box center [648, 214] width 20 height 20
type input "14 Aug 2025"
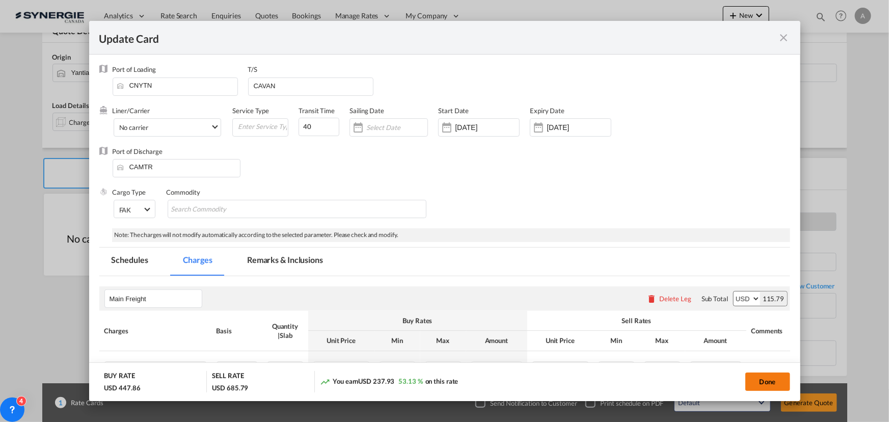
click at [753, 381] on button "Done" at bounding box center [768, 382] width 45 height 18
type input "[DATE]"
type input "13 Aug 2025"
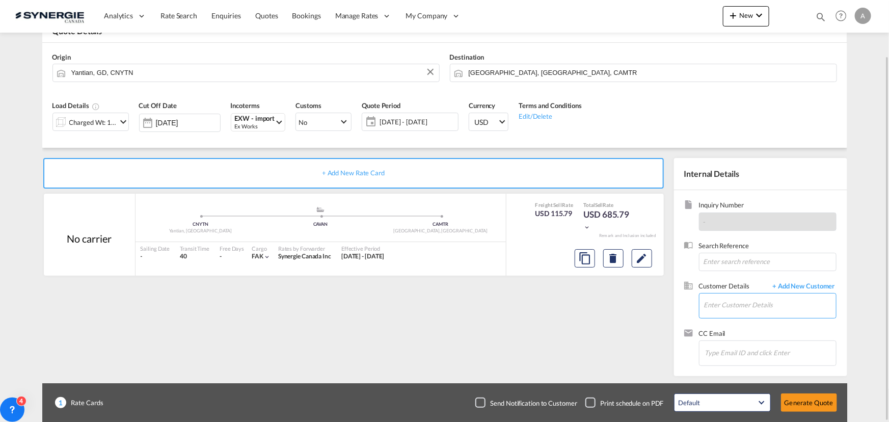
click at [739, 307] on input "Enter Customer Details" at bounding box center [770, 305] width 132 height 23
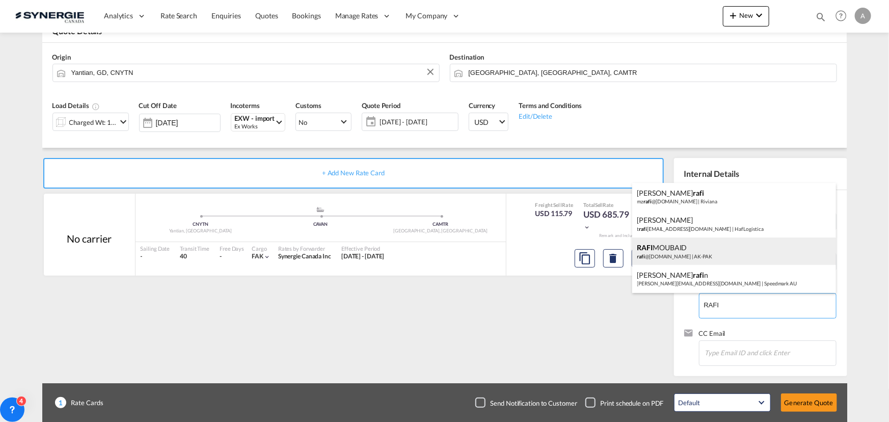
click at [697, 251] on div "RAFI MOUBAID rafi @ak-pak.net | AK-PAK" at bounding box center [734, 251] width 204 height 28
type input "AK-PAK, RAFI MOUBAID, rafi@ak-pak.net"
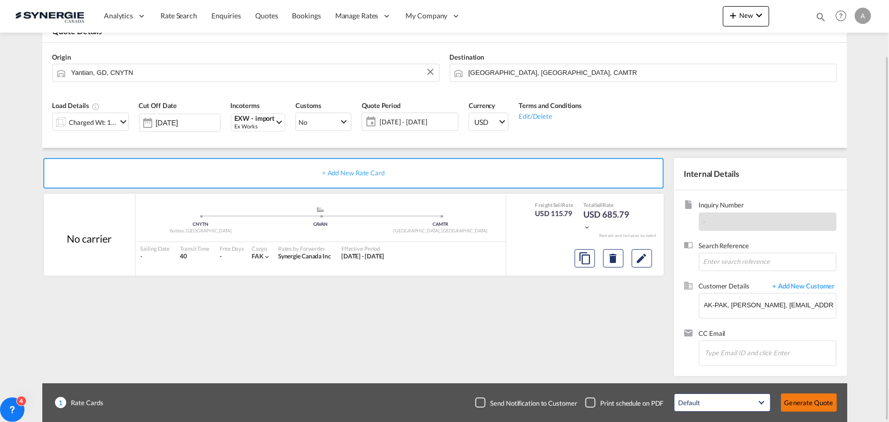
click at [795, 396] on button "Generate Quote" at bounding box center [809, 402] width 56 height 18
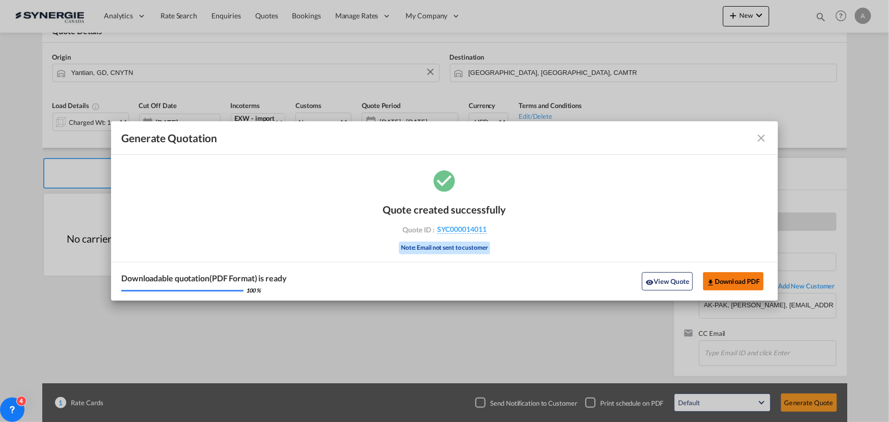
click at [731, 283] on button "Download PDF" at bounding box center [733, 281] width 61 height 18
click at [678, 273] on button "View Quote" at bounding box center [667, 281] width 51 height 18
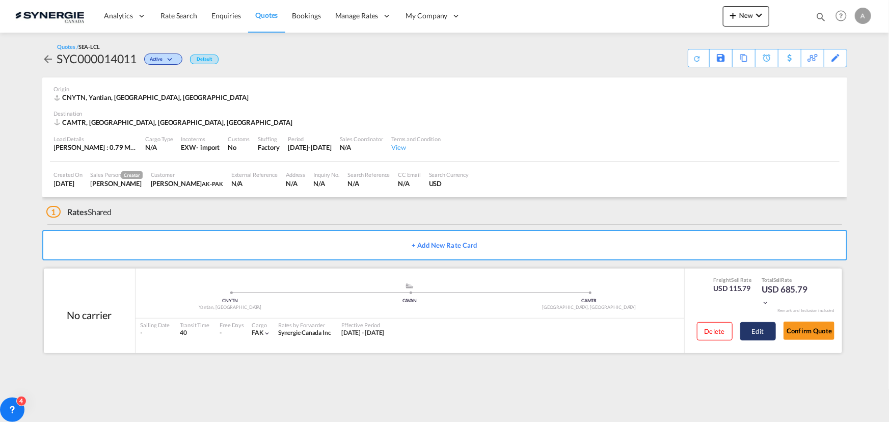
click at [748, 337] on button "Edit" at bounding box center [758, 331] width 36 height 18
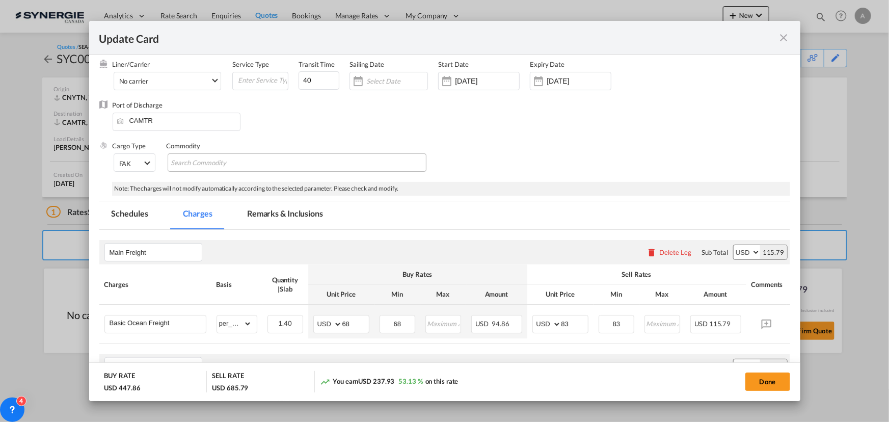
scroll to position [46, 0]
click at [236, 163] on input "Chips input." at bounding box center [217, 163] width 93 height 16
type input "Water based paint"
click at [576, 133] on div "Port of Discharge CAMTR" at bounding box center [444, 121] width 691 height 41
click at [757, 378] on button "Done" at bounding box center [768, 382] width 45 height 18
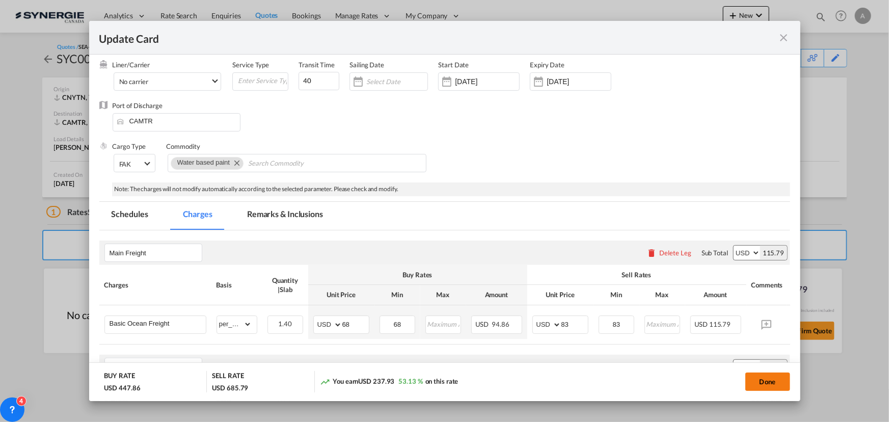
type input "[DATE]"
type input "13 Aug 2025"
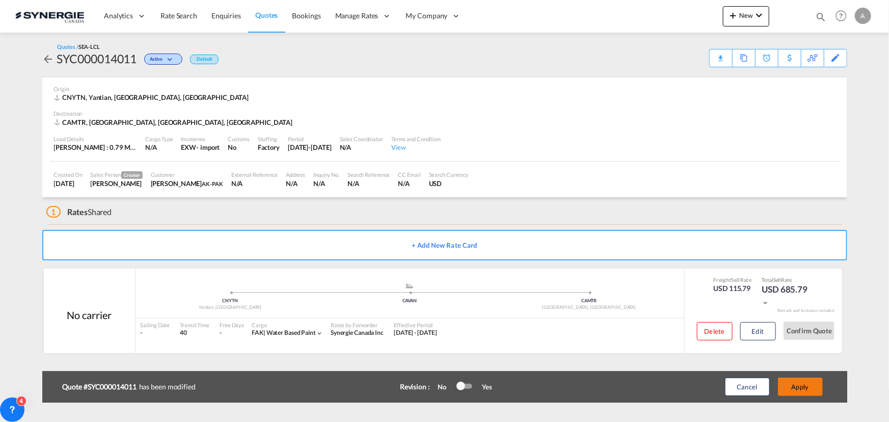
click at [797, 391] on button "Apply" at bounding box center [800, 387] width 45 height 18
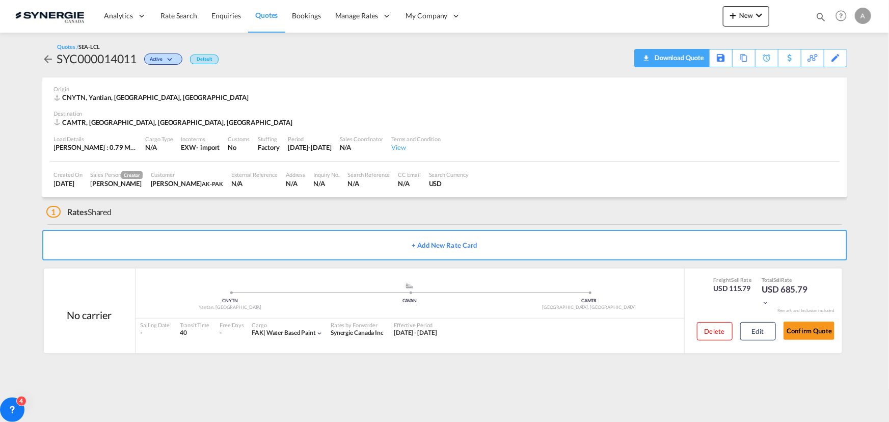
click at [653, 52] on div "Download Quote" at bounding box center [678, 57] width 52 height 16
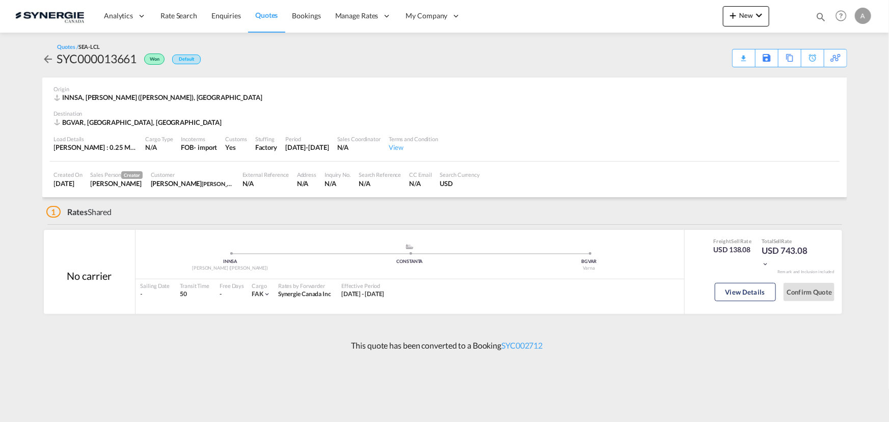
click at [76, 65] on div "SYC000013661" at bounding box center [97, 58] width 80 height 16
copy div "SYC000013661"
click at [733, 65] on div "Download Quote" at bounding box center [724, 57] width 52 height 16
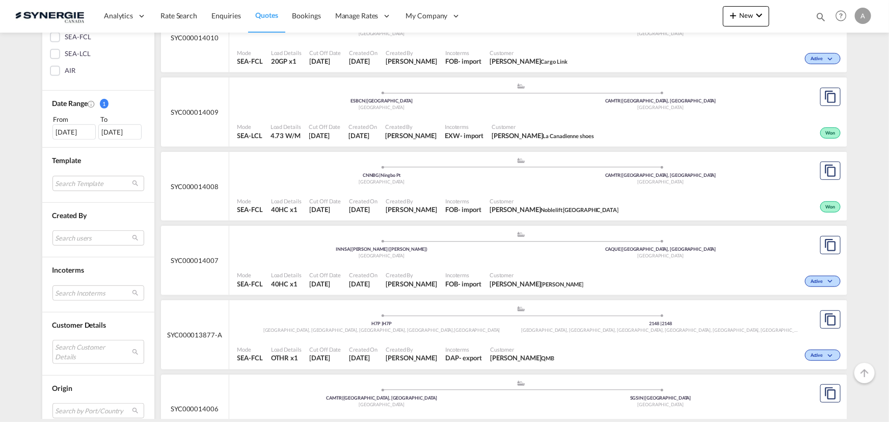
scroll to position [278, 0]
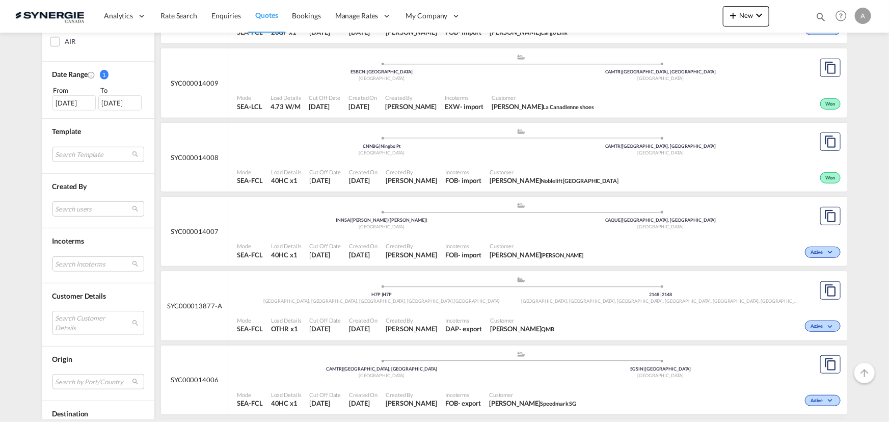
click at [79, 318] on md-select "Search Customer Details user name user [PERSON_NAME] [EMAIL_ADDRESS][PERSON_NAM…" at bounding box center [98, 322] width 92 height 23
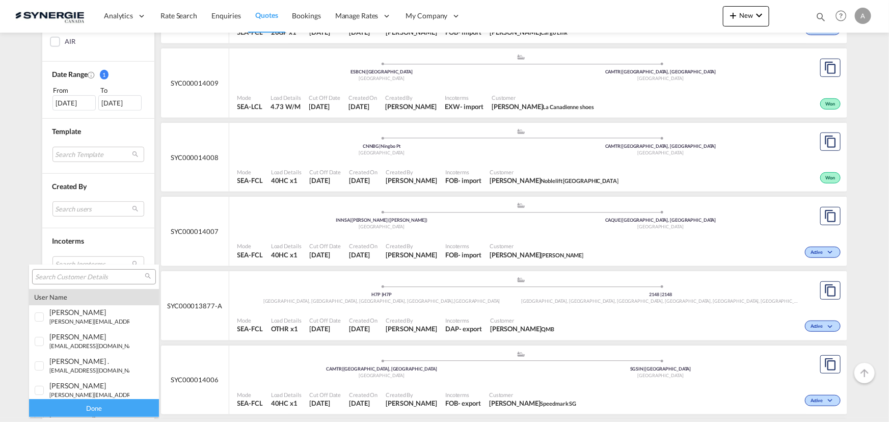
click at [88, 271] on div at bounding box center [94, 276] width 124 height 15
click at [86, 275] on input "search" at bounding box center [90, 277] width 110 height 9
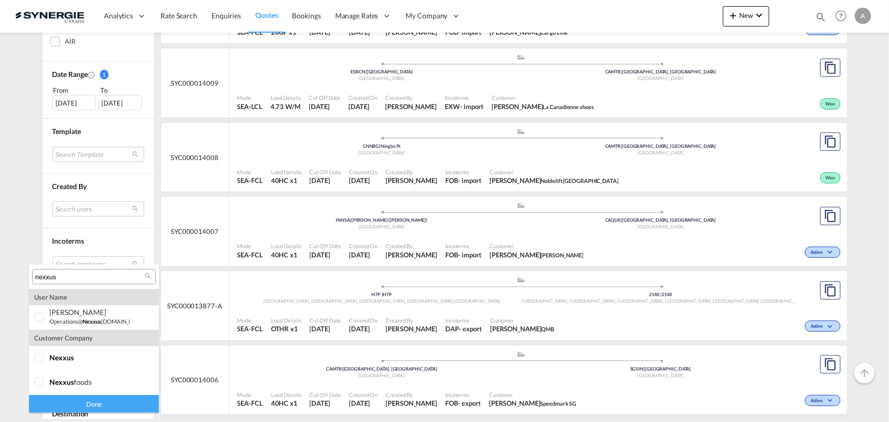
type input "nexxus"
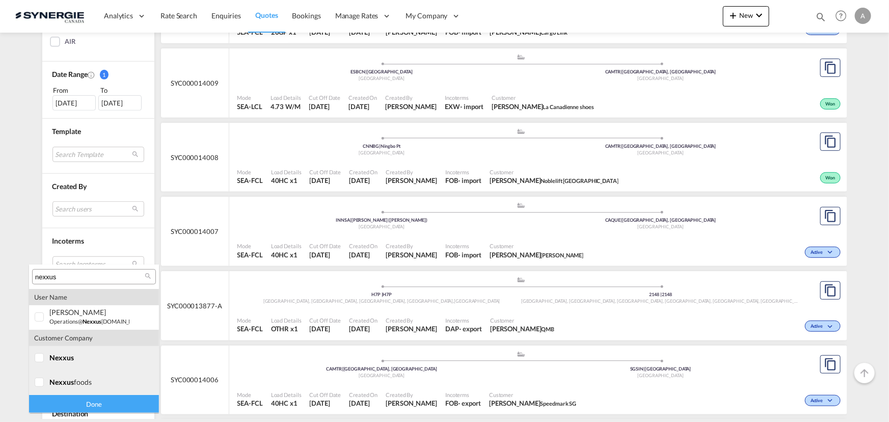
click at [42, 363] on div at bounding box center [40, 358] width 10 height 10
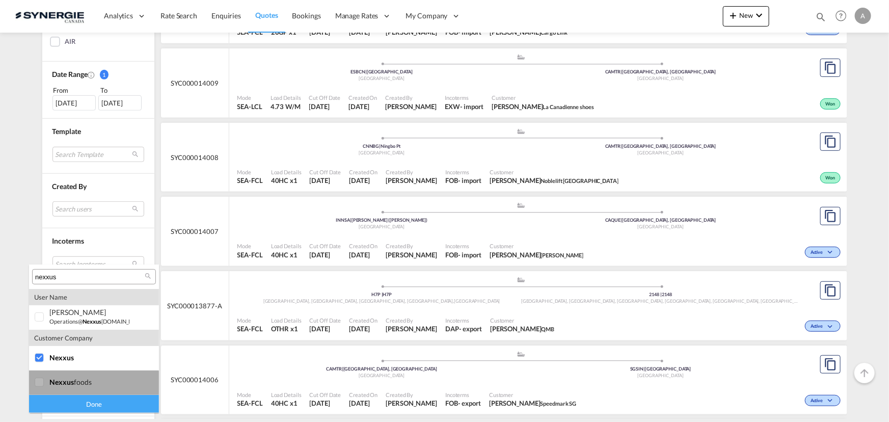
click at [45, 388] on div at bounding box center [40, 383] width 10 height 10
click at [109, 403] on div "Done" at bounding box center [94, 404] width 130 height 18
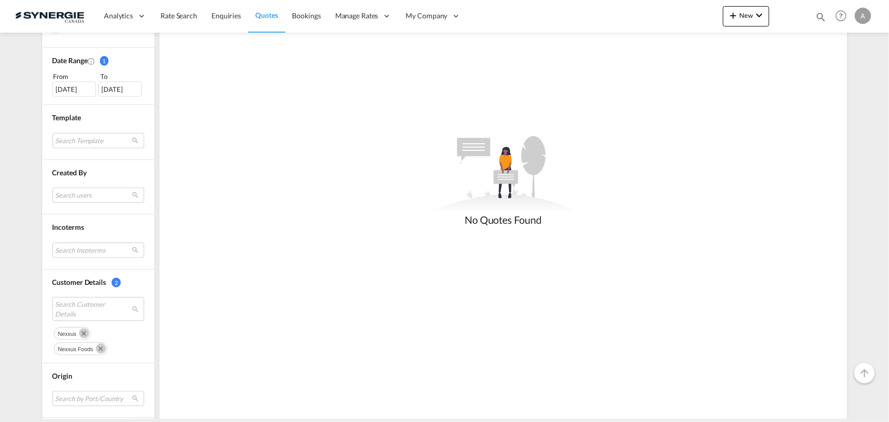
scroll to position [231, 0]
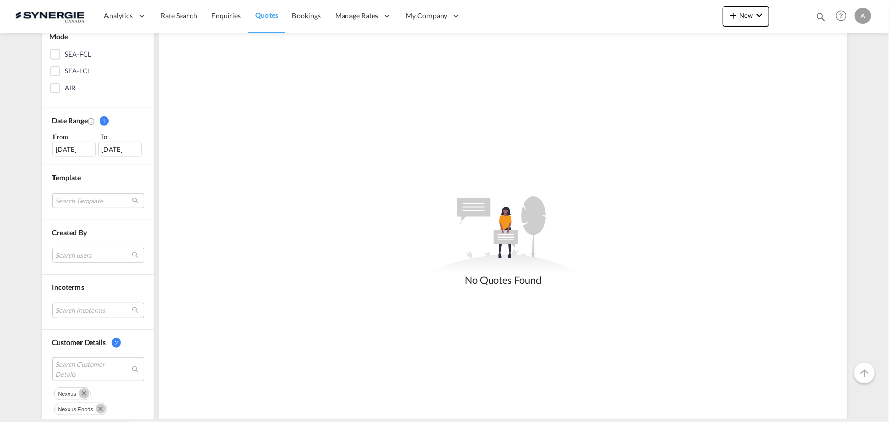
click at [78, 143] on div "[DATE]" at bounding box center [73, 149] width 43 height 15
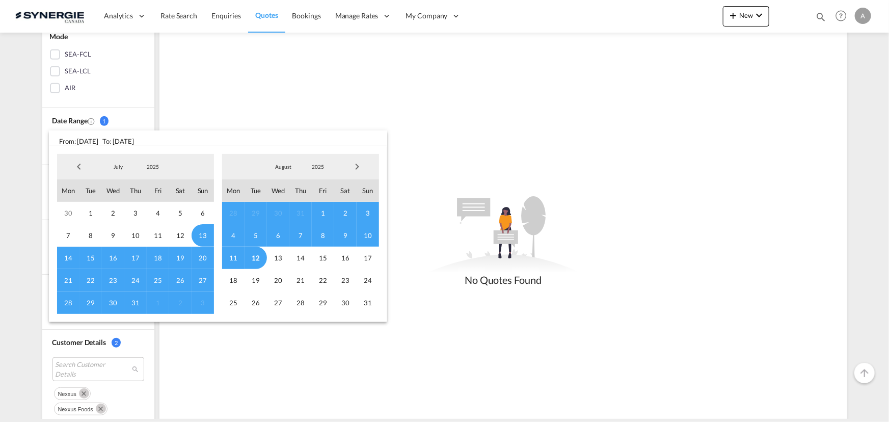
click at [162, 166] on span "2025" at bounding box center [153, 166] width 33 height 7
click at [156, 121] on md-option "2023" at bounding box center [162, 118] width 69 height 24
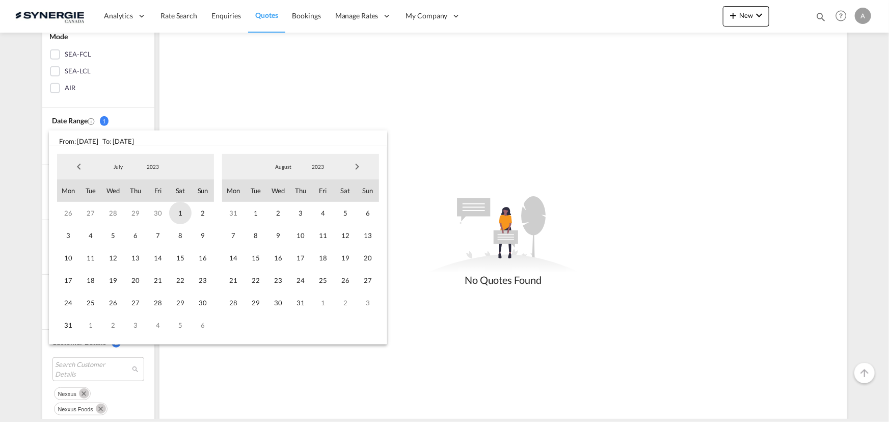
click at [184, 209] on span "1" at bounding box center [180, 213] width 22 height 22
click at [306, 167] on span "2023" at bounding box center [318, 166] width 33 height 7
click at [322, 216] on md-option "2025" at bounding box center [327, 216] width 69 height 24
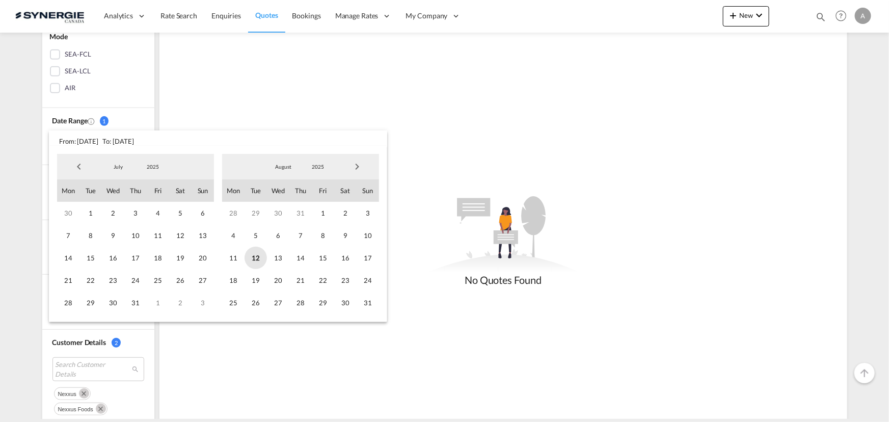
click at [255, 258] on span "12" at bounding box center [256, 258] width 22 height 22
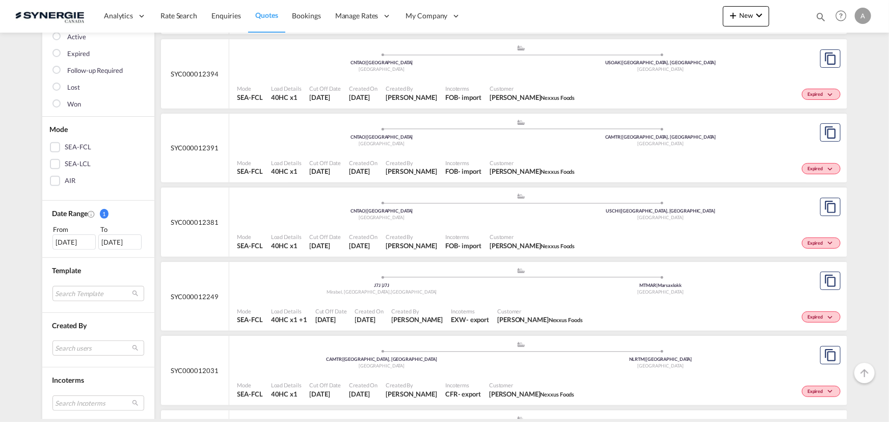
scroll to position [231, 0]
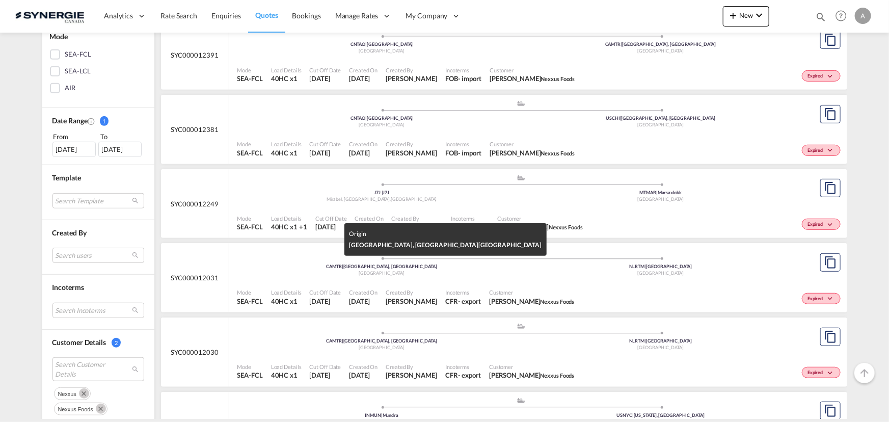
click at [499, 274] on div "[GEOGRAPHIC_DATA]" at bounding box center [382, 273] width 279 height 7
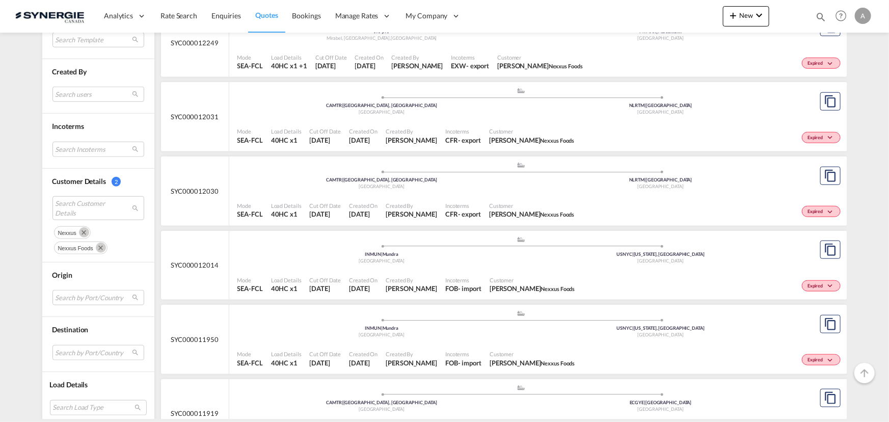
scroll to position [392, 0]
click at [101, 247] on md-icon "Remove" at bounding box center [101, 248] width 10 height 10
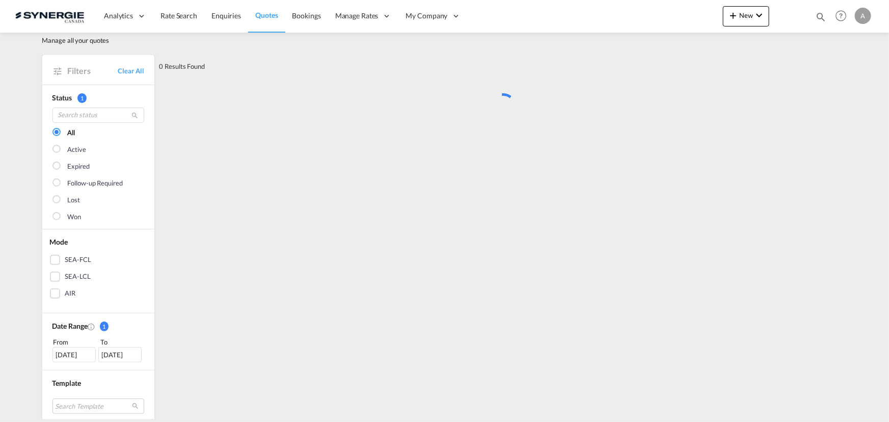
scroll to position [0, 0]
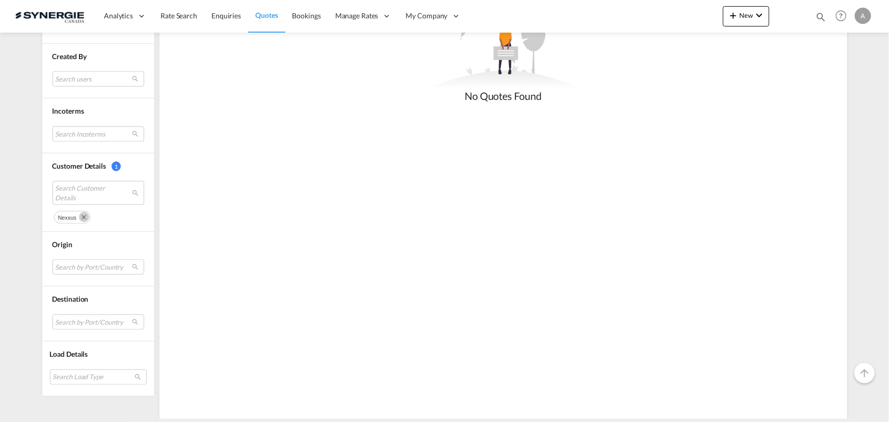
click at [79, 216] on md-icon "Remove" at bounding box center [84, 217] width 10 height 10
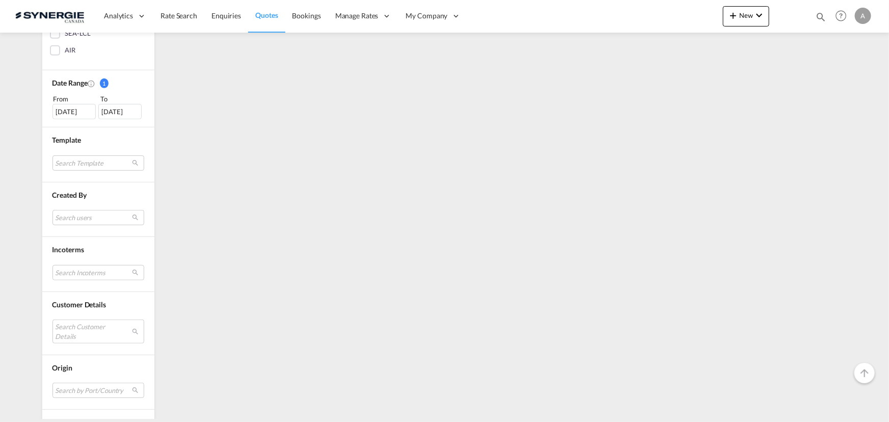
scroll to position [278, 0]
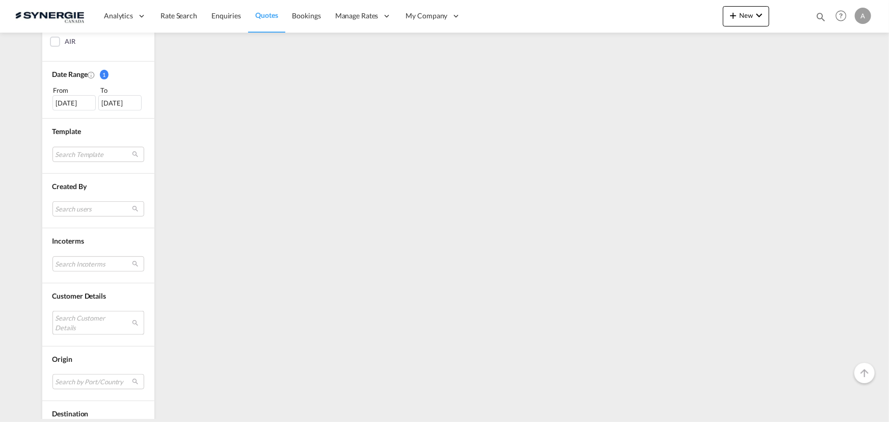
click at [87, 312] on md-select "Search Customer Details" at bounding box center [98, 322] width 92 height 23
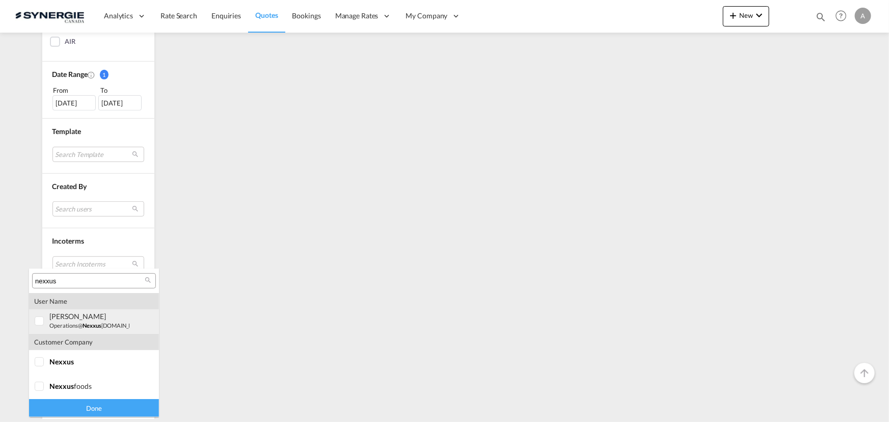
click at [41, 321] on div at bounding box center [40, 321] width 10 height 10
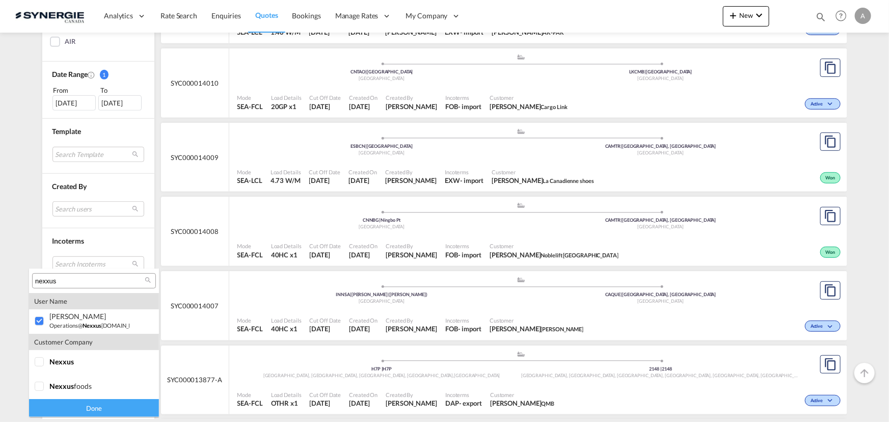
click at [66, 403] on div "Done" at bounding box center [94, 408] width 130 height 18
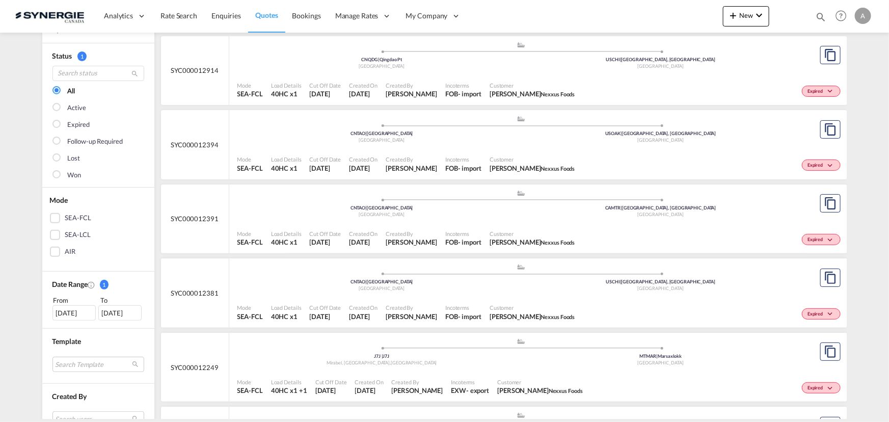
scroll to position [0, 0]
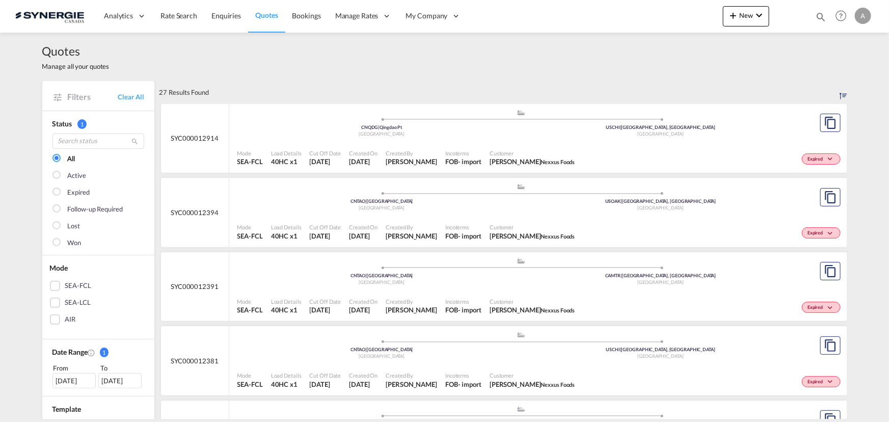
click at [817, 19] on md-icon "icon-magnify" at bounding box center [820, 16] width 11 height 11
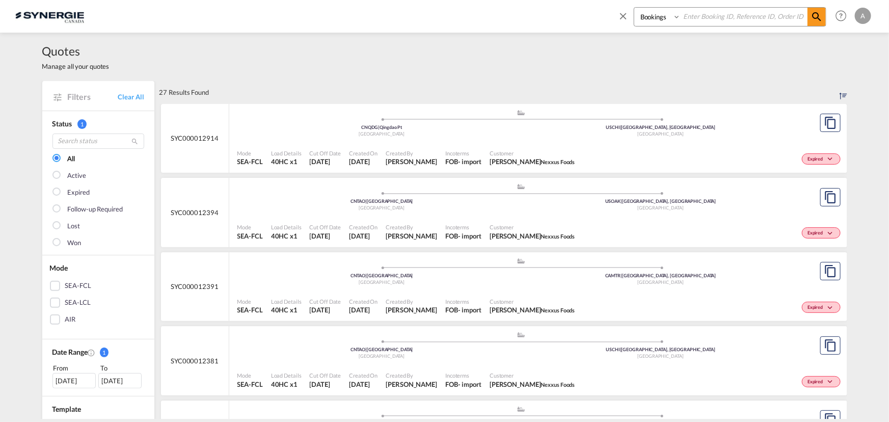
click at [657, 22] on select "Bookings Quotes Enquiries" at bounding box center [658, 17] width 48 height 18
drag, startPoint x: 738, startPoint y: 41, endPoint x: 807, endPoint y: 20, distance: 71.6
click at [740, 41] on div "Quotes Manage all your quotes" at bounding box center [444, 57] width 805 height 48
click at [623, 19] on md-icon "icon-close" at bounding box center [623, 15] width 11 height 11
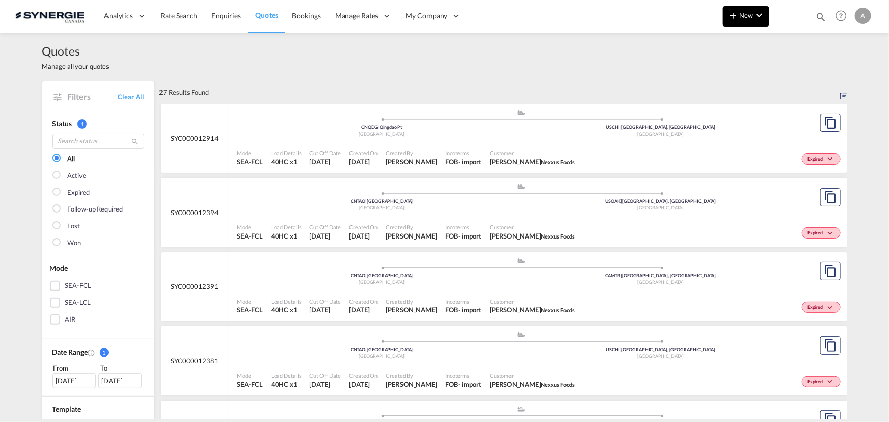
click at [739, 22] on button "New" at bounding box center [746, 16] width 46 height 20
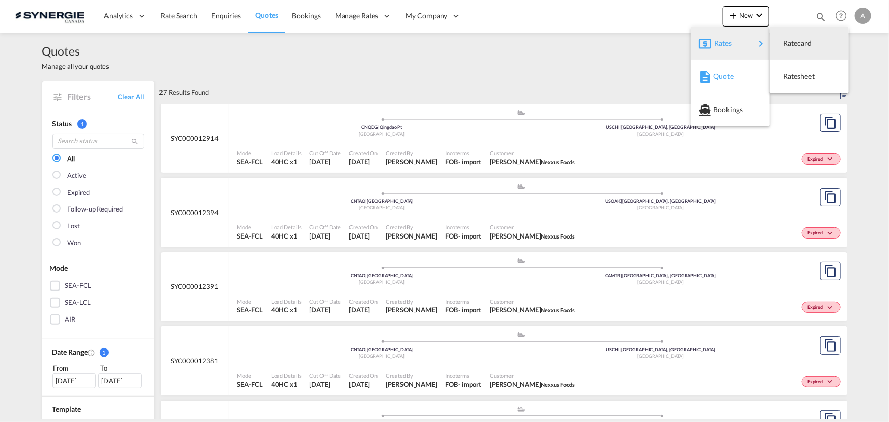
click at [725, 77] on span "Quote" at bounding box center [718, 76] width 11 height 20
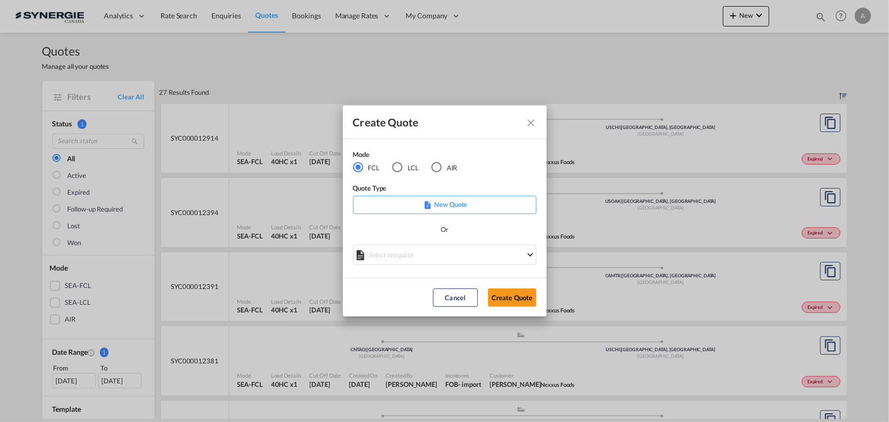
click at [399, 172] on div "LCL" at bounding box center [397, 167] width 10 height 10
click at [406, 262] on md-select "Select template New DAP Import LCL Karen Mercier | 09 Jul 2025 BRAZIL LCL EXPOR…" at bounding box center [444, 255] width 183 height 20
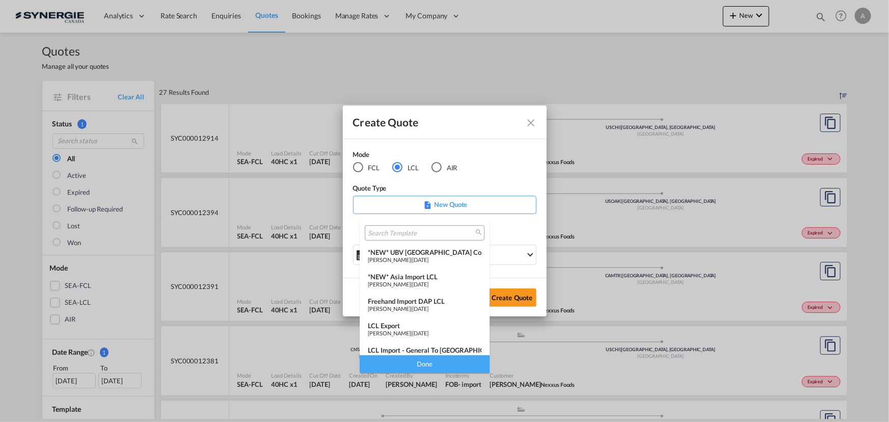
scroll to position [132, 0]
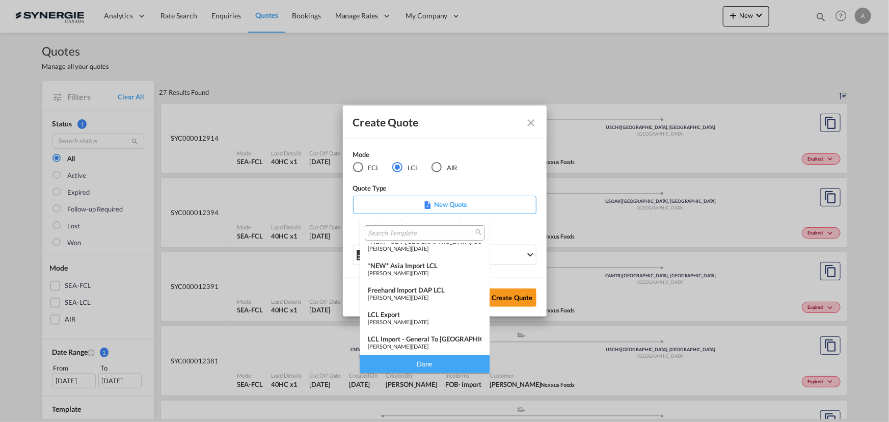
click at [408, 316] on div "LCL Export" at bounding box center [425, 314] width 114 height 8
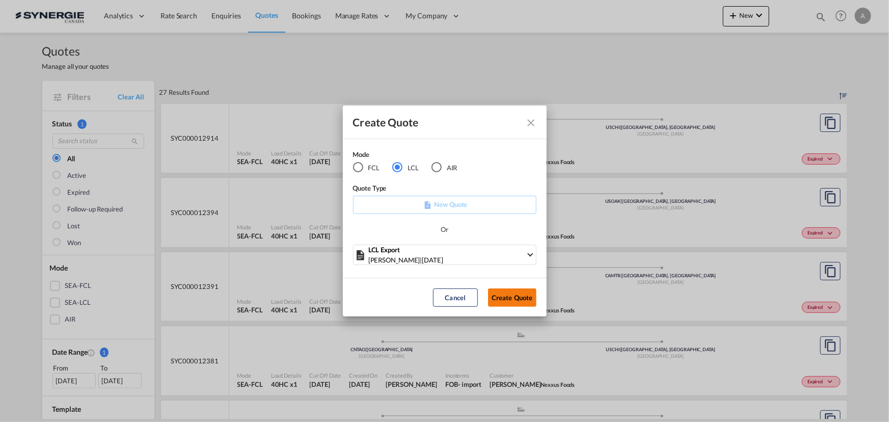
click at [513, 299] on button "Create Quote" at bounding box center [512, 297] width 48 height 18
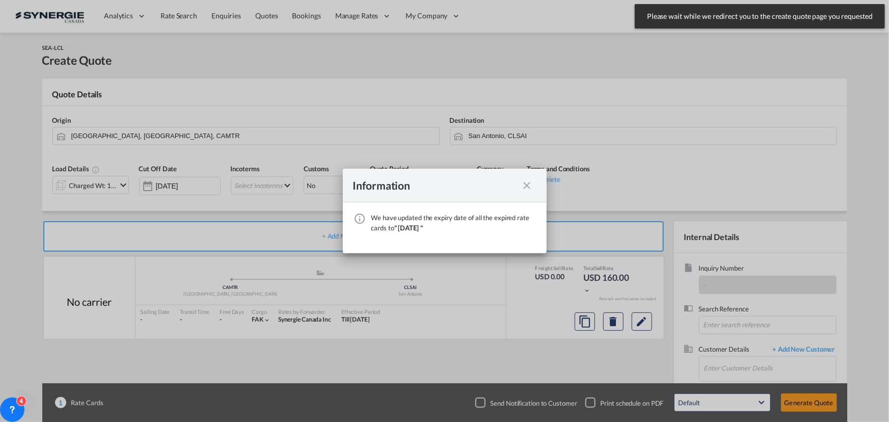
click at [519, 191] on div "We have ..." at bounding box center [527, 185] width 18 height 13
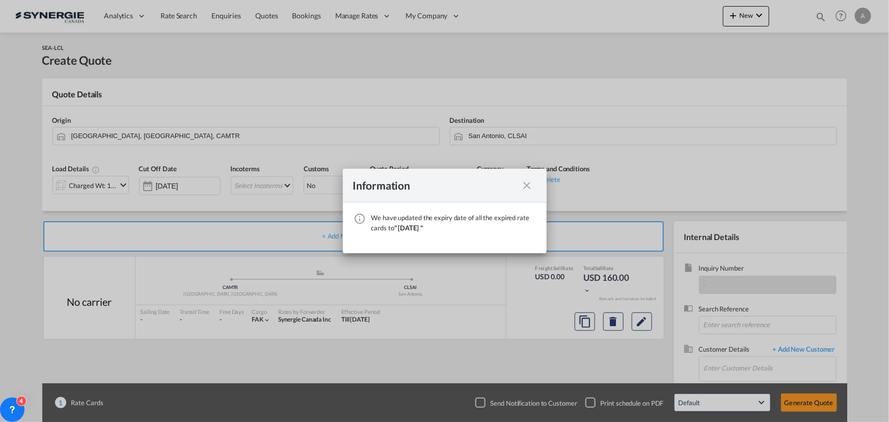
click at [532, 183] on md-icon "icon-close fg-AAA8AD cursor" at bounding box center [527, 185] width 12 height 12
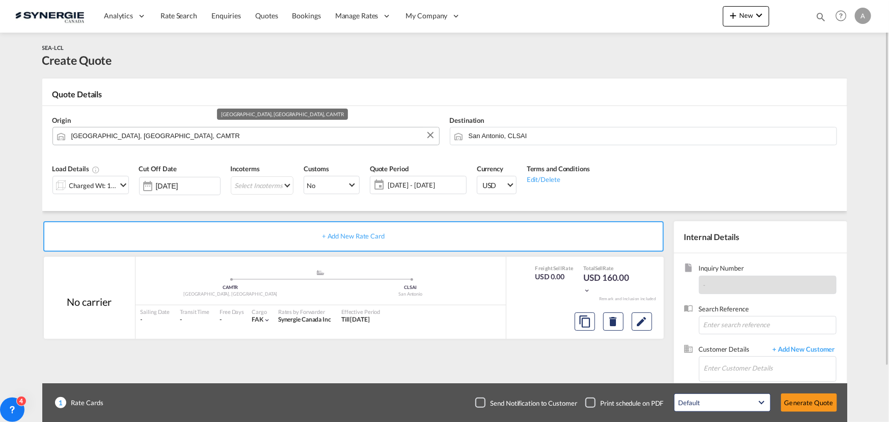
click at [144, 145] on md-autocomplete "Montreal, QC, CAMTR" at bounding box center [252, 136] width 363 height 18
click at [145, 142] on input "Montreal, QC, CAMTR" at bounding box center [252, 136] width 363 height 18
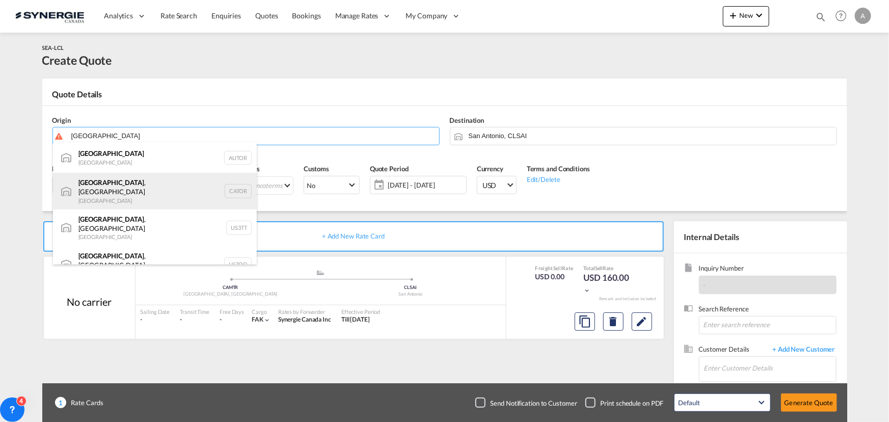
click at [128, 187] on div "Toronto , ON Canada CATOR" at bounding box center [155, 191] width 204 height 37
type input "Toronto, ON, CATOR"
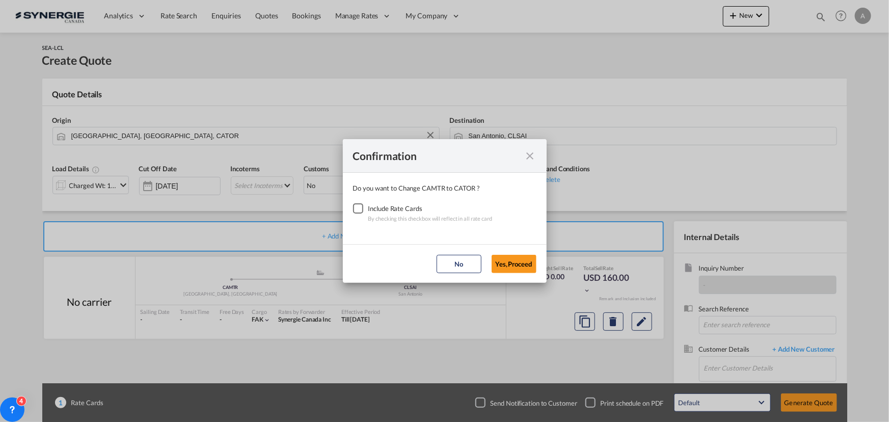
click at [356, 212] on div "Checkbox No Ink" at bounding box center [358, 208] width 10 height 10
click at [523, 259] on button "Yes,Proceed" at bounding box center [514, 264] width 45 height 18
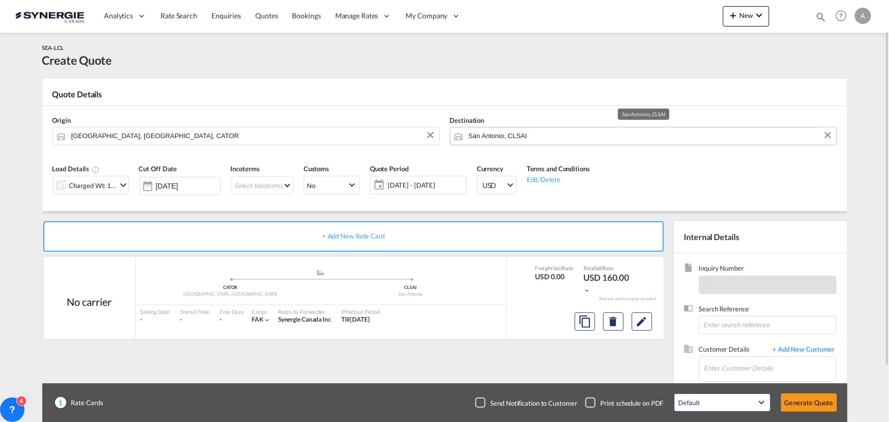
click at [557, 139] on input "San Antonio, CLSAI" at bounding box center [650, 136] width 363 height 18
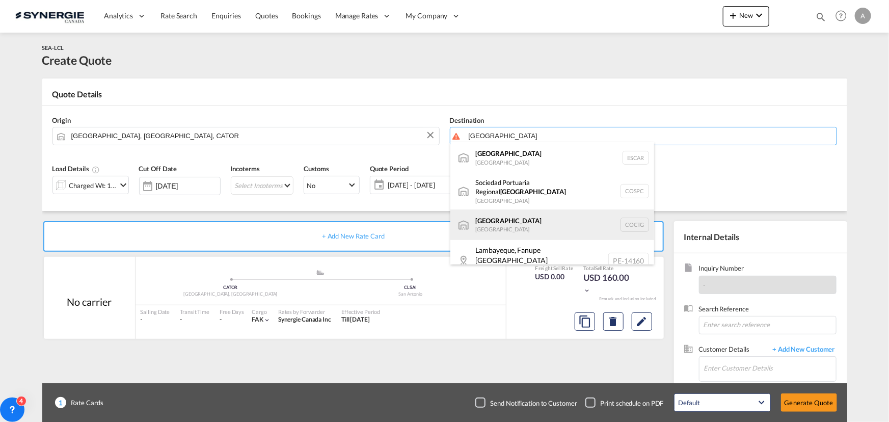
click at [536, 211] on div "Cartagena Colombia COCTG" at bounding box center [552, 224] width 204 height 31
type input "Cartagena, COCTG"
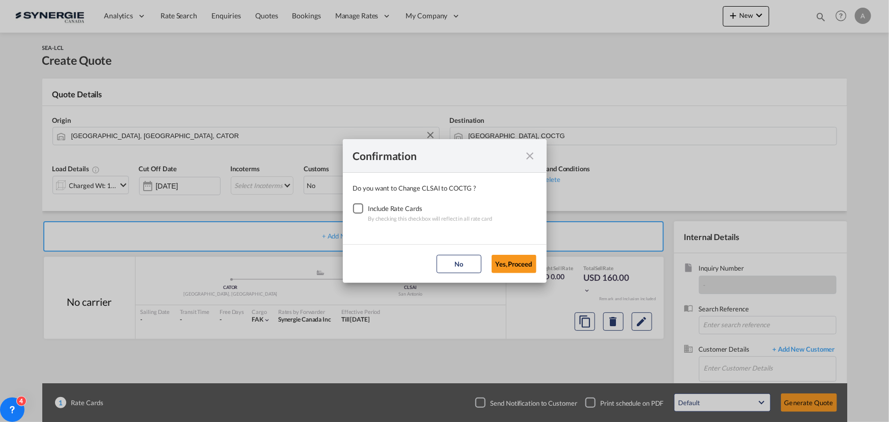
drag, startPoint x: 364, startPoint y: 208, endPoint x: 429, endPoint y: 250, distance: 77.7
click at [363, 209] on div "Checkbox No Ink" at bounding box center [358, 208] width 10 height 10
click at [517, 265] on button "Yes,Proceed" at bounding box center [514, 264] width 45 height 18
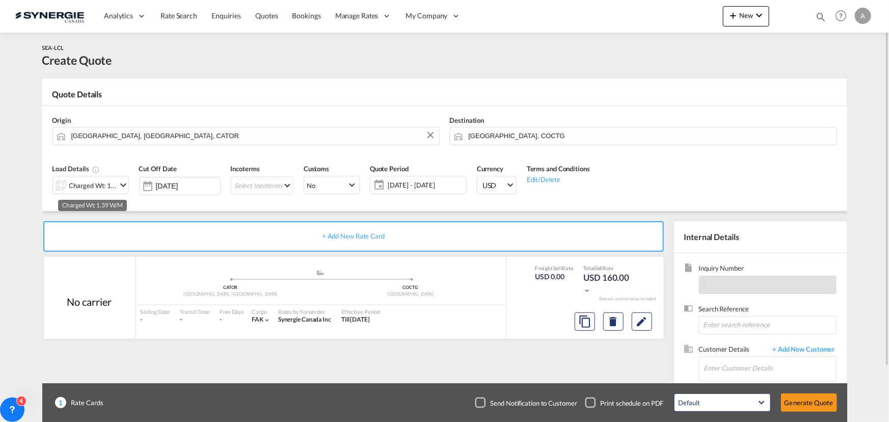
click at [105, 187] on div "Charged Wt: 1.39 W/M" at bounding box center [93, 185] width 48 height 14
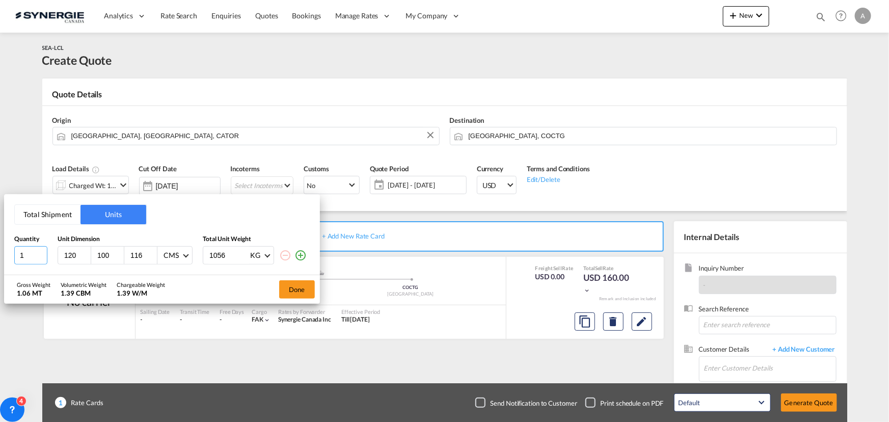
click at [25, 251] on input "1" at bounding box center [30, 255] width 33 height 18
type input "10"
click at [168, 254] on div "CMS" at bounding box center [171, 255] width 15 height 9
click at [173, 259] on div "CMS" at bounding box center [170, 255] width 15 height 10
click at [174, 281] on div "Inches" at bounding box center [173, 280] width 20 height 10
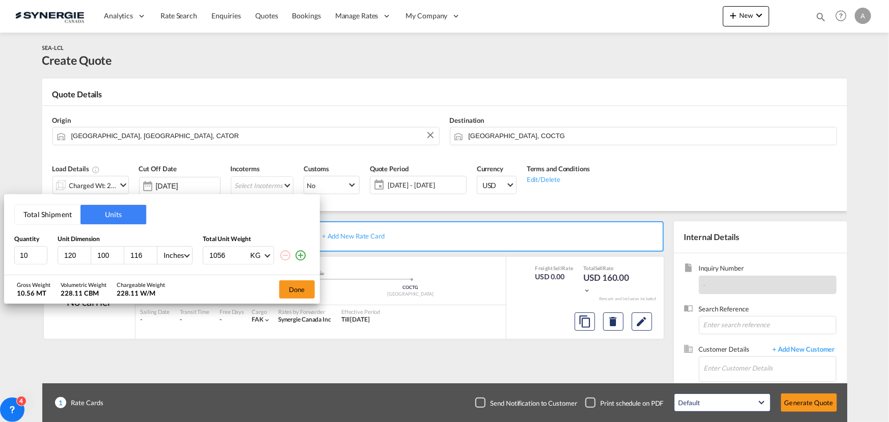
click at [75, 257] on input "120" at bounding box center [77, 255] width 28 height 9
click at [74, 256] on input "120" at bounding box center [77, 255] width 28 height 9
type input "1"
type input "40"
click at [99, 258] on input "100" at bounding box center [110, 255] width 28 height 9
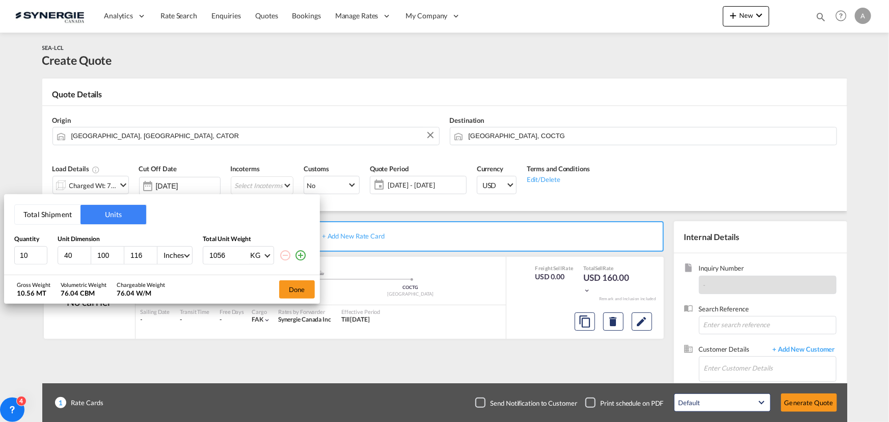
click at [99, 258] on input "100" at bounding box center [110, 255] width 28 height 9
type input "48"
click at [140, 252] on input "116" at bounding box center [143, 255] width 28 height 9
type input "1"
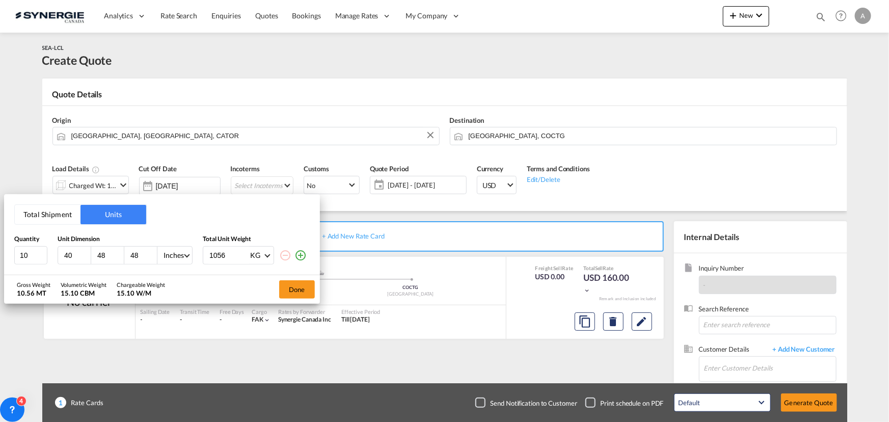
type input "48"
click at [210, 255] on input "1056" at bounding box center [228, 255] width 41 height 17
click at [213, 254] on input "1056" at bounding box center [228, 255] width 41 height 17
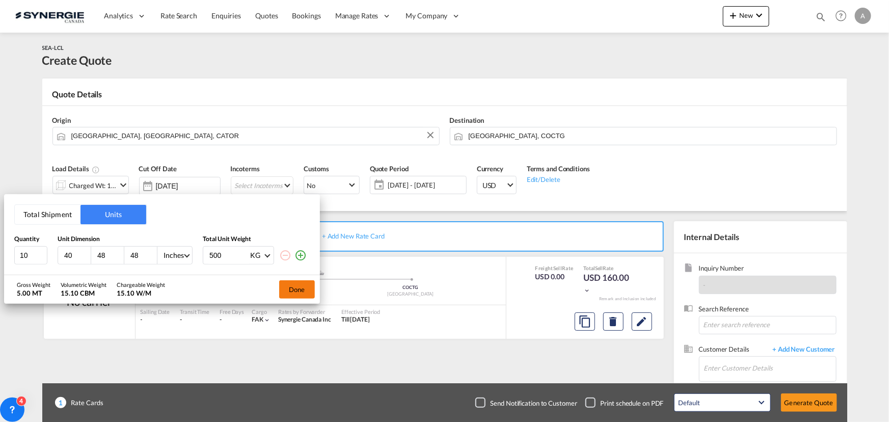
type input "500"
click at [286, 289] on button "Done" at bounding box center [297, 289] width 36 height 18
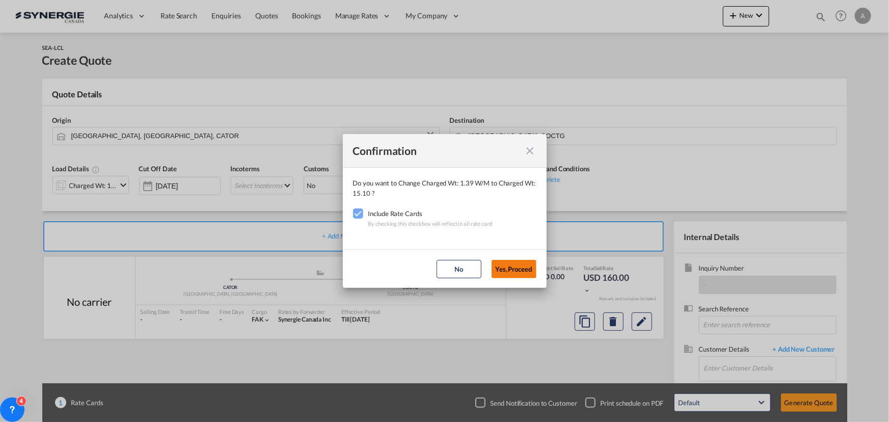
click at [507, 271] on button "Yes,Proceed" at bounding box center [514, 269] width 45 height 18
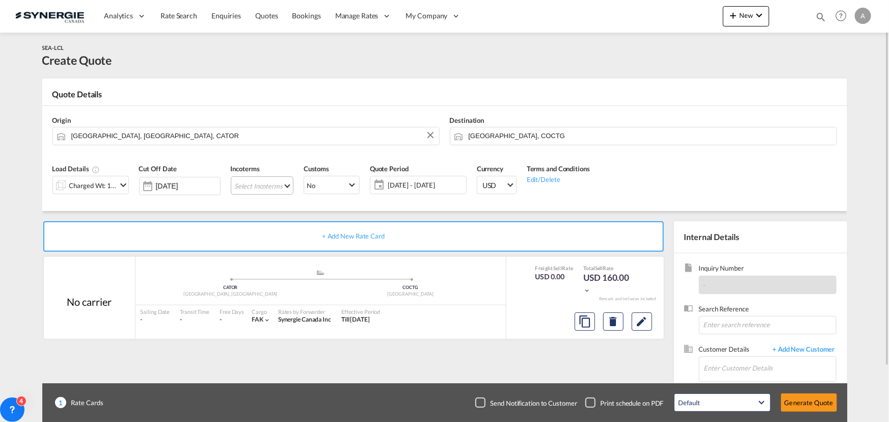
click at [260, 183] on md-select "Select Incoterms DDP - export Delivery Duty Paid DPU - import Delivery at Place…" at bounding box center [262, 185] width 63 height 18
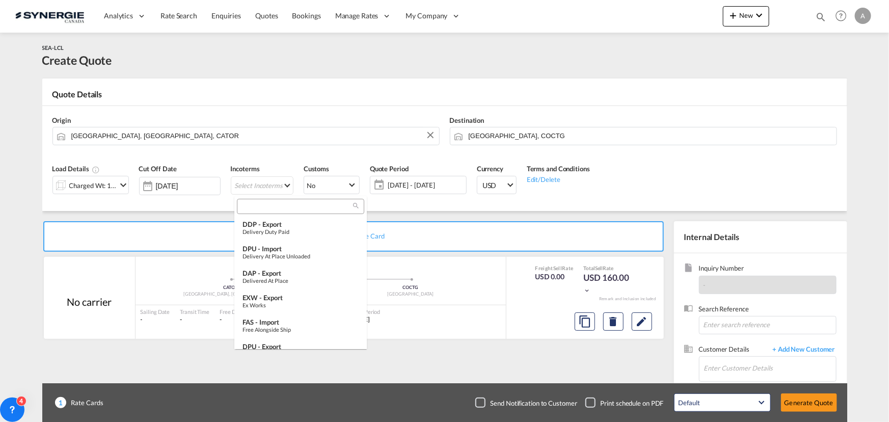
click at [278, 204] on input "search" at bounding box center [296, 206] width 113 height 9
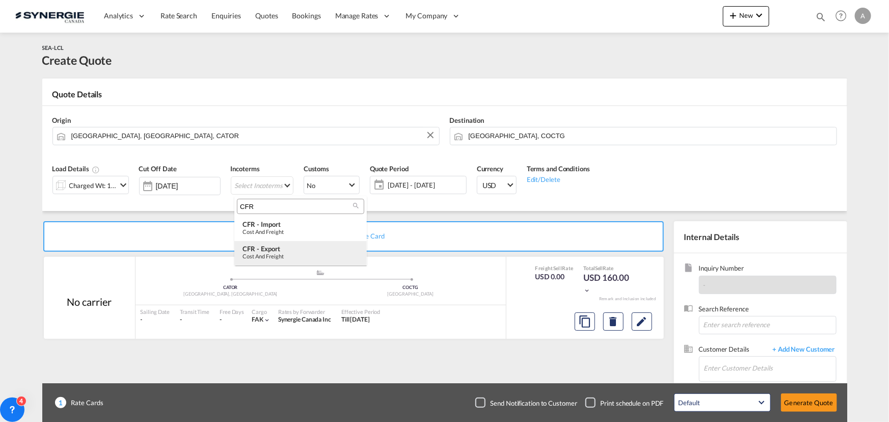
type input "CFR"
click at [282, 244] on md-option "CFR - export Cost and Freight" at bounding box center [300, 253] width 132 height 24
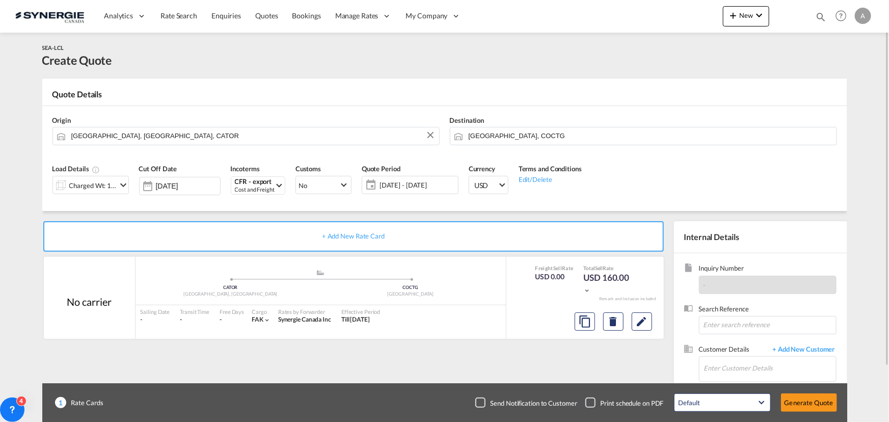
click at [411, 183] on span "12 Aug - 11 Sep 2025" at bounding box center [418, 184] width 76 height 9
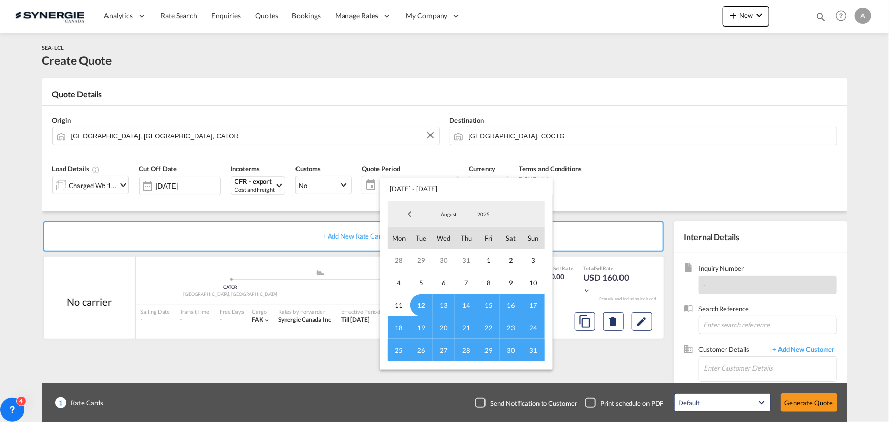
click at [420, 301] on span "12" at bounding box center [421, 305] width 22 height 22
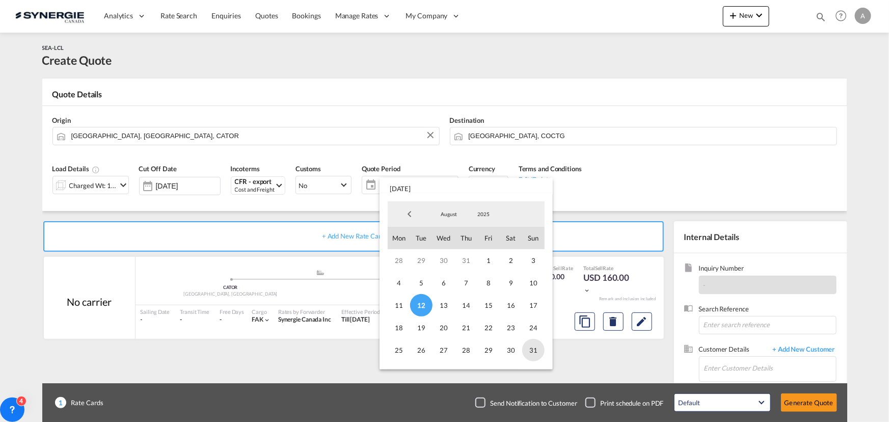
click at [531, 349] on span "31" at bounding box center [533, 350] width 22 height 22
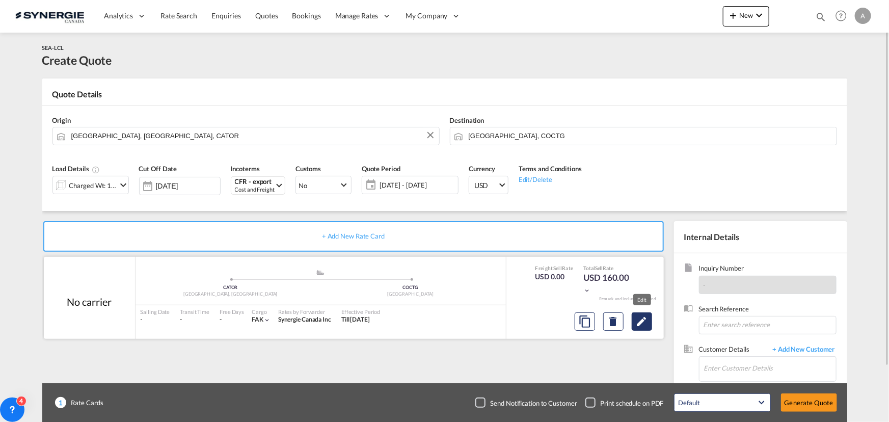
click at [641, 323] on md-icon "Edit" at bounding box center [642, 321] width 12 height 12
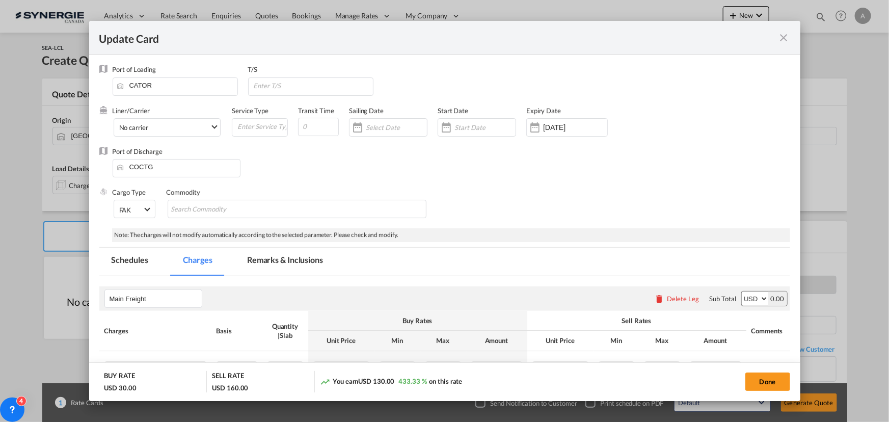
select select "flat"
select select "per_bl"
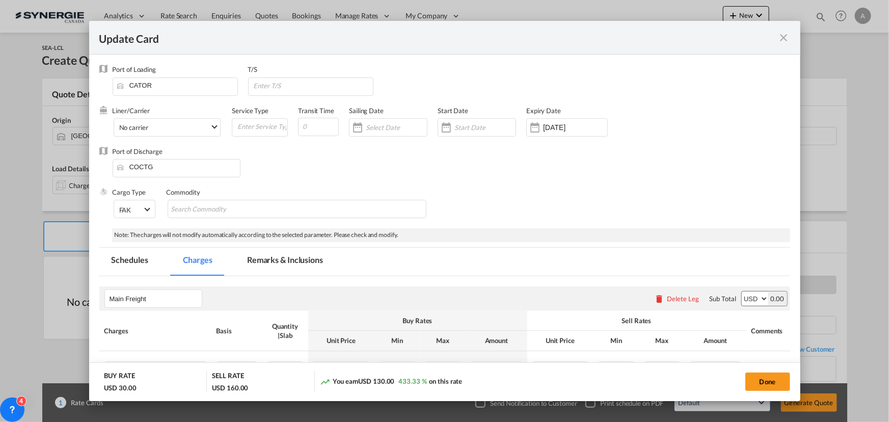
select select "per_bl"
click at [479, 127] on input "Update CardPort of ..." at bounding box center [485, 127] width 61 height 8
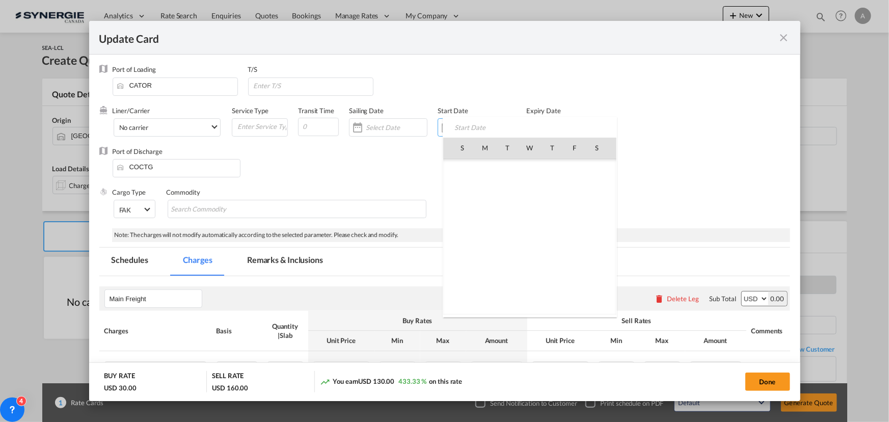
scroll to position [235915, 0]
click at [506, 214] on span "12" at bounding box center [507, 214] width 21 height 21
type input "[DATE]"
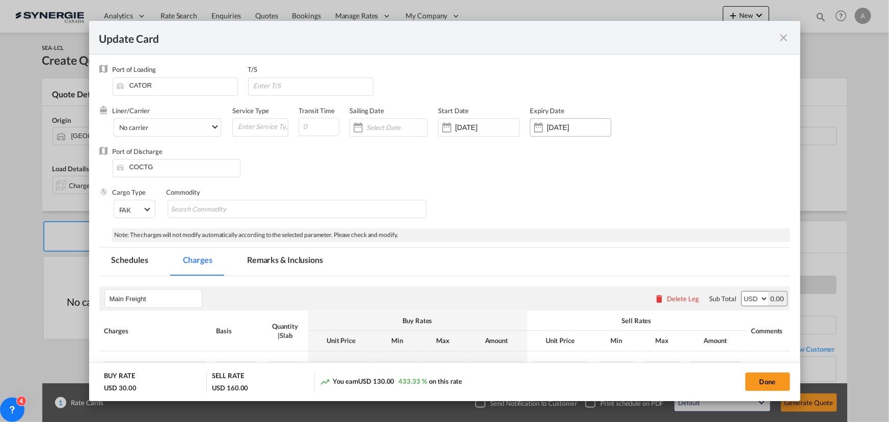
click at [569, 122] on div "11 Sep 2025" at bounding box center [571, 127] width 82 height 18
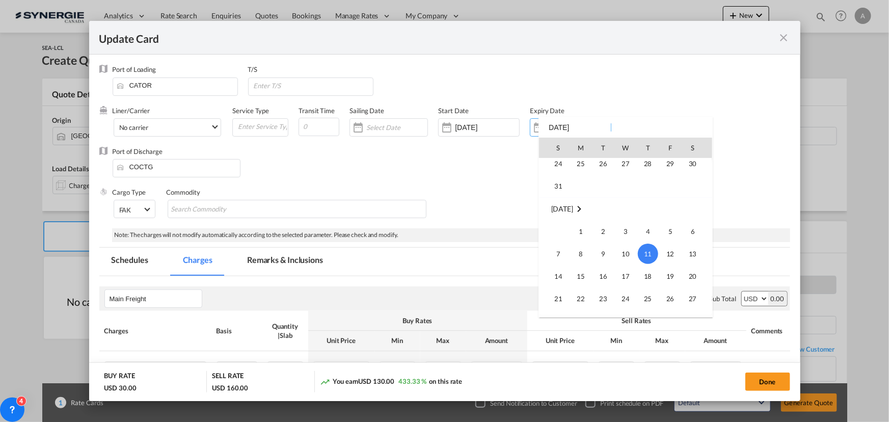
scroll to position [42, 0]
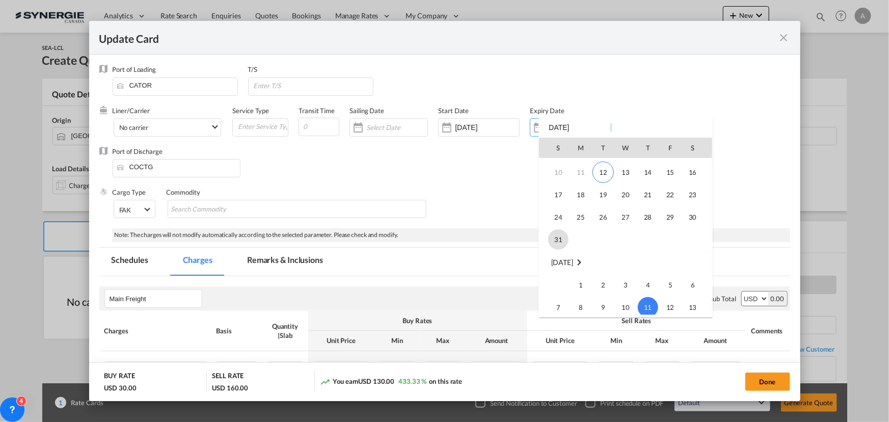
click at [559, 243] on span "31" at bounding box center [558, 239] width 20 height 20
type input "31 Aug 2025"
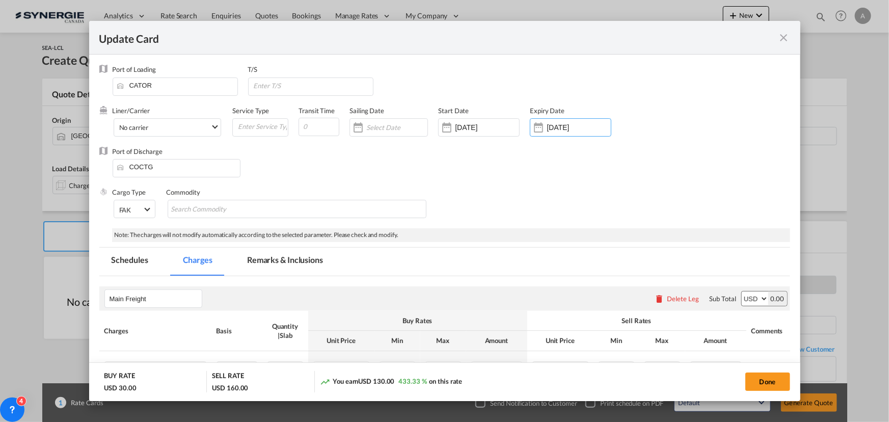
click at [282, 261] on md-tab-item "Remarks & Inclusions" at bounding box center [285, 262] width 100 height 28
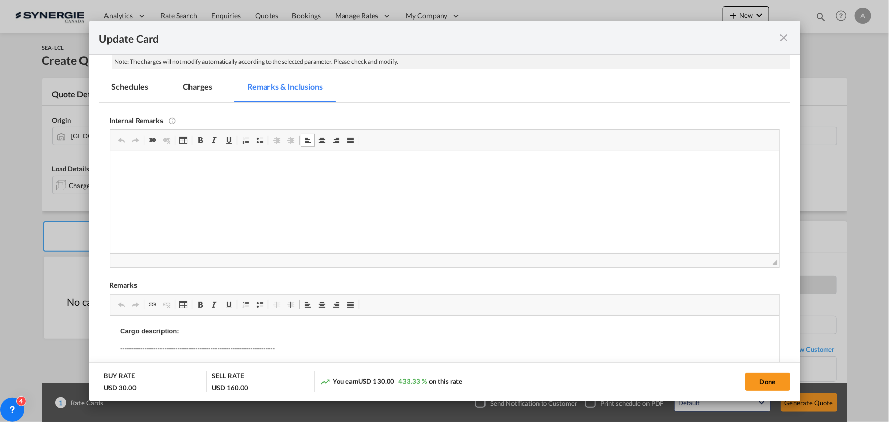
scroll to position [251, 0]
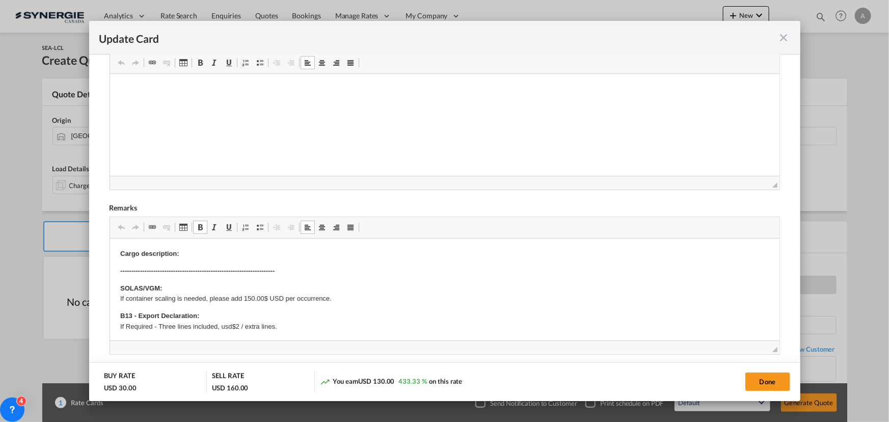
click at [207, 249] on p "Cargo description:" at bounding box center [444, 253] width 649 height 11
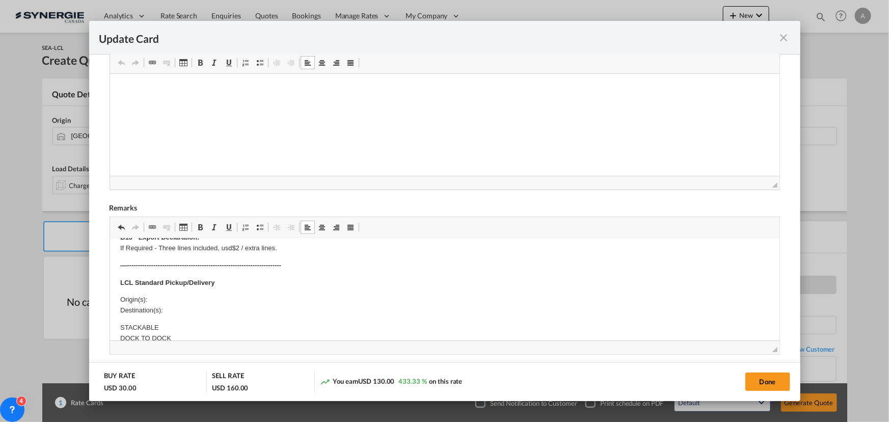
scroll to position [92, 0]
click at [199, 278] on body "Cargo description: 10 pal= 5000 kg base not stackable 40x48x48inches ----------…" at bounding box center [444, 410] width 649 height 508
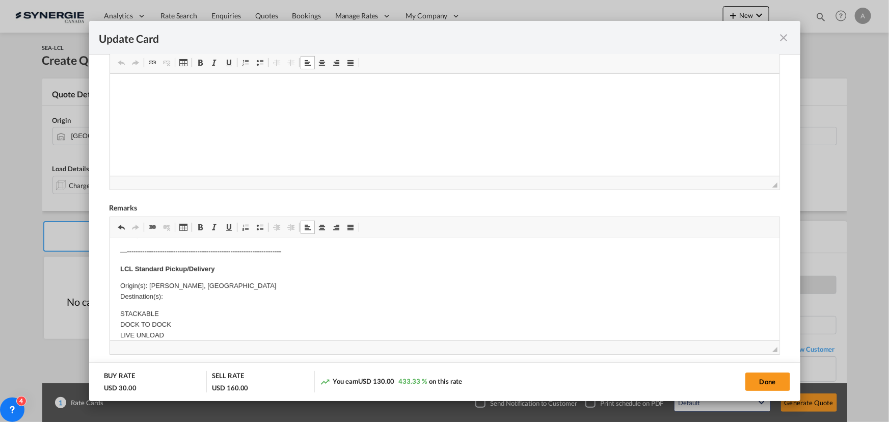
click at [186, 298] on p "Origin(s): VAUGHAN, ON Destination(s):" at bounding box center [444, 290] width 649 height 21
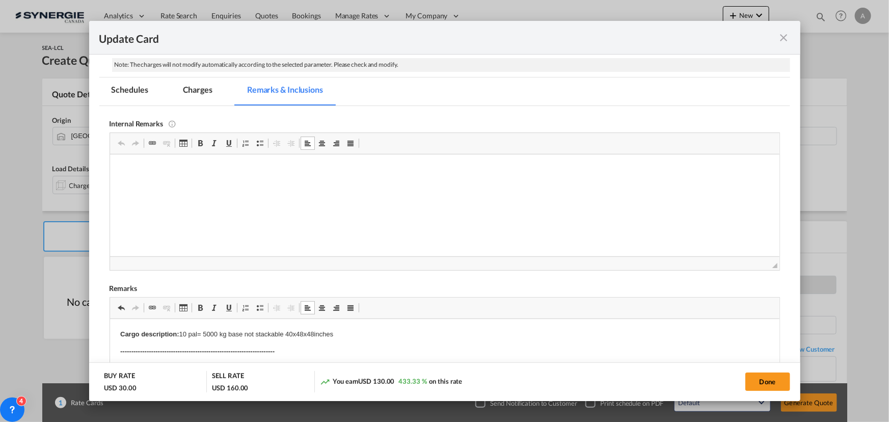
scroll to position [66, 0]
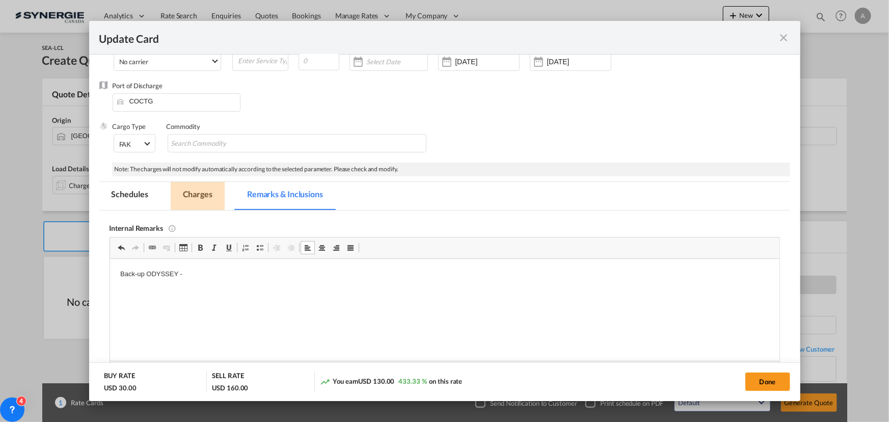
click at [196, 194] on md-tab-item "Charges" at bounding box center [198, 196] width 54 height 28
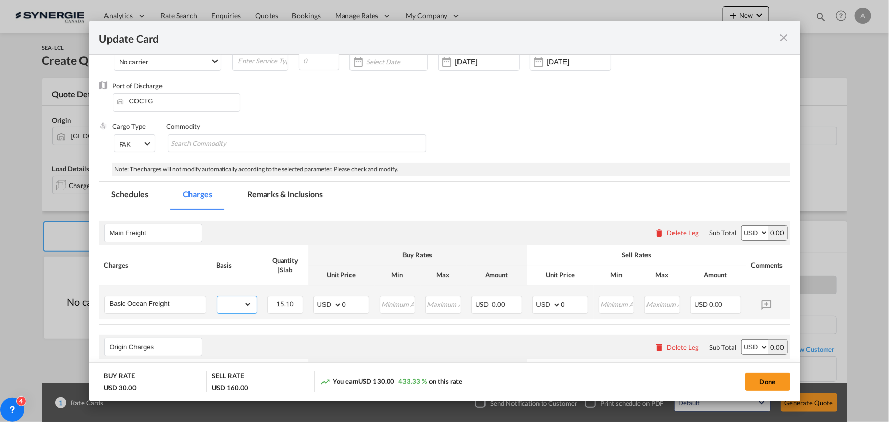
click at [229, 309] on select "gross_weight volumetric_weight per_shipment per_bl per_km per_hawb per_kg flat …" at bounding box center [234, 304] width 35 height 16
select select "per_cbm"
click at [217, 296] on select "gross_weight volumetric_weight per_shipment per_bl per_km per_hawb per_kg flat …" at bounding box center [234, 304] width 35 height 16
drag, startPoint x: 325, startPoint y: 302, endPoint x: 237, endPoint y: 283, distance: 90.2
click at [282, 301] on tr "Basic Ocean Freight Please Enter Already Exists gross_weight volumetric_weight …" at bounding box center [460, 302] width 722 height 34
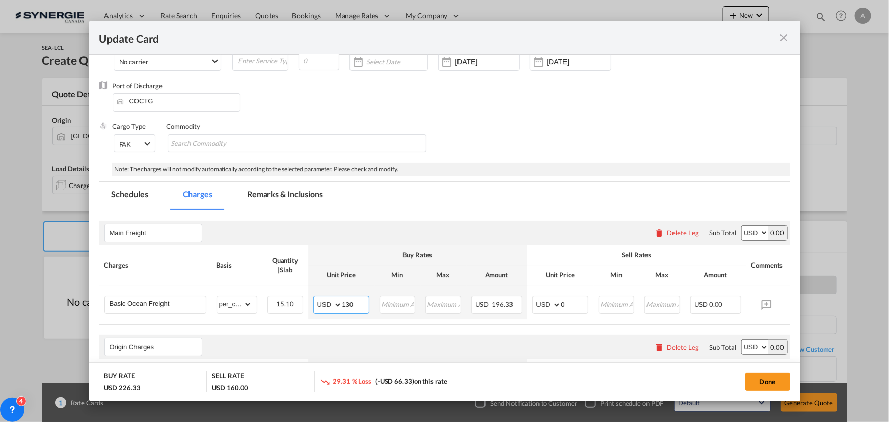
type input "130"
type input "145"
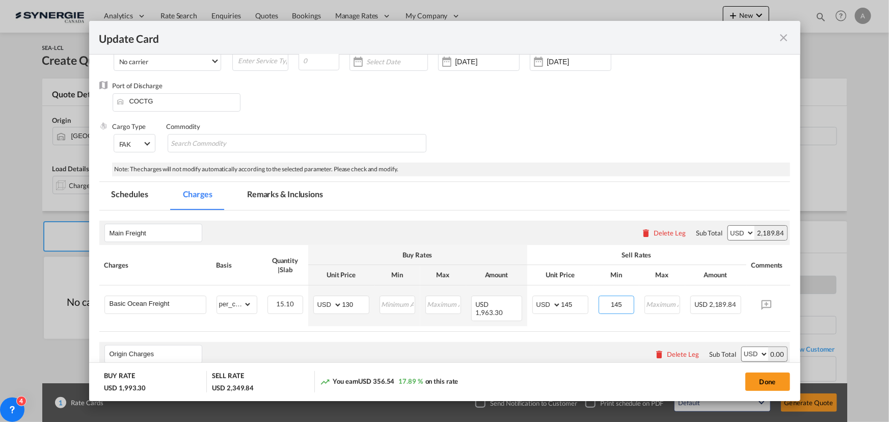
type input "145"
click at [397, 304] on input "Update CardPort of ..." at bounding box center [398, 303] width 34 height 15
type input "130"
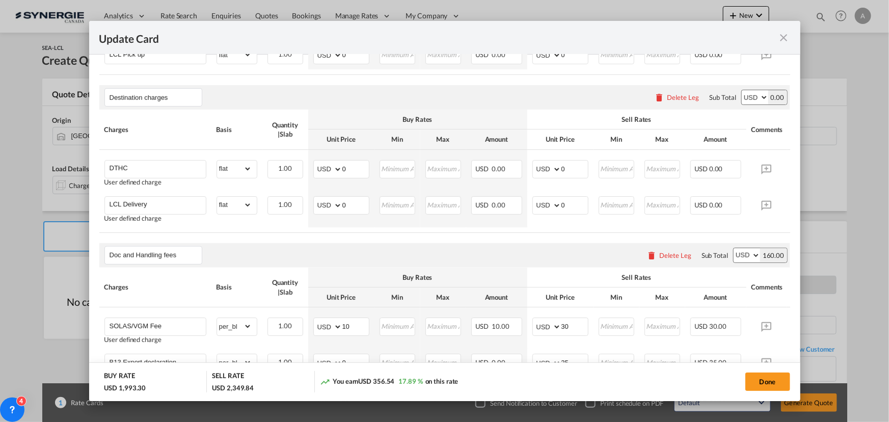
scroll to position [390, 0]
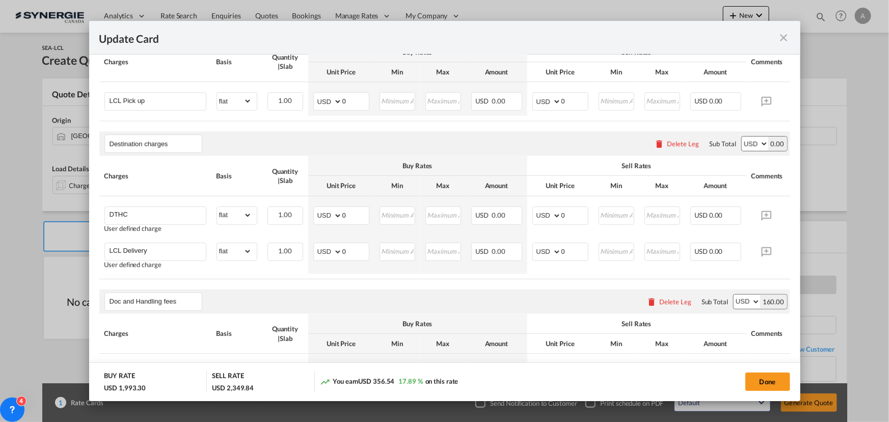
drag, startPoint x: 684, startPoint y: 141, endPoint x: 612, endPoint y: 161, distance: 74.9
click at [683, 141] on div "Delete Leg" at bounding box center [684, 144] width 32 height 8
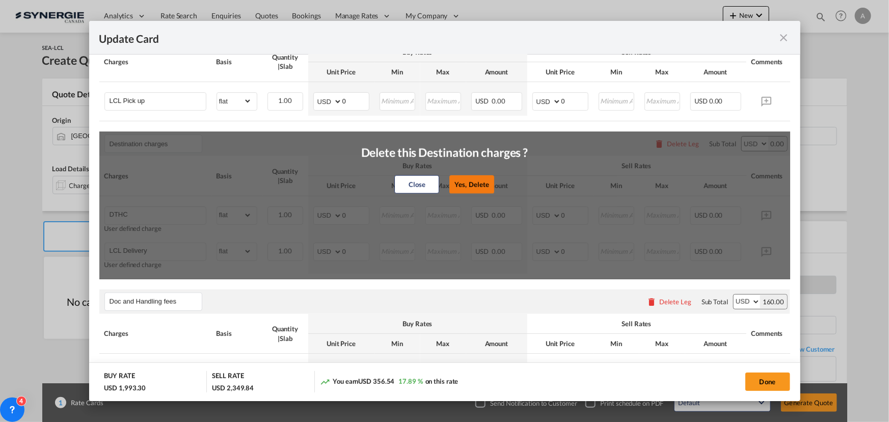
click at [467, 179] on button "Yes, Delete" at bounding box center [471, 184] width 45 height 18
type input "Doc and Handling fees"
type input "SOLAS/VGM Fee"
select select "per_bl"
type input "10"
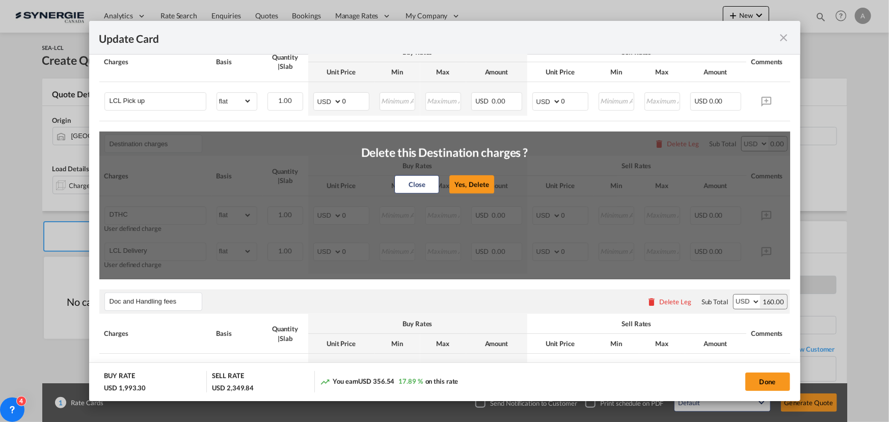
type input "30"
type input "B13 Export declaration"
select select "per_bl"
type input "35"
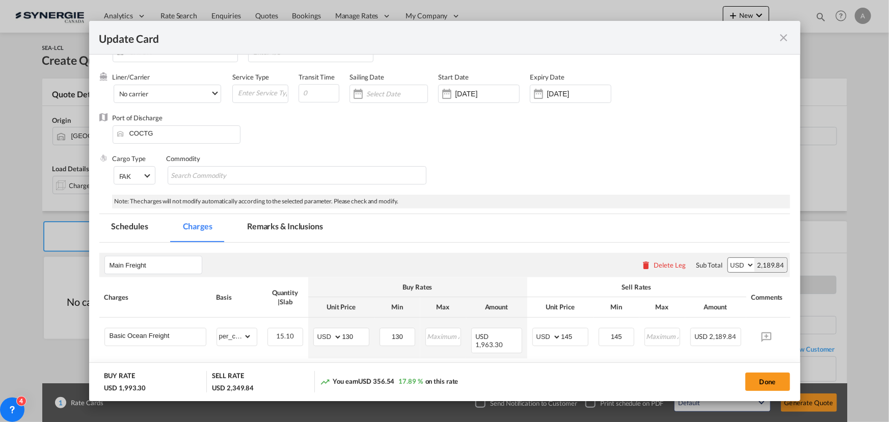
scroll to position [0, 0]
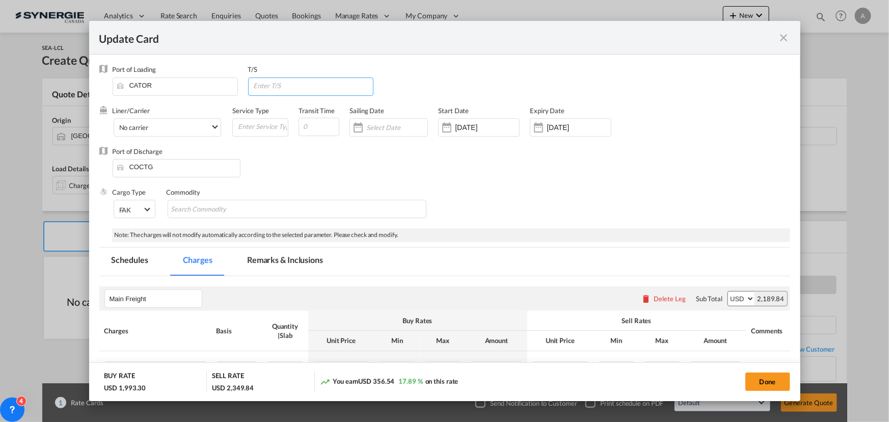
click at [279, 87] on input "Update CardPort of ..." at bounding box center [313, 85] width 120 height 15
type input "PORT EVERGLADES"
click at [316, 126] on input "Update CardPort of ..." at bounding box center [319, 127] width 41 height 18
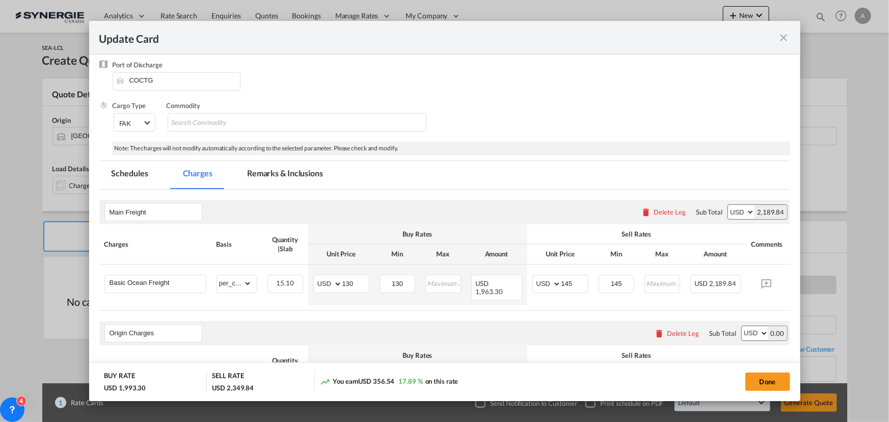
scroll to position [139, 0]
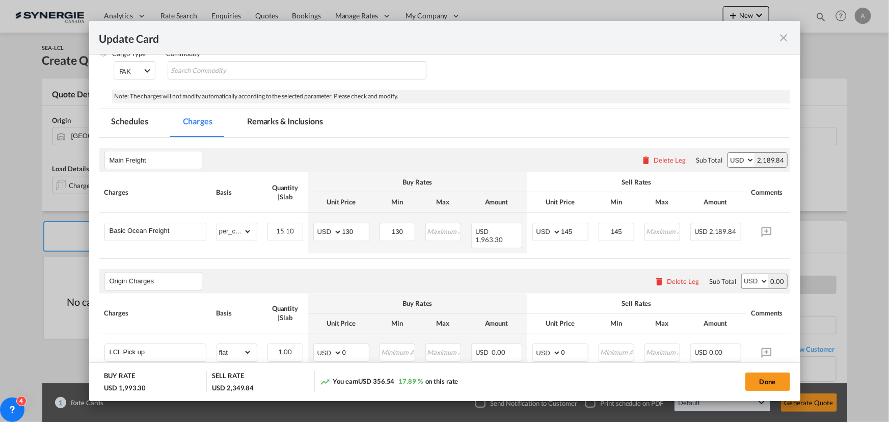
type input "10"
click at [255, 122] on md-tab-item "Remarks & Inclusions" at bounding box center [285, 123] width 100 height 28
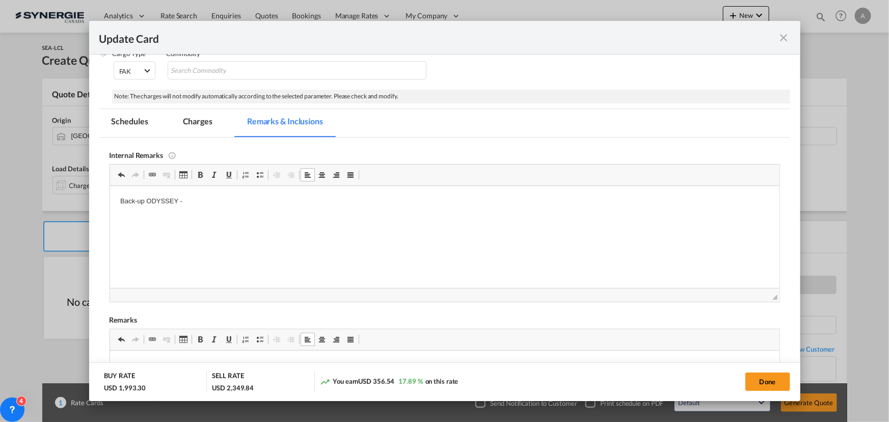
click at [280, 194] on html "Back-up ODYSSEY -" at bounding box center [445, 200] width 670 height 31
click at [198, 119] on md-tab-item "Charges" at bounding box center [198, 123] width 54 height 28
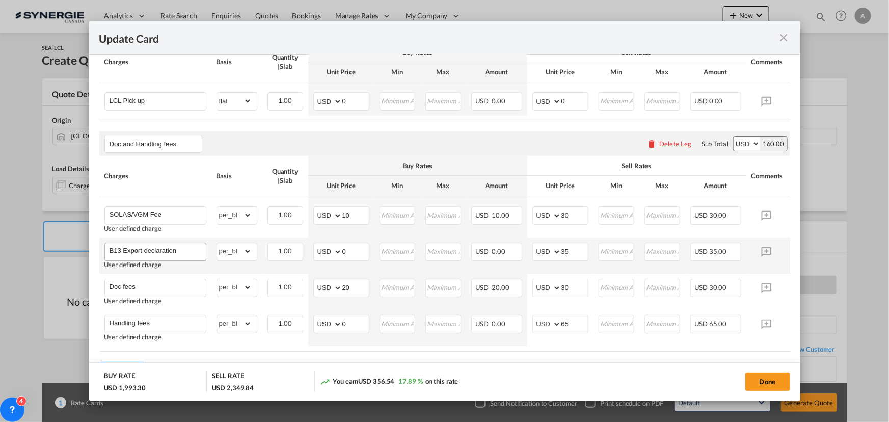
scroll to position [443, 0]
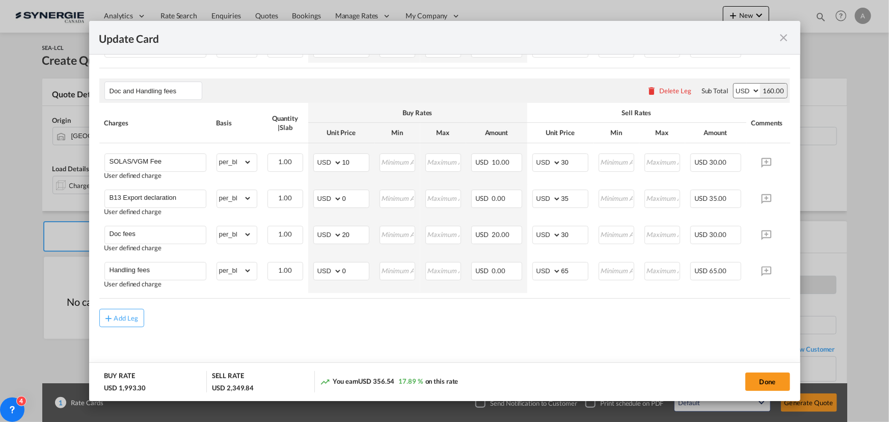
click at [125, 331] on md-content "Main Freight Please enter leg name Leg Name Already Exists Delete Leg Sub Total…" at bounding box center [444, 104] width 691 height 542
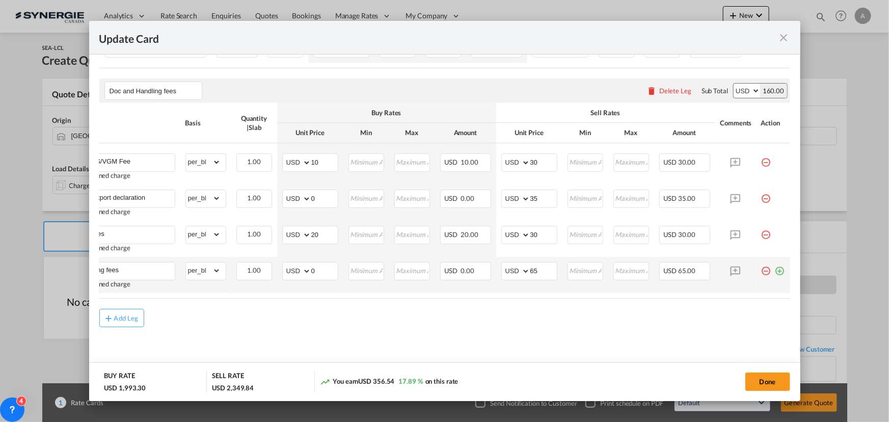
click at [775, 271] on md-icon "icon-plus-circle-outline green-400-fg" at bounding box center [780, 267] width 10 height 10
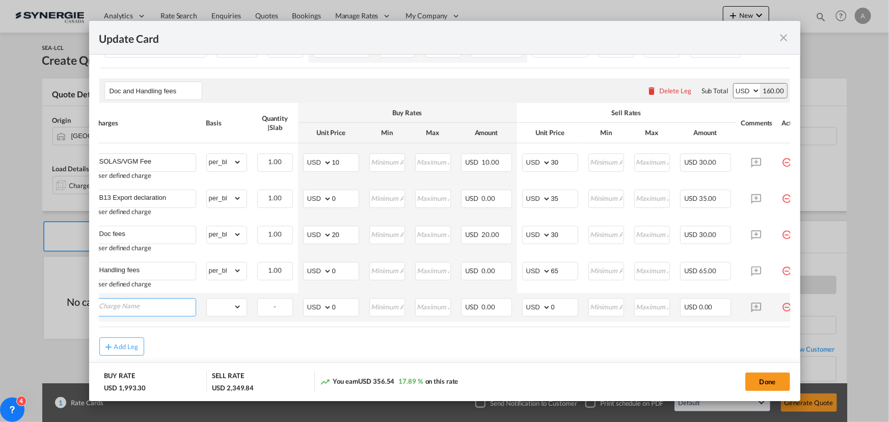
click at [157, 302] on input "Charge Name" at bounding box center [147, 306] width 96 height 15
click at [163, 283] on span "T&E Bond Fee (USA)" at bounding box center [165, 283] width 119 height 9
type input "T&E Bond Fee (USA)"
click at [227, 302] on select "gross_weight volumetric_weight per_shipment per_bl per_km per_hawb per_kg flat …" at bounding box center [224, 307] width 35 height 16
select select "per_bl"
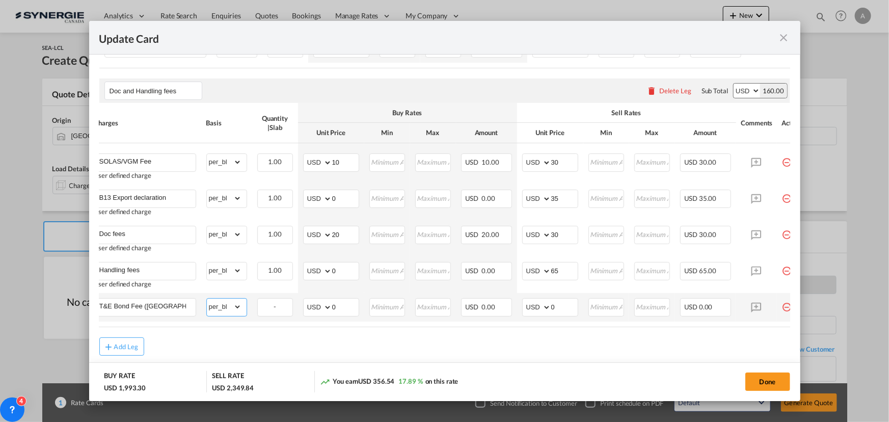
click at [207, 299] on select "gross_weight volumetric_weight per_shipment per_bl per_km per_hawb per_kg flat …" at bounding box center [224, 307] width 35 height 16
drag, startPoint x: 334, startPoint y: 303, endPoint x: 301, endPoint y: 303, distance: 32.6
click at [327, 303] on md-input-container "AED AFN ALL AMD ANG AOA ARS AUD AWG AZN BAM BBD BDT BGN BHD BIF BMD BND BOB BRL…" at bounding box center [331, 307] width 56 height 18
type input "50"
type input "70"
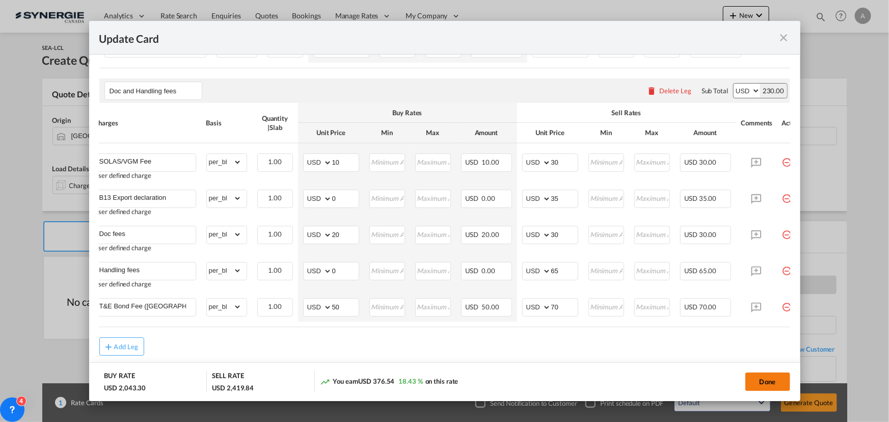
drag, startPoint x: 751, startPoint y: 379, endPoint x: 770, endPoint y: 377, distance: 19.5
click at [752, 379] on button "Done" at bounding box center [768, 382] width 45 height 18
type input "[DATE]"
type input "30 Aug 2025"
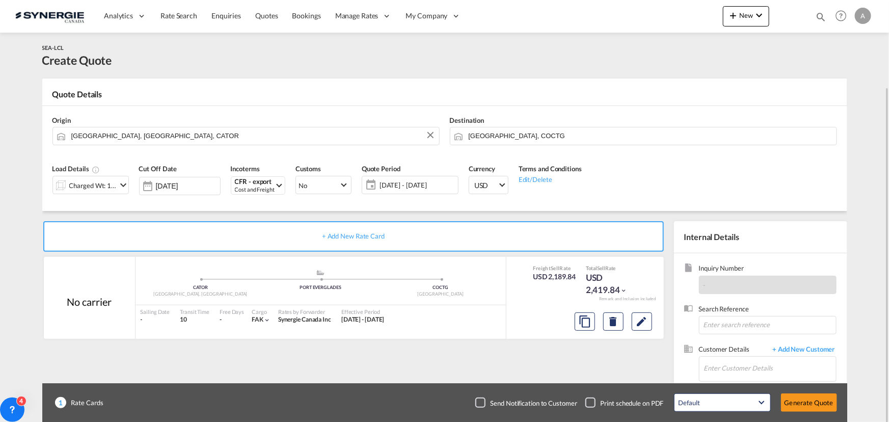
scroll to position [46, 0]
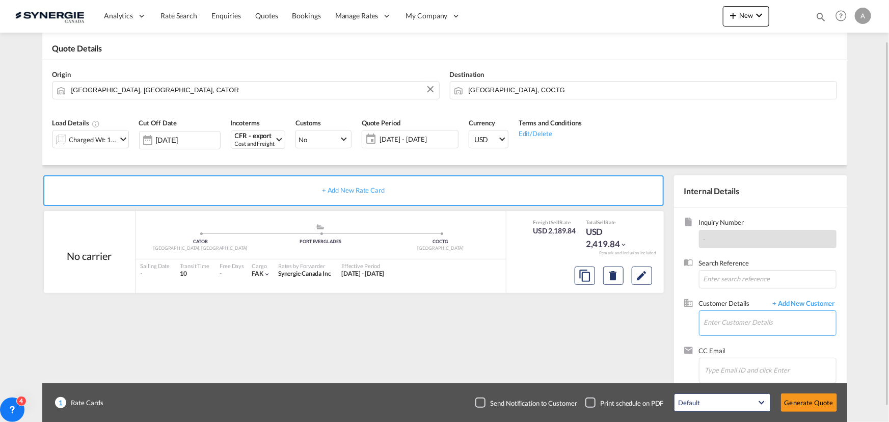
click at [735, 321] on input "Enter Customer Details" at bounding box center [770, 322] width 132 height 23
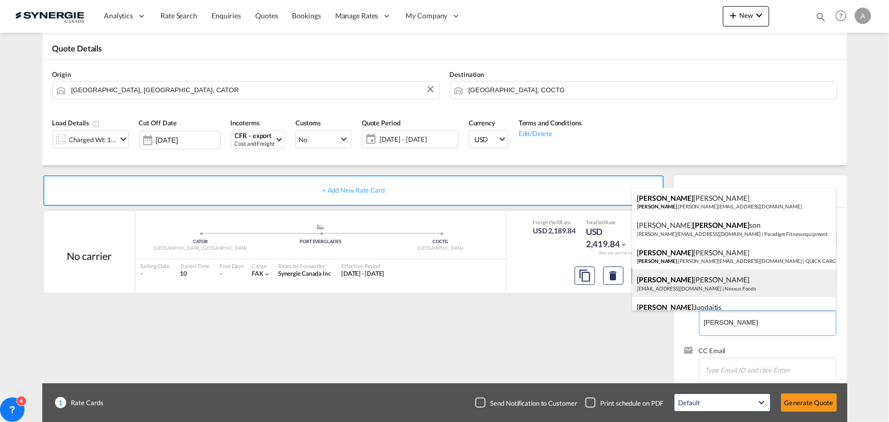
scroll to position [42, 0]
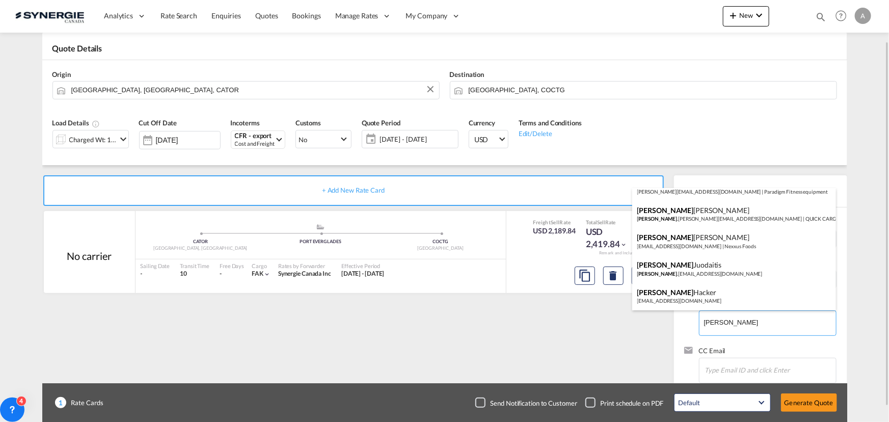
click at [706, 248] on div "Richard Brazeau operations@nexxusfoods.com | Nexxus Foods" at bounding box center [734, 241] width 204 height 28
type input "Nexxus Foods, Richard Brazeau, operations@nexxusfoods.com"
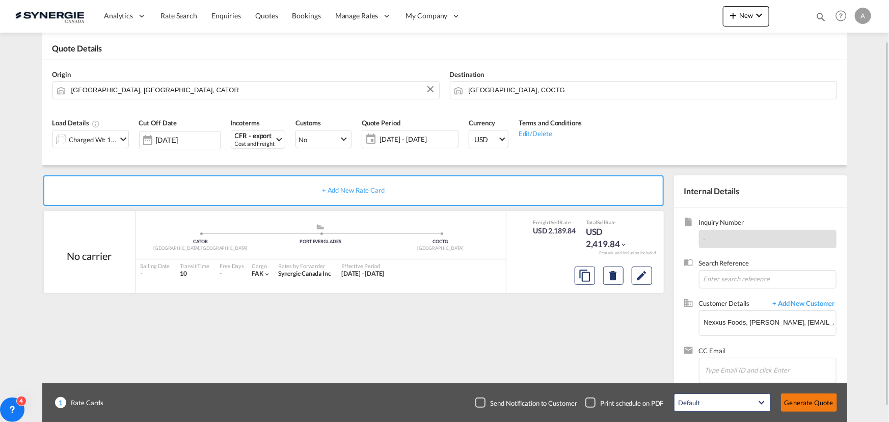
click at [799, 398] on button "Generate Quote" at bounding box center [809, 402] width 56 height 18
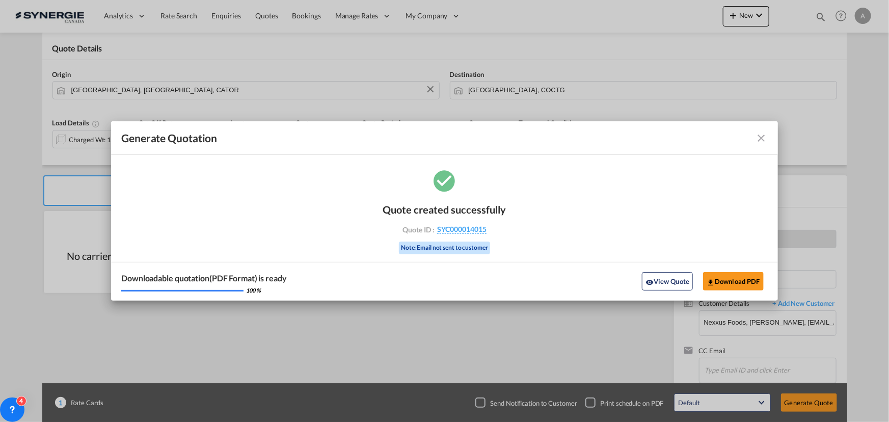
drag, startPoint x: 672, startPoint y: 283, endPoint x: 702, endPoint y: 254, distance: 42.2
click at [672, 283] on button "View Quote" at bounding box center [667, 281] width 51 height 18
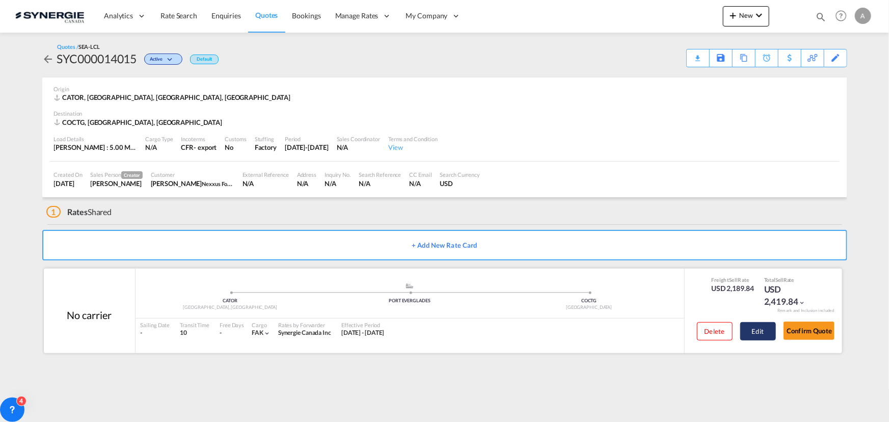
click at [755, 326] on button "Edit" at bounding box center [758, 331] width 36 height 18
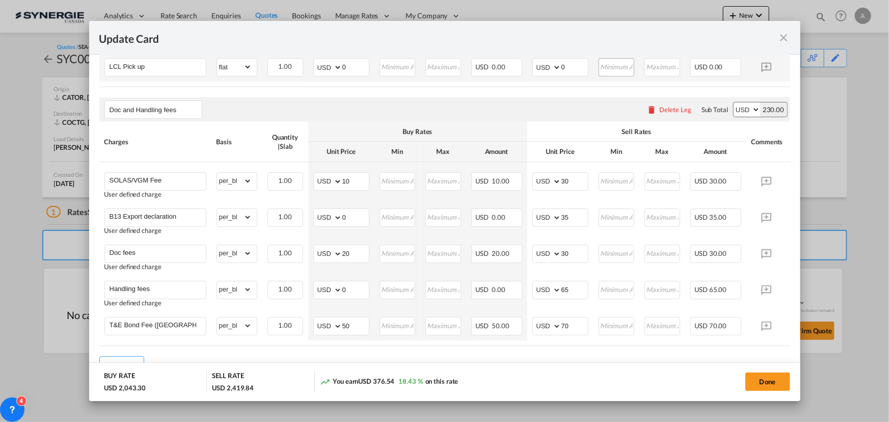
scroll to position [286, 0]
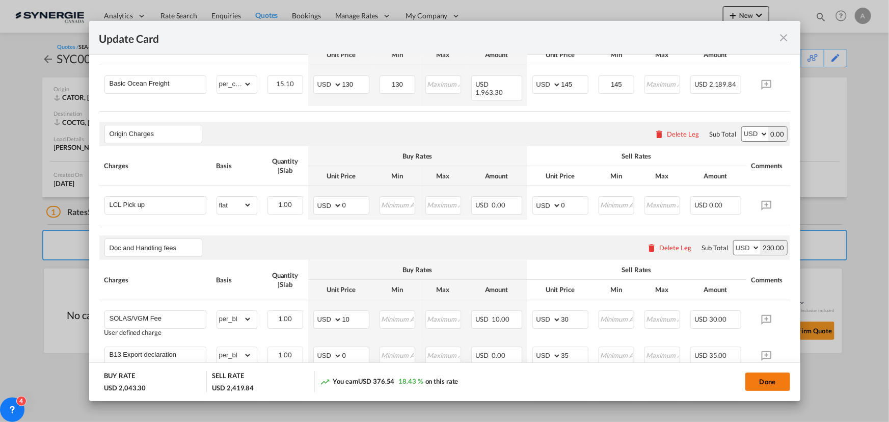
drag, startPoint x: 764, startPoint y: 374, endPoint x: 753, endPoint y: 375, distance: 10.7
click at [764, 374] on button "Done" at bounding box center [768, 382] width 45 height 18
type input "[DATE]"
type input "30 Aug 2025"
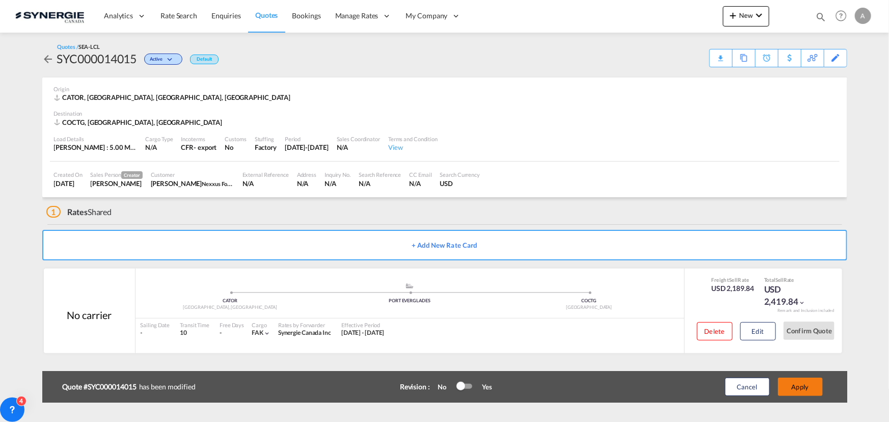
click at [799, 379] on button "Apply" at bounding box center [800, 387] width 45 height 18
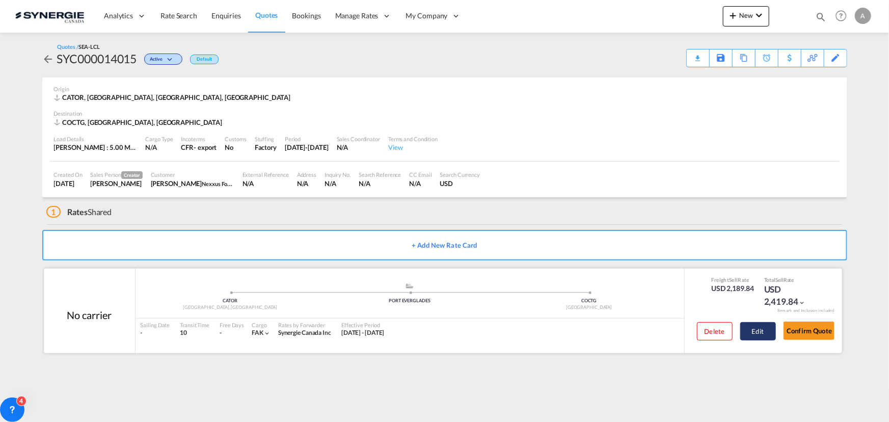
click at [749, 328] on button "Edit" at bounding box center [758, 331] width 36 height 18
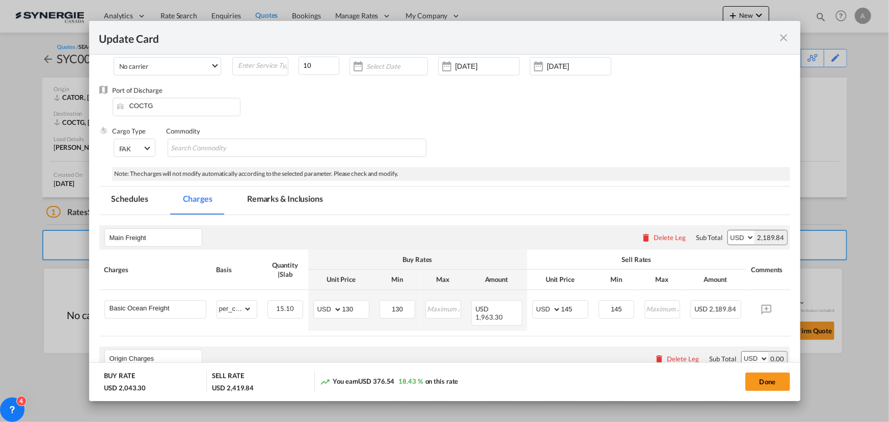
scroll to position [139, 0]
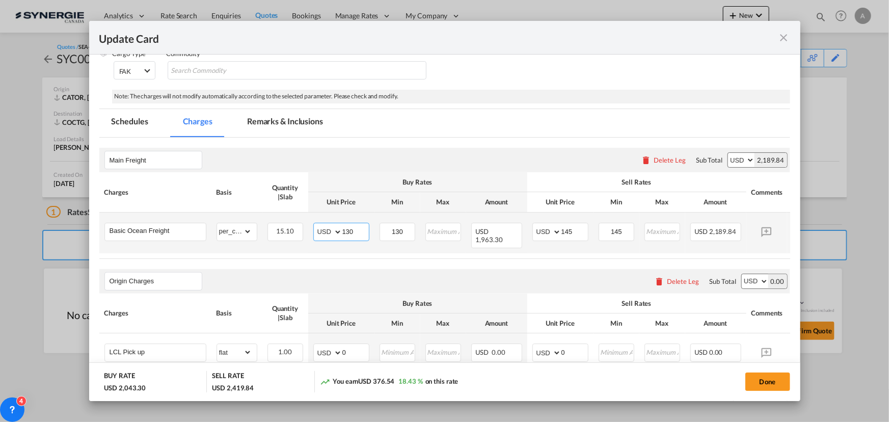
click at [359, 229] on input "130" at bounding box center [355, 230] width 26 height 15
drag, startPoint x: 358, startPoint y: 230, endPoint x: 303, endPoint y: 212, distance: 58.0
click at [329, 224] on md-input-container "AED AFN ALL AMD ANG AOA ARS AUD AWG AZN BAM BBD BDT BGN BHD BIF BMD BND BOB BRL…" at bounding box center [341, 232] width 56 height 18
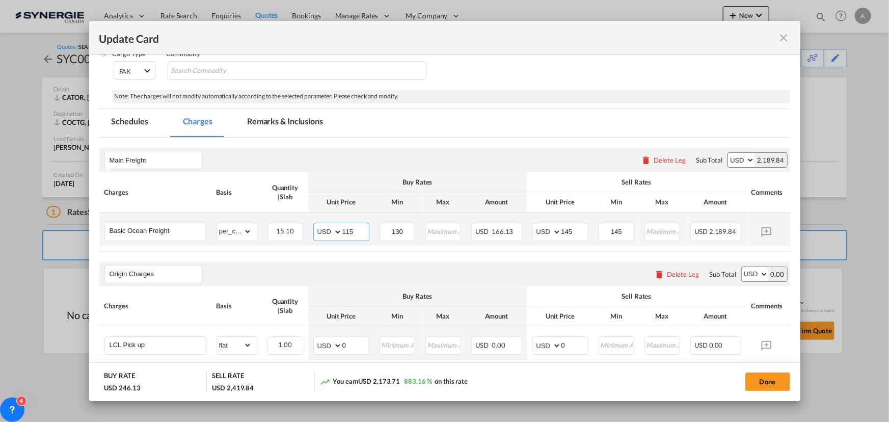
type input "115"
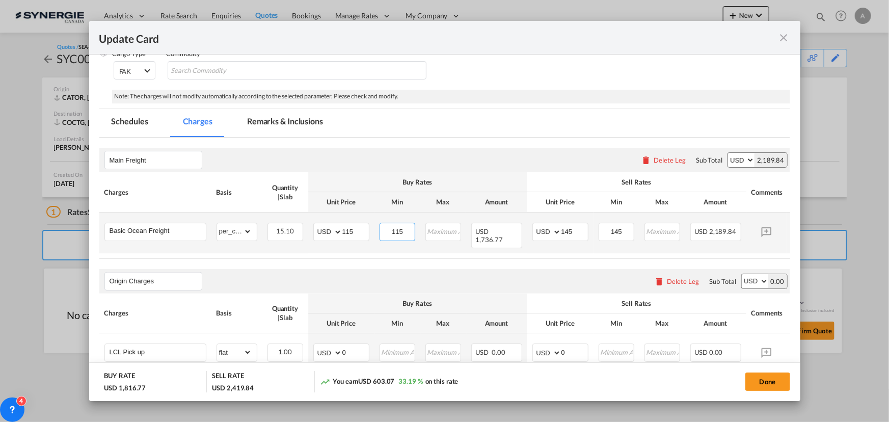
type input "115"
type input "130"
drag, startPoint x: 767, startPoint y: 382, endPoint x: 520, endPoint y: 239, distance: 285.6
click at [767, 382] on button "Done" at bounding box center [768, 382] width 45 height 18
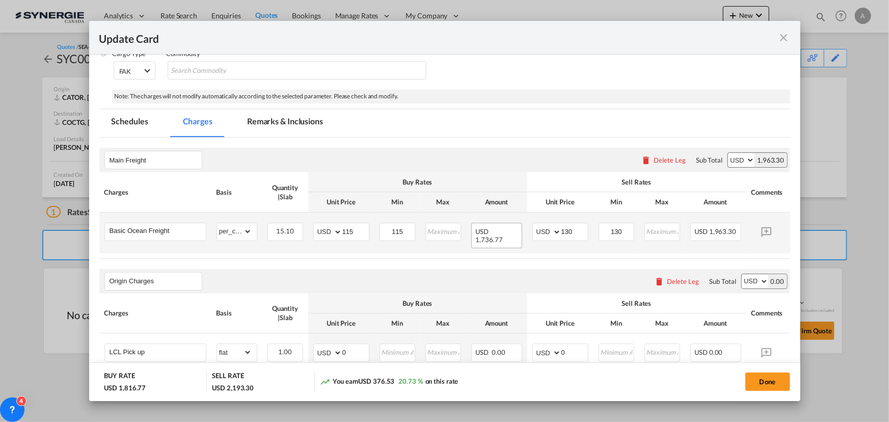
type input "[DATE]"
type input "30 Aug 2025"
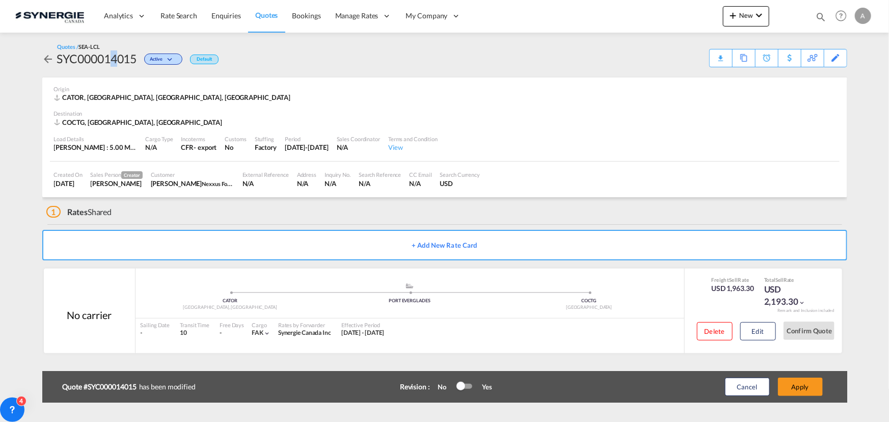
click at [115, 59] on div "SYC000014015" at bounding box center [97, 58] width 80 height 16
copy div "4"
click at [75, 54] on div "SYC000014015" at bounding box center [97, 58] width 80 height 16
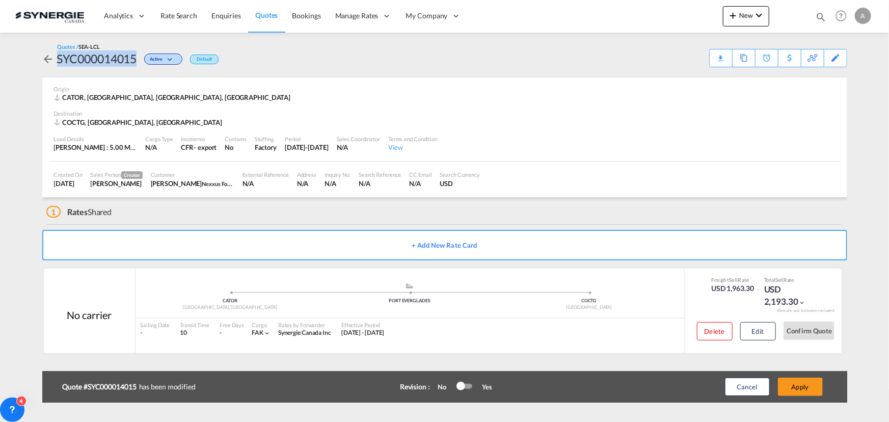
copy div "SYC000014015"
click at [758, 328] on button "Edit" at bounding box center [758, 331] width 36 height 18
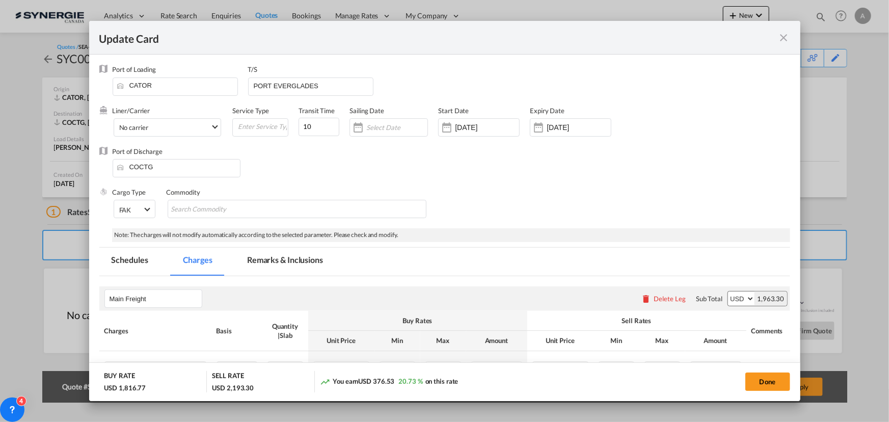
click at [253, 272] on md-tab-item "Remarks & Inclusions" at bounding box center [285, 262] width 100 height 28
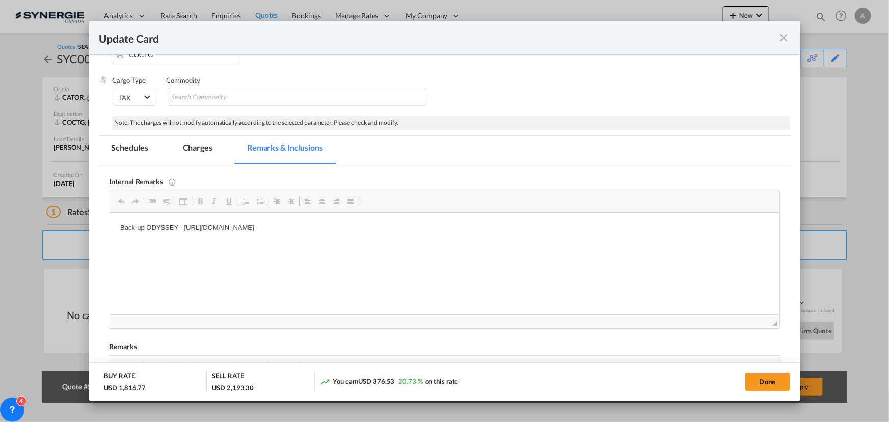
scroll to position [0, 0]
click at [466, 219] on html "Back-up ODYSSEY - https://app.frontapp.com/open/cnv_q5nuirz?key=ijmABOfSLIgvG-3…" at bounding box center [445, 227] width 670 height 31
drag, startPoint x: 464, startPoint y: 223, endPoint x: 184, endPoint y: 234, distance: 280.5
click at [184, 234] on html "Back-up ODYSSEY - https://app.frontapp.com/open/cnv_q5nuirz?key=ijmABOfSLIgvG-3…" at bounding box center [445, 227] width 670 height 31
paste body "Editor, editor10"
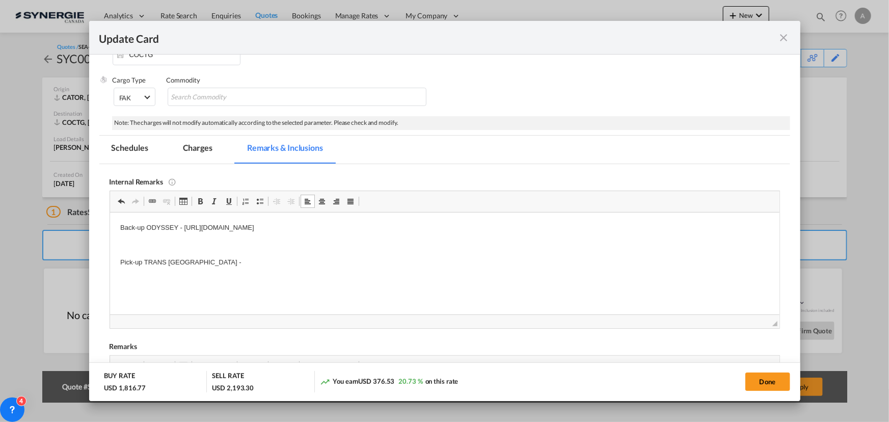
click at [243, 263] on p "Pick-up TRANS ONTARIO -" at bounding box center [444, 262] width 649 height 11
click at [204, 149] on md-tab-item "Charges" at bounding box center [198, 150] width 54 height 28
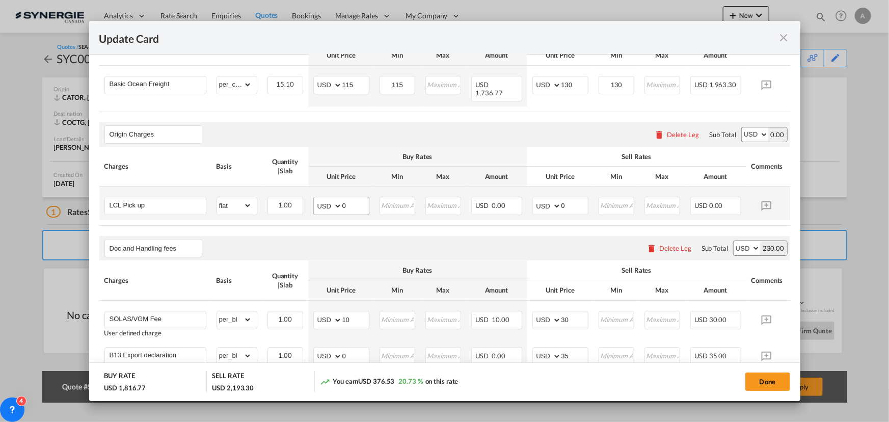
scroll to position [297, 0]
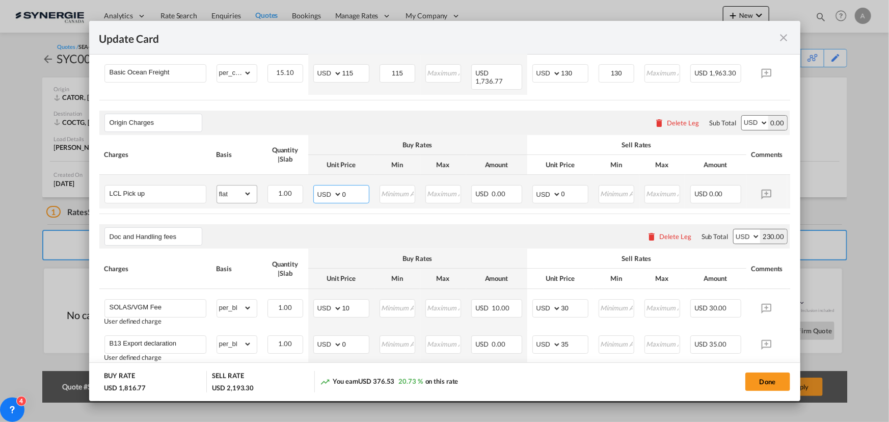
drag, startPoint x: 352, startPoint y: 190, endPoint x: 234, endPoint y: 189, distance: 117.2
click at [249, 190] on tr "LCL Pick up Please Enter Already Exists gross_weight volumetric_weight per_ship…" at bounding box center [460, 192] width 722 height 34
type input "210"
type input "260"
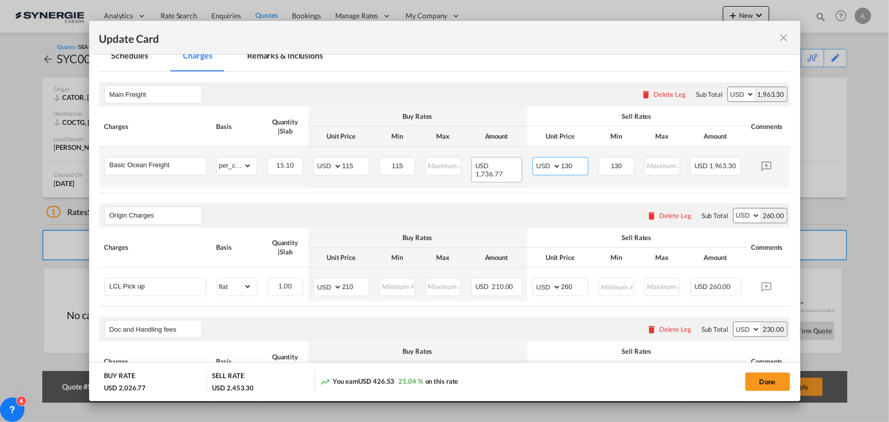
drag, startPoint x: 576, startPoint y: 164, endPoint x: 479, endPoint y: 162, distance: 97.3
click at [480, 162] on tr "Basic Ocean Freight Please Enter Already Exists gross_weight volumetric_weight …" at bounding box center [460, 167] width 722 height 41
type input "125"
drag, startPoint x: 571, startPoint y: 163, endPoint x: 406, endPoint y: 161, distance: 165.1
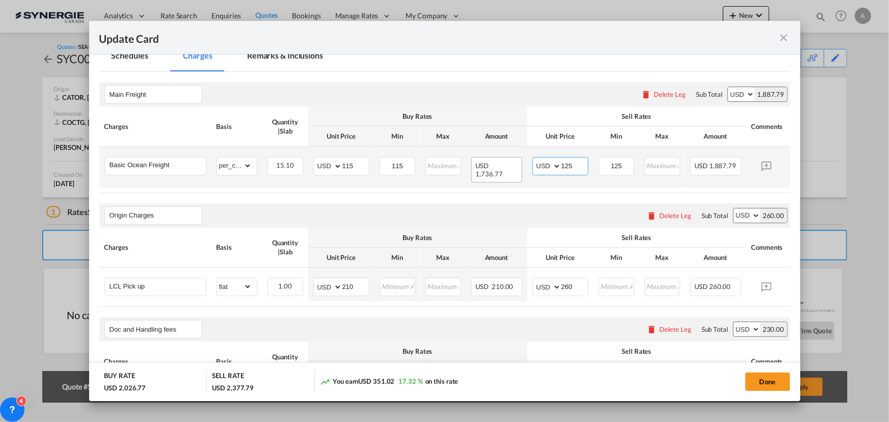
click at [450, 162] on tr "Basic Ocean Freight Please Enter Already Exists gross_weight volumetric_weight …" at bounding box center [460, 167] width 722 height 41
type input "126"
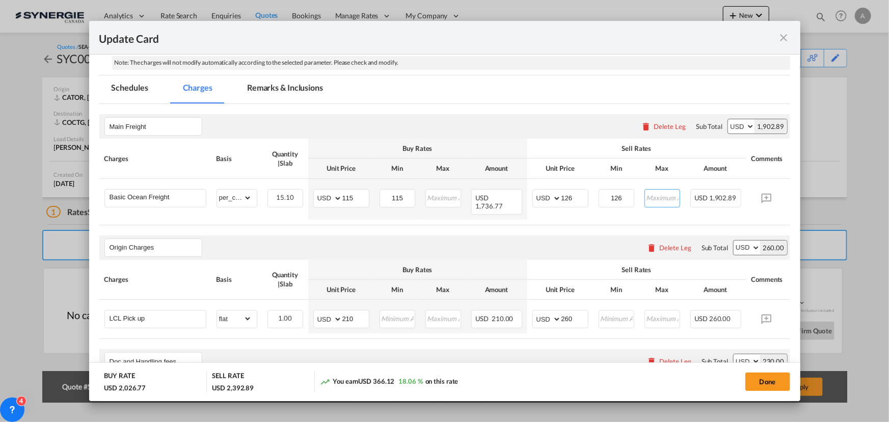
scroll to position [158, 0]
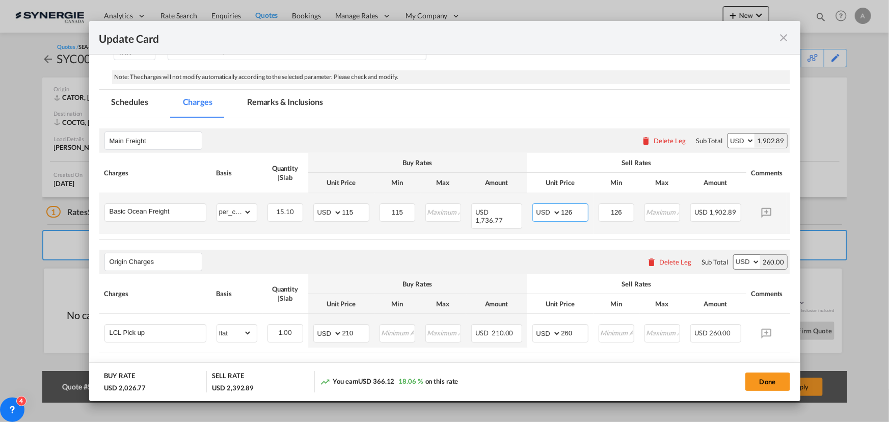
click at [552, 209] on md-input-container "AED AFN ALL AMD ANG AOA ARS AUD AWG AZN BAM BBD BDT BGN BHD BIF BMD BND BOB BRL…" at bounding box center [561, 212] width 56 height 18
type input "127"
click at [758, 382] on button "Done" at bounding box center [768, 382] width 45 height 18
type input "[DATE]"
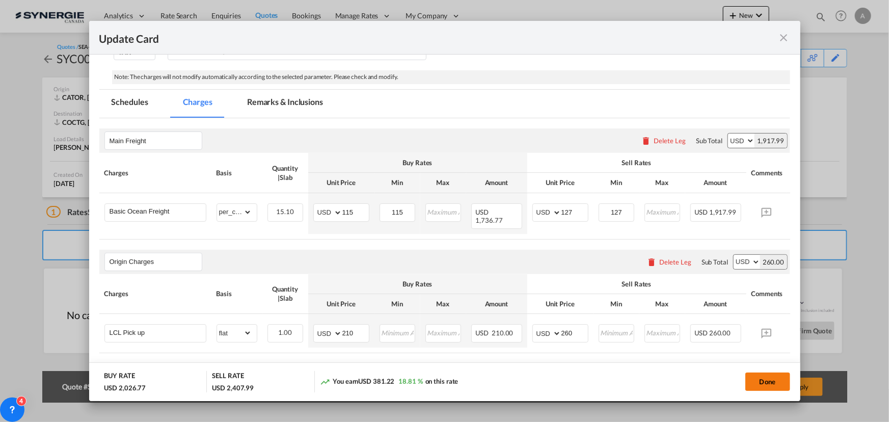
type input "30 Aug 2025"
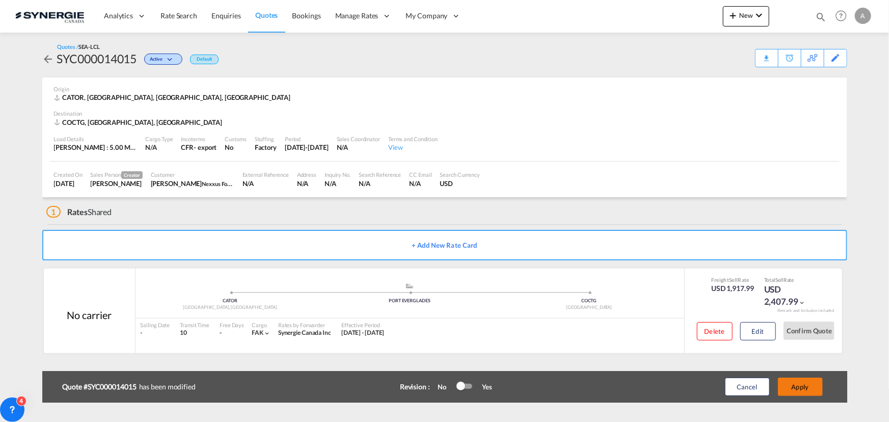
click at [801, 386] on button "Apply" at bounding box center [800, 387] width 45 height 18
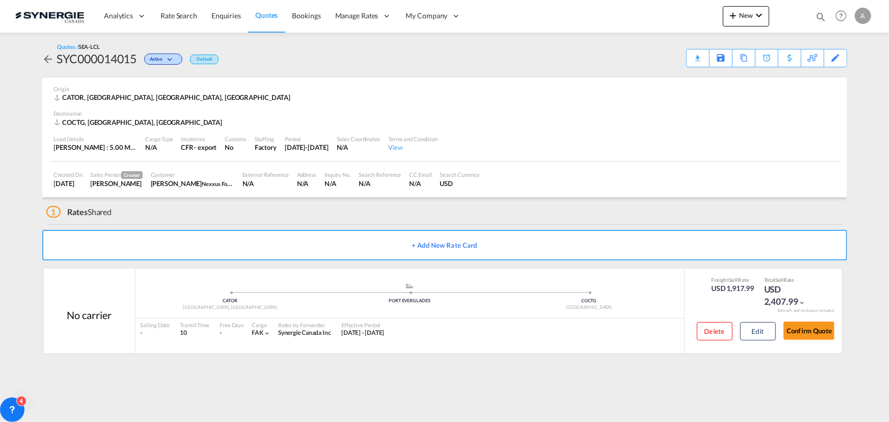
click at [683, 64] on div "Quotes / SEA-LCL SYC000014015 Active Default Download Quote Save As Template Co…" at bounding box center [444, 55] width 805 height 24
click at [690, 63] on div "Download Quote" at bounding box center [678, 57] width 52 height 16
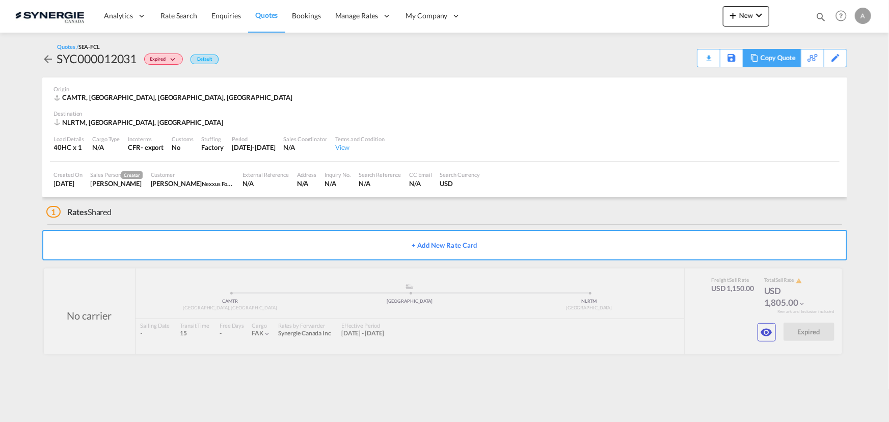
click at [790, 55] on div "Copy Quote" at bounding box center [778, 57] width 35 height 17
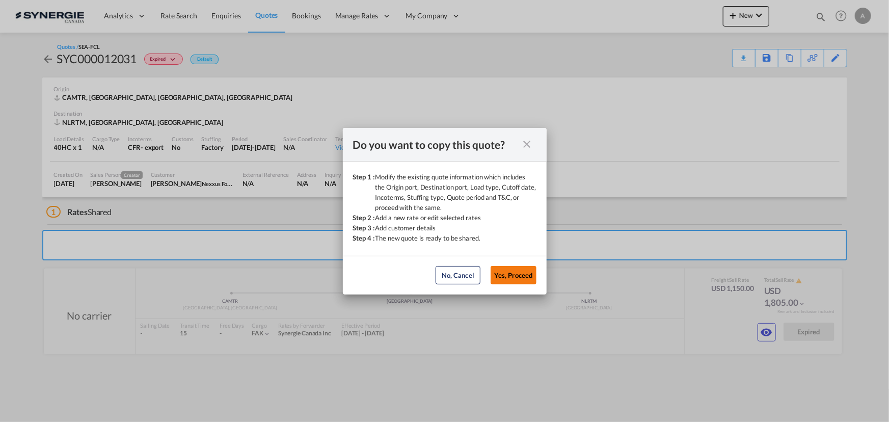
click at [525, 271] on button "Yes, Proceed" at bounding box center [514, 275] width 46 height 18
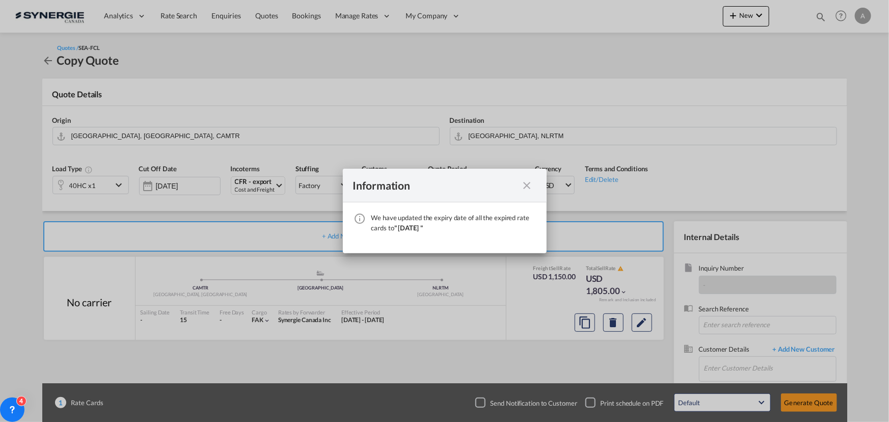
click at [525, 189] on md-icon "icon-close fg-AAA8AD cursor" at bounding box center [527, 185] width 12 height 12
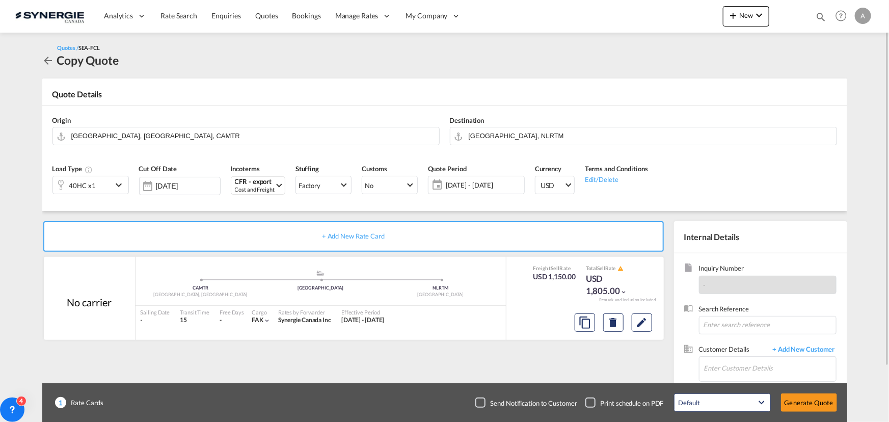
click at [499, 187] on span "[DATE] - [DATE]" at bounding box center [484, 184] width 76 height 9
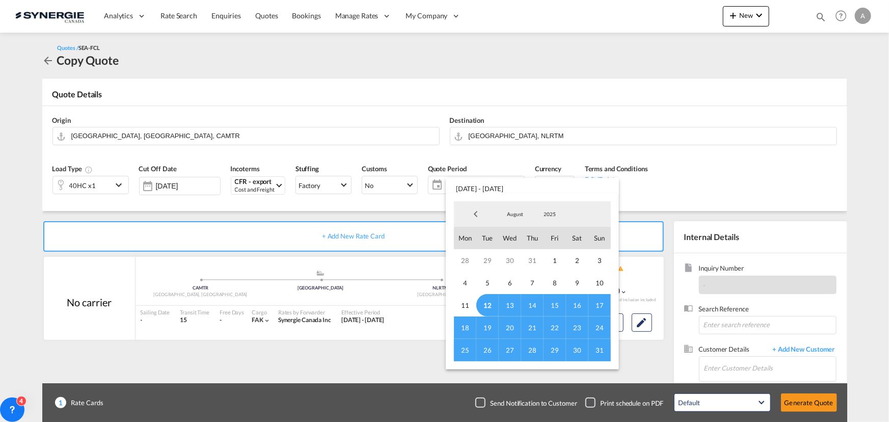
click at [489, 302] on span "12" at bounding box center [487, 305] width 22 height 22
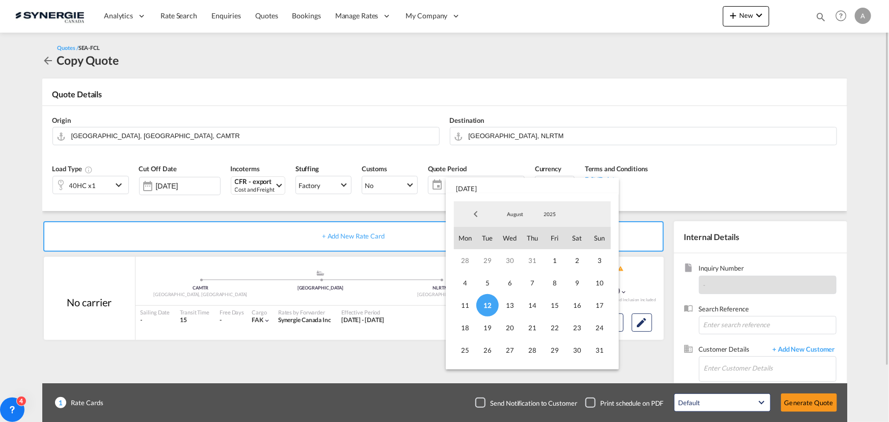
click at [599, 355] on span "31" at bounding box center [600, 350] width 22 height 22
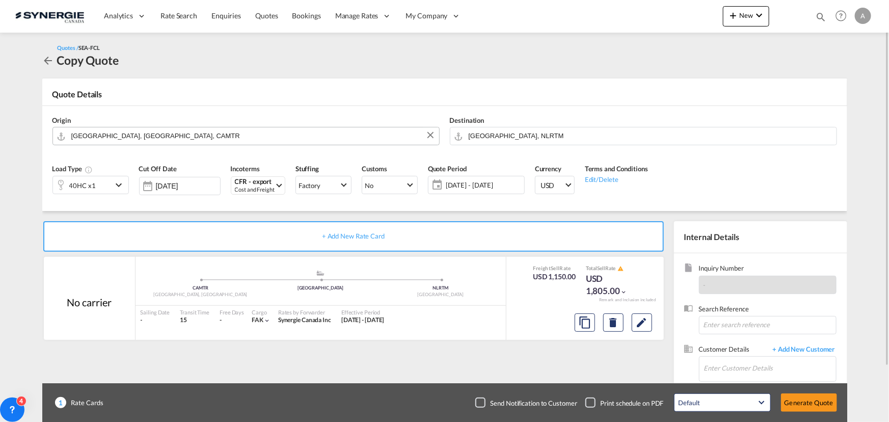
click at [261, 135] on input "[GEOGRAPHIC_DATA], [GEOGRAPHIC_DATA], CAMTR" at bounding box center [252, 136] width 363 height 18
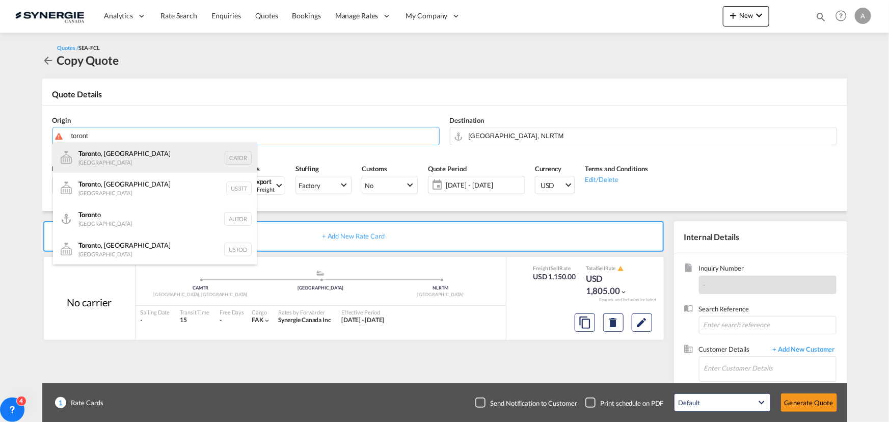
click at [145, 161] on div "Toront o, ON Canada CATOR" at bounding box center [155, 157] width 204 height 31
type input "[GEOGRAPHIC_DATA], [GEOGRAPHIC_DATA], CATOR"
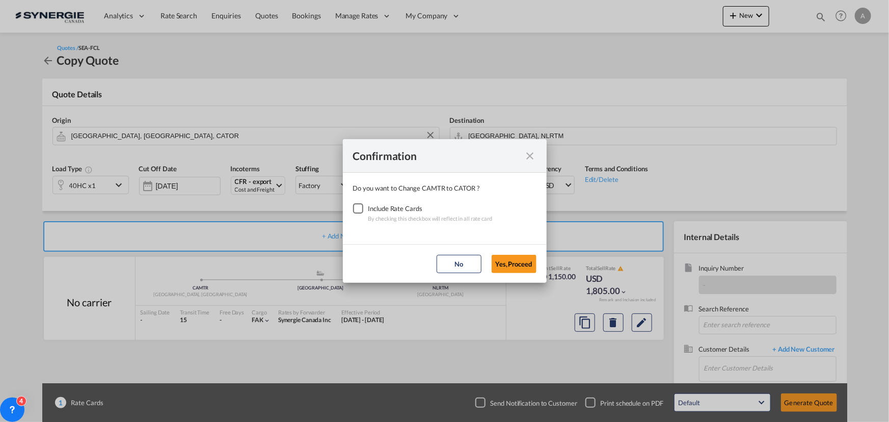
click at [363, 210] on div "Checkbox No Ink" at bounding box center [358, 208] width 10 height 10
click at [507, 261] on button "Yes,Proceed" at bounding box center [514, 264] width 45 height 18
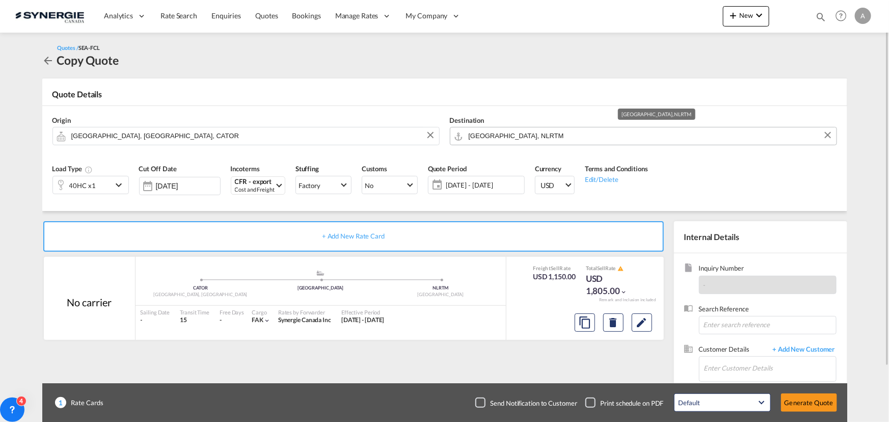
click at [550, 140] on input "[GEOGRAPHIC_DATA], NLRTM" at bounding box center [650, 136] width 363 height 18
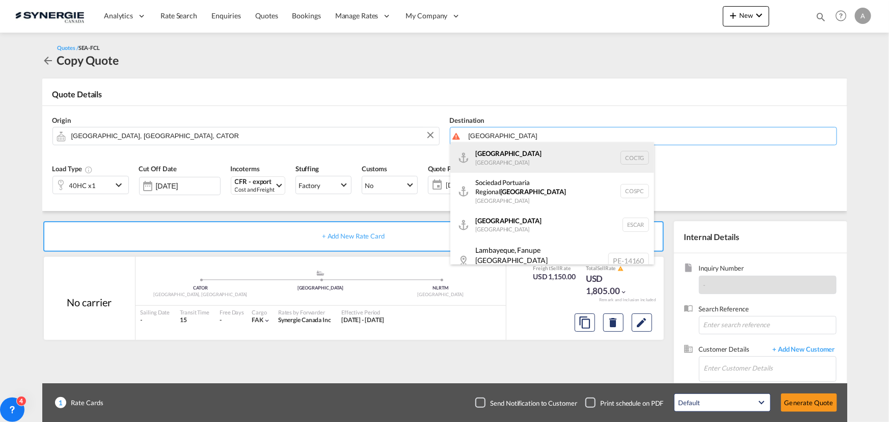
click at [518, 164] on div "Cartagena Colombia COCTG" at bounding box center [552, 157] width 204 height 31
type input "Cartagena, COCTG"
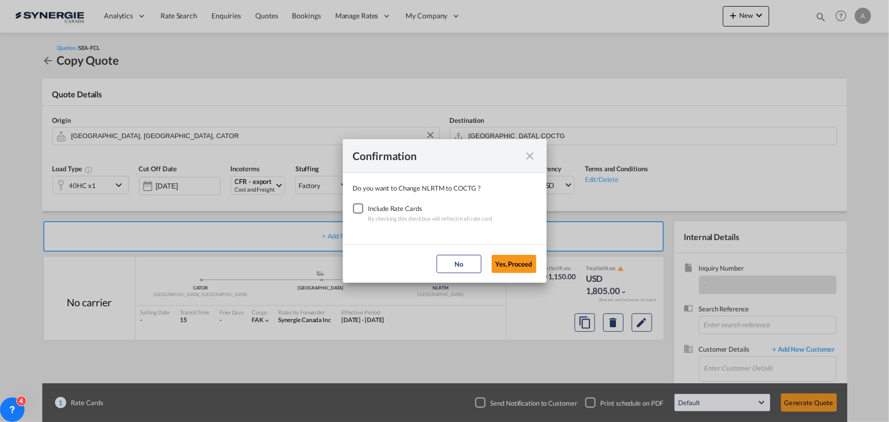
drag, startPoint x: 356, startPoint y: 209, endPoint x: 487, endPoint y: 254, distance: 137.9
click at [357, 209] on div "Checkbox No Ink" at bounding box center [358, 208] width 10 height 10
click at [519, 268] on button "Yes,Proceed" at bounding box center [514, 264] width 45 height 18
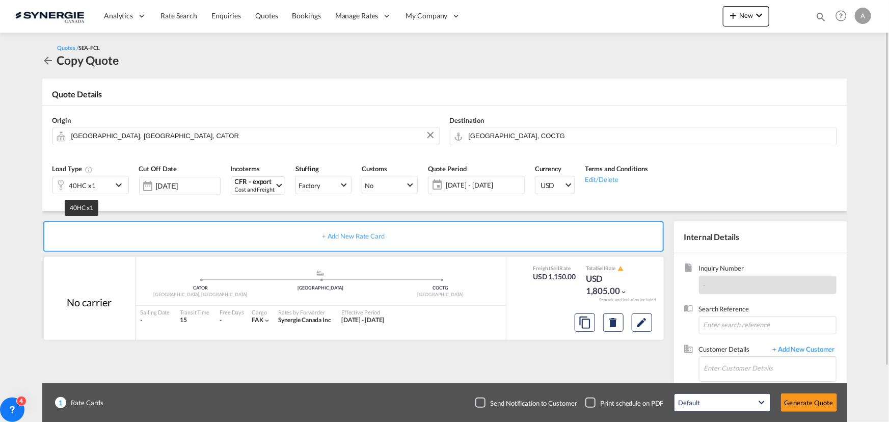
click at [94, 187] on div "40HC x1" at bounding box center [82, 185] width 26 height 14
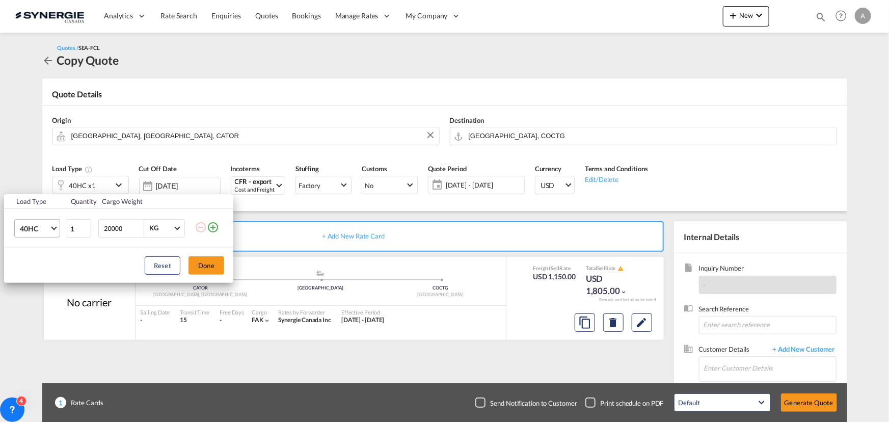
click at [56, 227] on span "Choose: \a40HC" at bounding box center [54, 227] width 6 height 6
click at [25, 181] on div "20GP" at bounding box center [28, 179] width 18 height 10
click at [194, 267] on button "Done" at bounding box center [207, 265] width 36 height 18
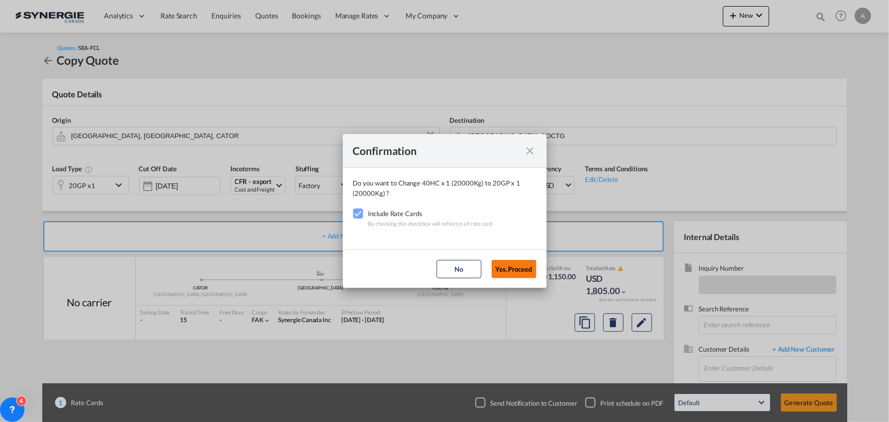
click at [513, 265] on button "Yes,Proceed" at bounding box center [514, 269] width 45 height 18
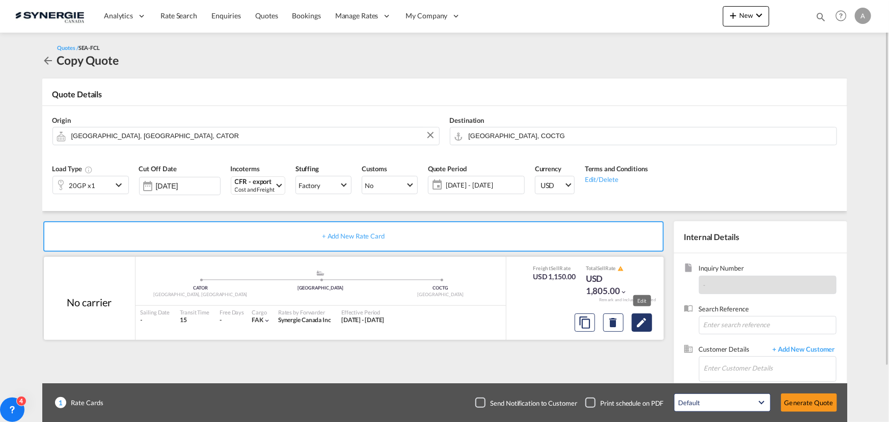
click at [643, 323] on md-icon "Edit" at bounding box center [642, 322] width 12 height 12
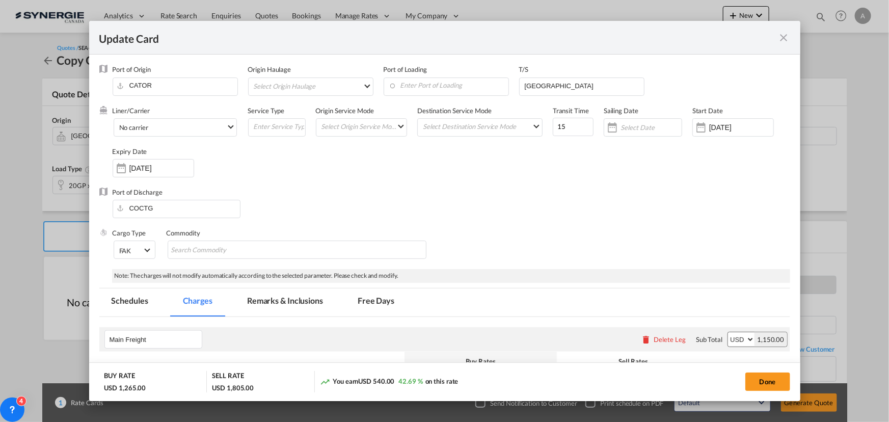
select select "per container"
select select "per B/L"
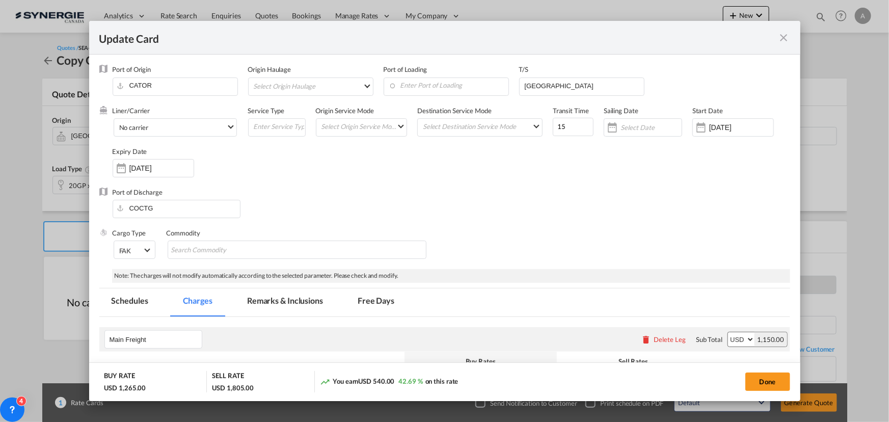
select select "per B/L"
select select "per shipment"
click at [785, 37] on md-icon "icon-close fg-AAA8AD m-0 pointer" at bounding box center [784, 38] width 12 height 12
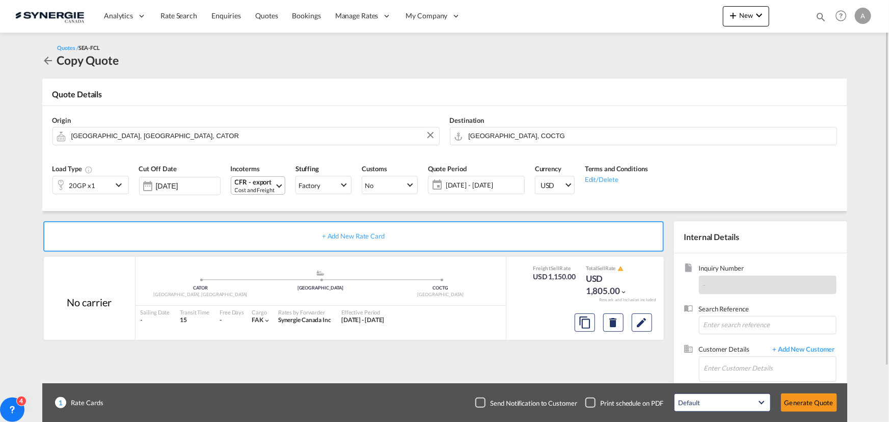
click at [258, 180] on div "CFR - export" at bounding box center [255, 182] width 40 height 8
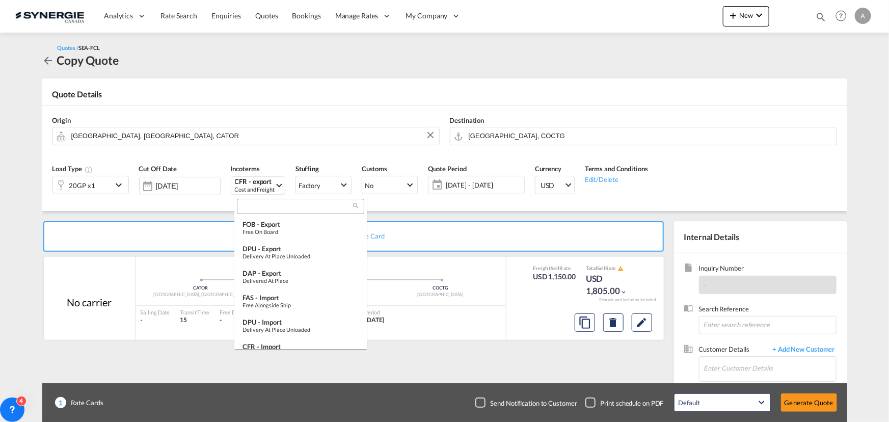
scroll to position [347, 0]
click at [274, 208] on input "search" at bounding box center [296, 206] width 113 height 9
click at [451, 217] on md-backdrop at bounding box center [444, 211] width 889 height 422
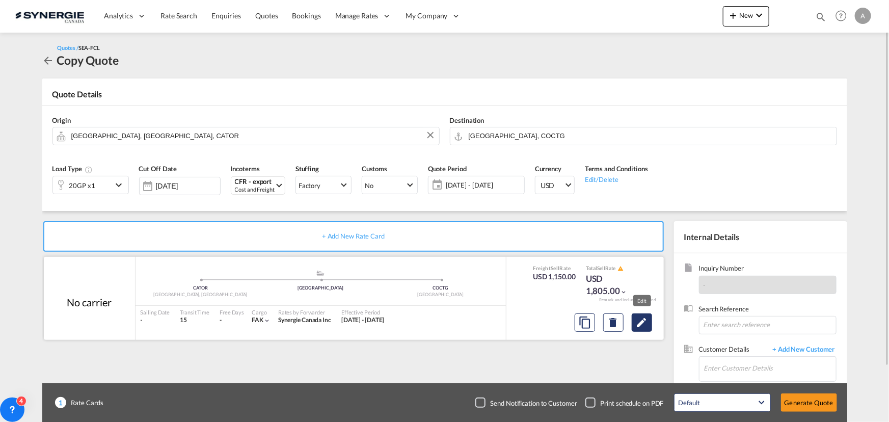
click at [642, 323] on md-icon "Edit" at bounding box center [642, 322] width 12 height 12
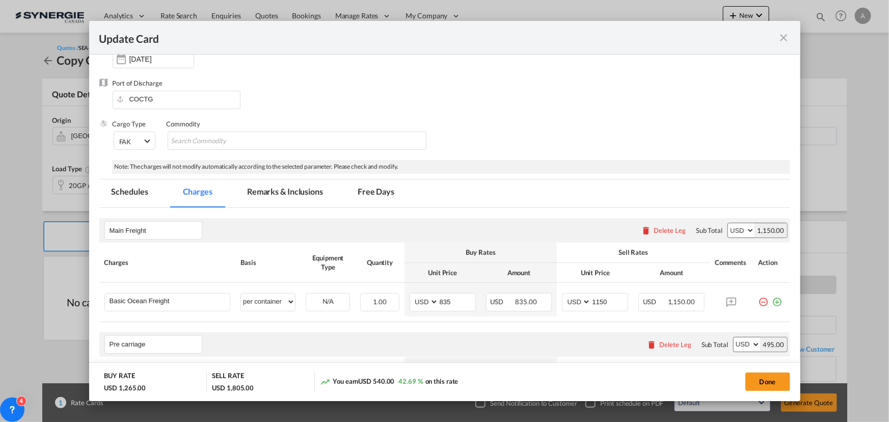
scroll to position [185, 0]
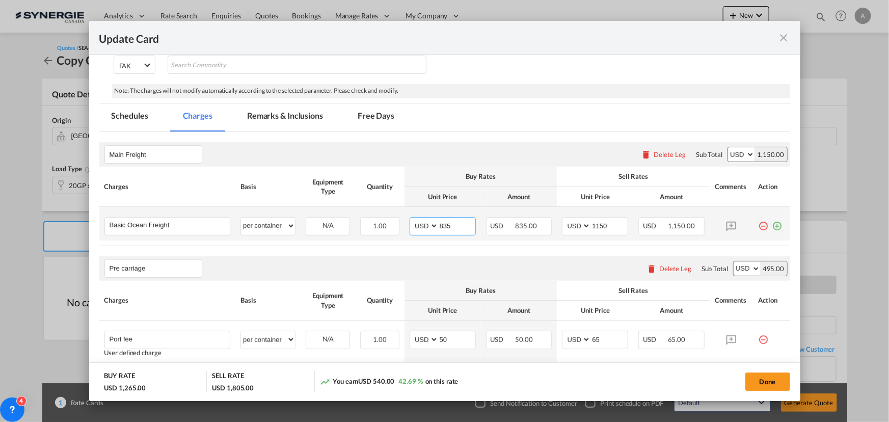
drag, startPoint x: 458, startPoint y: 227, endPoint x: 397, endPoint y: 216, distance: 61.7
click at [397, 216] on tr "Basic Ocean Freight Please Enter User Defined Charges Cannot Be Published per e…" at bounding box center [444, 224] width 691 height 34
type input "2504"
drag, startPoint x: 608, startPoint y: 227, endPoint x: 511, endPoint y: 220, distance: 97.6
click at [513, 223] on tr "Basic Ocean Freight Please Enter User Defined Charges Cannot Be Published per e…" at bounding box center [444, 224] width 691 height 34
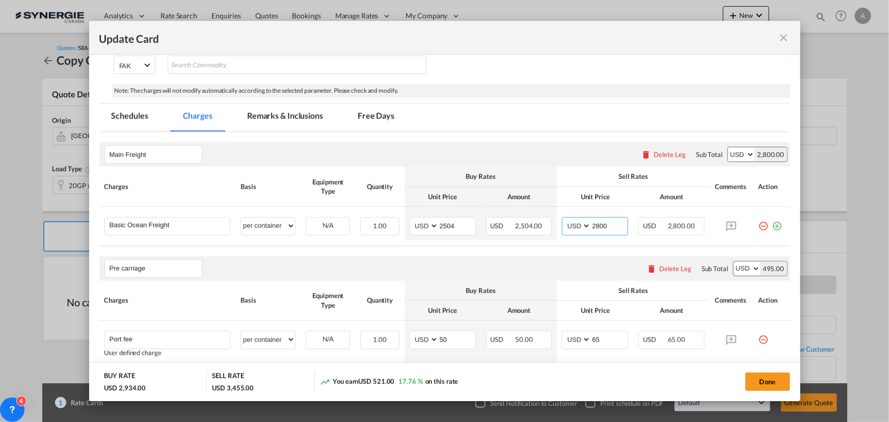
type input "2800"
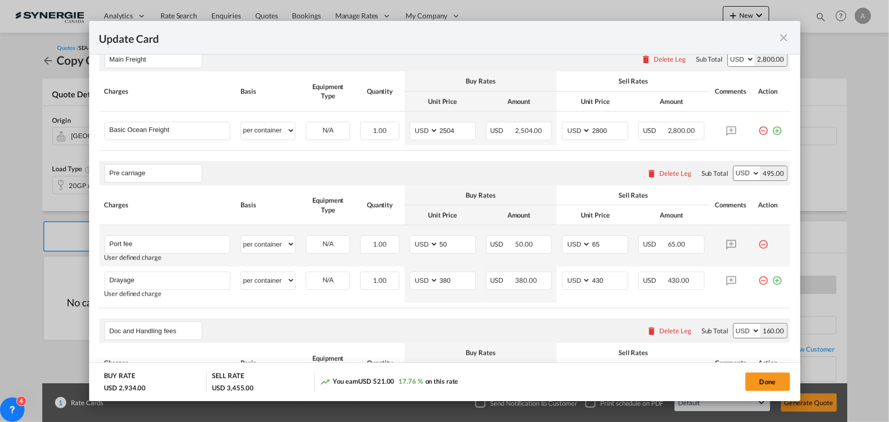
scroll to position [324, 0]
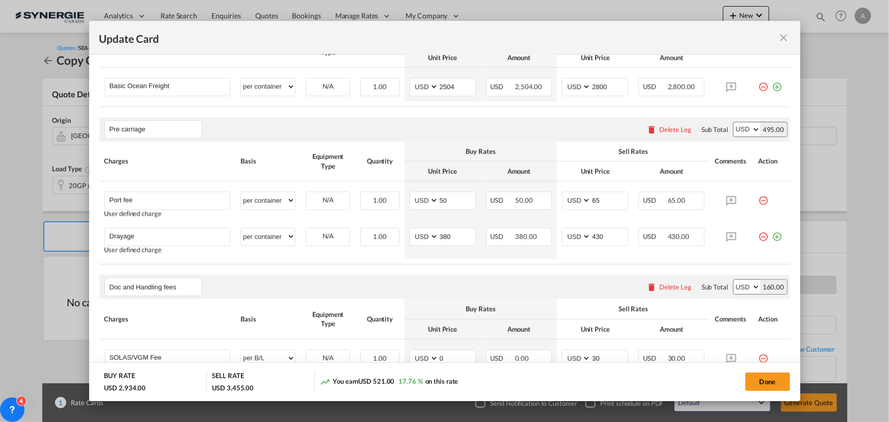
click at [759, 197] on md-icon "icon-minus-circle-outline red-400-fg" at bounding box center [764, 197] width 10 height 10
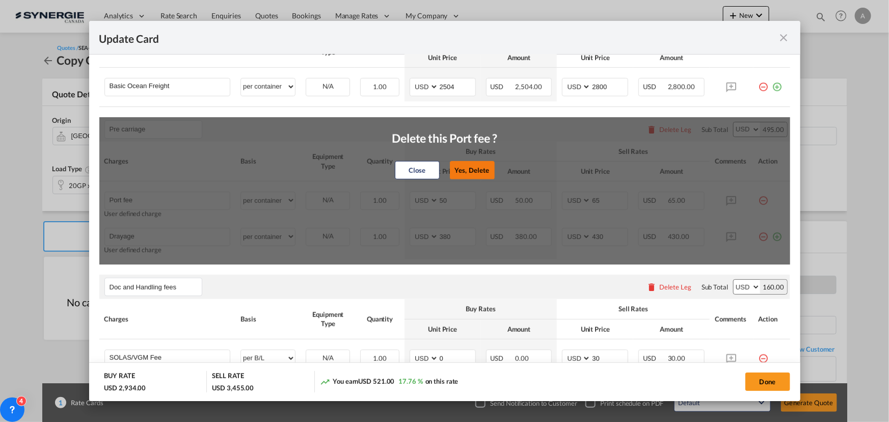
click at [473, 173] on button "Yes, Delete" at bounding box center [472, 170] width 45 height 18
type input "Drayage"
type input "380"
type input "430"
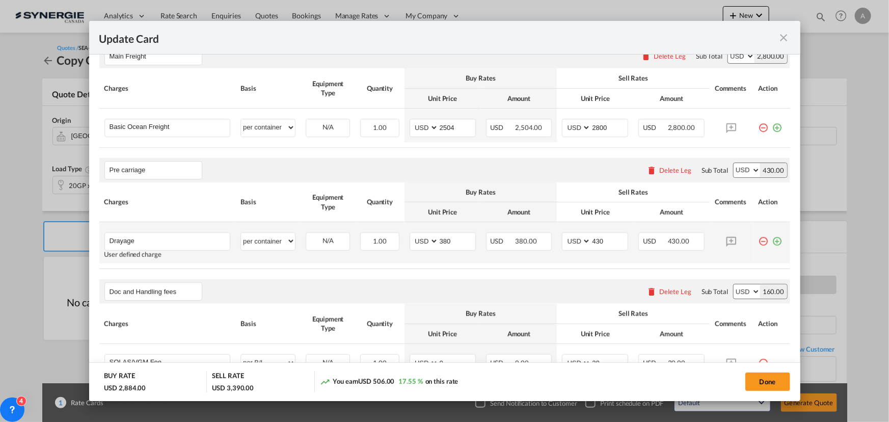
scroll to position [278, 0]
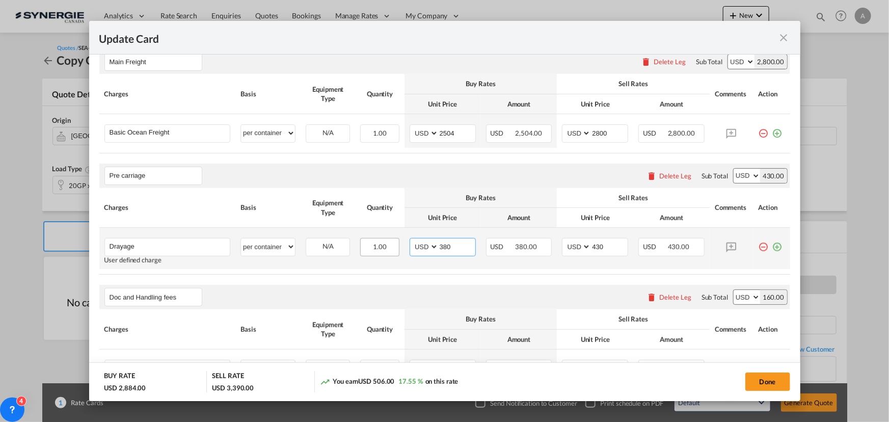
drag, startPoint x: 449, startPoint y: 248, endPoint x: 375, endPoint y: 240, distance: 74.3
click at [405, 247] on td "AED AFN ALL AMD ANG AOA ARS AUD AWG AZN BAM BBD BDT BGN BHD BIF BMD BND BOB BRL…" at bounding box center [443, 248] width 76 height 41
type input "276"
click at [601, 244] on input "430" at bounding box center [609, 245] width 37 height 15
drag, startPoint x: 601, startPoint y: 244, endPoint x: 549, endPoint y: 247, distance: 52.1
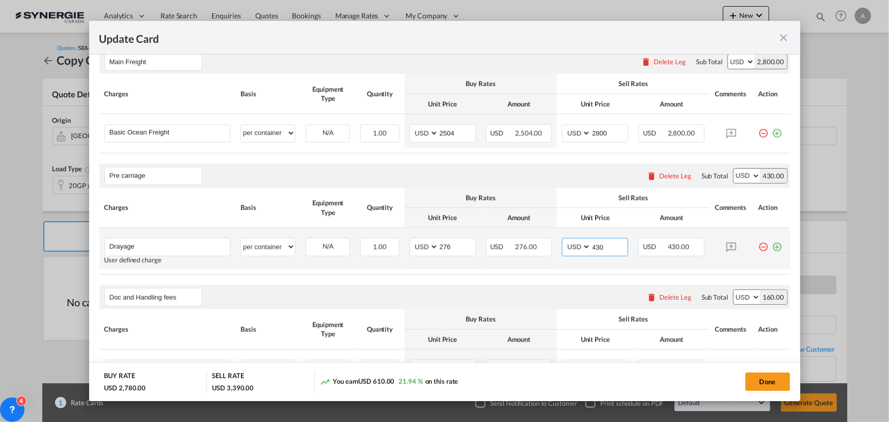
click at [569, 245] on md-input-container "AED AFN ALL AMD ANG AOA ARS AUD AWG AZN BAM BBD BDT BGN BHD BIF BMD BND BOB BRL…" at bounding box center [595, 247] width 66 height 18
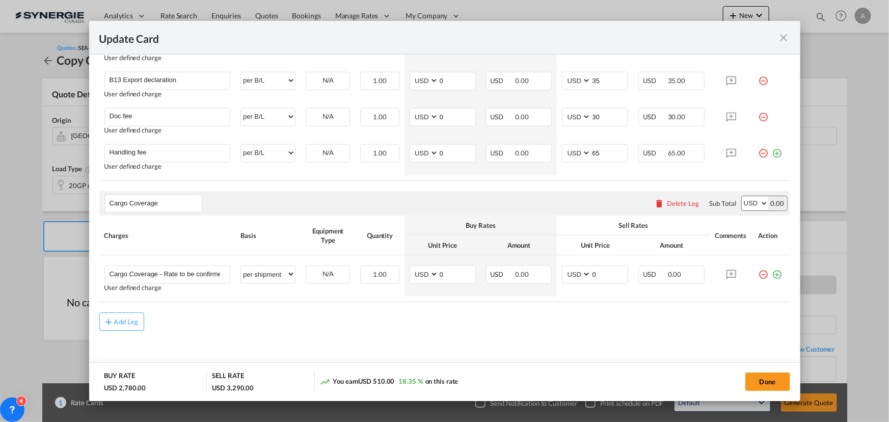
scroll to position [604, 0]
type input "330"
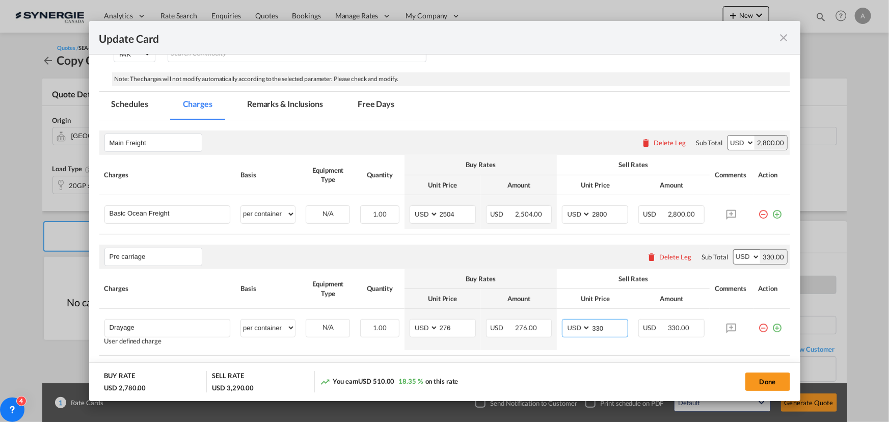
scroll to position [141, 0]
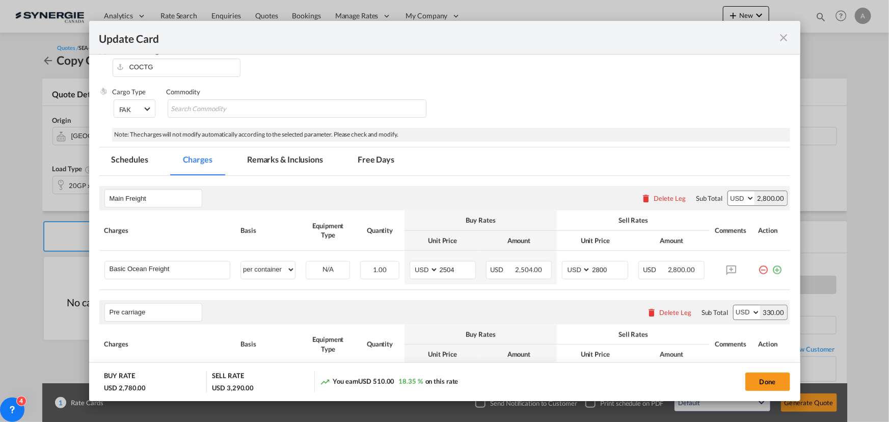
drag, startPoint x: 274, startPoint y: 169, endPoint x: 279, endPoint y: 177, distance: 9.8
click at [274, 169] on md-tab-item "Remarks & Inclusions" at bounding box center [285, 161] width 100 height 28
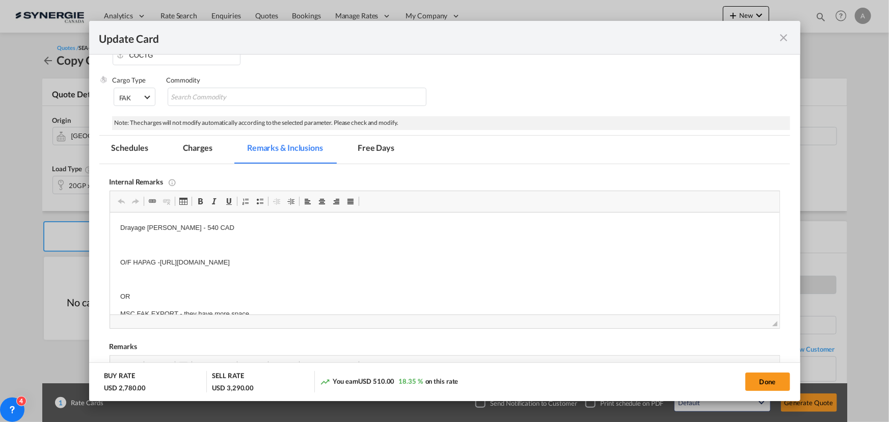
scroll to position [0, 0]
drag, startPoint x: 145, startPoint y: 229, endPoint x: 303, endPoint y: 231, distance: 158.0
click at [303, 231] on p "Drayage LAFRANCE - 540 CAD" at bounding box center [444, 228] width 649 height 11
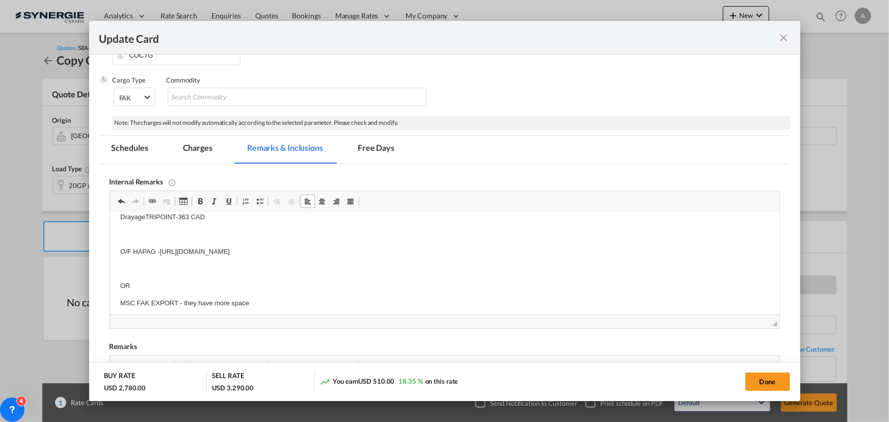
scroll to position [15, 0]
drag, startPoint x: 134, startPoint y: 246, endPoint x: 457, endPoint y: 241, distance: 322.6
click at [457, 242] on p "O/F HAPAG -https://app.frontapp.com/open/cnv_pmcagpb?key=M1FxaiXyL8SemBE5rpJvR8…" at bounding box center [444, 247] width 649 height 11
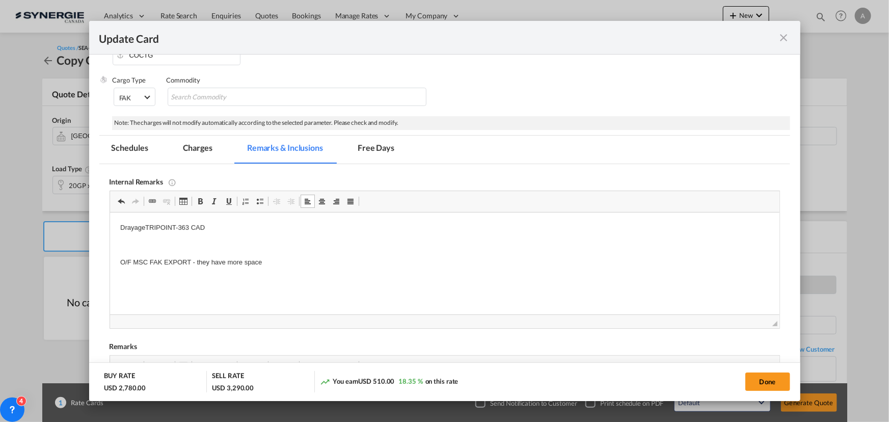
click at [273, 260] on p "O/F M SC FAK EXPORT - they have more space" at bounding box center [444, 262] width 649 height 11
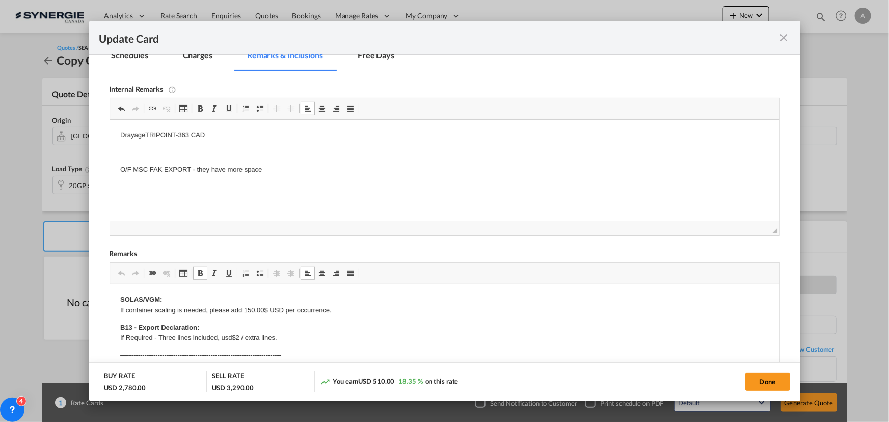
scroll to position [92, 0]
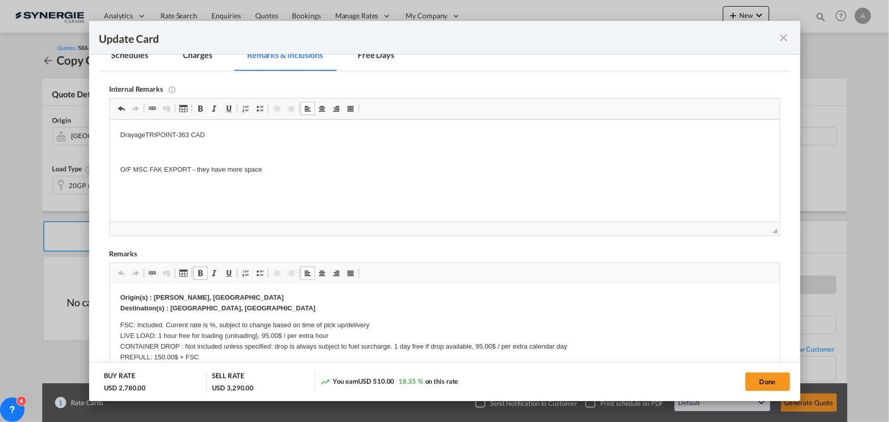
click at [177, 297] on strong "Origin(s) : VAUDREUIL DORION, QC Destination(s) : MONTREAL PORT, QC" at bounding box center [217, 303] width 195 height 18
click at [227, 302] on p "Origin(s) : VAUGHAN, ON Destination(s) : MONTREAL PORT, QC" at bounding box center [444, 303] width 649 height 21
drag, startPoint x: 242, startPoint y: 308, endPoint x: 170, endPoint y: 309, distance: 71.9
click at [170, 309] on p "Origin(s) : VAUGHAN, ON Destination(s) : MONTREAL PORT, QC" at bounding box center [444, 303] width 649 height 21
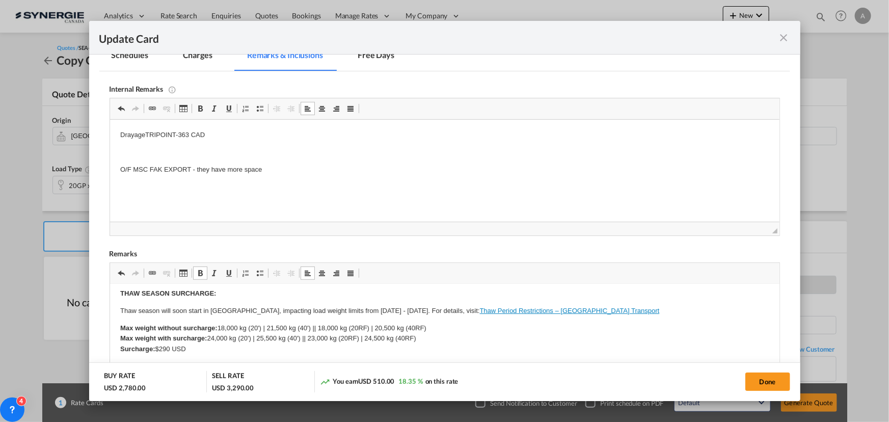
scroll to position [153, 0]
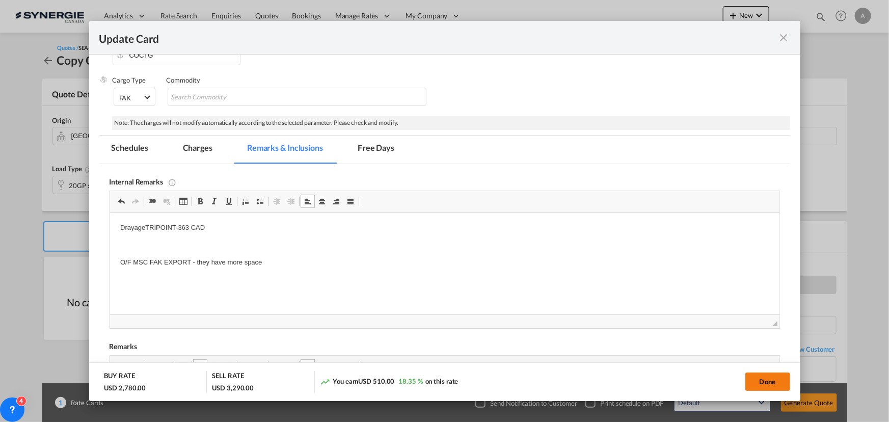
click at [775, 379] on button "Done" at bounding box center [768, 382] width 45 height 18
type input "31 May 2025"
type input "10 Sep 2025"
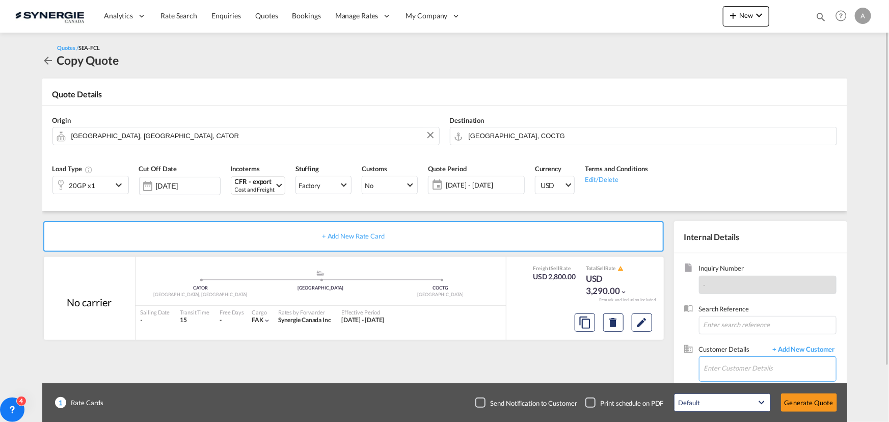
click at [729, 367] on input "Enter Customer Details" at bounding box center [770, 368] width 132 height 23
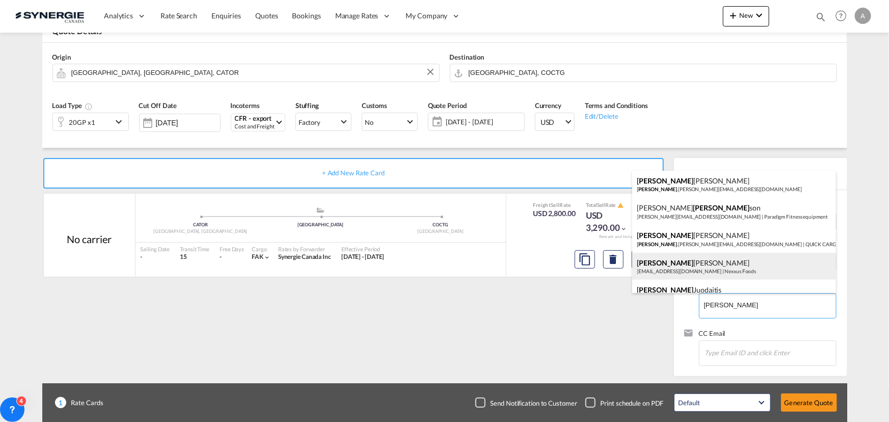
click at [698, 267] on div "Richard Brazeau operations@nexxusfoods.com | Nexxus Foods" at bounding box center [734, 267] width 204 height 28
type input "Nexxus Foods, Richard Brazeau, operations@nexxusfoods.com"
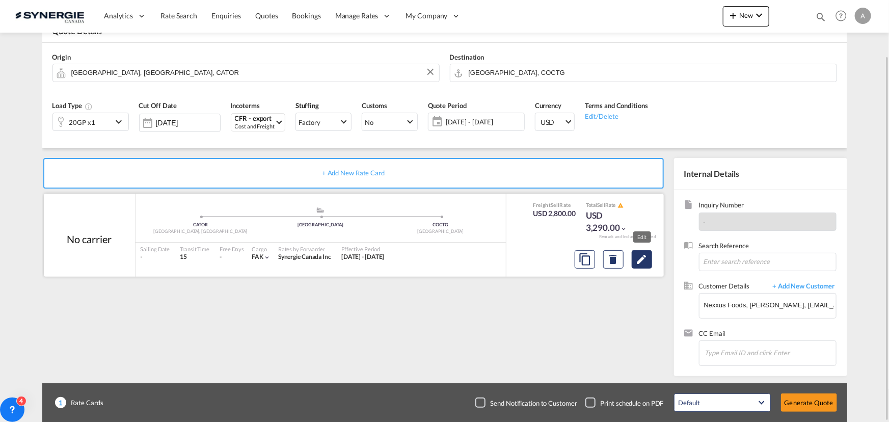
click at [648, 259] on md-icon "Edit" at bounding box center [642, 259] width 12 height 12
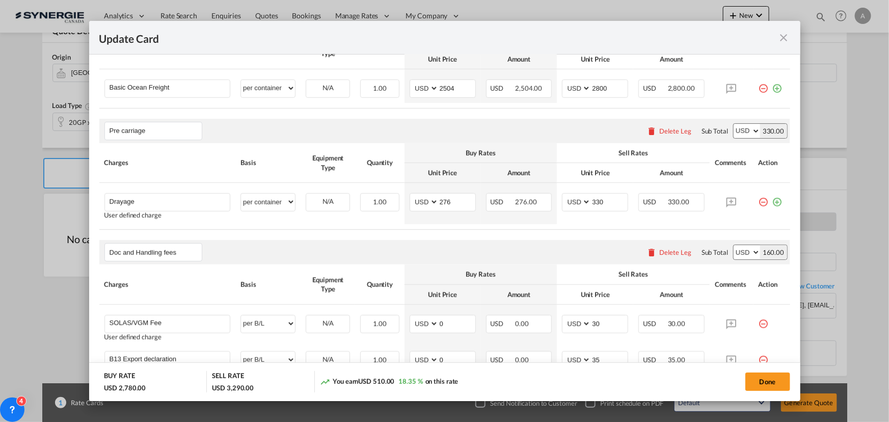
scroll to position [324, 0]
click at [443, 88] on input "2504" at bounding box center [457, 85] width 37 height 15
type input "2655"
click at [591, 87] on input "2800" at bounding box center [609, 85] width 37 height 15
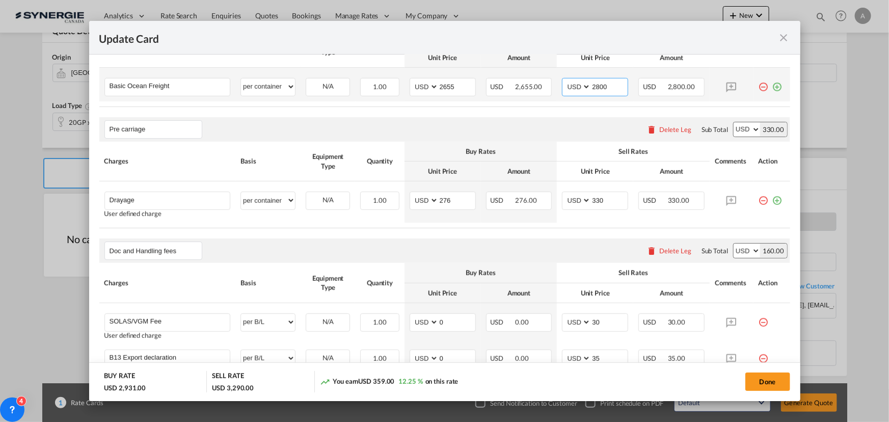
click at [591, 87] on input "2800" at bounding box center [609, 85] width 37 height 15
type input "2955"
click at [534, 122] on div "Pre carriage Please enter leg name Leg Name Already Exists Delete Leg Sub Total…" at bounding box center [444, 129] width 691 height 24
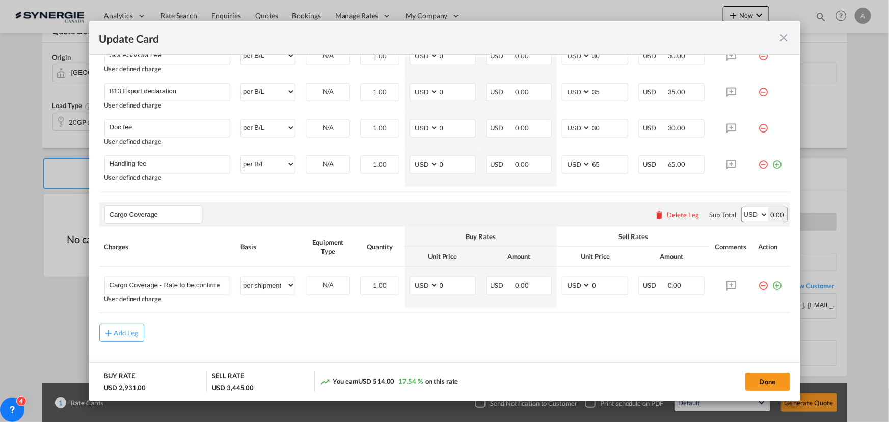
scroll to position [604, 0]
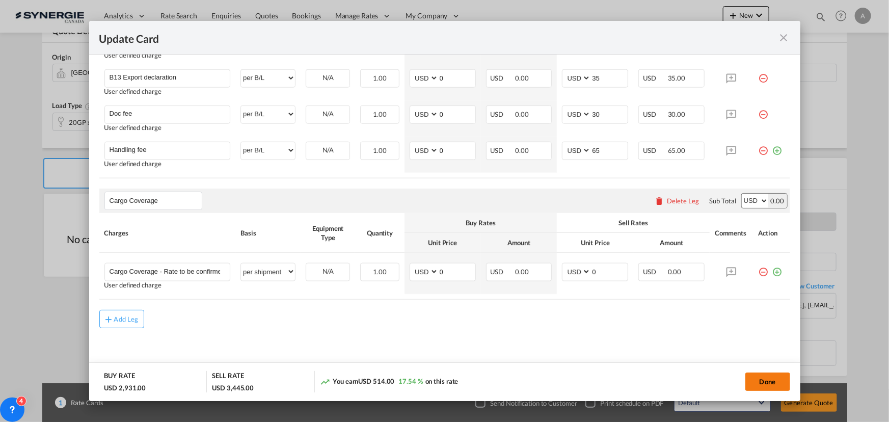
click at [765, 381] on button "Done" at bounding box center [768, 382] width 45 height 18
type input "31 May 2025"
type input "10 Sep 2025"
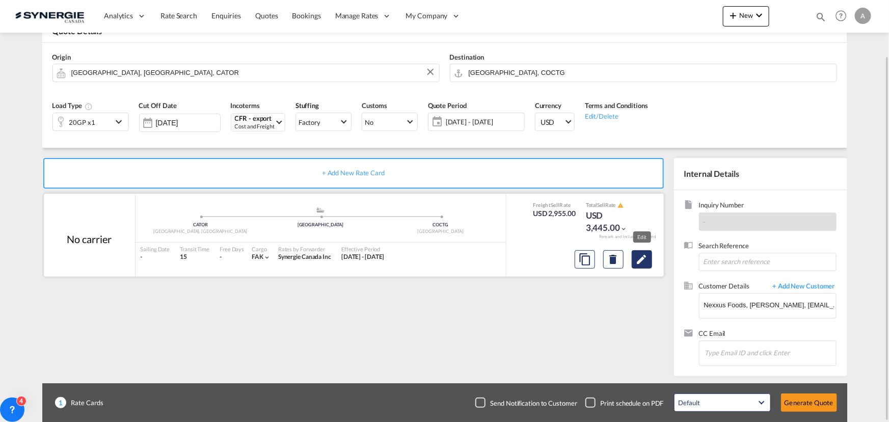
click at [638, 261] on md-icon "Edit" at bounding box center [642, 259] width 12 height 12
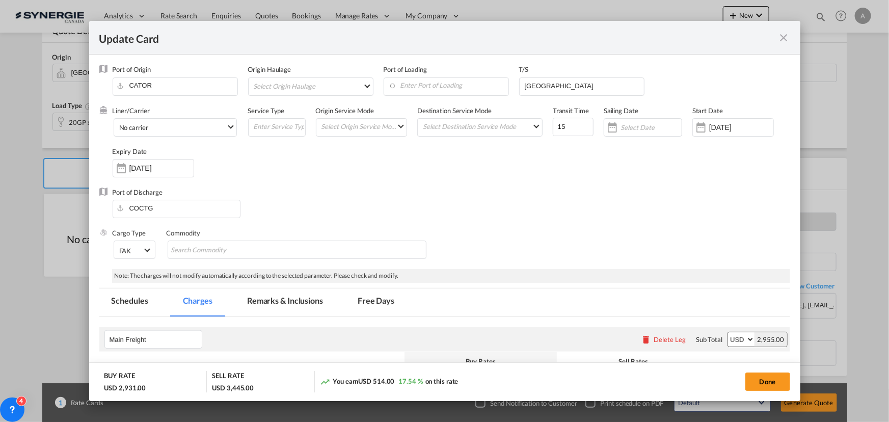
click at [750, 126] on input "01 Jun 2025" at bounding box center [741, 127] width 64 height 8
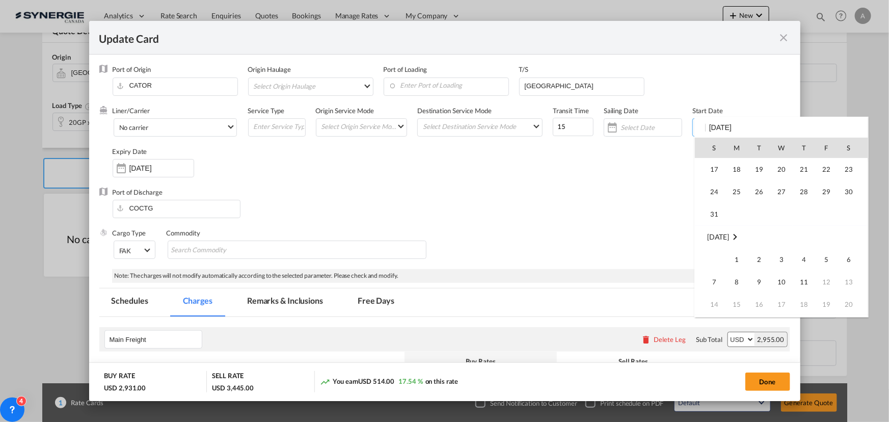
scroll to position [235969, 0]
click at [762, 168] on span "12" at bounding box center [759, 160] width 21 height 21
type input "[DATE]"
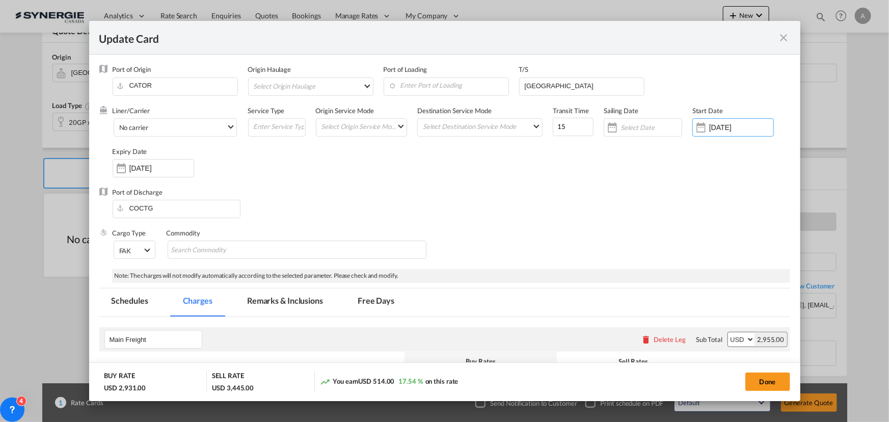
click at [143, 164] on div "11 Sep 2025" at bounding box center [161, 168] width 64 height 9
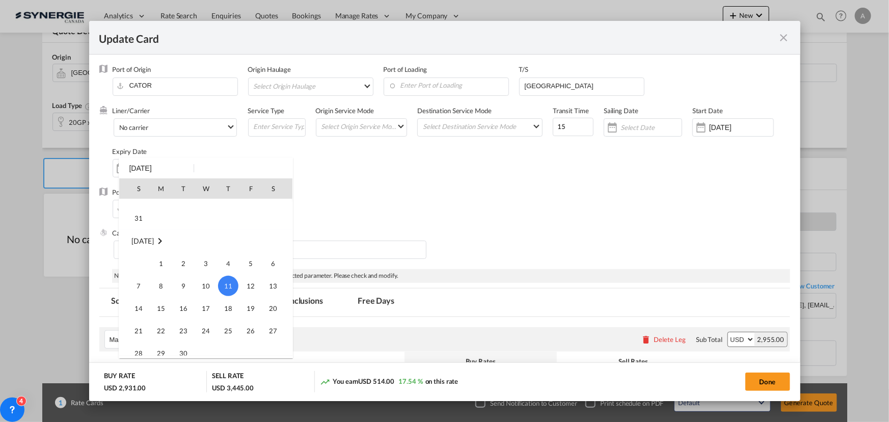
scroll to position [89, 0]
click at [147, 227] on span "31" at bounding box center [138, 234] width 20 height 20
type input "31 Aug 2025"
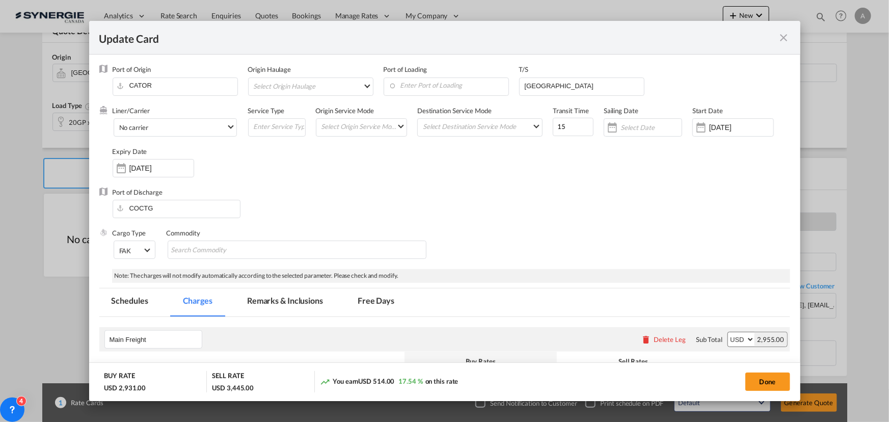
drag, startPoint x: 494, startPoint y: 212, endPoint x: 500, endPoint y: 211, distance: 6.6
click at [494, 212] on div "Port of Discharge COCTG" at bounding box center [444, 208] width 691 height 41
click at [556, 80] on input "ANTWERP" at bounding box center [584, 85] width 120 height 15
drag, startPoint x: 559, startPoint y: 81, endPoint x: 350, endPoint y: 83, distance: 208.9
click at [371, 90] on div "Port of Origin CATOR Origin Haulage Select Origin Haulage rail road barge truck…" at bounding box center [452, 85] width 678 height 41
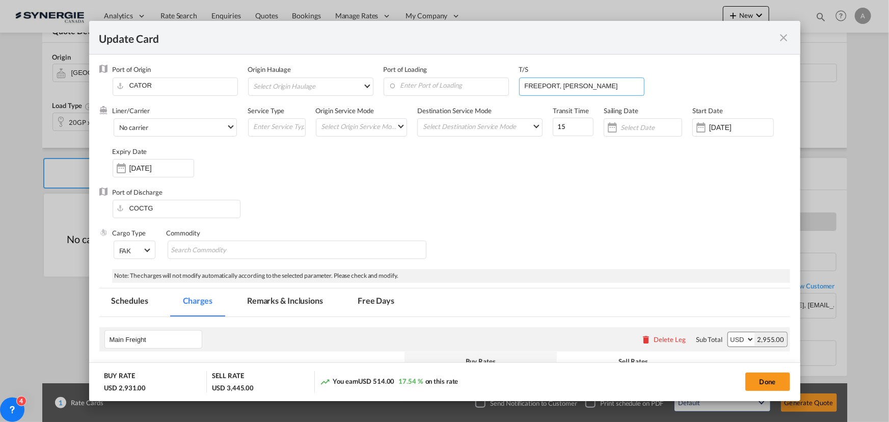
type input "FREEPORT, CRISTOBAL"
drag, startPoint x: 567, startPoint y: 129, endPoint x: 439, endPoint y: 124, distance: 128.0
click at [450, 126] on div "Liner/Carrier No carrier 2HM LOGISTICS D.O.O AAXL GLOBAL SHIPPING LINES LLC ABD…" at bounding box center [452, 147] width 678 height 82
type input "25"
click at [768, 382] on button "Done" at bounding box center [768, 382] width 45 height 18
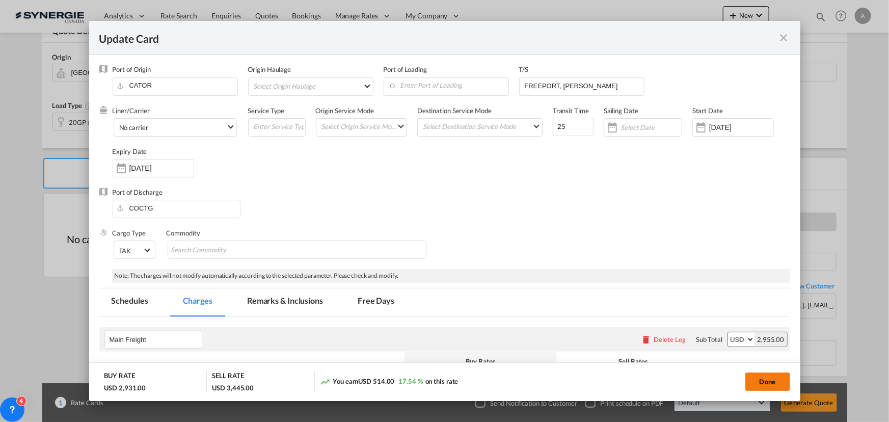
type input "[DATE]"
type input "30 Aug 2025"
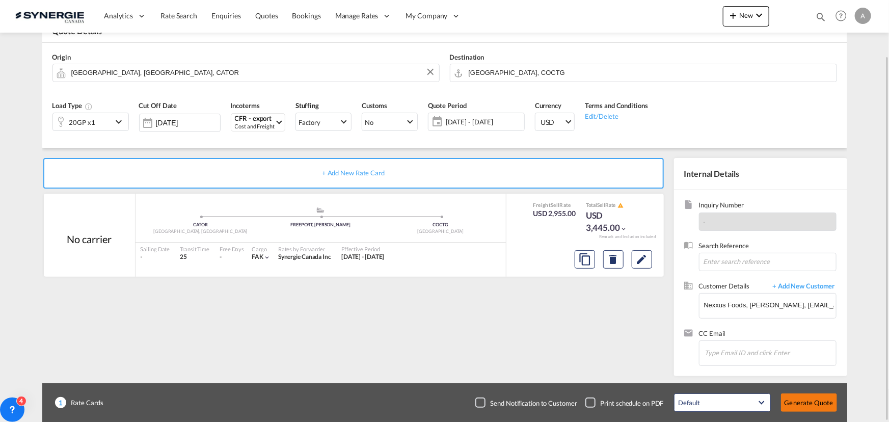
click at [800, 402] on button "Generate Quote" at bounding box center [809, 402] width 56 height 18
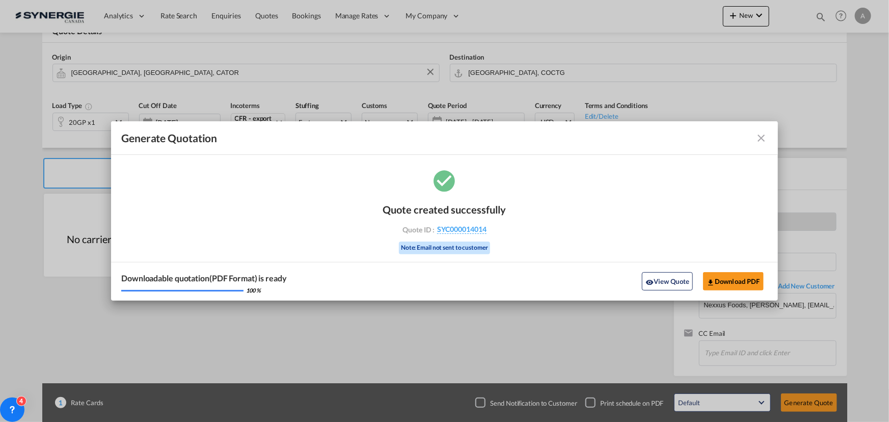
drag, startPoint x: 648, startPoint y: 285, endPoint x: 652, endPoint y: 280, distance: 6.2
click at [648, 285] on md-icon "icon-eye" at bounding box center [650, 282] width 8 height 8
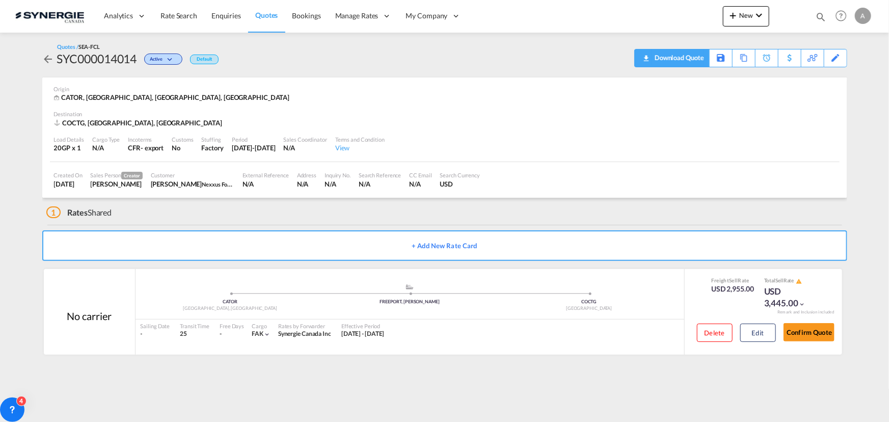
click at [692, 61] on div "Download Quote" at bounding box center [678, 57] width 52 height 16
click at [746, 333] on button "Edit" at bounding box center [758, 333] width 36 height 18
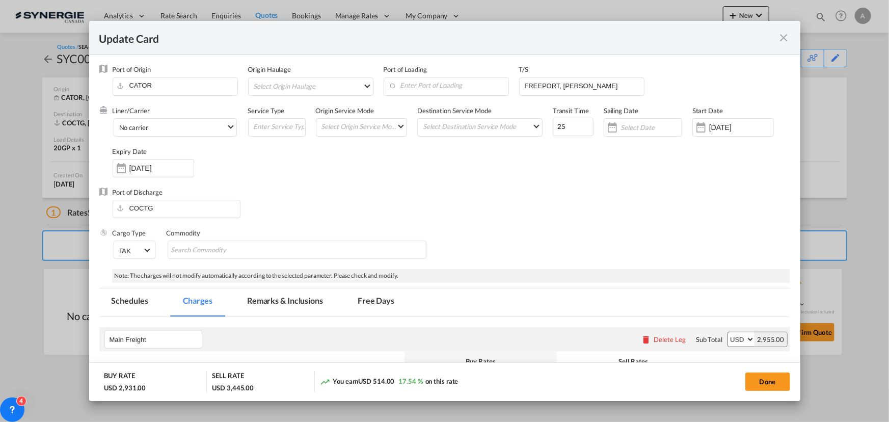
click at [780, 41] on md-icon "icon-close fg-AAA8AD m-0 pointer" at bounding box center [784, 38] width 12 height 12
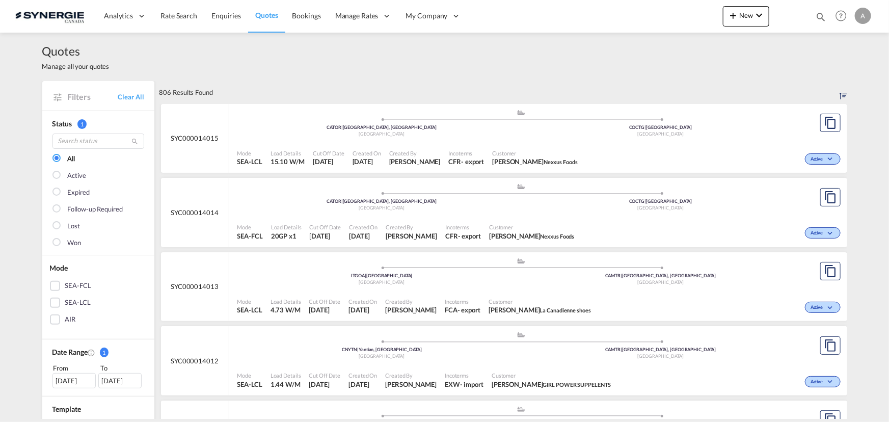
drag, startPoint x: 818, startPoint y: 11, endPoint x: 743, endPoint y: 18, distance: 75.8
click at [818, 11] on md-icon "icon-magnify" at bounding box center [820, 16] width 11 height 11
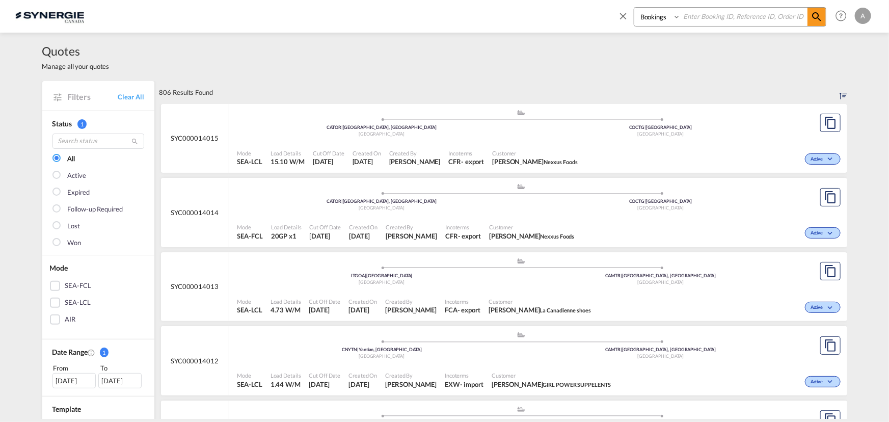
drag, startPoint x: 664, startPoint y: 18, endPoint x: 658, endPoint y: 25, distance: 9.5
click at [664, 18] on select "Bookings Quotes Enquiries" at bounding box center [658, 17] width 48 height 18
select select "Quotes"
click at [634, 8] on select "Bookings Quotes Enquiries" at bounding box center [658, 17] width 48 height 18
click at [719, 17] on input at bounding box center [744, 17] width 127 height 18
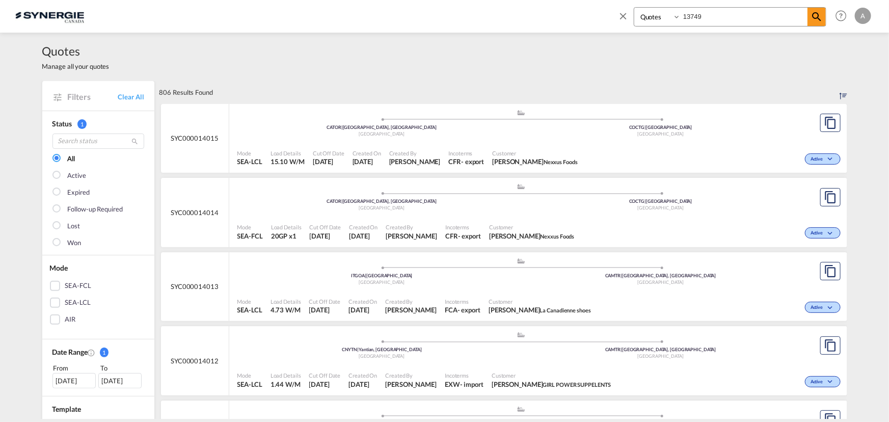
type input "13749"
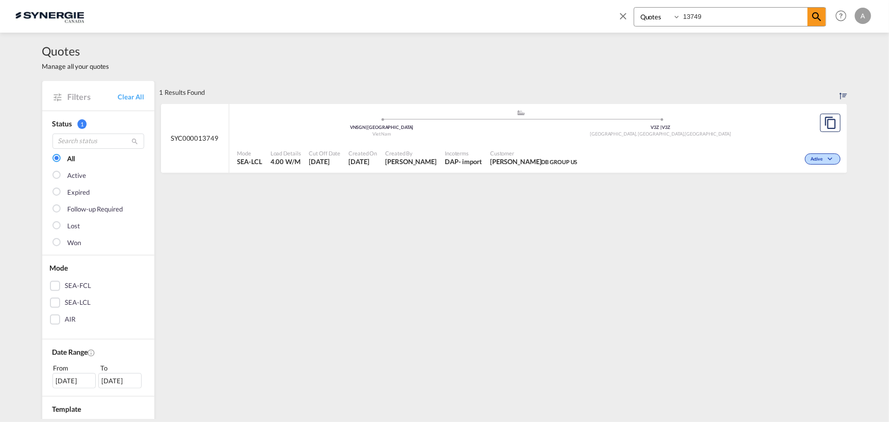
click at [523, 151] on span "Customer" at bounding box center [534, 153] width 88 height 8
click at [534, 150] on span "Customer" at bounding box center [534, 153] width 88 height 8
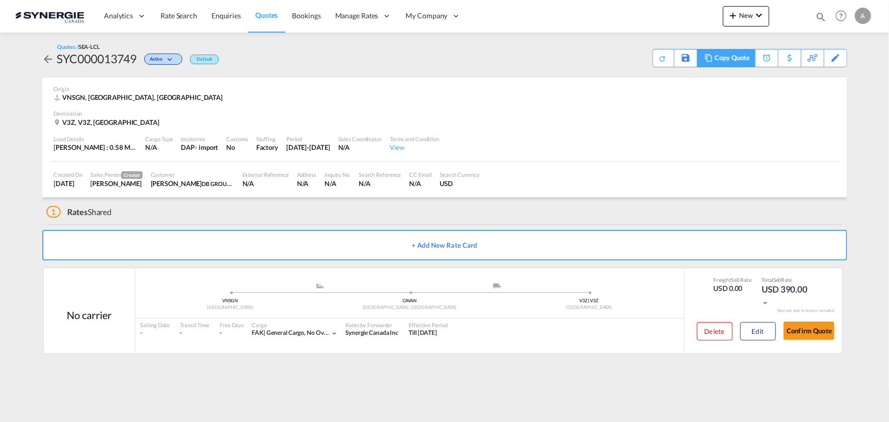
click at [744, 63] on div "Copy Quote" at bounding box center [732, 57] width 35 height 17
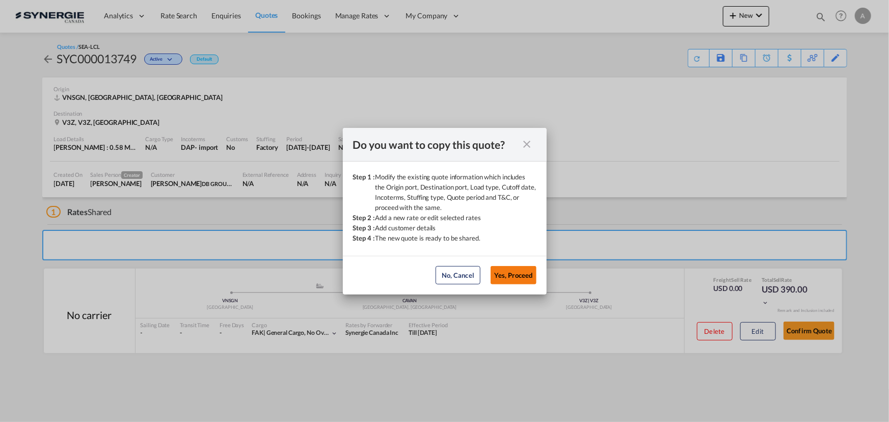
click at [519, 274] on button "Yes, Proceed" at bounding box center [514, 275] width 46 height 18
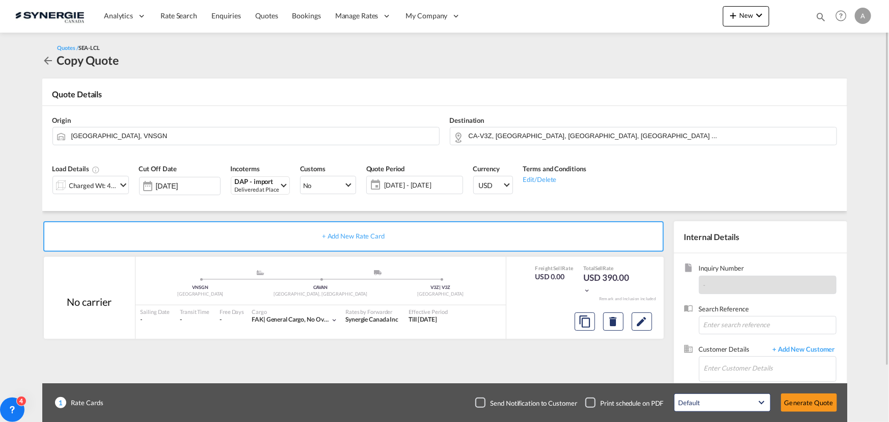
click at [62, 182] on div at bounding box center [61, 185] width 16 height 20
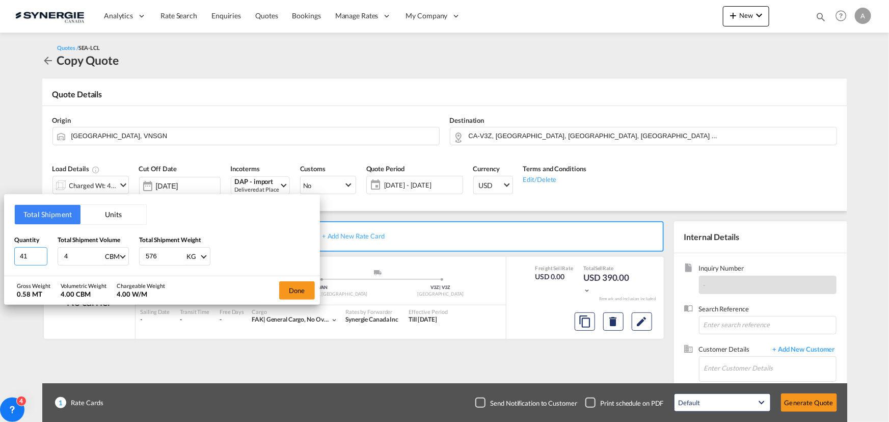
drag, startPoint x: 32, startPoint y: 257, endPoint x: -66, endPoint y: 258, distance: 97.9
click at [0, 258] on html "Analytics Reports Dashboard Rate Search Enquiries Quotes" at bounding box center [444, 211] width 889 height 422
type input "1"
click at [184, 383] on div "Total Shipment Units Quantity Total Shipment Volume 4 CBM CBM CFT Total Shipmen…" at bounding box center [444, 211] width 889 height 422
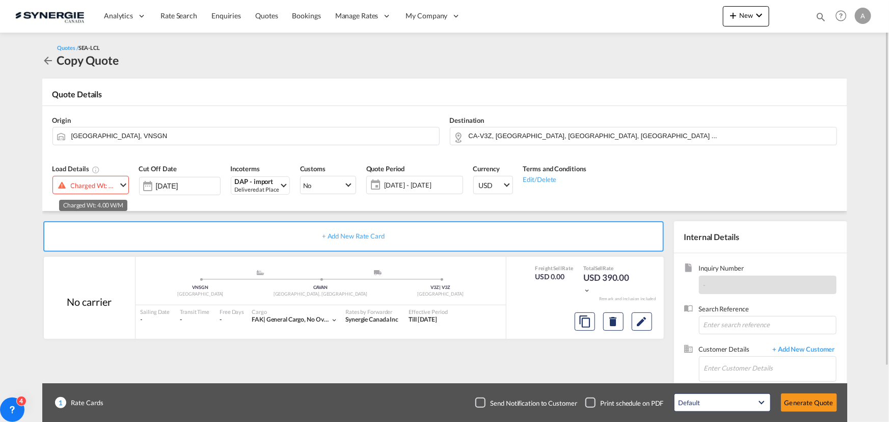
click at [103, 185] on div "Charged Wt: 4.00 W/M" at bounding box center [94, 185] width 46 height 14
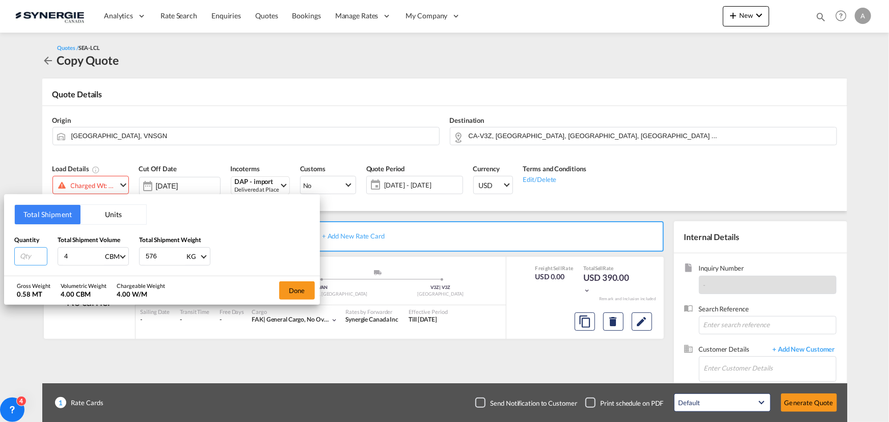
click at [21, 258] on input "number" at bounding box center [30, 256] width 33 height 18
type input "21"
type input "2.21"
type input "197"
click at [305, 285] on button "Done" at bounding box center [297, 290] width 36 height 18
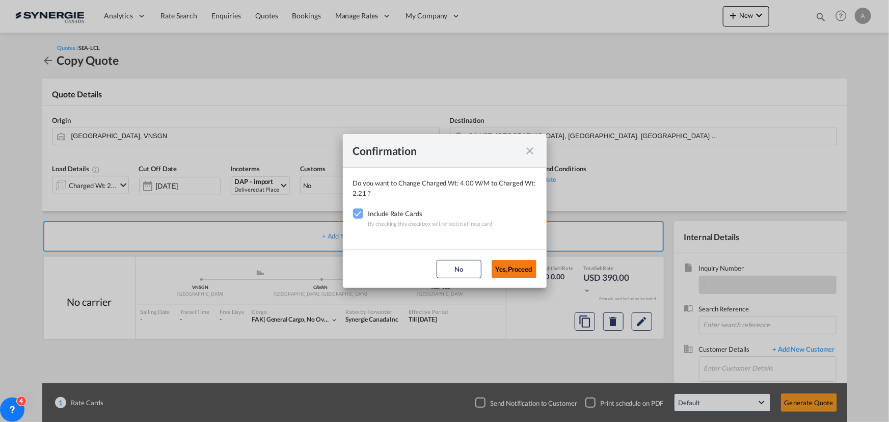
click at [500, 261] on button "Yes,Proceed" at bounding box center [514, 269] width 45 height 18
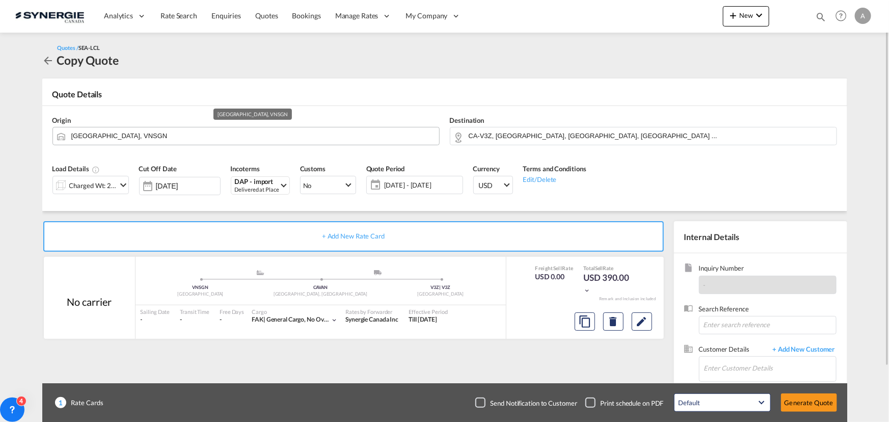
drag, startPoint x: 219, startPoint y: 146, endPoint x: 213, endPoint y: 142, distance: 6.9
click at [218, 146] on div "Origin Ho Chi Minh City, VNSGN" at bounding box center [245, 130] width 397 height 41
click at [212, 140] on input "Ho Chi Minh City, VNSGN" at bounding box center [252, 136] width 363 height 18
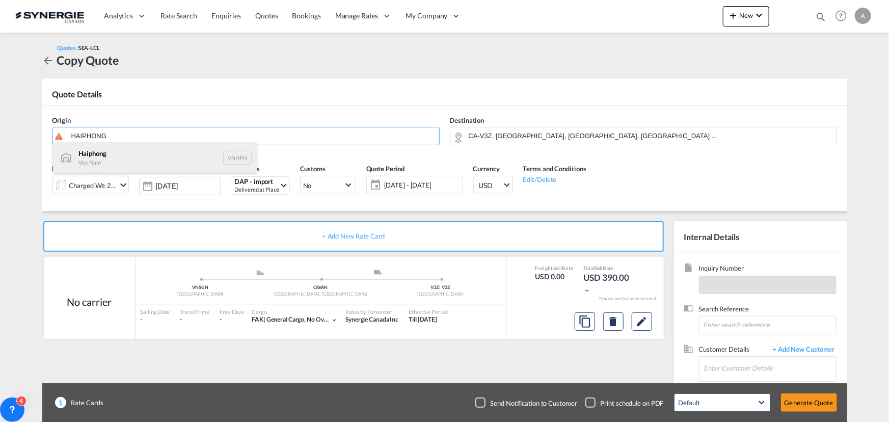
click at [143, 155] on div "Haiphong Viet Nam VNHPH" at bounding box center [155, 157] width 204 height 31
type input "Haiphong, VNHPH"
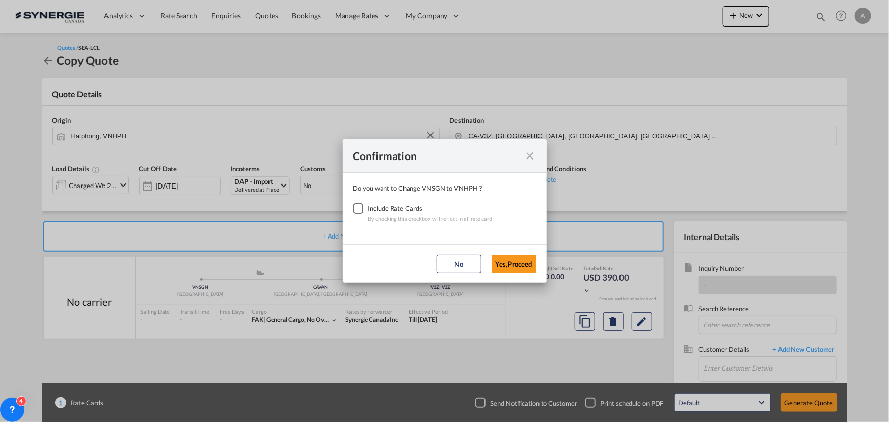
click at [361, 204] on div "Checkbox No Ink" at bounding box center [358, 208] width 10 height 10
click at [512, 265] on button "Yes,Proceed" at bounding box center [514, 264] width 45 height 18
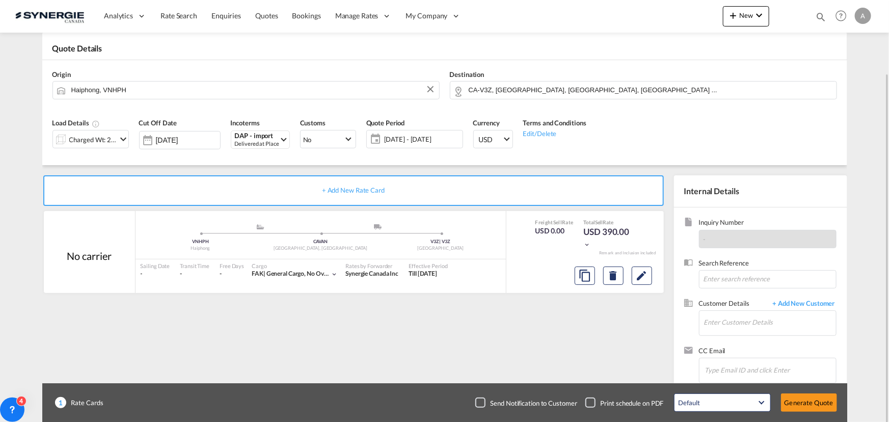
scroll to position [63, 0]
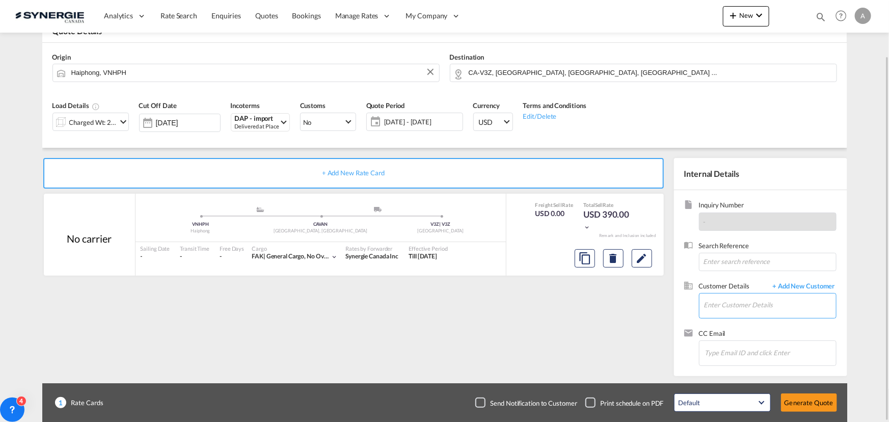
click at [749, 316] on md-autocomplete at bounding box center [770, 306] width 132 height 25
click at [750, 311] on input "Enter Customer Details" at bounding box center [770, 305] width 132 height 23
click at [757, 313] on input "Enter Customer Details" at bounding box center [770, 305] width 132 height 23
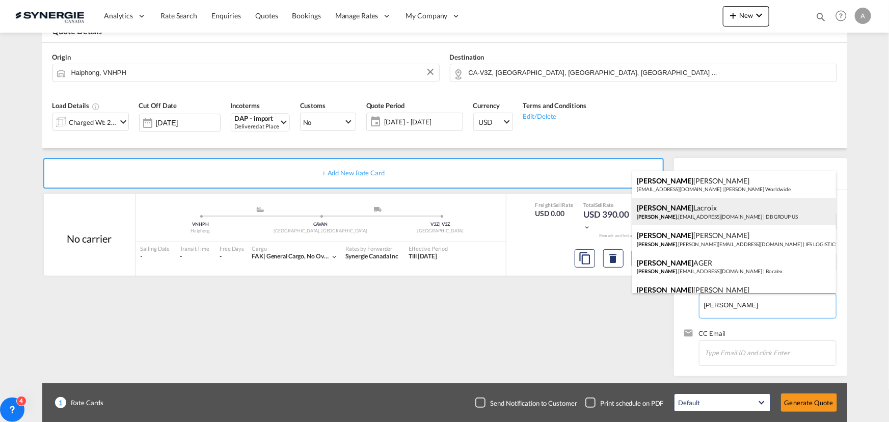
click at [700, 205] on div "Elizabeth Lacroix elizabeth .lacroix@dbgroup.net | DB GROUP US" at bounding box center [734, 212] width 204 height 28
type input "DB GROUP US, Elizabeth Lacroix, elizabeth.lacroix@dbgroup.net"
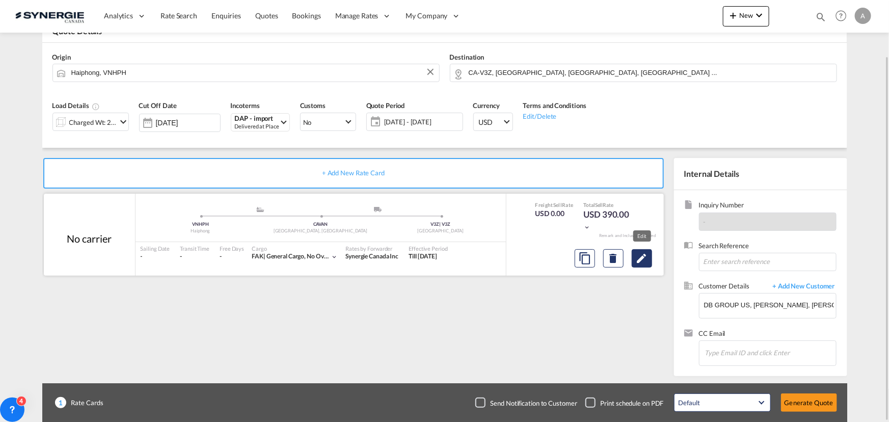
click at [644, 257] on md-icon "Edit" at bounding box center [642, 258] width 12 height 12
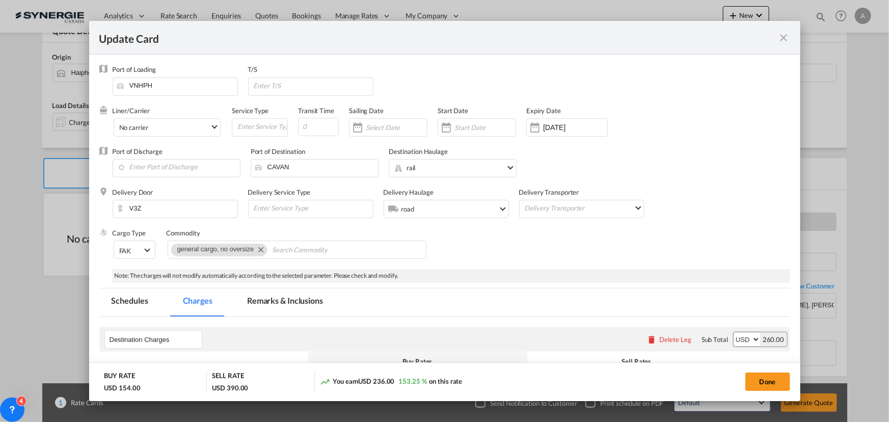
click at [275, 298] on md-tab-item "Remarks & Inclusions" at bounding box center [285, 302] width 100 height 28
select select "flat"
select select "per_bl"
select select "per_shipment"
select select "per_bl"
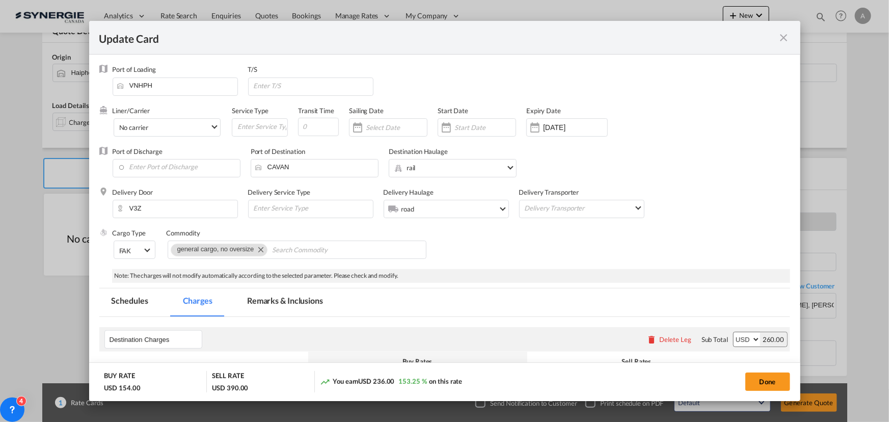
select select "per_bl"
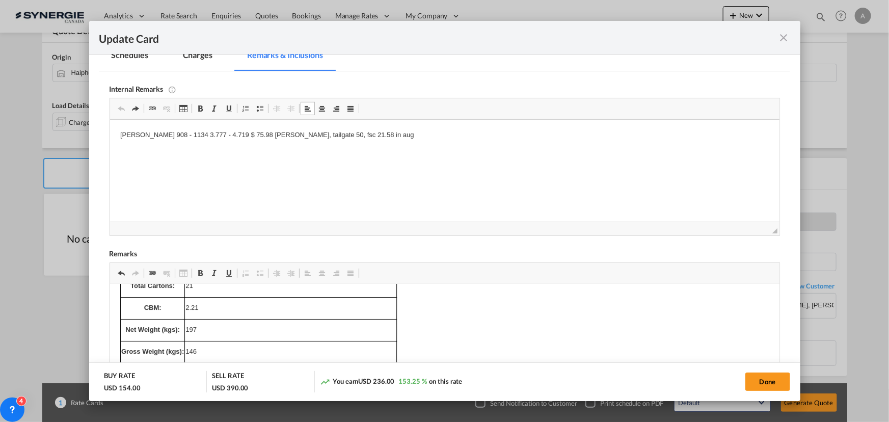
scroll to position [115, 0]
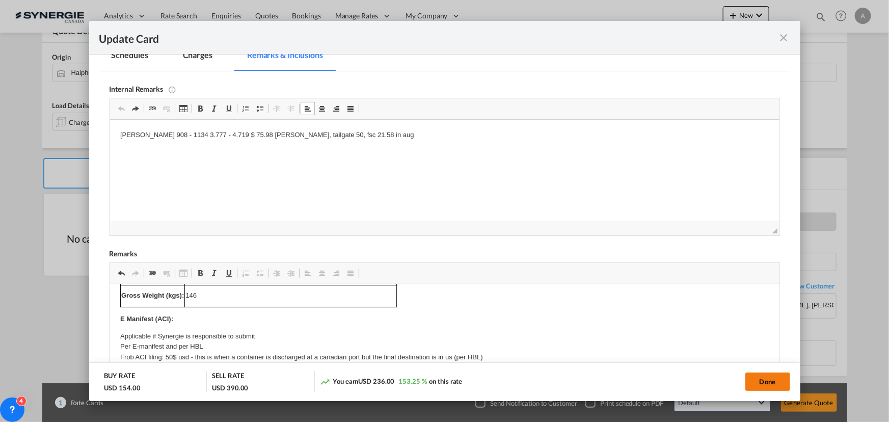
click at [777, 382] on button "Done" at bounding box center [768, 382] width 45 height 18
type input "02 Sep 2025"
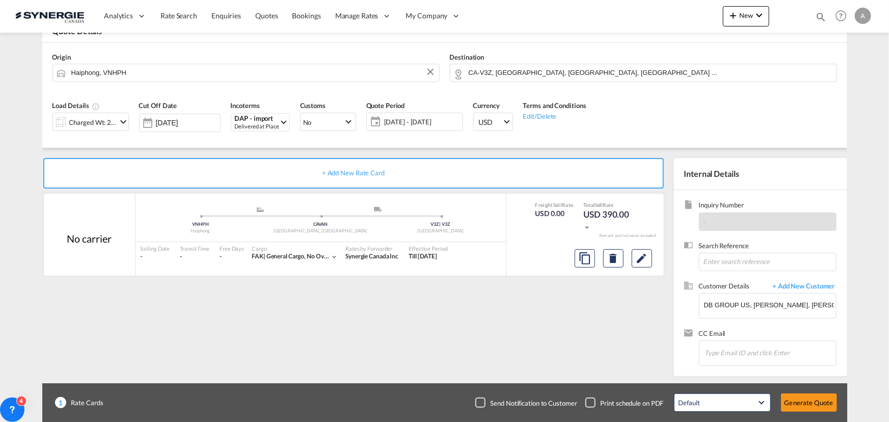
scroll to position [153, 0]
click at [819, 405] on button "Generate Quote" at bounding box center [809, 402] width 56 height 18
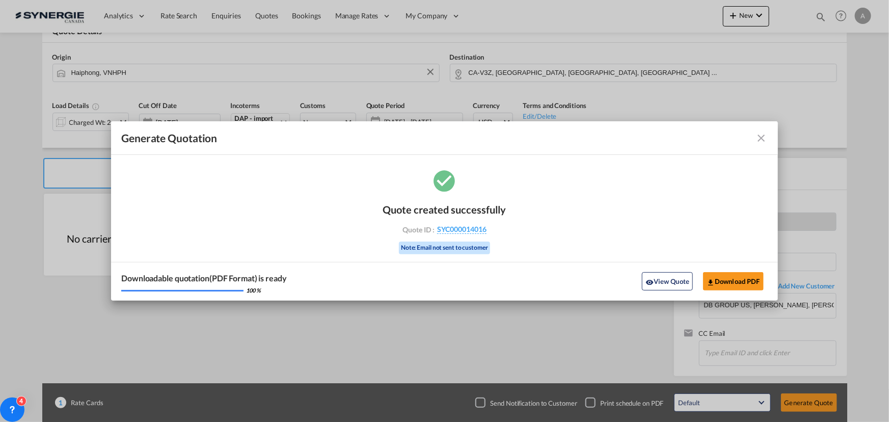
click at [665, 272] on button "View Quote" at bounding box center [667, 281] width 51 height 18
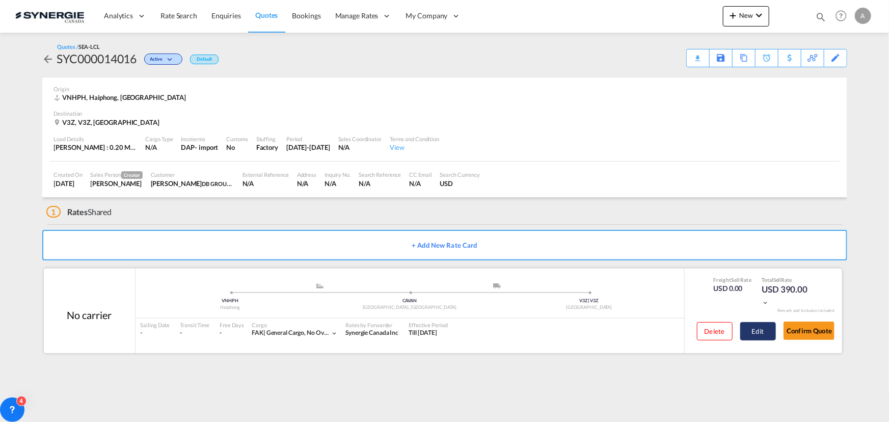
click at [758, 331] on button "Edit" at bounding box center [758, 331] width 36 height 18
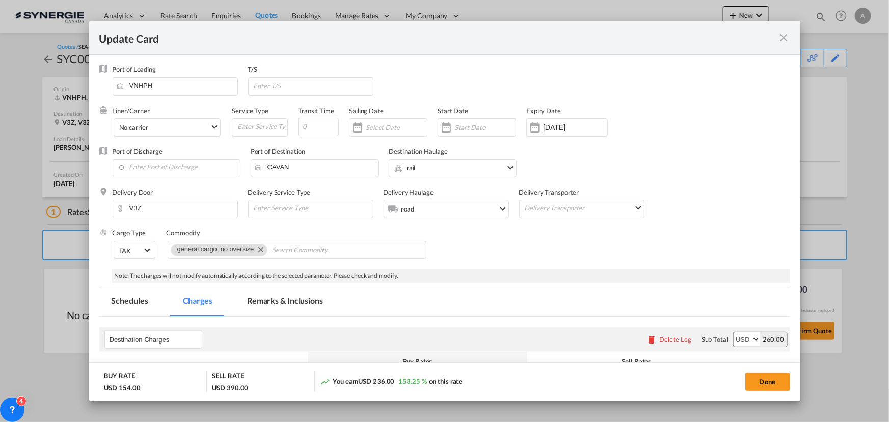
click at [319, 305] on md-tab-item "Remarks & Inclusions" at bounding box center [285, 302] width 100 height 28
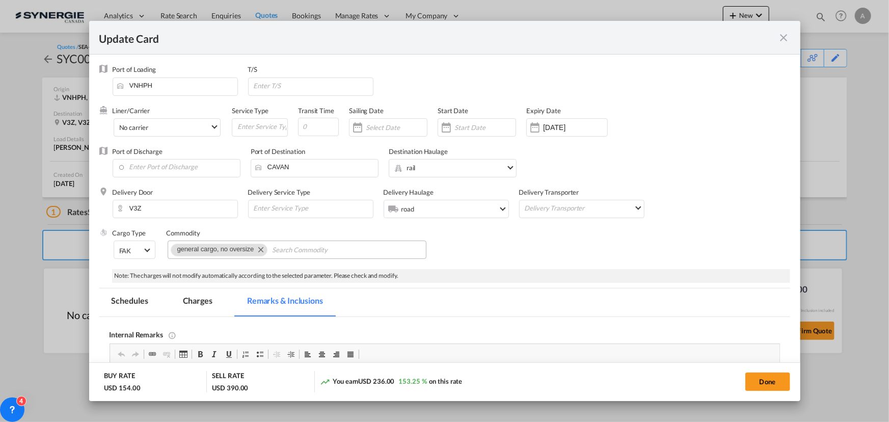
scroll to position [92, 0]
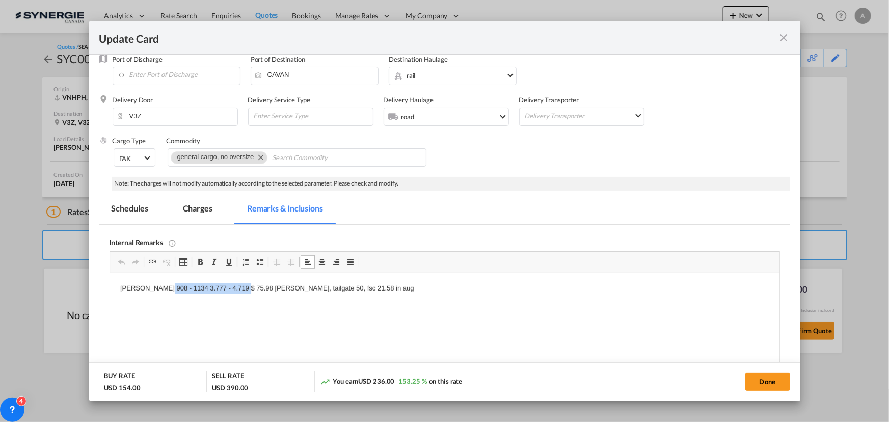
drag, startPoint x: 237, startPoint y: 289, endPoint x: 159, endPoint y: 288, distance: 78.0
click at [159, 288] on p "Simard 908 - 1134 3.777 - 4.719 $ 75.98 Simard, tailgate 50, fsc 21.58 in aug" at bounding box center [444, 288] width 649 height 11
click at [166, 286] on p "Simard 908 - Simard, tailgate 50, fsc 21.58 in aug" at bounding box center [444, 288] width 649 height 11
click at [218, 286] on p "Simard 908 - Simard, tailgate 50, fsc 21.58 in aug" at bounding box center [444, 288] width 649 height 11
click at [160, 289] on p "Simard 908 - Simard, tailgate 50, fsc 21.58 in aug" at bounding box center [444, 288] width 649 height 11
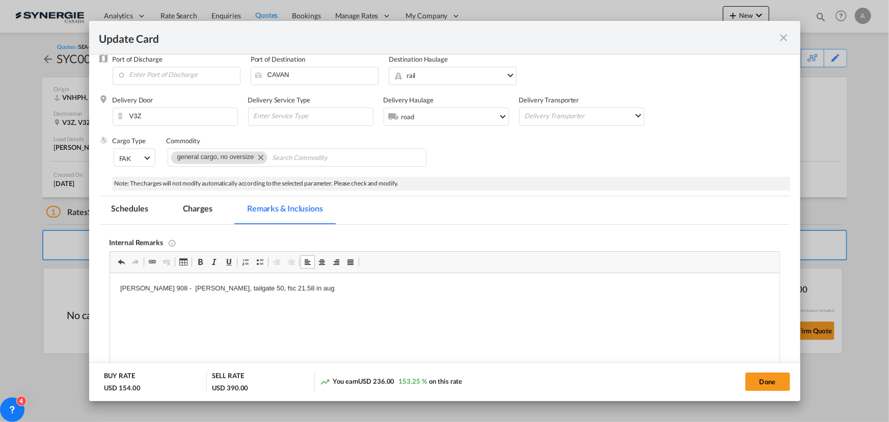
click at [182, 288] on p "Simard 908 - Simard, tailgate 50, fsc 21.58 in aug" at bounding box center [444, 288] width 649 height 11
click at [239, 286] on p "Simard 908 - Simard 53.65+ tailgate 50, fsc 21.58 in aug" at bounding box center [444, 288] width 649 height 11
click at [192, 216] on md-tab-item "Charges" at bounding box center [198, 210] width 54 height 28
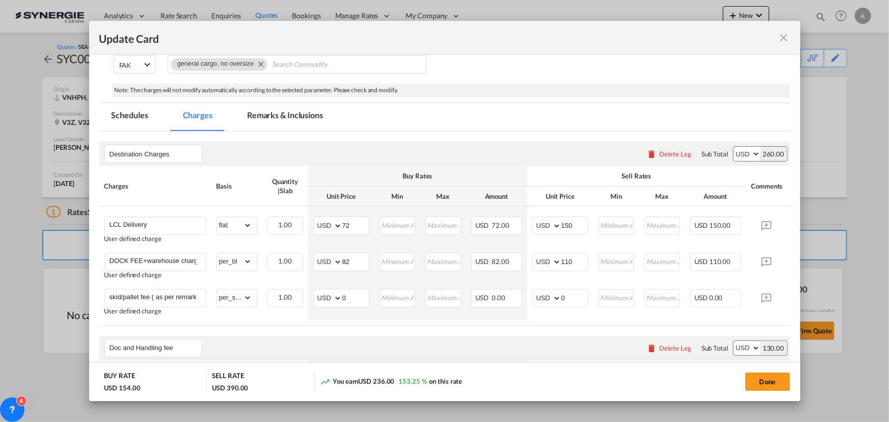
scroll to position [185, 0]
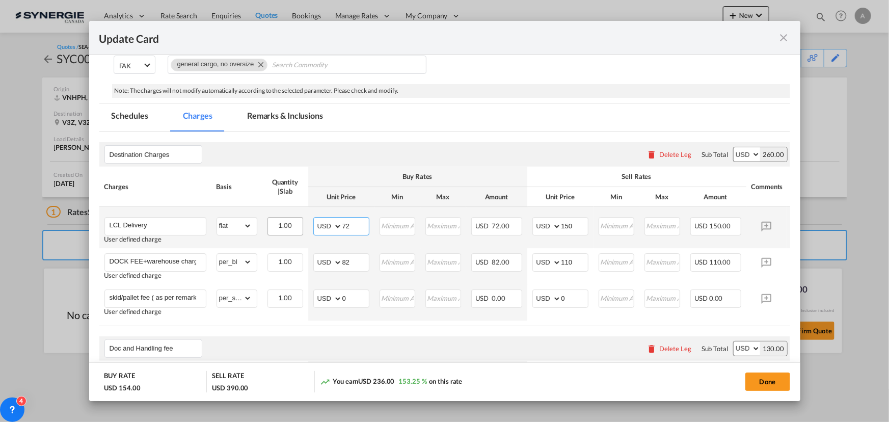
drag, startPoint x: 352, startPoint y: 225, endPoint x: 285, endPoint y: 224, distance: 66.8
click at [287, 224] on tr "LCL Delivery User defined charge Please Enter Already Exists gross_weight volum…" at bounding box center [460, 227] width 722 height 41
type input "97"
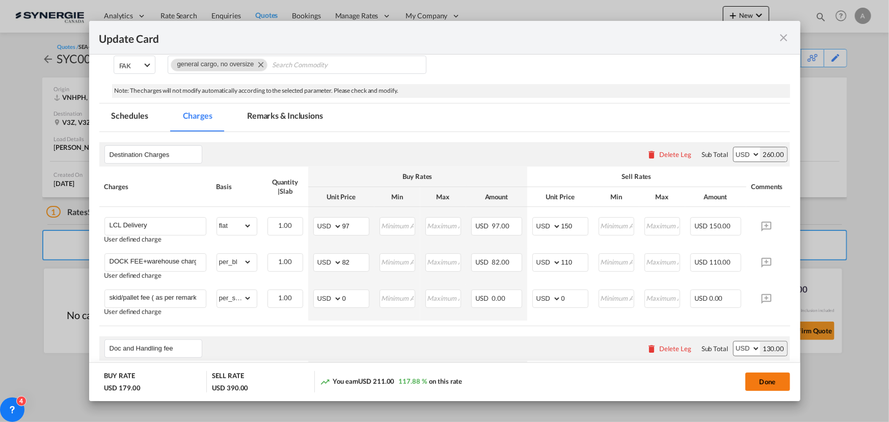
click at [764, 379] on button "Done" at bounding box center [768, 382] width 45 height 18
type input "02 Sep 2025"
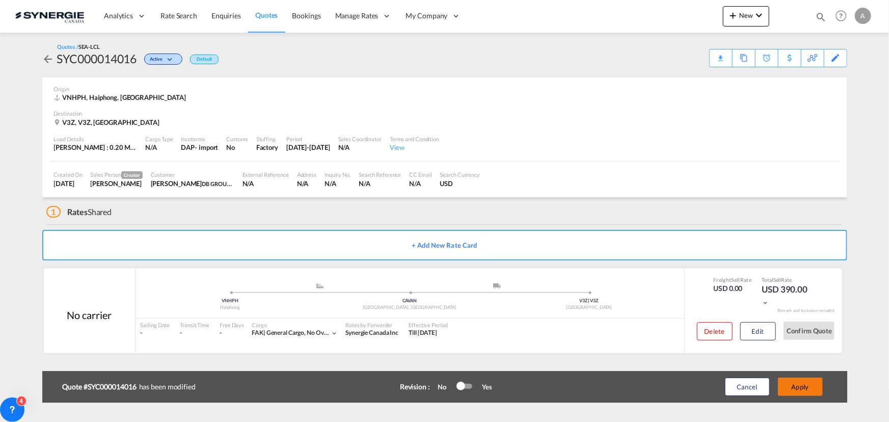
click at [781, 388] on button "Apply" at bounding box center [800, 387] width 45 height 18
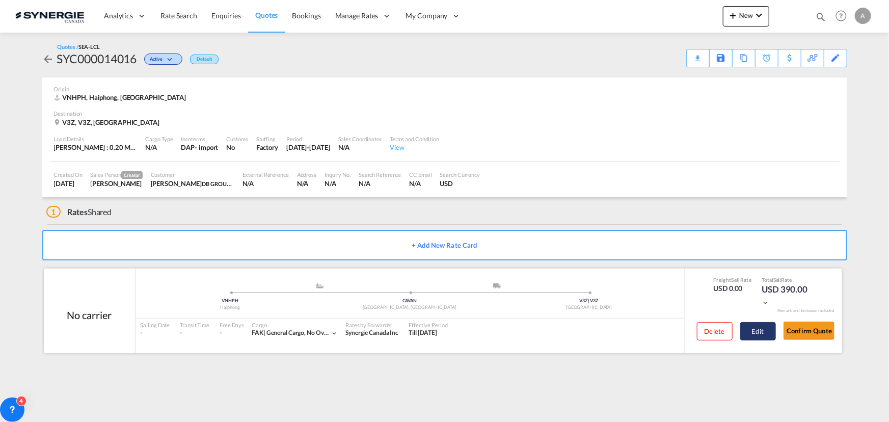
click at [747, 336] on button "Edit" at bounding box center [758, 331] width 36 height 18
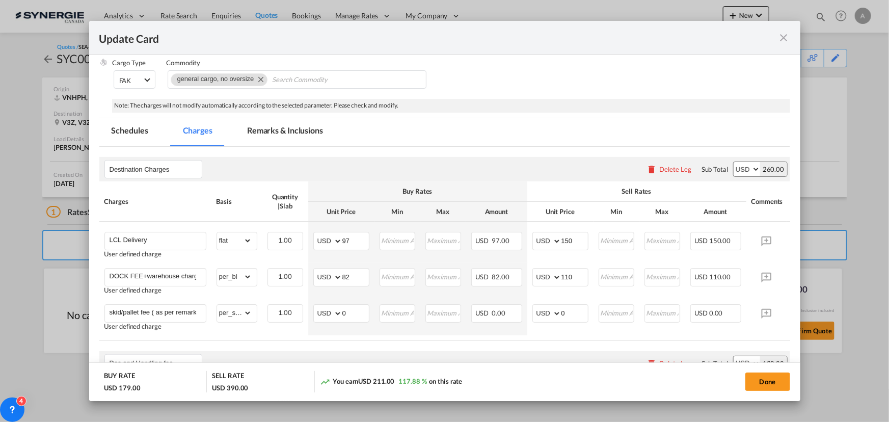
scroll to position [139, 0]
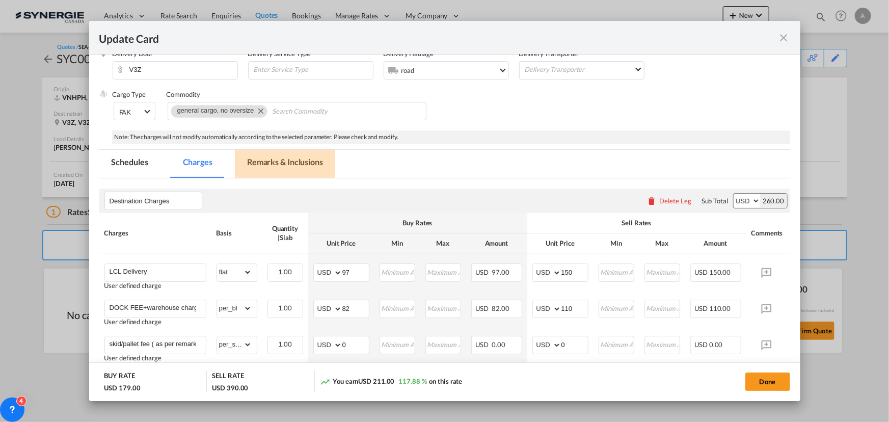
click at [285, 165] on md-tab-item "Remarks & Inclusions" at bounding box center [285, 164] width 100 height 28
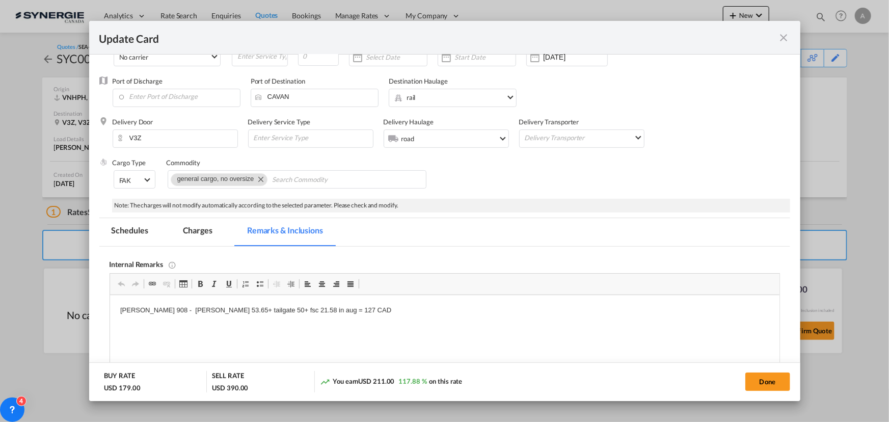
scroll to position [46, 0]
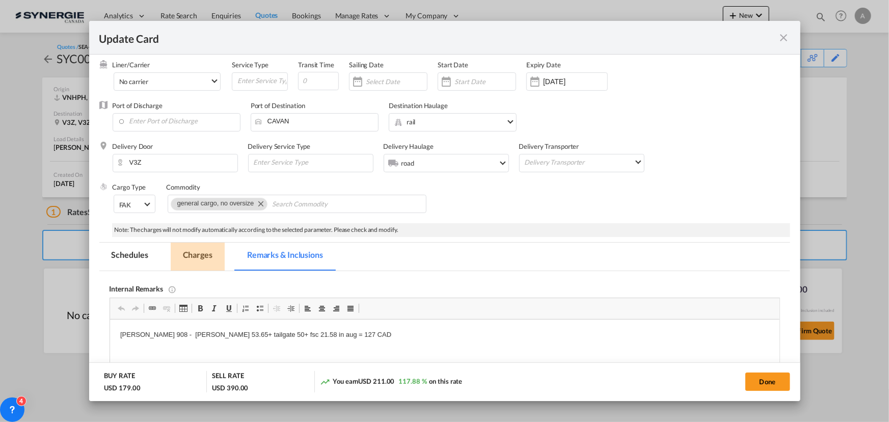
click at [199, 259] on md-tab-item "Charges" at bounding box center [198, 257] width 54 height 28
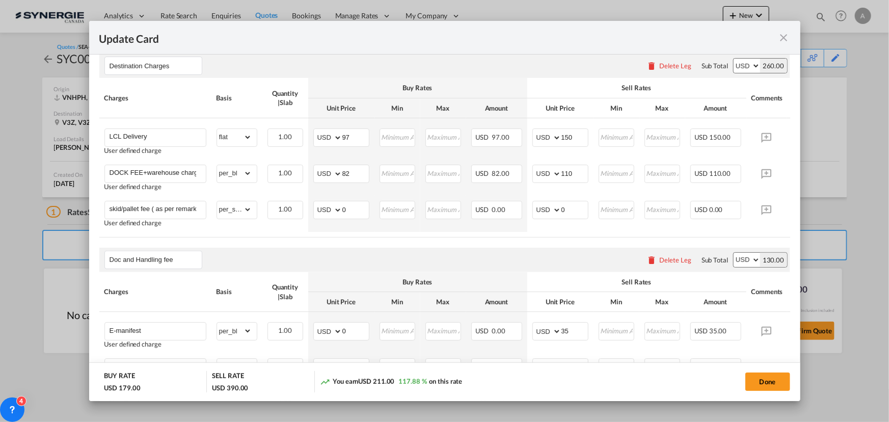
scroll to position [184, 0]
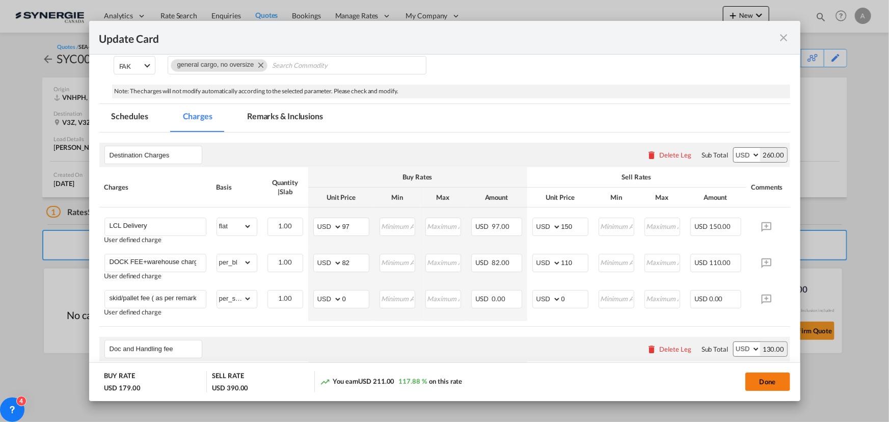
click at [758, 381] on button "Done" at bounding box center [768, 382] width 45 height 18
type input "02 Sep 2025"
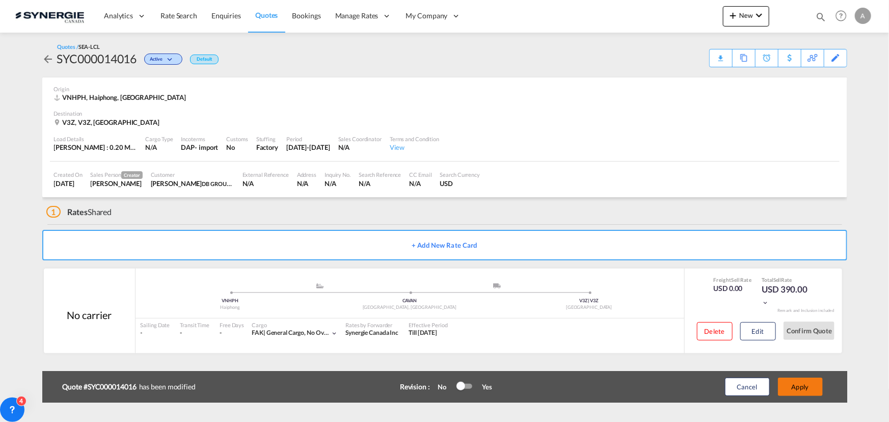
click at [795, 386] on button "Apply" at bounding box center [800, 387] width 45 height 18
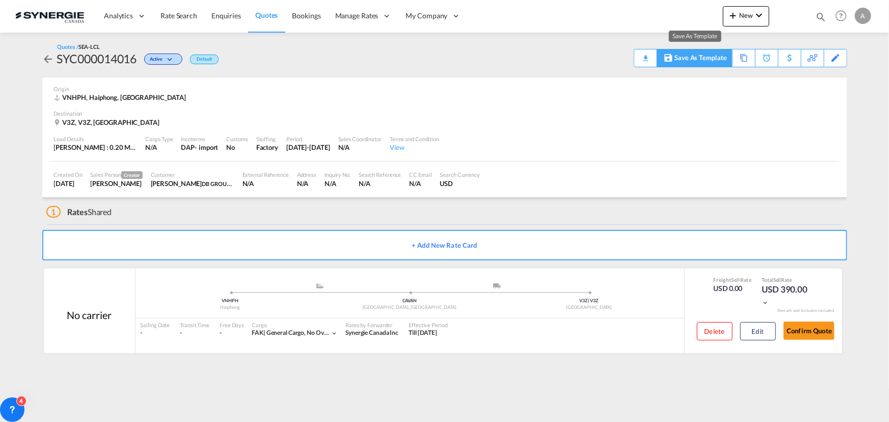
click at [659, 56] on div "Save As Template" at bounding box center [694, 57] width 74 height 17
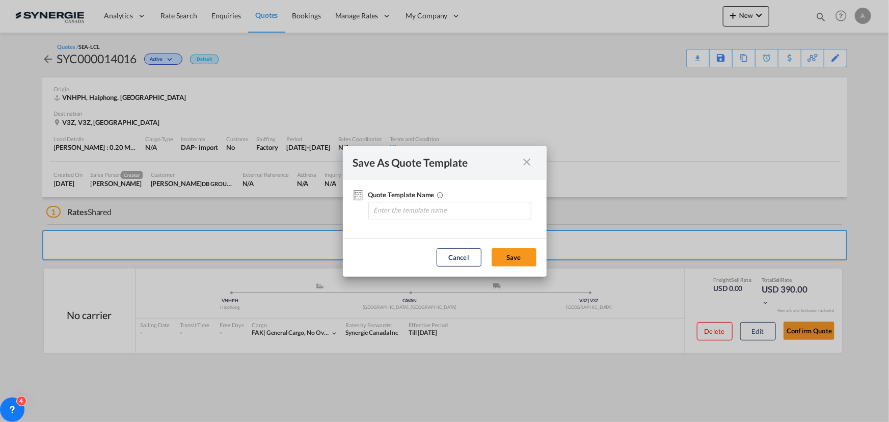
click at [528, 164] on md-icon "icon-close fg-AAA8AD cursor" at bounding box center [527, 162] width 12 height 12
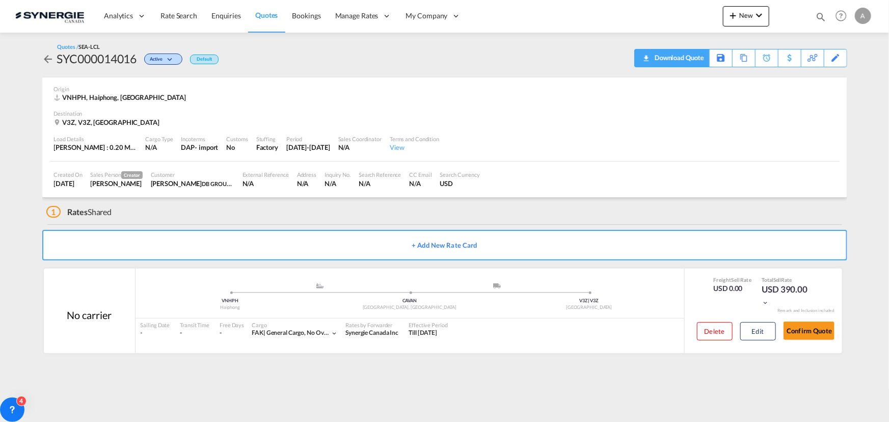
click at [700, 61] on div "Download Quote" at bounding box center [678, 57] width 52 height 16
click at [768, 328] on button "Edit" at bounding box center [758, 331] width 36 height 18
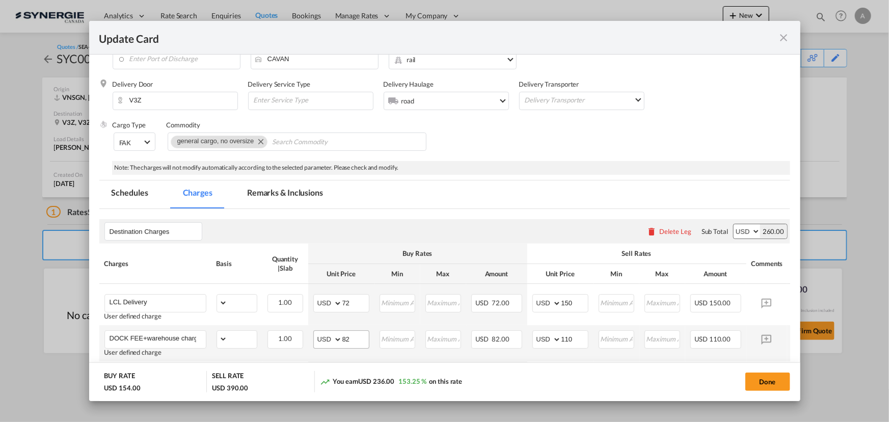
select select "flat"
select select "per_bl"
select select "per_shipment"
select select "per_bl"
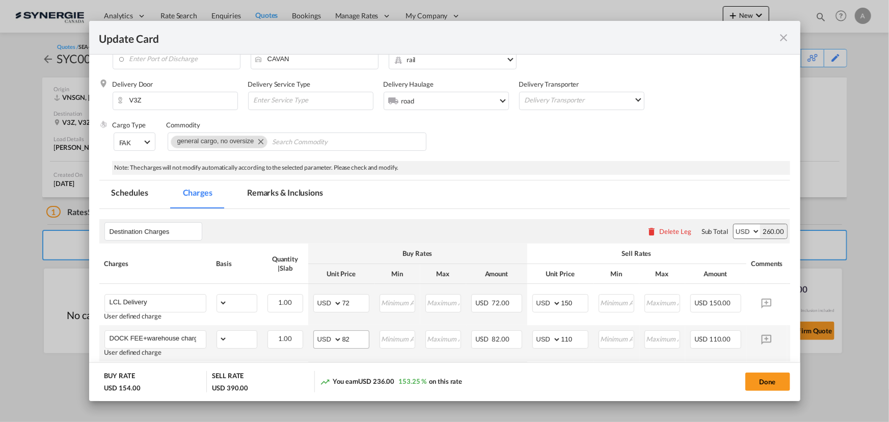
select select "per_bl"
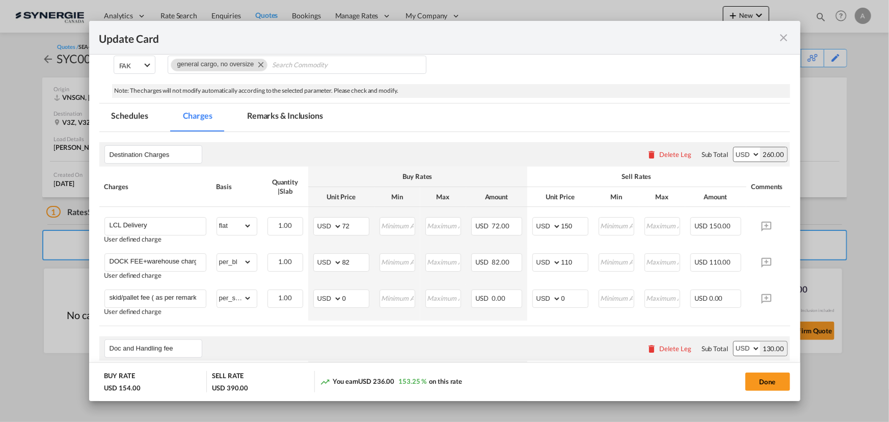
click at [296, 119] on md-tab-item "Remarks & Inclusions" at bounding box center [285, 117] width 100 height 28
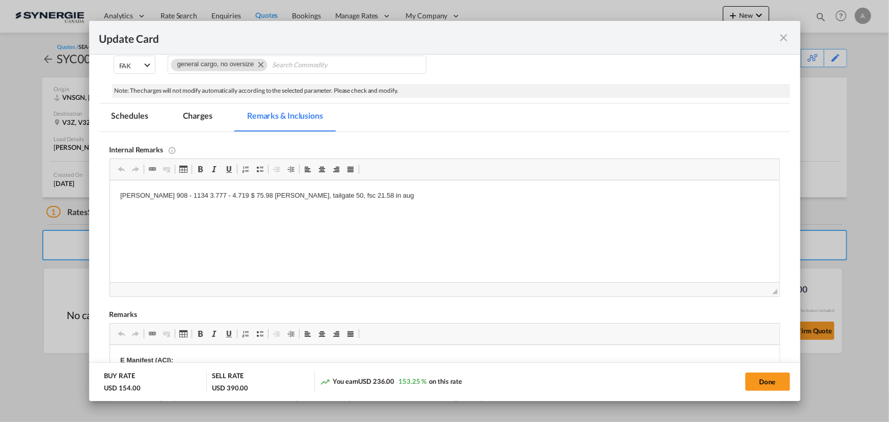
click at [183, 119] on md-tab-item "Charges" at bounding box center [198, 117] width 54 height 28
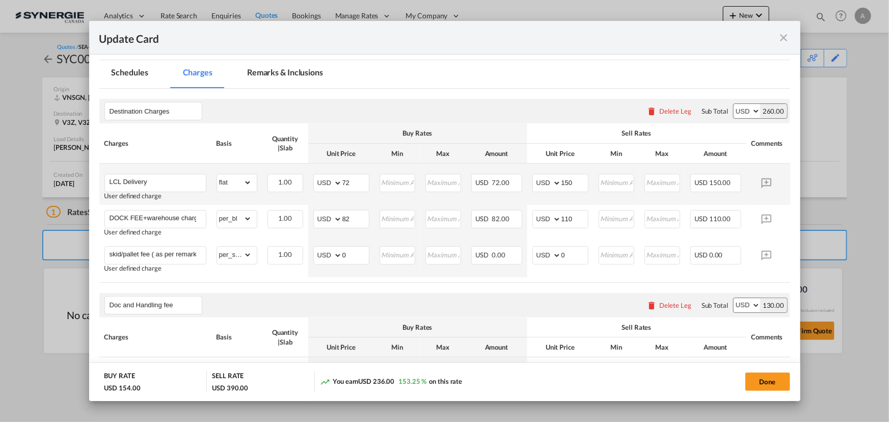
scroll to position [226, 0]
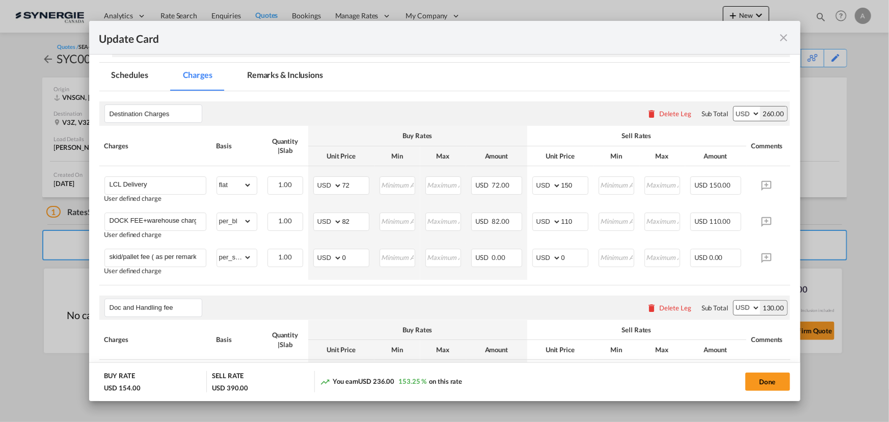
click at [252, 78] on md-tab-item "Remarks & Inclusions" at bounding box center [285, 77] width 100 height 28
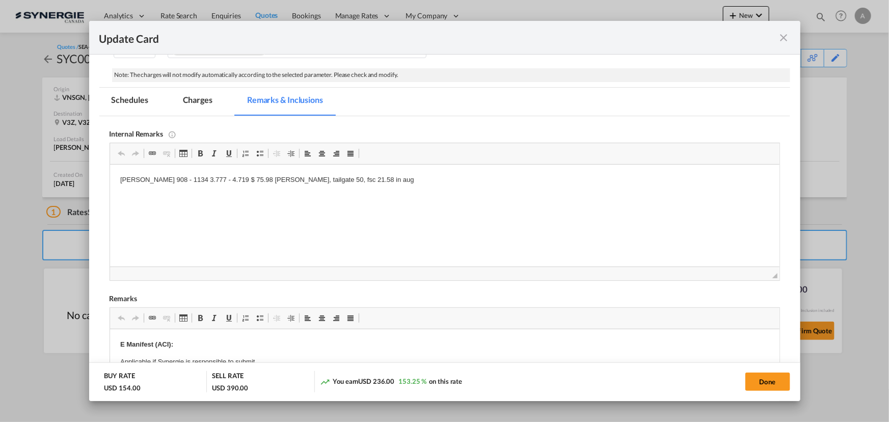
scroll to position [133, 0]
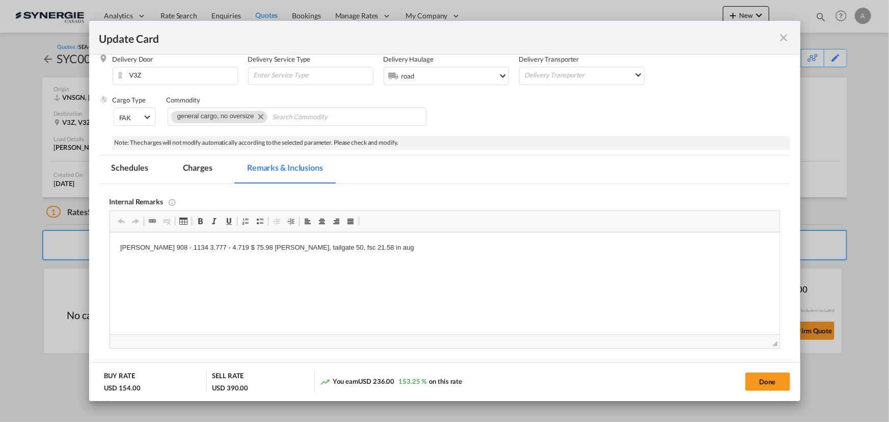
click at [200, 169] on md-tab-item "Charges" at bounding box center [198, 169] width 54 height 28
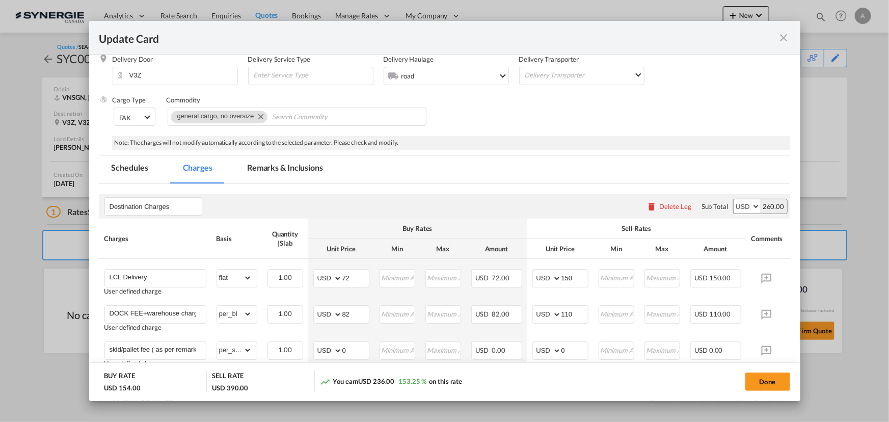
click at [790, 36] on div "Update Card" at bounding box center [444, 38] width 711 height 34
click at [783, 36] on md-icon "icon-close fg-AAA8AD m-0 pointer" at bounding box center [784, 38] width 12 height 12
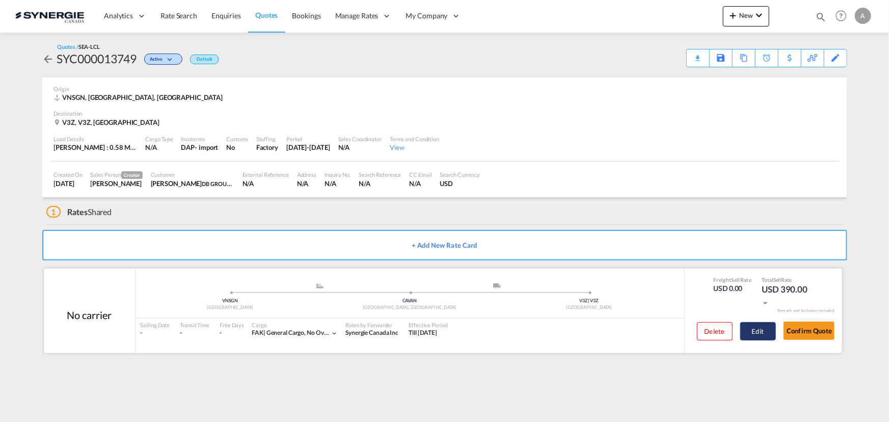
click at [747, 334] on button "Edit" at bounding box center [758, 331] width 36 height 18
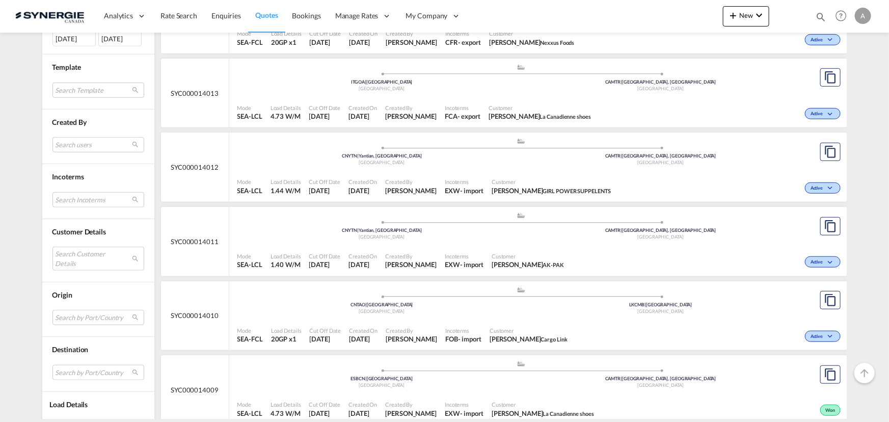
scroll to position [417, 0]
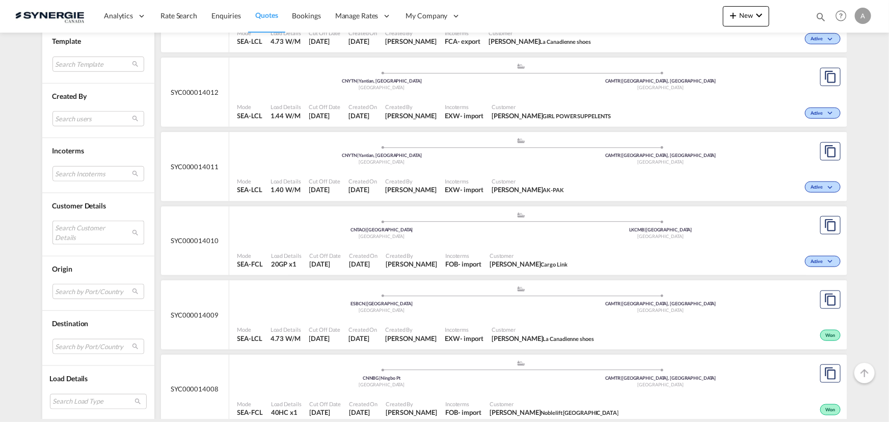
click at [72, 230] on md-select "Search Customer Details user name user [PERSON_NAME] [EMAIL_ADDRESS][PERSON_NAM…" at bounding box center [98, 232] width 92 height 23
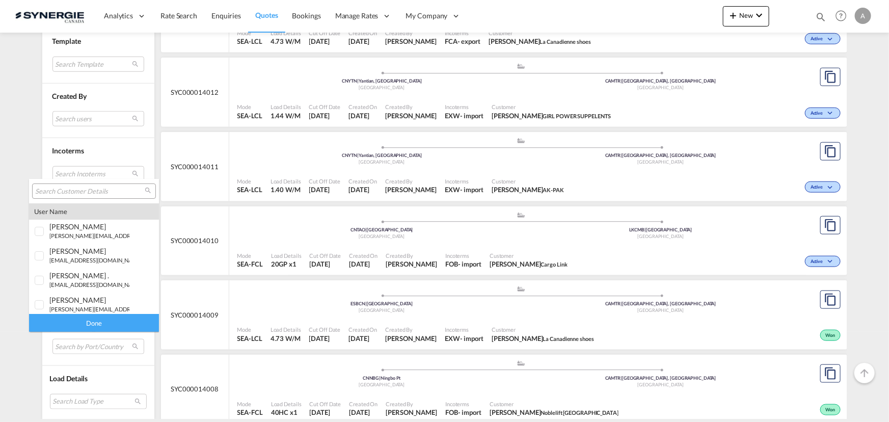
click at [93, 187] on input "search" at bounding box center [90, 191] width 110 height 9
click at [43, 128] on md-backdrop at bounding box center [444, 211] width 889 height 422
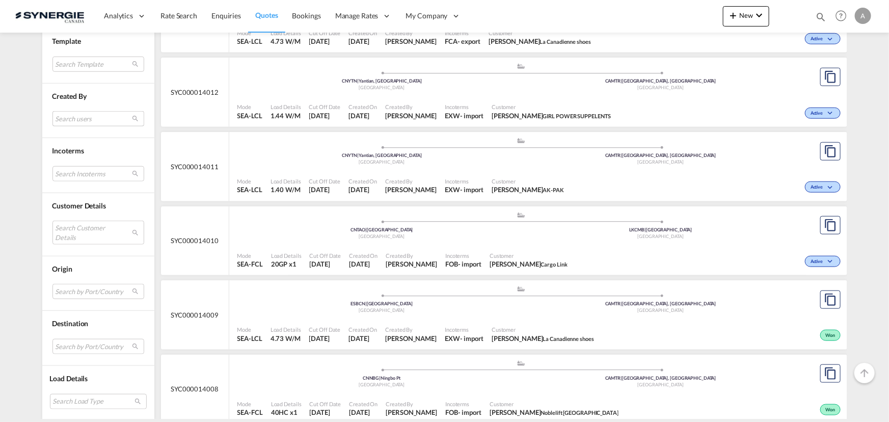
click at [73, 117] on md-select "Search users [PERSON_NAME] [PERSON_NAME][EMAIL_ADDRESS][DOMAIN_NAME] [PERSON_NA…" at bounding box center [98, 118] width 92 height 15
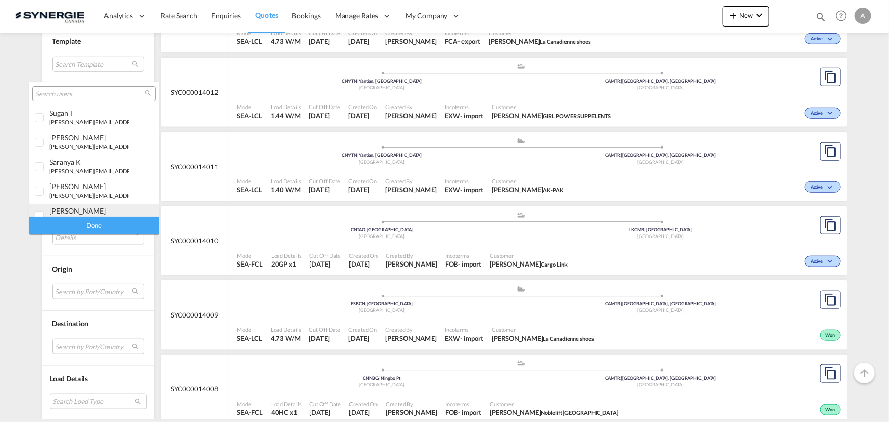
click at [67, 204] on md-option "[PERSON_NAME] [EMAIL_ADDRESS][DOMAIN_NAME]" at bounding box center [94, 216] width 130 height 24
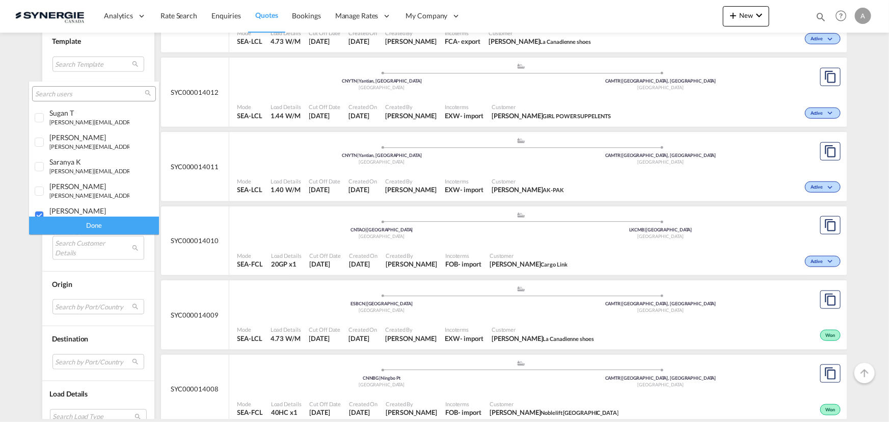
click at [85, 221] on div "Done" at bounding box center [94, 226] width 130 height 18
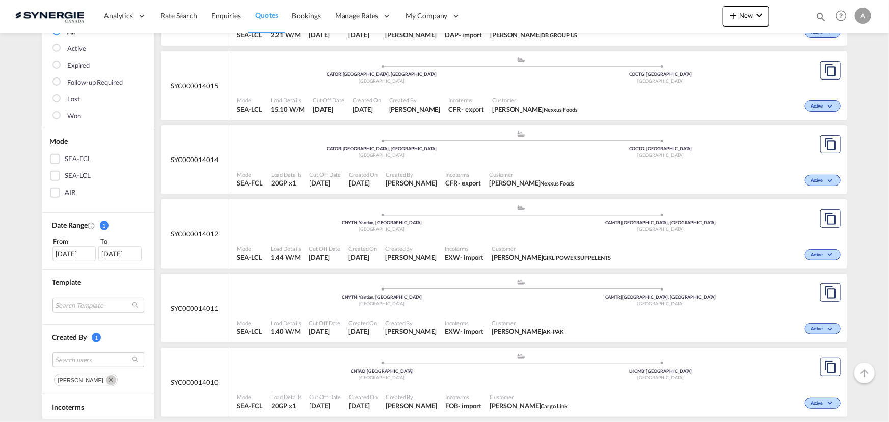
scroll to position [139, 0]
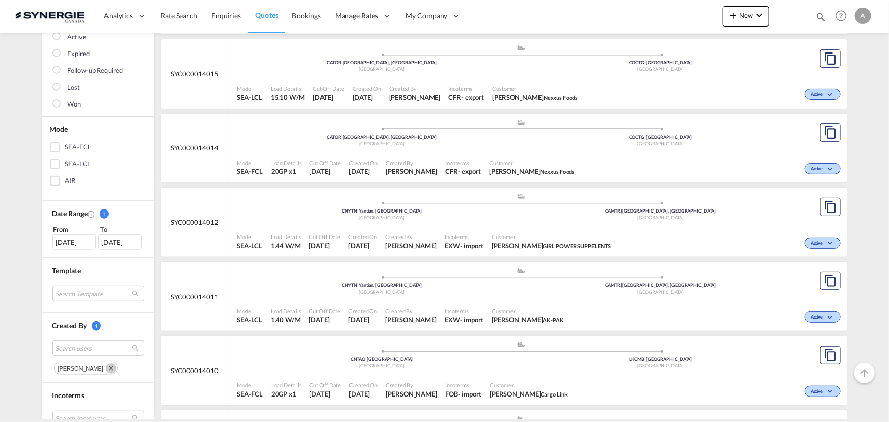
click at [106, 366] on md-icon "Remove" at bounding box center [111, 368] width 10 height 10
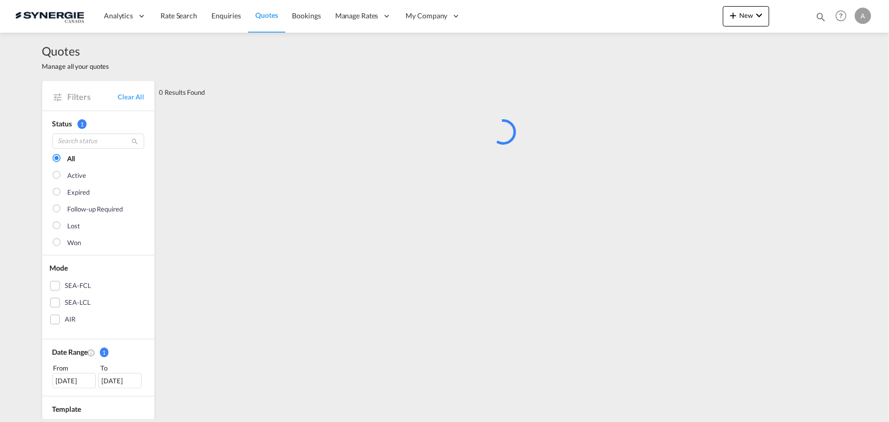
scroll to position [231, 0]
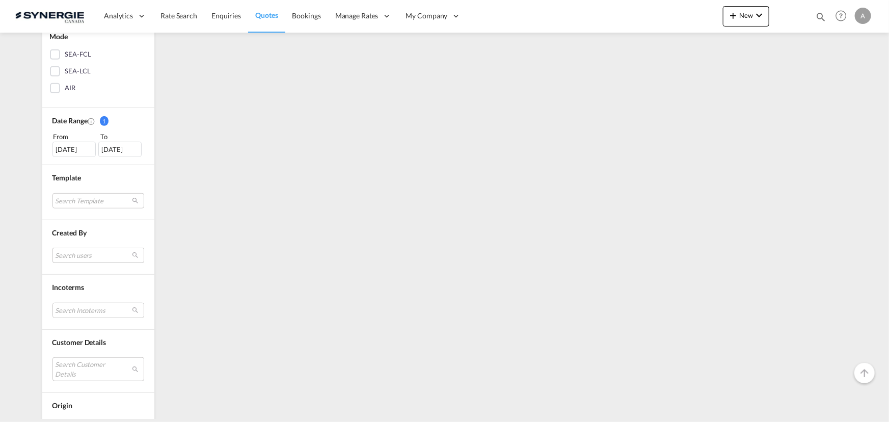
click at [72, 250] on md-select "Search users" at bounding box center [98, 255] width 92 height 15
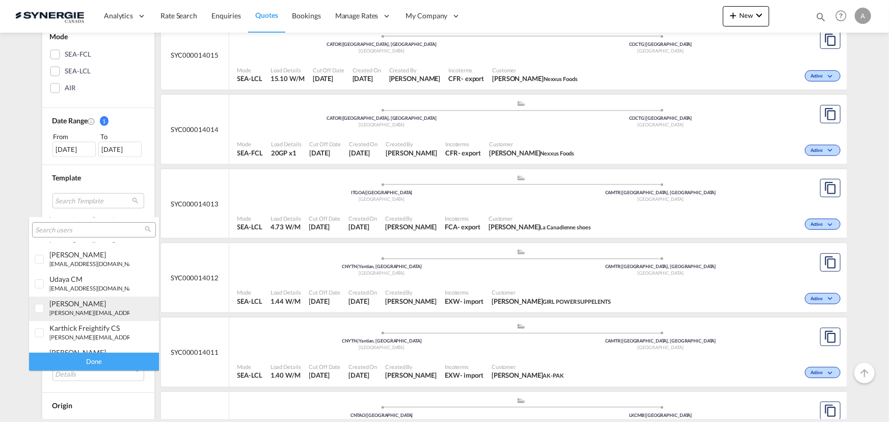
scroll to position [139, 0]
drag, startPoint x: 84, startPoint y: 311, endPoint x: 94, endPoint y: 333, distance: 24.2
click at [84, 310] on div "[PERSON_NAME] [PERSON_NAME][EMAIL_ADDRESS][DOMAIN_NAME]" at bounding box center [89, 310] width 80 height 17
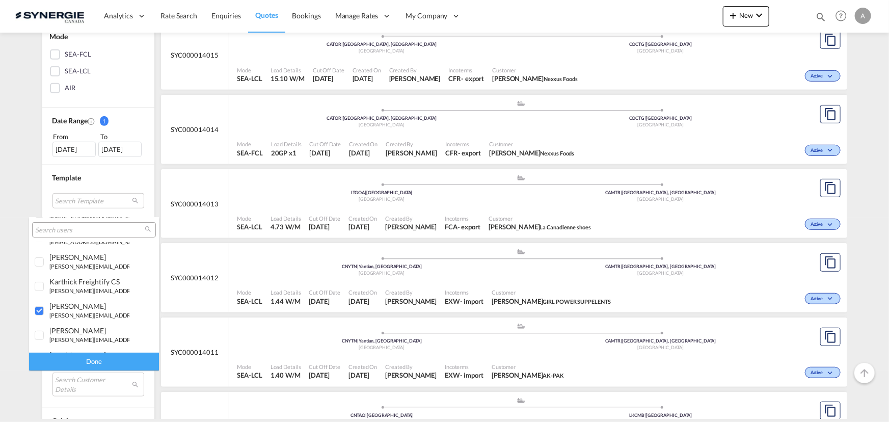
click at [95, 362] on div "Done" at bounding box center [94, 362] width 130 height 18
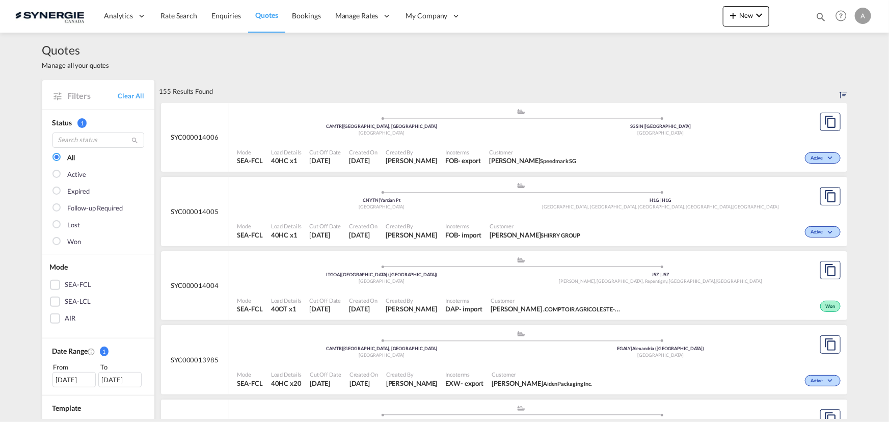
scroll to position [0, 0]
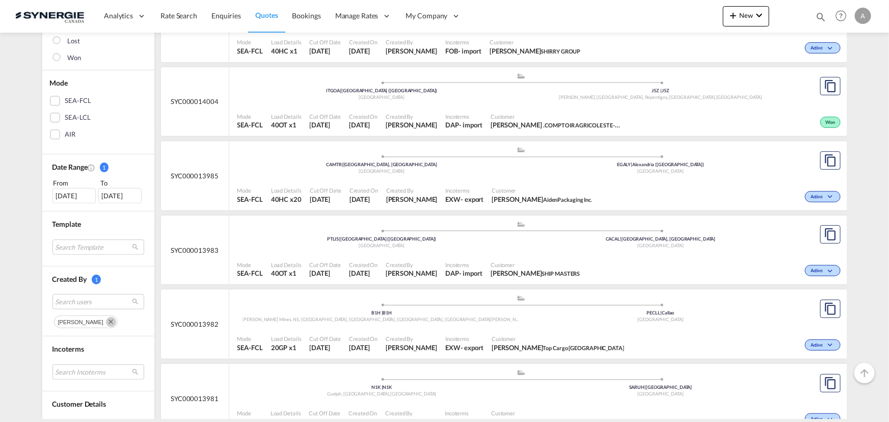
click at [106, 322] on md-icon "Remove" at bounding box center [111, 322] width 10 height 10
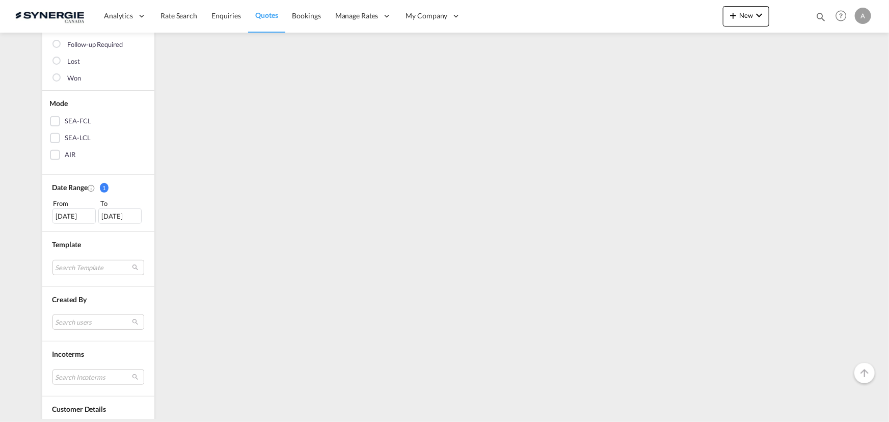
scroll to position [220, 0]
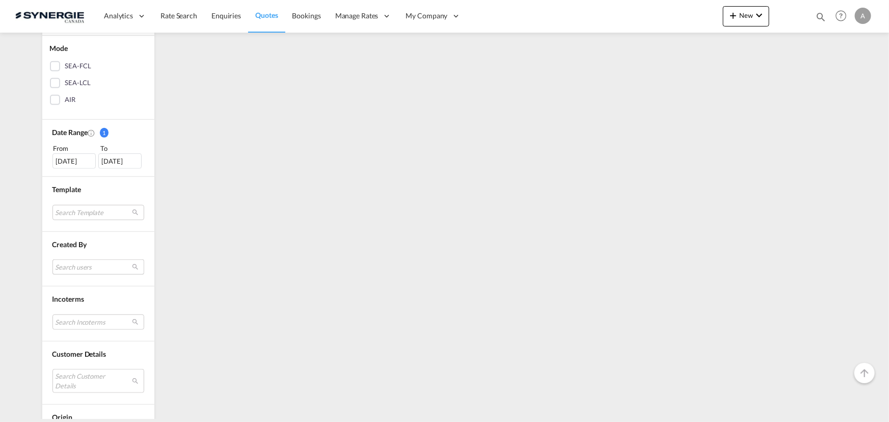
click at [76, 261] on md-select "Search users" at bounding box center [98, 266] width 92 height 15
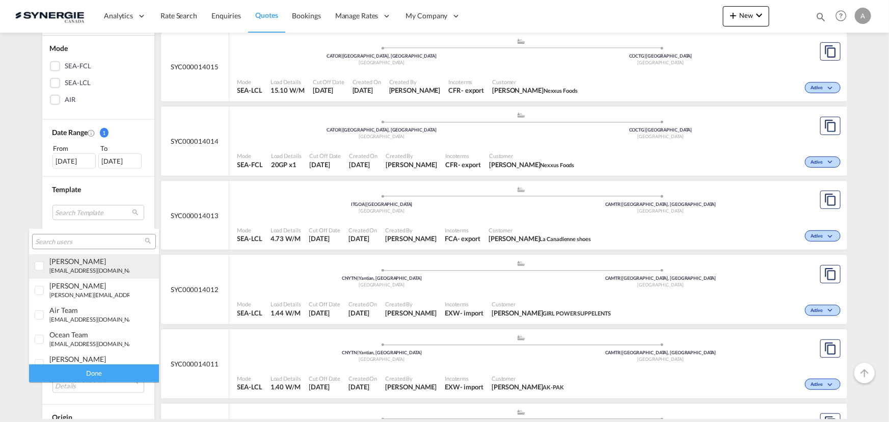
scroll to position [280, 0]
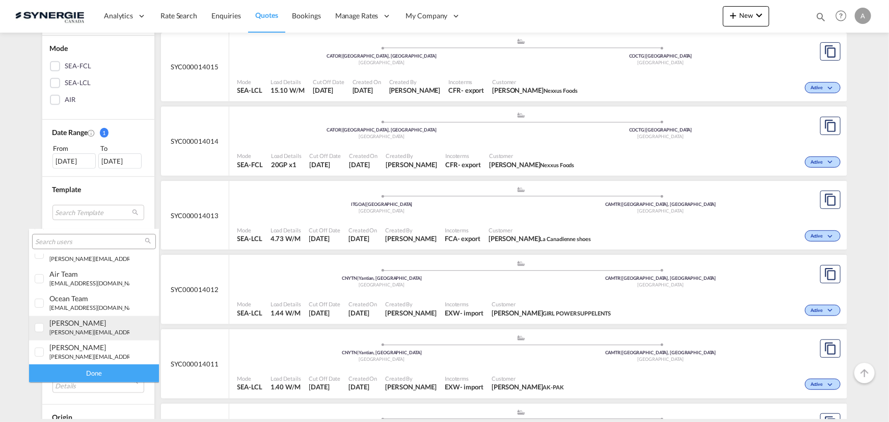
click at [81, 327] on div "[PERSON_NAME] [PERSON_NAME][EMAIL_ADDRESS][DOMAIN_NAME]" at bounding box center [89, 326] width 80 height 17
click at [80, 374] on div "Done" at bounding box center [94, 373] width 130 height 18
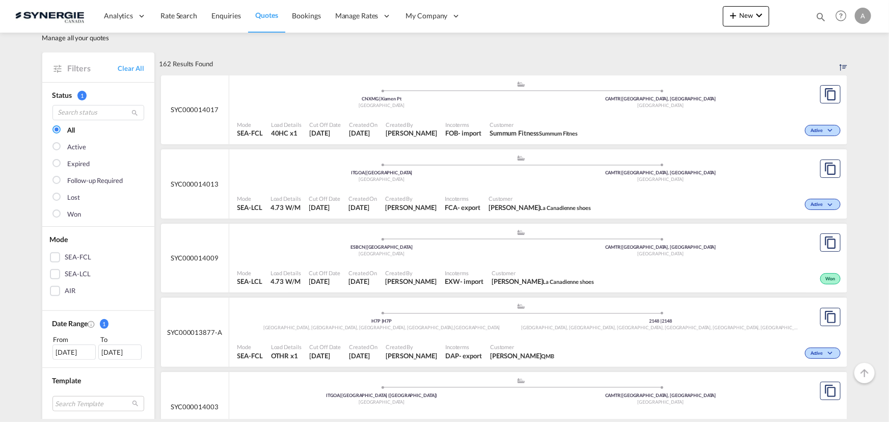
scroll to position [0, 0]
